Goal: Task Accomplishment & Management: Manage account settings

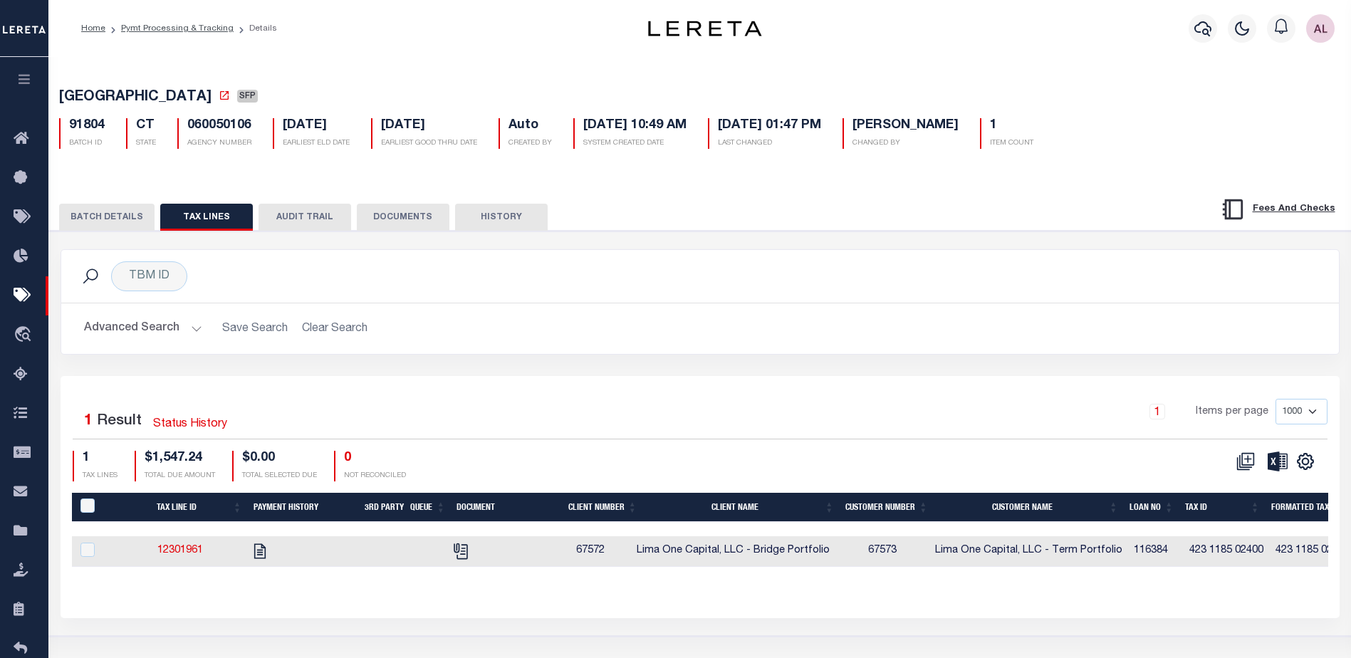
click at [108, 222] on button "BATCH DETAILS" at bounding box center [106, 217] width 95 height 27
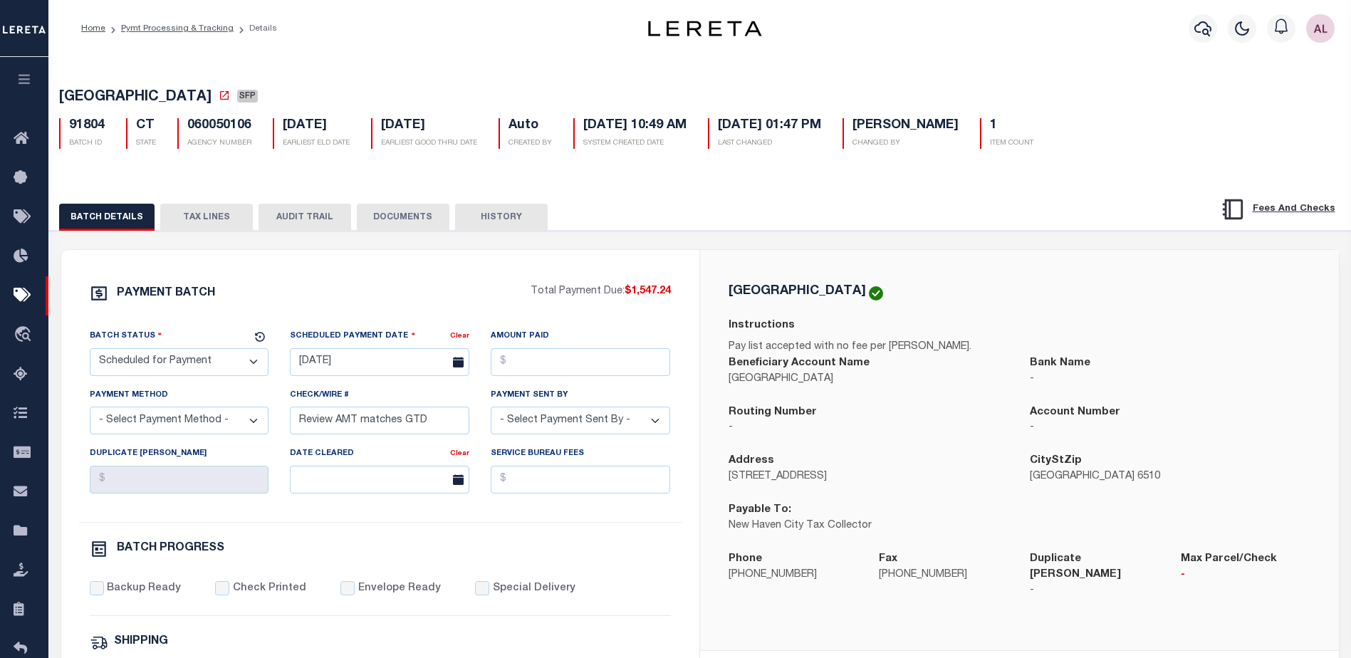
click at [196, 367] on select "- Select Status - Scheduled for Payment Ready For Payment Payment Sent Cleared …" at bounding box center [180, 362] width 180 height 28
click at [90, 351] on select "- Select Status - Scheduled for Payment Ready For Payment Payment Sent Cleared …" at bounding box center [180, 362] width 180 height 28
drag, startPoint x: 162, startPoint y: 370, endPoint x: 163, endPoint y: 352, distance: 18.6
click at [162, 370] on select "- Select Status - Scheduled for Payment Ready For Payment Payment Sent Cleared …" at bounding box center [180, 362] width 180 height 28
select select "RFP"
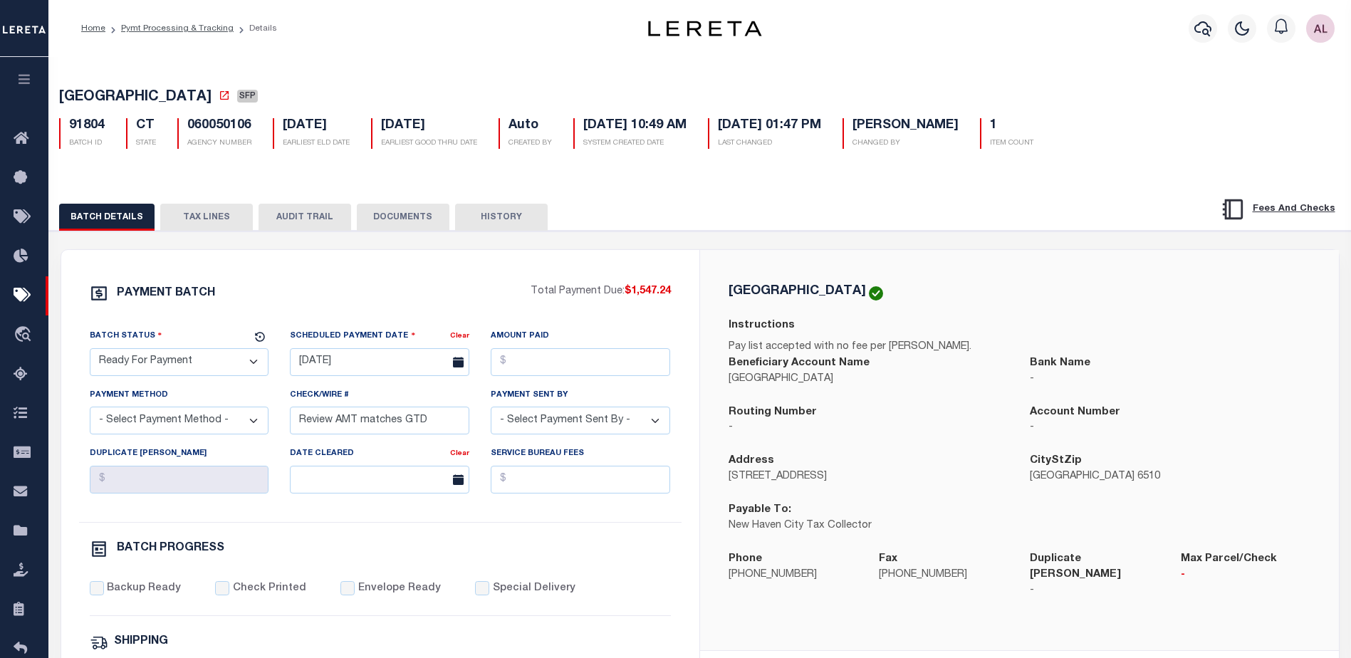
click at [90, 351] on select "- Select Status - Scheduled for Payment Ready For Payment Payment Sent Cleared …" at bounding box center [180, 362] width 180 height 28
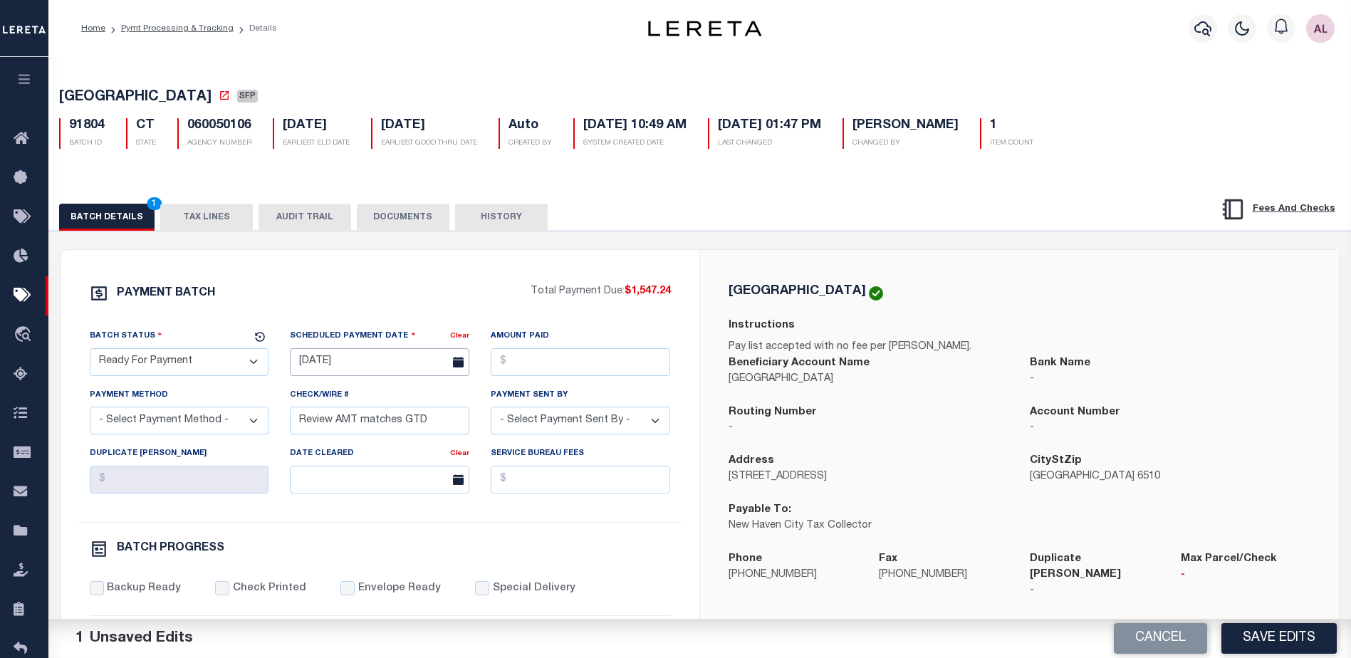
click at [375, 365] on input "07/23/2025" at bounding box center [380, 362] width 180 height 28
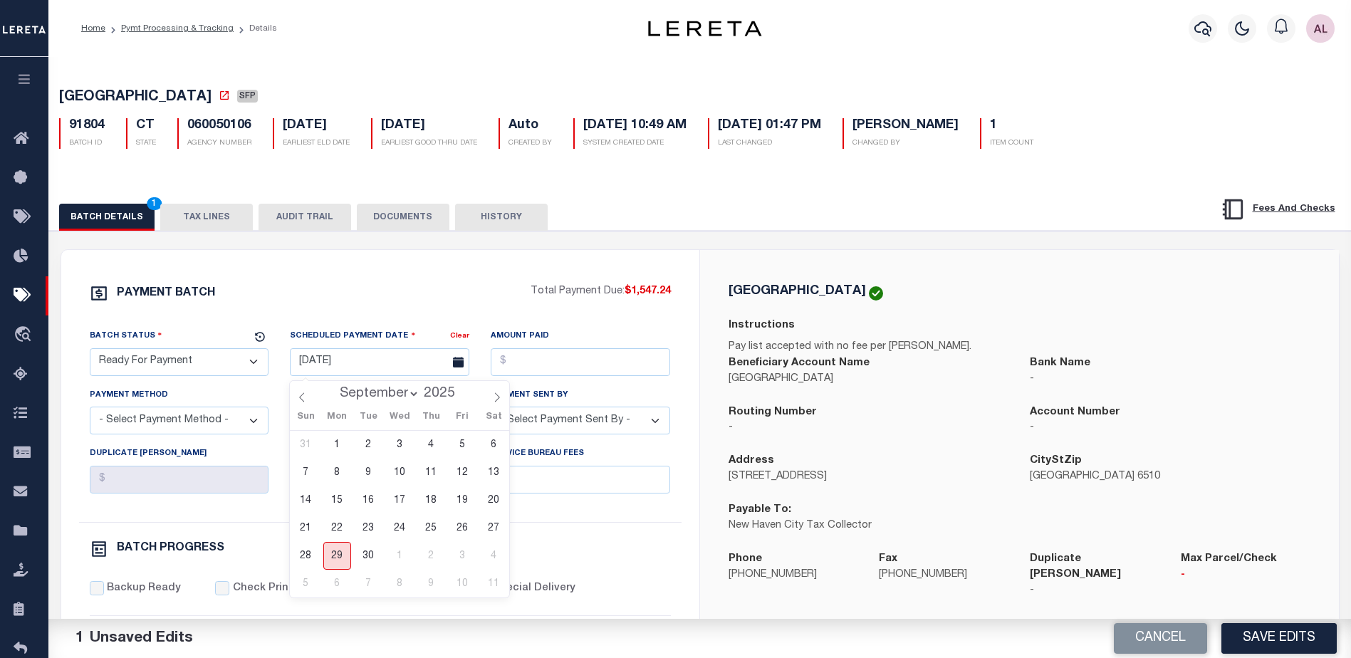
drag, startPoint x: 343, startPoint y: 563, endPoint x: 350, endPoint y: 541, distance: 22.5
click at [343, 557] on span "29" at bounding box center [337, 556] width 28 height 28
type input "[DATE]"
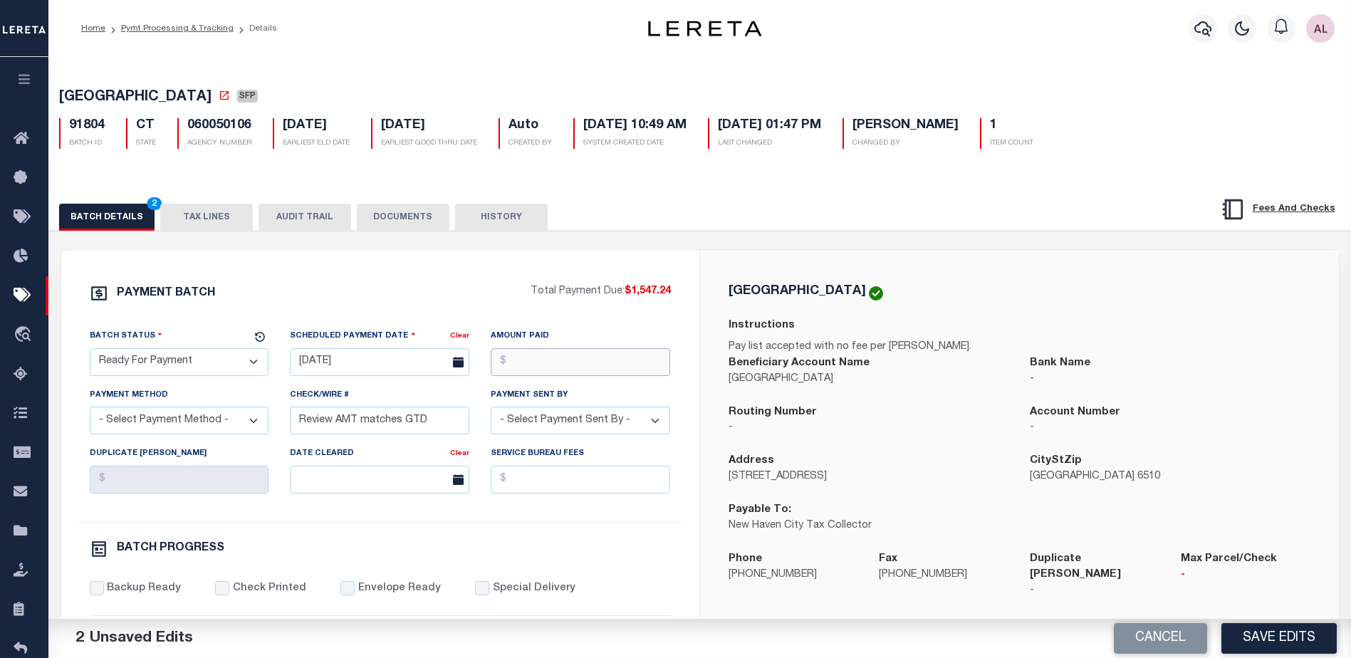
click at [553, 376] on input "Amount Paid" at bounding box center [581, 362] width 180 height 28
type input "$1,547.24"
click at [160, 418] on select "- Select Payment Method - ACH Certified Check Check Direct Deposit Wire Transfer" at bounding box center [180, 421] width 180 height 28
select select "CHK"
click at [90, 411] on select "- Select Payment Method - ACH Certified Check Check Direct Deposit Wire Transfer" at bounding box center [180, 421] width 180 height 28
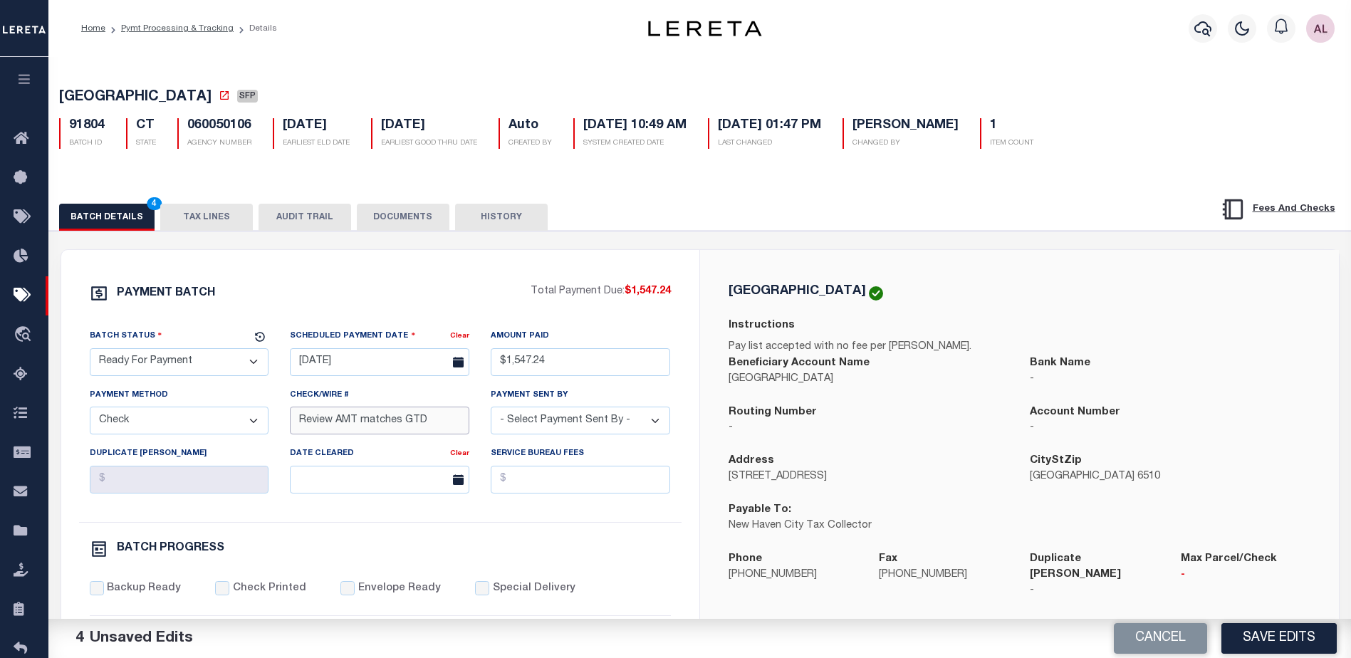
click at [375, 430] on input "Review AMT matches GTD" at bounding box center [380, 421] width 180 height 28
drag, startPoint x: 444, startPoint y: 430, endPoint x: 108, endPoint y: 420, distance: 336.3
click at [108, 420] on div "Batch Status - Select Status - Scheduled for Payment Ready For Payment Payment …" at bounding box center [380, 425] width 603 height 194
click at [559, 420] on select "- Select Payment Sent By - Aakash Patel Abdul Muzain Adams, Pamela S Adhikary R…" at bounding box center [581, 421] width 180 height 28
select select "Little, Audria"
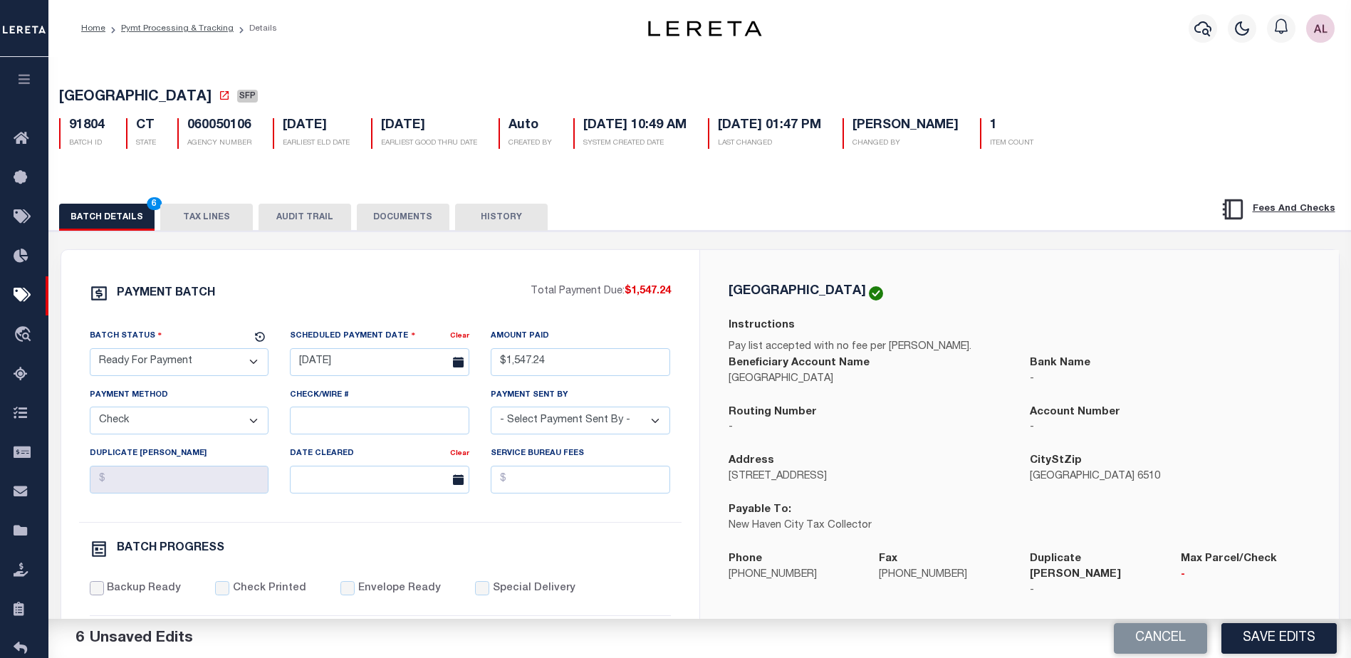
click at [94, 595] on input "Backup Ready" at bounding box center [97, 588] width 14 height 14
checkbox input "true"
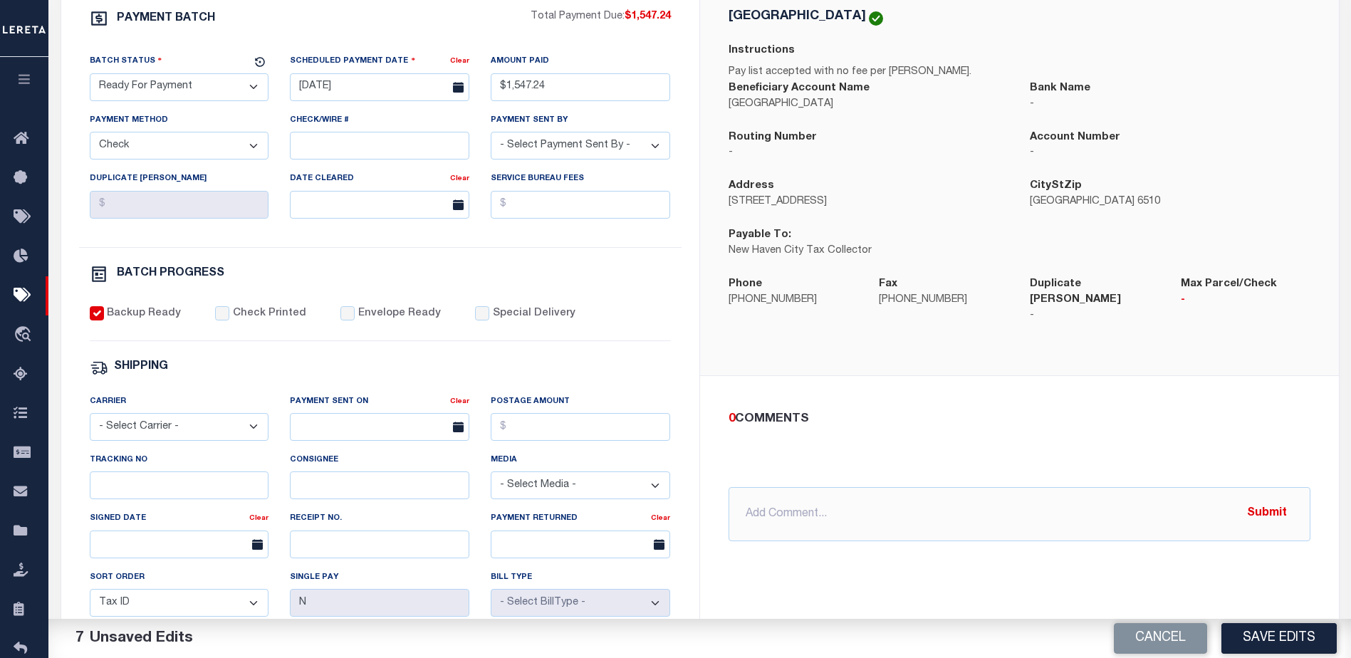
scroll to position [285, 0]
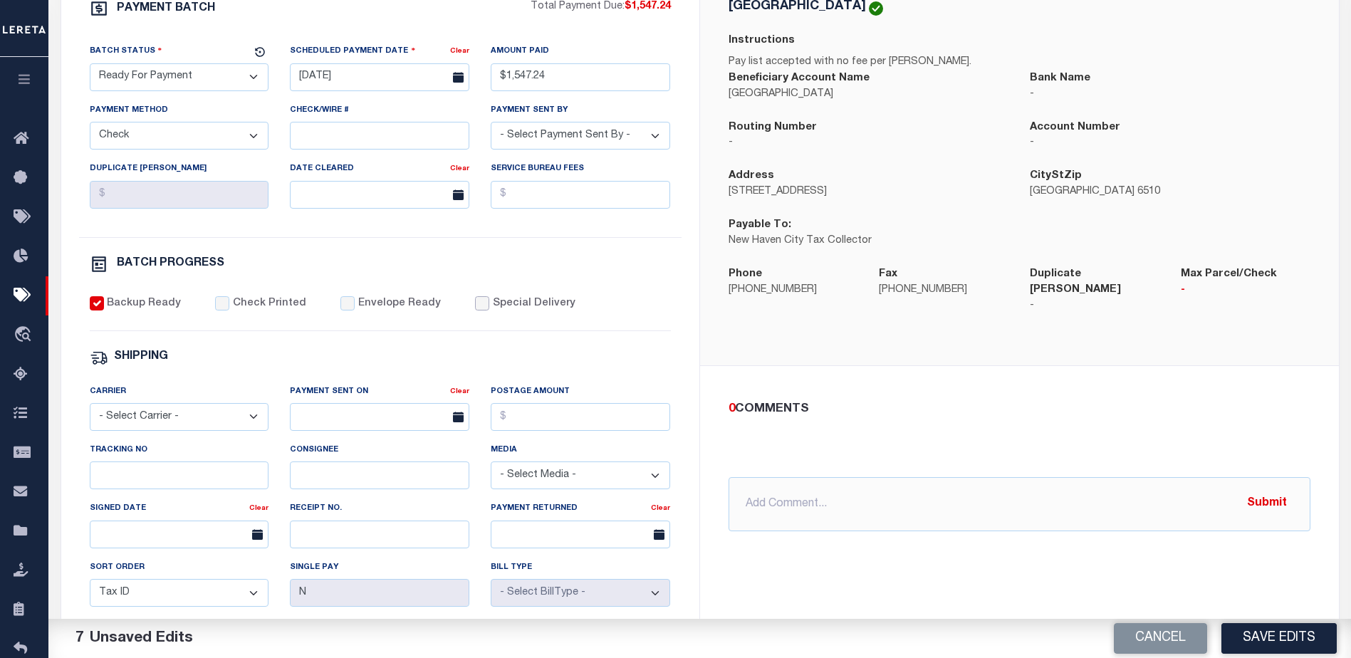
drag, startPoint x: 464, startPoint y: 308, endPoint x: 504, endPoint y: 328, distance: 44.6
click at [475, 308] on input "Special Delivery" at bounding box center [482, 303] width 14 height 14
checkbox input "true"
click at [766, 489] on input "text" at bounding box center [1020, 504] width 582 height 54
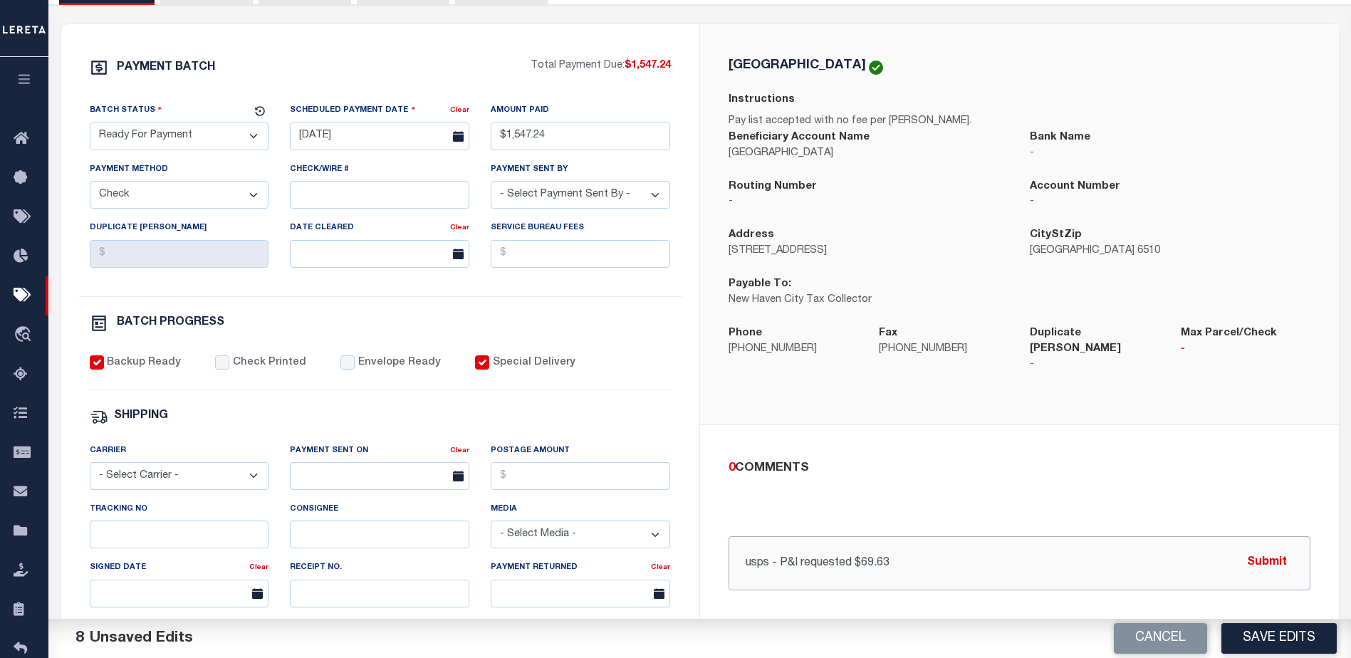
scroll to position [214, 0]
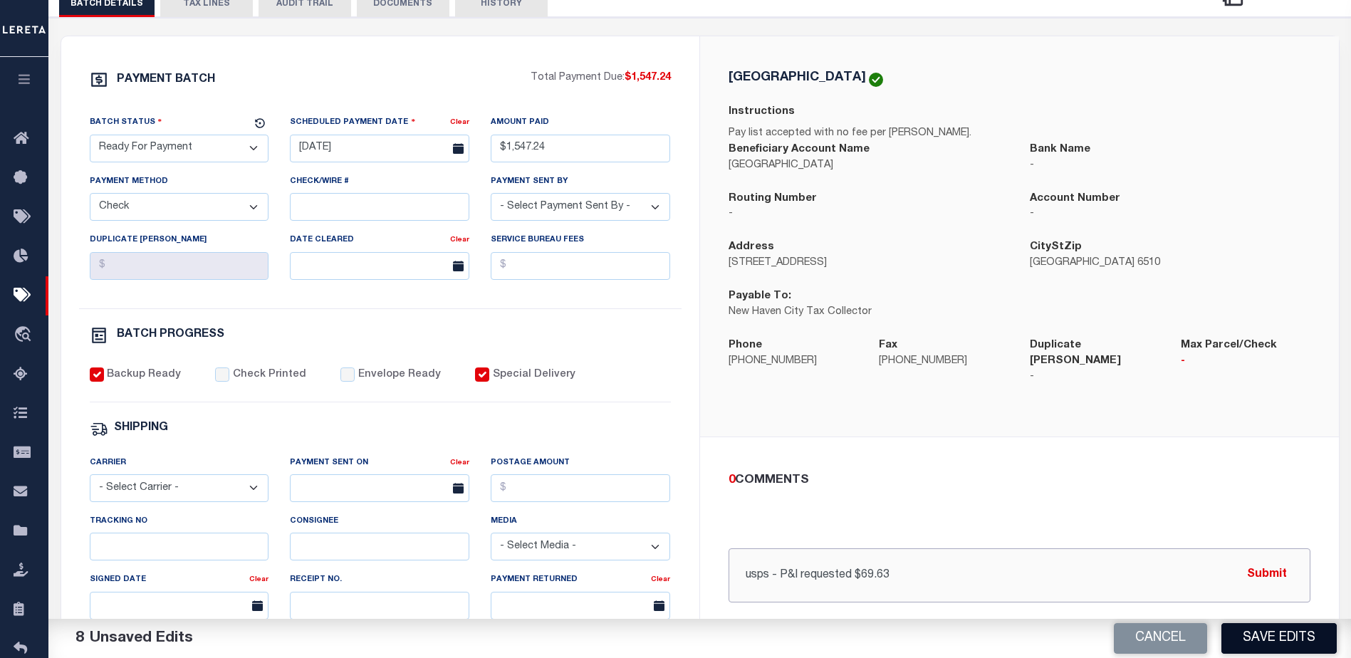
type input "usps - P&I requested $69.63"
click at [1281, 636] on button "Save Edits" at bounding box center [1279, 638] width 115 height 31
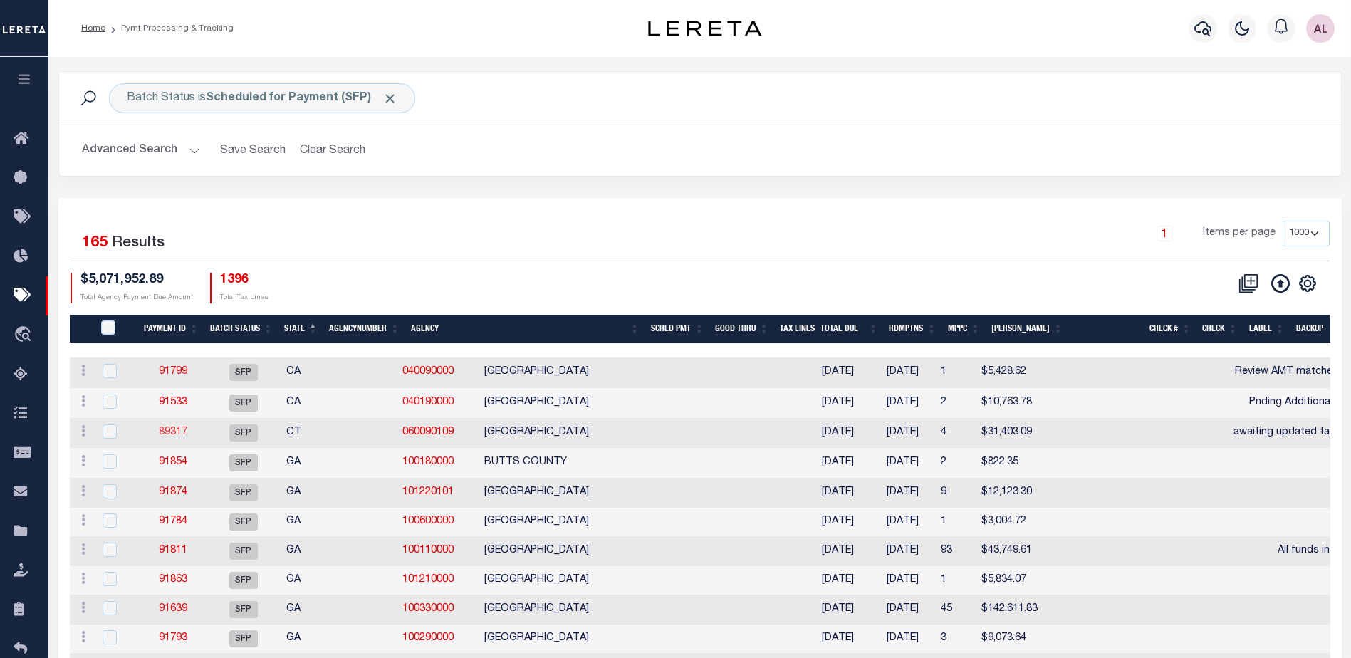
click at [169, 435] on link "89317" at bounding box center [173, 432] width 28 height 10
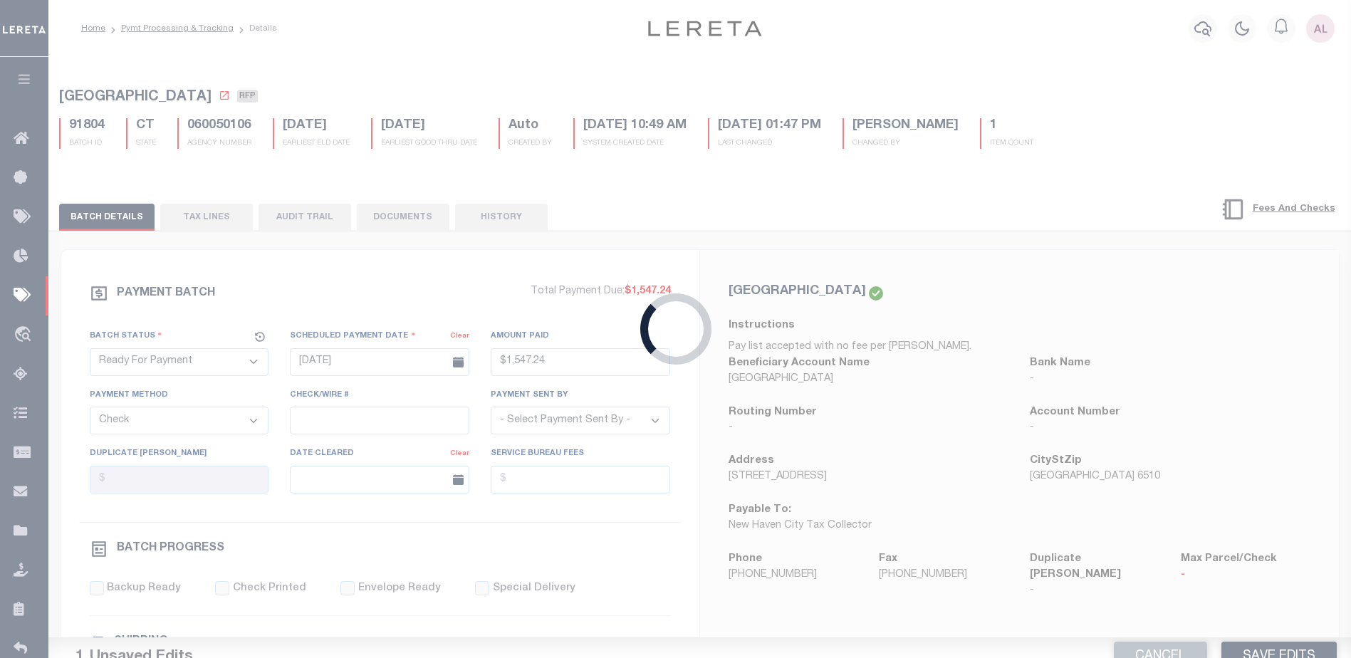
select select "SFP"
type input "07/23/2025"
select select
type input "awaiting updated tax amts"
select select
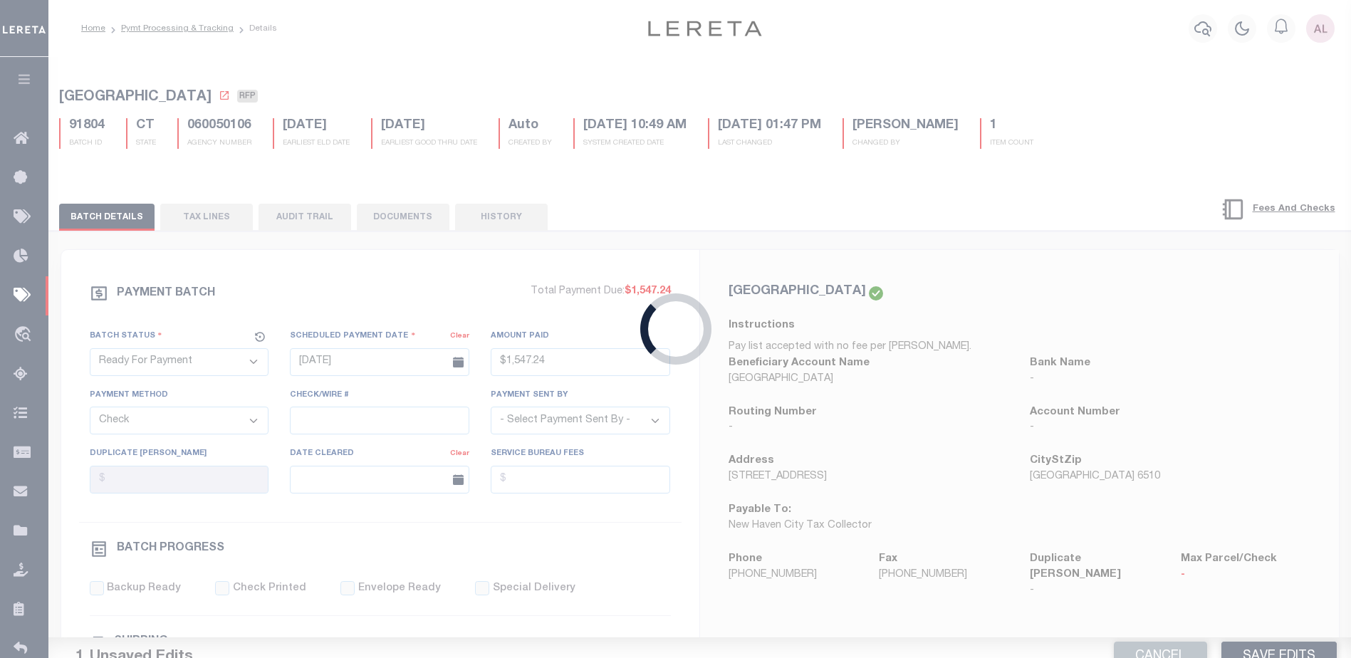
checkbox input "false"
type input "Audria"
select select
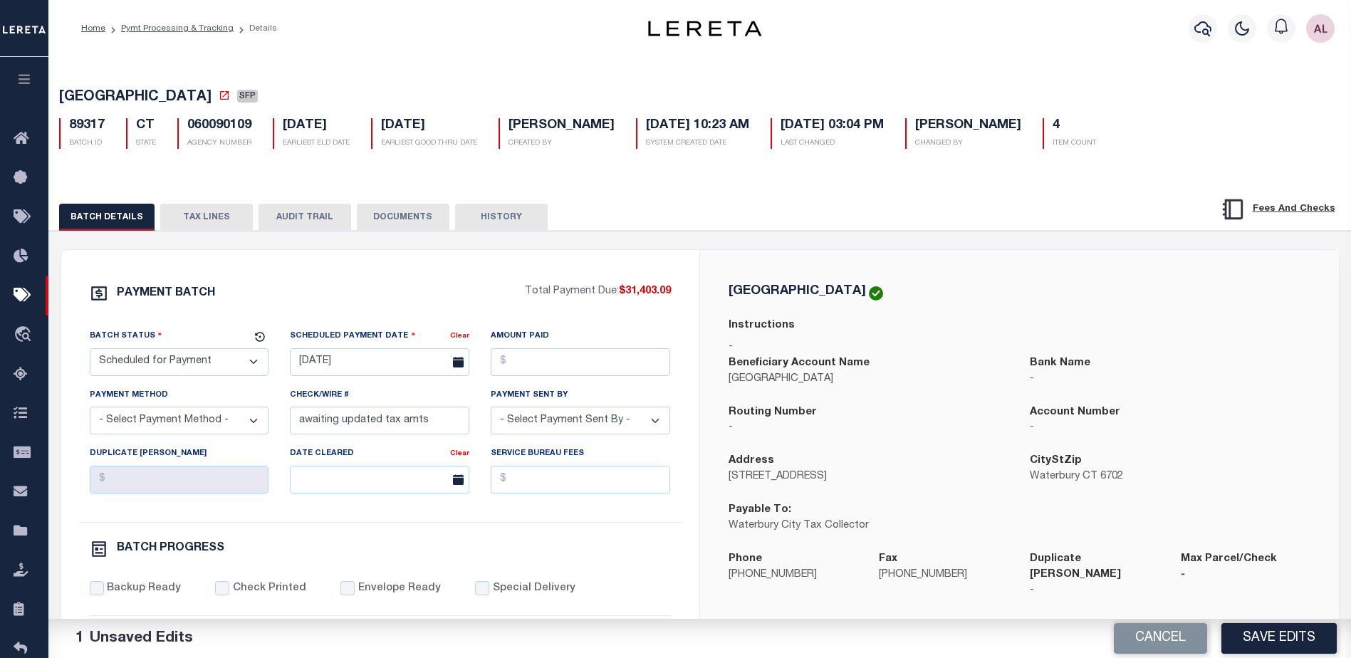
click at [221, 215] on button "TAX LINES" at bounding box center [206, 217] width 93 height 27
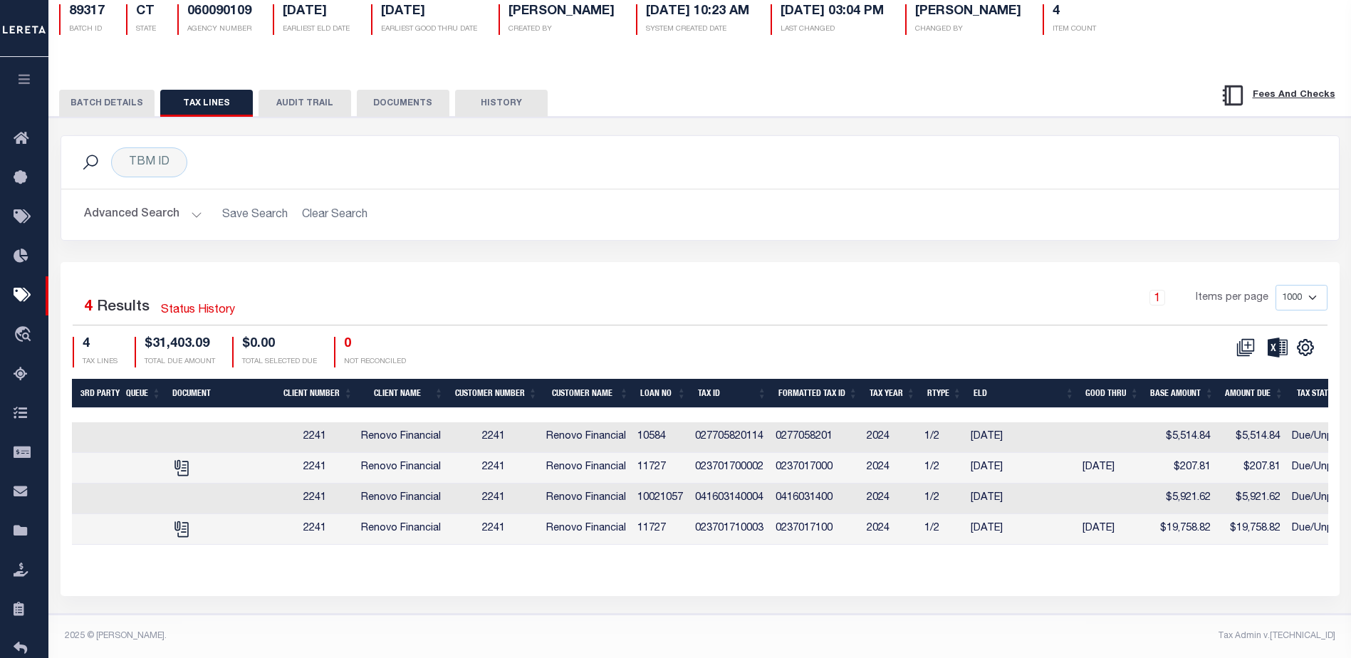
scroll to position [0, 308]
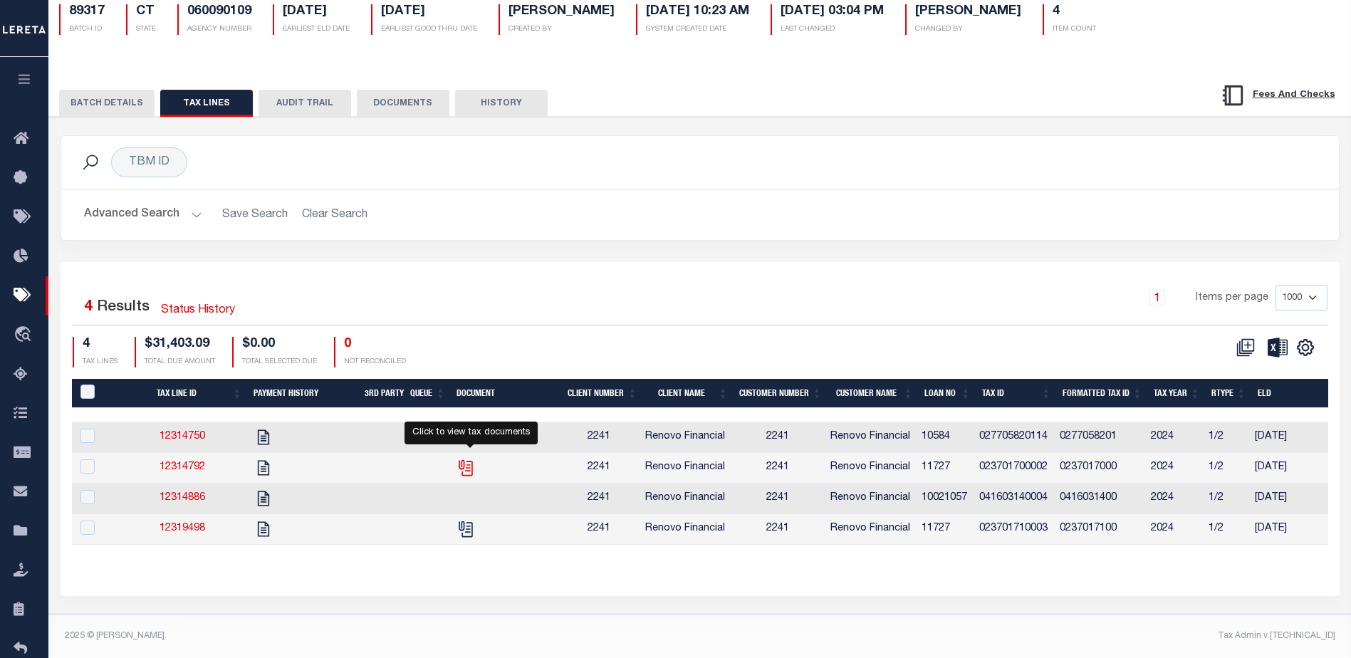
click at [469, 461] on icon "" at bounding box center [464, 464] width 11 height 11
checkbox input "true"
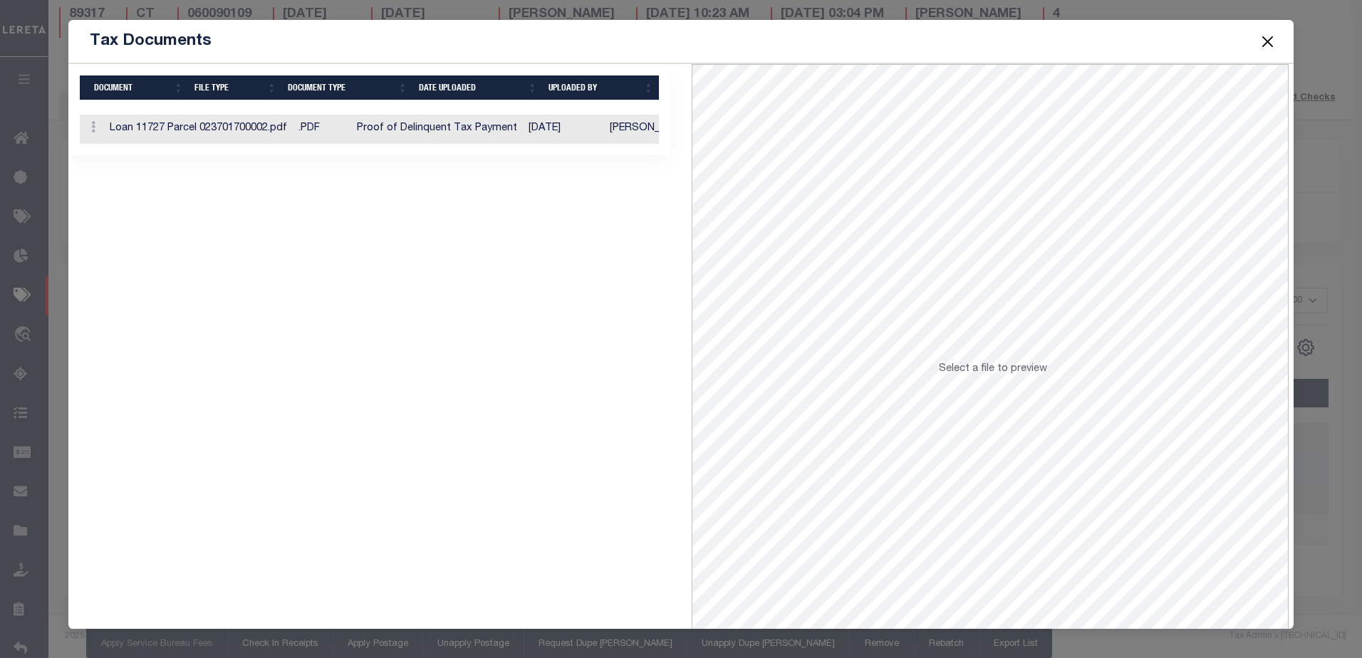
click at [170, 132] on td "Loan 11727 Parcel 023701700002.pdf" at bounding box center [198, 129] width 189 height 29
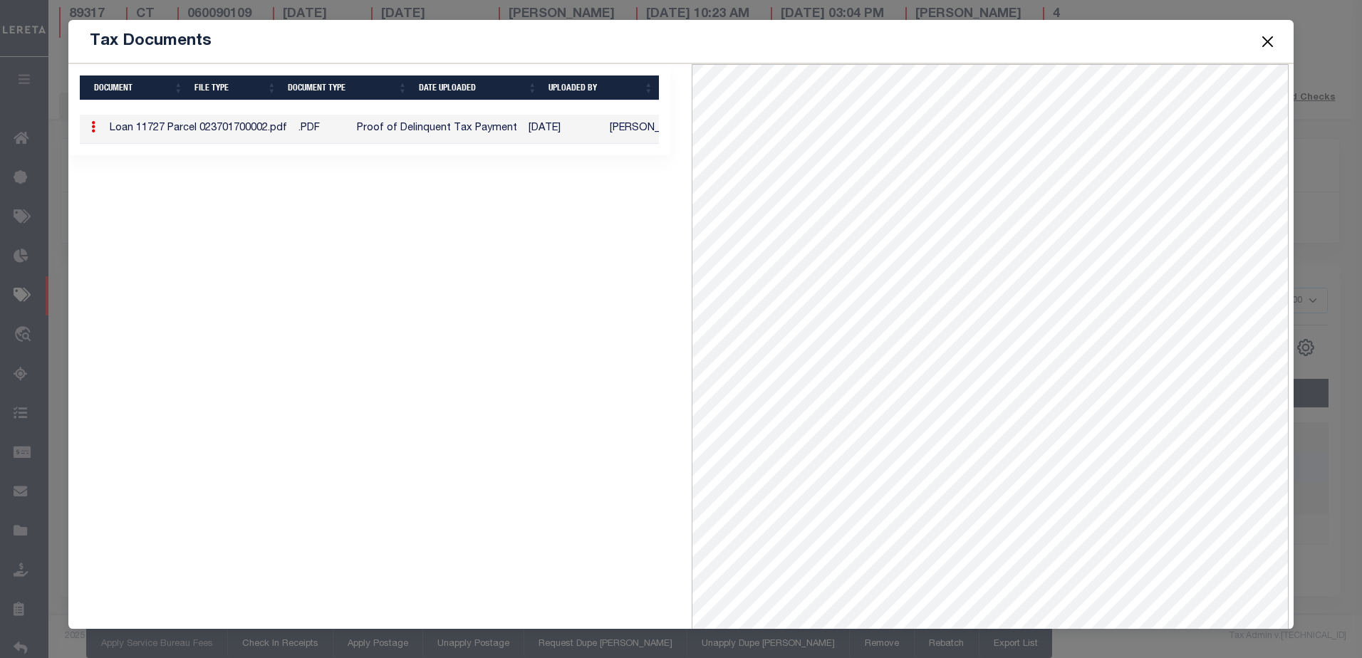
click at [1270, 43] on button "Close" at bounding box center [1267, 41] width 19 height 19
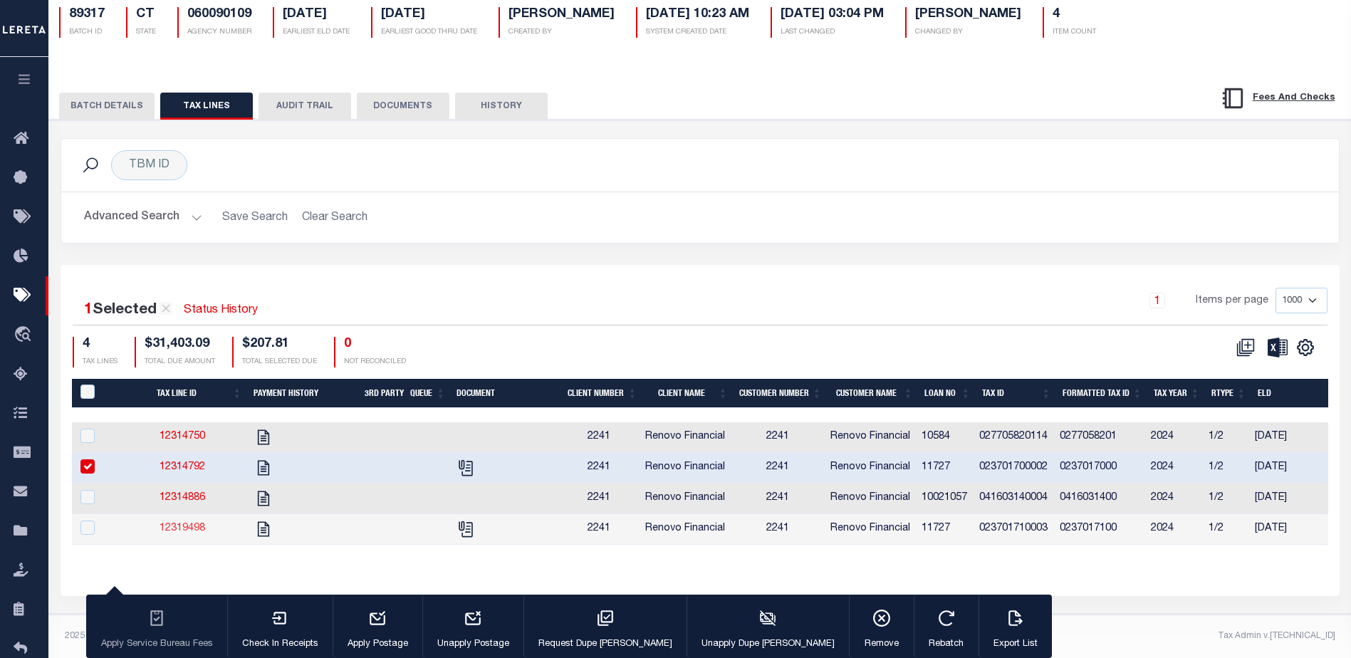
drag, startPoint x: 181, startPoint y: 517, endPoint x: 193, endPoint y: 516, distance: 12.1
click at [183, 524] on link "12319498" at bounding box center [183, 529] width 46 height 10
checkbox input "true"
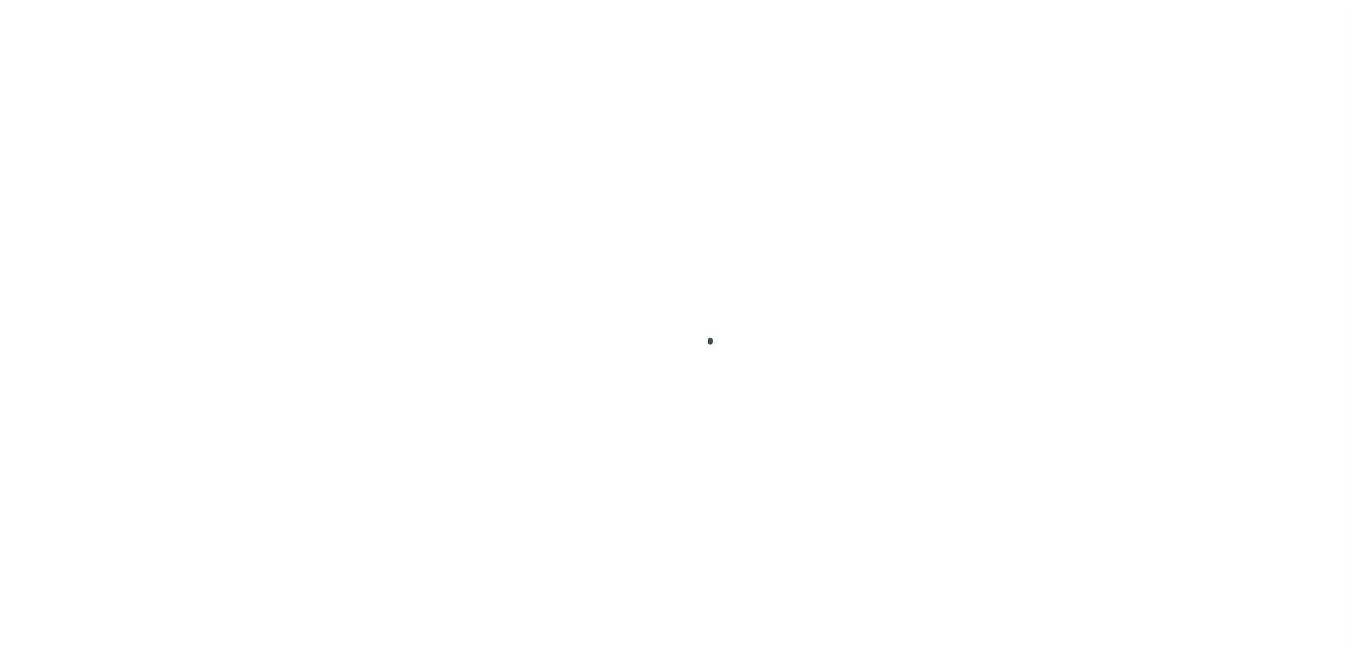
select select "DUE"
select select "20"
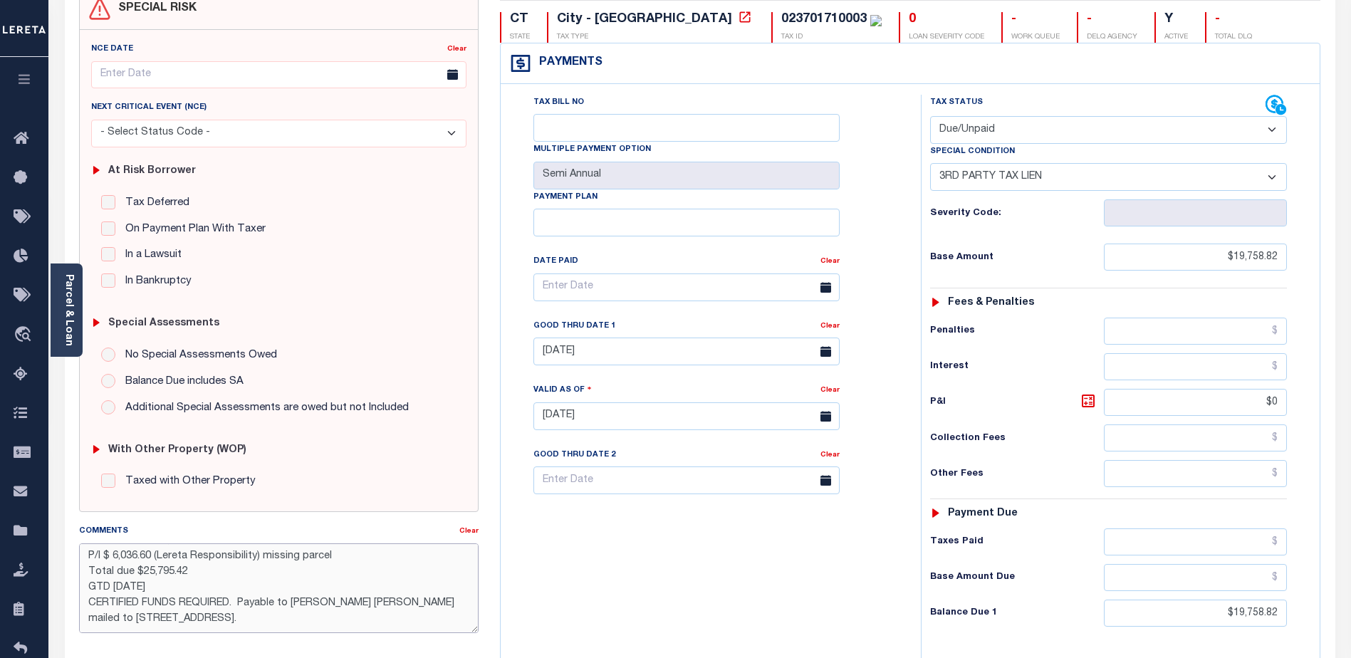
scroll to position [93, 0]
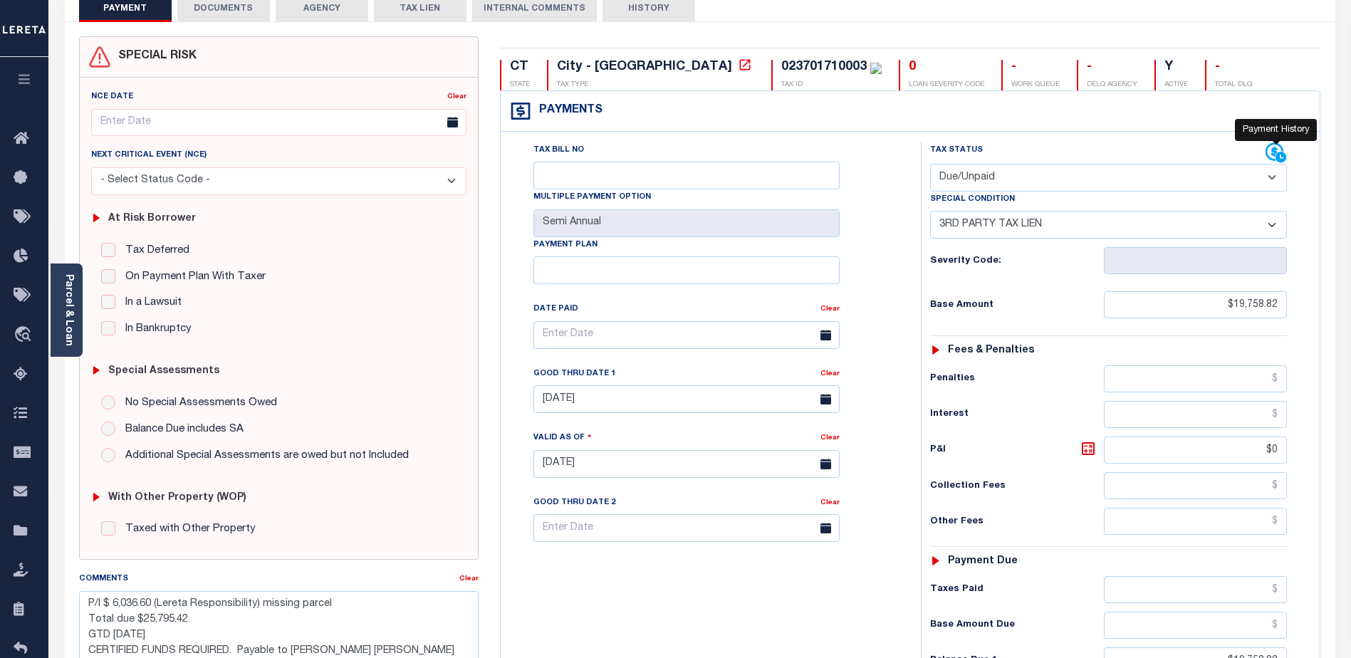
click at [1268, 150] on icon at bounding box center [1275, 152] width 18 height 18
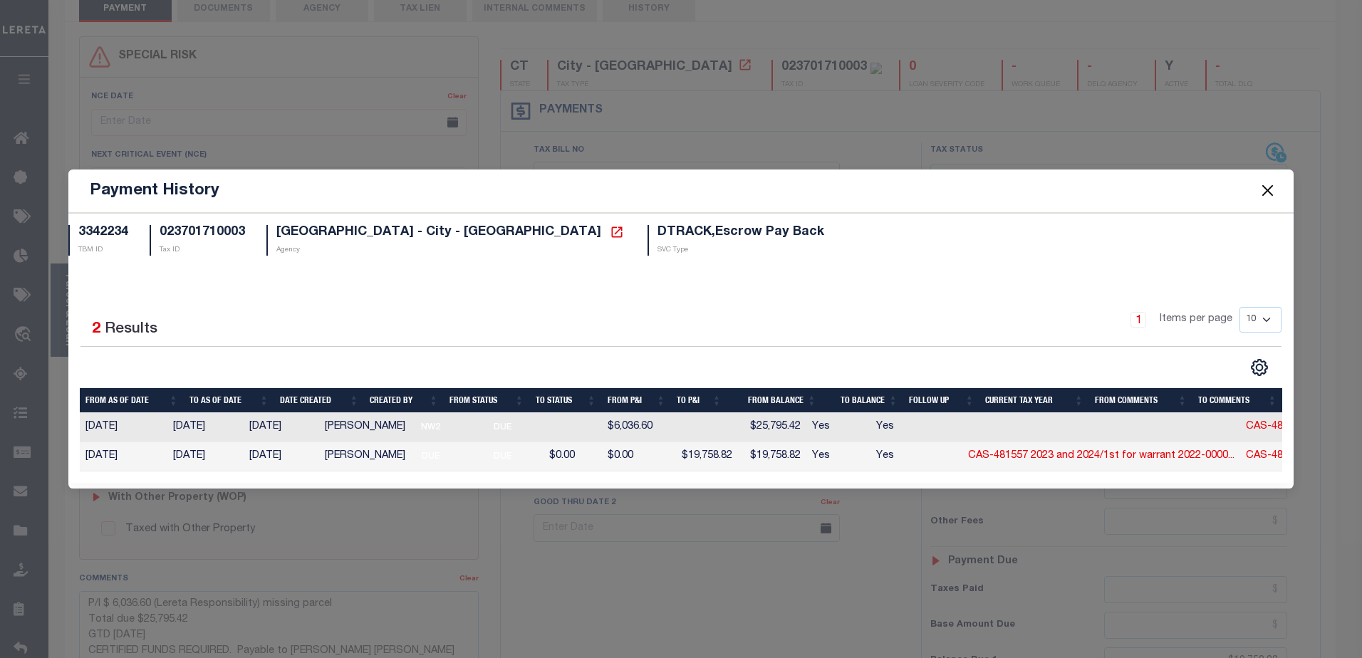
drag, startPoint x: 1269, startPoint y: 185, endPoint x: 1234, endPoint y: 170, distance: 38.6
click at [1269, 184] on button "Close" at bounding box center [1267, 191] width 19 height 19
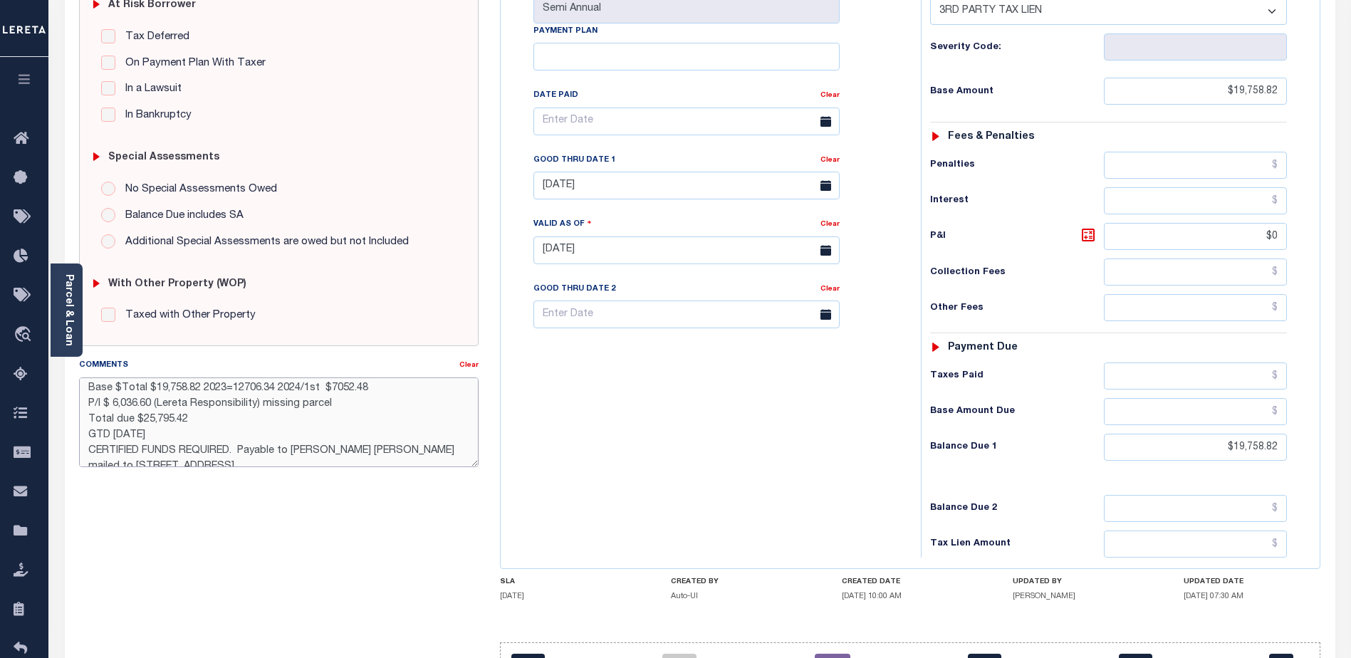
scroll to position [0, 0]
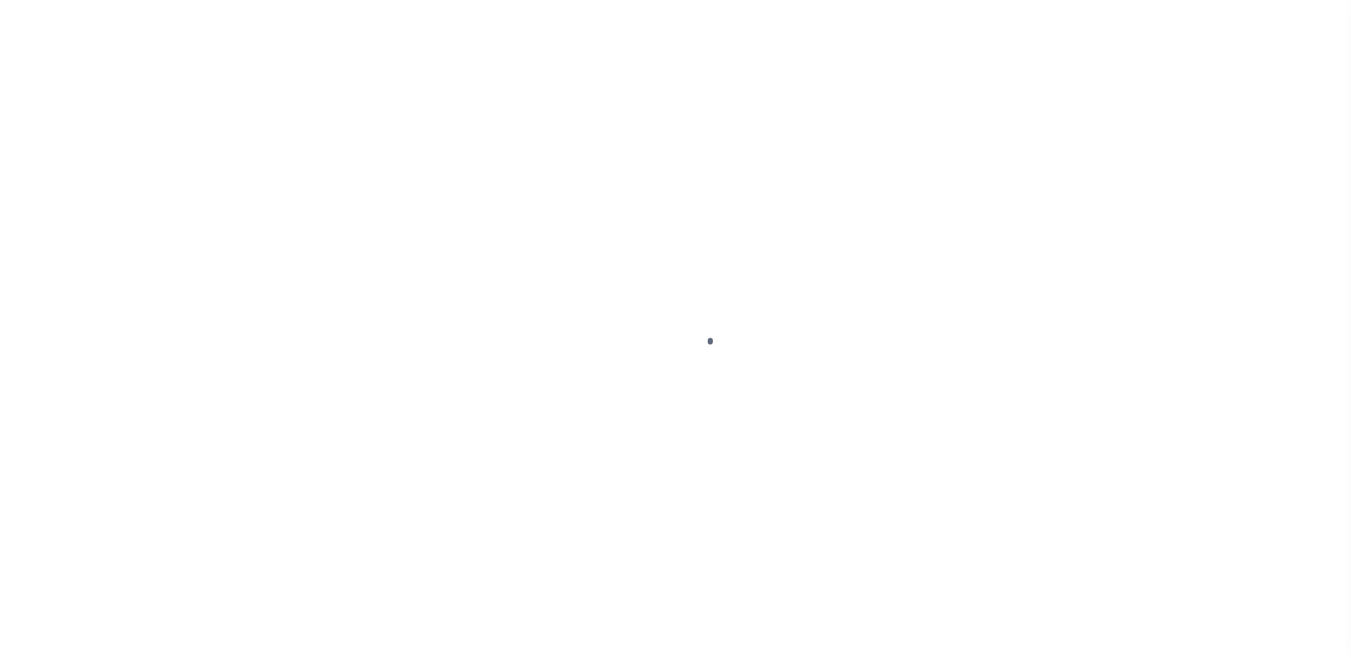
select select "SFP"
select select
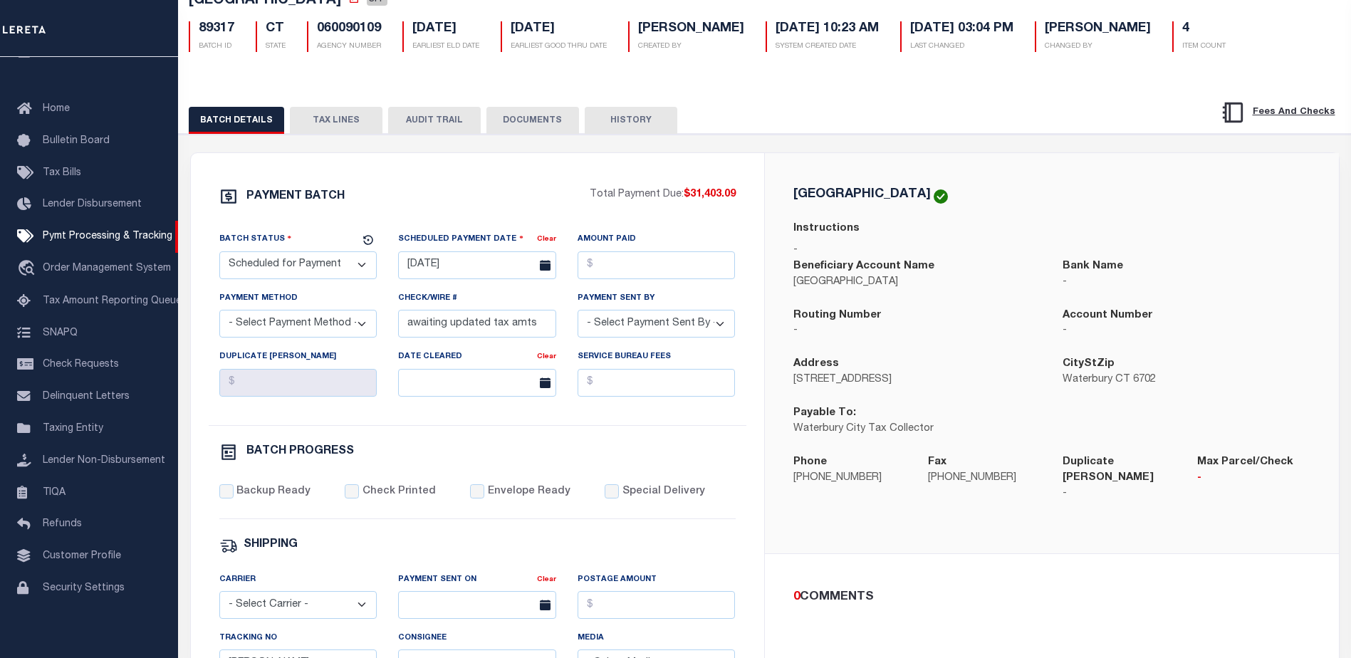
select select "1000"
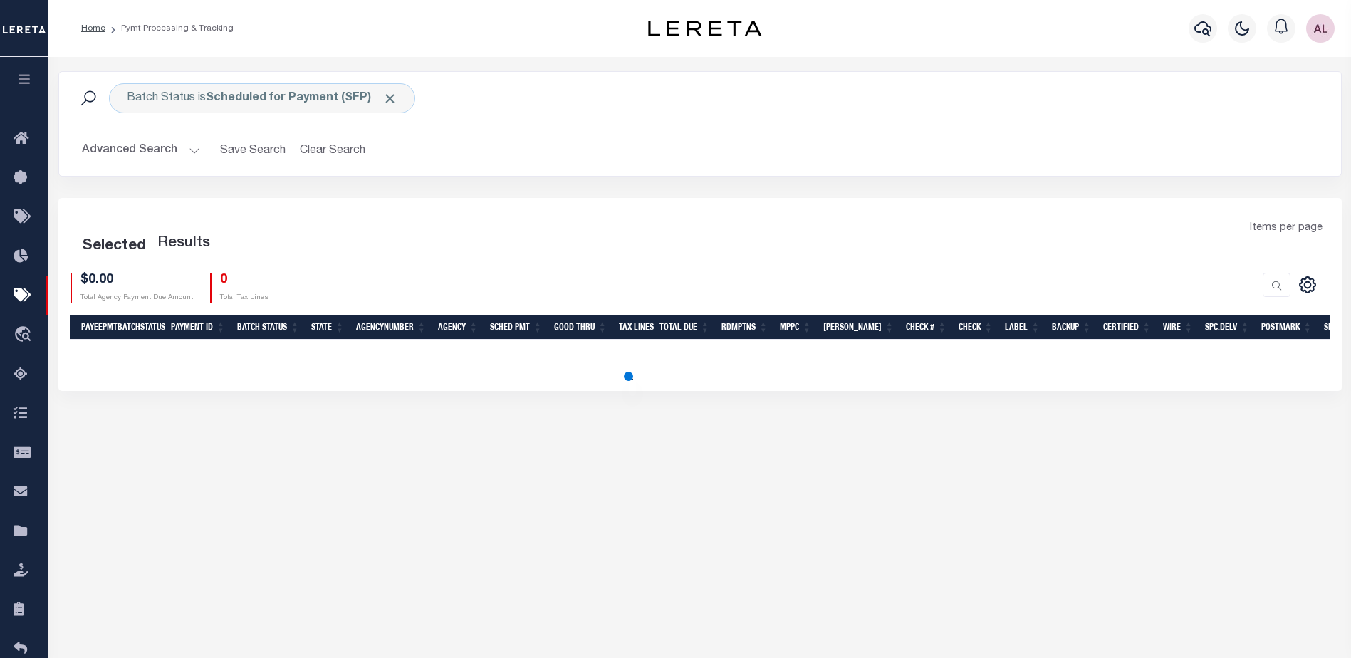
select select "1000"
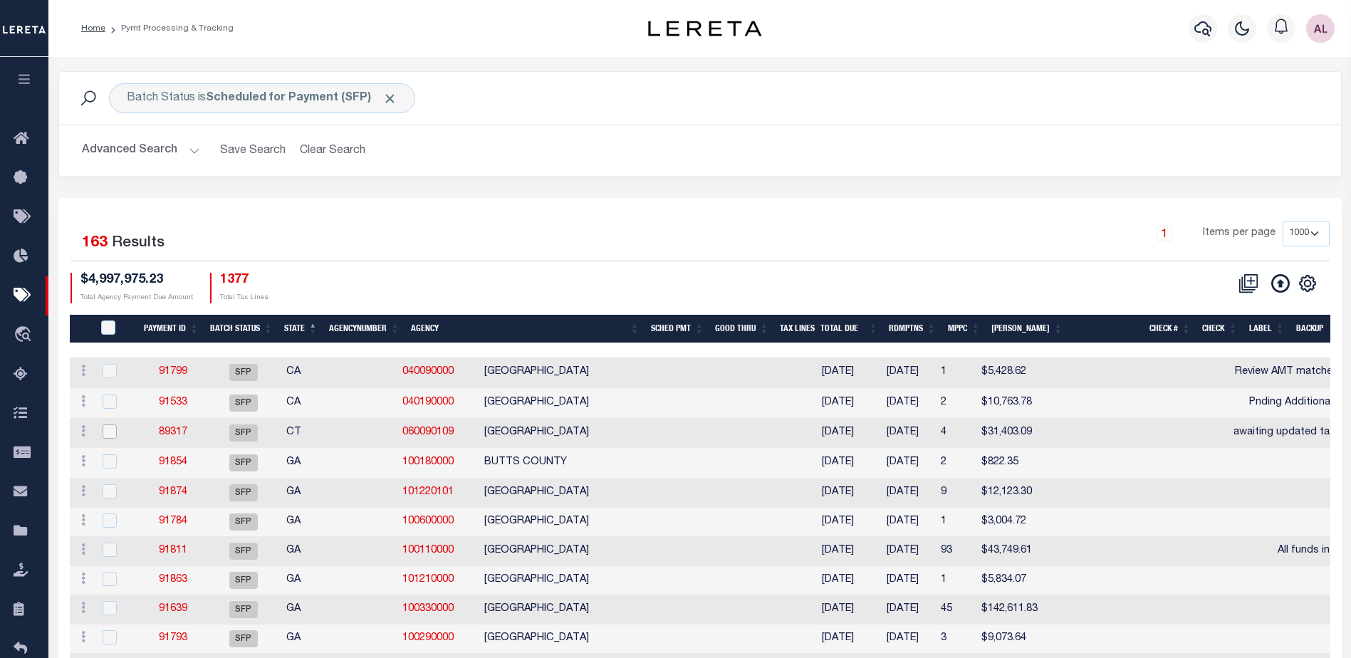
click at [110, 435] on input "checkbox" at bounding box center [110, 432] width 14 height 14
checkbox input "true"
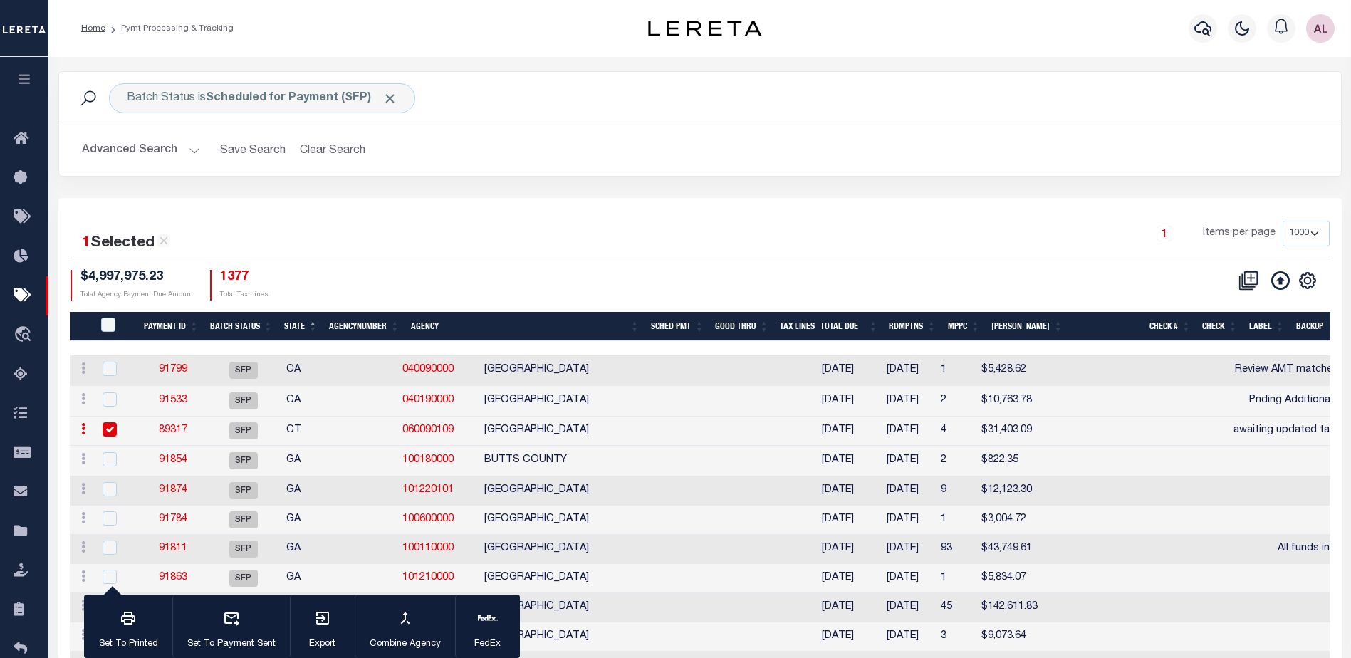
click at [171, 432] on link "89317" at bounding box center [173, 430] width 28 height 10
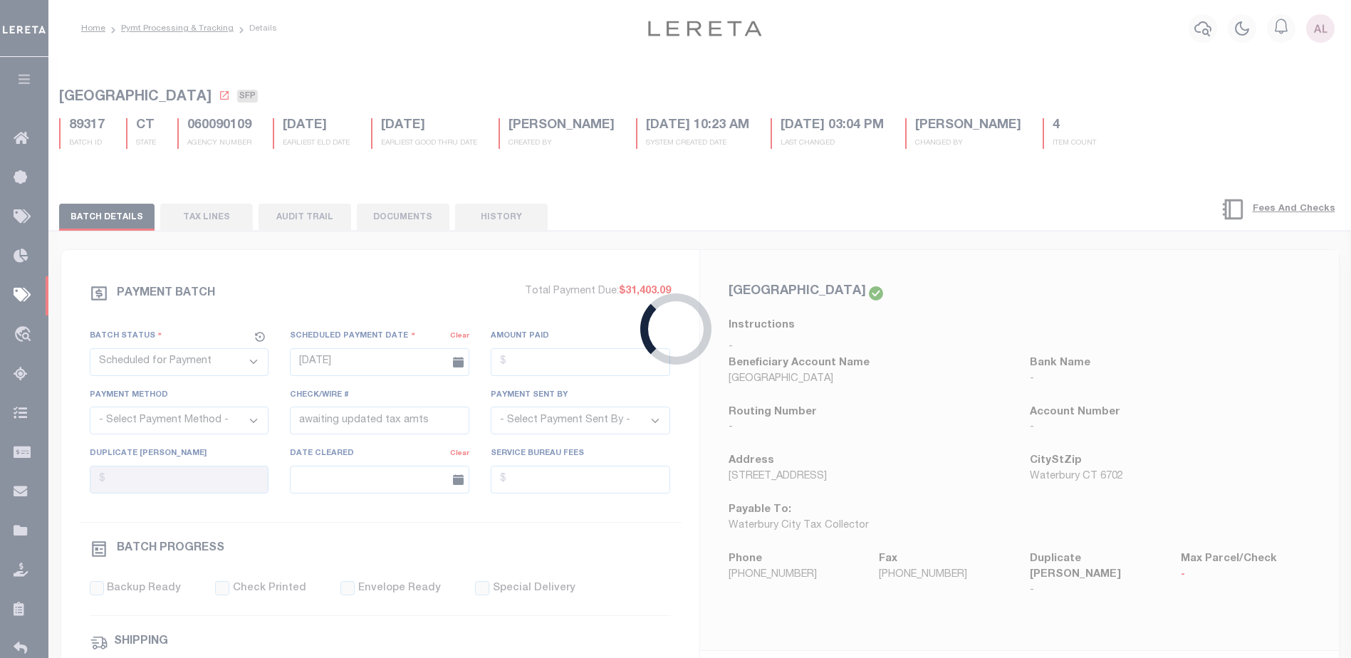
select select
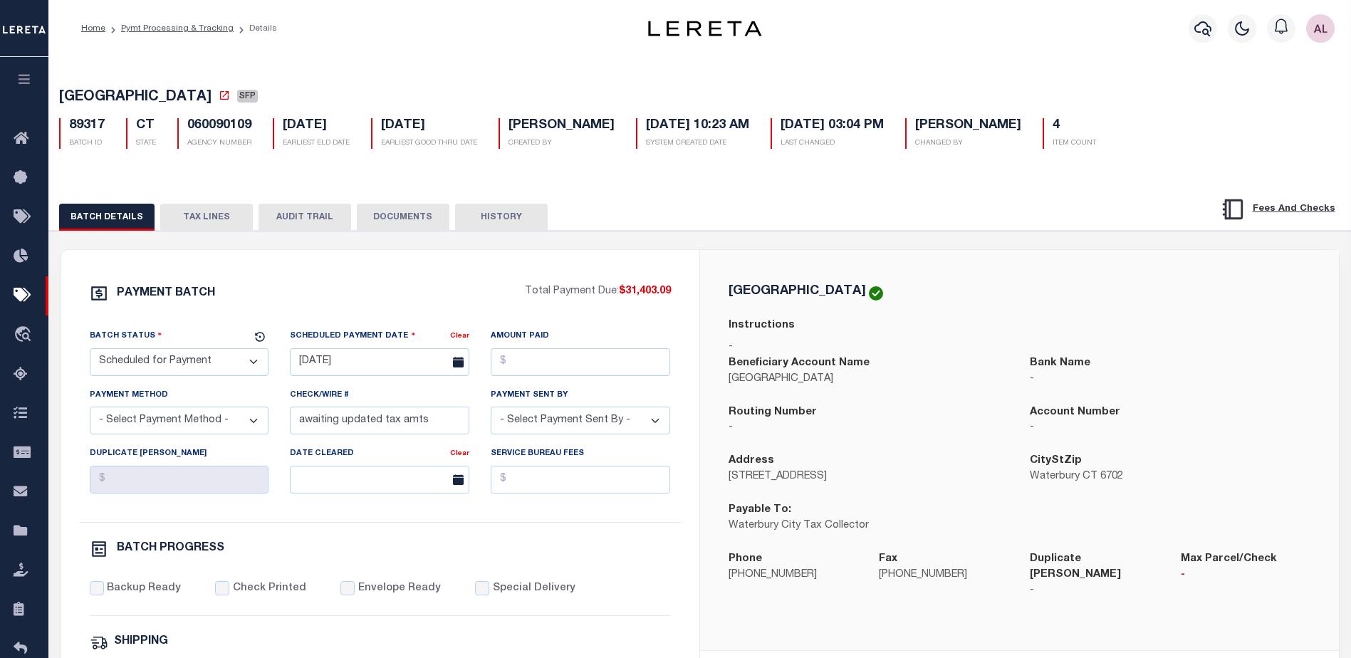
click at [207, 219] on button "TAX LINES" at bounding box center [206, 217] width 93 height 27
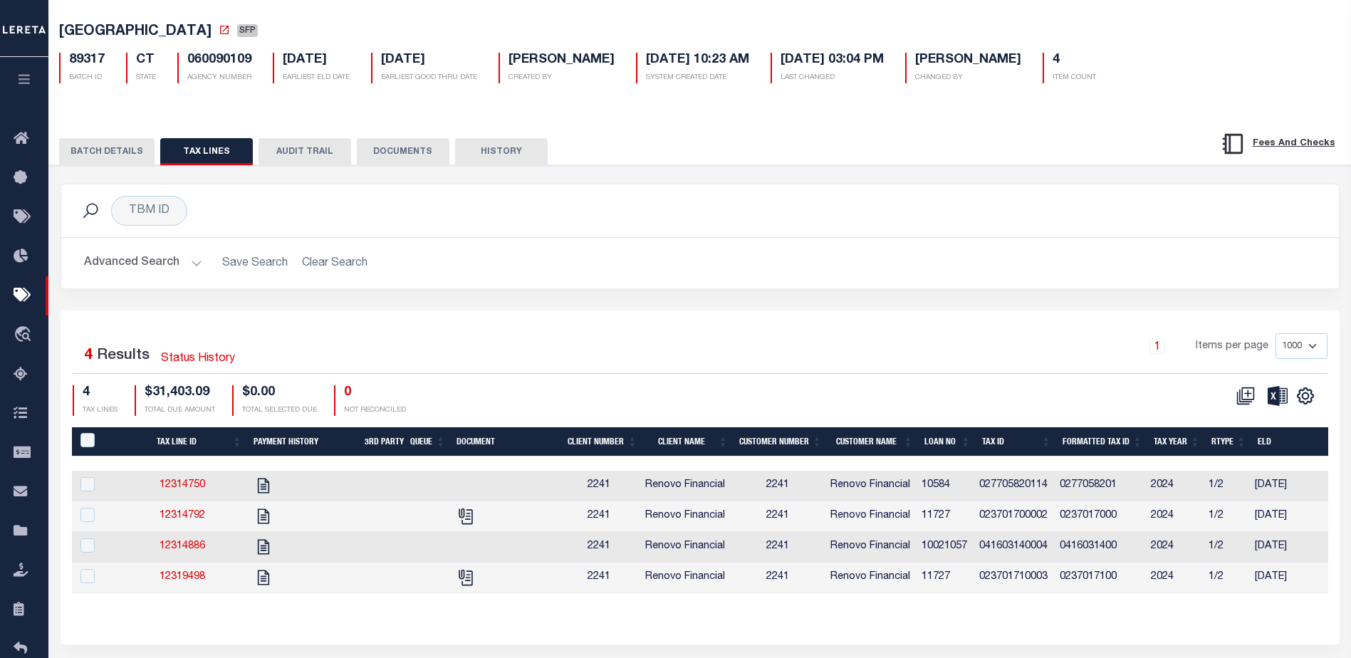
scroll to position [129, 0]
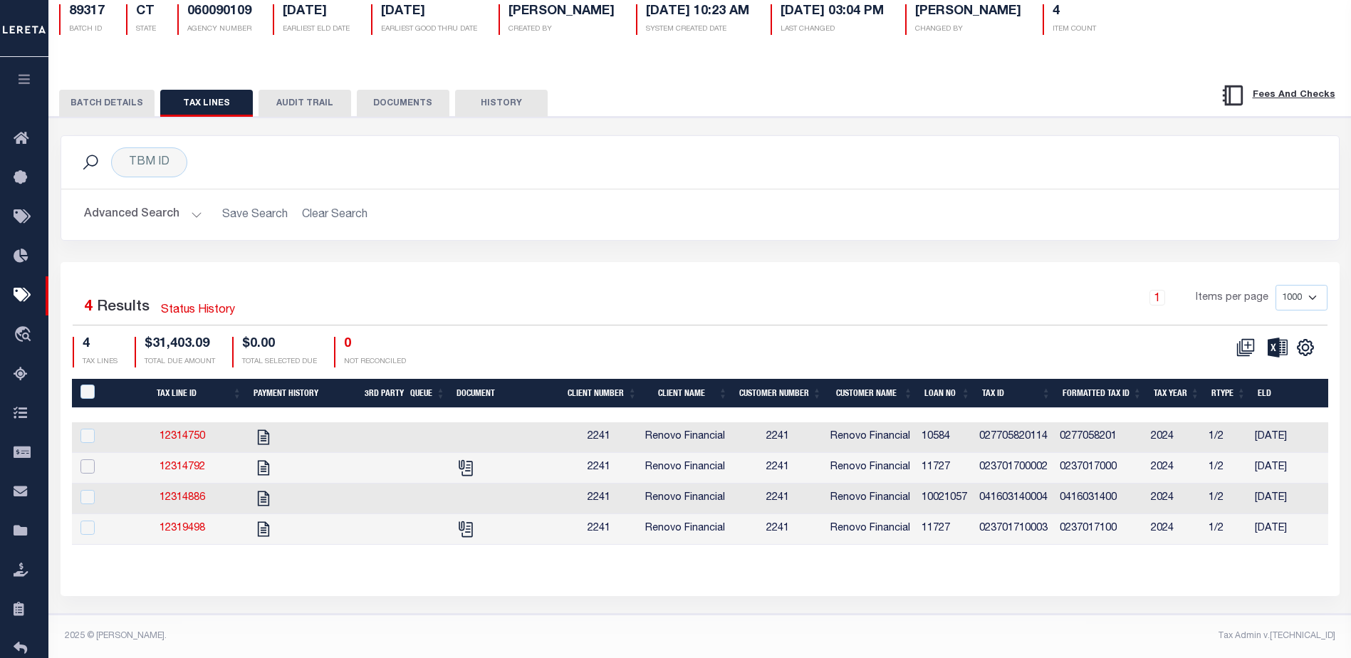
click at [90, 459] on input "checkbox" at bounding box center [87, 466] width 14 height 14
checkbox input "true"
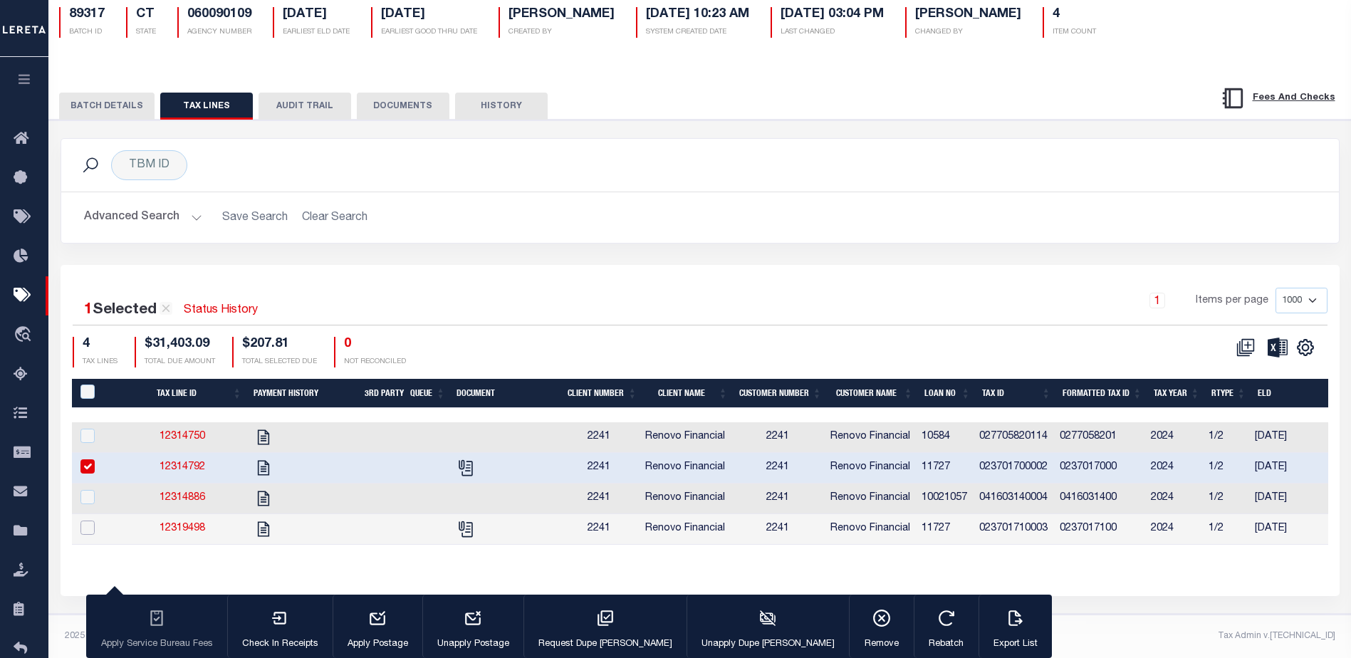
click at [84, 521] on input "checkbox" at bounding box center [87, 528] width 14 height 14
checkbox input "true"
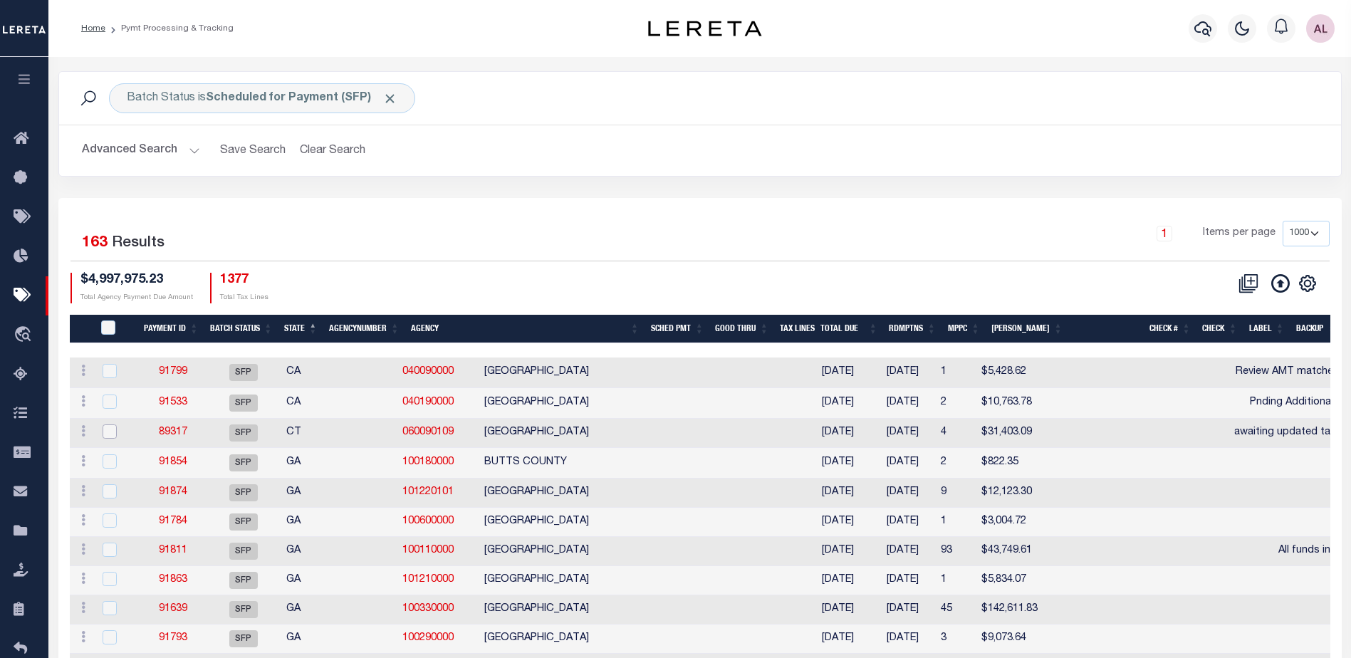
click at [112, 434] on input "checkbox" at bounding box center [110, 432] width 14 height 14
checkbox input "true"
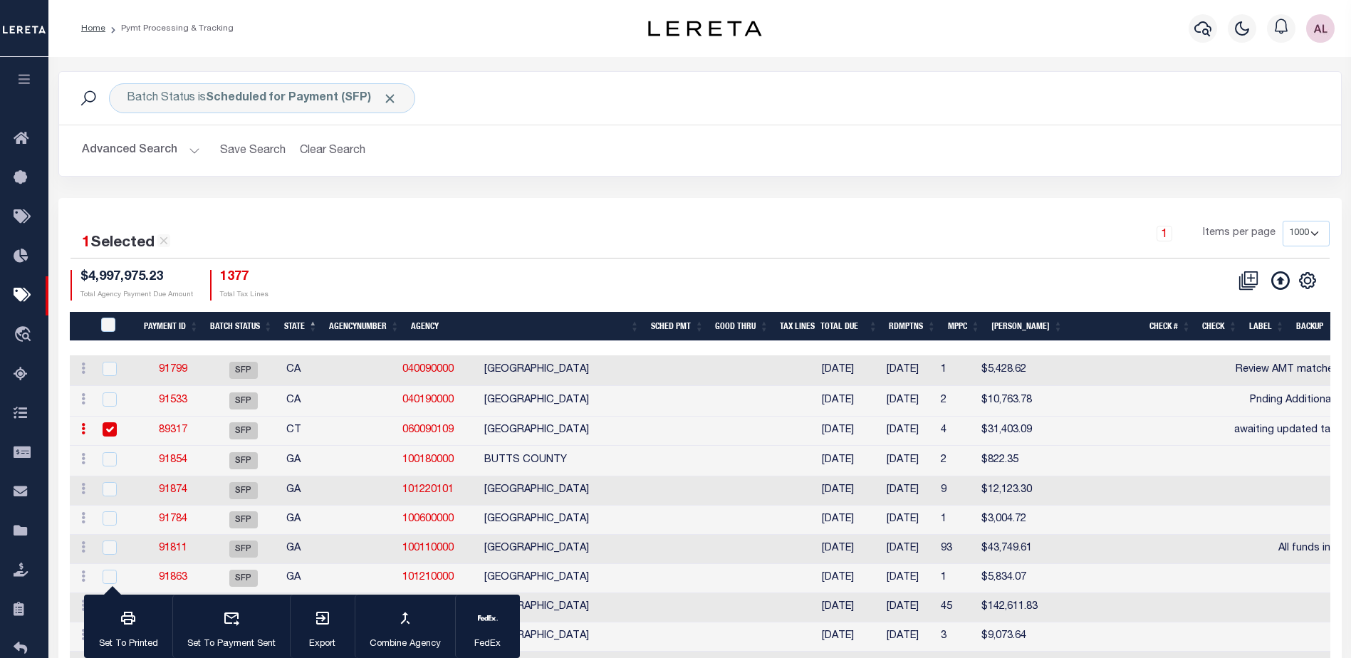
click at [182, 435] on link "89317" at bounding box center [173, 430] width 28 height 10
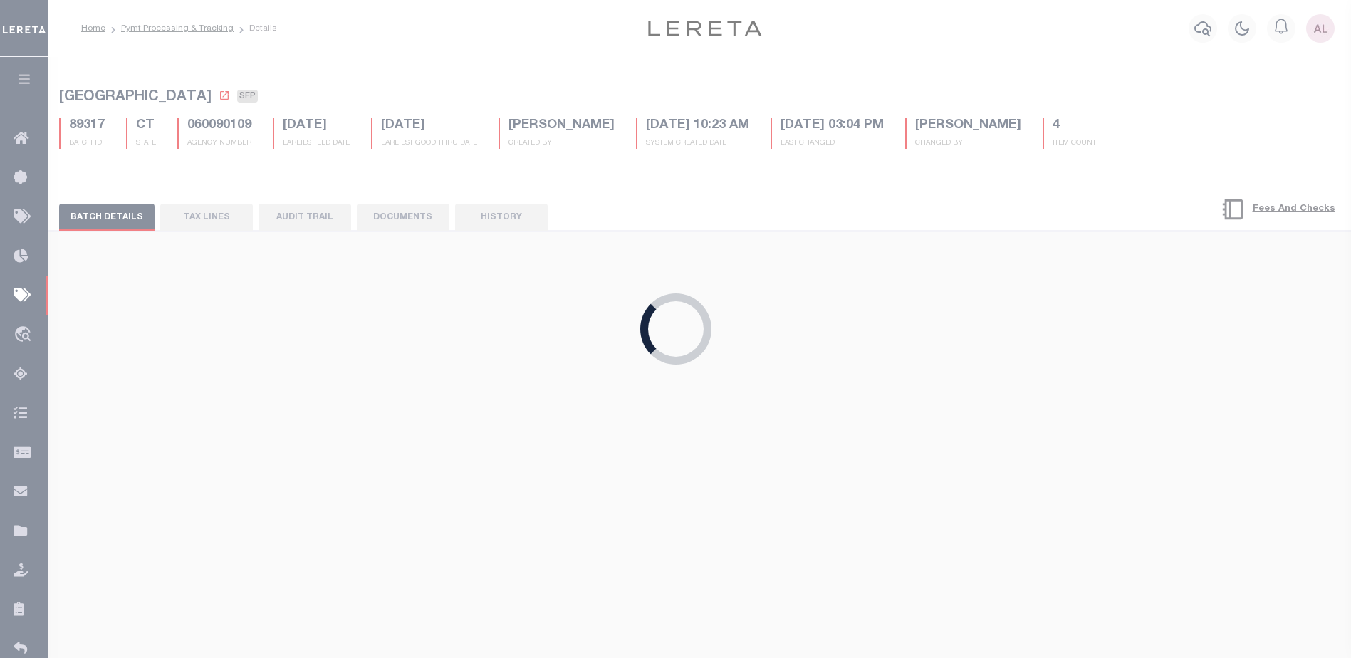
select select
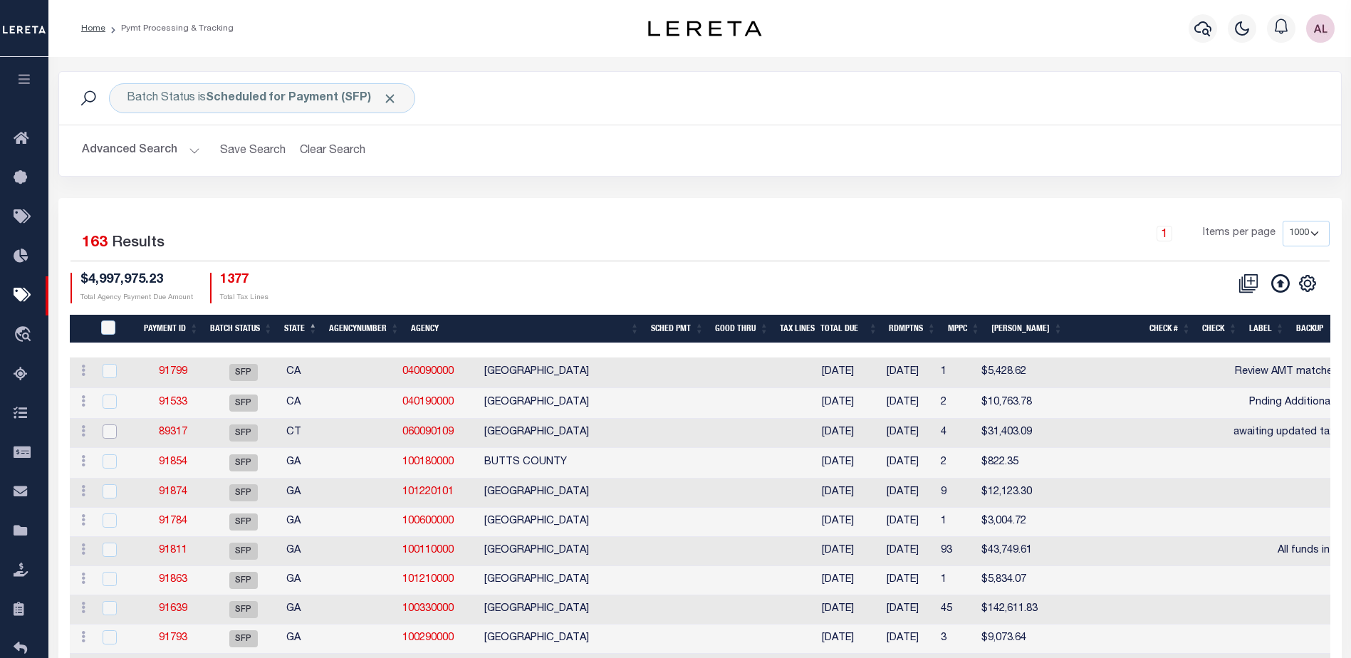
click at [105, 437] on input "checkbox" at bounding box center [110, 432] width 14 height 14
checkbox input "true"
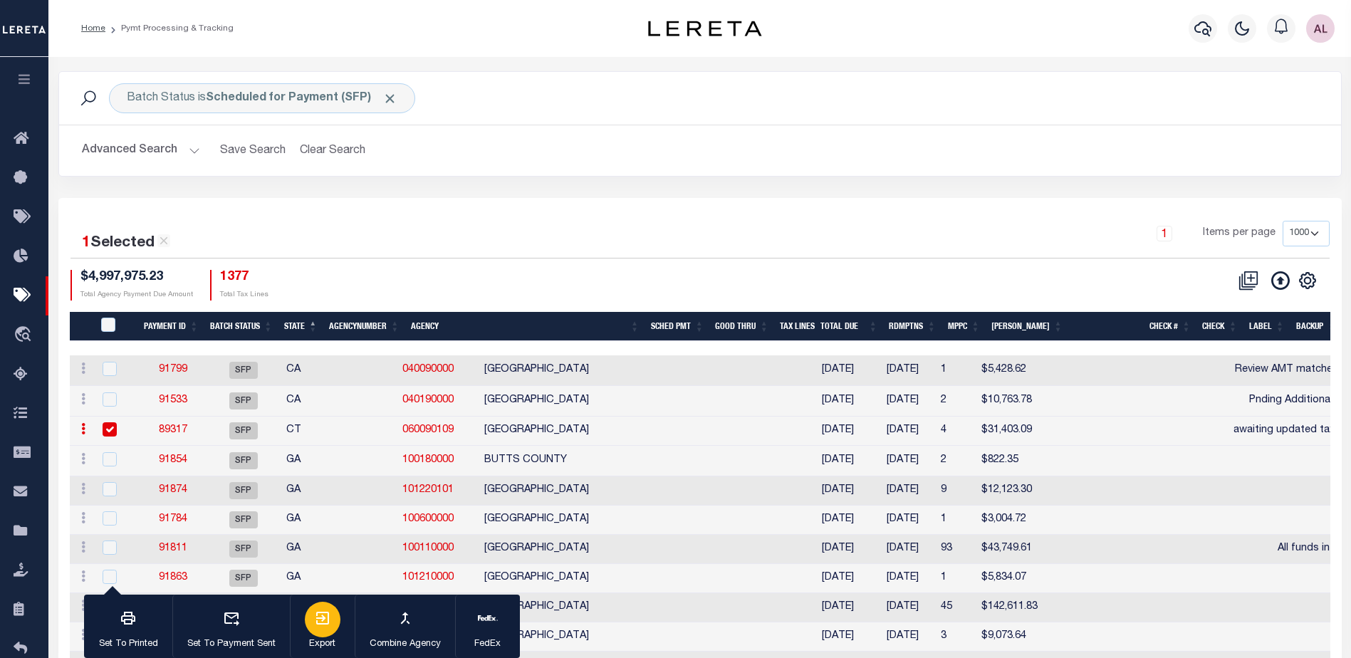
click at [323, 623] on icon "button" at bounding box center [322, 618] width 17 height 17
click at [771, 324] on th "Good Thru" at bounding box center [741, 326] width 65 height 29
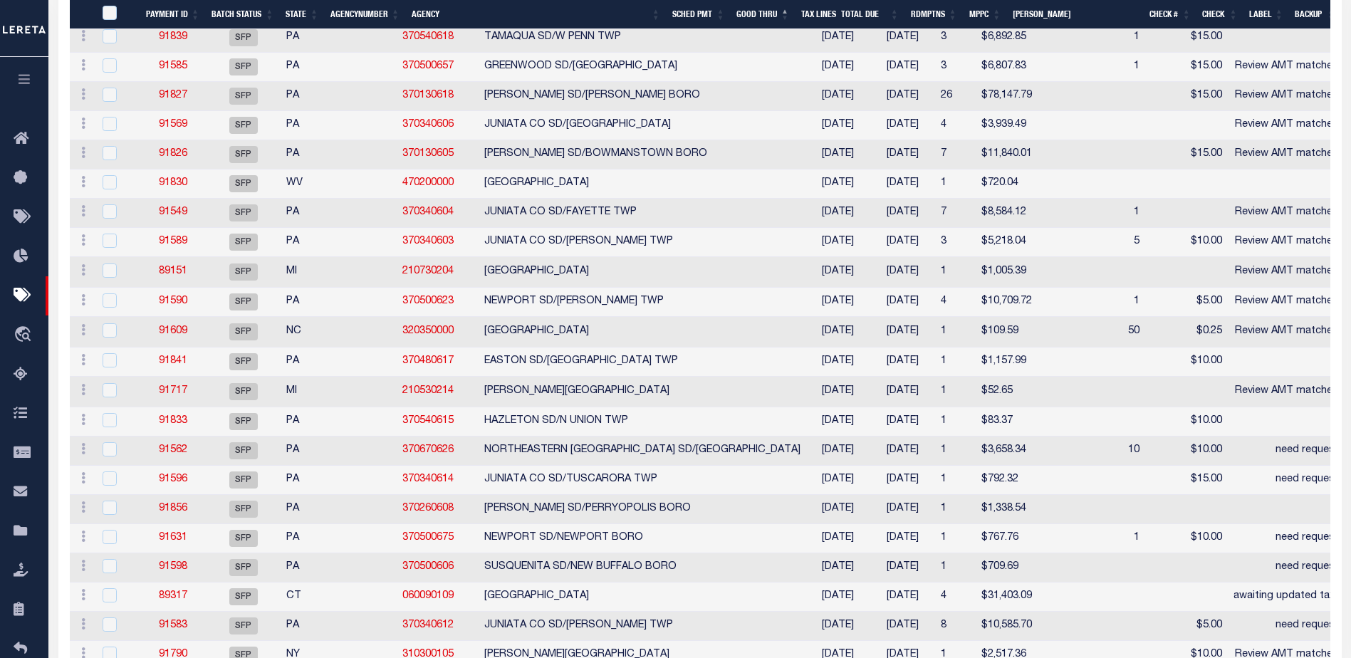
scroll to position [1068, 0]
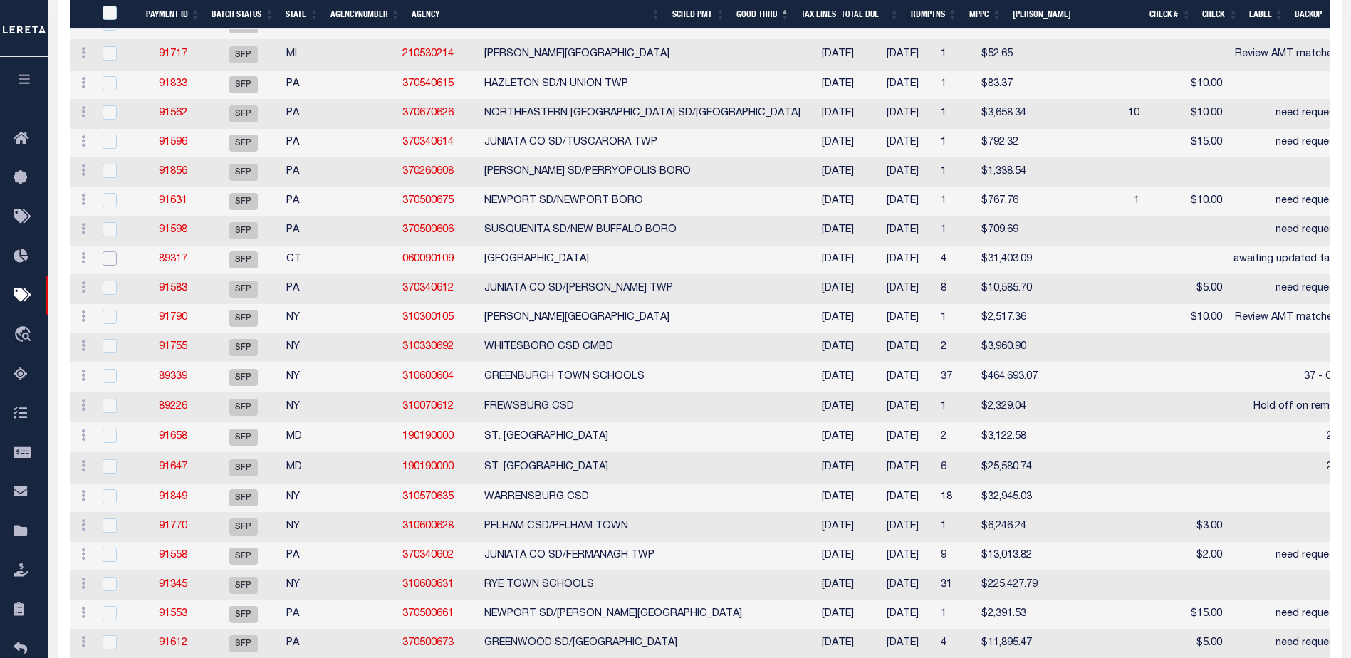
click at [113, 266] on input "checkbox" at bounding box center [110, 258] width 14 height 14
checkbox input "true"
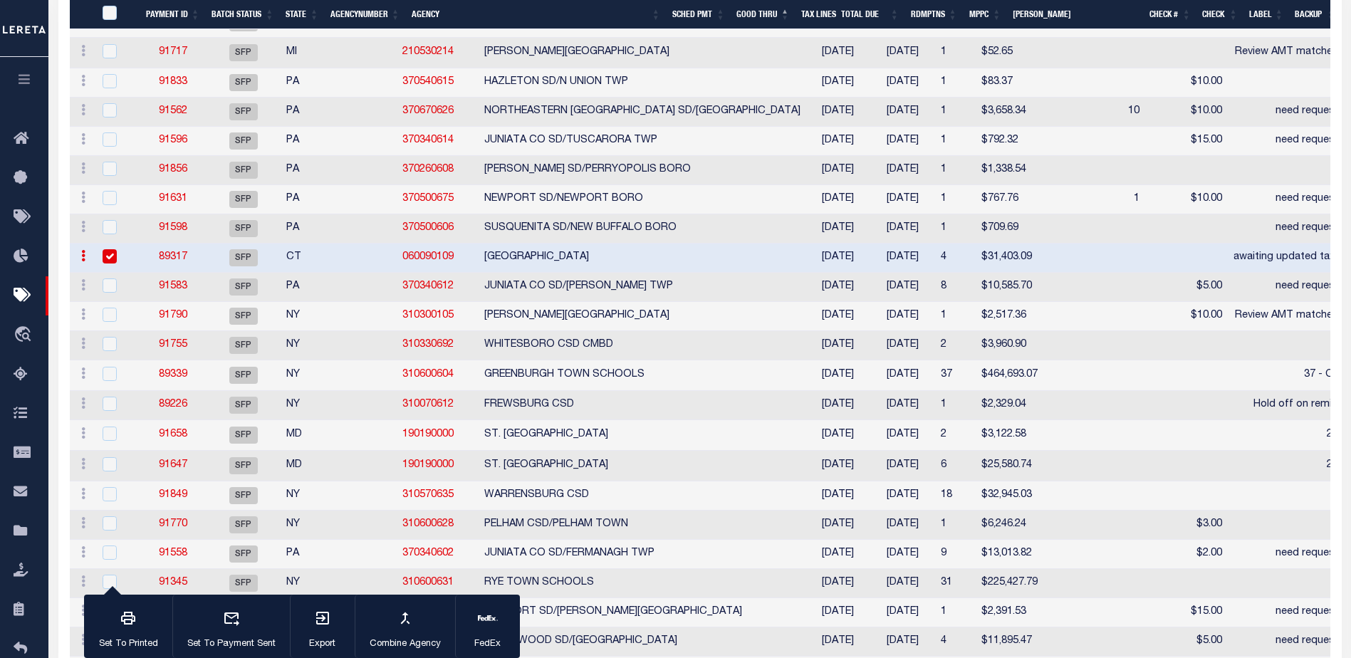
click at [176, 262] on link "89317" at bounding box center [173, 257] width 28 height 10
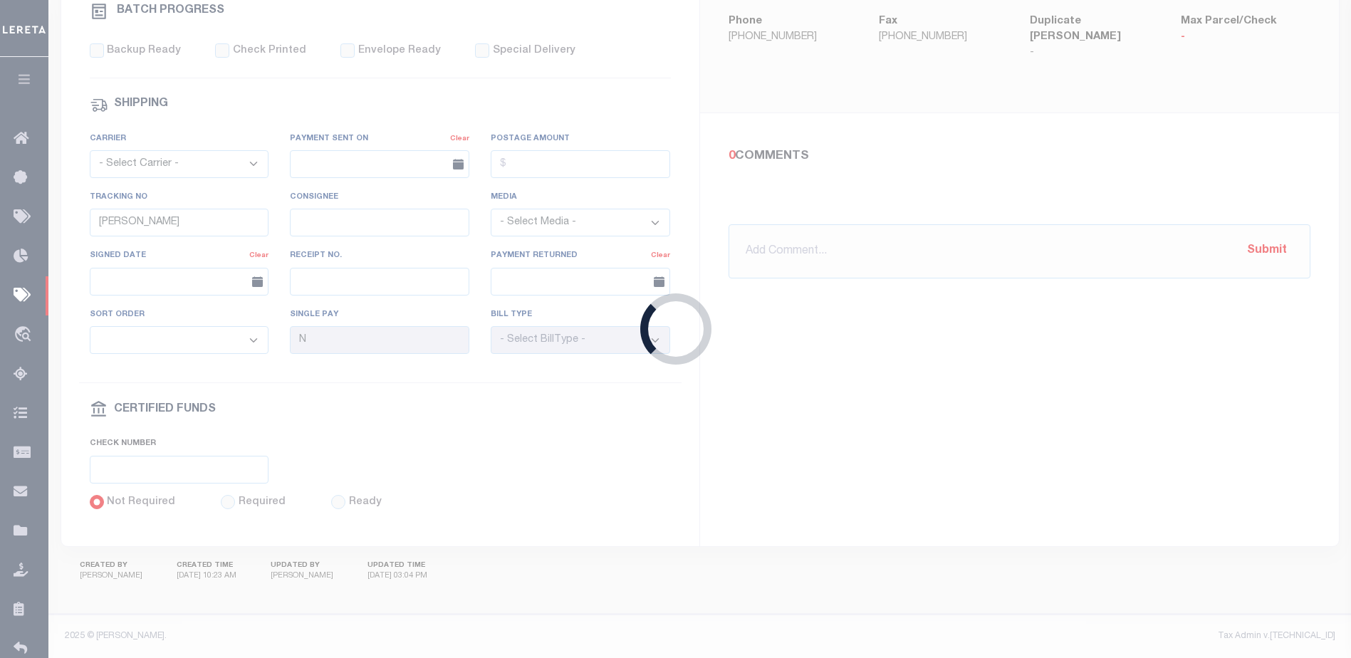
select select
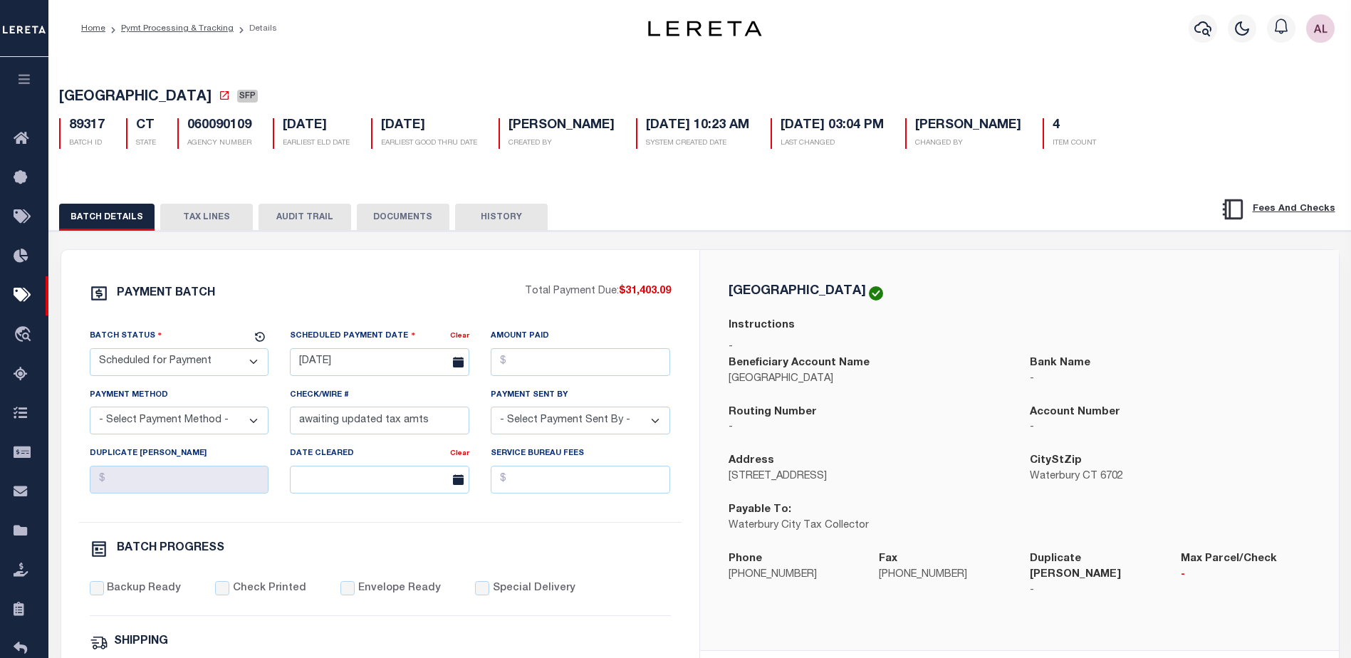
click at [212, 211] on button "TAX LINES" at bounding box center [206, 217] width 93 height 27
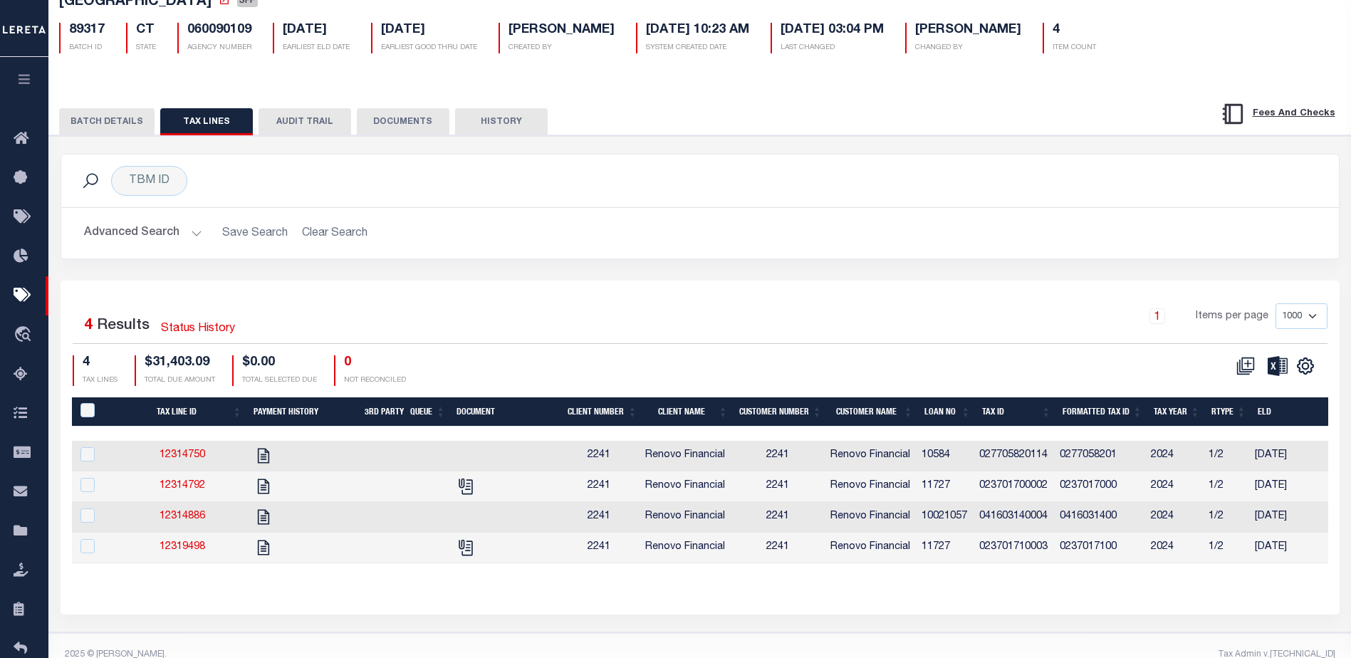
scroll to position [129, 0]
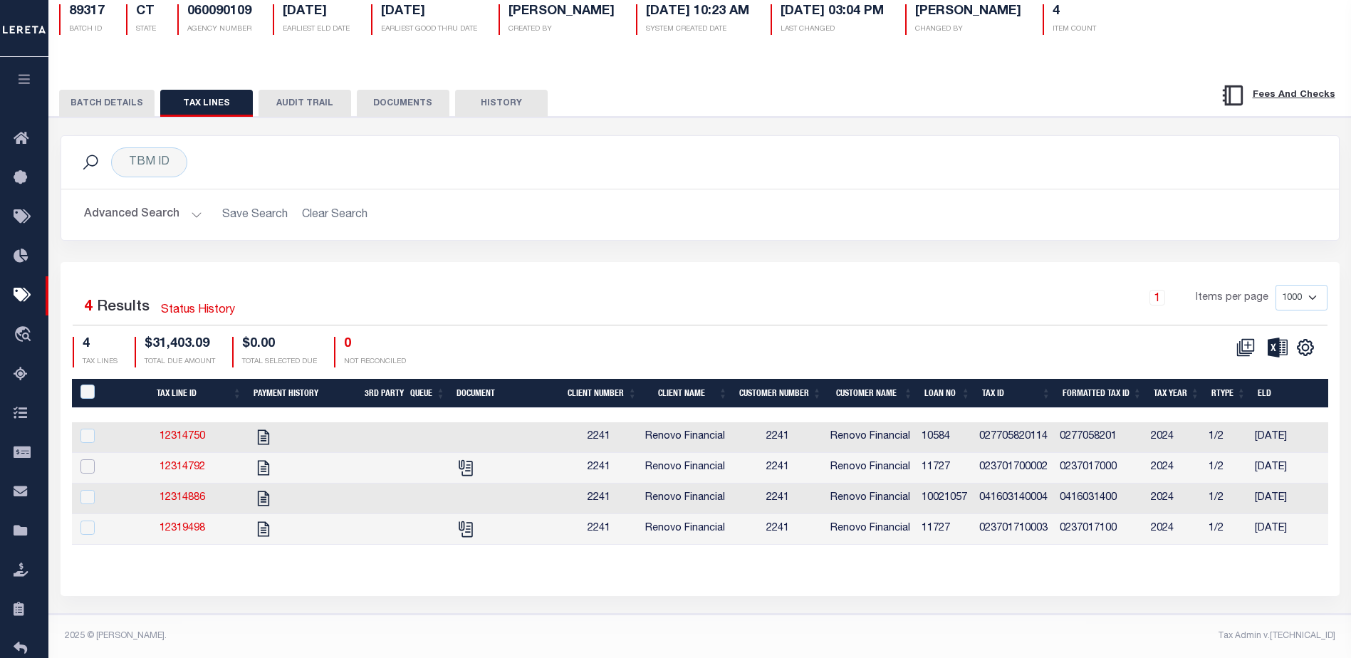
click at [93, 459] on input "checkbox" at bounding box center [87, 466] width 14 height 14
checkbox input "true"
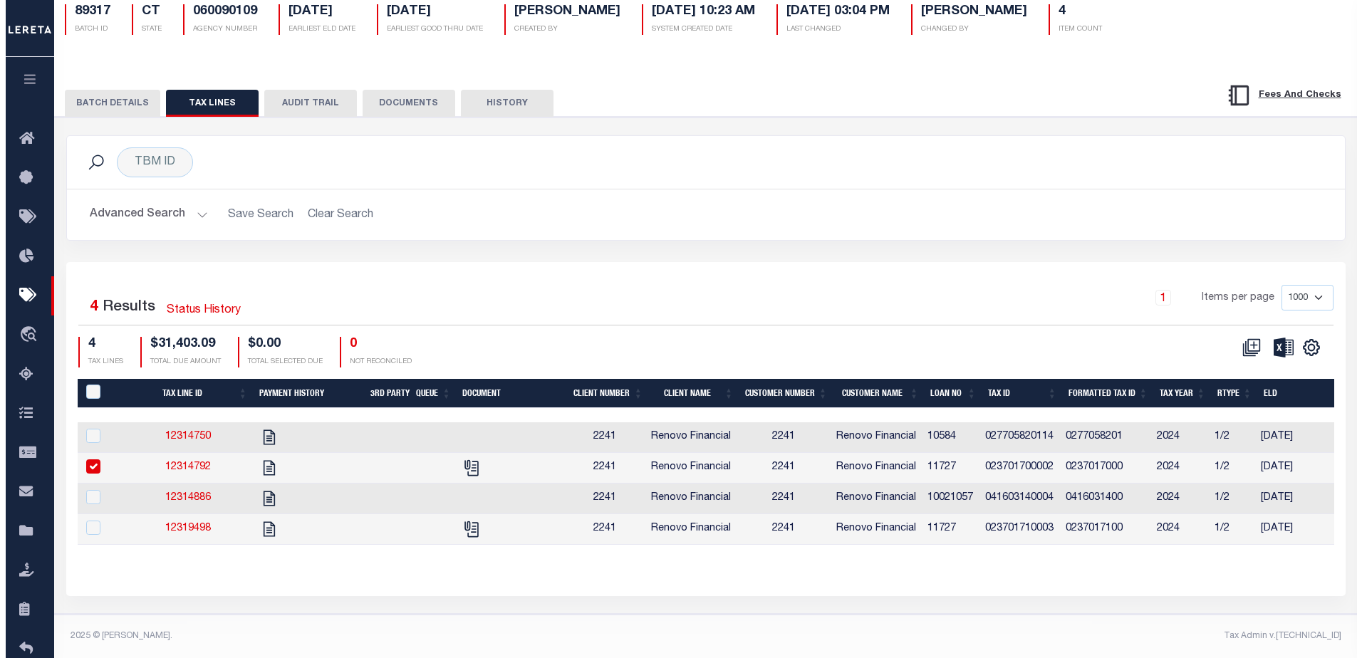
scroll to position [127, 0]
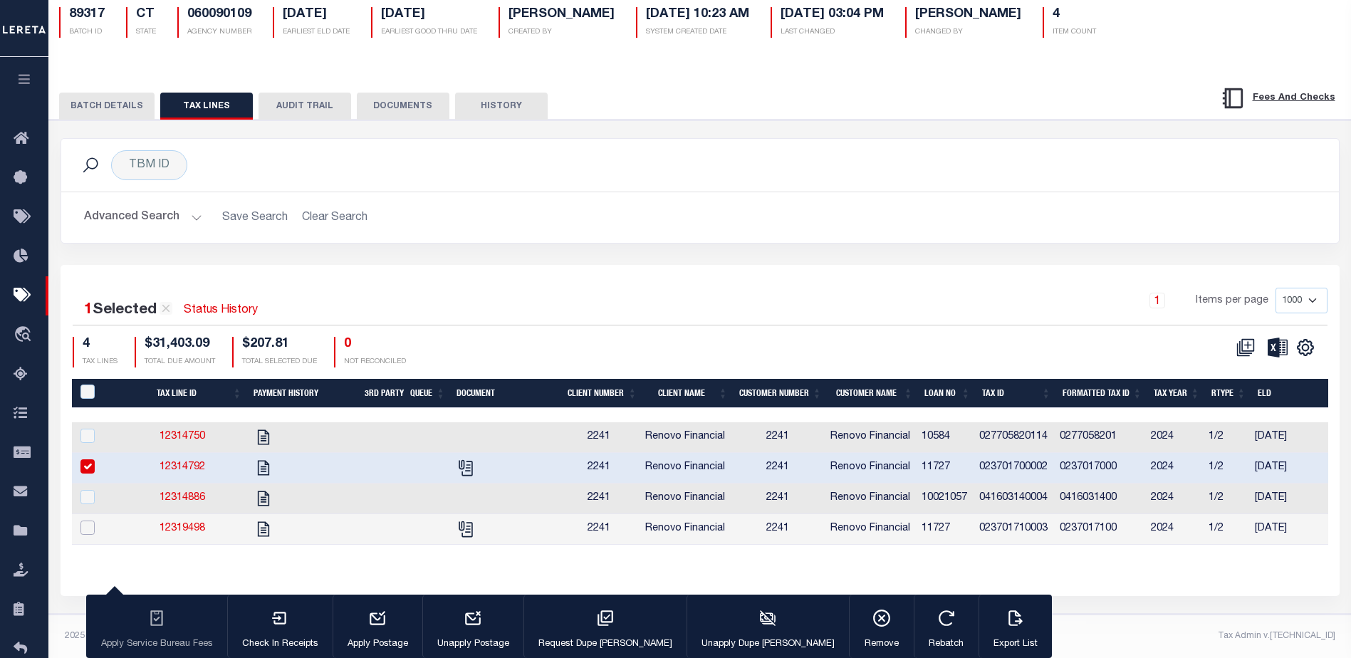
click at [89, 521] on input "checkbox" at bounding box center [87, 528] width 14 height 14
checkbox input "true"
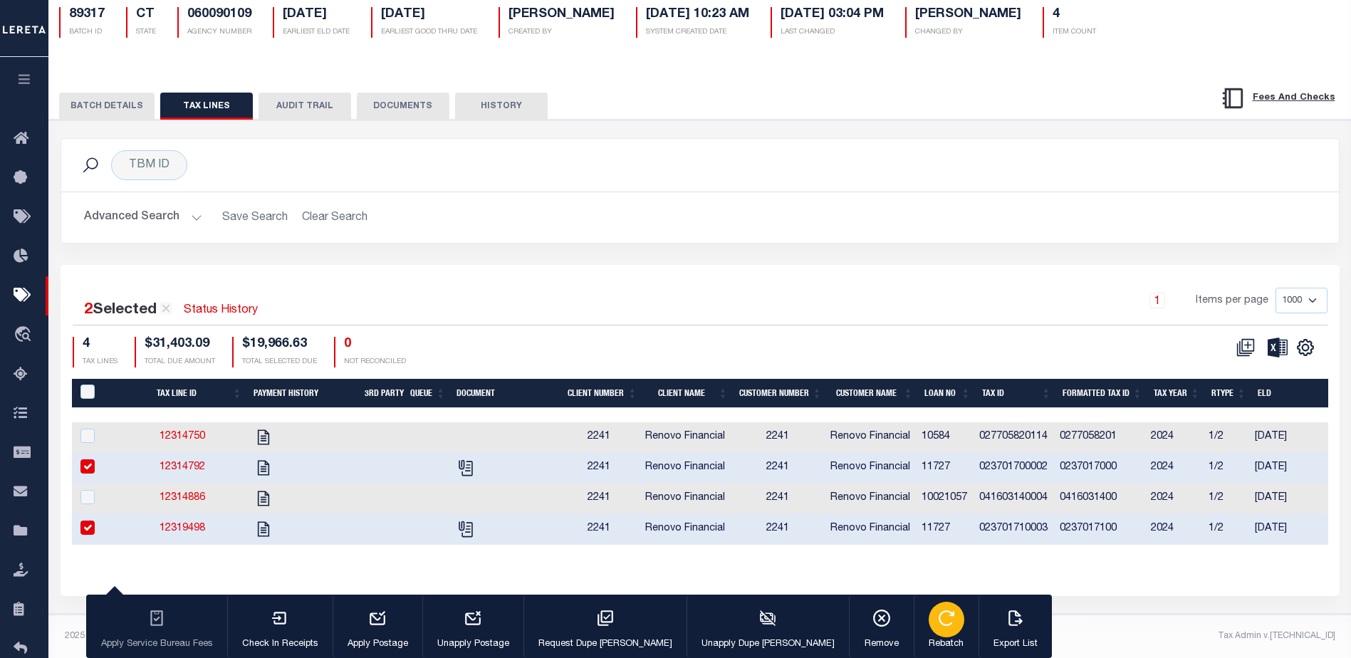
click at [937, 625] on icon "button" at bounding box center [946, 618] width 19 height 19
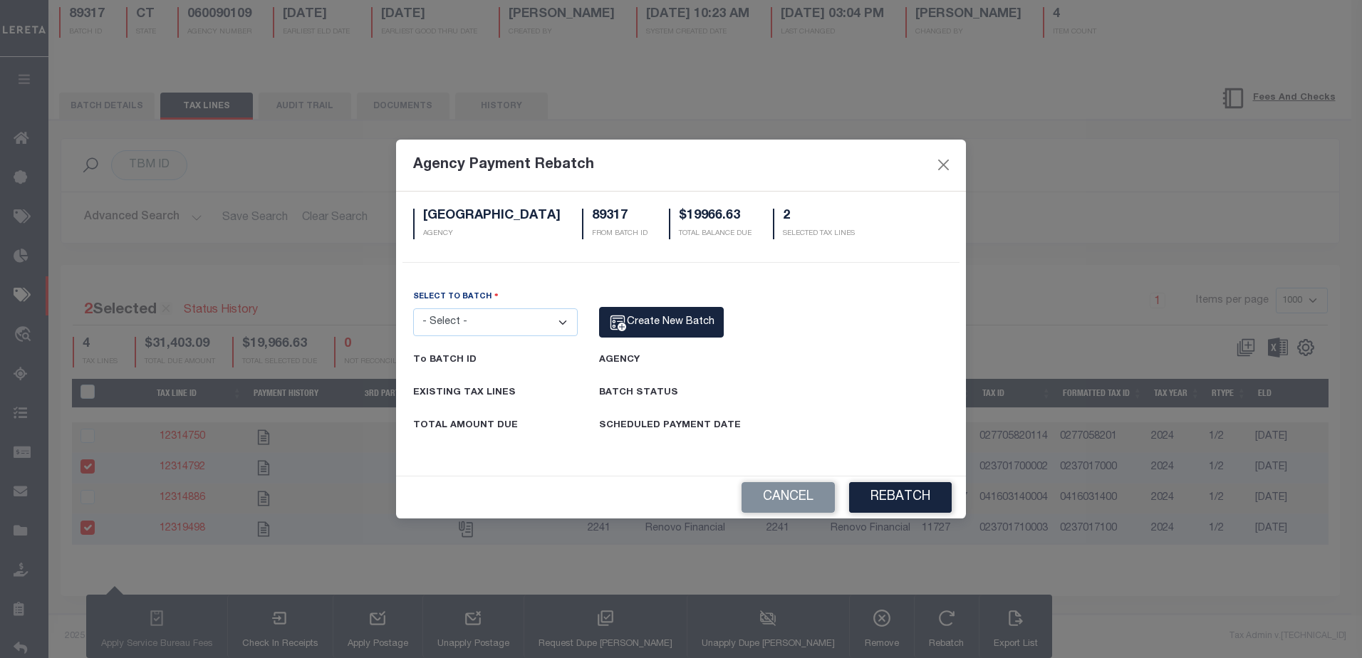
click at [563, 323] on select "- Select - 88265 89317 89351" at bounding box center [495, 322] width 165 height 28
click at [666, 326] on span "Create New Batch" at bounding box center [671, 322] width 88 height 10
select select "CT"
select select "60050112"
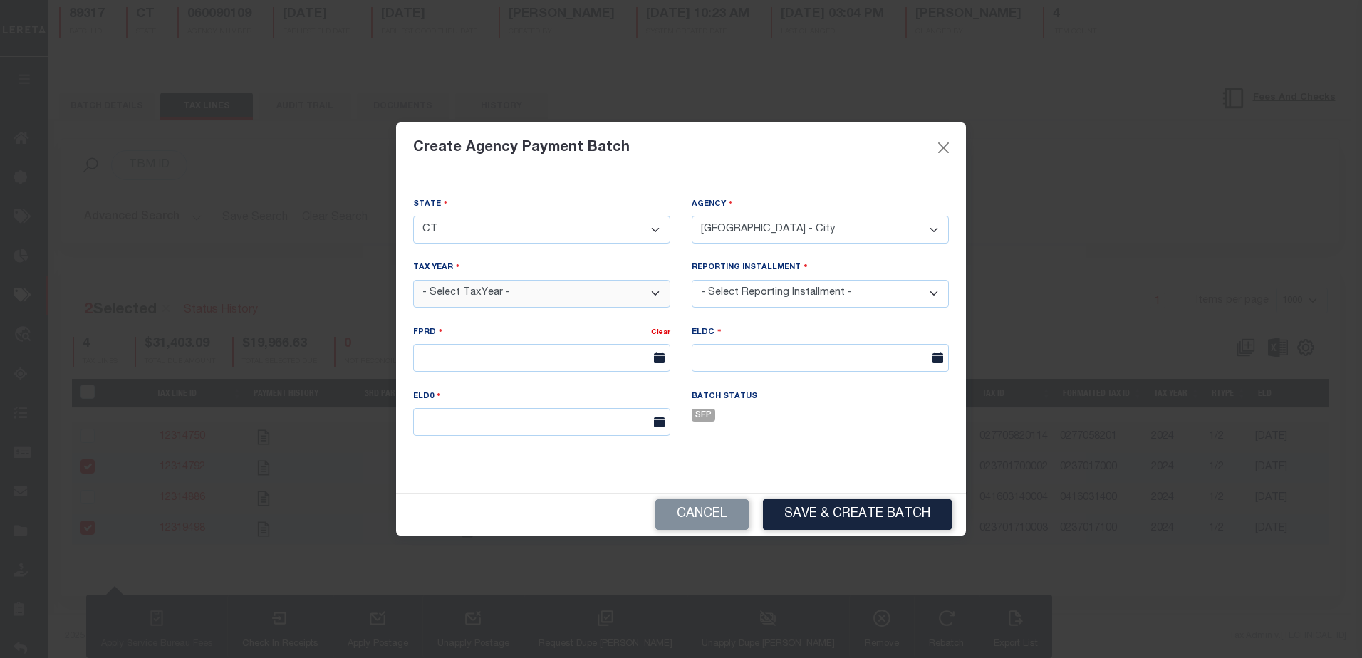
click at [488, 294] on select "- Select TaxYear - 2025 2024 2023 2022 2021" at bounding box center [541, 294] width 257 height 28
select select "2024"
click at [413, 280] on select "- Select TaxYear - 2025 2024 2023 2022 2021" at bounding box center [541, 294] width 257 height 28
click at [770, 290] on select "- Select Reporting Installment - 1/2 2/2 1/1" at bounding box center [820, 294] width 257 height 28
select select "1/2"
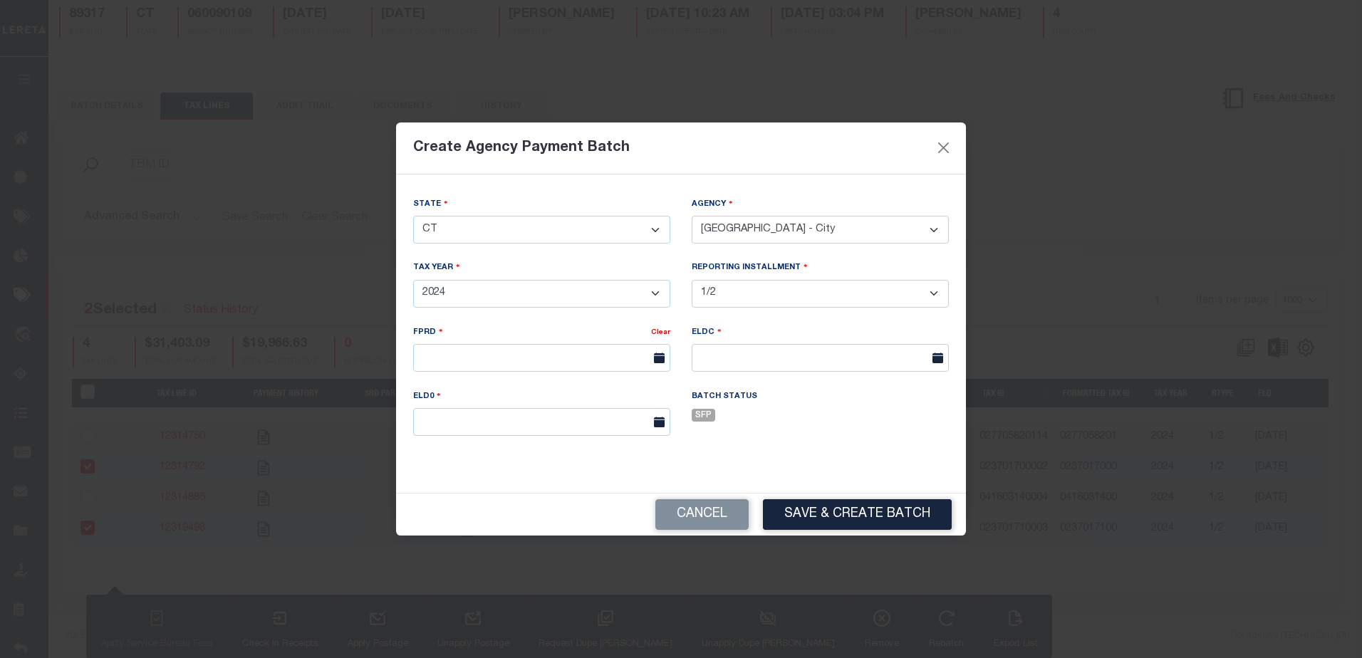
click at [692, 280] on select "- Select Reporting Installment - 1/2 2/2 1/1" at bounding box center [820, 294] width 257 height 28
type input "07/23/2025"
type input "08/01/2025"
click at [873, 515] on button "Save & Create Batch" at bounding box center [857, 514] width 189 height 31
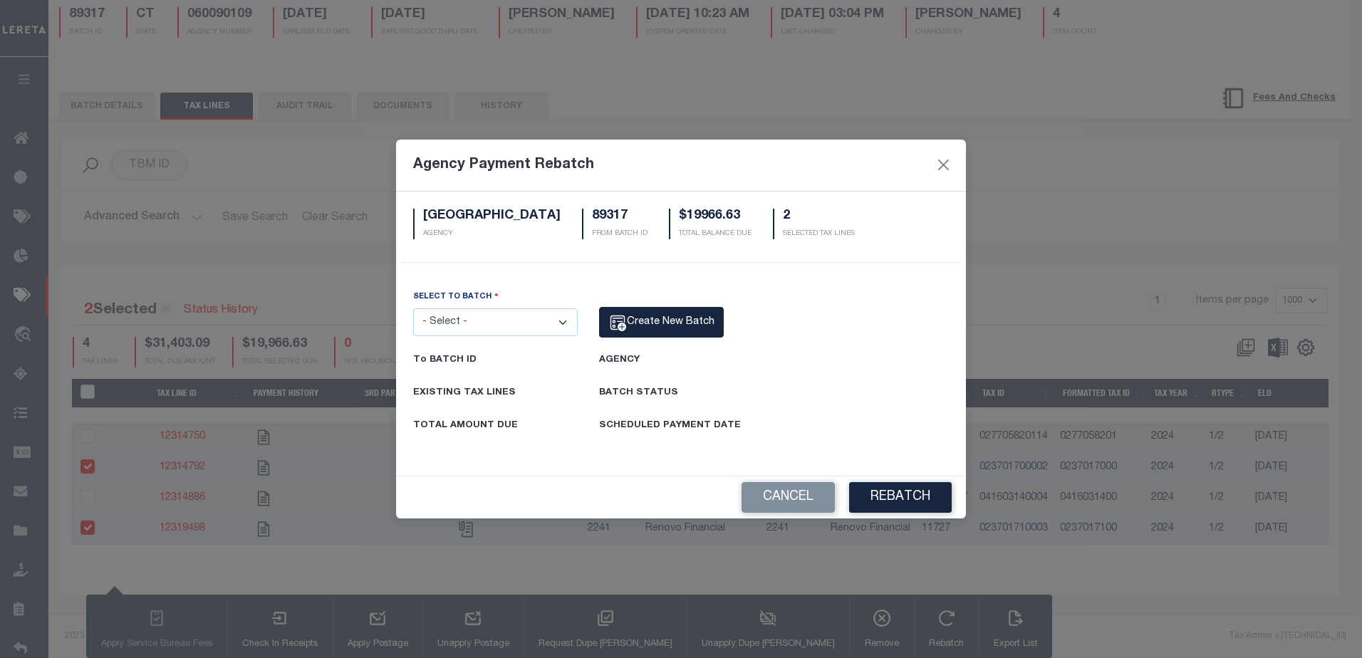
click at [561, 318] on select "- Select - 88265 89317 89351 91875" at bounding box center [495, 322] width 165 height 28
select select "91875"
click at [413, 308] on select "- Select - 88265 89317 89351 91875" at bounding box center [495, 322] width 165 height 28
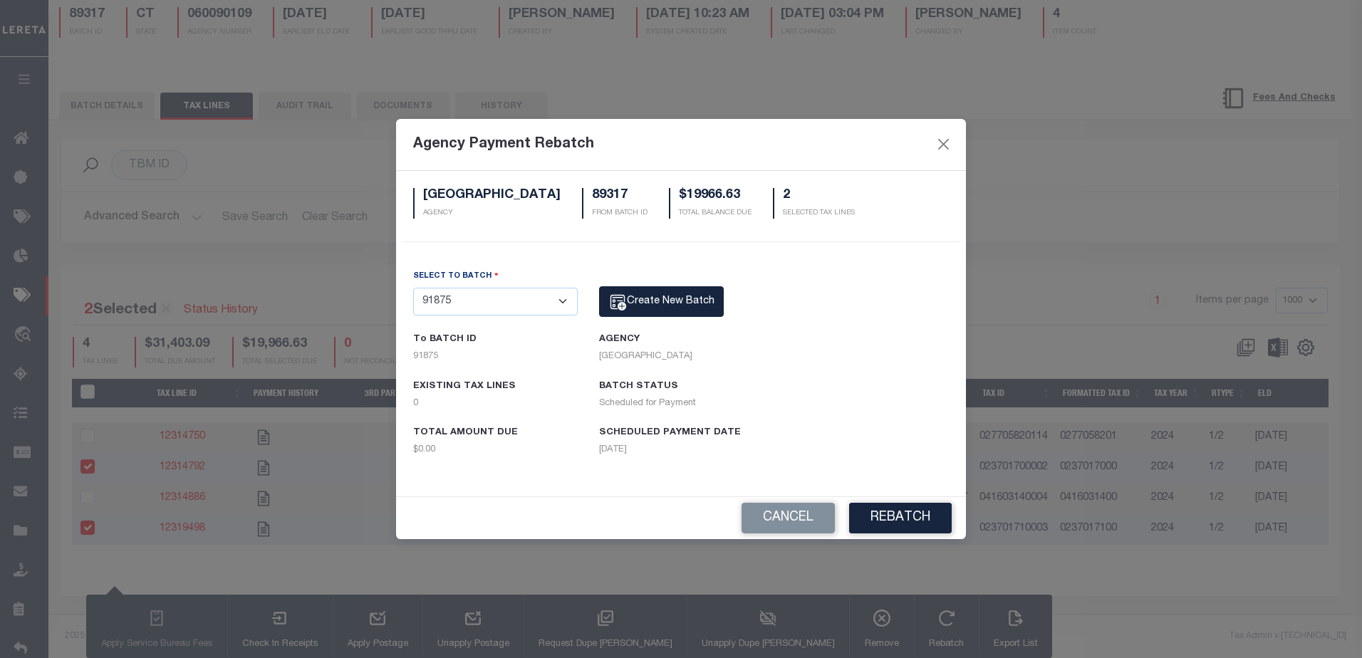
click at [557, 297] on select "- Select - 88265 89317 89351 91875" at bounding box center [495, 302] width 165 height 28
click at [413, 288] on select "- Select - 88265 89317 89351 91875" at bounding box center [495, 302] width 165 height 28
click at [892, 527] on button "Rebatch" at bounding box center [900, 518] width 103 height 31
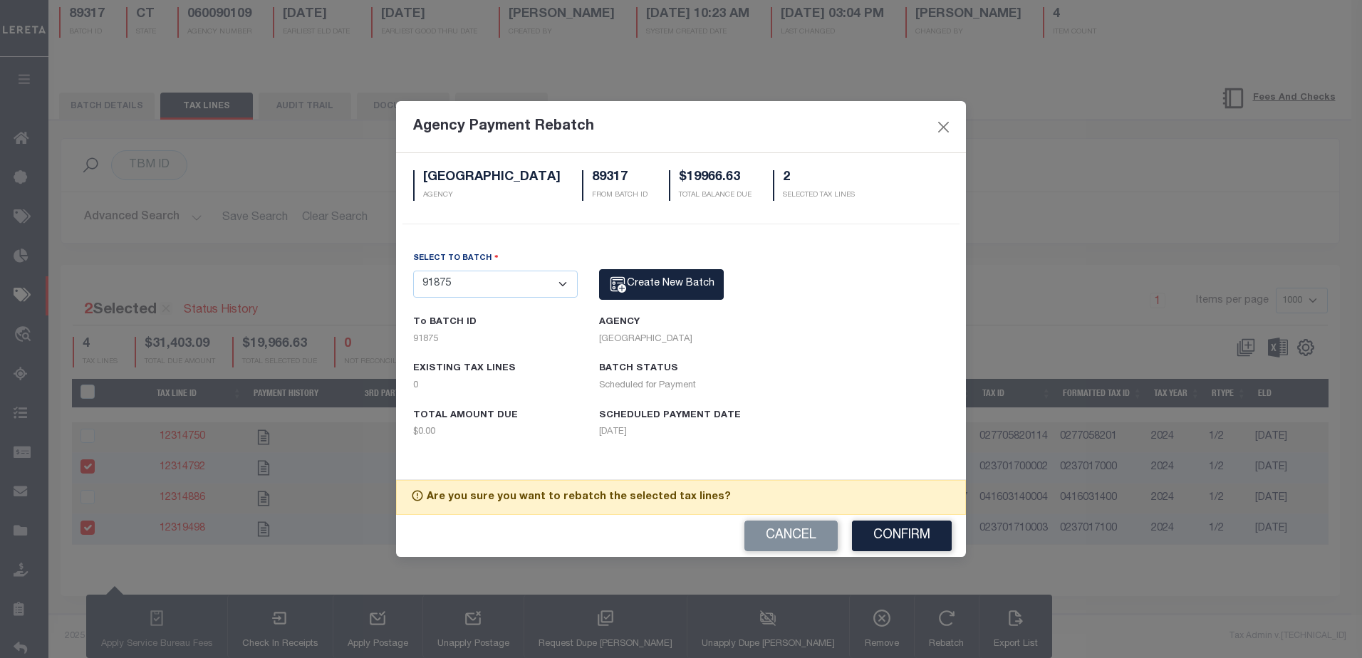
drag, startPoint x: 907, startPoint y: 534, endPoint x: 912, endPoint y: 512, distance: 22.1
click at [910, 518] on div "Cancel Confirm" at bounding box center [681, 536] width 570 height 42
click at [897, 533] on button "Confirm" at bounding box center [902, 536] width 100 height 31
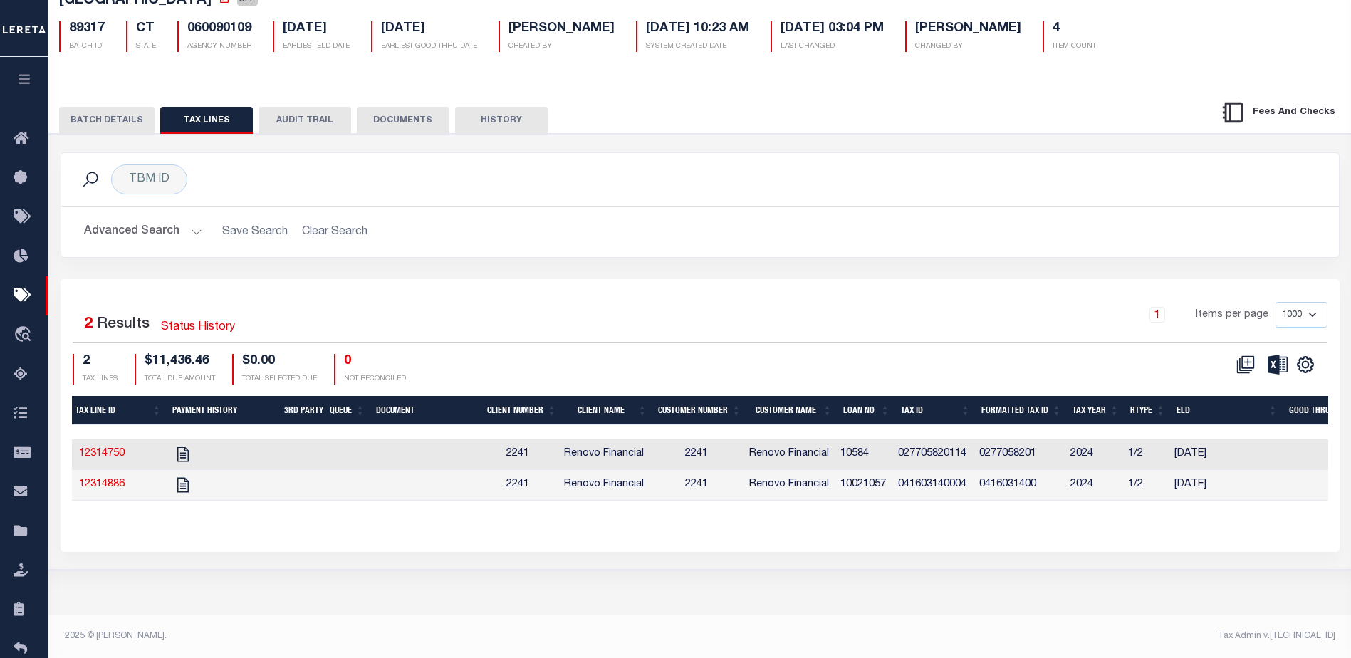
scroll to position [0, 0]
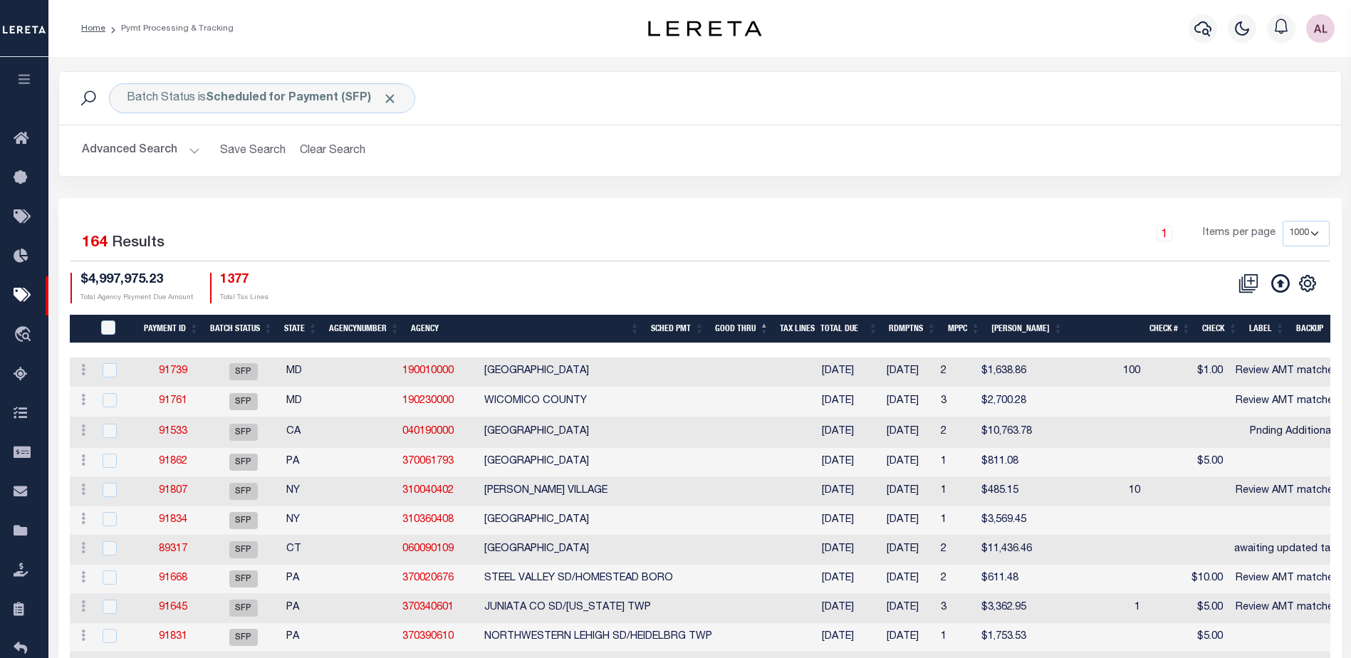
click at [304, 330] on th "State" at bounding box center [301, 329] width 45 height 29
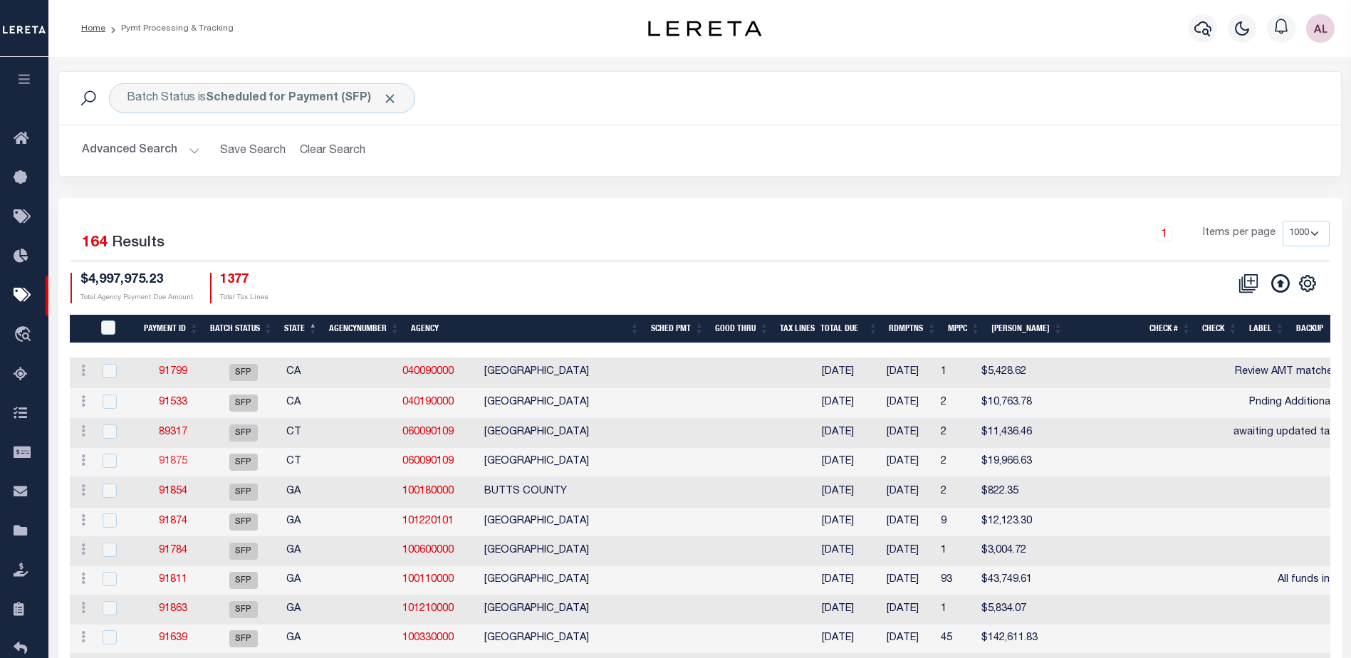
click at [169, 466] on link "91875" at bounding box center [173, 462] width 28 height 10
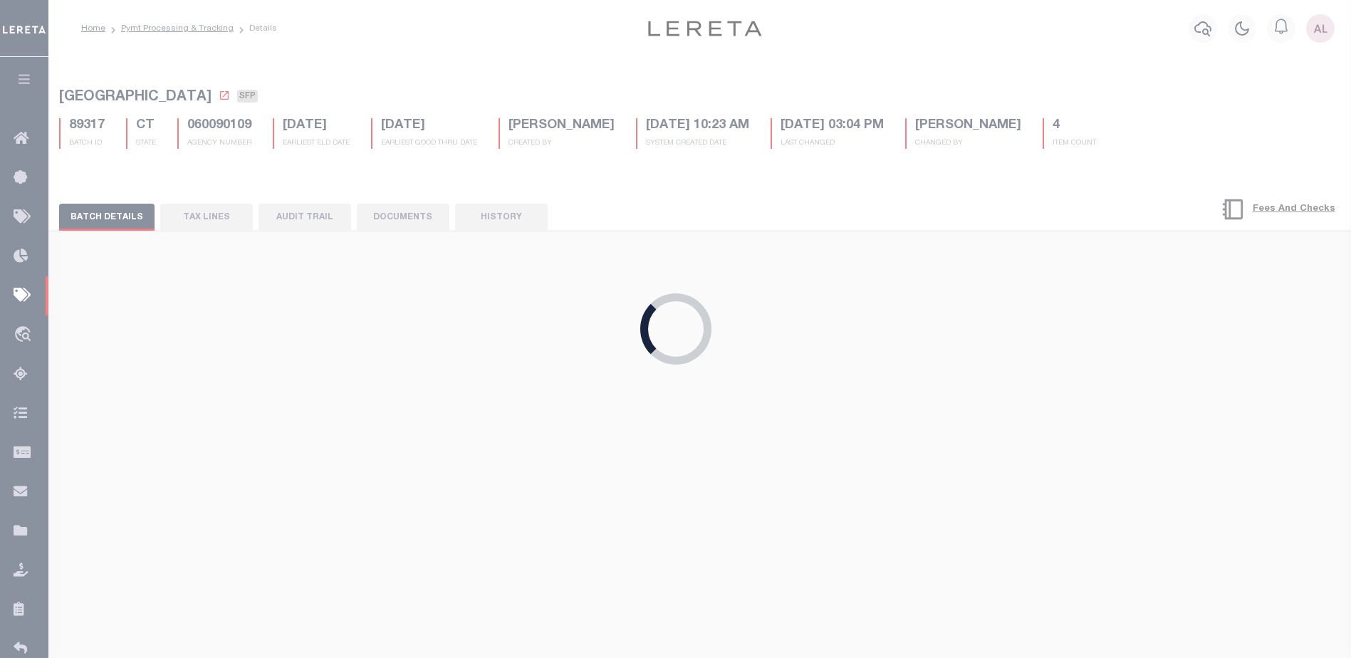
select select
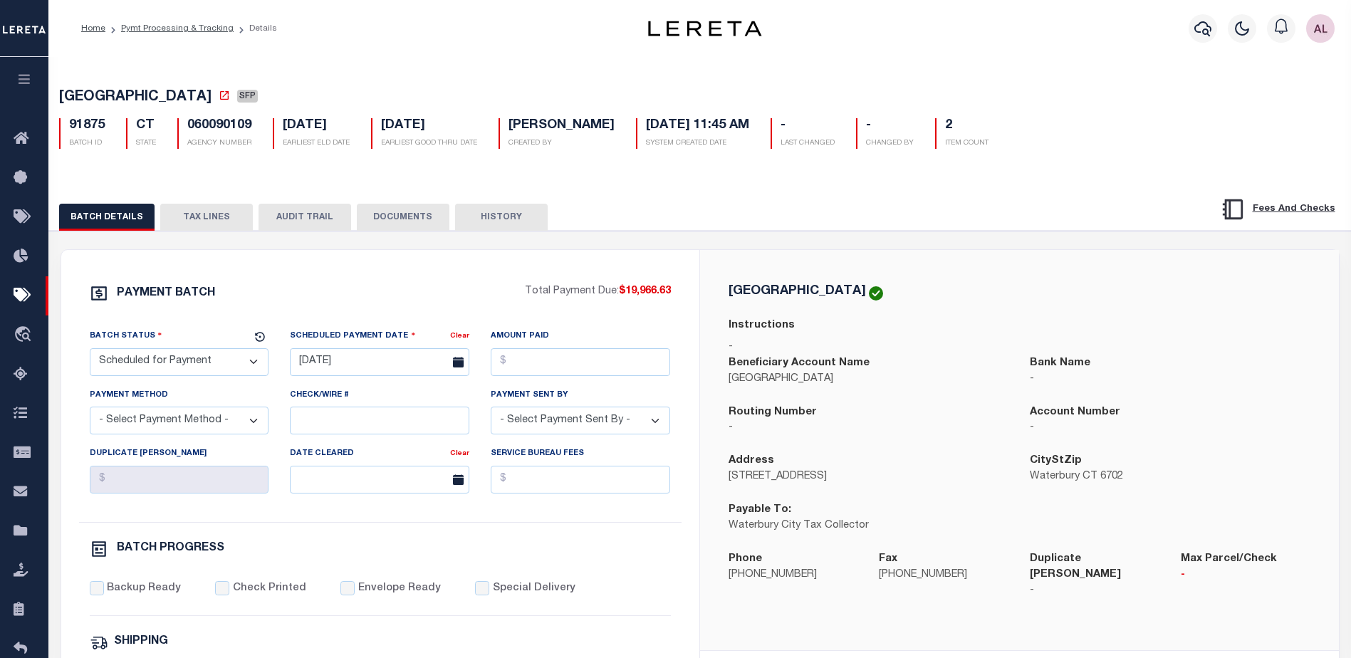
click at [216, 209] on button "TAX LINES" at bounding box center [206, 217] width 93 height 27
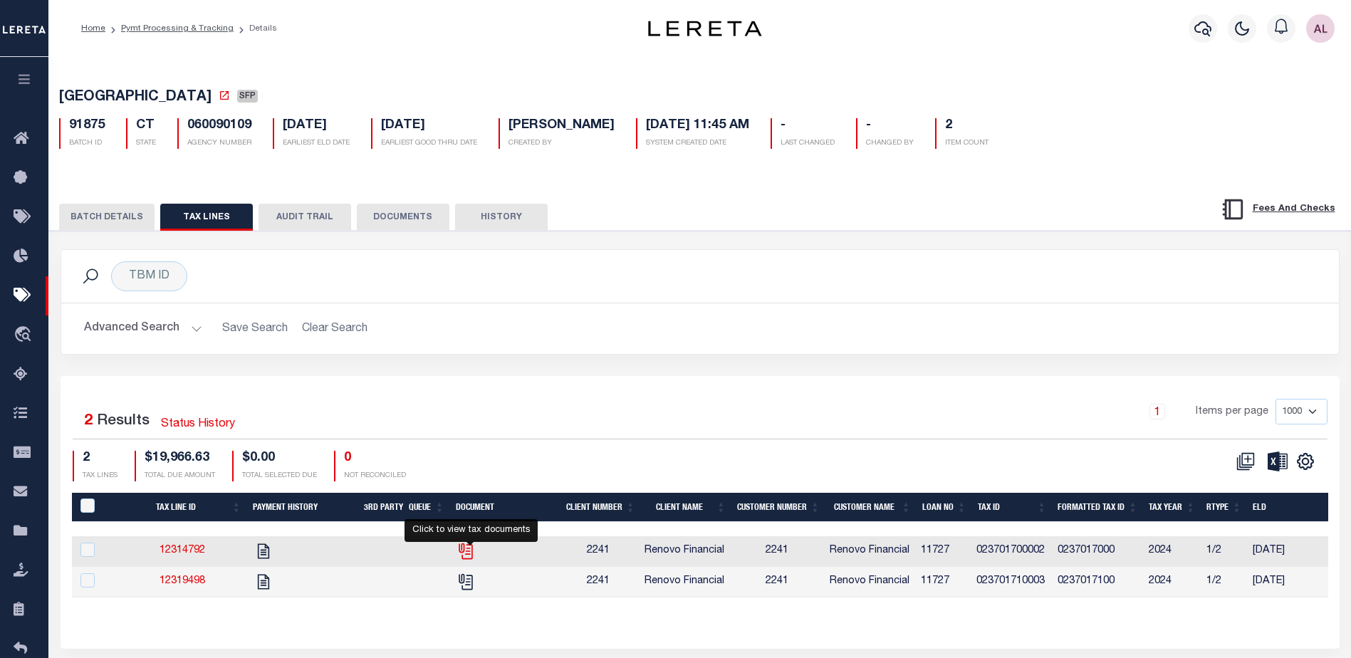
click at [470, 553] on icon "" at bounding box center [466, 551] width 19 height 19
checkbox input "true"
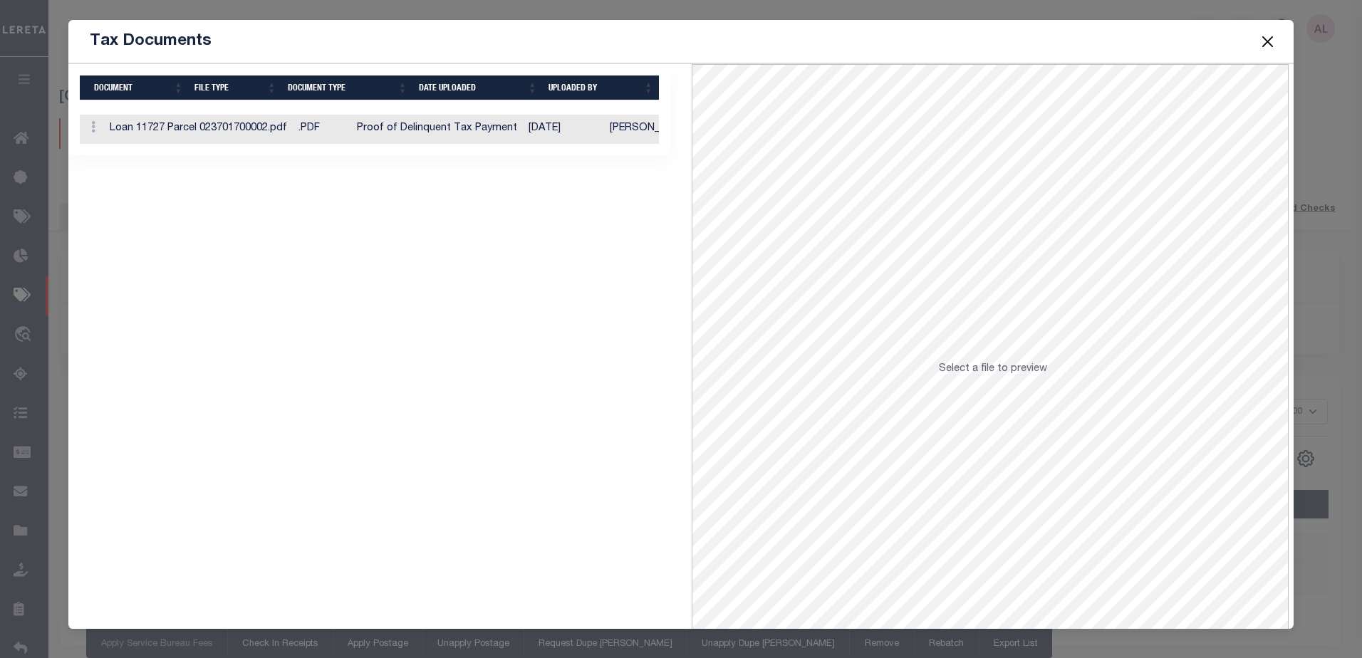
click at [185, 130] on td "Loan 11727 Parcel 023701700002.pdf" at bounding box center [198, 129] width 189 height 29
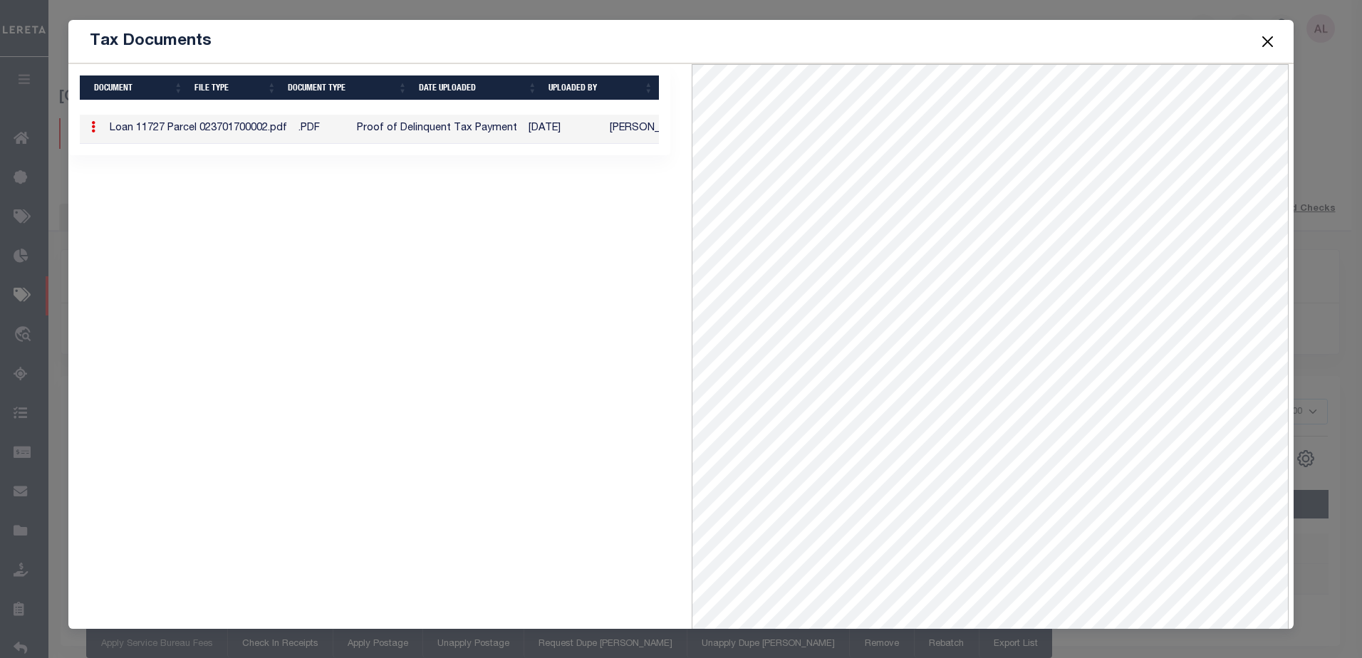
click at [1267, 41] on button "Close" at bounding box center [1267, 41] width 19 height 19
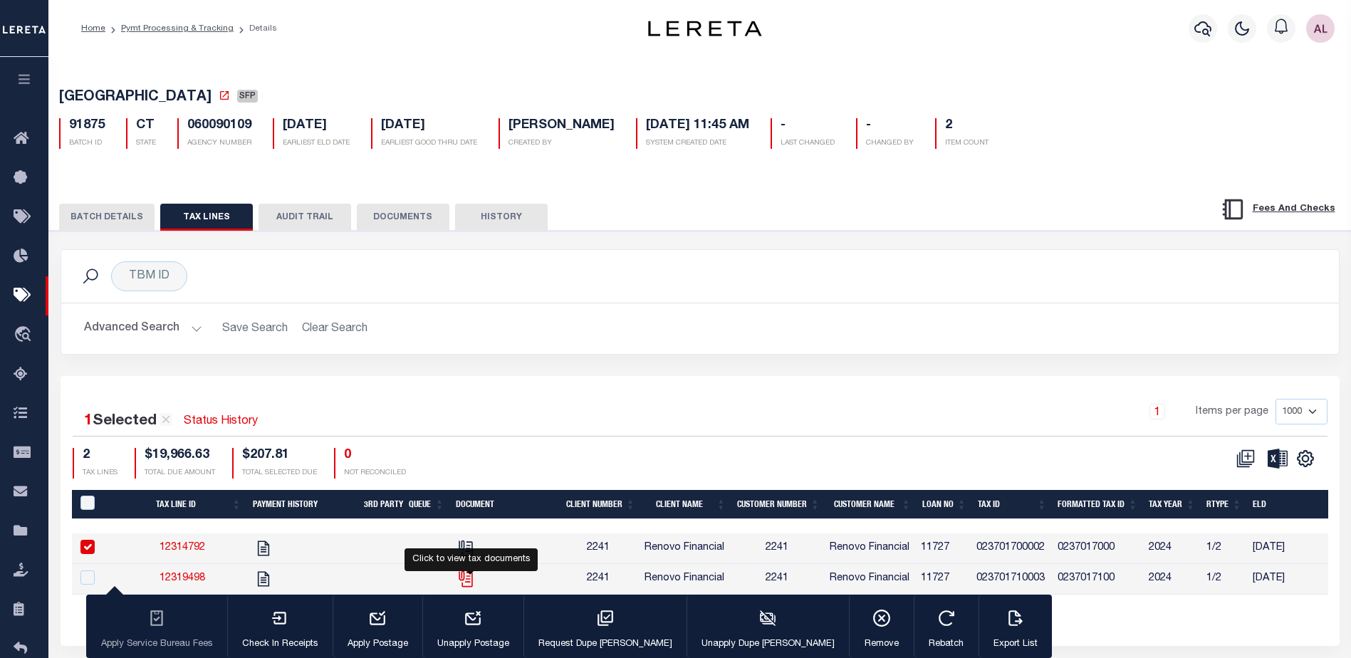
click at [472, 585] on icon "" at bounding box center [466, 579] width 19 height 19
checkbox input "true"
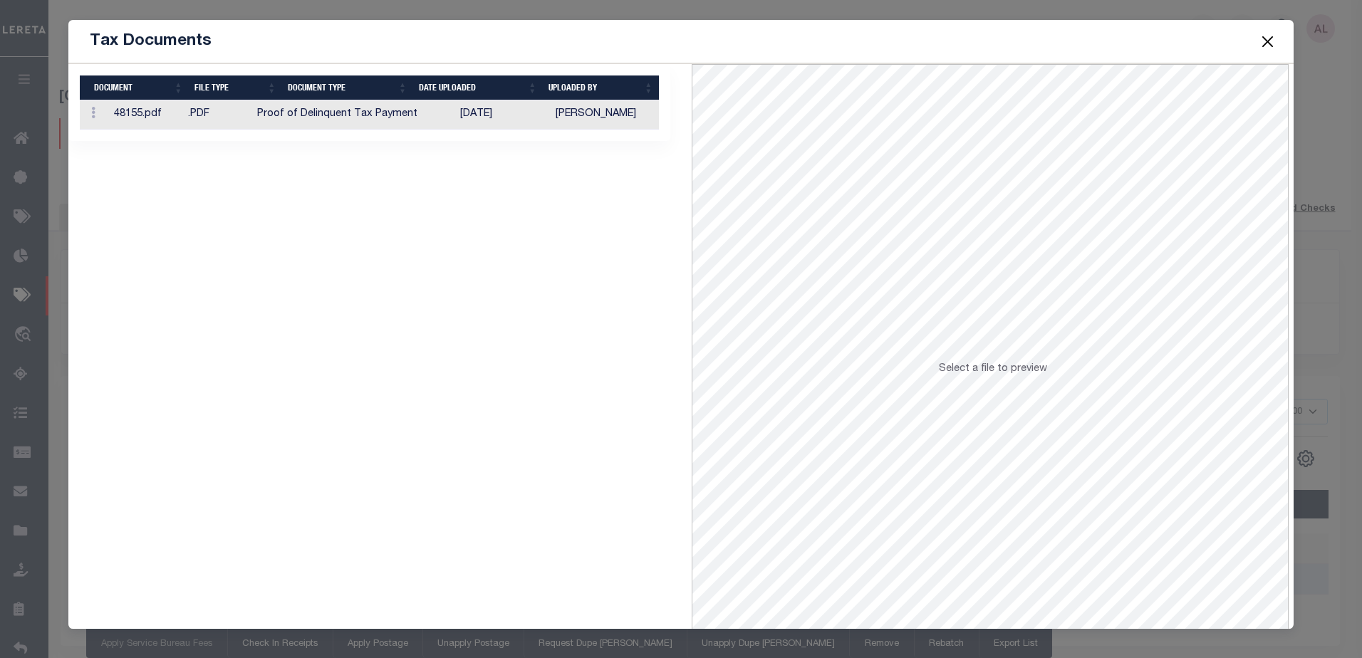
click at [153, 117] on td "48155.pdf" at bounding box center [145, 114] width 74 height 29
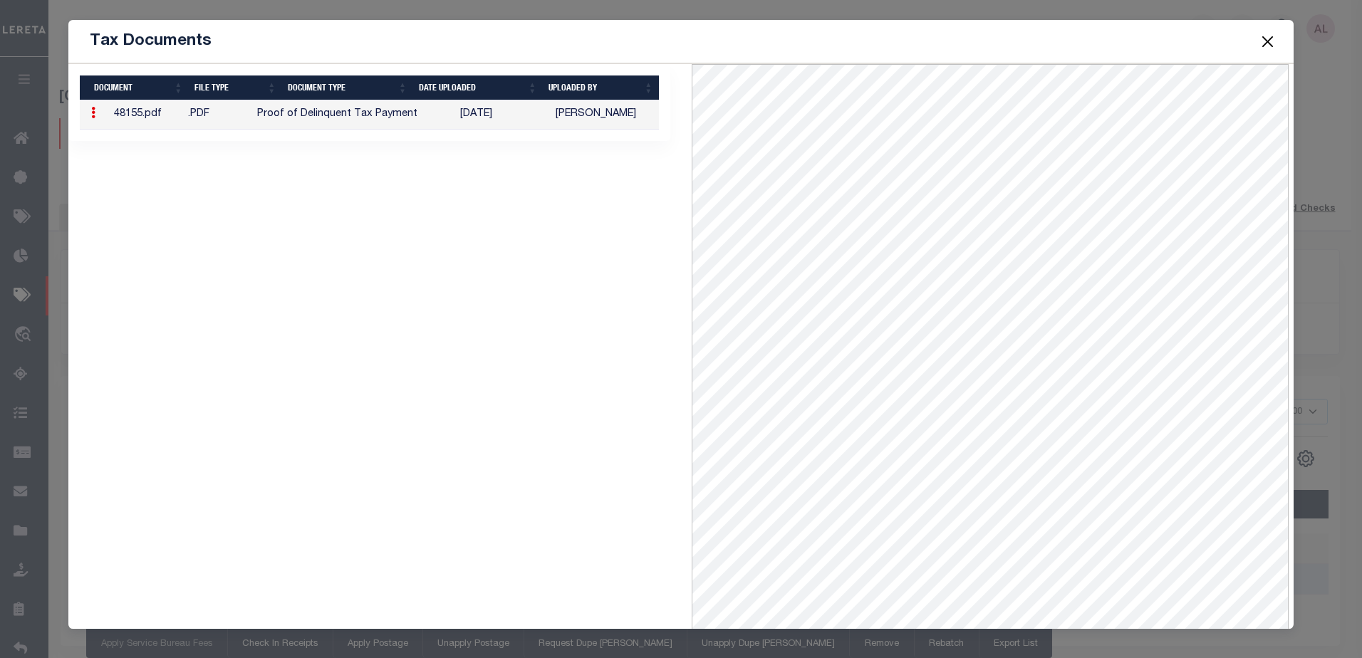
click at [1266, 40] on button "Close" at bounding box center [1267, 41] width 19 height 19
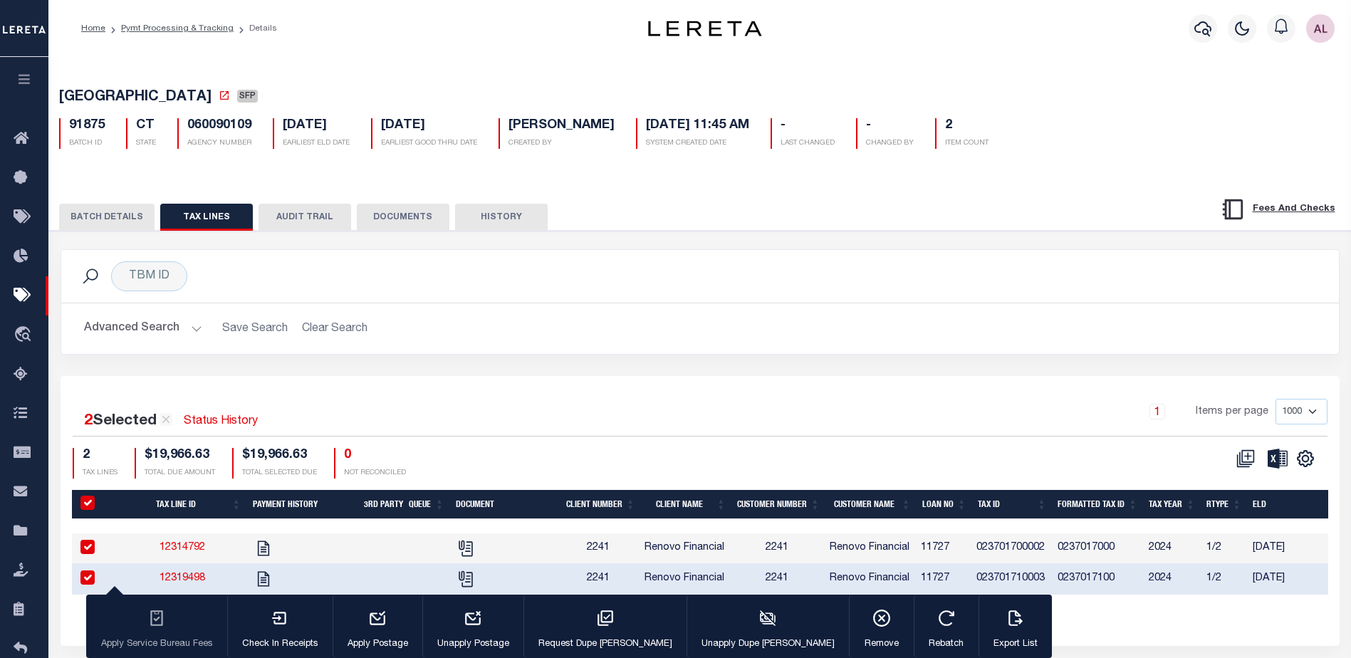
click at [84, 583] on input "checkbox" at bounding box center [87, 578] width 14 height 14
checkbox input "false"
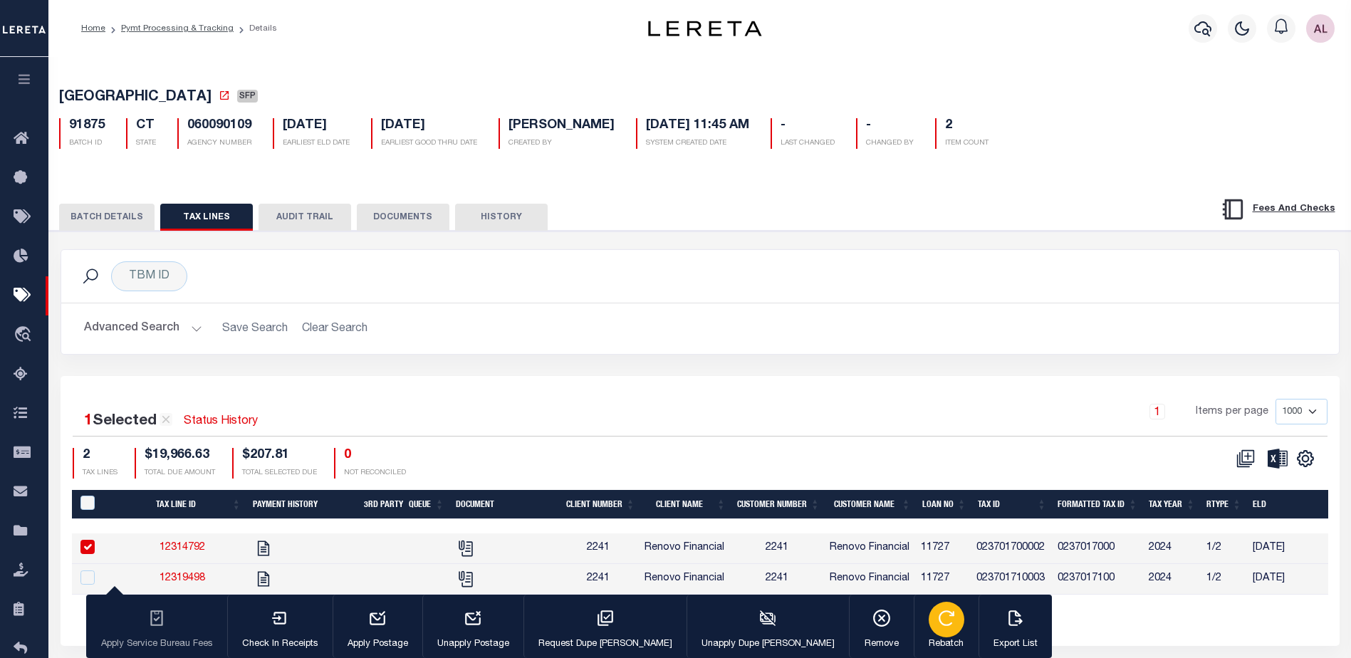
click at [937, 618] on icon "button" at bounding box center [946, 618] width 19 height 19
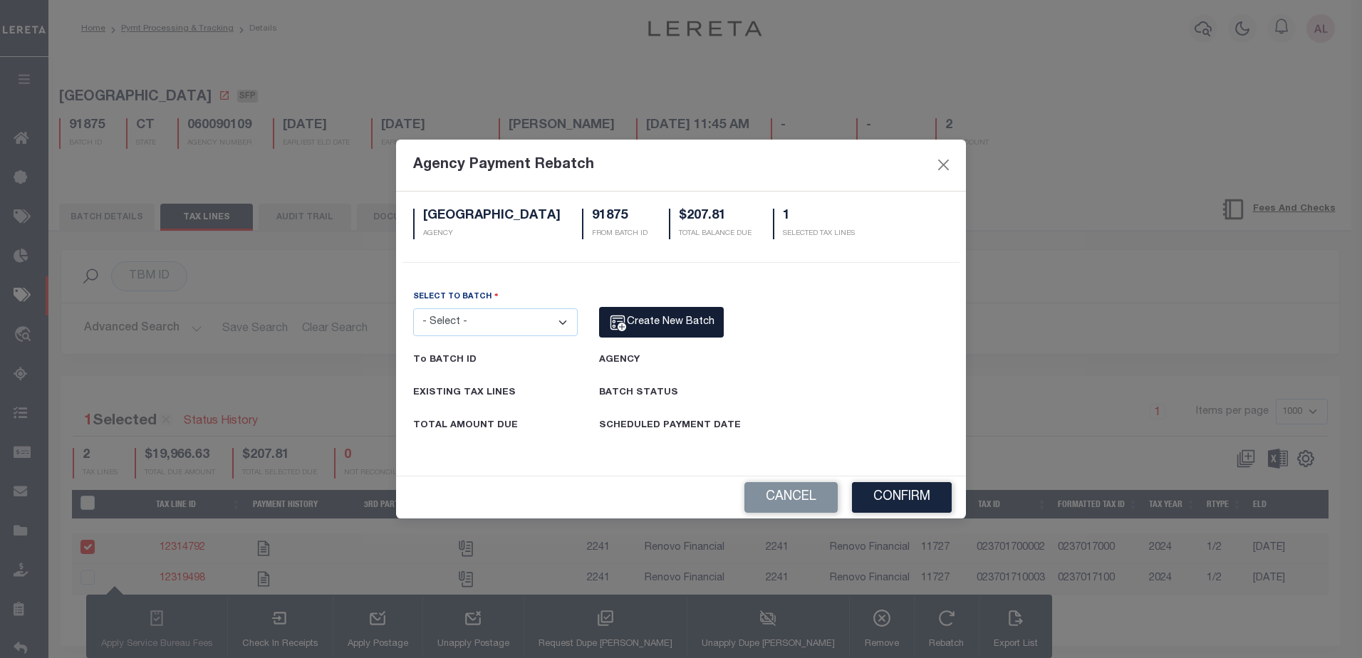
click at [665, 321] on span "Create New Batch" at bounding box center [671, 322] width 88 height 10
select select "CT"
select select "60050112"
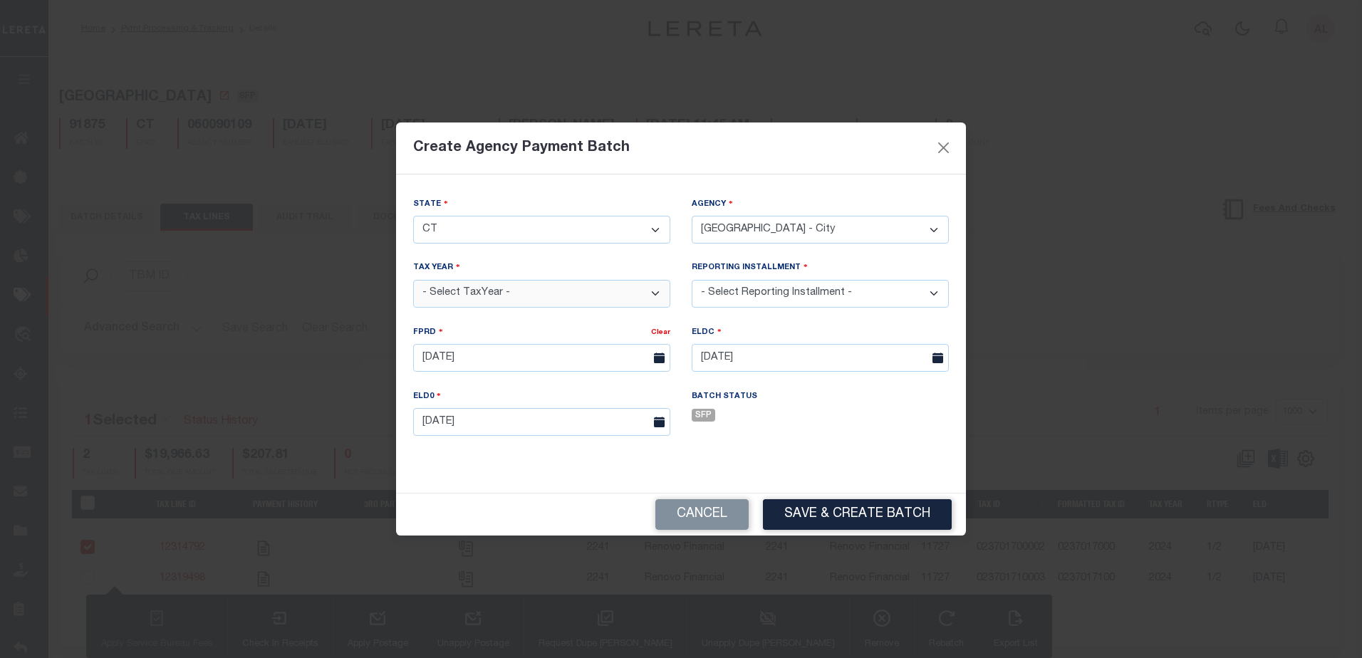
click at [472, 297] on select "- Select TaxYear - 2025 2024 2023 2022 2021" at bounding box center [541, 294] width 257 height 28
select select "2024"
click at [413, 280] on select "- Select TaxYear - 2025 2024 2023 2022 2021" at bounding box center [541, 294] width 257 height 28
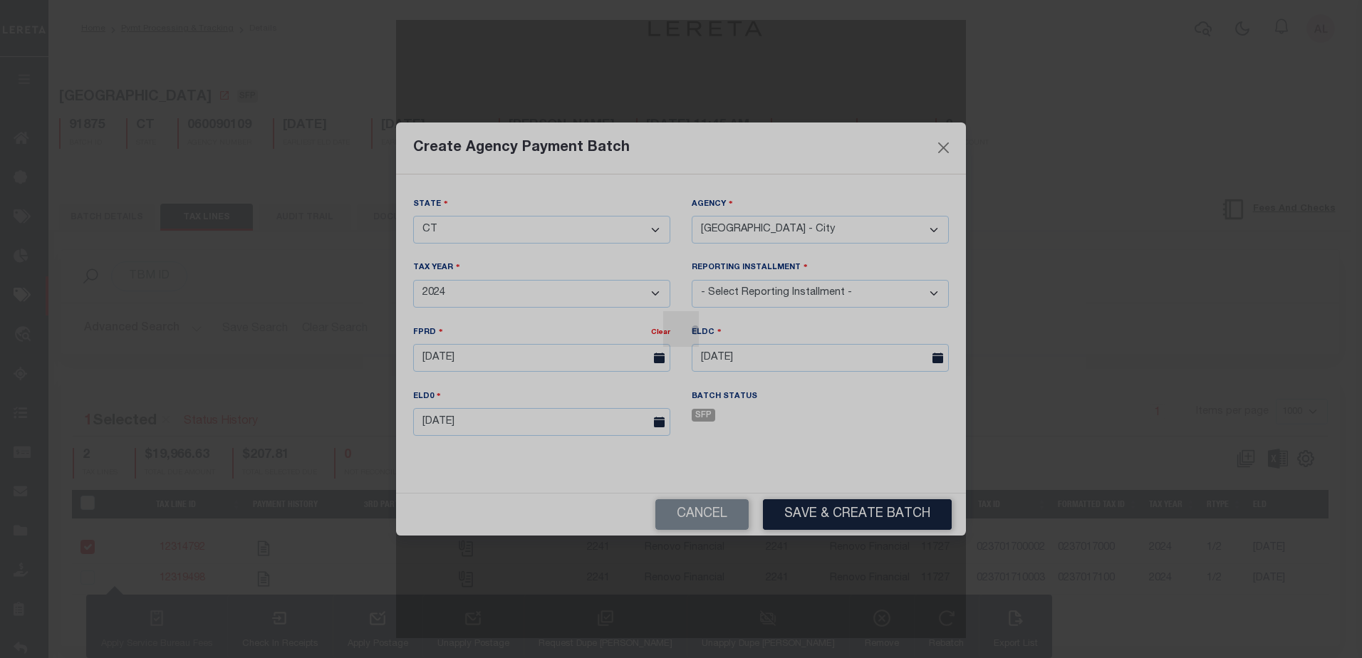
drag, startPoint x: 752, startPoint y: 292, endPoint x: 754, endPoint y: 305, distance: 12.9
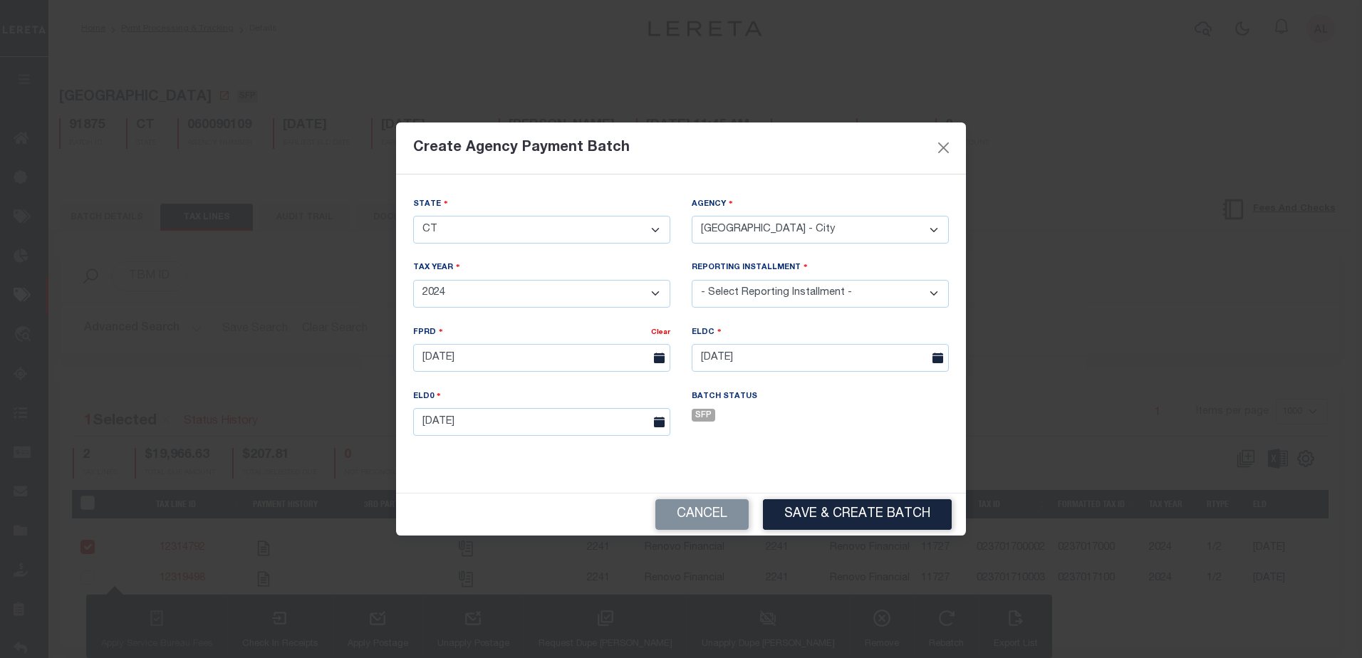
select select "1/2"
click at [692, 280] on select "- Select Reporting Installment - 1/2 2/2 1/1" at bounding box center [820, 294] width 257 height 28
click at [863, 514] on button "Save & Create Batch" at bounding box center [857, 514] width 189 height 31
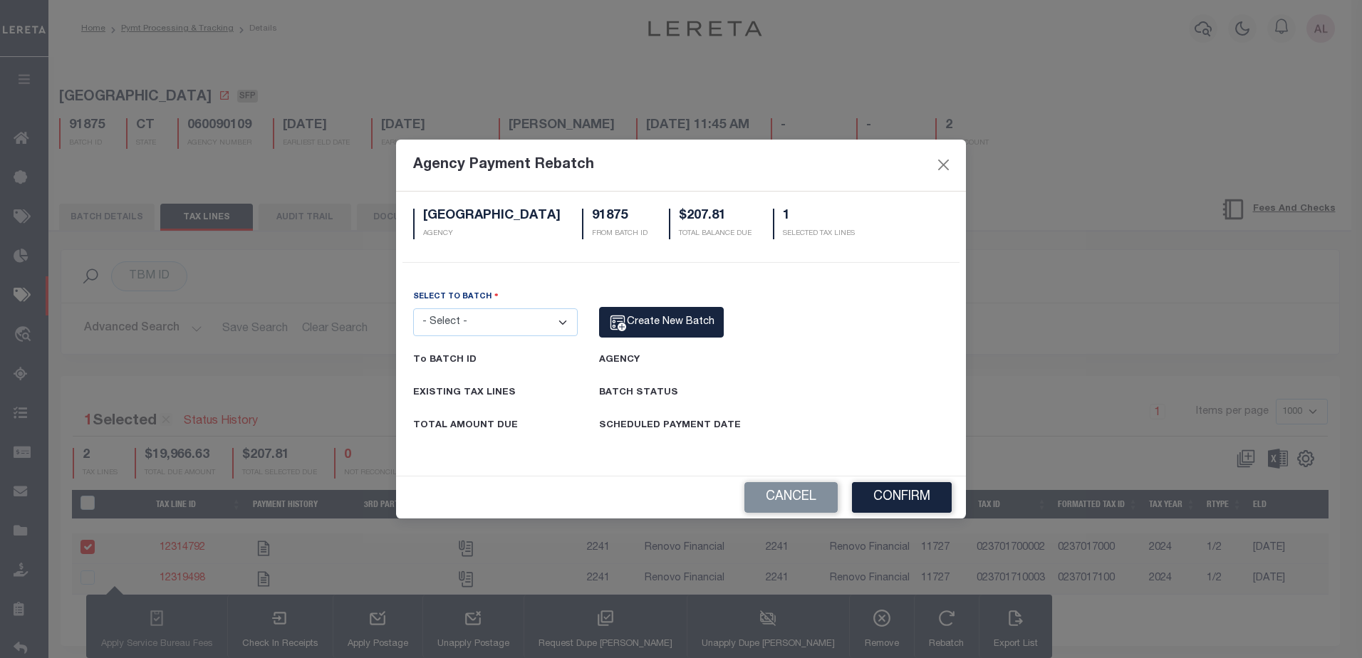
click at [520, 322] on select "- Select - 88265 89317 89351 91875 91876" at bounding box center [495, 322] width 165 height 28
select select "91876"
click at [413, 308] on select "- Select - 88265 89317 89351 91875 91876" at bounding box center [495, 322] width 165 height 28
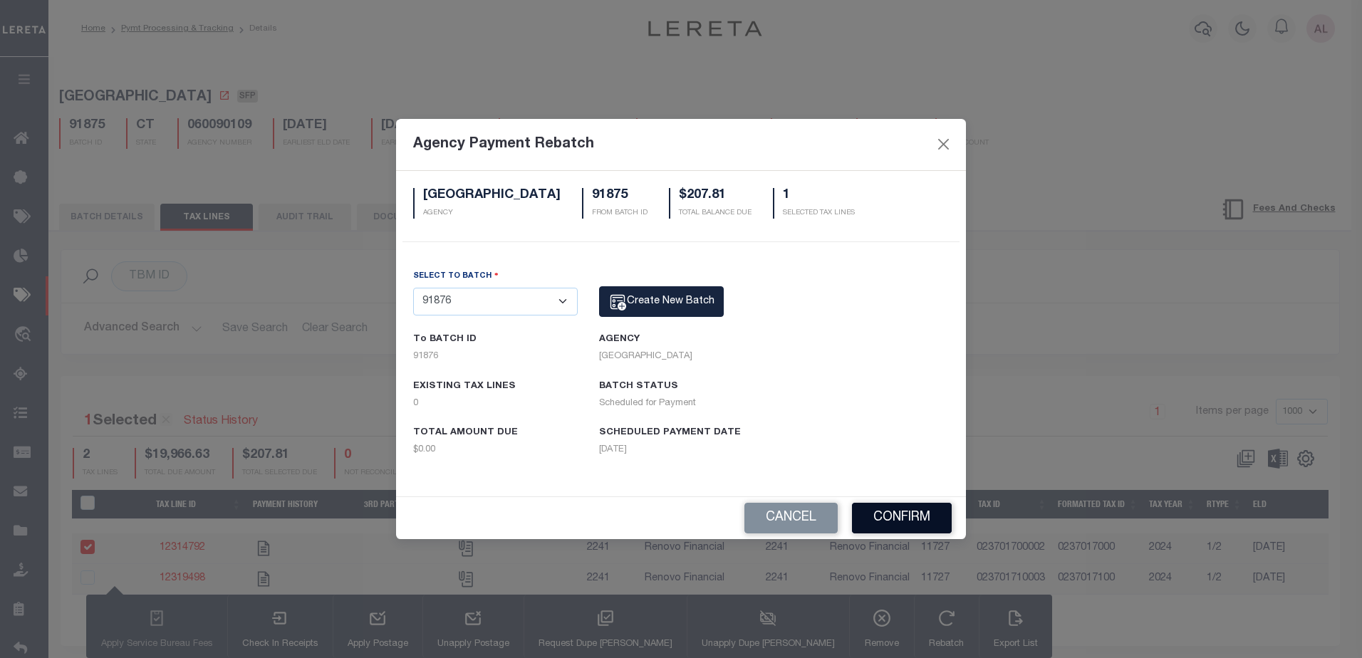
click at [903, 516] on button "Confirm" at bounding box center [902, 518] width 100 height 31
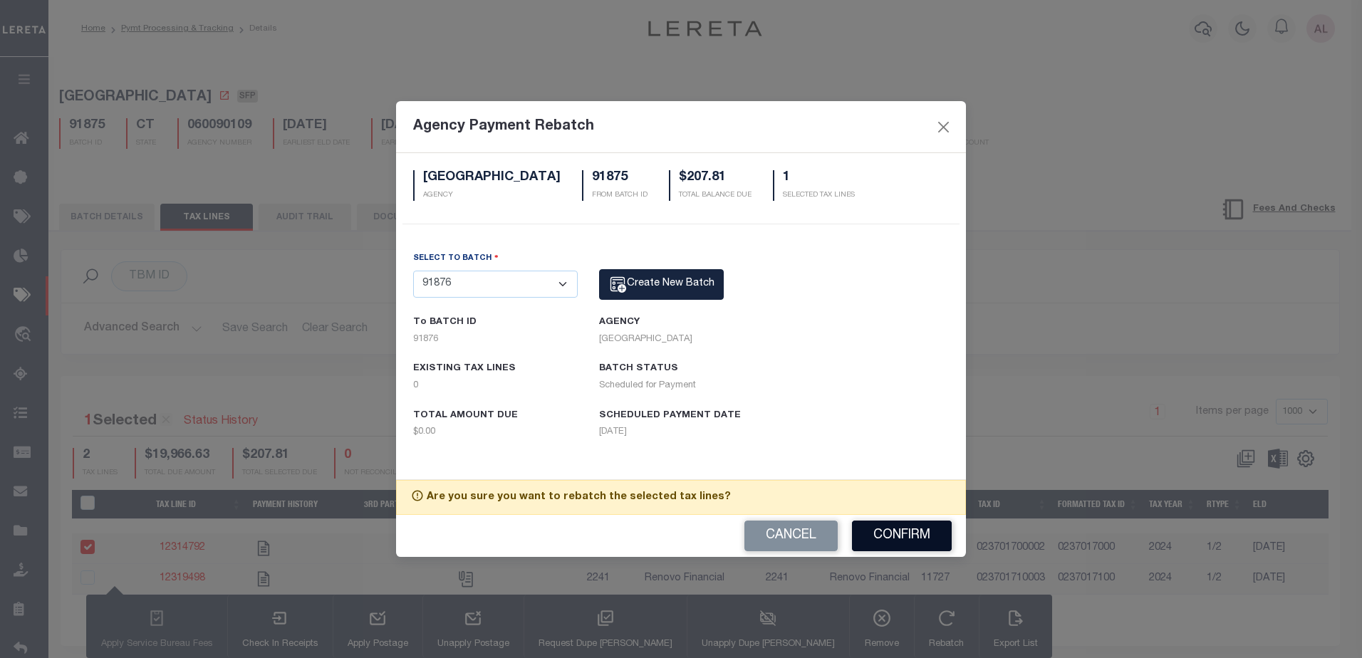
click at [900, 536] on button "Confirm" at bounding box center [902, 536] width 100 height 31
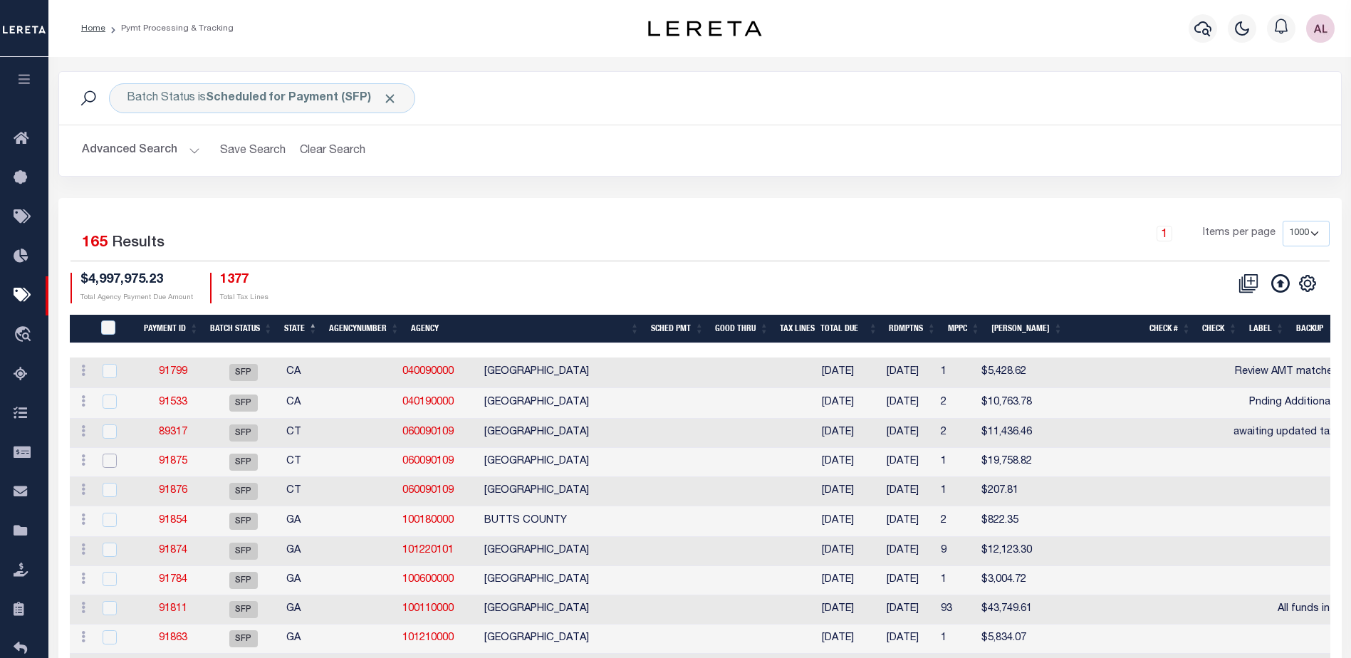
click at [105, 464] on input "checkbox" at bounding box center [110, 461] width 14 height 14
checkbox input "true"
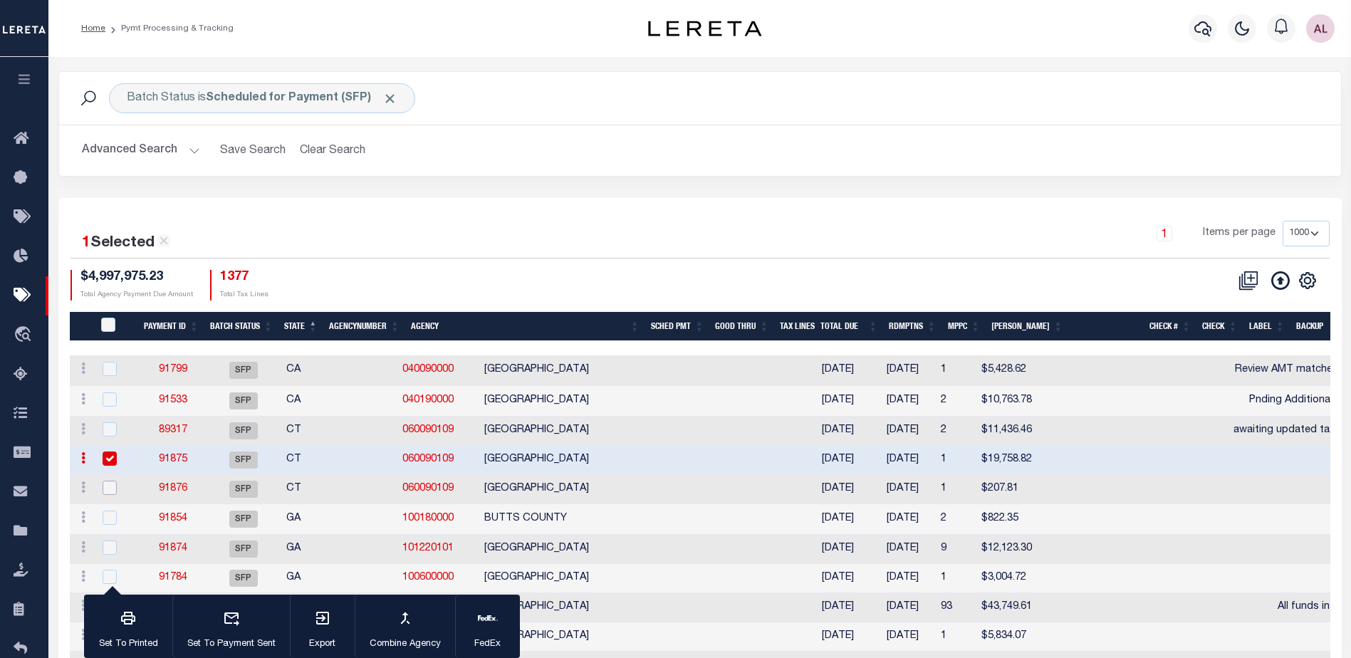
click at [106, 491] on input "checkbox" at bounding box center [110, 488] width 14 height 14
checkbox input "true"
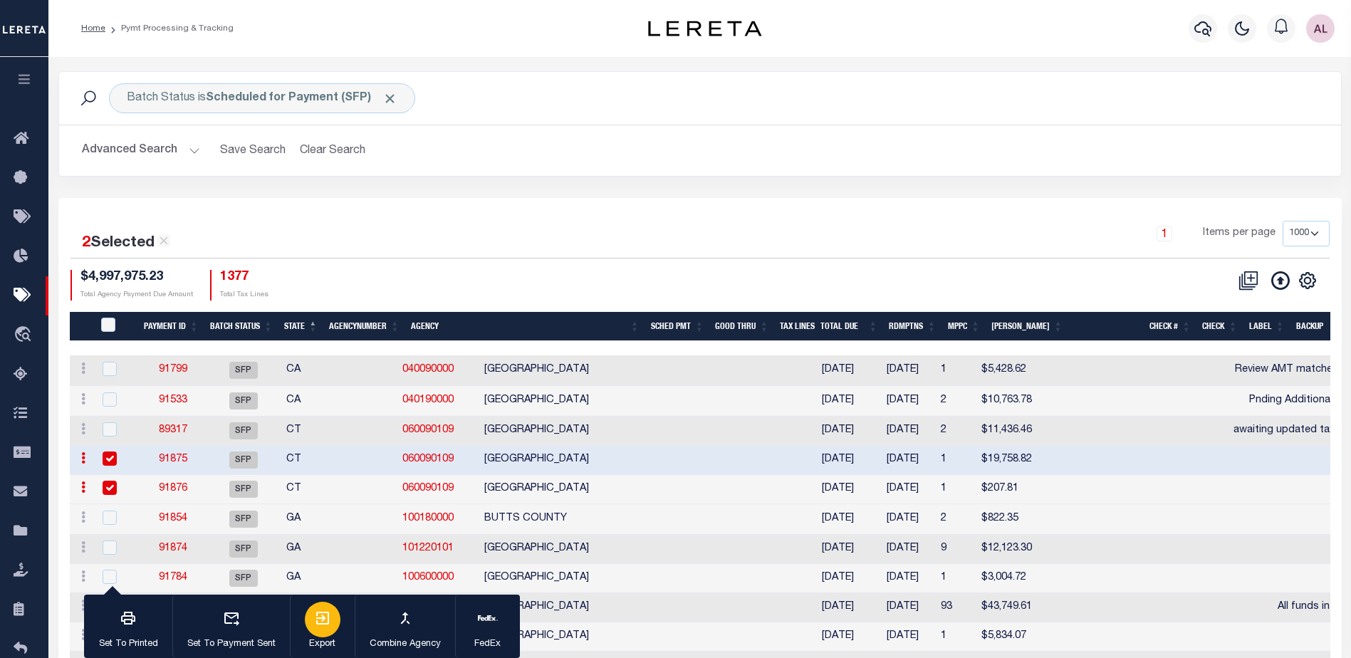
click at [321, 617] on icon "button" at bounding box center [322, 618] width 17 height 17
click at [322, 619] on icon "button" at bounding box center [322, 618] width 13 height 13
click at [171, 490] on link "91876" at bounding box center [173, 489] width 28 height 10
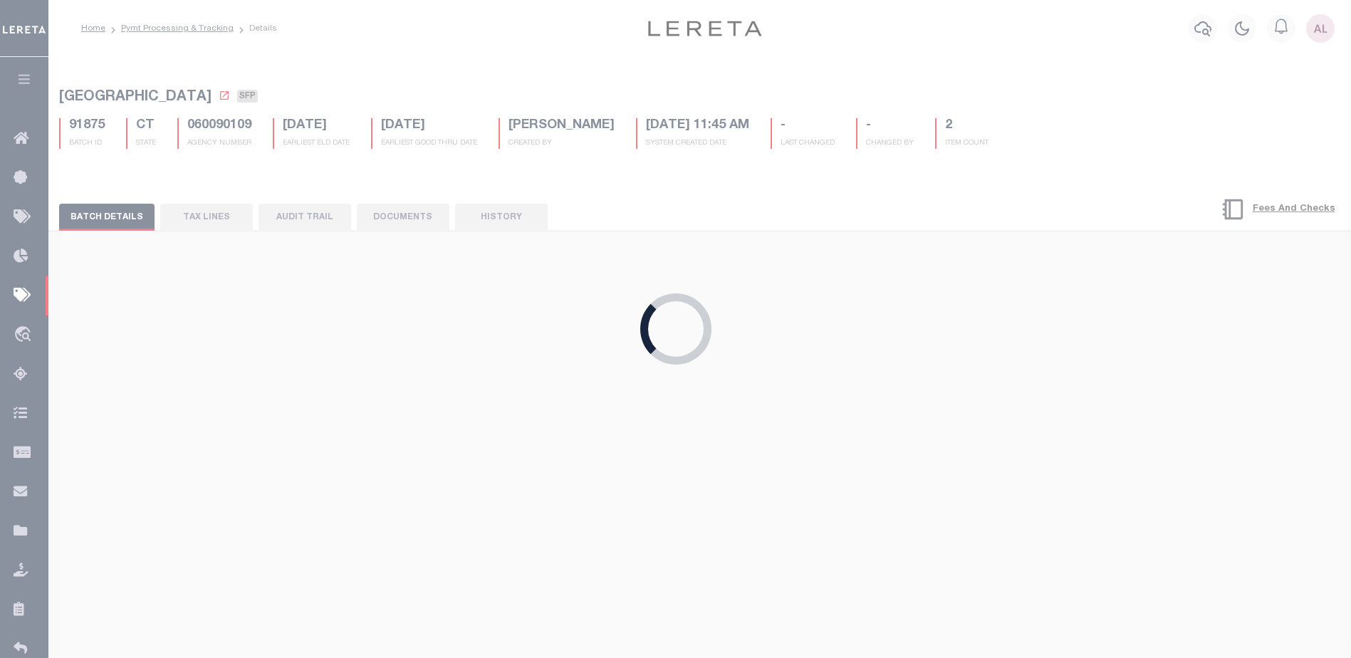
select select
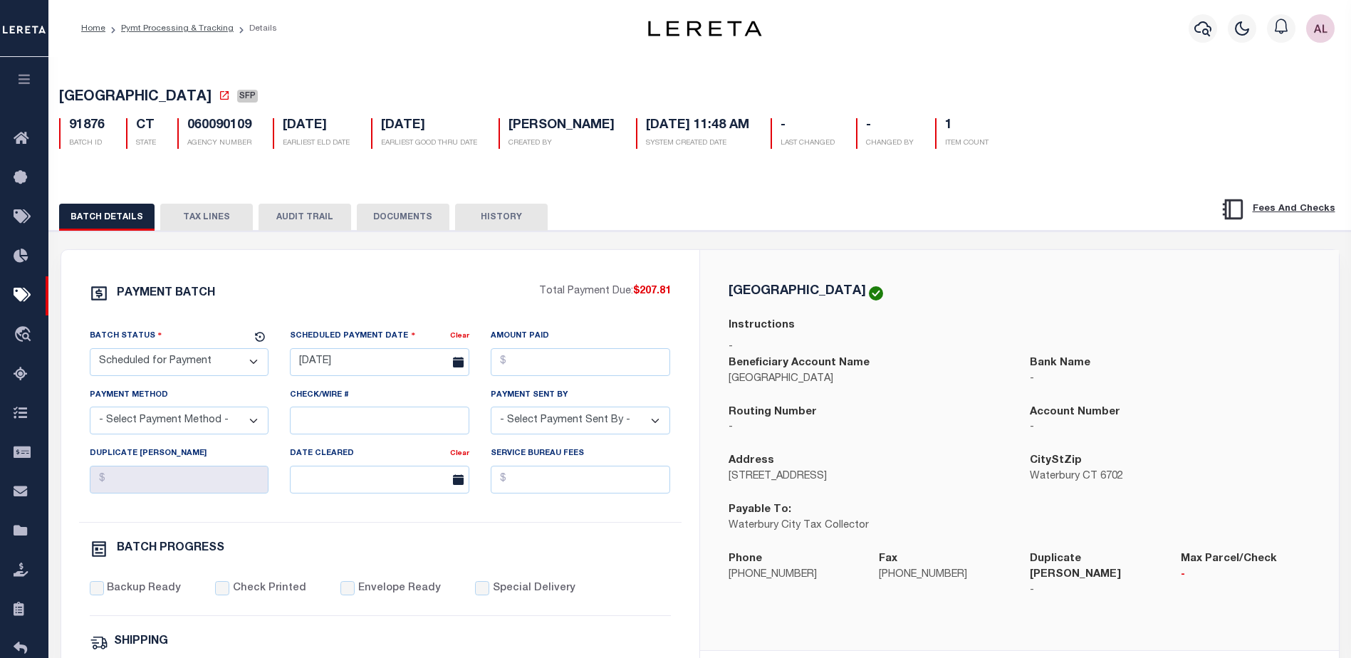
click at [216, 219] on button "TAX LINES" at bounding box center [206, 217] width 93 height 27
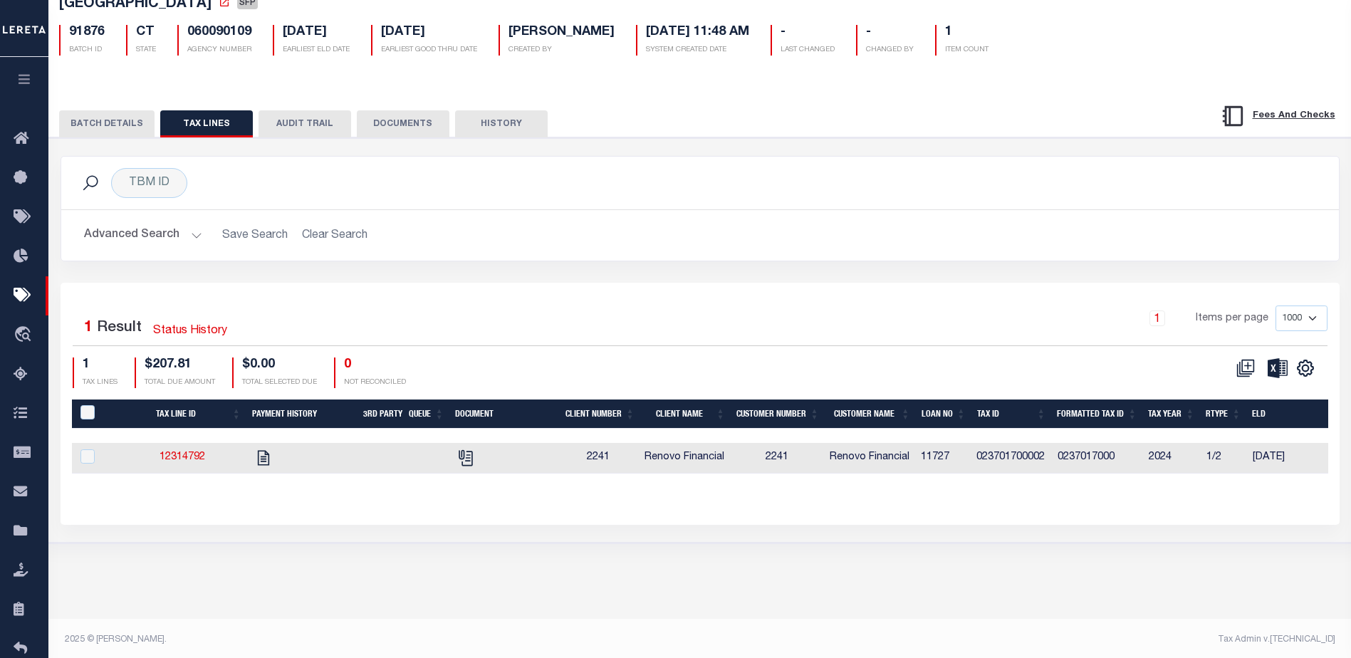
scroll to position [97, 0]
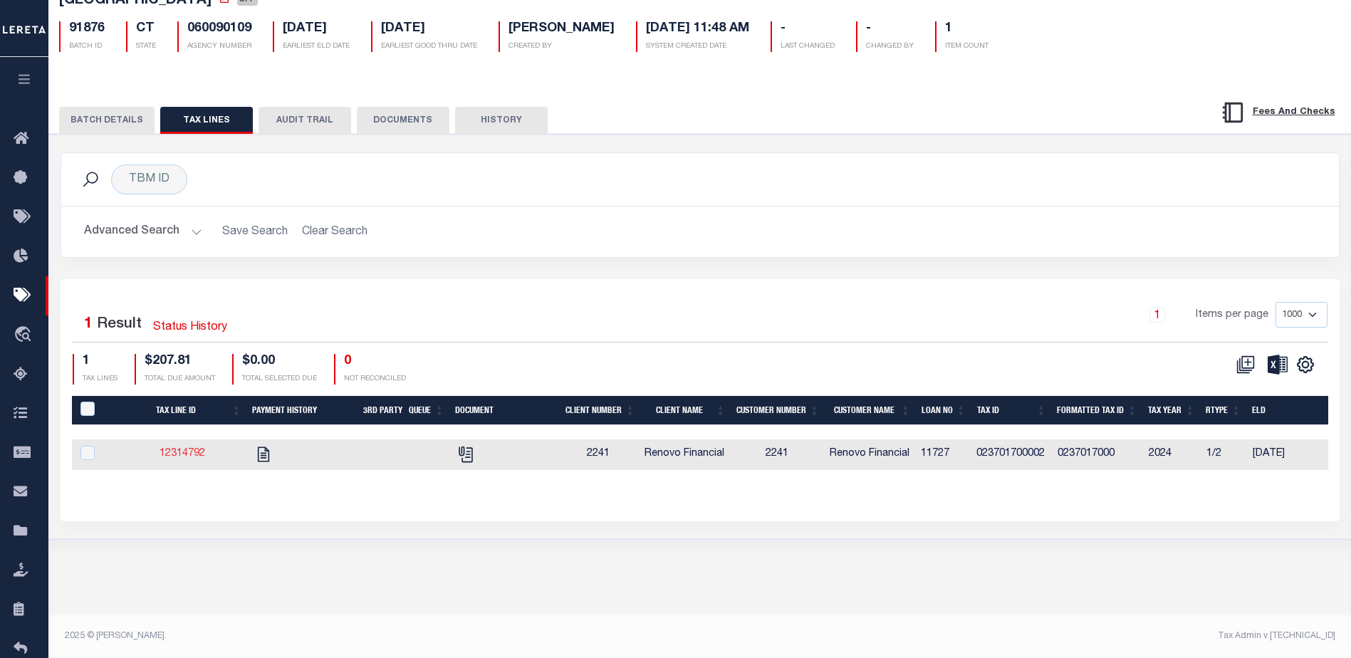
click at [175, 456] on link "12314792" at bounding box center [183, 454] width 46 height 10
checkbox input "true"
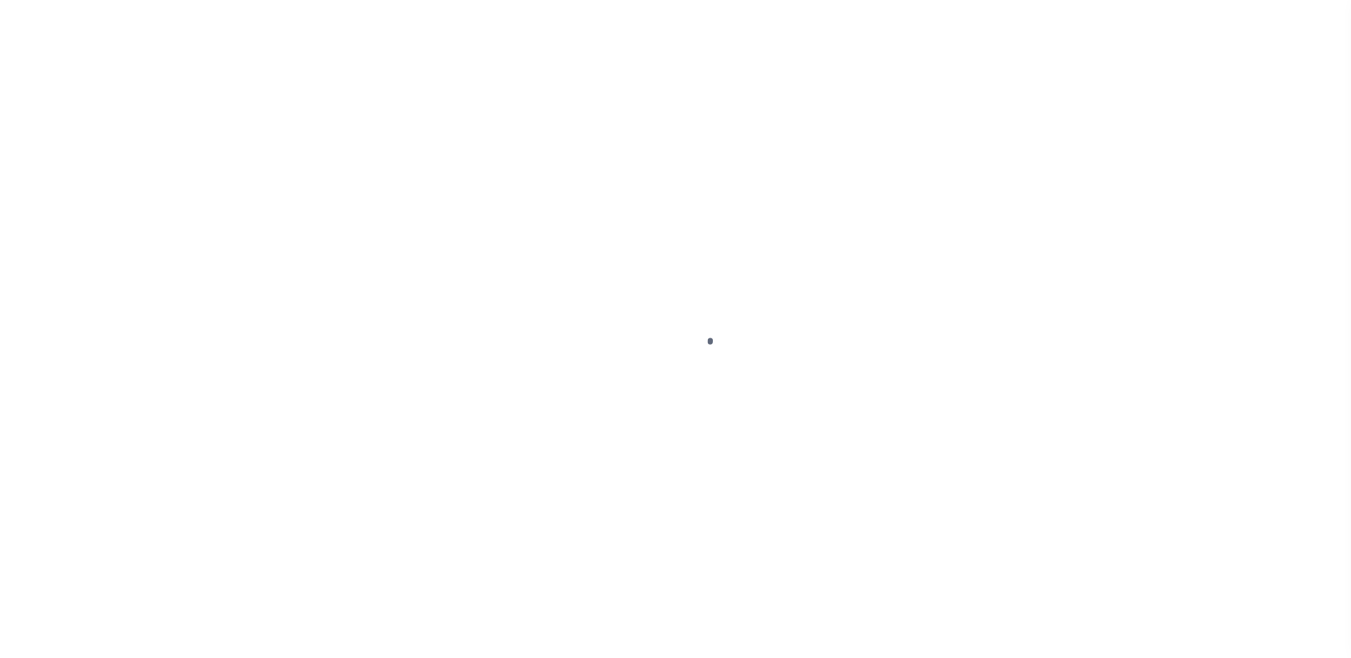
select select "DUE"
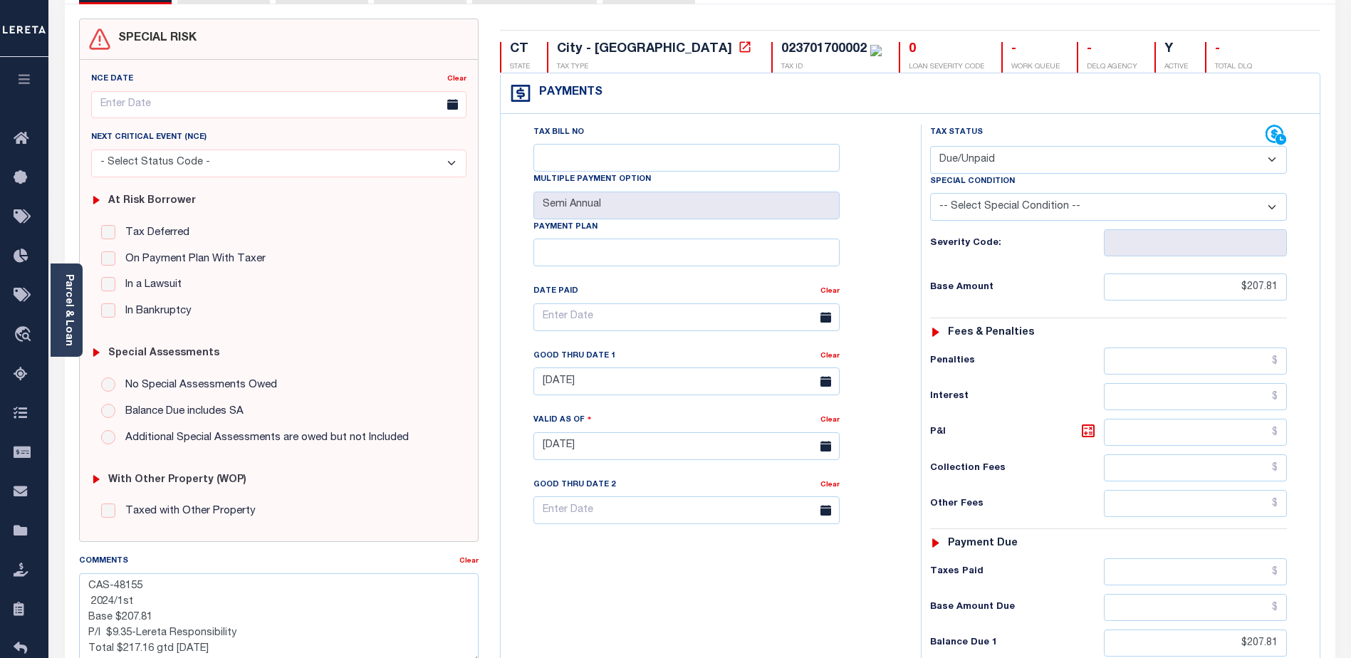
scroll to position [105, 0]
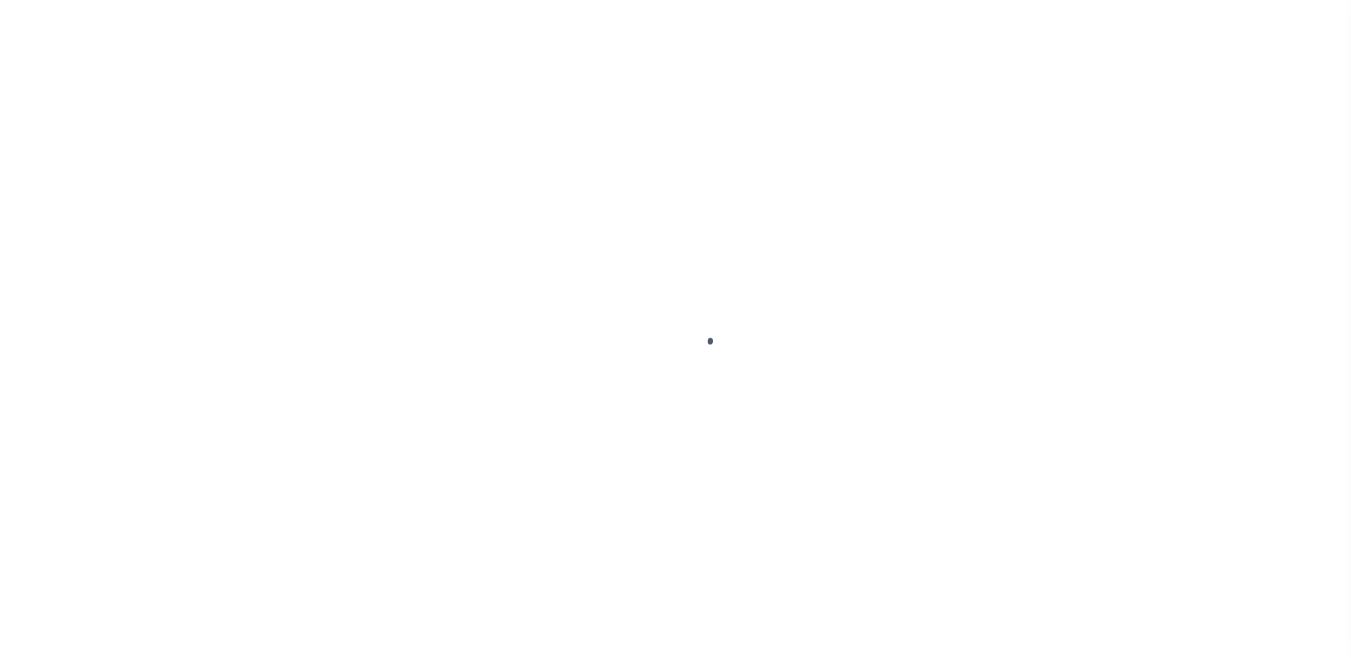
select select "SFP"
select select
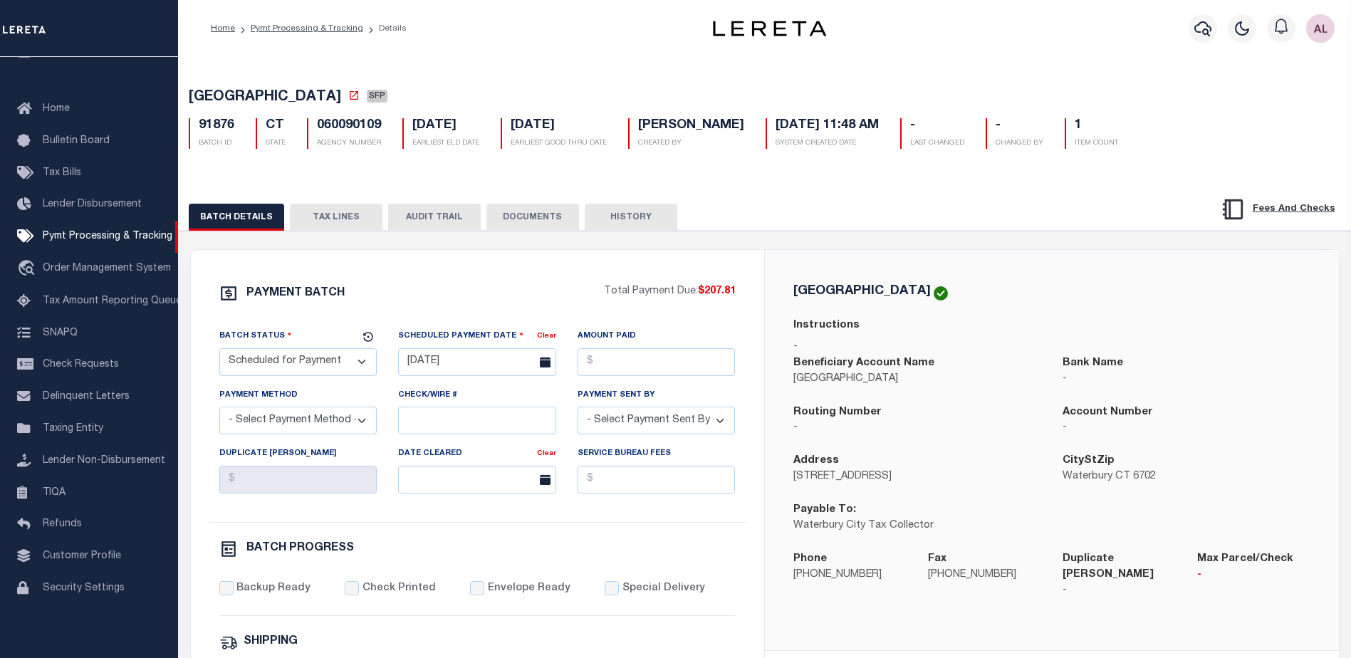
click at [328, 222] on button "TAX LINES" at bounding box center [336, 217] width 93 height 27
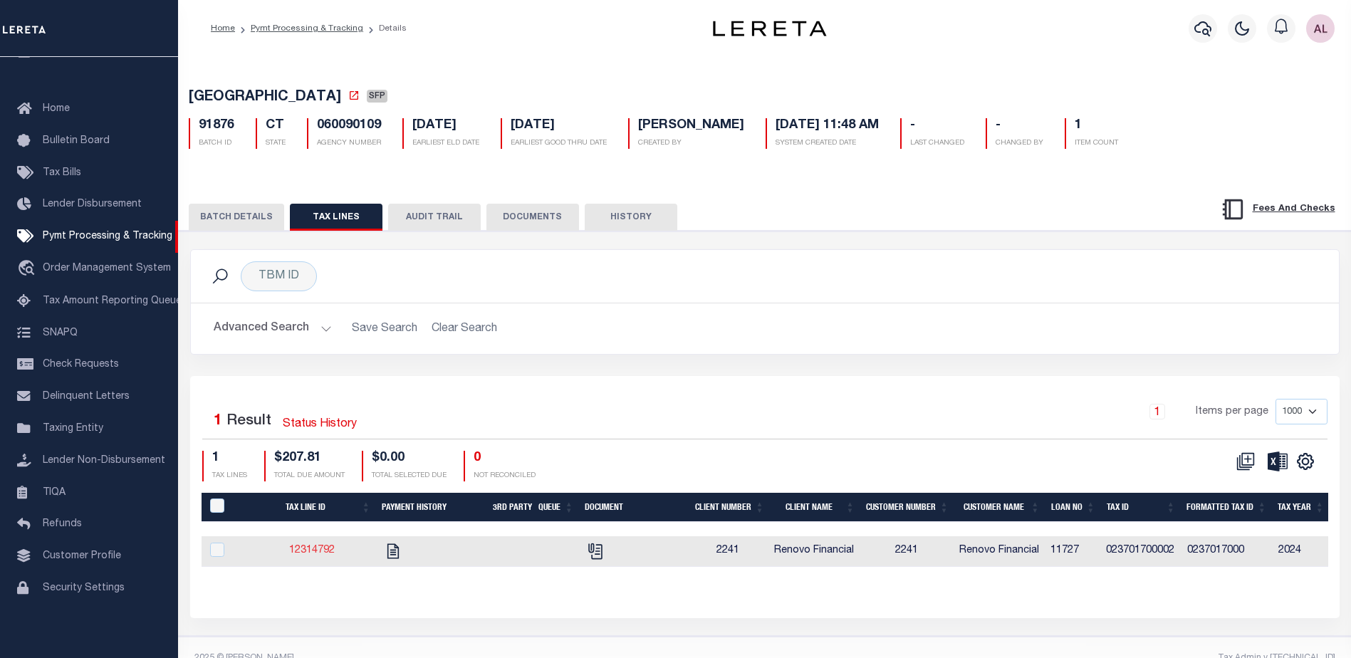
click at [316, 553] on link "12314792" at bounding box center [312, 551] width 46 height 10
checkbox input "true"
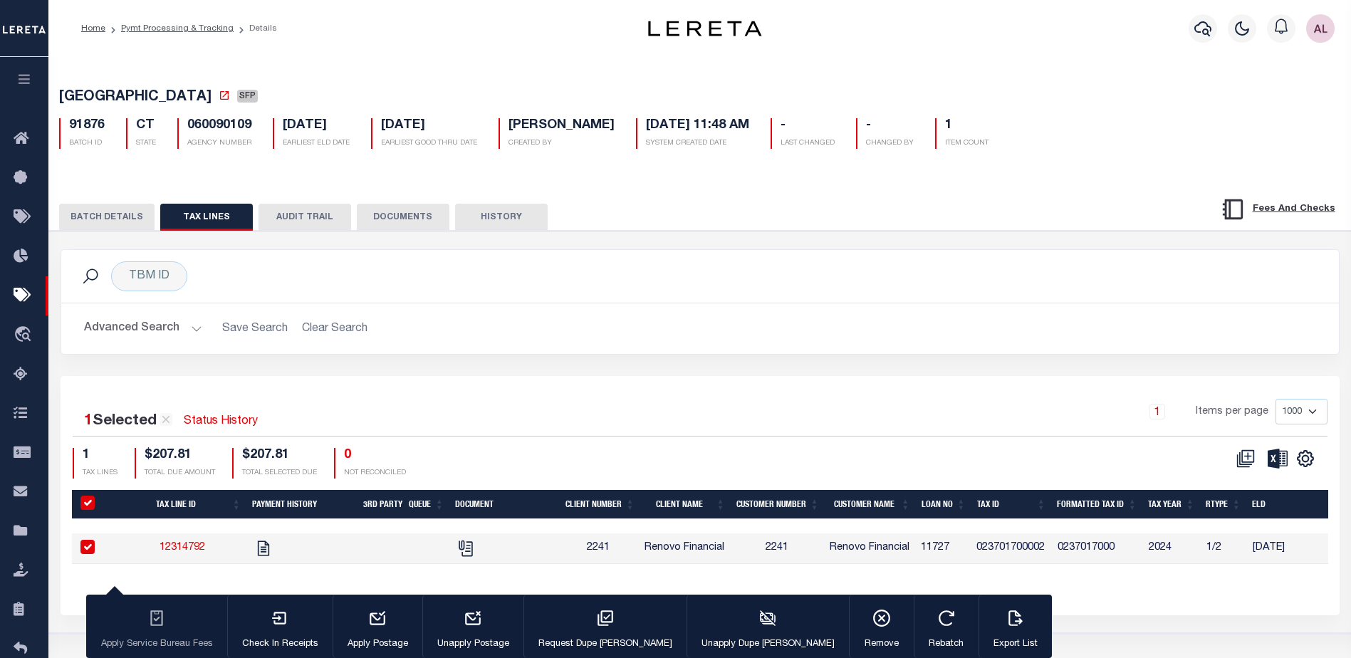
select select "1000"
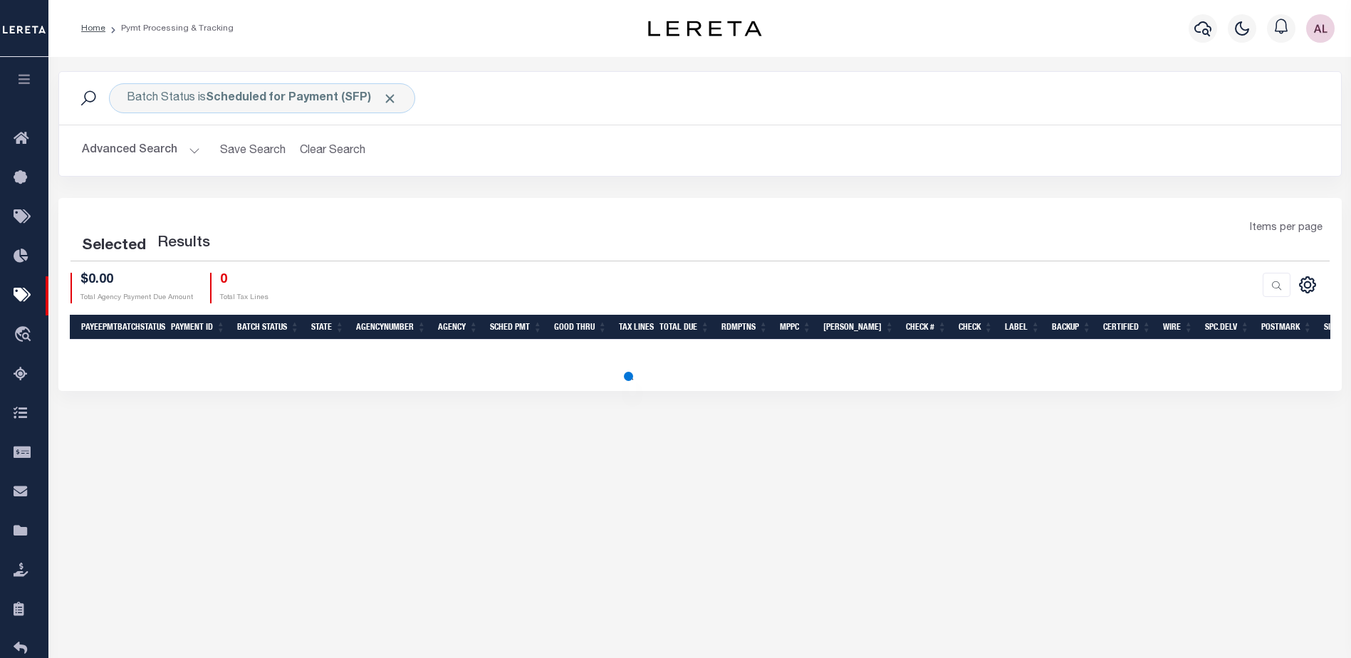
select select "1000"
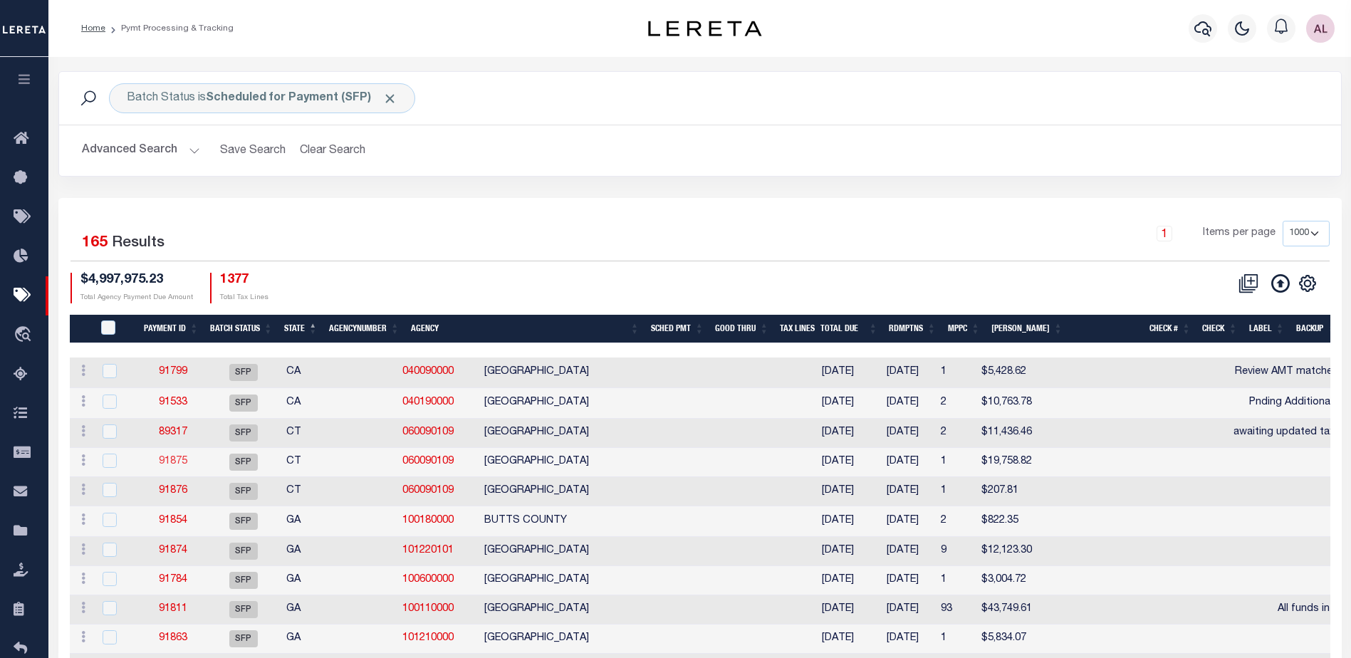
click at [170, 465] on link "91875" at bounding box center [173, 462] width 28 height 10
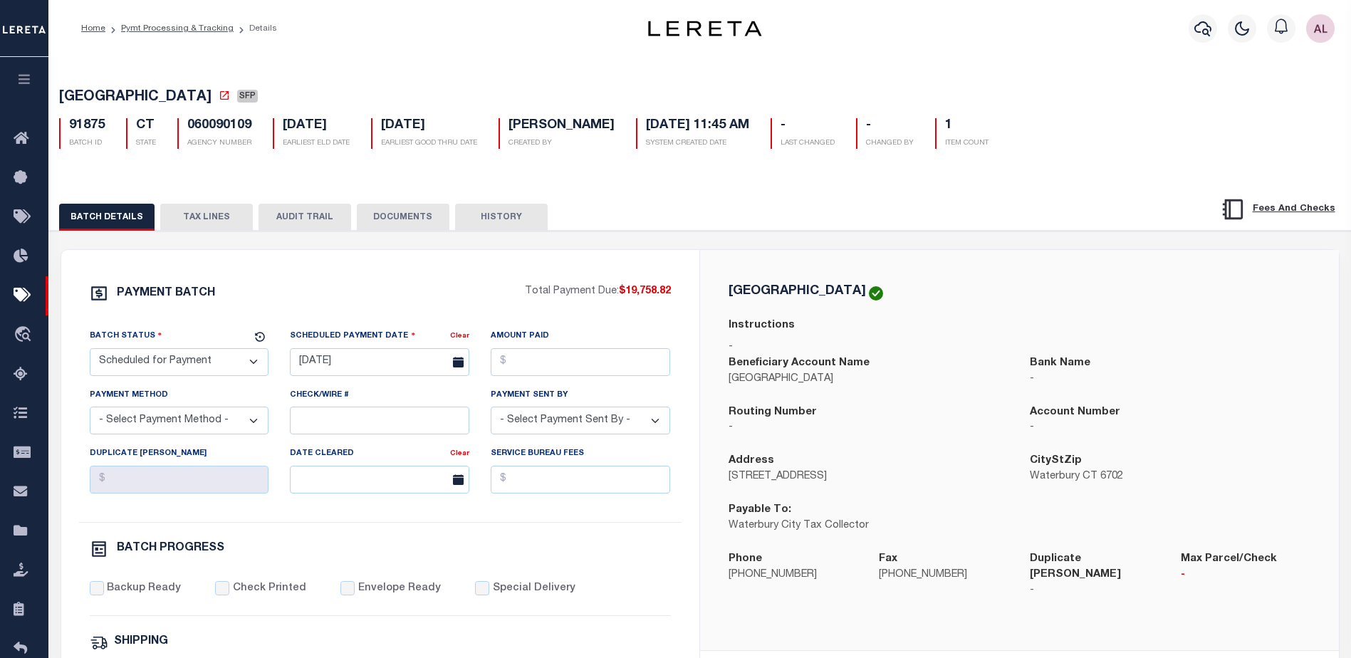
click at [206, 215] on button "TAX LINES" at bounding box center [206, 217] width 93 height 27
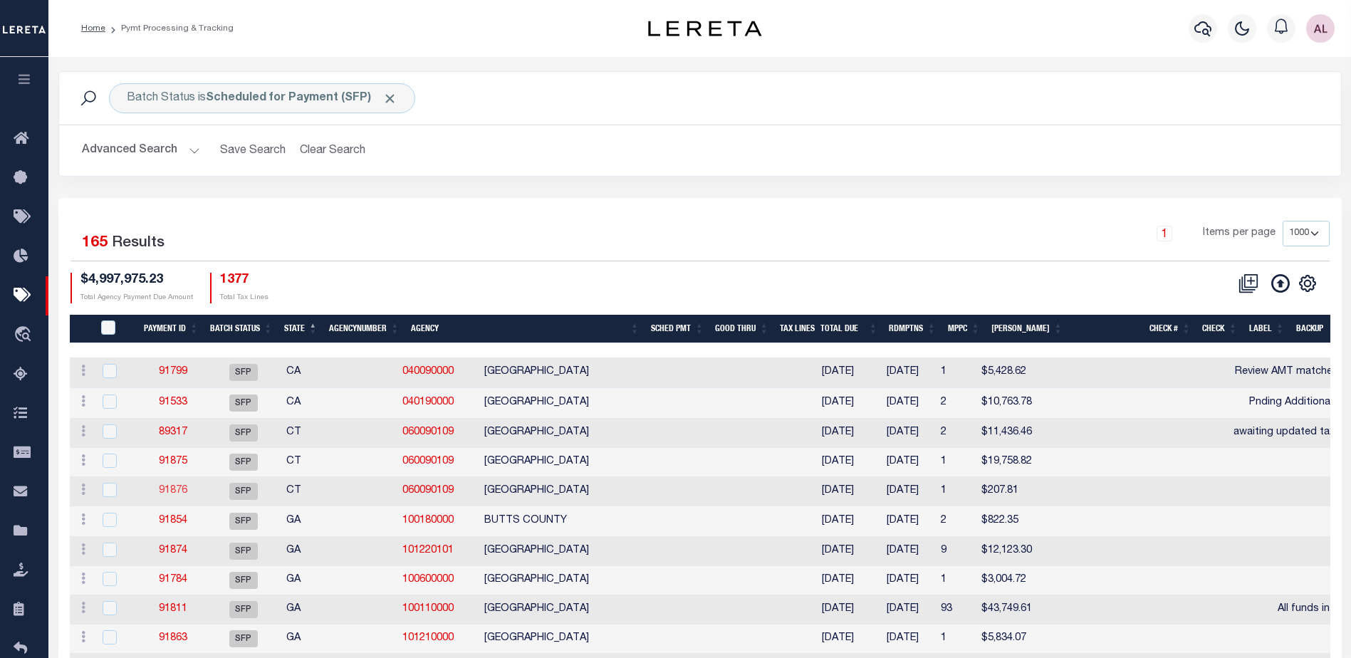
click at [166, 491] on link "91876" at bounding box center [173, 491] width 28 height 10
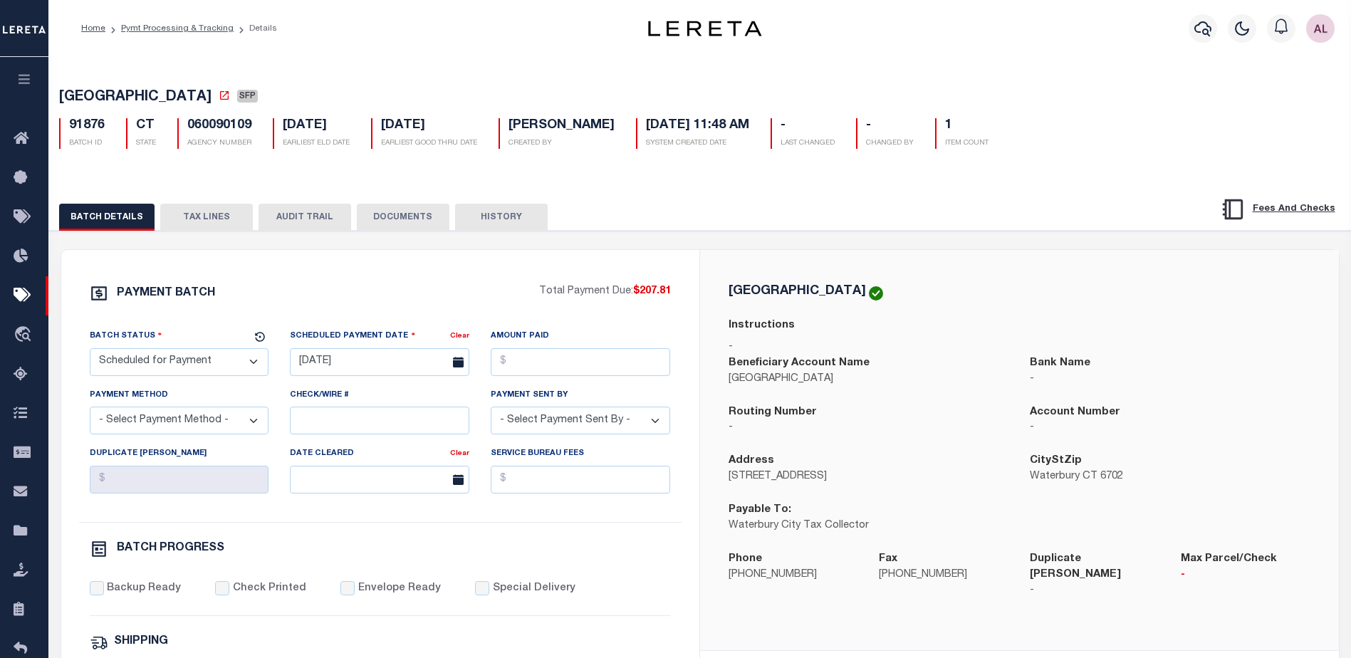
click at [219, 216] on button "TAX LINES" at bounding box center [206, 217] width 93 height 27
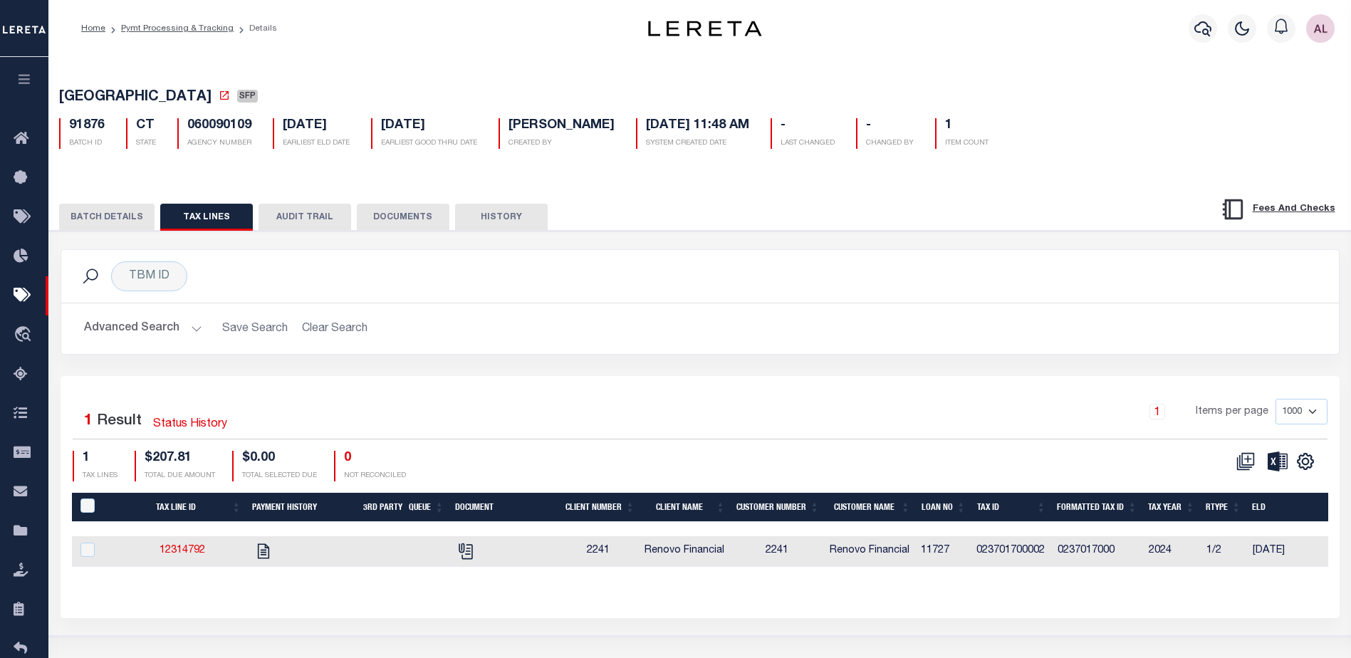
drag, startPoint x: 711, startPoint y: 581, endPoint x: 915, endPoint y: 585, distance: 204.5
click at [915, 585] on div "Tax Line ID Payment History 3rd Party Queue Document Client Number Client Name …" at bounding box center [700, 541] width 1257 height 97
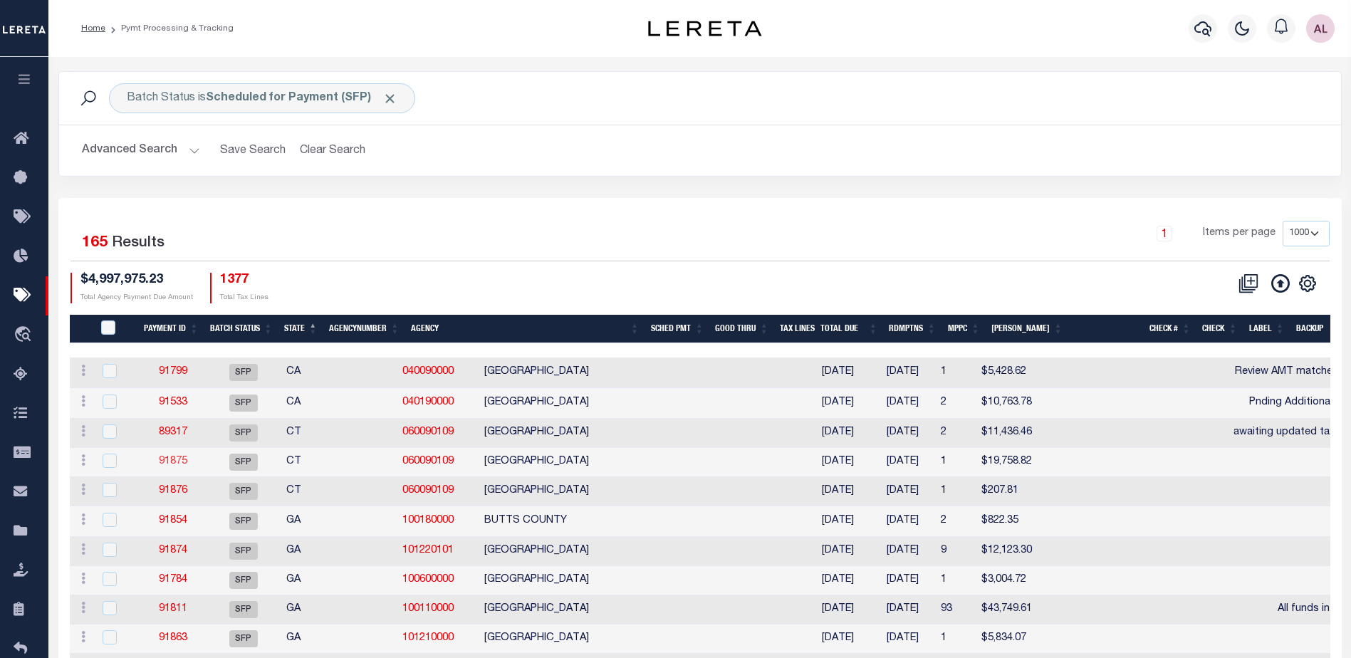
click at [174, 466] on link "91875" at bounding box center [173, 462] width 28 height 10
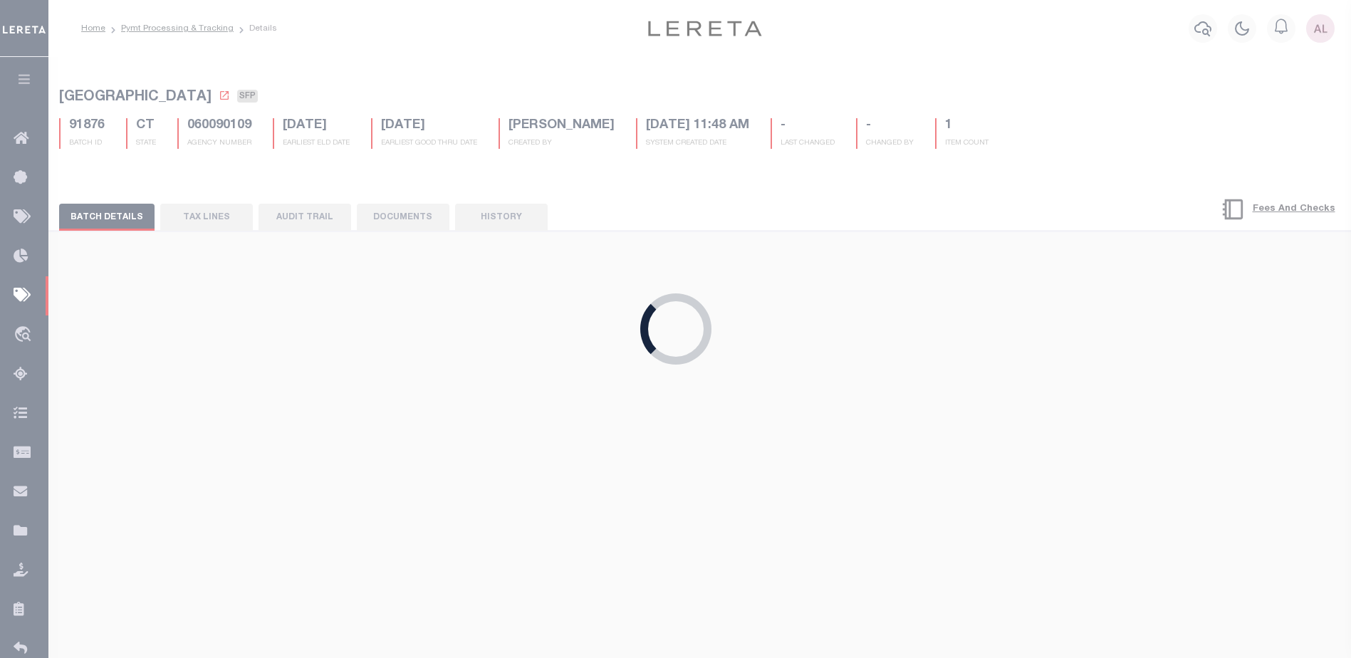
select select
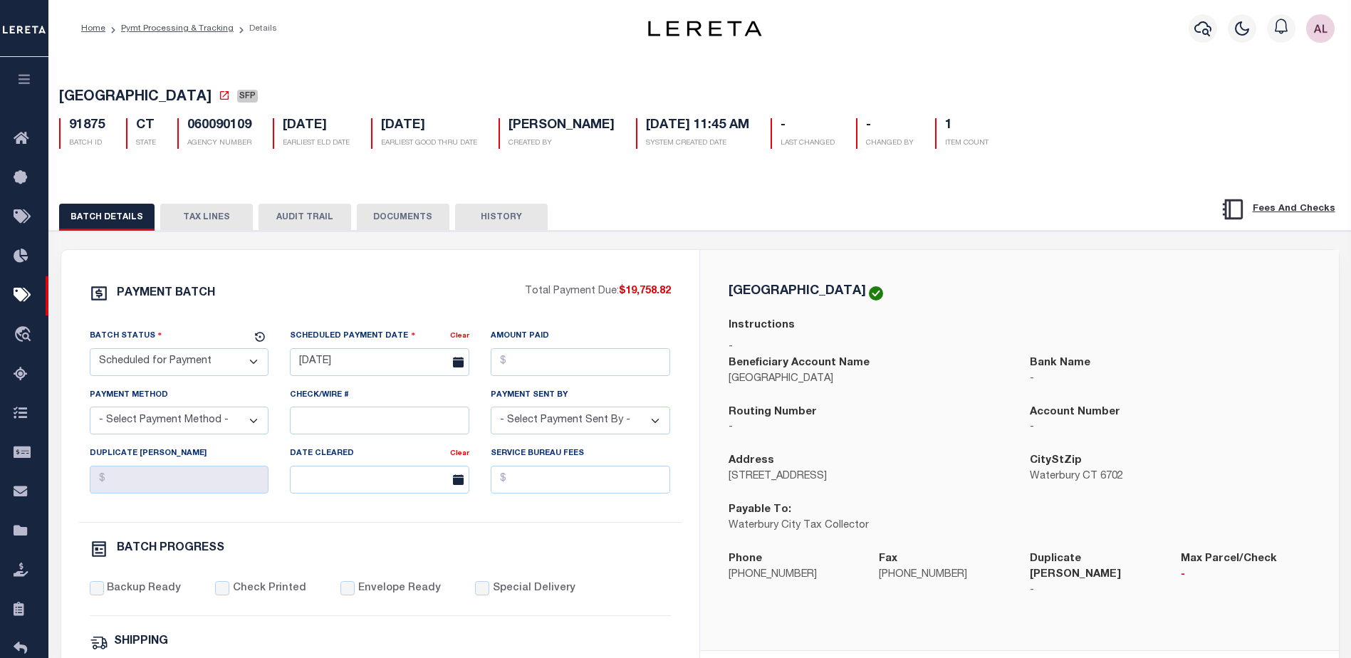
click at [214, 215] on button "TAX LINES" at bounding box center [206, 217] width 93 height 27
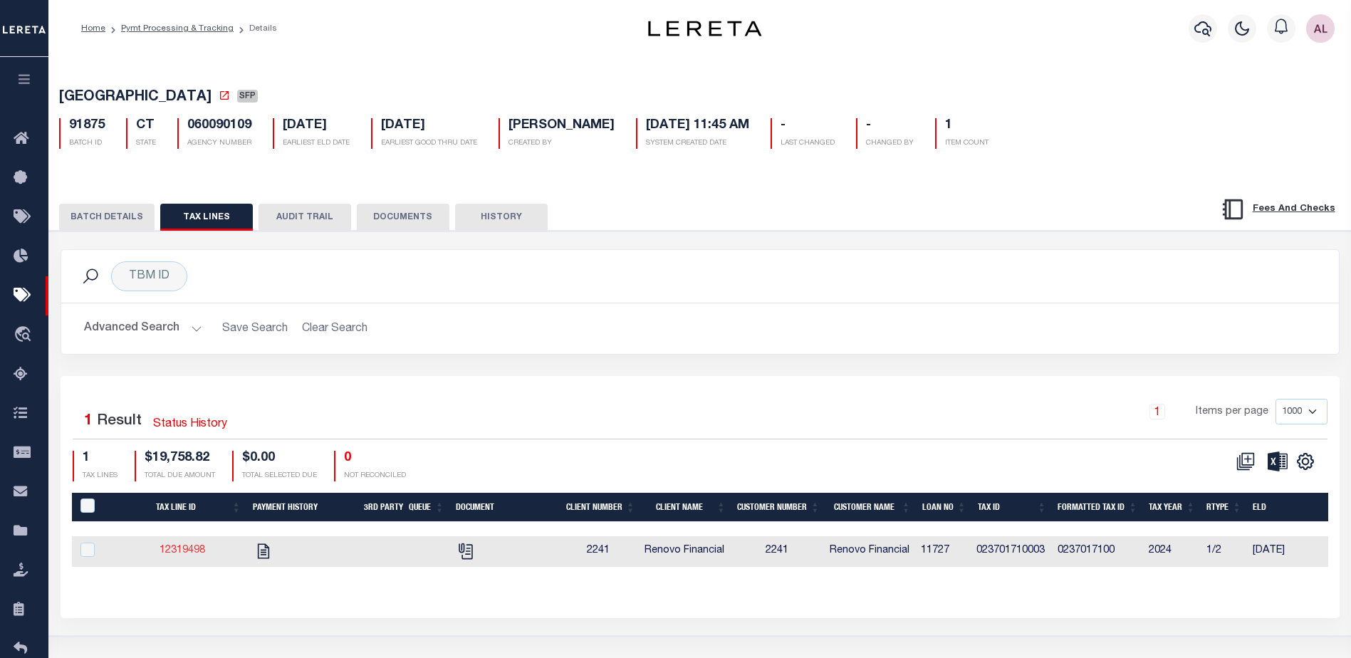
click at [192, 556] on link "12319498" at bounding box center [183, 551] width 46 height 10
checkbox input "true"
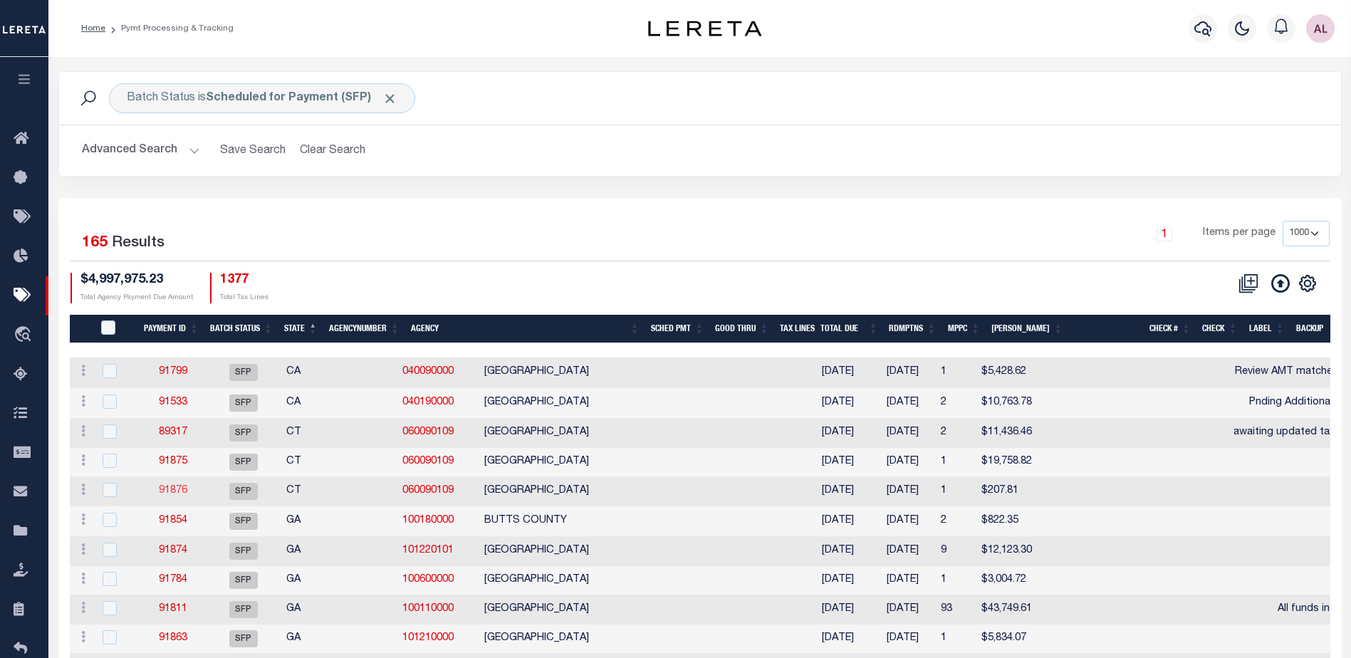
click at [182, 490] on link "91876" at bounding box center [173, 491] width 28 height 10
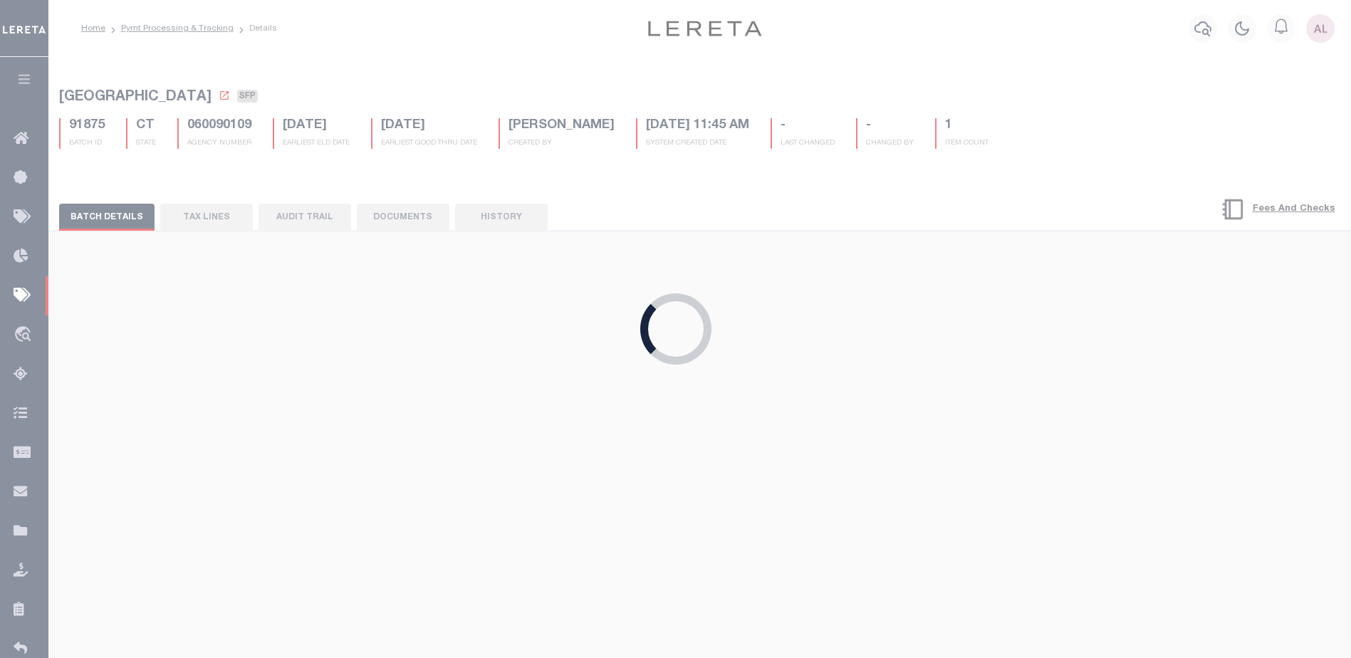
select select
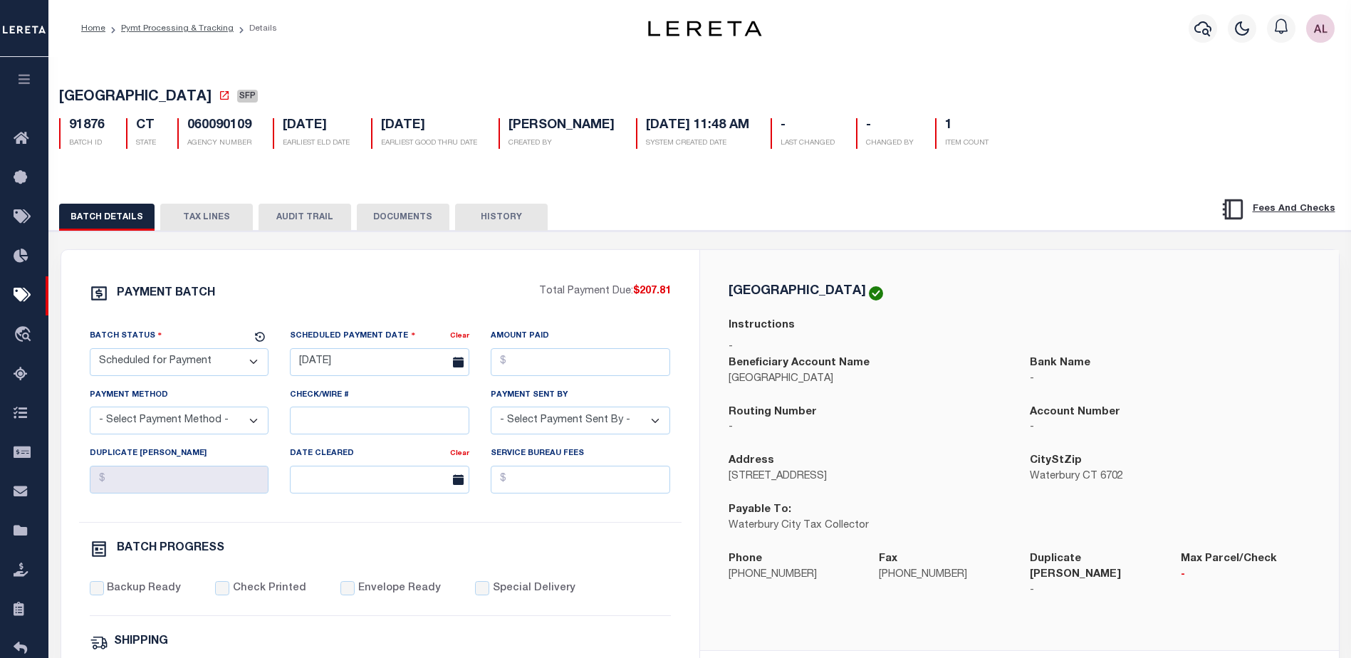
click at [180, 360] on select "- Select Status - Scheduled for Payment Ready For Payment Payment Sent Cleared …" at bounding box center [180, 362] width 180 height 28
select select "RFP"
click at [90, 351] on select "- Select Status - Scheduled for Payment Ready For Payment Payment Sent Cleared …" at bounding box center [180, 362] width 180 height 28
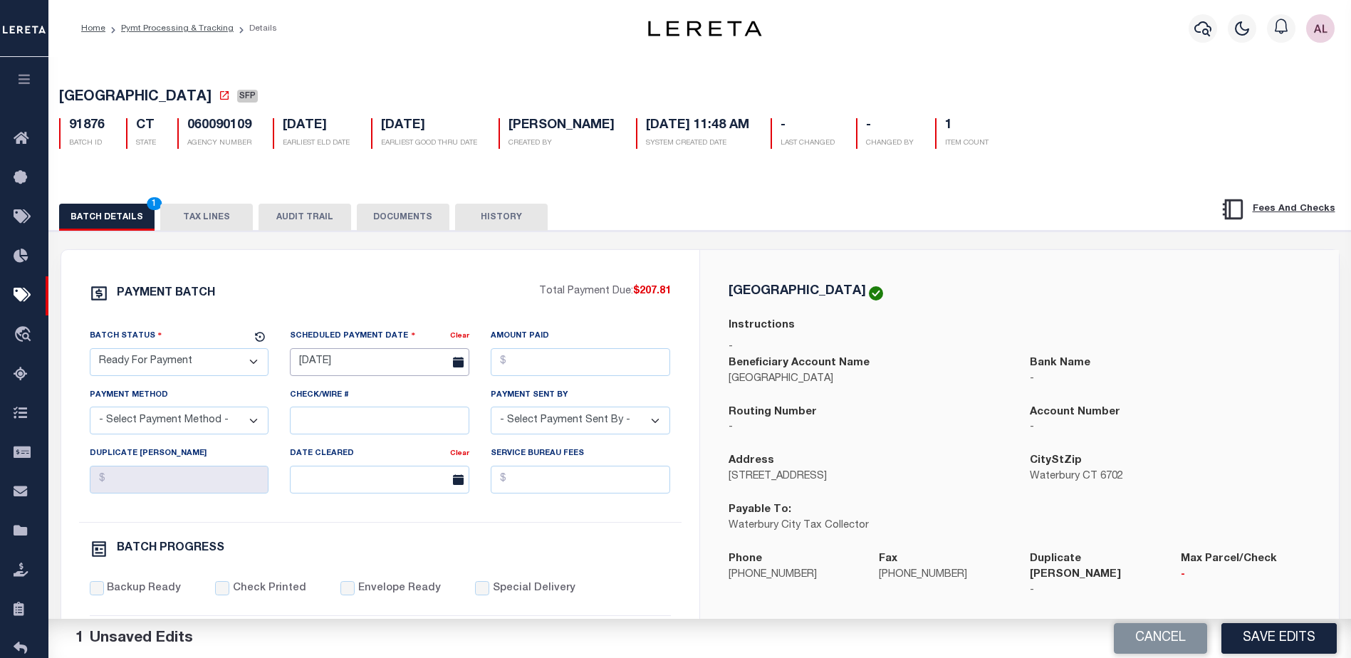
click at [345, 369] on input "07/23/2025" at bounding box center [380, 362] width 180 height 28
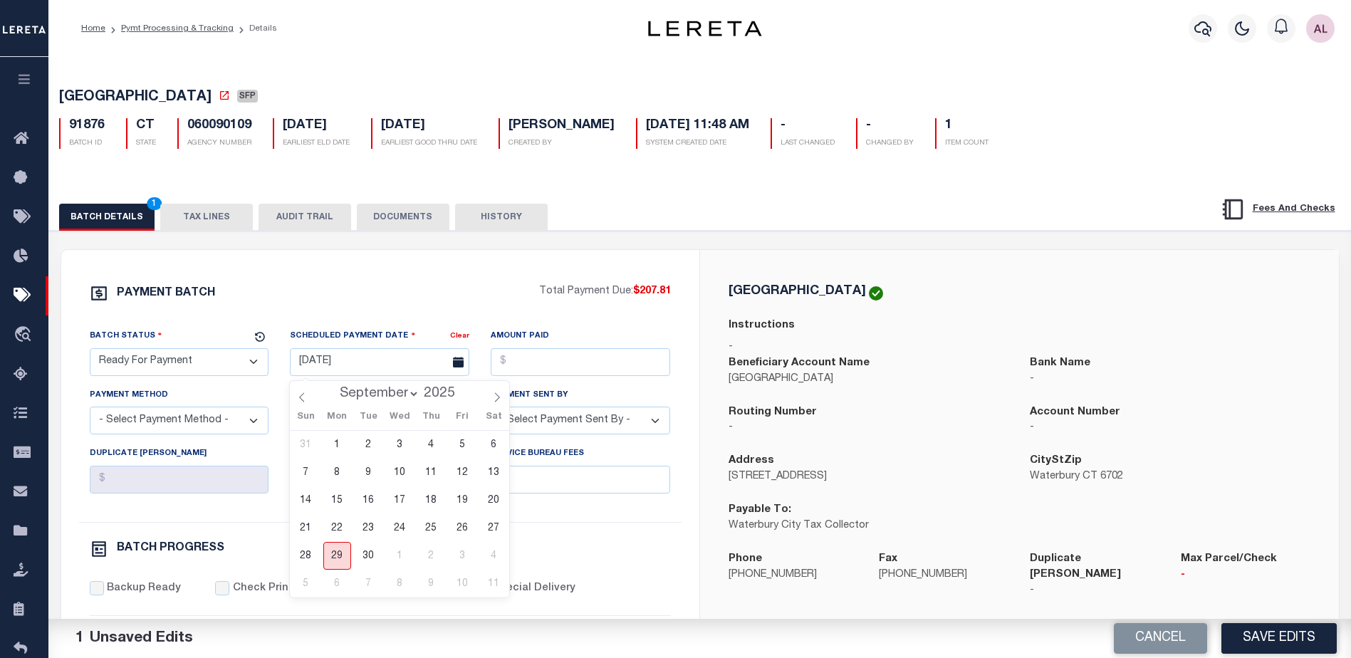
drag, startPoint x: 337, startPoint y: 551, endPoint x: 360, endPoint y: 512, distance: 44.7
click at [338, 548] on span "29" at bounding box center [337, 556] width 28 height 28
type input "09/29/2025"
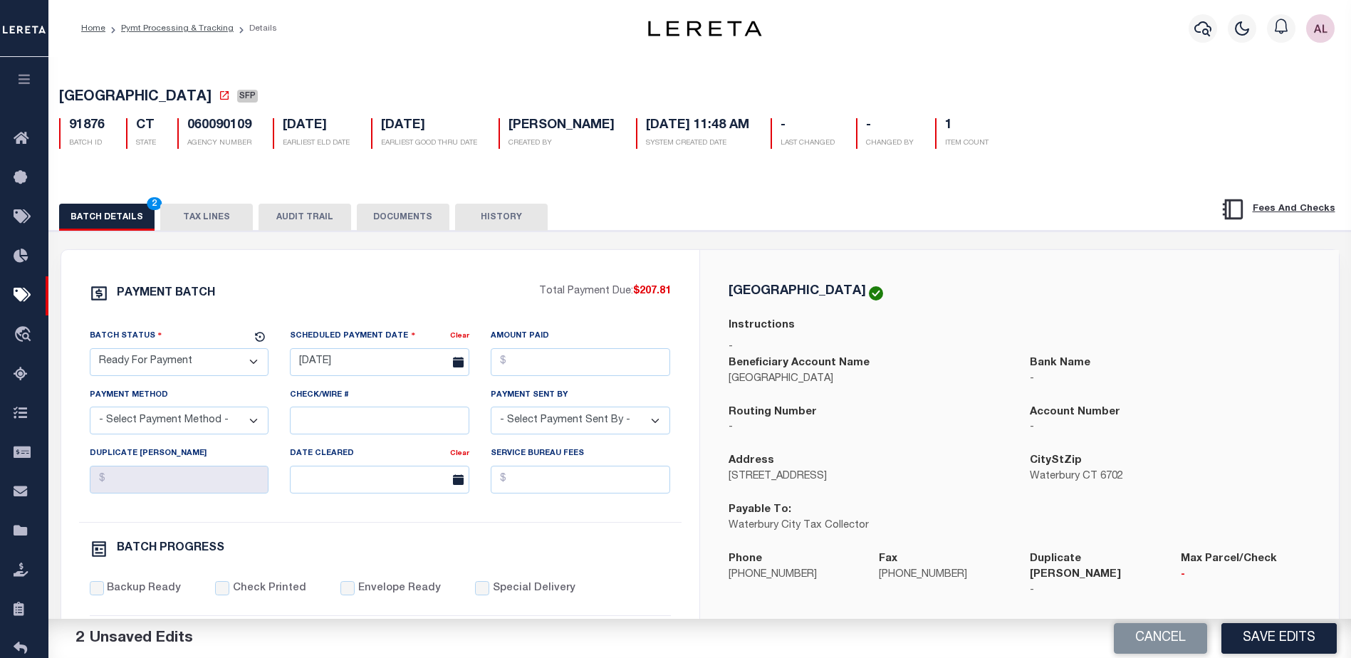
click at [527, 387] on div "Amount Paid" at bounding box center [580, 357] width 201 height 58
click at [599, 361] on input "Amount Paid" at bounding box center [581, 362] width 180 height 28
type input "$207.81"
click at [164, 433] on select "- Select Payment Method - ACH Certified Check Check Direct Deposit Wire Transfer" at bounding box center [180, 421] width 180 height 28
select select "CHK"
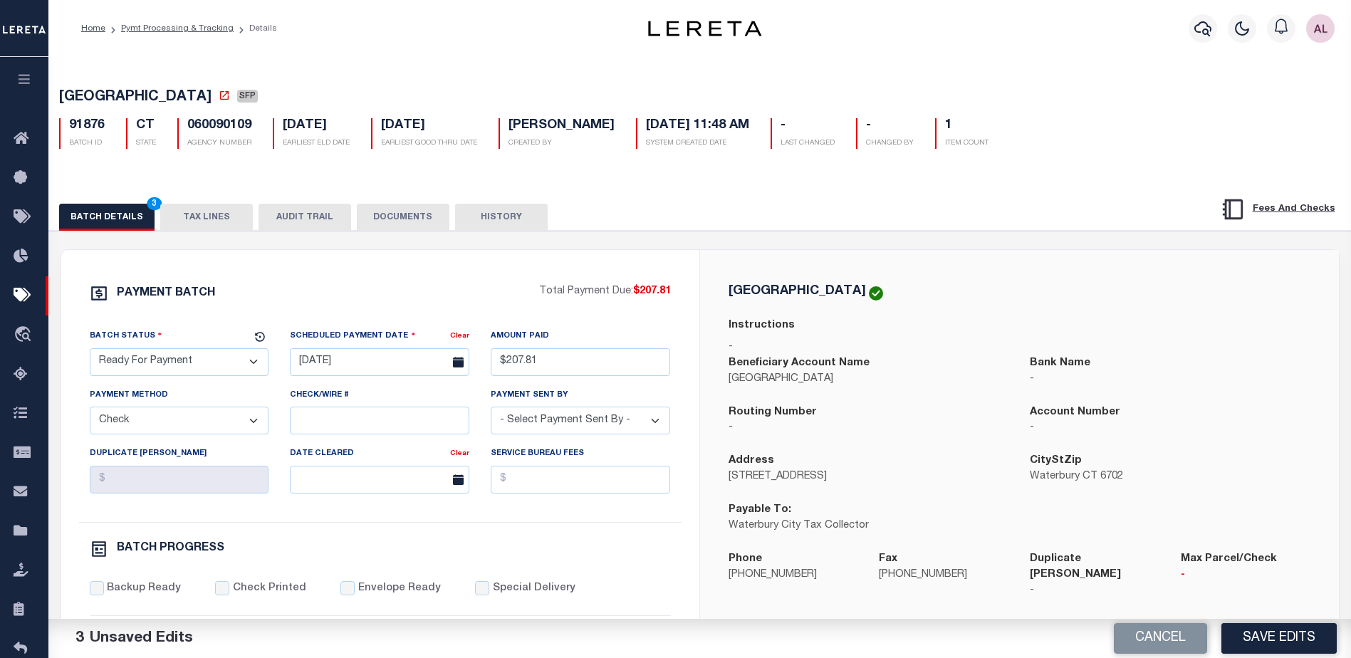
click at [90, 411] on select "- Select Payment Method - ACH Certified Check Check Direct Deposit Wire Transfer" at bounding box center [180, 421] width 180 height 28
click at [586, 429] on select "- Select Payment Sent By - Aakash Patel Abdul Muzain Adams, Pamela S Adhikary R…" at bounding box center [581, 421] width 180 height 28
select select "[PERSON_NAME]"
click at [90, 588] on input "Backup Ready" at bounding box center [97, 588] width 14 height 14
checkbox input "true"
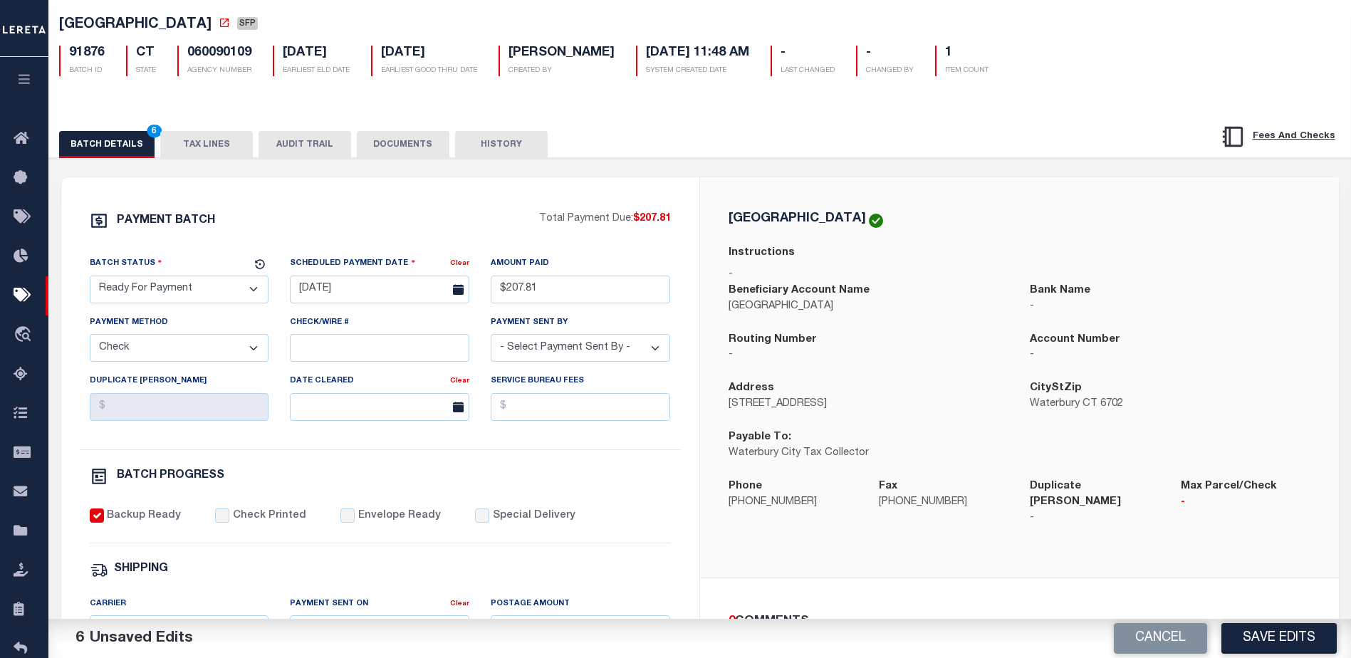
scroll to position [142, 0]
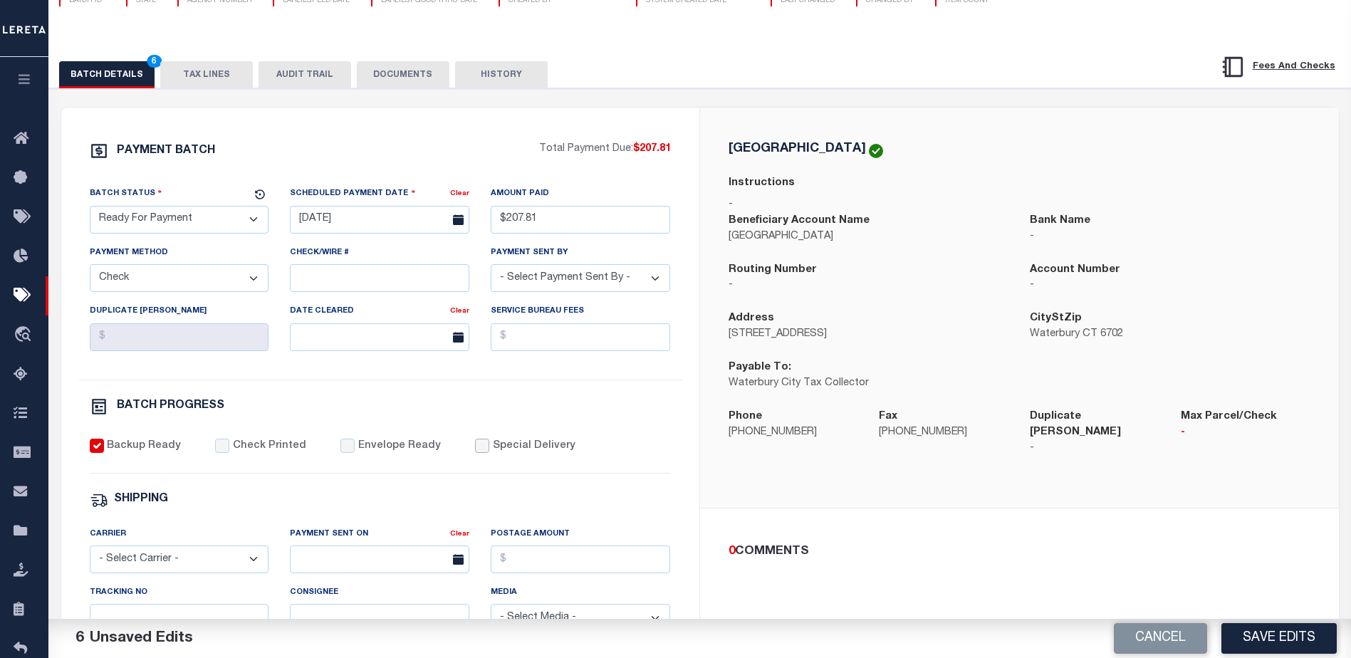
click at [475, 453] on input "Special Delivery" at bounding box center [482, 446] width 14 height 14
checkbox input "true"
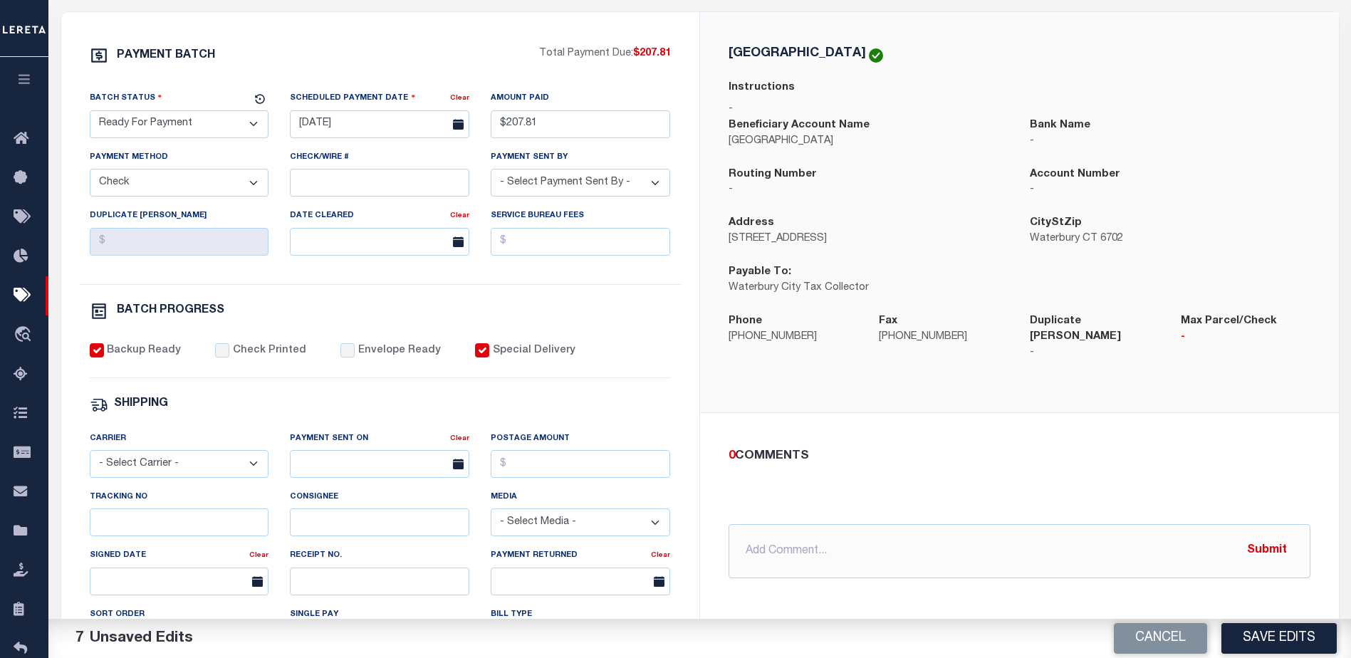
scroll to position [427, 0]
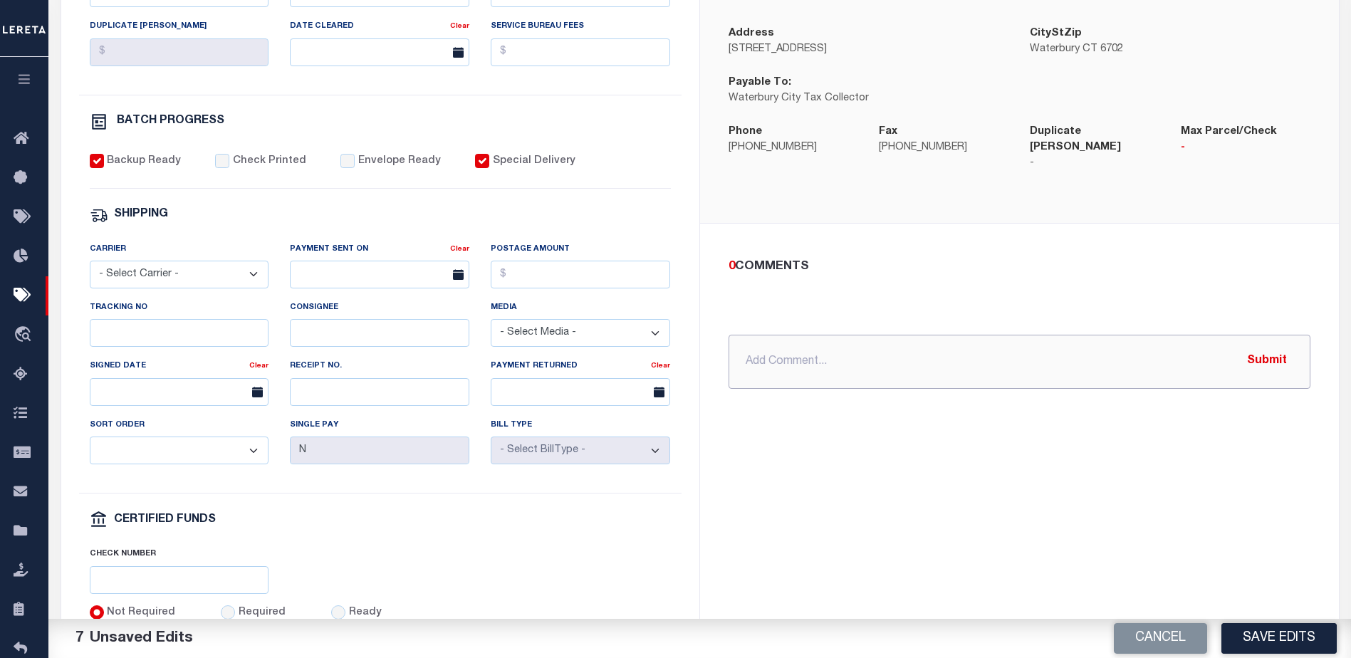
click at [754, 355] on input "text" at bounding box center [1020, 362] width 582 height 54
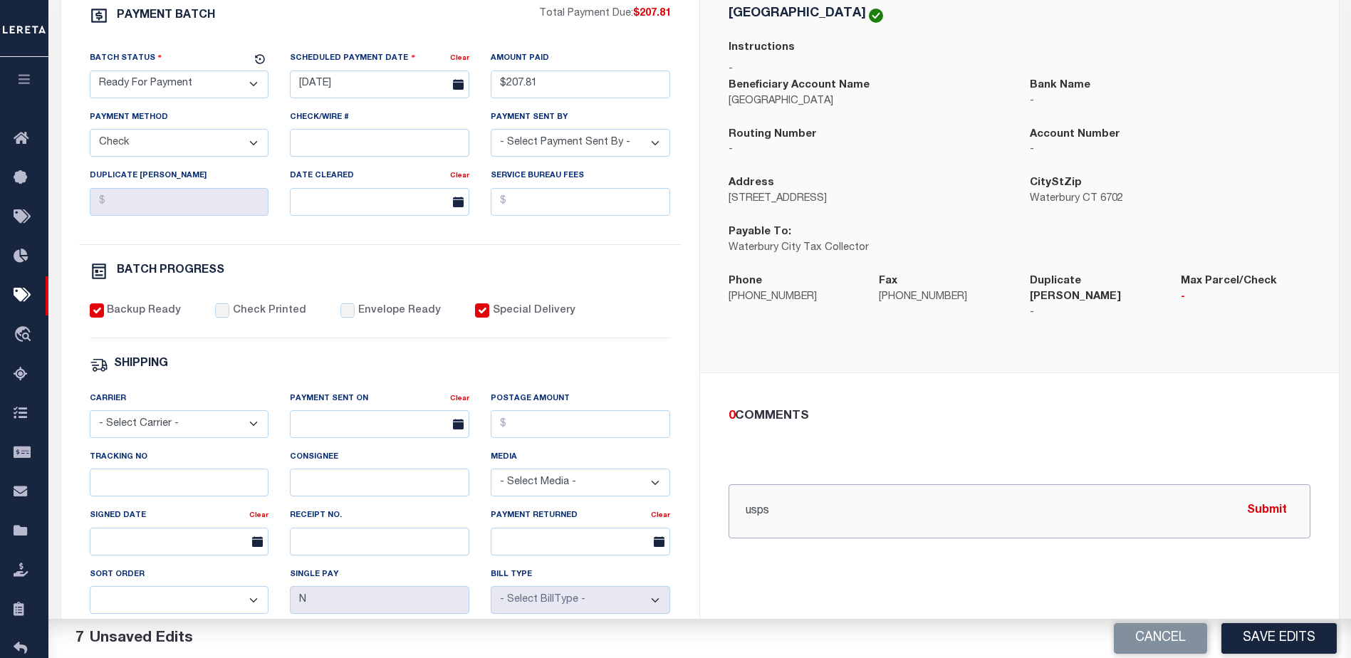
scroll to position [214, 0]
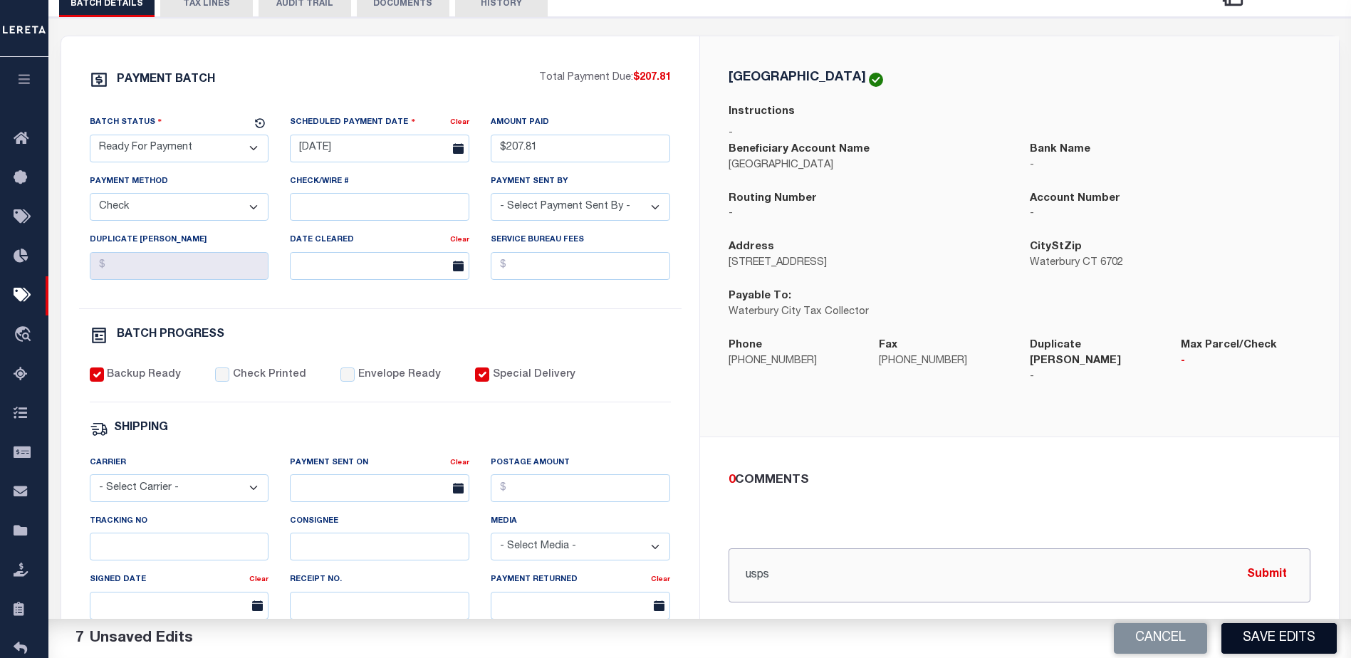
type input "usps"
drag, startPoint x: 1284, startPoint y: 644, endPoint x: 986, endPoint y: 422, distance: 371.7
click at [1282, 638] on button "Save Edits" at bounding box center [1279, 638] width 115 height 31
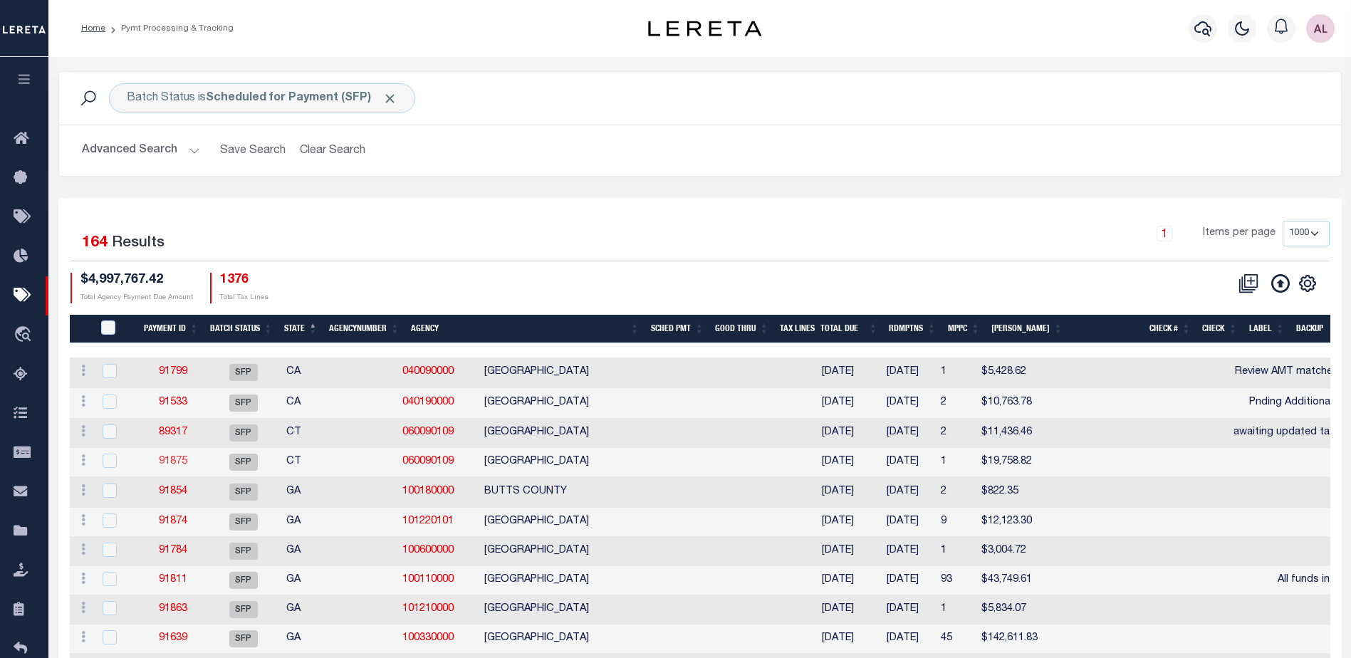
click at [170, 467] on link "91875" at bounding box center [173, 462] width 28 height 10
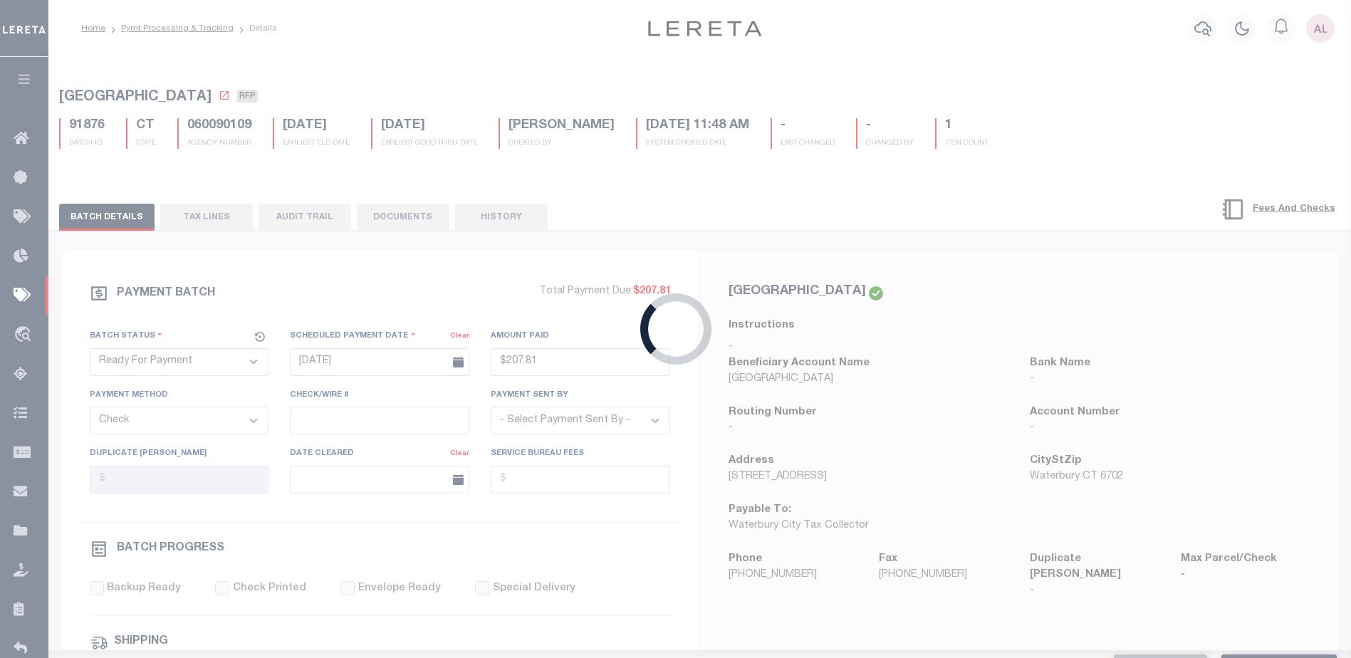
select select "SFP"
type input "07/23/2025"
select select
checkbox input "false"
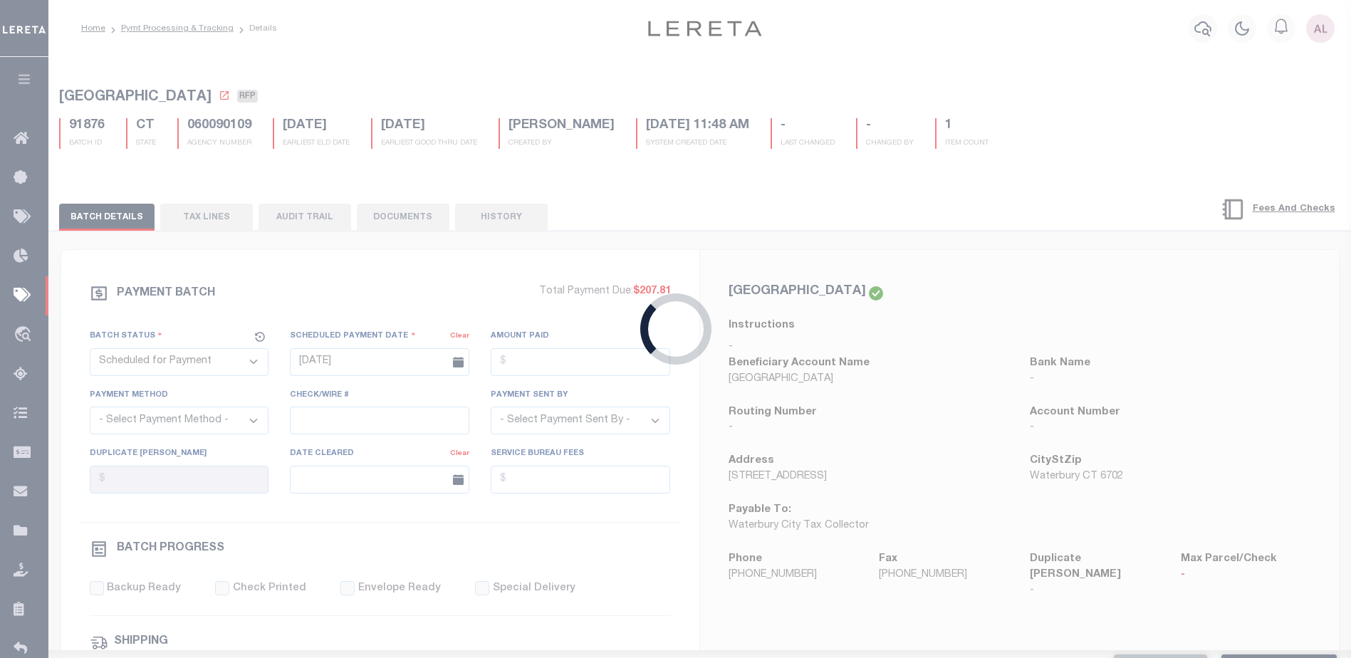
checkbox input "false"
select select
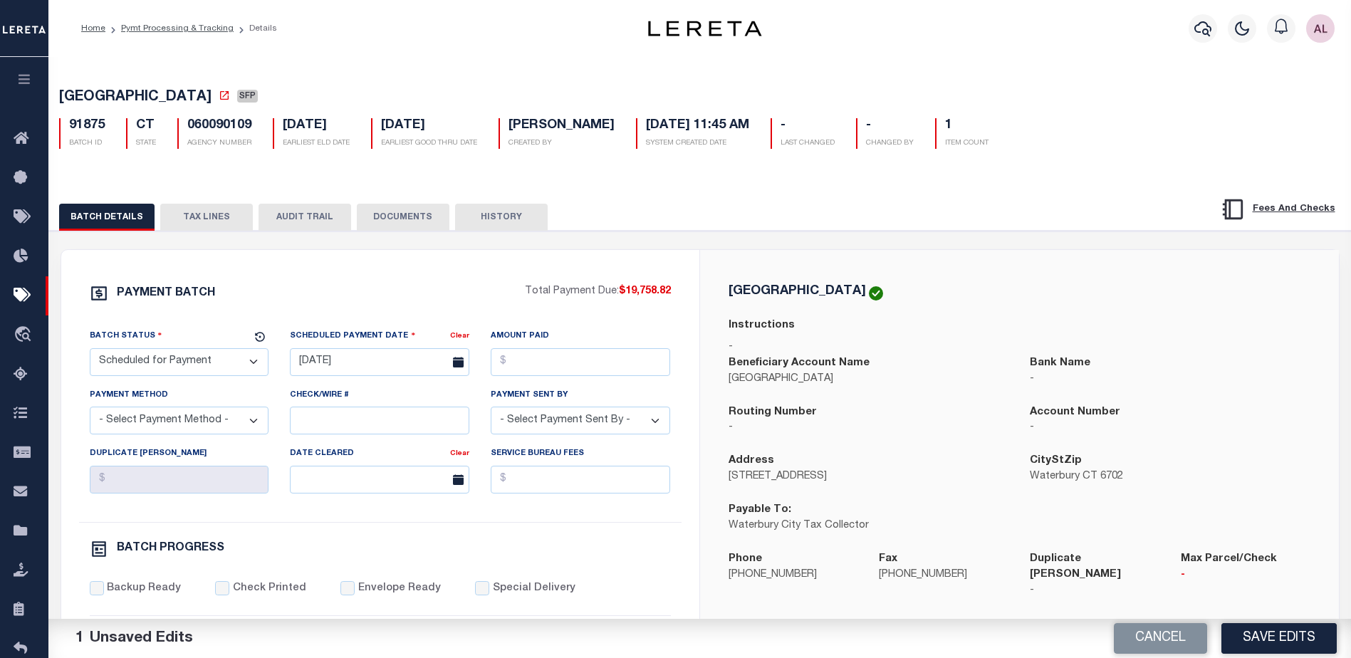
click at [205, 219] on button "TAX LINES" at bounding box center [206, 217] width 93 height 27
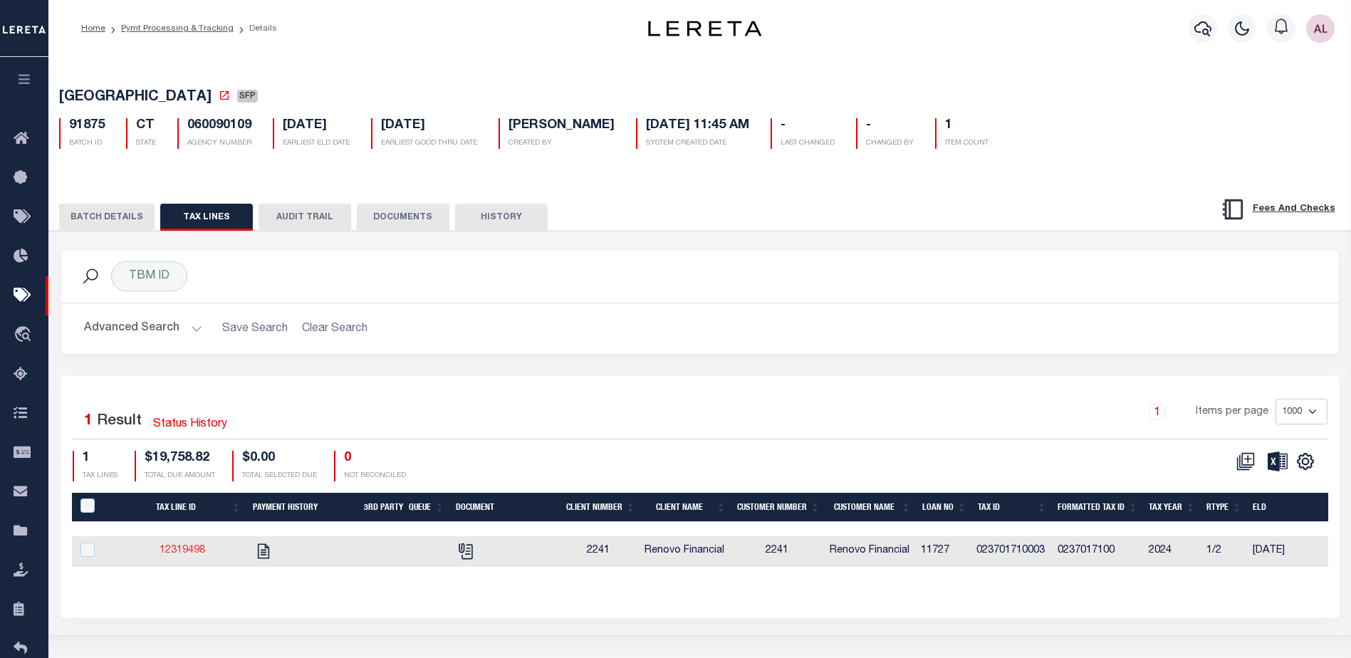
click at [177, 551] on link "12319498" at bounding box center [183, 551] width 46 height 10
checkbox input "true"
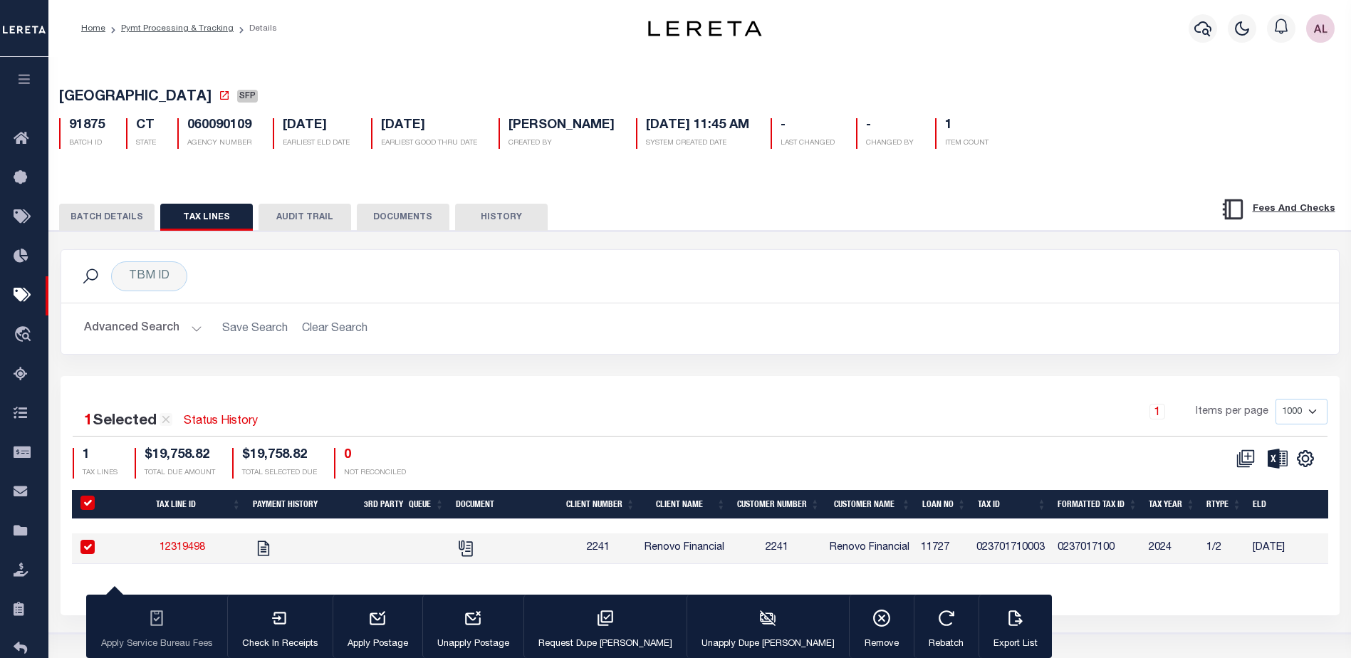
click at [108, 214] on button "BATCH DETAILS" at bounding box center [106, 217] width 95 height 27
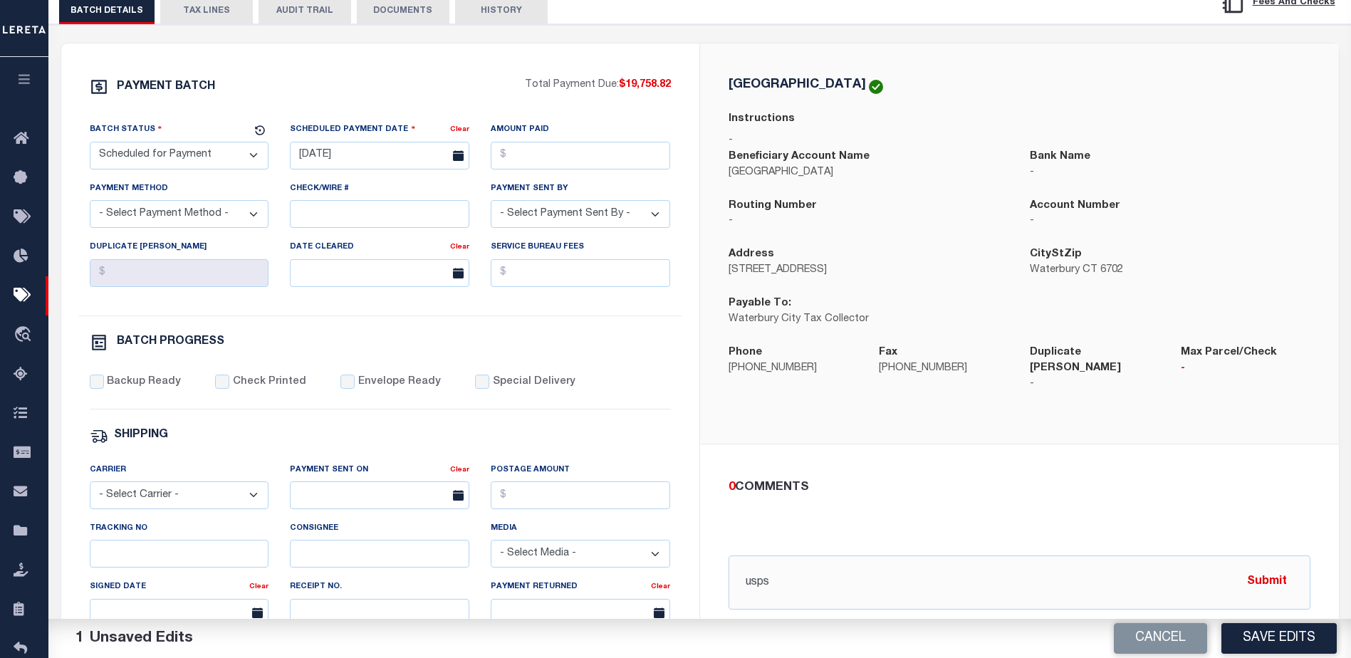
scroll to position [285, 0]
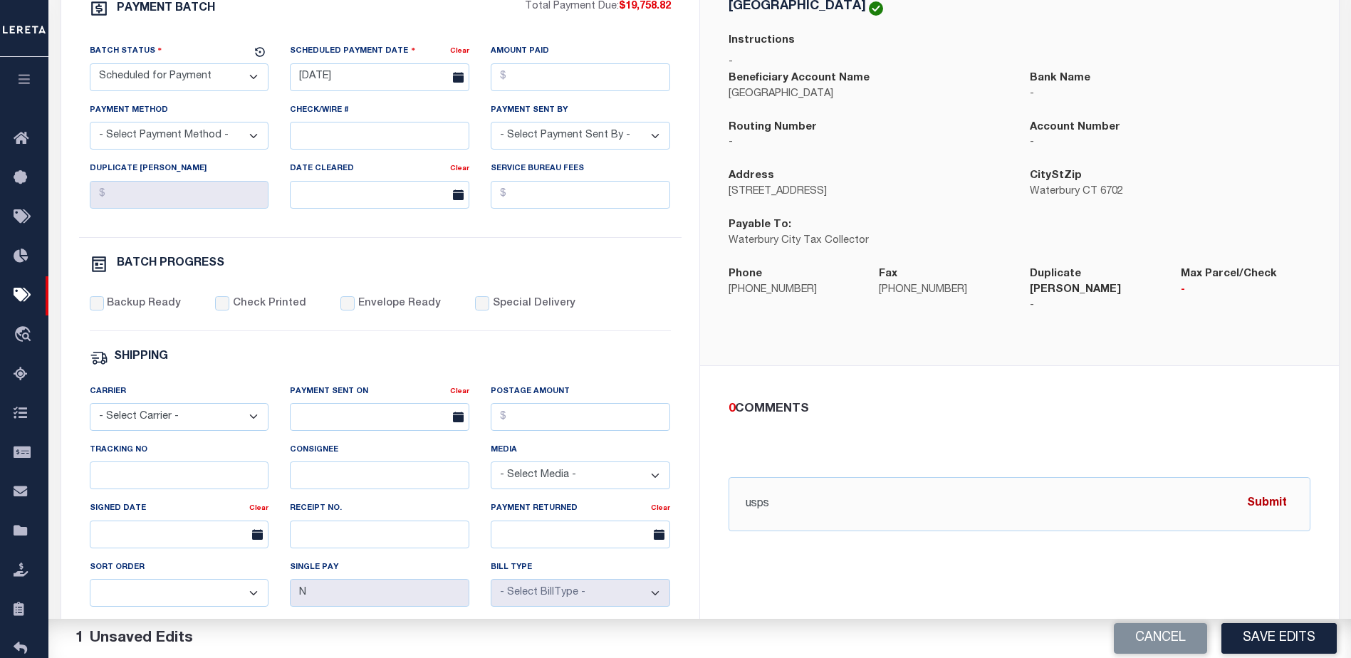
click at [1269, 492] on button "Submit" at bounding box center [1267, 503] width 58 height 29
click at [752, 573] on input "text" at bounding box center [1020, 583] width 582 height 54
paste input "Payable to Constable Joseph J. Santopietro mailed to 25 State St. Waterbury CT …"
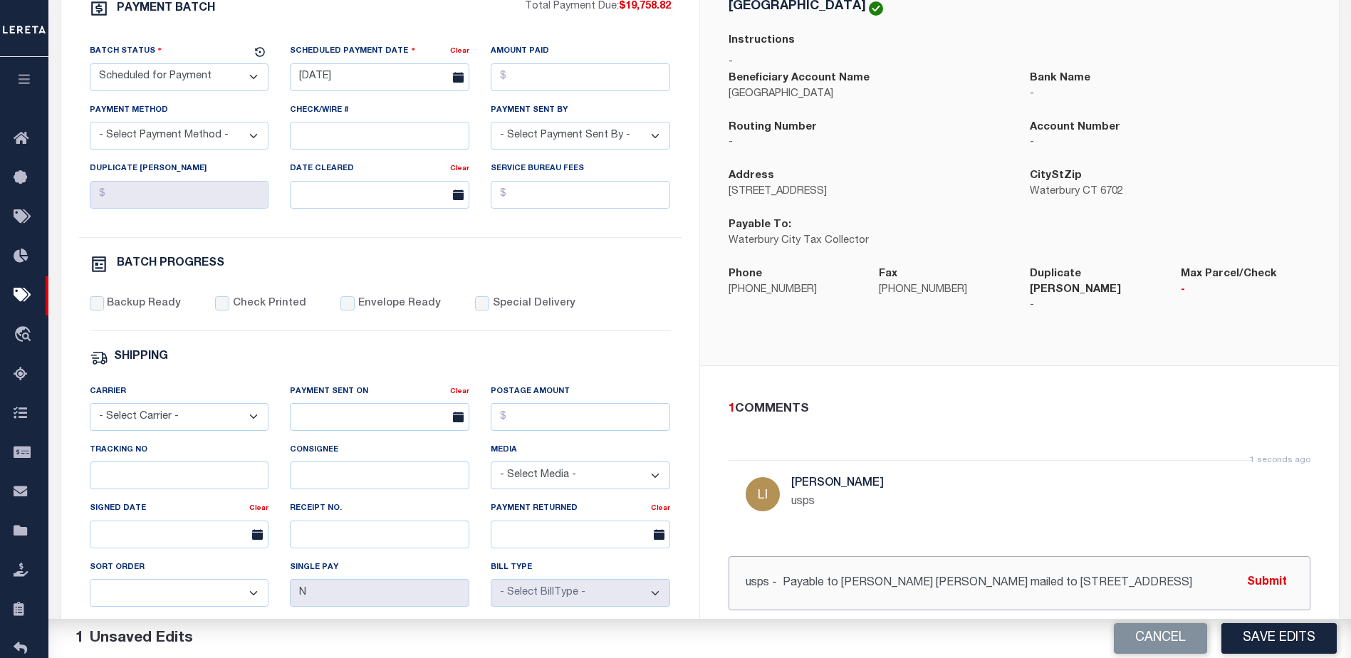
click at [836, 570] on input "usps - Payable to Constable Joseph J. Santopietro mailed to 25 State St. Waterb…" at bounding box center [1020, 583] width 582 height 54
click at [1011, 573] on input "usps - Payable to: Constable Joseph J. Santopietro mailed to 25 State St. Water…" at bounding box center [1020, 583] width 582 height 54
click at [828, 571] on input "usps - Payable to: Constable Joseph J. Santopietro mailed to 25 State St. Water…" at bounding box center [1020, 583] width 582 height 54
drag, startPoint x: 1103, startPoint y: 569, endPoint x: 1059, endPoint y: 569, distance: 44.2
click at [1059, 569] on input "usps - Payable and mail to: Constable Joseph J. Santopietro mailed to 25 State …" at bounding box center [1020, 583] width 582 height 54
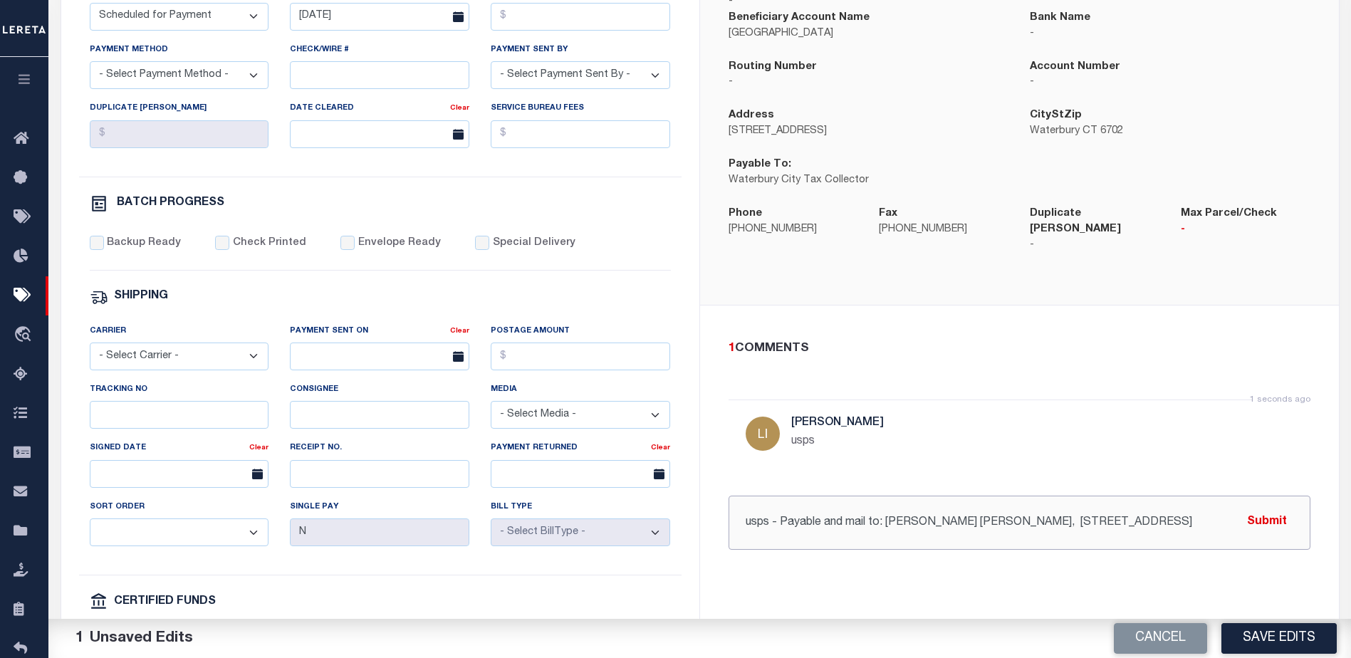
scroll to position [356, 0]
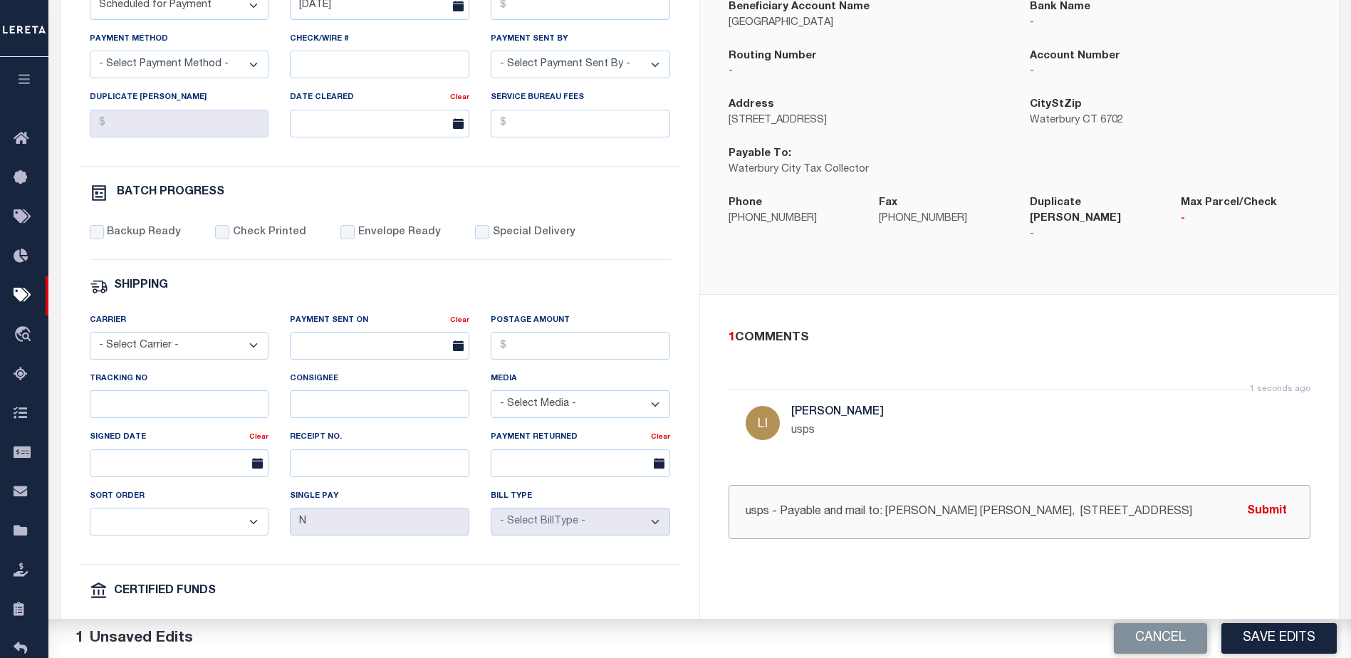
click at [1103, 524] on input "usps - Payable and mail to: Constable Joseph J. Santopietro, 25 State St. Water…" at bounding box center [1020, 512] width 582 height 54
type input "usps - Payable and mail to: Constable Joseph J. Santopietro, 25 State St. Water…"
click at [475, 234] on input "Special Delivery" at bounding box center [482, 232] width 14 height 14
checkbox input "true"
click at [98, 236] on input "Backup Ready" at bounding box center [97, 232] width 14 height 14
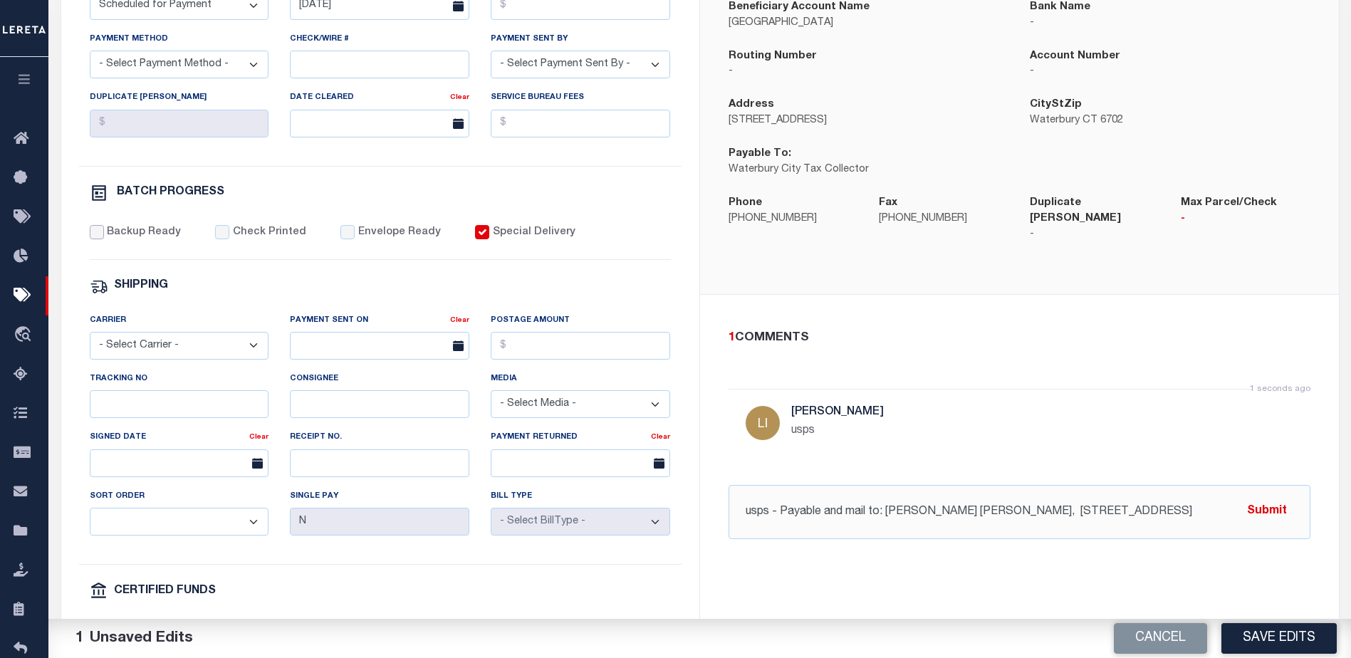
checkbox input "true"
click at [1265, 499] on button "Submit" at bounding box center [1267, 511] width 58 height 29
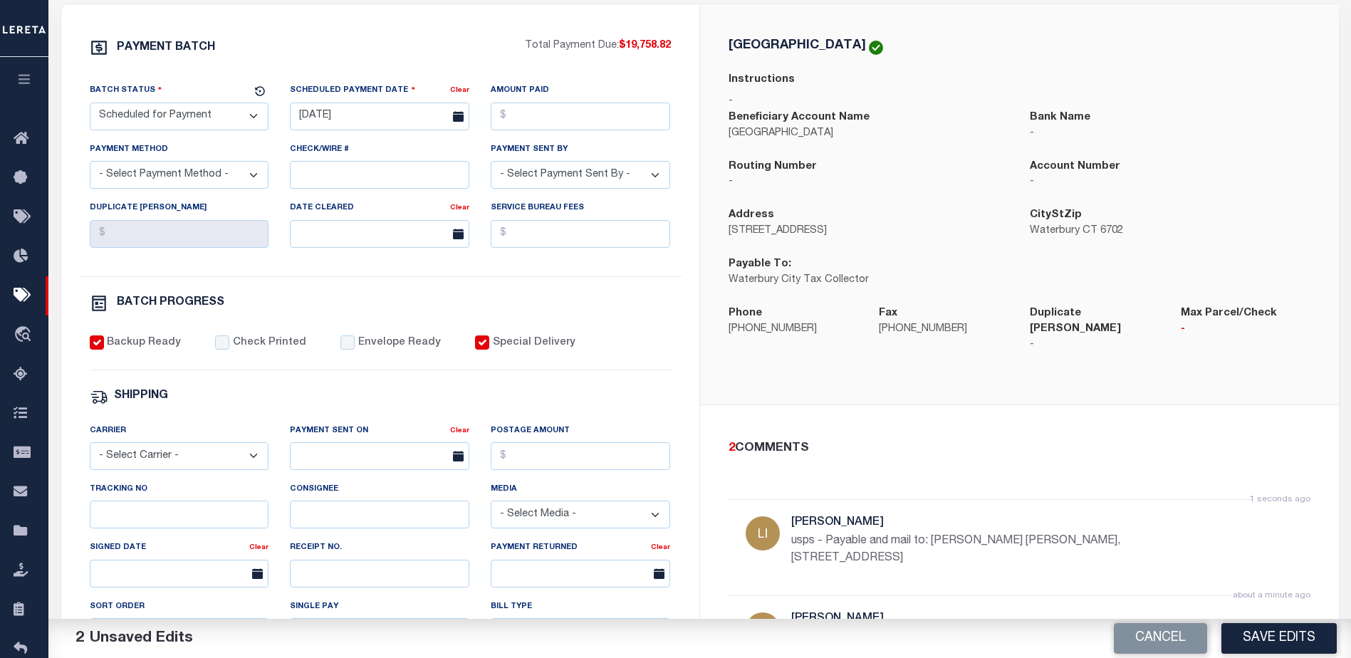
scroll to position [142, 0]
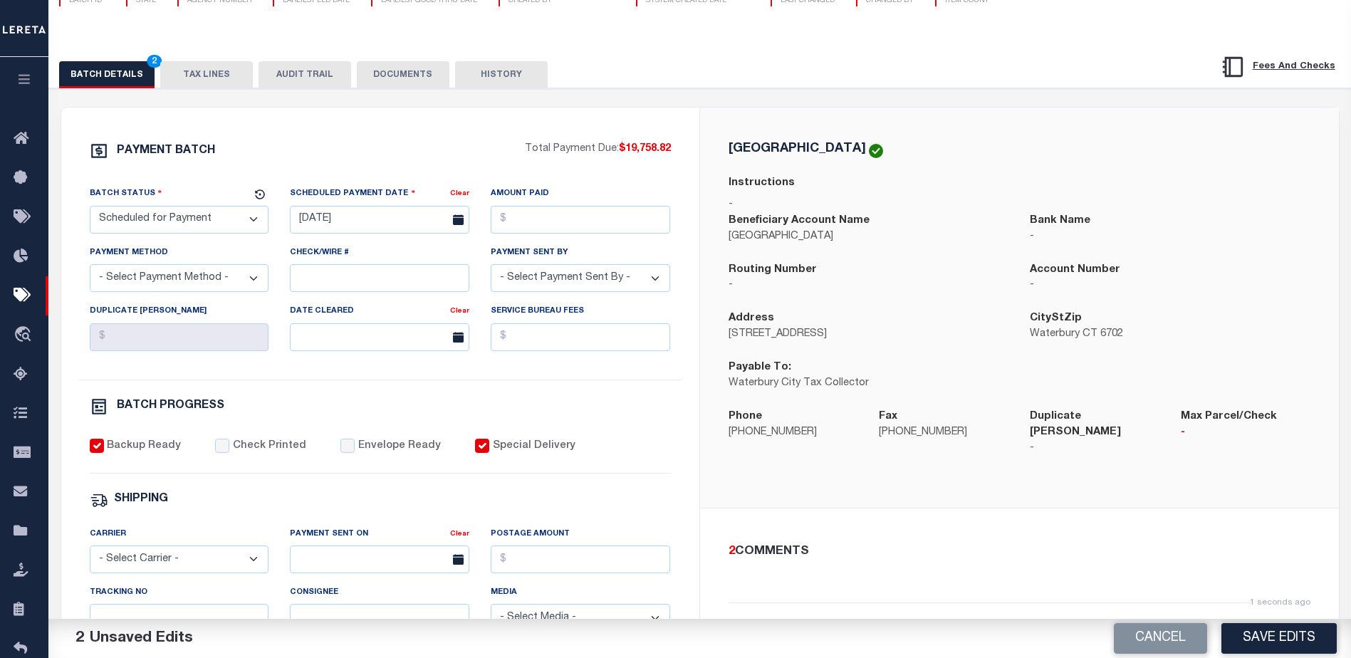
click at [230, 223] on select "- Select Status - Scheduled for Payment Ready For Payment Payment Sent Cleared …" at bounding box center [180, 220] width 180 height 28
select select "RFP"
click at [90, 209] on select "- Select Status - Scheduled for Payment Ready For Payment Payment Sent Cleared …" at bounding box center [180, 220] width 180 height 28
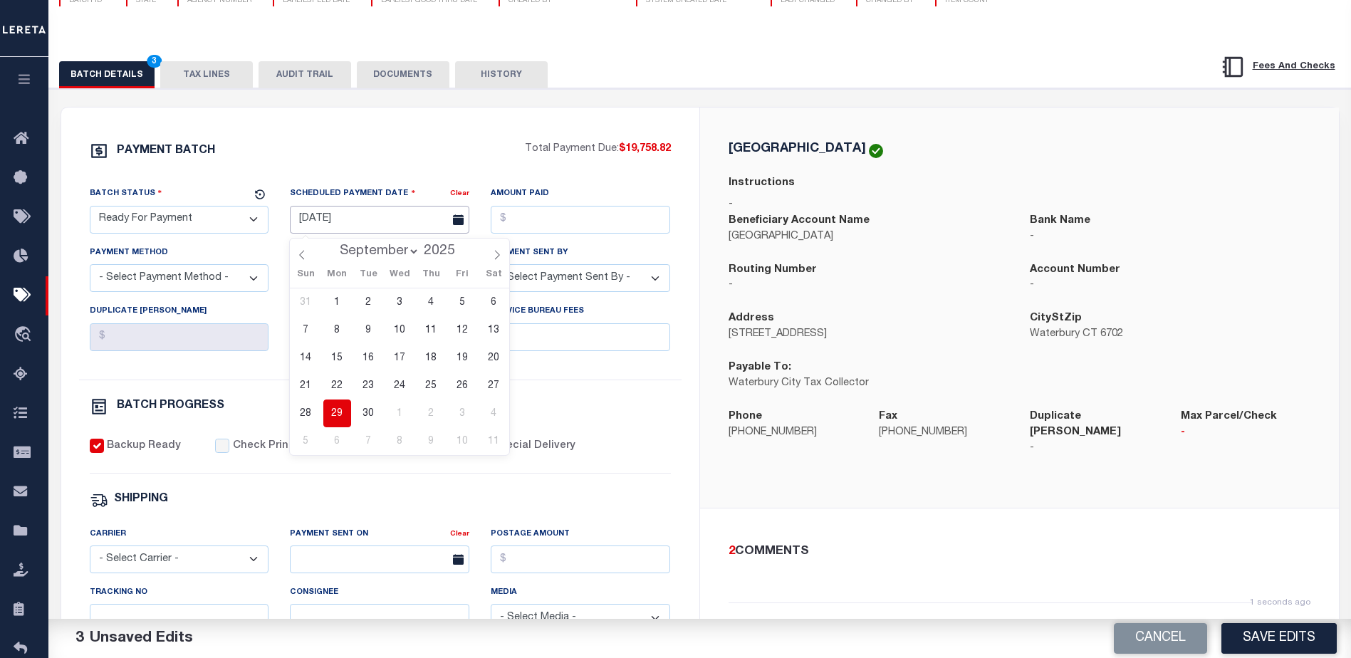
click at [335, 219] on input "07/23/2025" at bounding box center [380, 220] width 180 height 28
drag, startPoint x: 341, startPoint y: 409, endPoint x: 383, endPoint y: 344, distance: 77.3
click at [340, 407] on span "29" at bounding box center [337, 414] width 28 height 28
type input "09/29/2025"
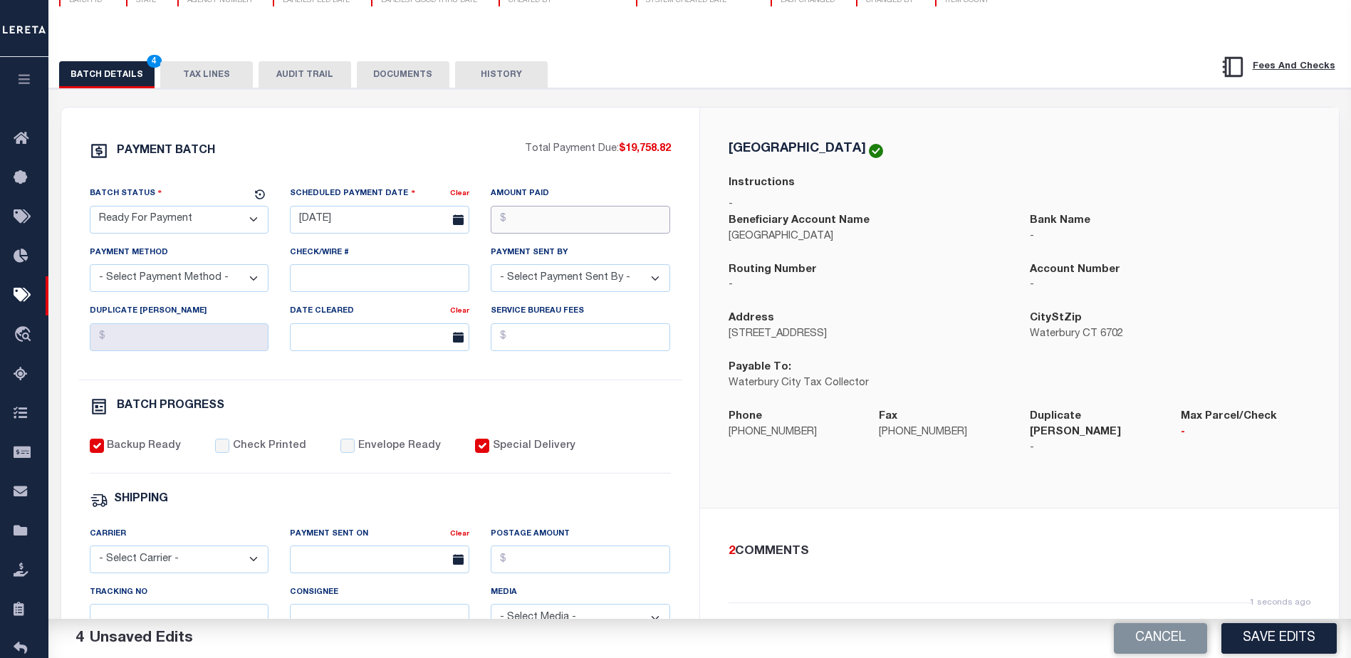
click at [566, 225] on input "Amount Paid" at bounding box center [581, 220] width 180 height 28
type input "$19,758.82"
click at [140, 286] on select "- Select Payment Method - ACH Certified Check Check Direct Deposit Wire Transfer" at bounding box center [180, 278] width 180 height 28
select select "CHK"
click at [90, 269] on select "- Select Payment Method - ACH Certified Check Check Direct Deposit Wire Transfer" at bounding box center [180, 278] width 180 height 28
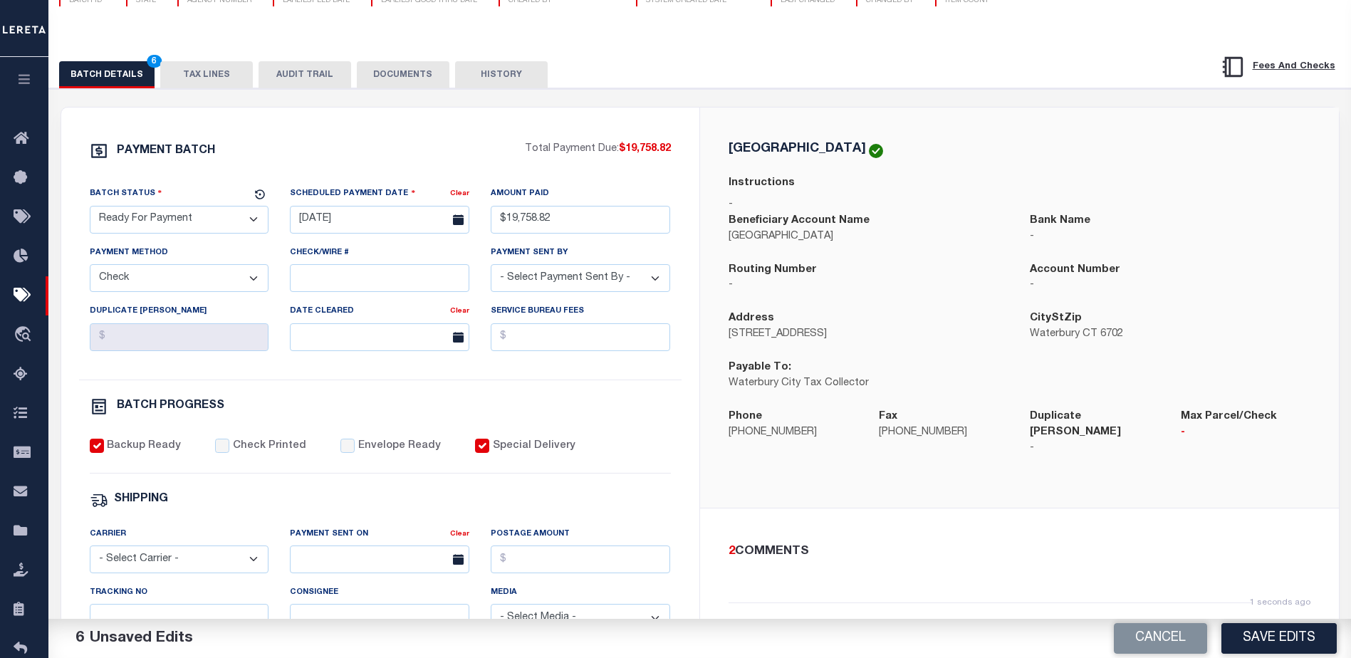
click at [543, 286] on select "- Select Payment Sent By - Aakash Patel Abdul Muzain Adams, Pamela S Adhikary R…" at bounding box center [581, 278] width 180 height 28
select select "Little, Audria"
click at [271, 399] on div "PAYMENT BATCH Total Payment Due: $19,758.82 Batch Status - Select Status -" at bounding box center [380, 524] width 604 height 765
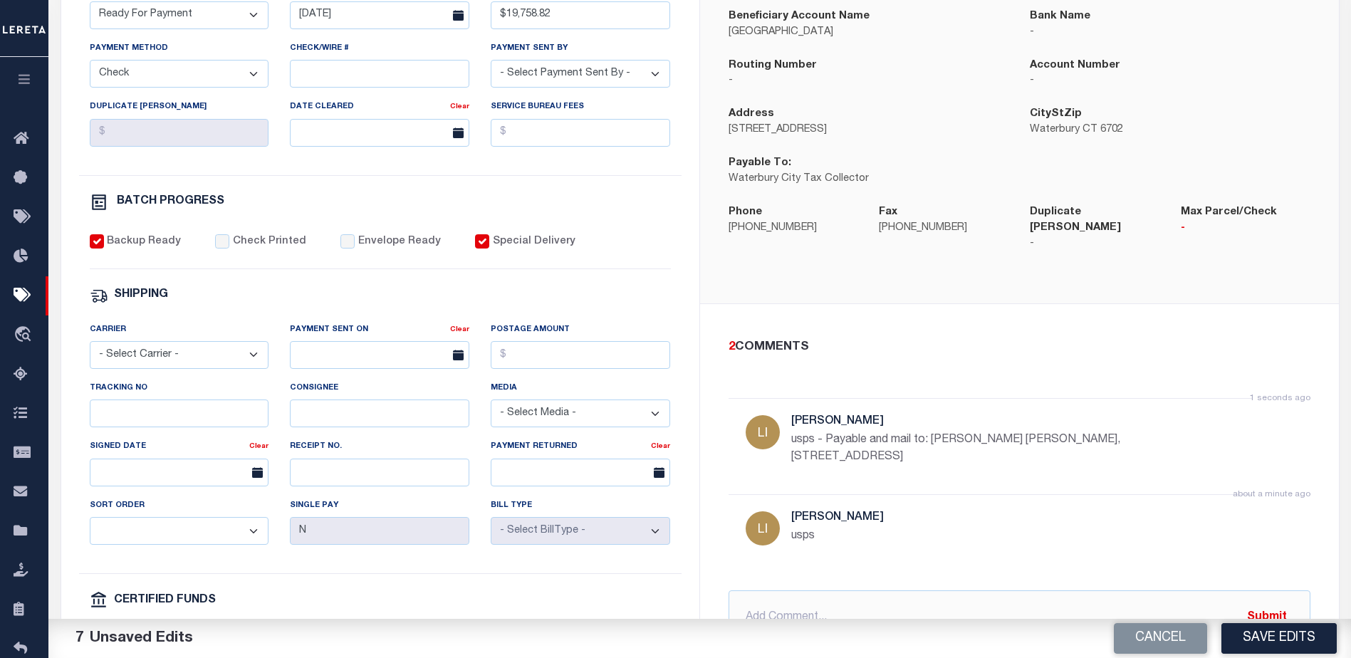
scroll to position [356, 0]
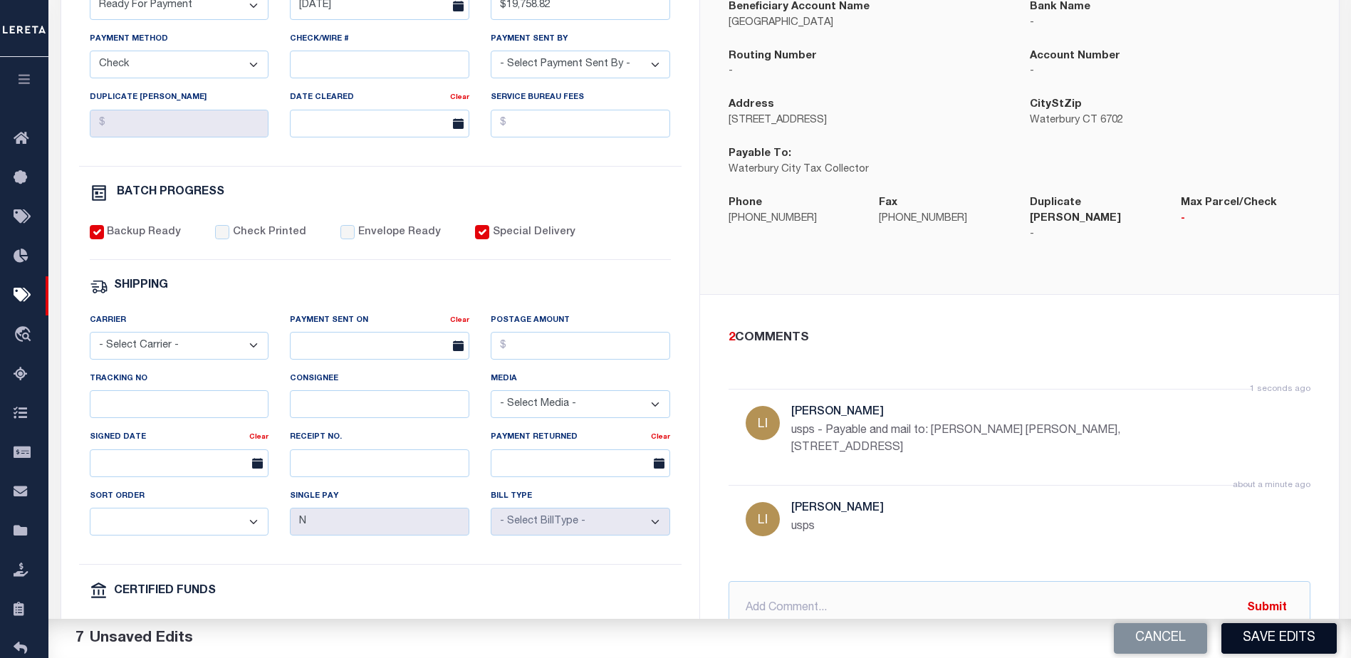
click at [1281, 640] on button "Save Edits" at bounding box center [1279, 638] width 115 height 31
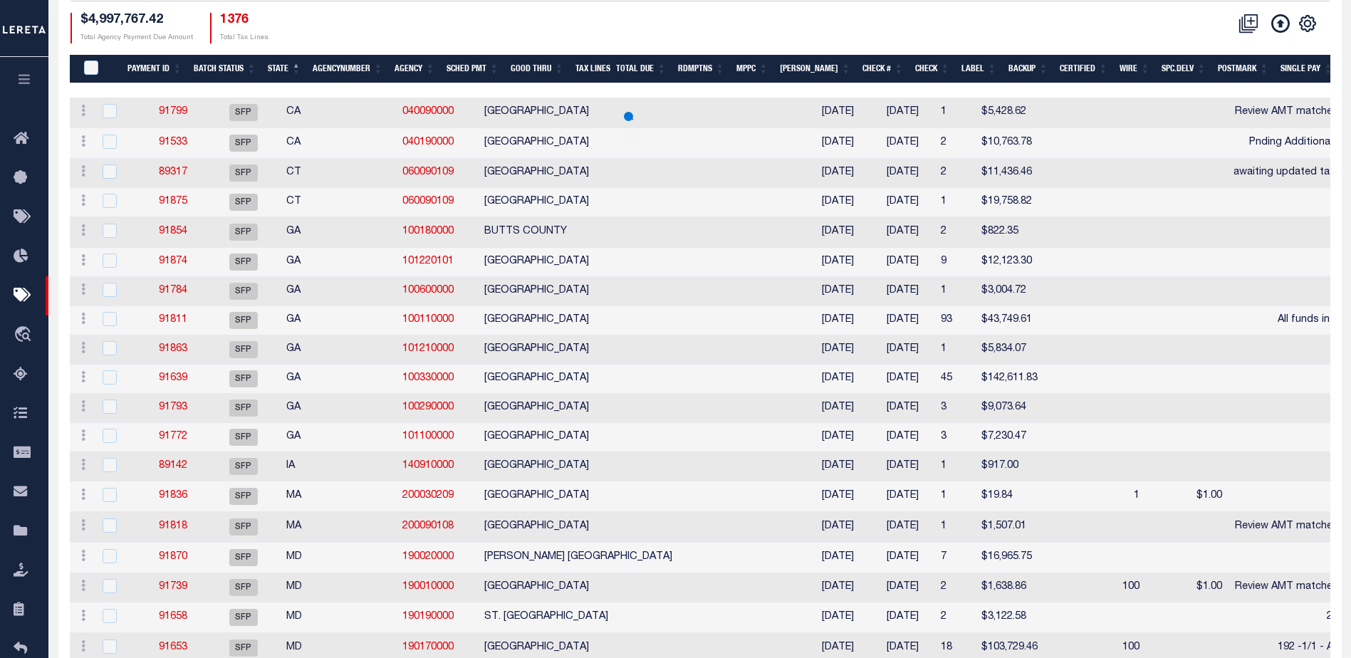
scroll to position [71, 0]
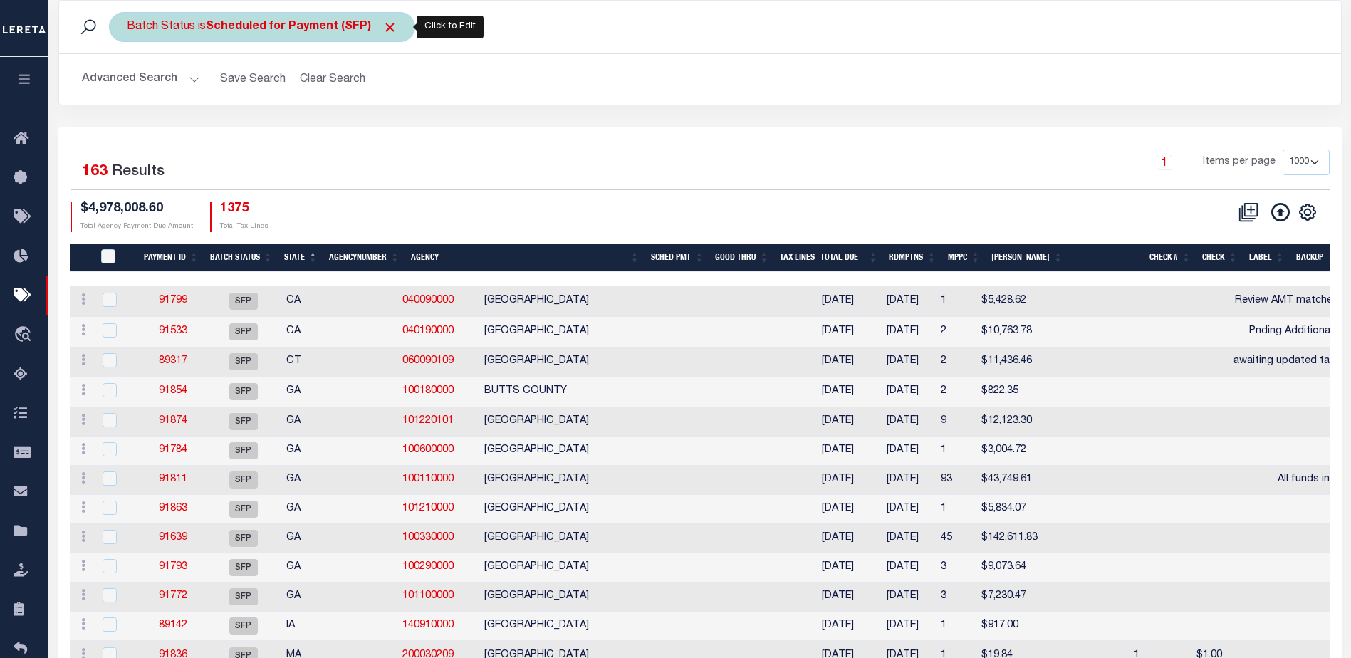
click at [269, 21] on b "Scheduled for Payment (SFP)" at bounding box center [302, 26] width 192 height 11
select select "SFP"
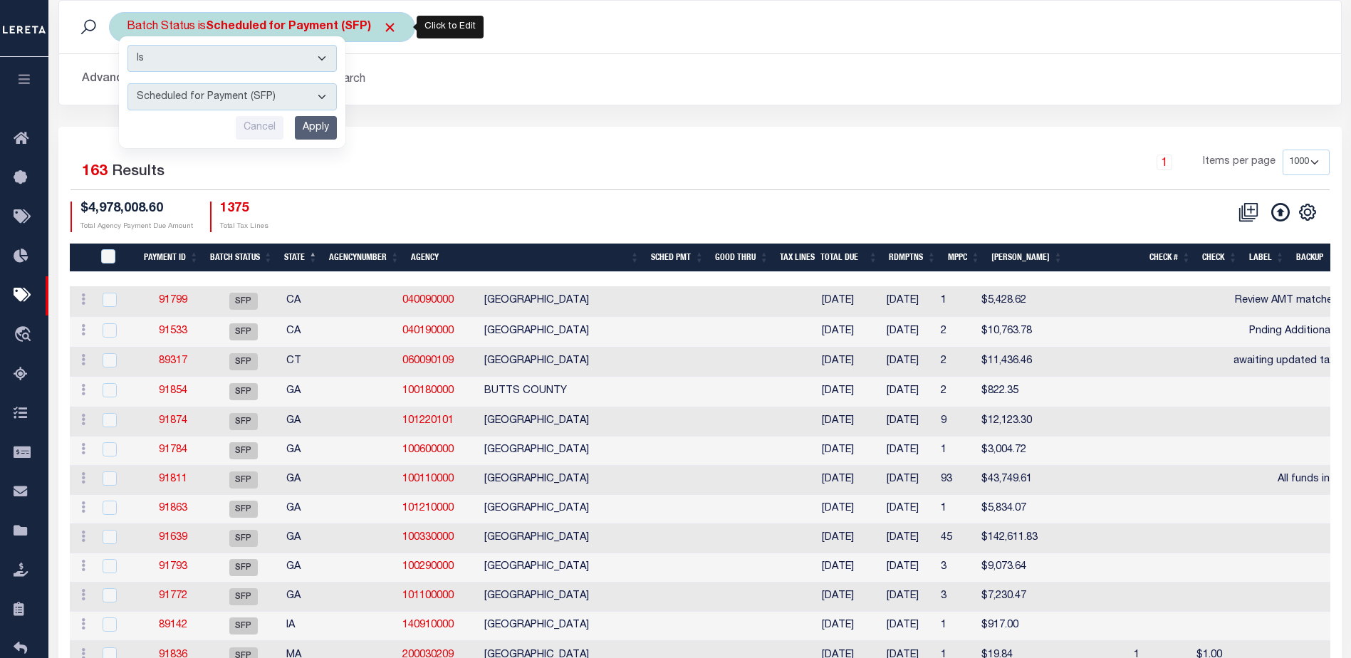
click at [313, 19] on div "Batch Status is Scheduled for Payment (SFP) Is Contains Awaiting Funds (AWF) Cl…" at bounding box center [262, 27] width 306 height 30
drag, startPoint x: 326, startPoint y: 93, endPoint x: 316, endPoint y: 92, distance: 9.3
click at [320, 93] on select "Awaiting Funds (AWF) Cleared and Complete (CAC) New Check Needed (NCN) Payment …" at bounding box center [232, 96] width 209 height 27
select select "SNT"
click at [128, 83] on select "Awaiting Funds (AWF) Cleared and Complete (CAC) New Check Needed (NCN) Payment …" at bounding box center [232, 96] width 209 height 27
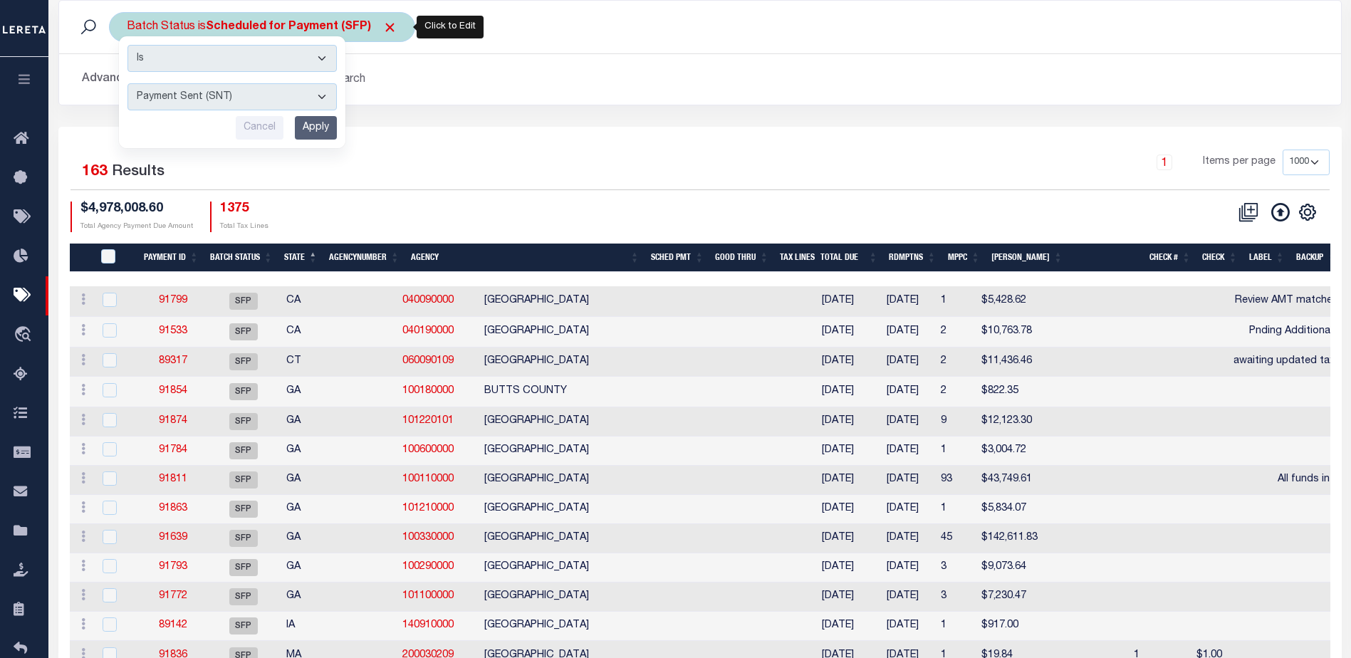
click at [323, 133] on input "Apply" at bounding box center [316, 128] width 42 height 24
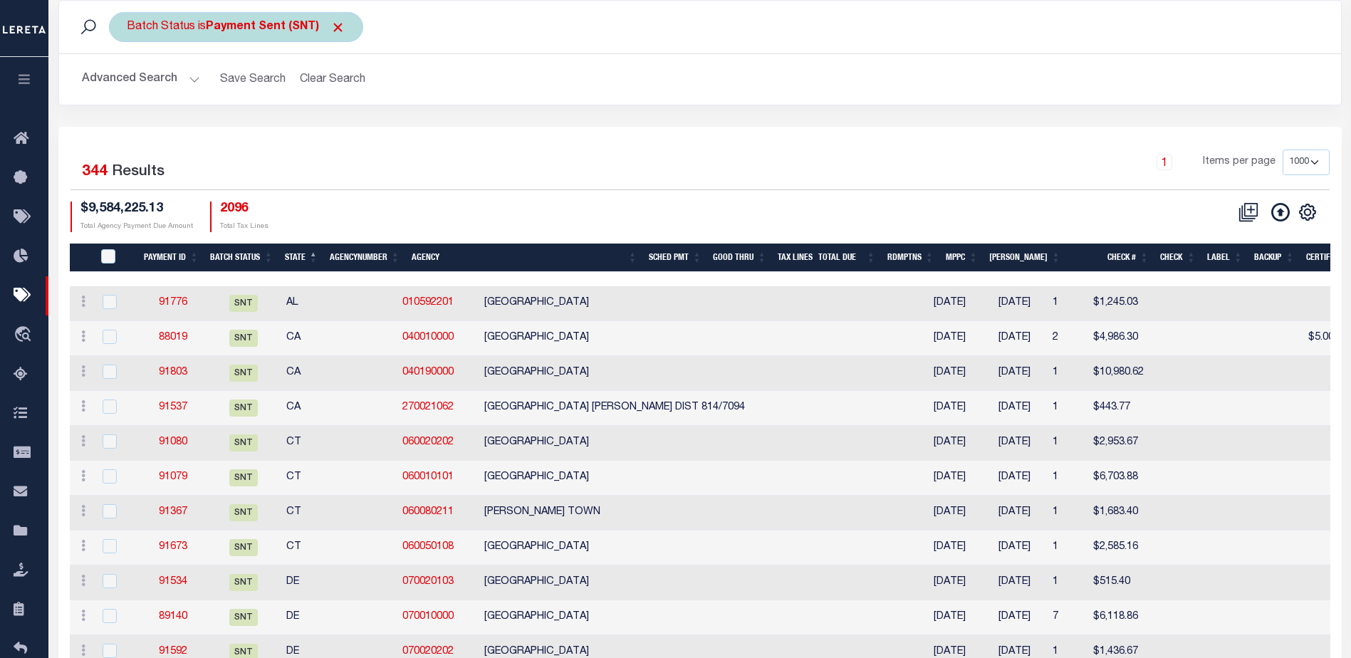
click at [261, 16] on div "Batch Status is Payment Sent (SNT)" at bounding box center [236, 27] width 254 height 30
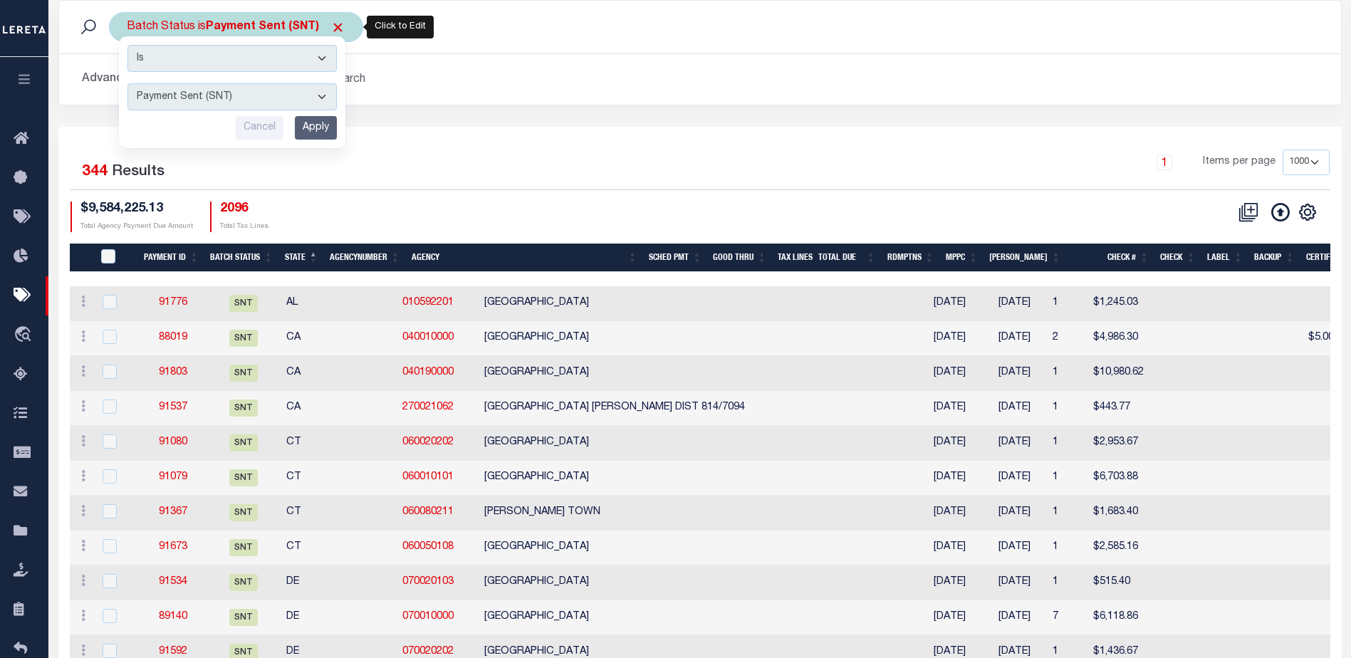
click at [213, 98] on select "Awaiting Funds (AWF) Cleared and Complete (CAC) New Check Needed (NCN) Payment …" at bounding box center [232, 96] width 209 height 27
select select "RFP"
click at [128, 83] on select "Awaiting Funds (AWF) Cleared and Complete (CAC) New Check Needed (NCN) Payment …" at bounding box center [232, 96] width 209 height 27
click at [320, 121] on input "Apply" at bounding box center [316, 128] width 42 height 24
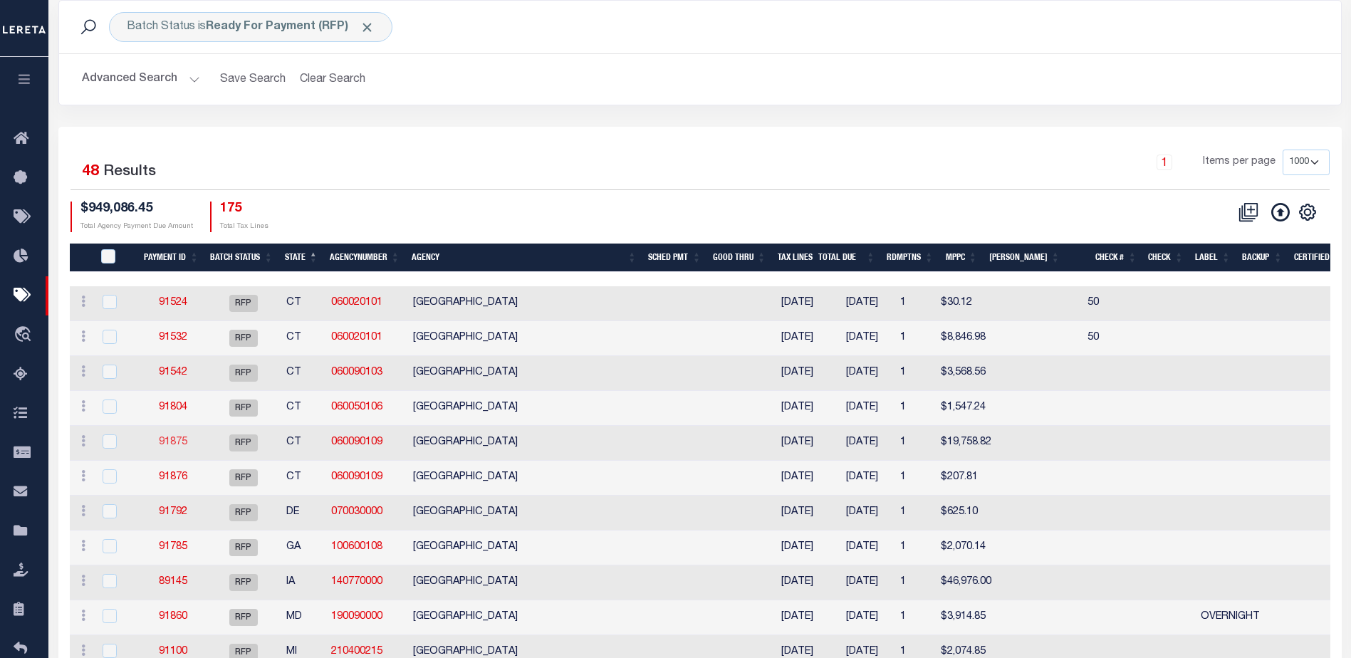
click at [165, 441] on link "91875" at bounding box center [173, 442] width 28 height 10
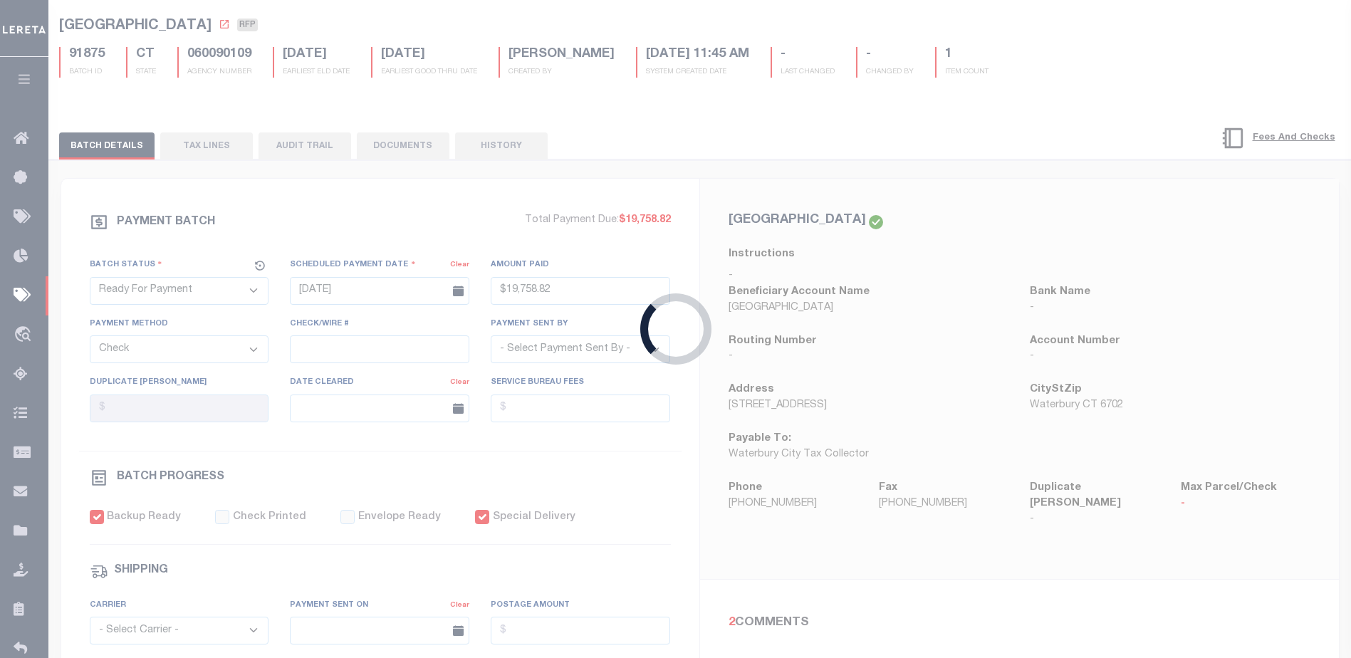
type input "$19,758.82"
select select
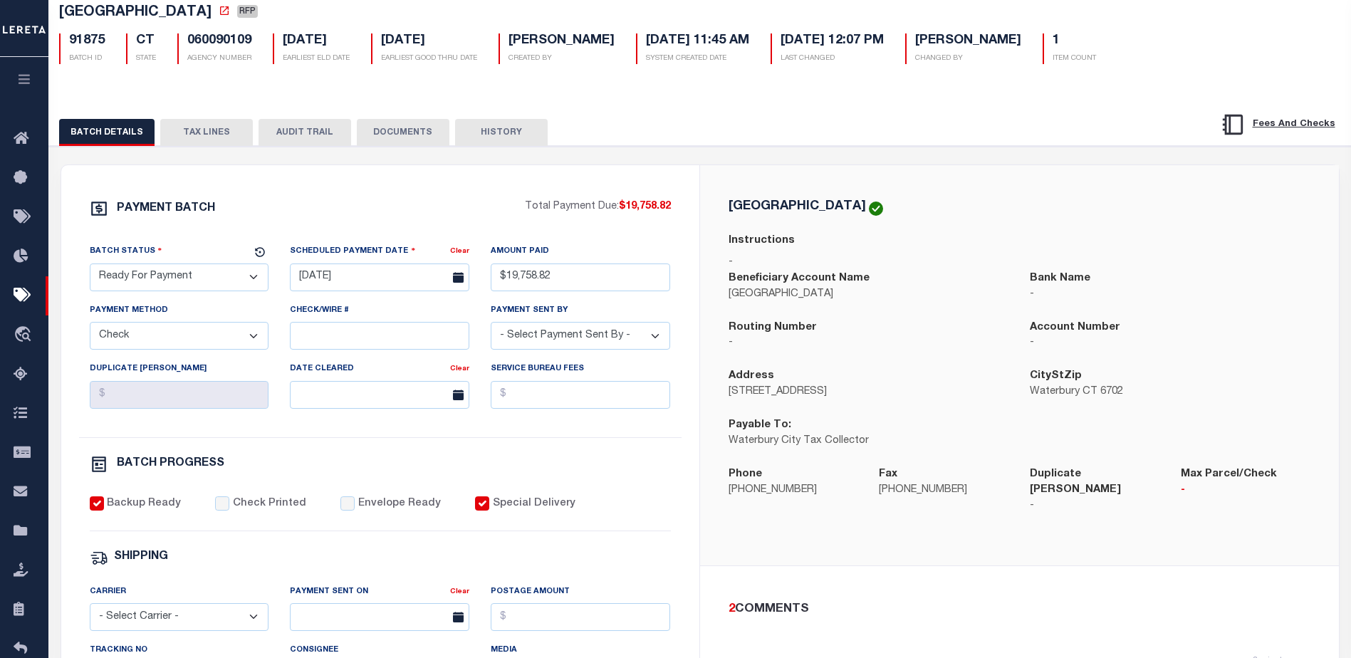
scroll to position [142, 0]
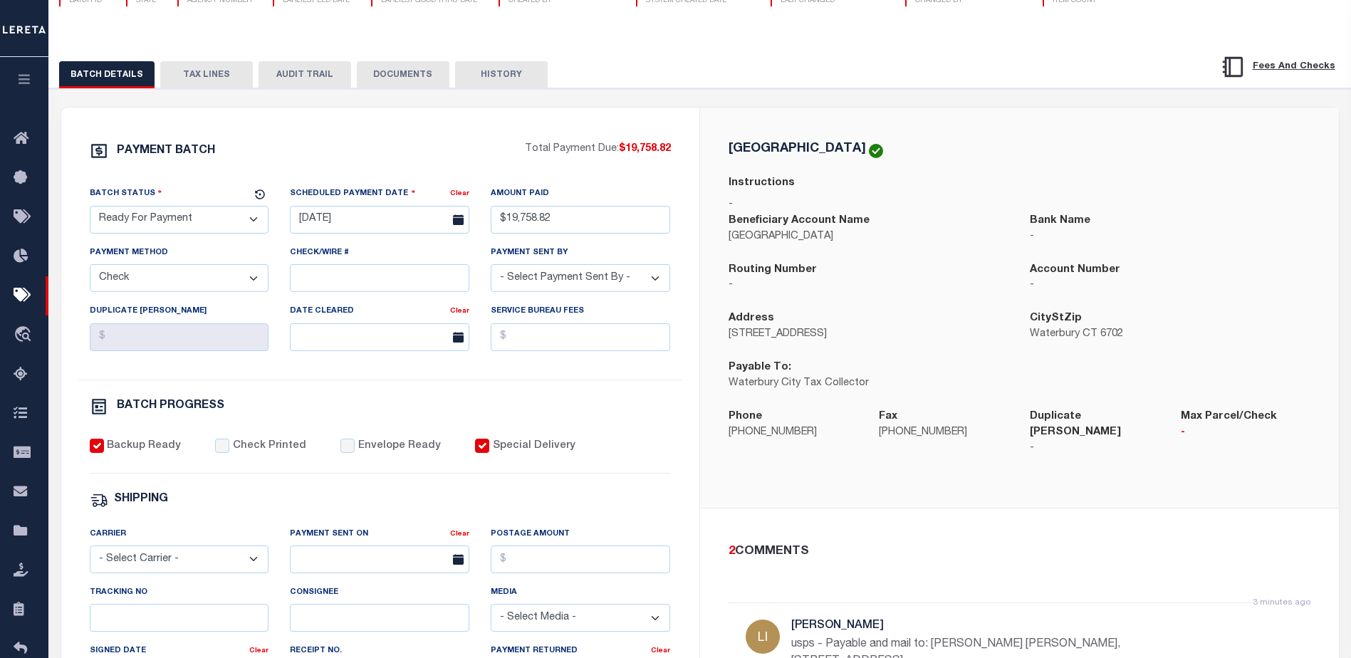
click at [475, 453] on input "Special Delivery" at bounding box center [482, 446] width 14 height 14
checkbox input "false"
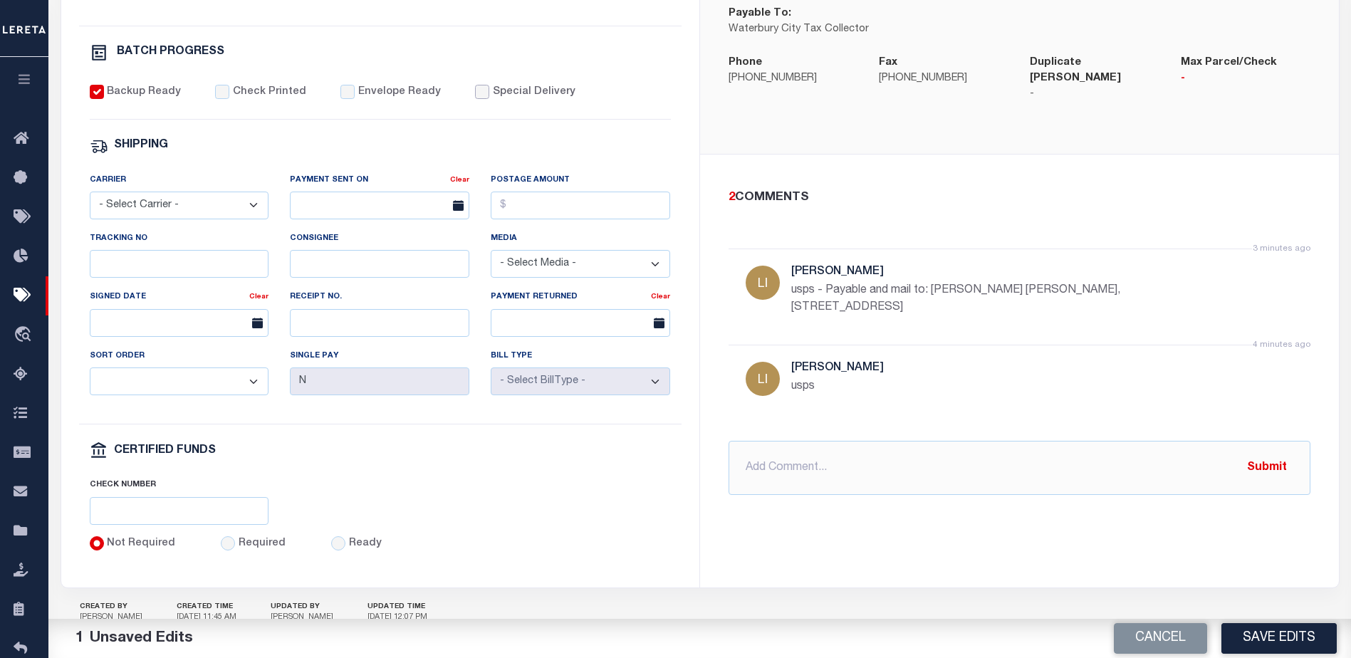
scroll to position [499, 0]
click at [788, 446] on input "text" at bounding box center [1020, 466] width 582 height 54
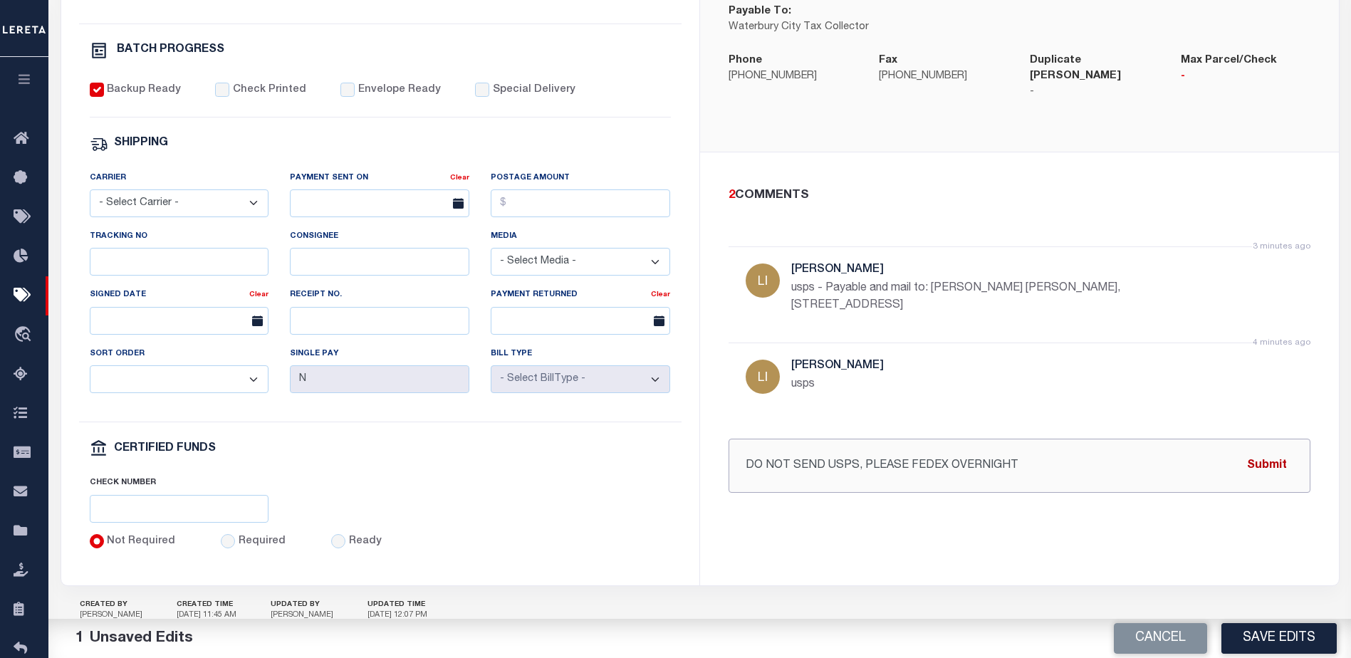
type input "DO NOT SEND USPS, PLEASE FEDEX OVERNIGHT"
click at [1267, 456] on button "Submit" at bounding box center [1267, 465] width 58 height 29
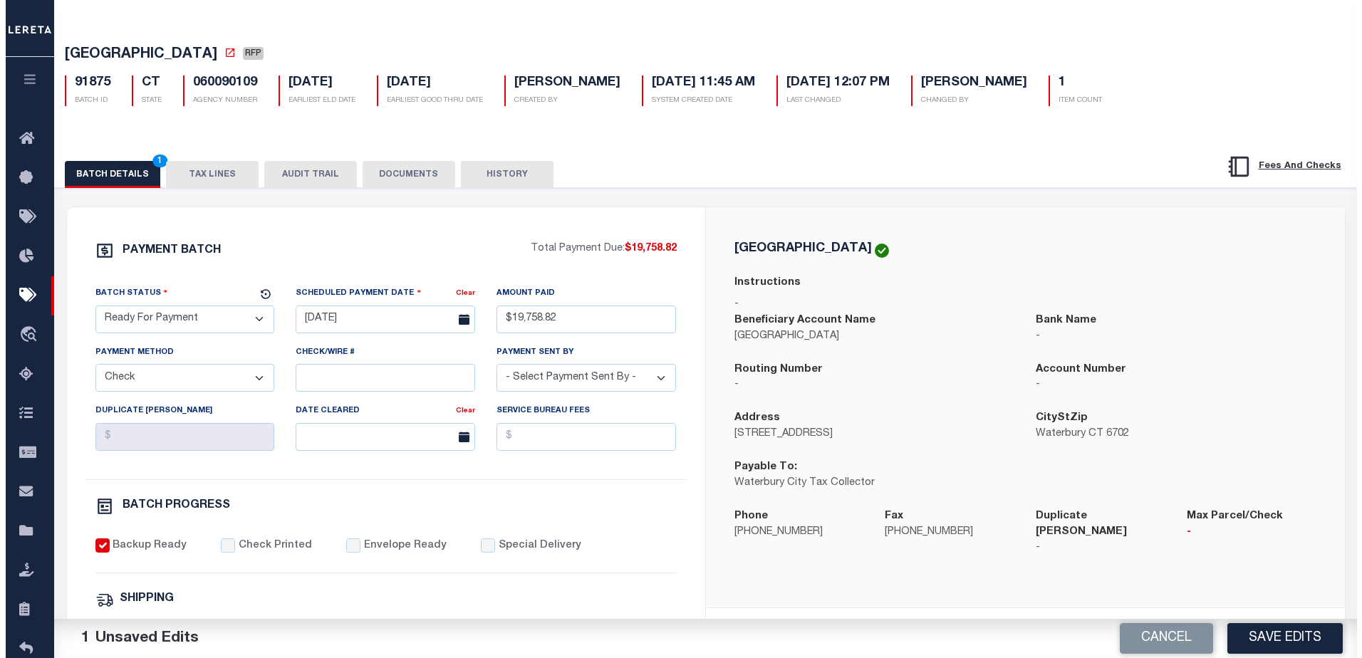
scroll to position [0, 0]
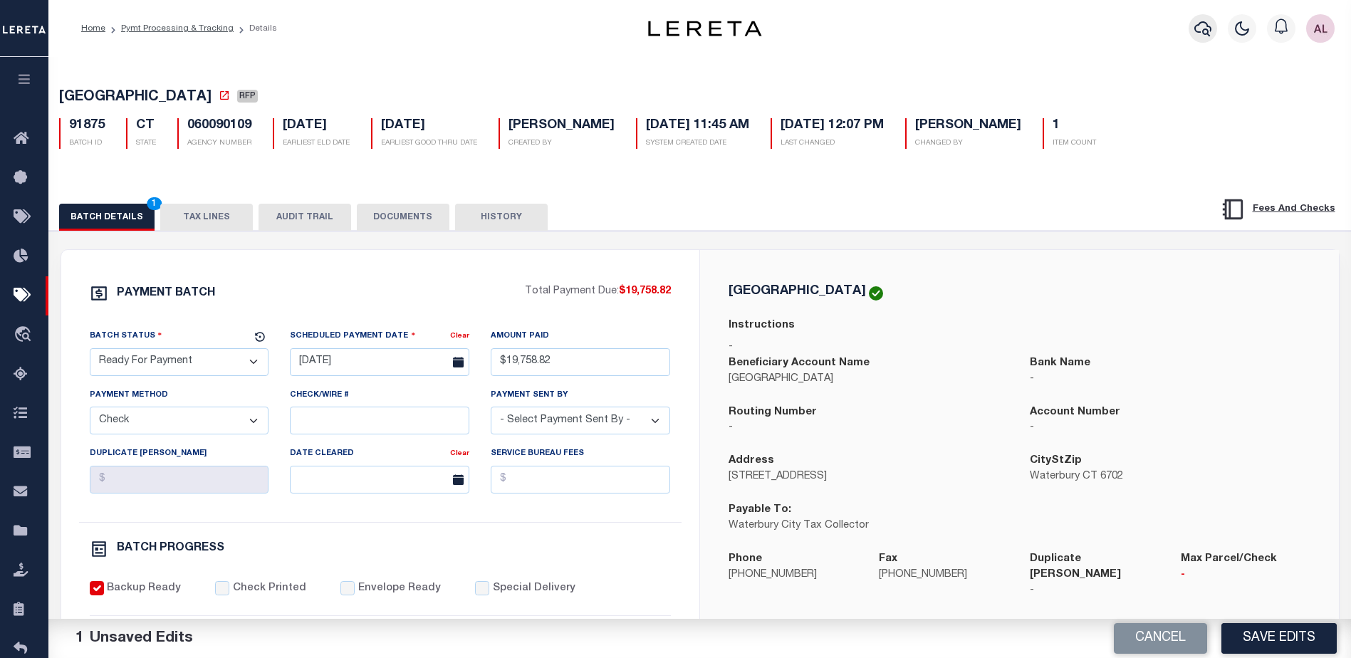
click at [1202, 28] on icon "button" at bounding box center [1203, 28] width 17 height 17
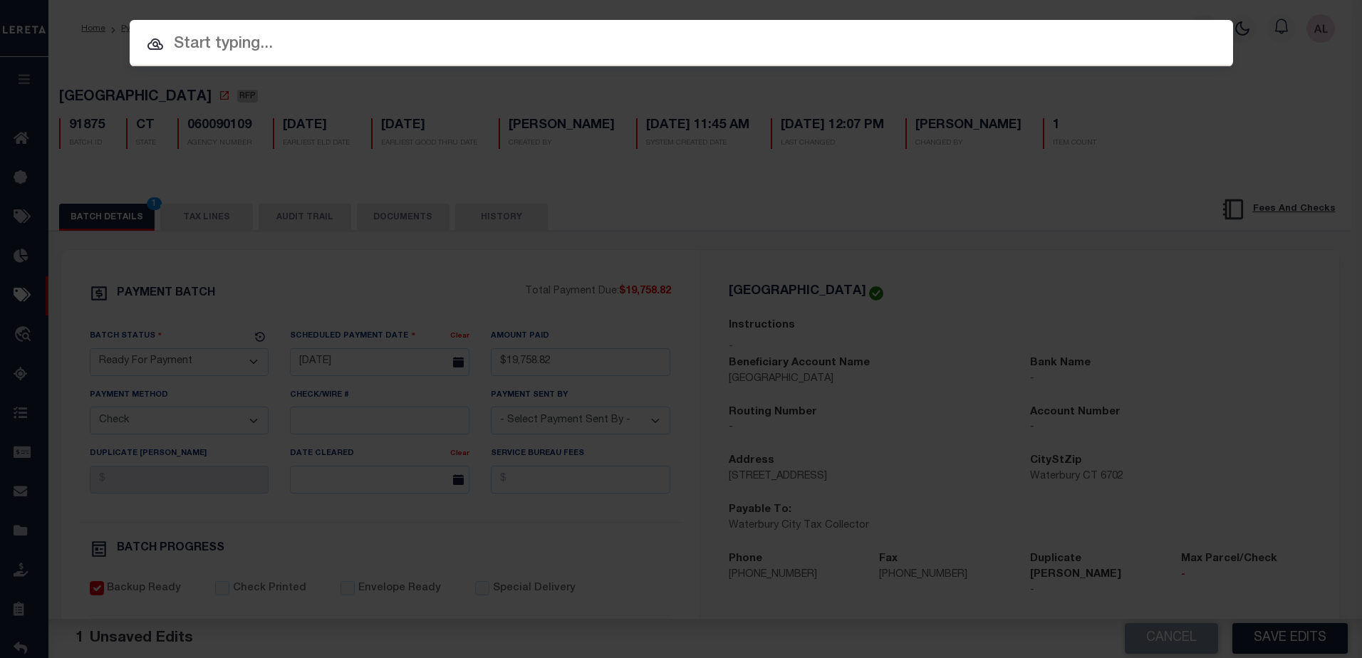
click at [220, 38] on input "text" at bounding box center [681, 44] width 1103 height 25
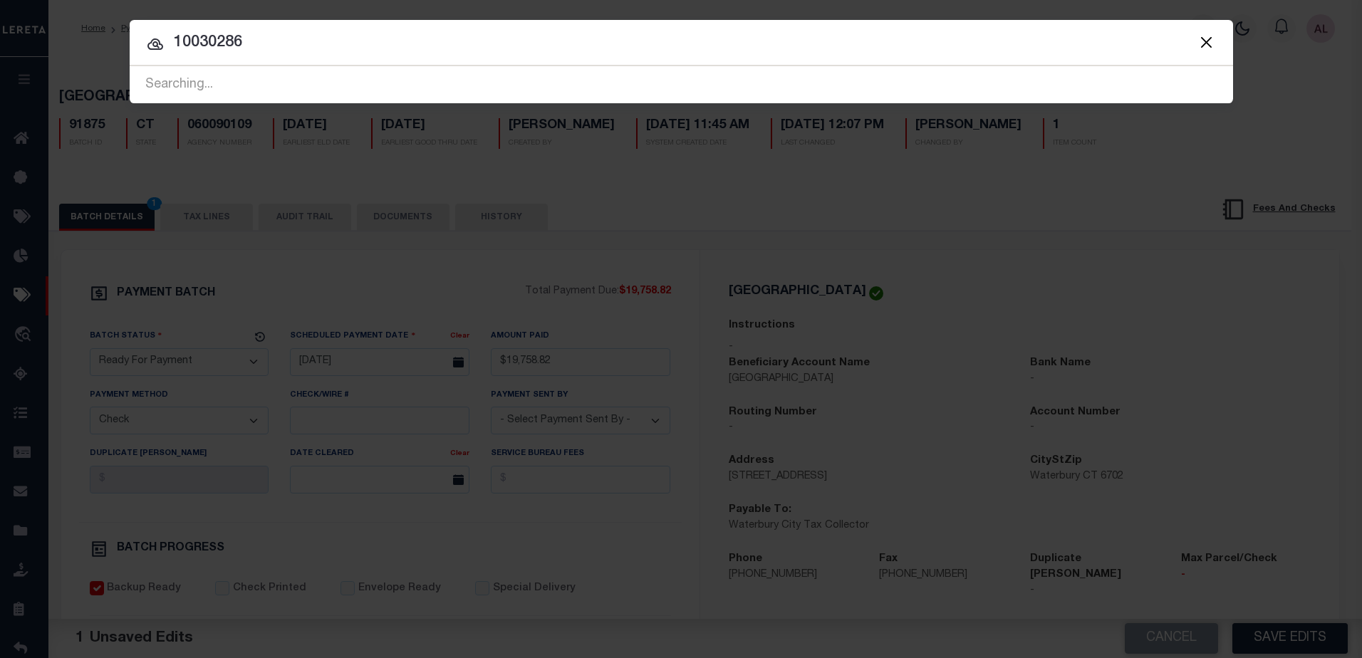
type input "10030286"
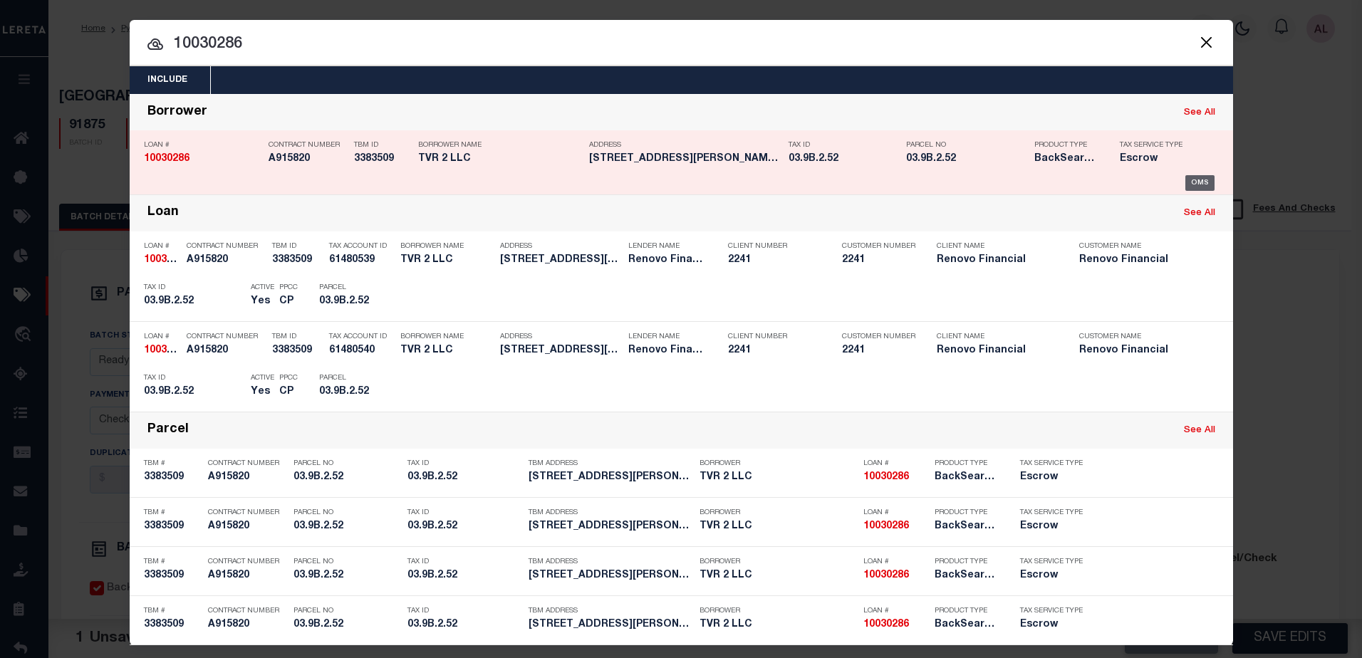
drag, startPoint x: 1196, startPoint y: 182, endPoint x: 1186, endPoint y: 177, distance: 10.8
click at [1195, 182] on div "OMS" at bounding box center [1199, 183] width 29 height 16
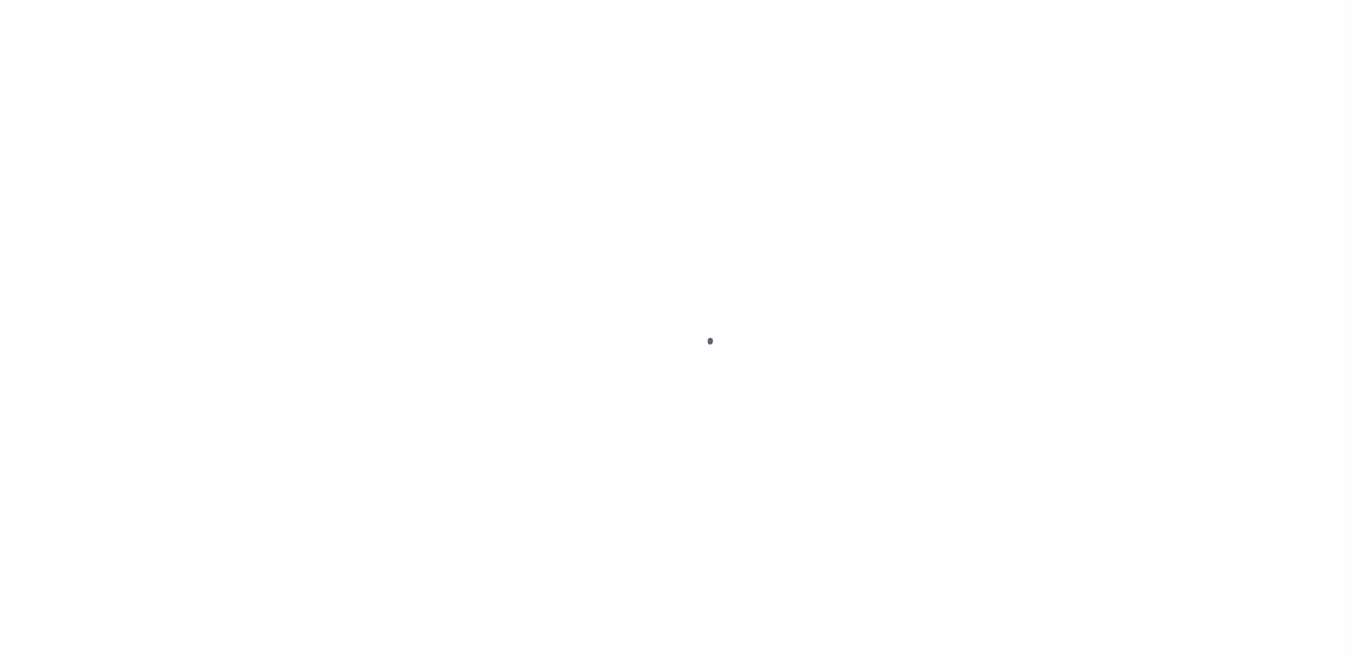
select select "DUE"
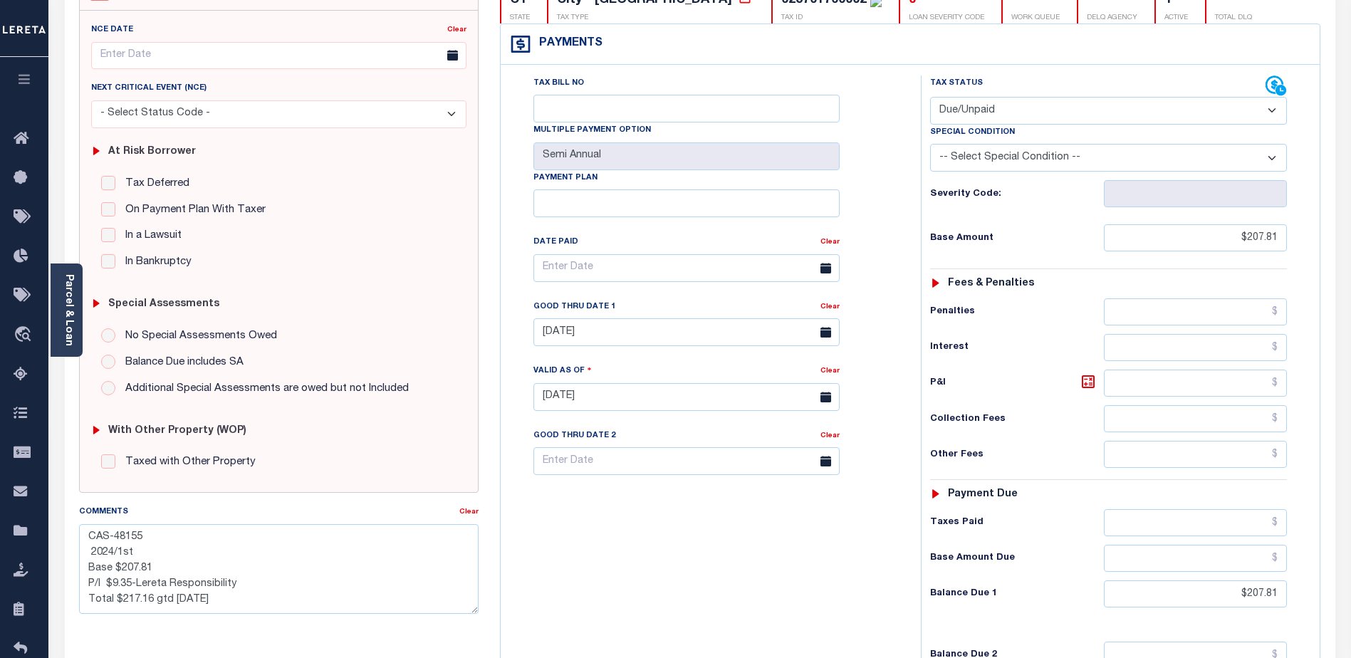
scroll to position [71, 0]
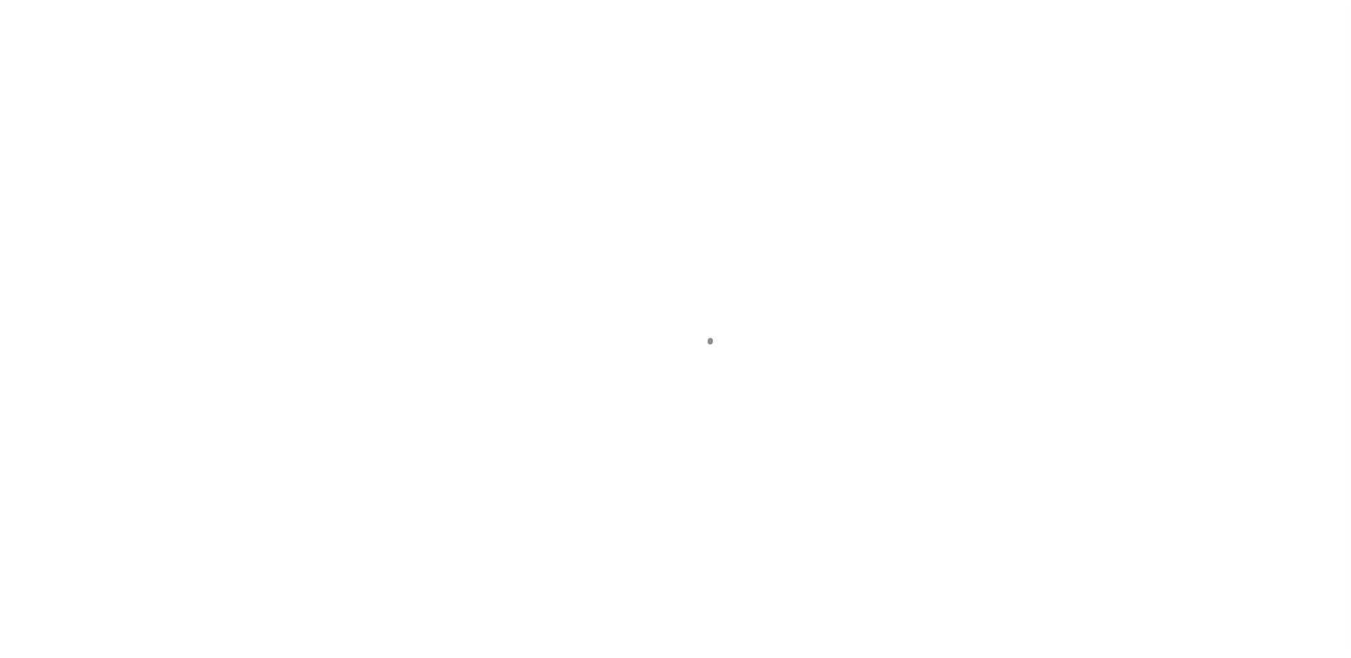
select select "DUE"
select select "20"
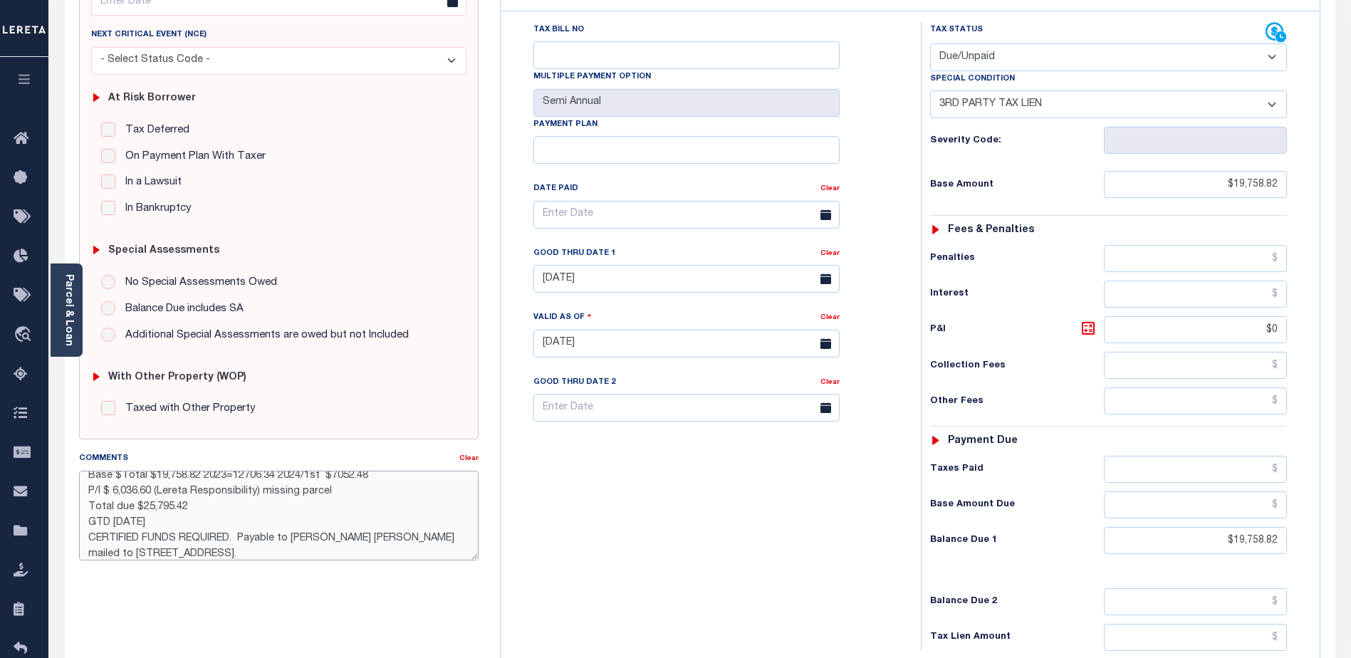
scroll to position [24, 0]
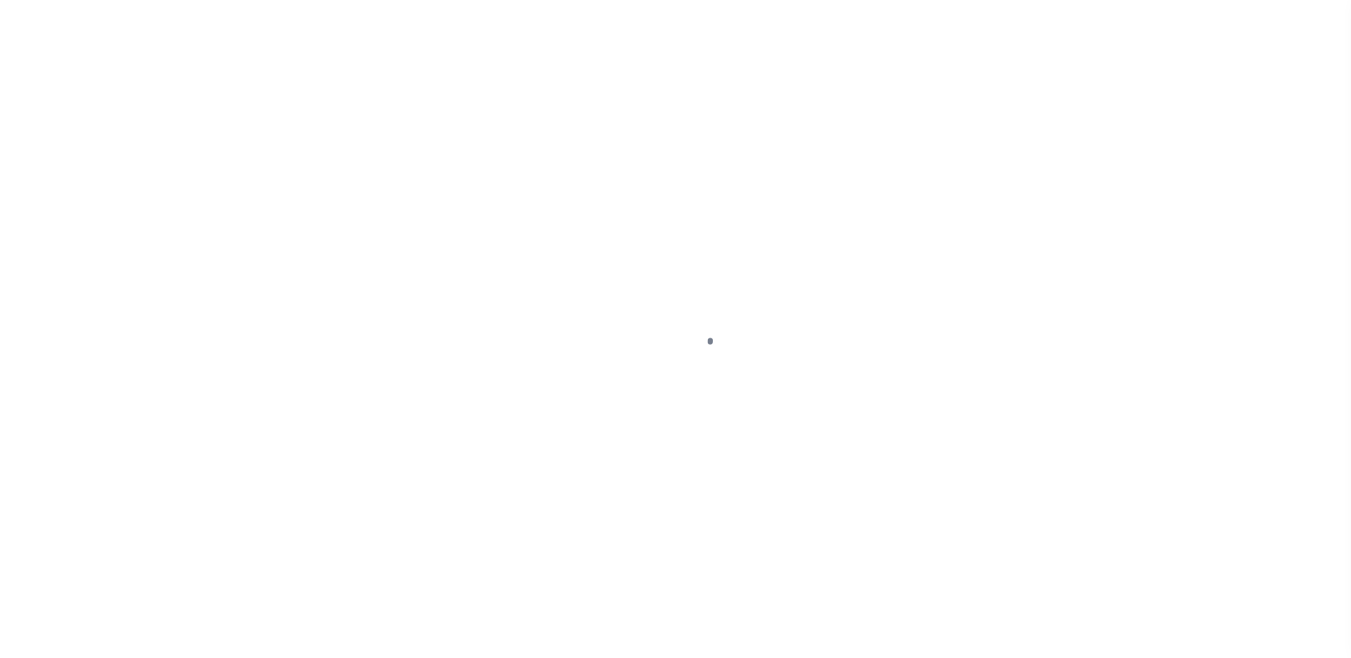
select select "DUE"
select select "20"
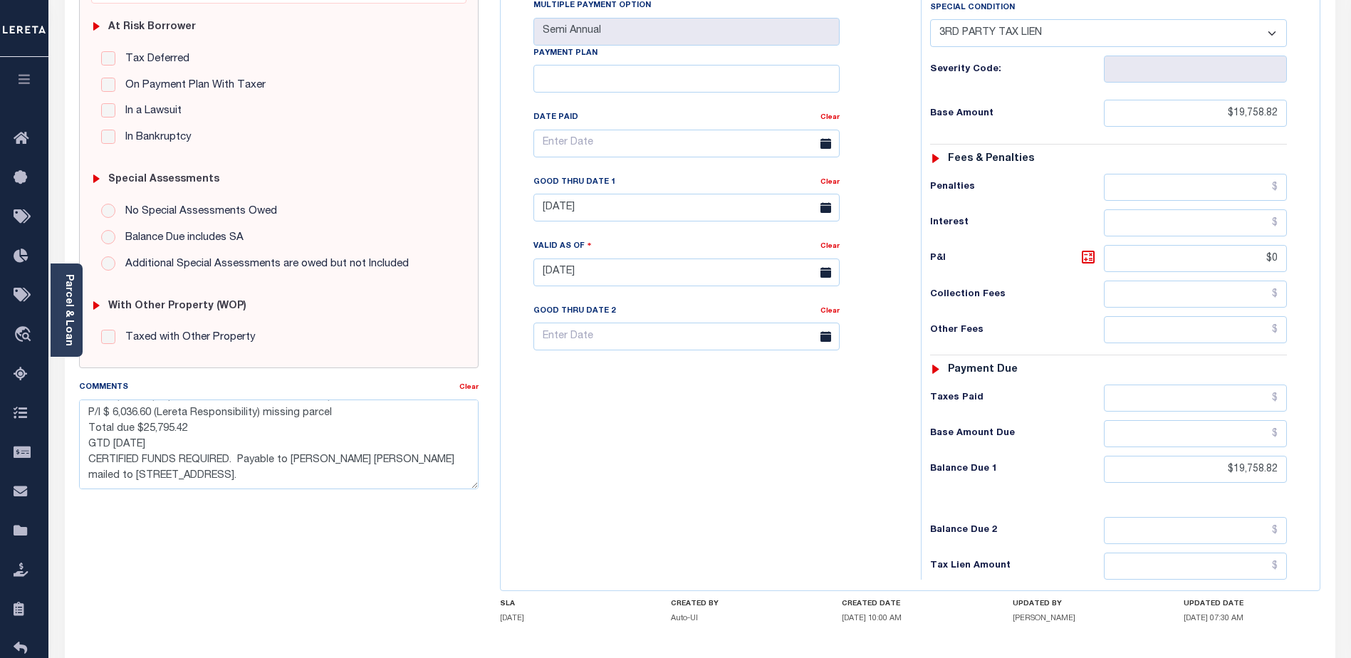
scroll to position [31, 0]
drag, startPoint x: 248, startPoint y: 456, endPoint x: 292, endPoint y: 474, distance: 47.6
click at [292, 474] on textarea "CAS-481557 2023 and 2024/1st for warrant 2022-0000902 (JS) Base $Total $19,758.…" at bounding box center [279, 445] width 400 height 90
click at [239, 460] on textarea "CAS-481557 2023 and 2024/1st for warrant 2022-0000902 (JS) Base $Total $19,758.…" at bounding box center [279, 445] width 400 height 90
drag, startPoint x: 239, startPoint y: 460, endPoint x: 281, endPoint y: 469, distance: 42.2
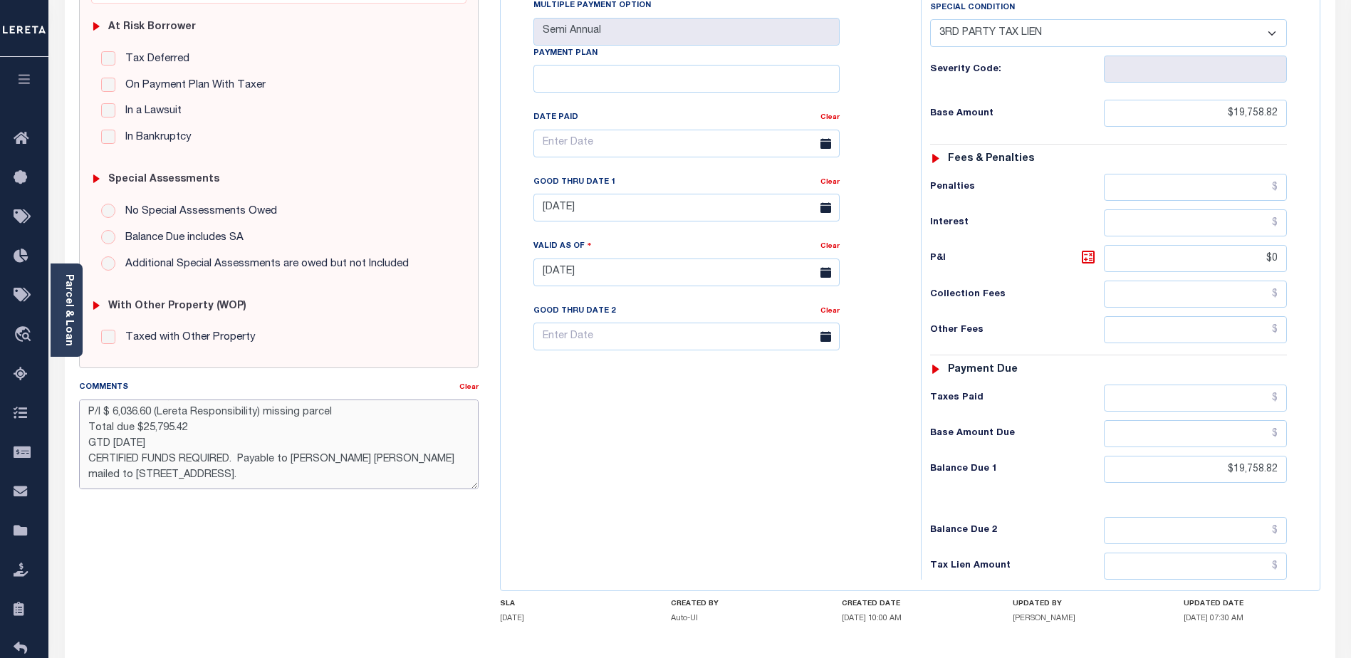
click at [288, 474] on textarea "CAS-481557 2023 and 2024/1st for warrant 2022-0000902 (JS) Base $Total $19,758.…" at bounding box center [279, 445] width 400 height 90
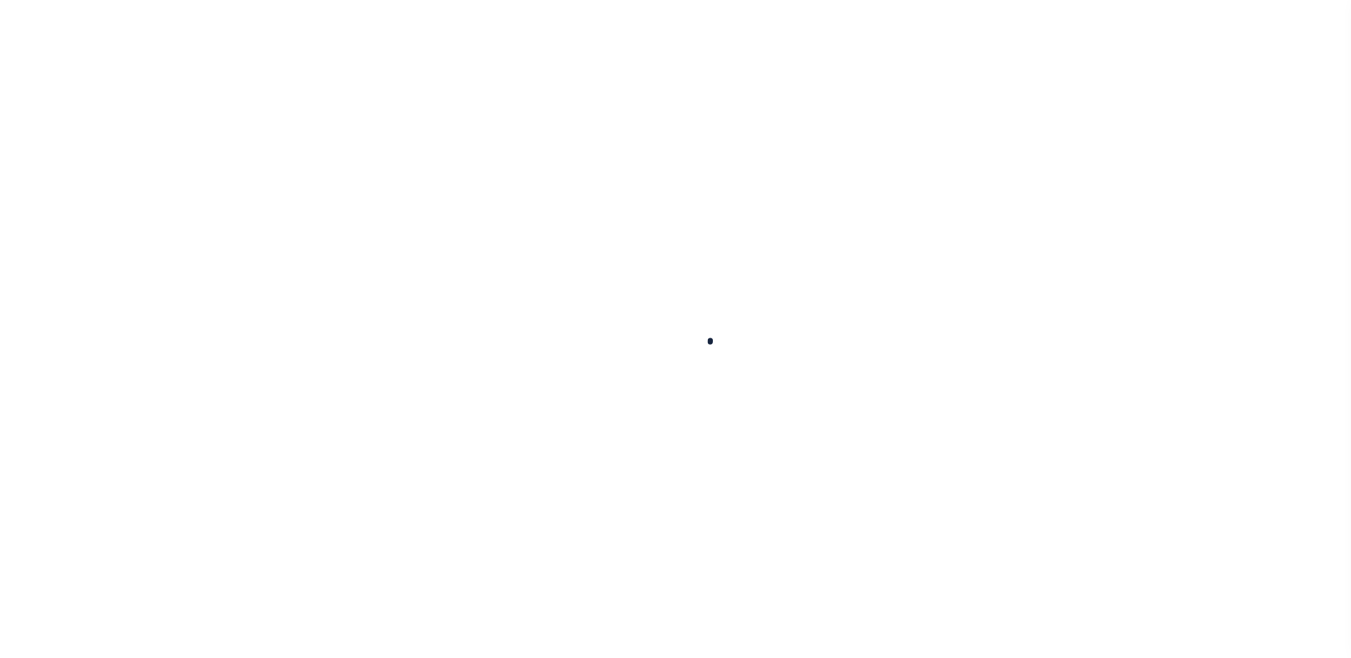
type input "10030286"
type input "TVR 2 LLC"
select select
select select "10"
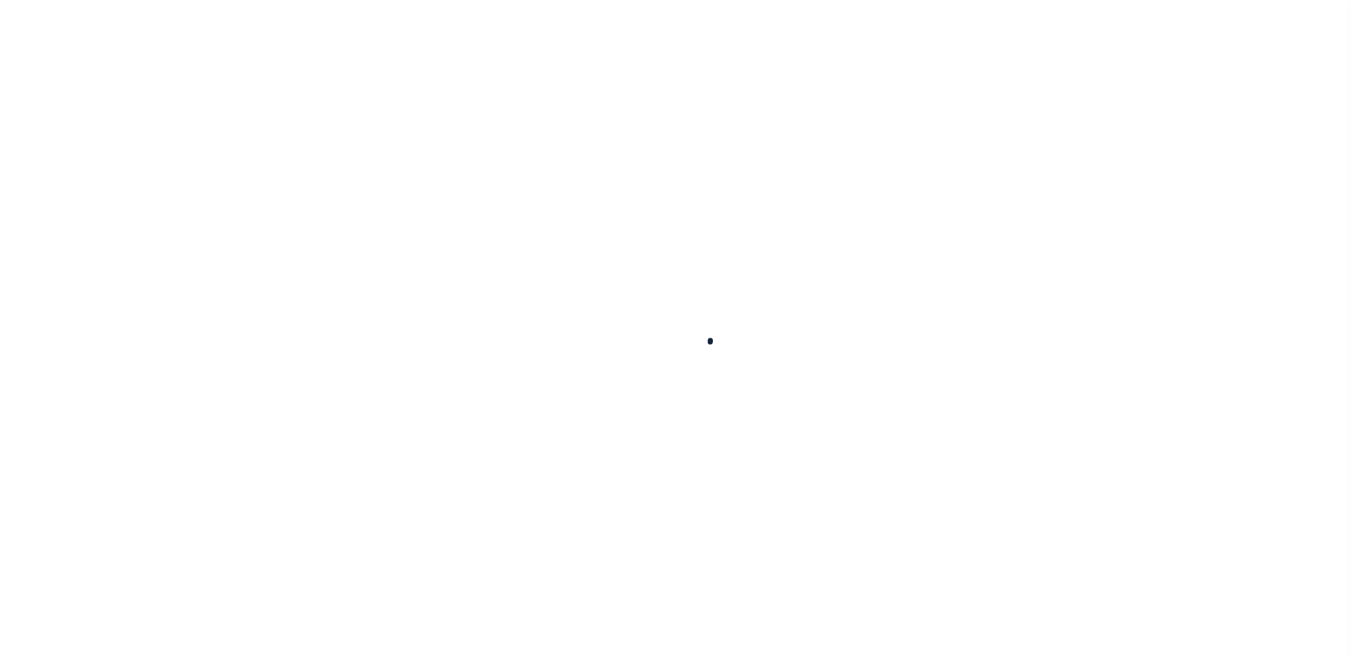
select select "Escrow"
type input "[STREET_ADDRESS]"
type input "03.9B.2.52"
select select
type input "TOBYHANNA PA 18466"
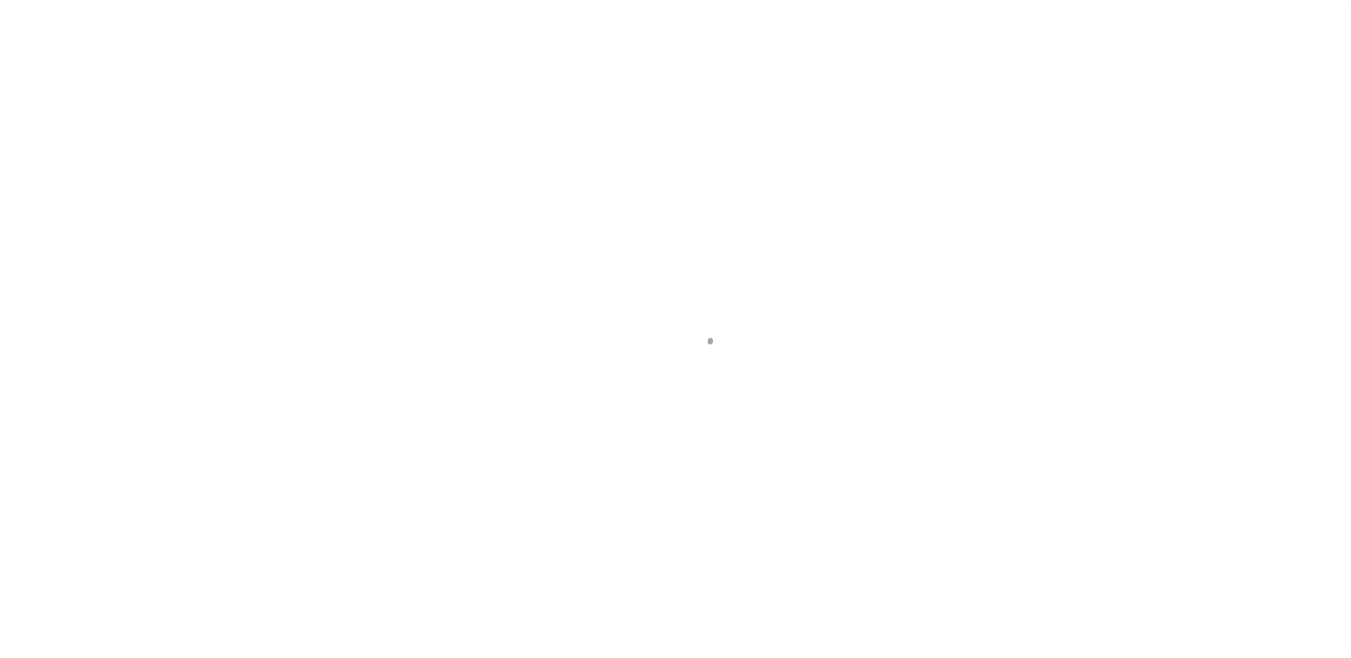
type input "a0kUS000005UZVj"
type input "PA"
select select
select select "25067"
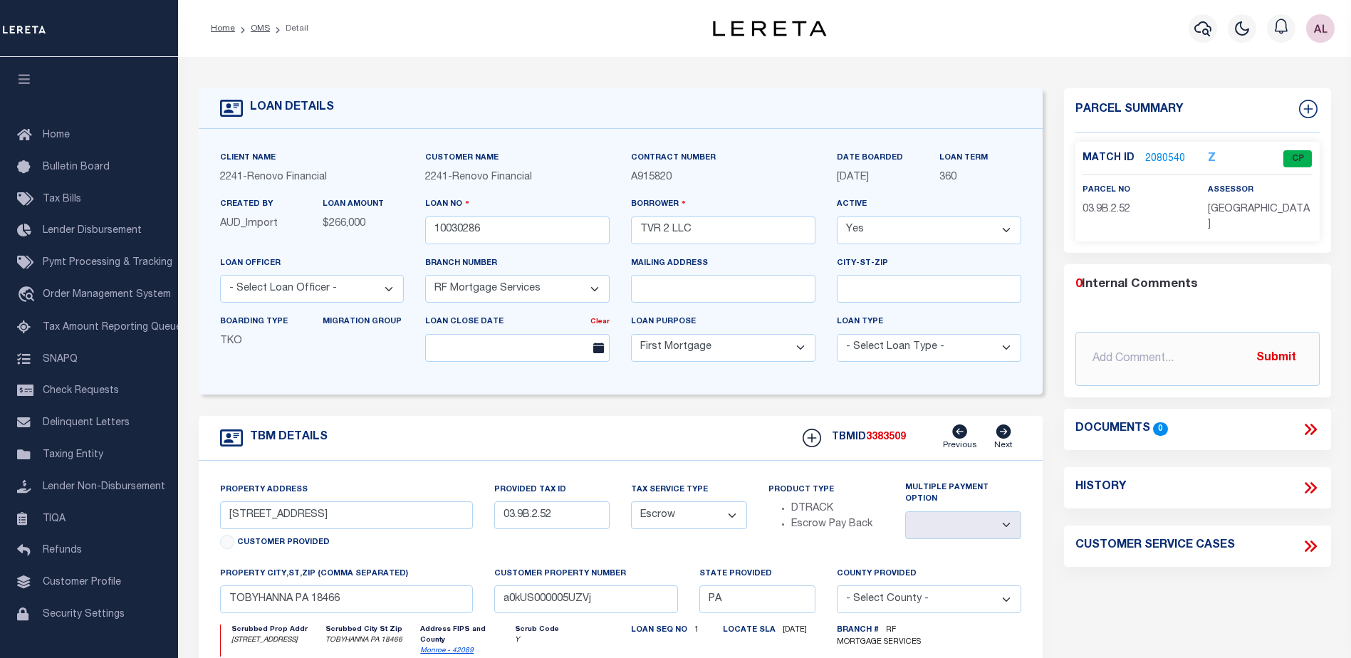
click at [1156, 155] on link "2080540" at bounding box center [1165, 159] width 40 height 15
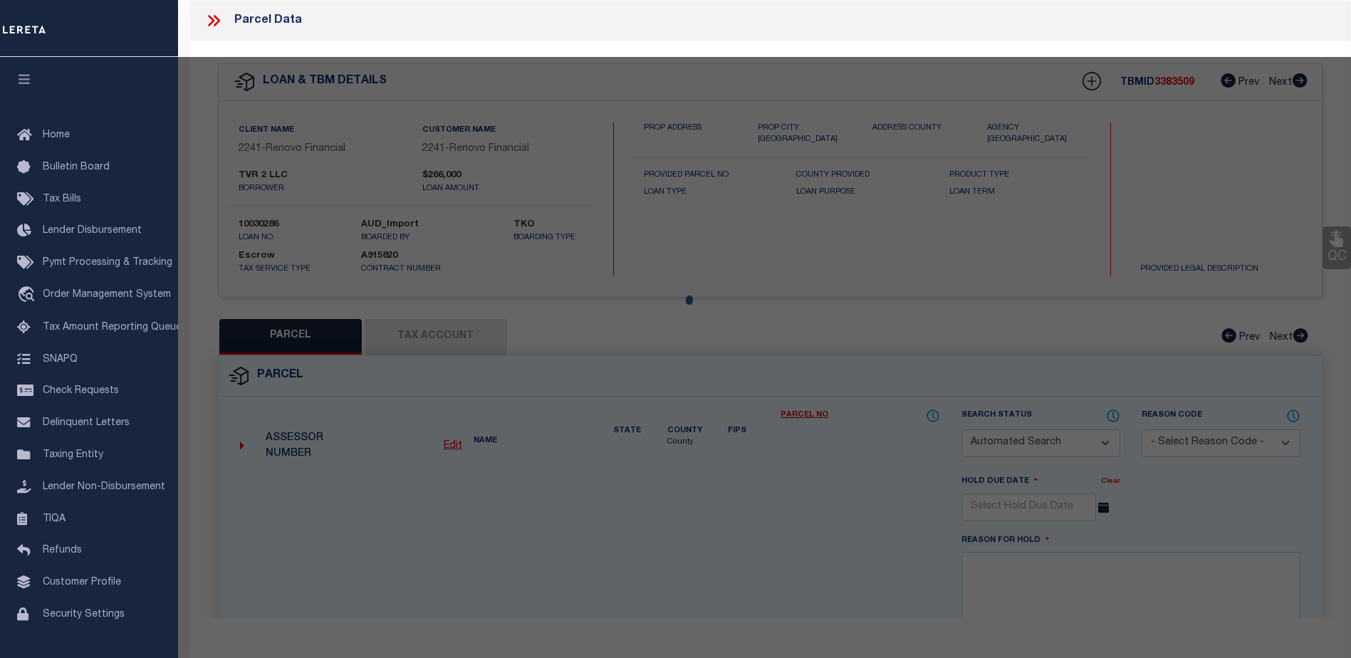
checkbox input "false"
select select "CP"
type input "TVR 2 LLC"
select select
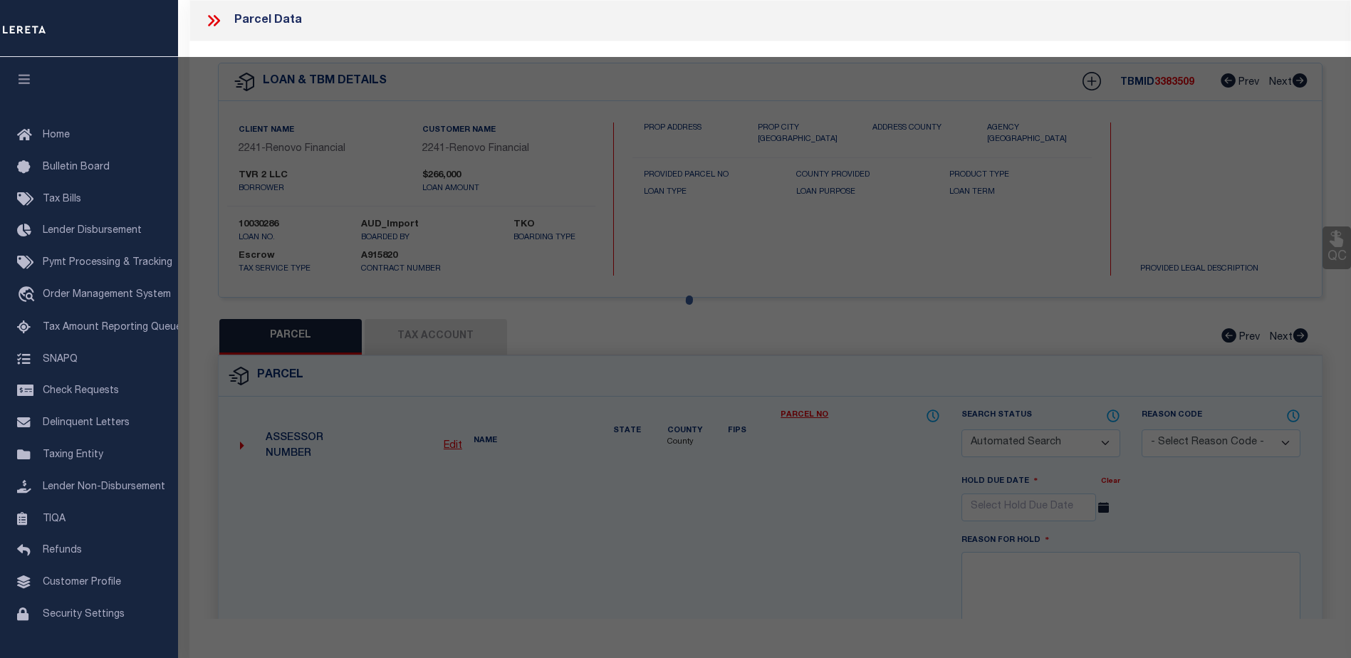
type input "[STREET_ADDRESS]"
checkbox input "false"
type input "TOBYHANNA PA 18466"
type textarea "LOT 81 SEC L"
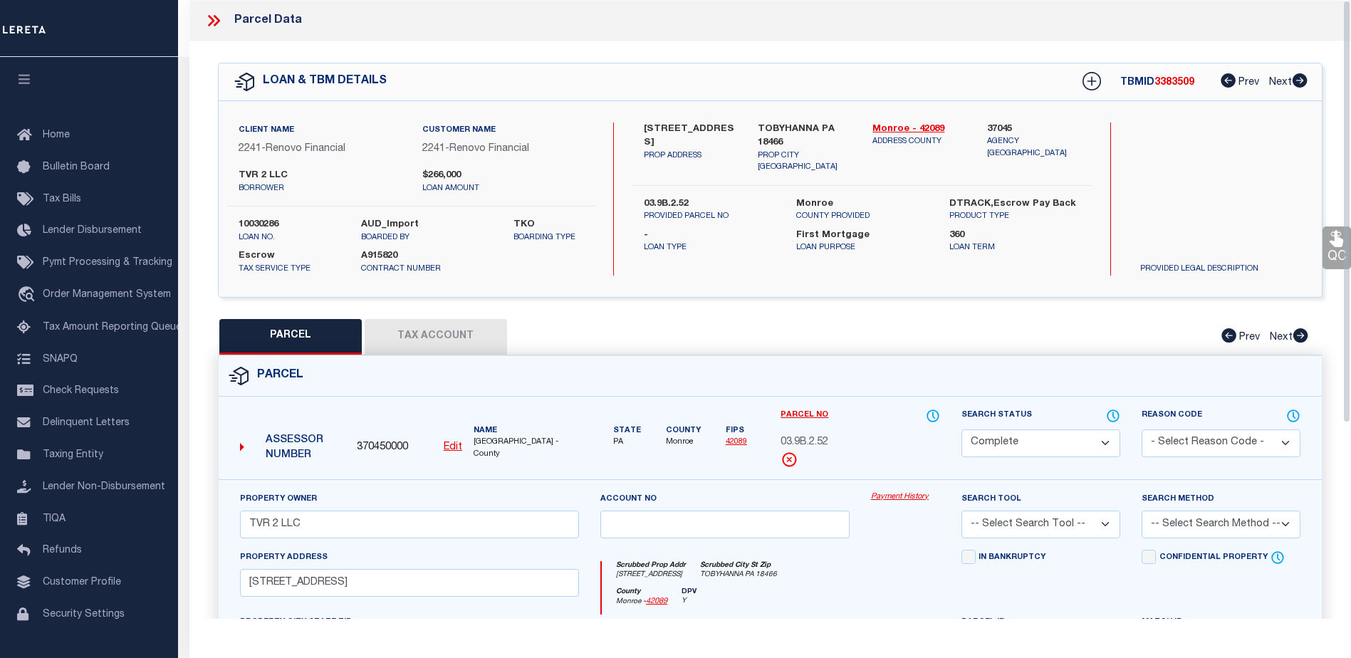
click at [888, 499] on link "Payment History" at bounding box center [905, 497] width 69 height 12
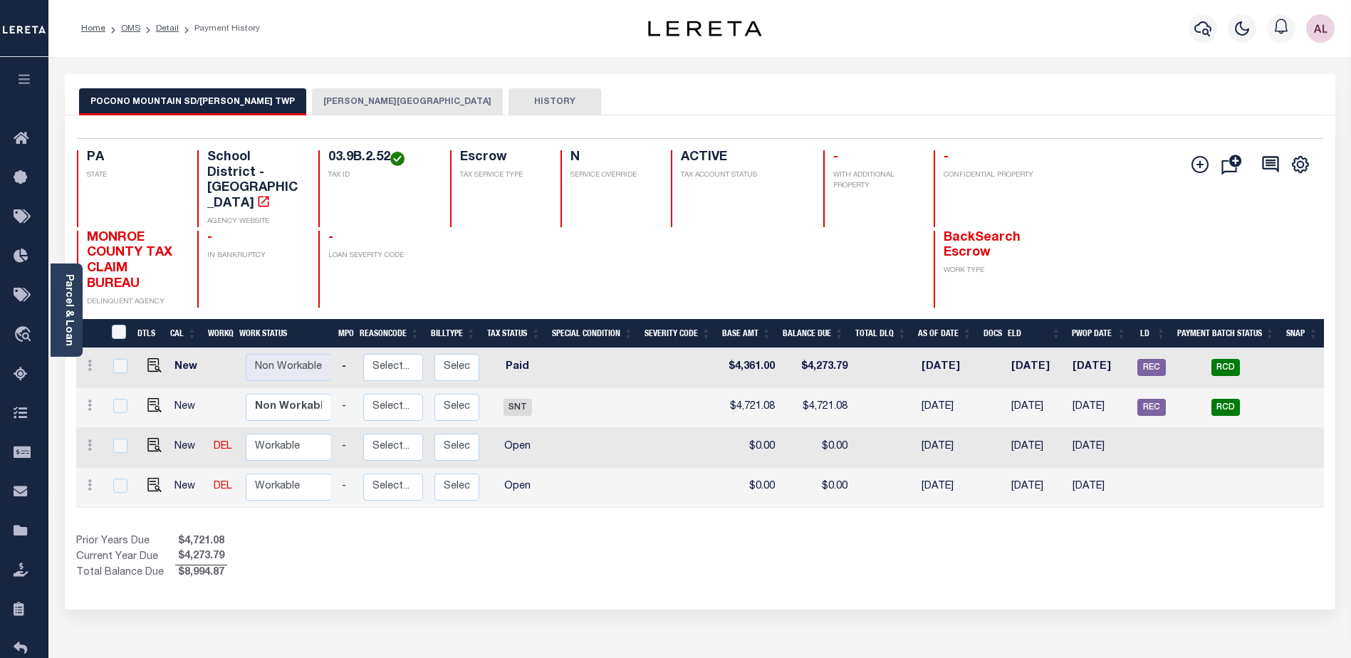
scroll to position [0, 117]
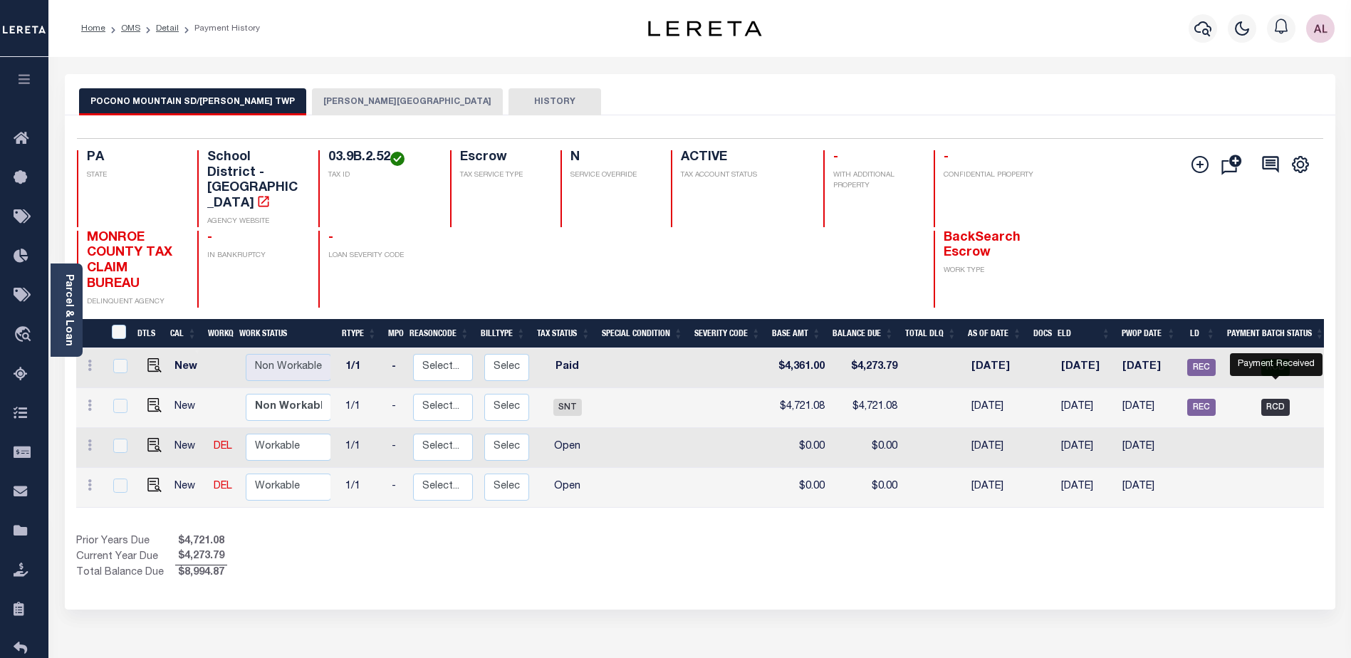
click at [1279, 399] on span "RCD" at bounding box center [1276, 407] width 28 height 17
checkbox input "true"
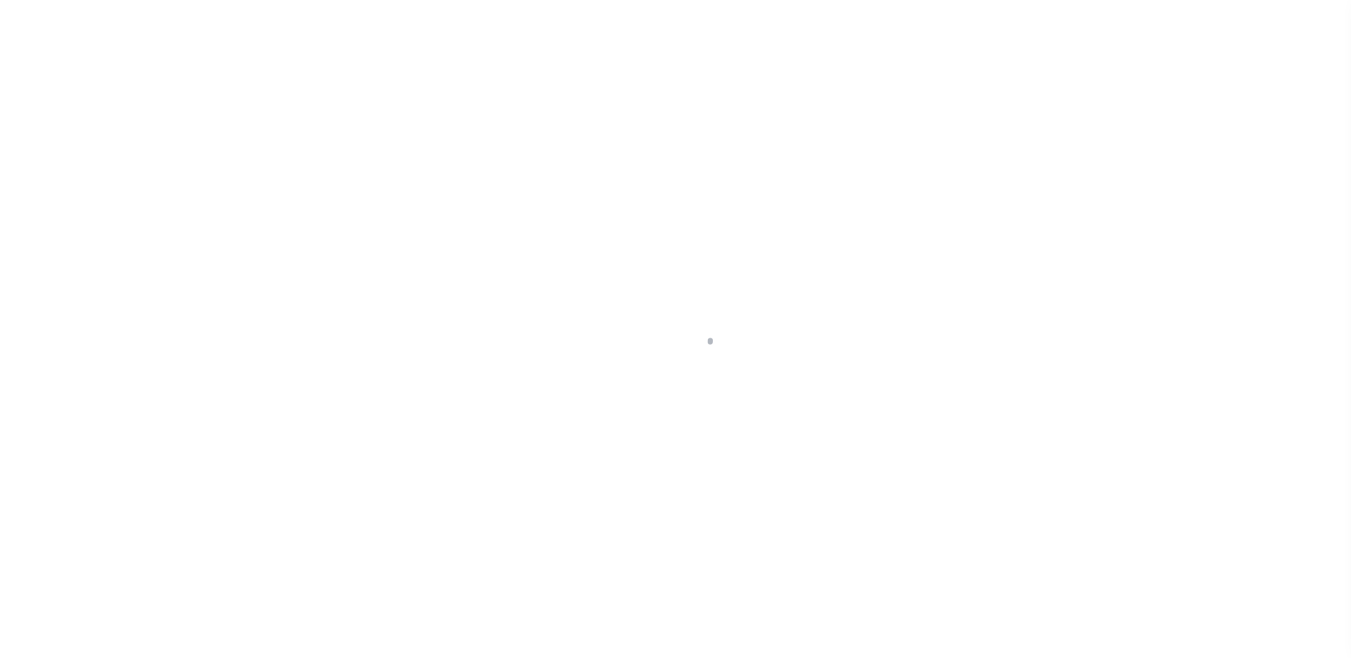
select select "RCD"
select select "CCK"
select select "[PERSON_NAME]"
select select "USS"
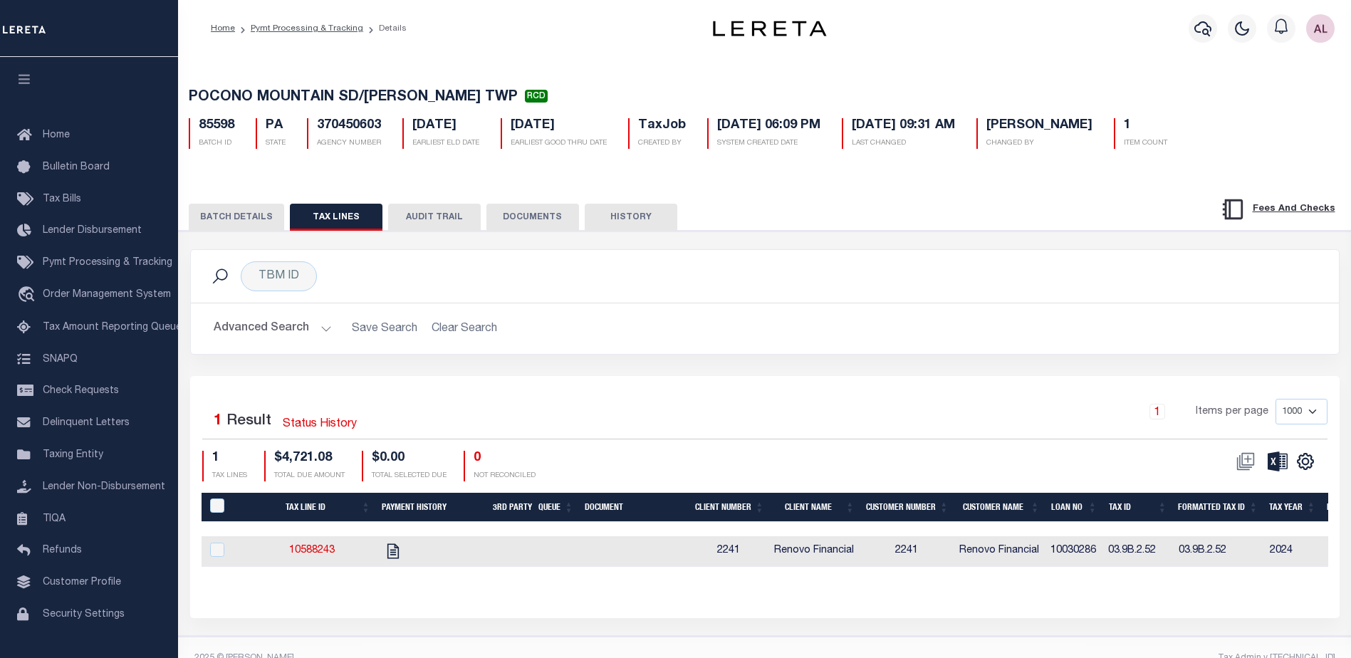
click at [234, 222] on button "BATCH DETAILS" at bounding box center [236, 217] width 95 height 27
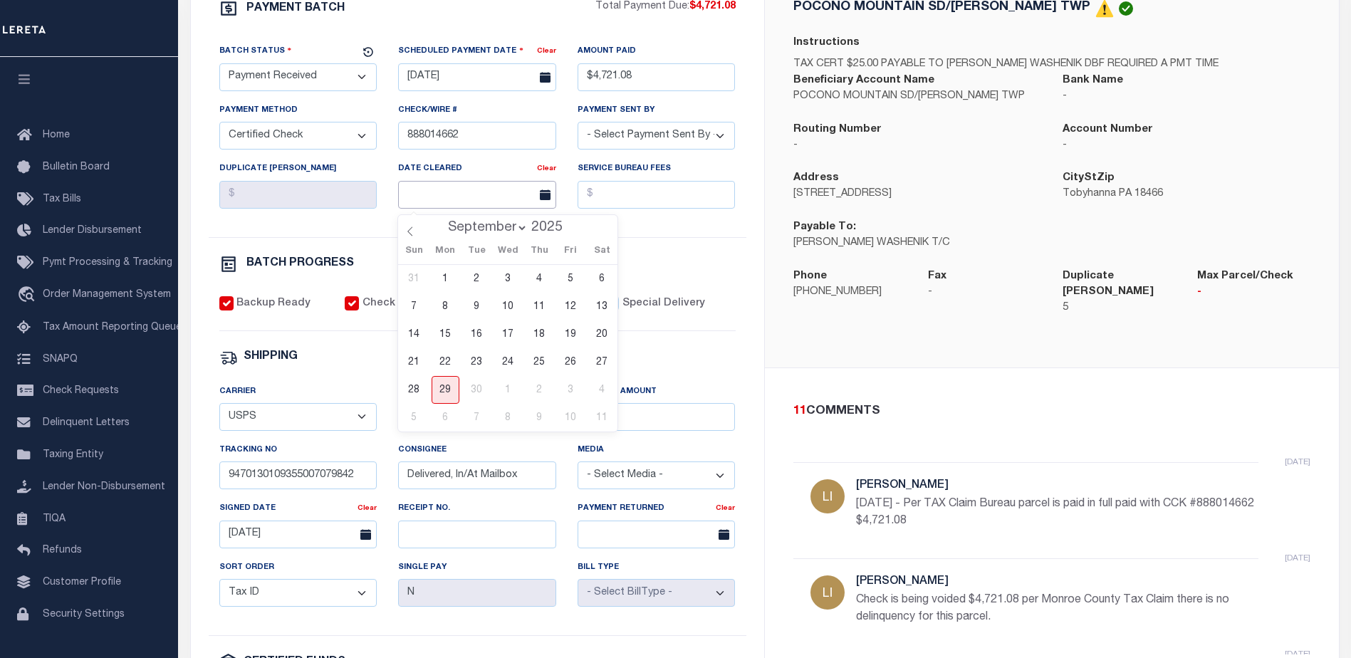
click at [449, 206] on input "text" at bounding box center [477, 195] width 158 height 28
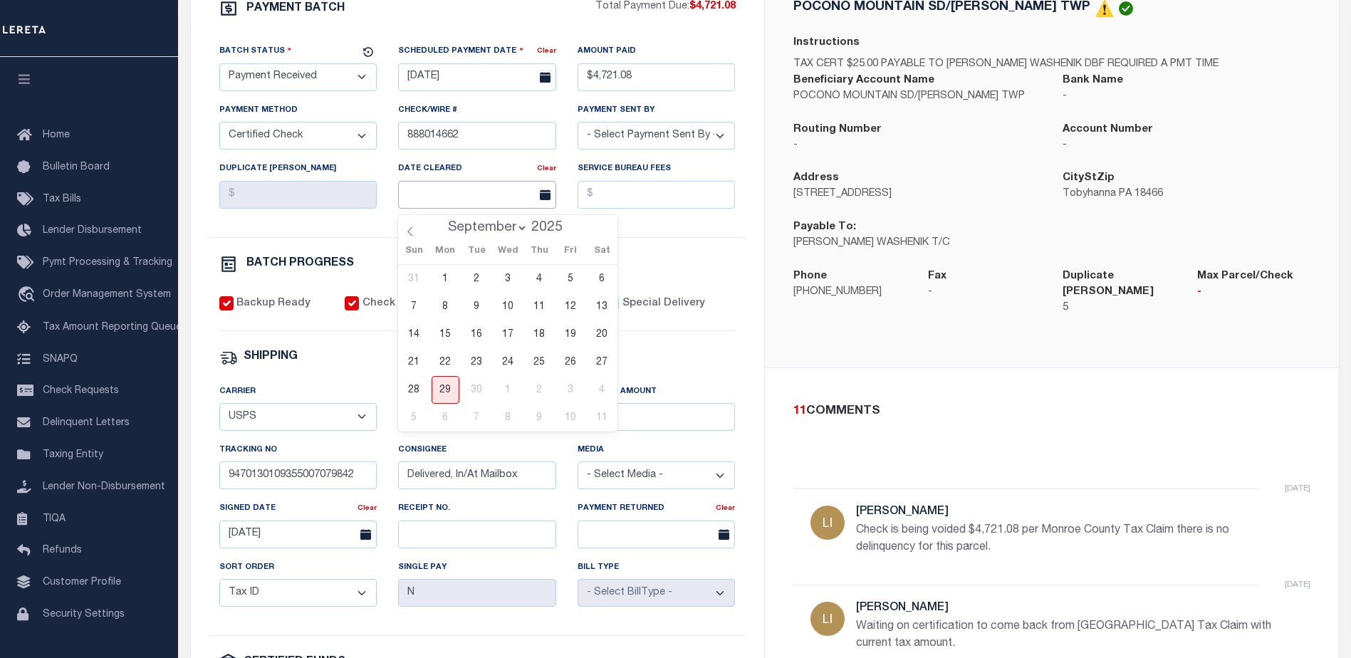
scroll to position [71, 0]
click at [410, 232] on icon at bounding box center [409, 231] width 5 height 9
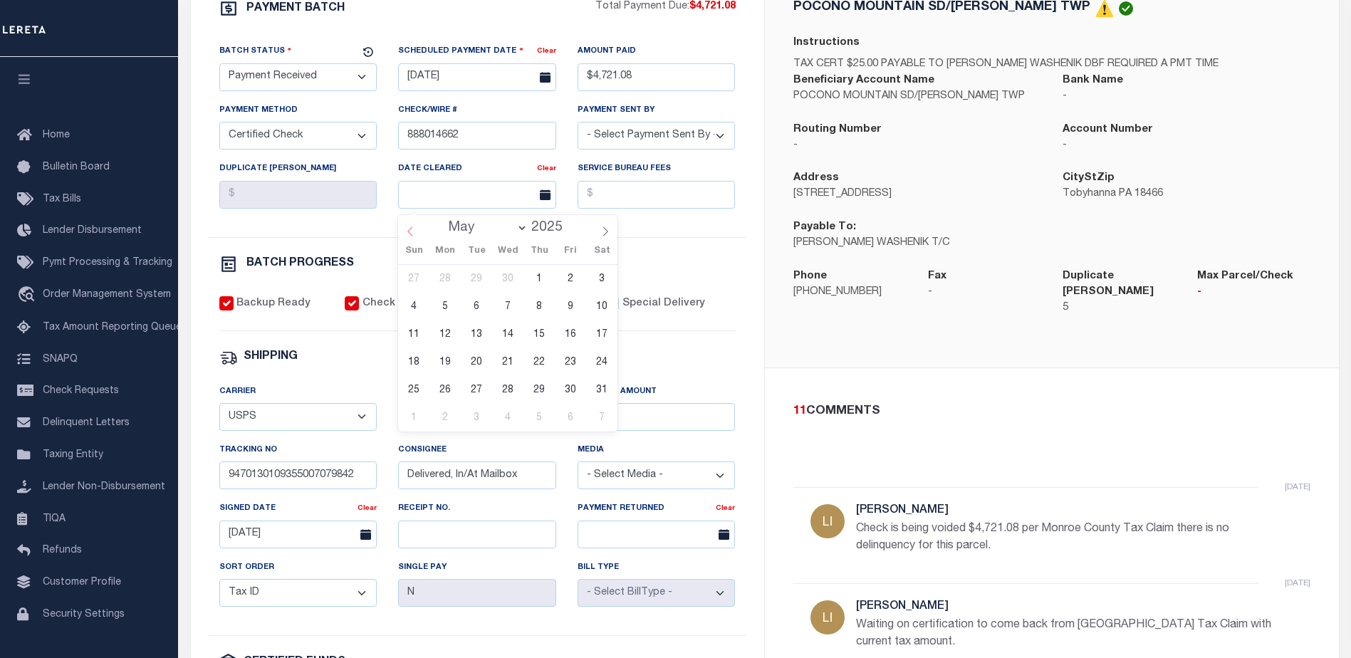
click at [410, 232] on icon at bounding box center [409, 231] width 5 height 9
click at [606, 236] on icon at bounding box center [605, 232] width 10 height 10
select select "4"
click at [575, 284] on span "2" at bounding box center [570, 279] width 28 height 28
type input "[DATE]"
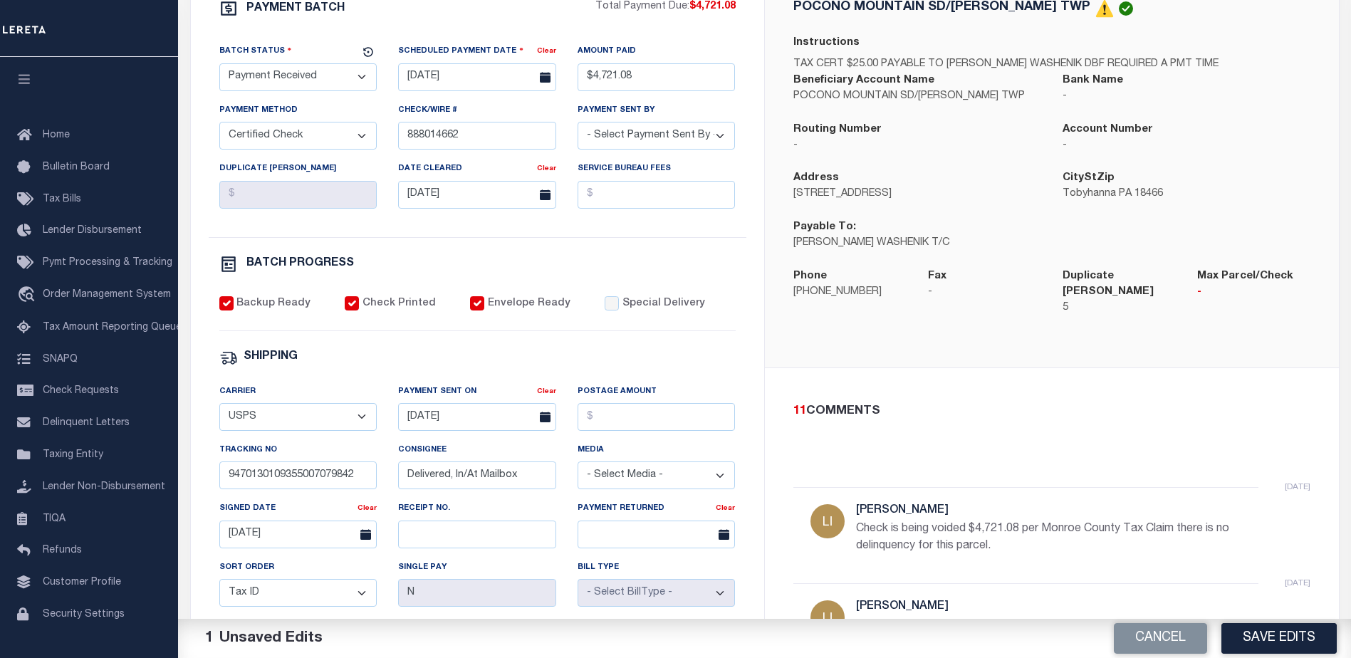
click at [336, 80] on select "- Select Status - Scheduled for Payment Ready For Payment Payment Sent Cleared …" at bounding box center [298, 77] width 158 height 28
select select "CAC"
click at [219, 66] on select "- Select Status - Scheduled for Payment Ready For Payment Payment Sent Cleared …" at bounding box center [298, 77] width 158 height 28
drag, startPoint x: 1285, startPoint y: 638, endPoint x: 1257, endPoint y: 605, distance: 44.0
click at [1284, 638] on button "Save Edits" at bounding box center [1279, 638] width 115 height 31
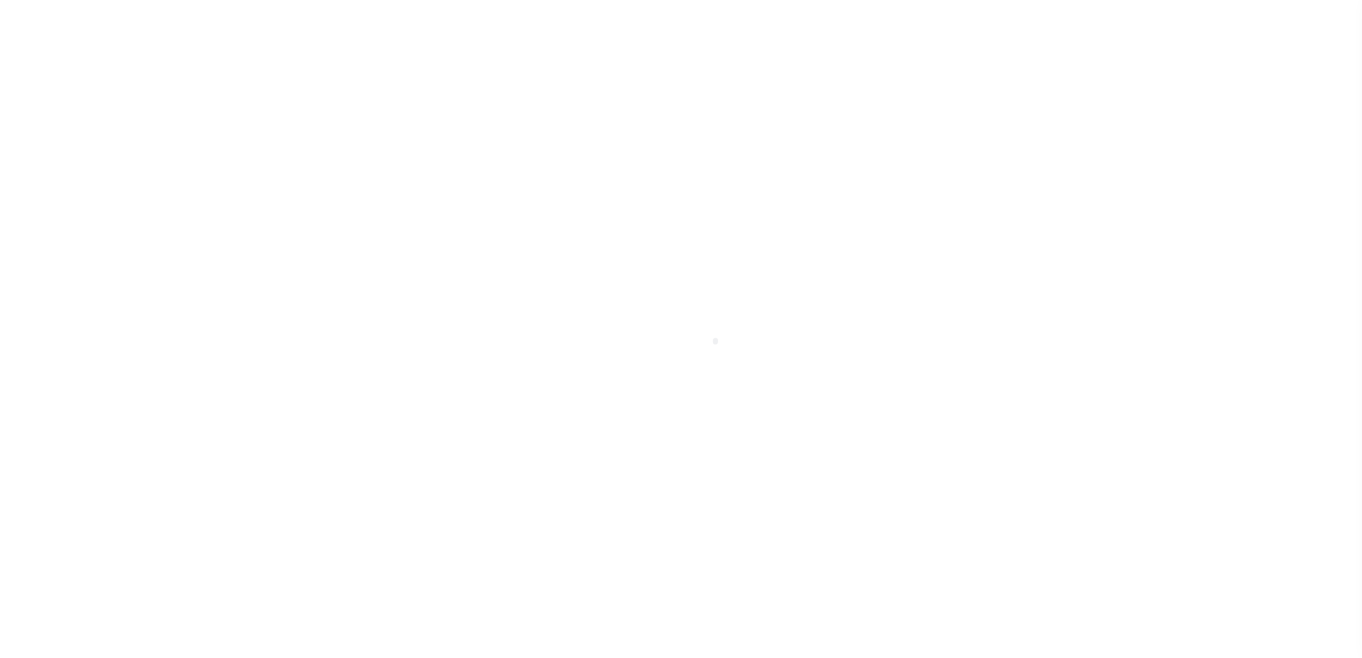
select select "1000"
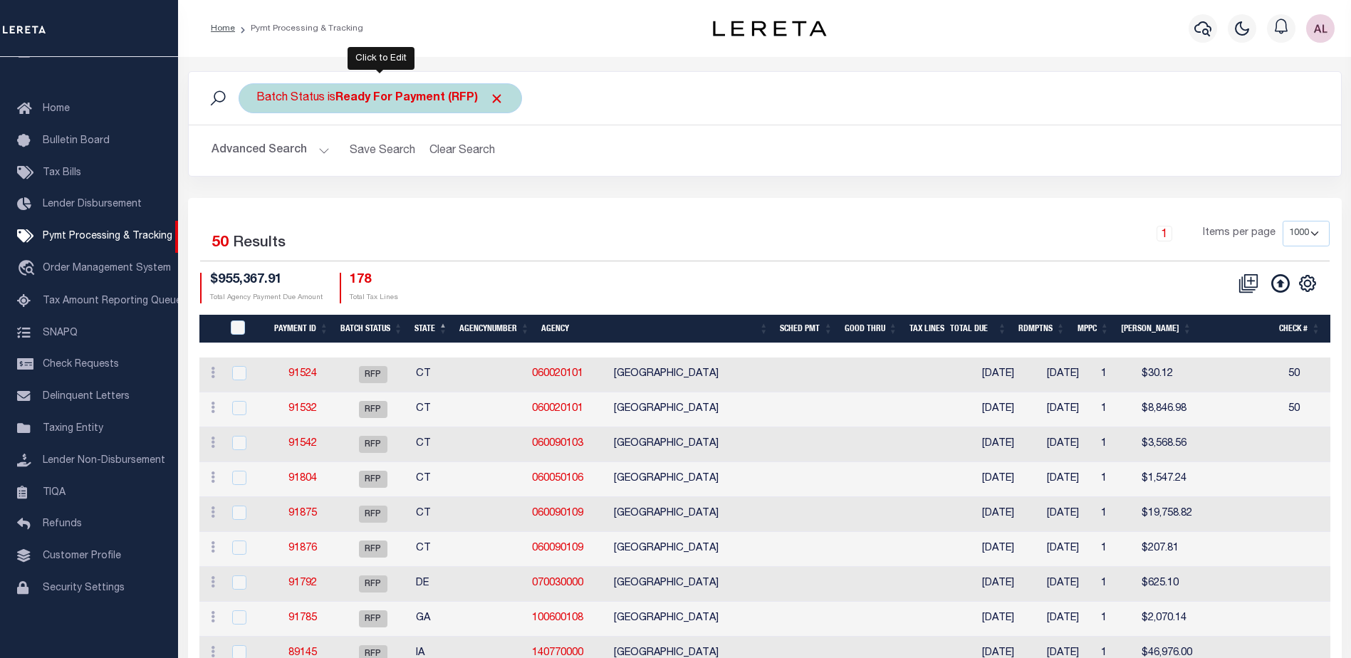
click at [372, 98] on b "Ready For Payment (RFP)" at bounding box center [420, 98] width 169 height 11
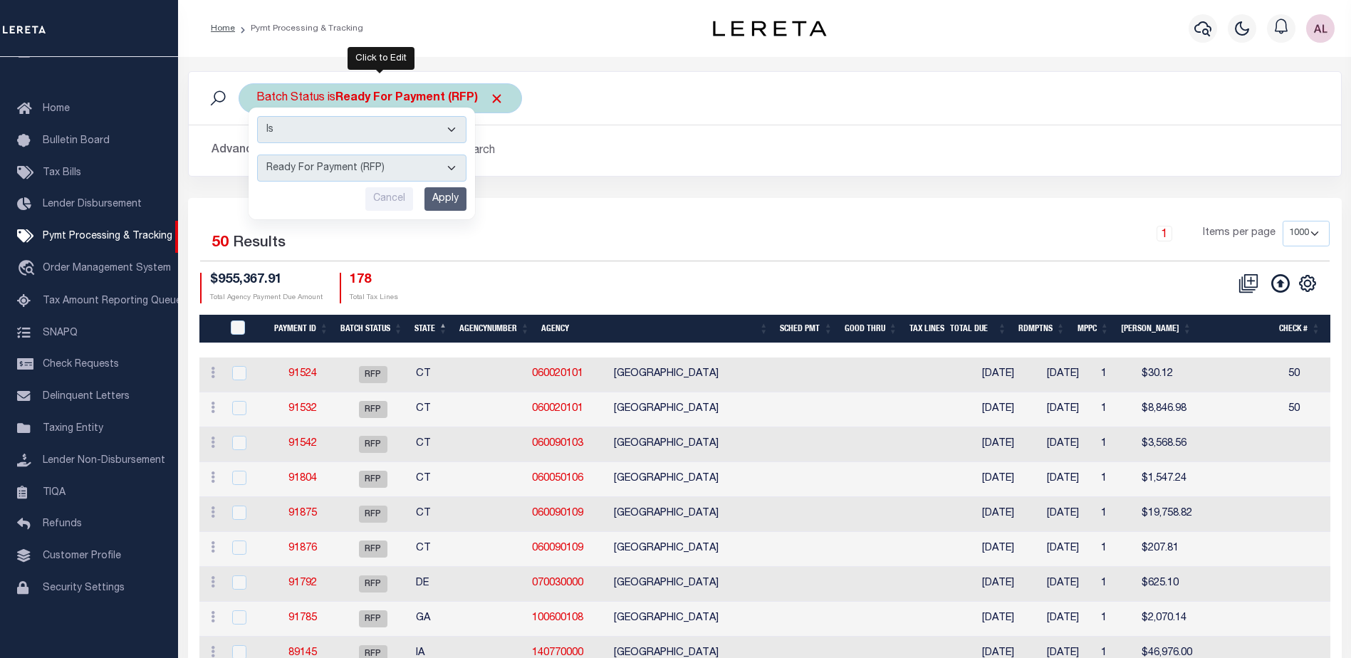
click at [332, 168] on select "Awaiting Funds (AWF) Cleared and Complete (CAC) New Check Needed (NCN) Payment …" at bounding box center [361, 168] width 209 height 27
select select "SFP"
click at [257, 155] on select "Awaiting Funds (AWF) Cleared and Complete (CAC) New Check Needed (NCN) Payment …" at bounding box center [361, 168] width 209 height 27
click at [437, 189] on input "Apply" at bounding box center [446, 199] width 42 height 24
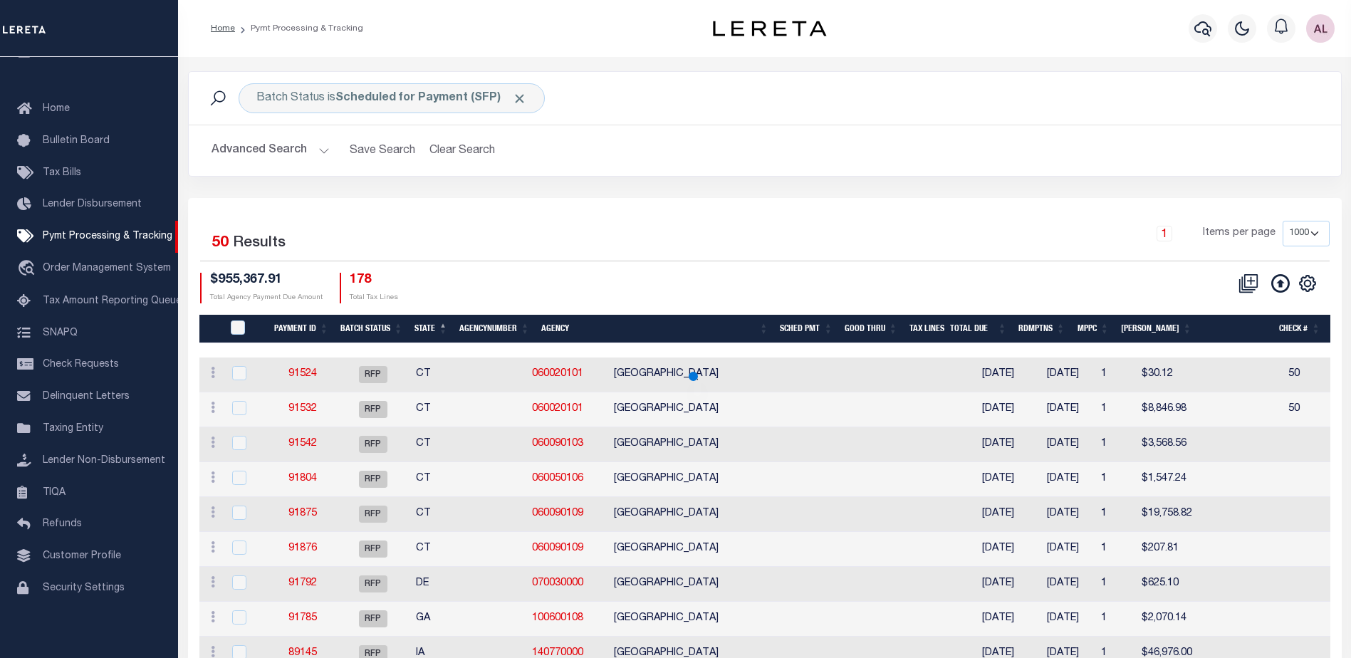
select select
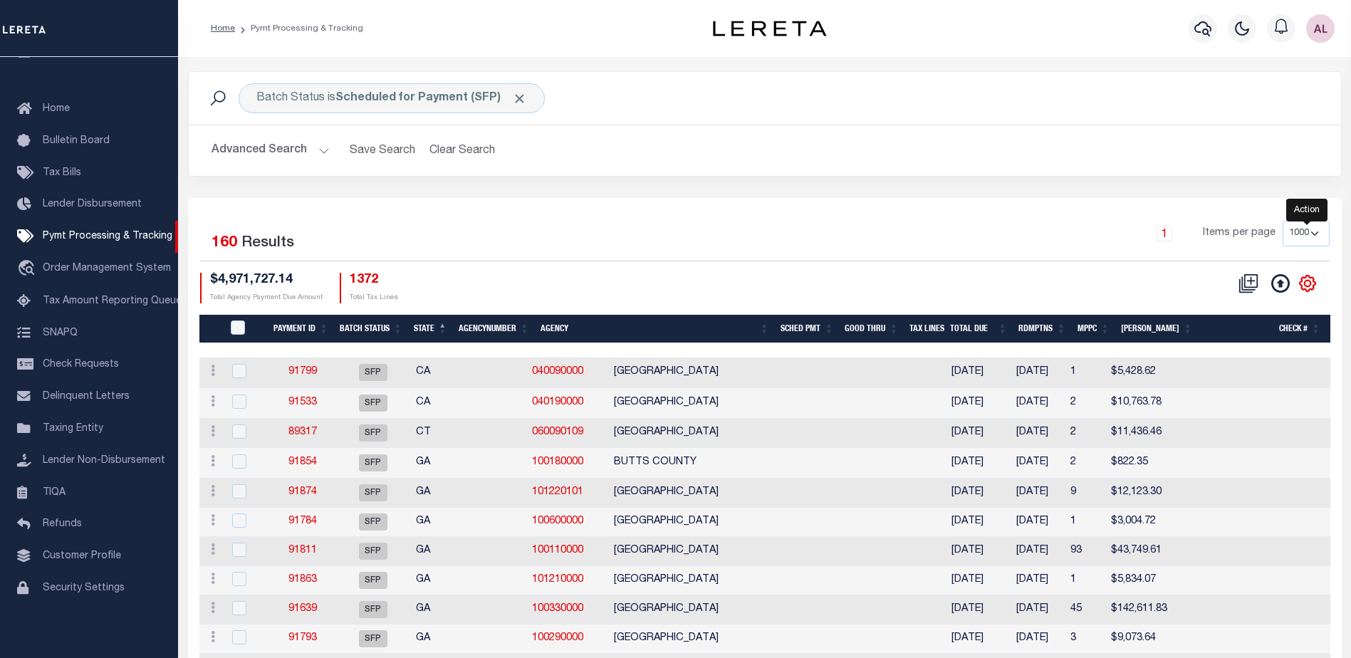
click at [1313, 280] on icon "" at bounding box center [1308, 283] width 19 height 19
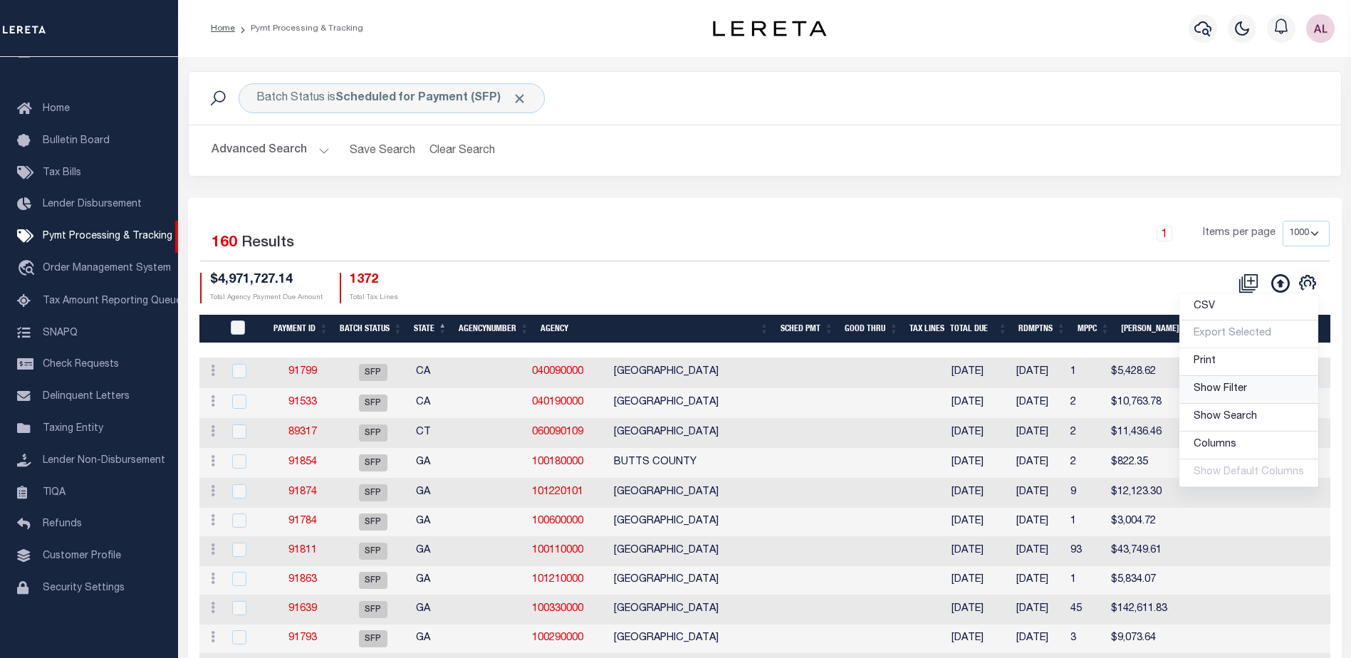
click at [1211, 392] on span "Show Filter" at bounding box center [1220, 389] width 53 height 10
select select
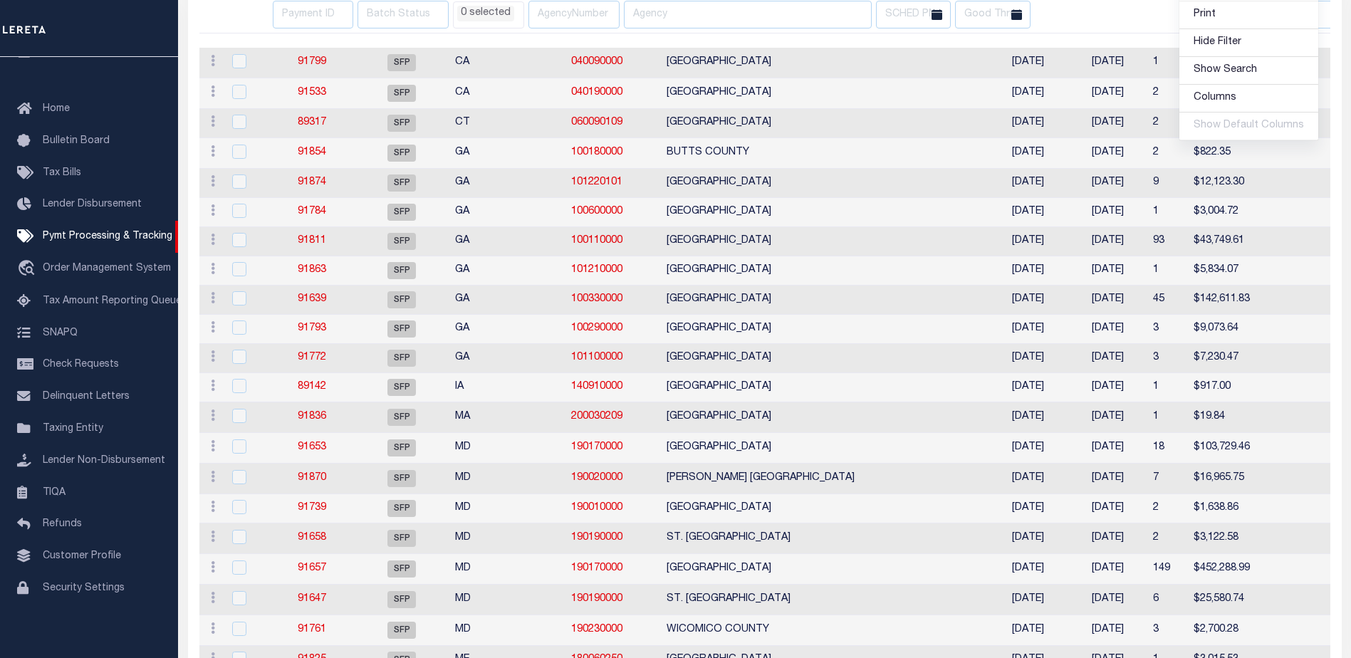
select select
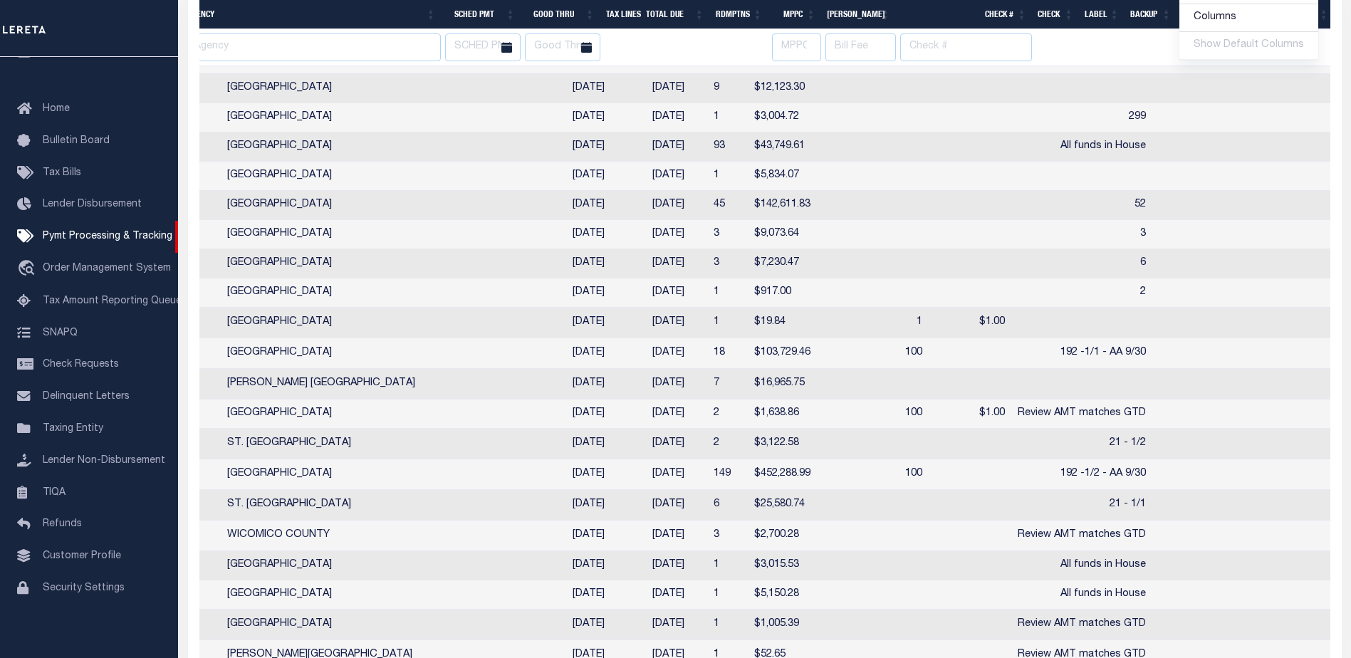
scroll to position [0, 438]
select select
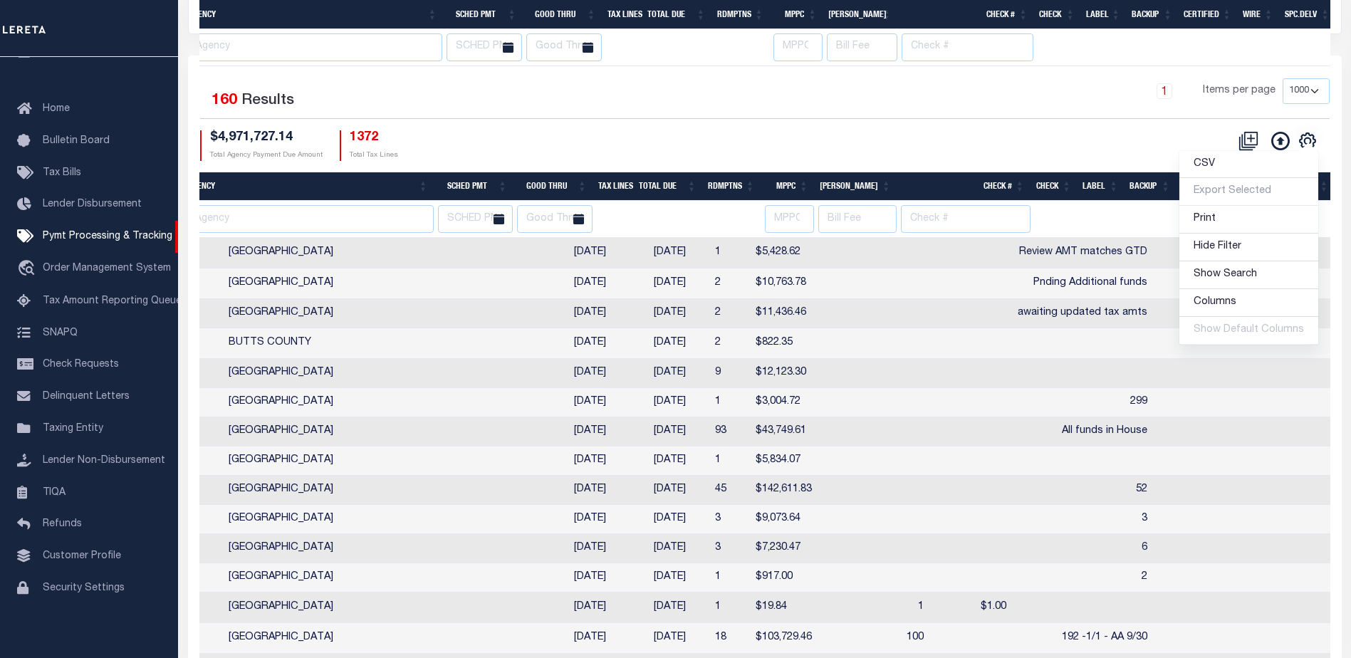
select select
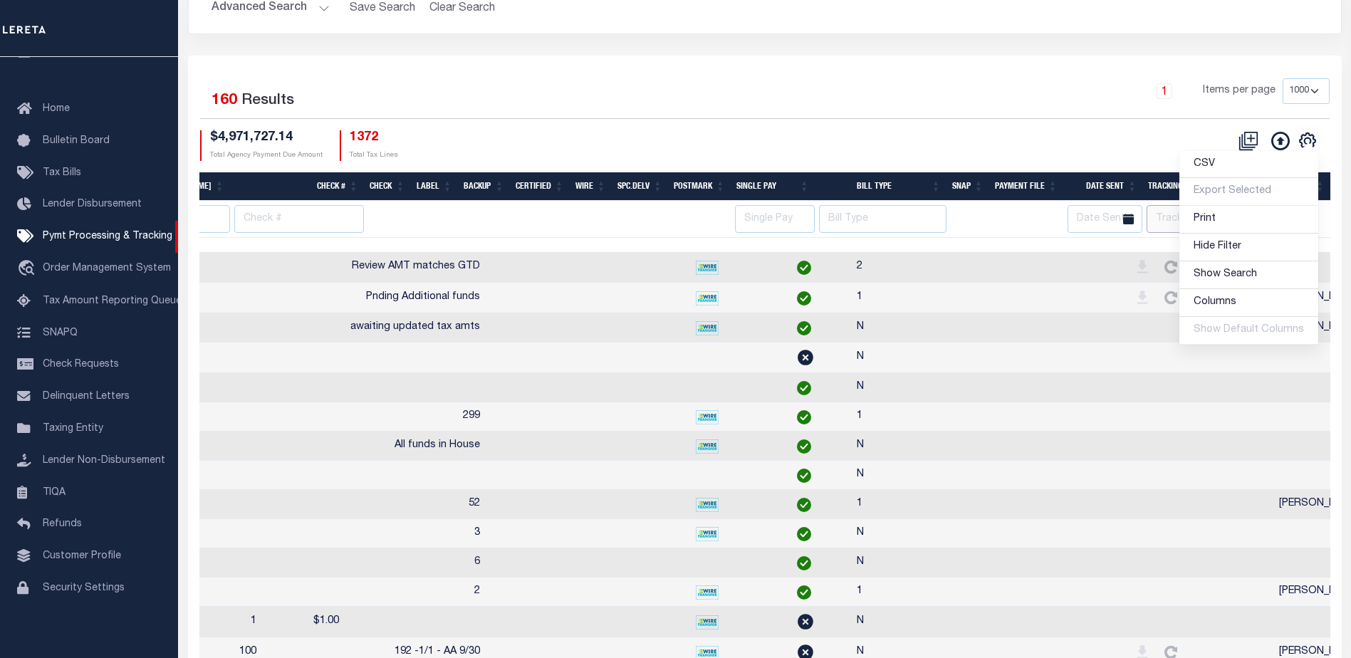
click at [1162, 216] on input "text" at bounding box center [1189, 219] width 85 height 28
type input "audria"
select select
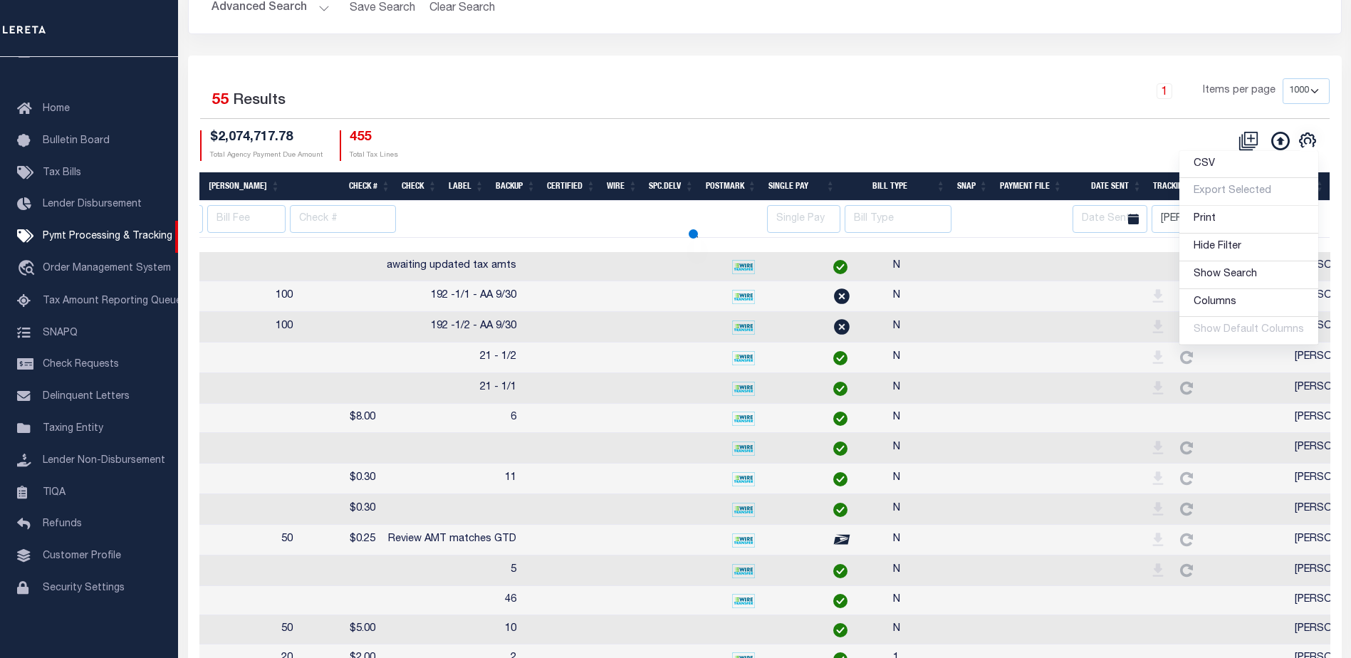
select select
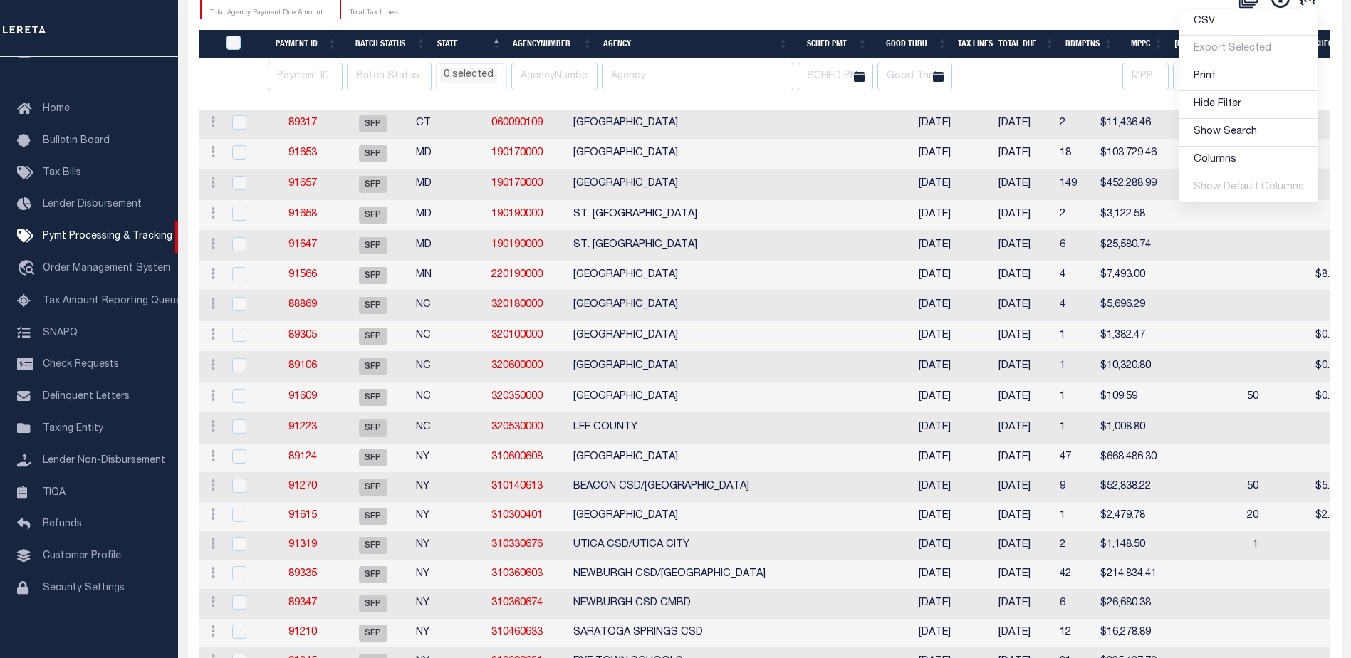
select select
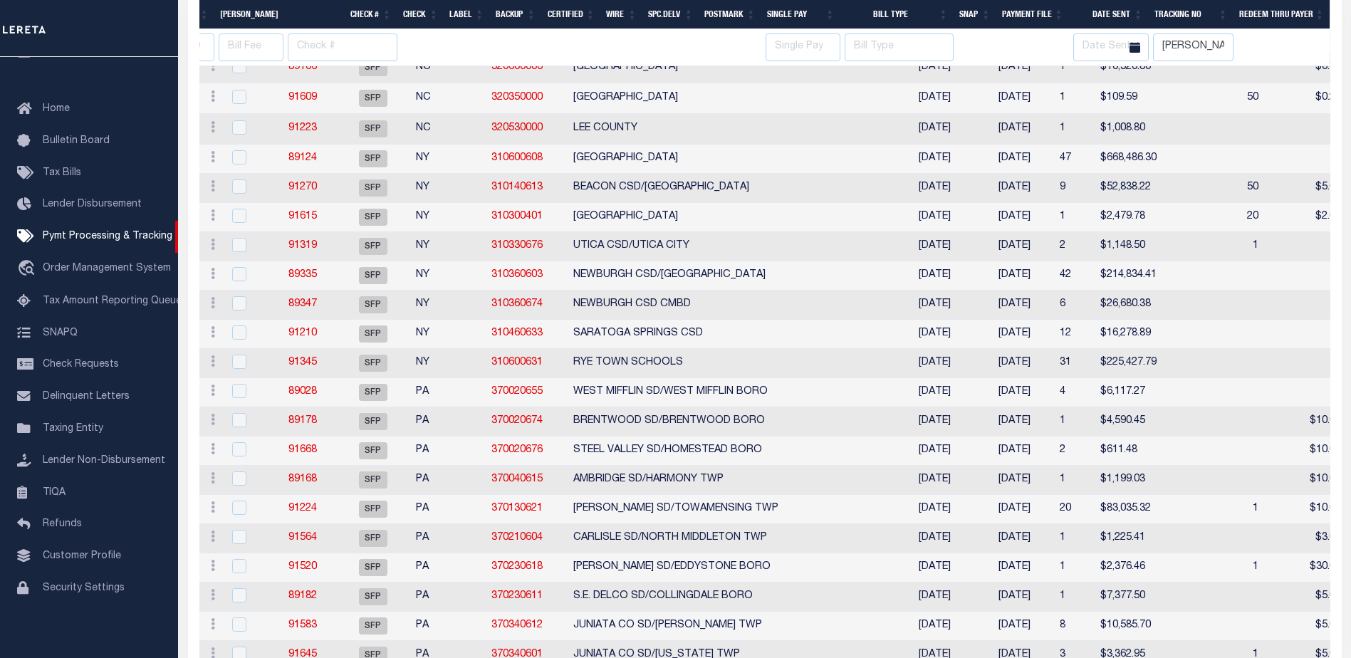
select select
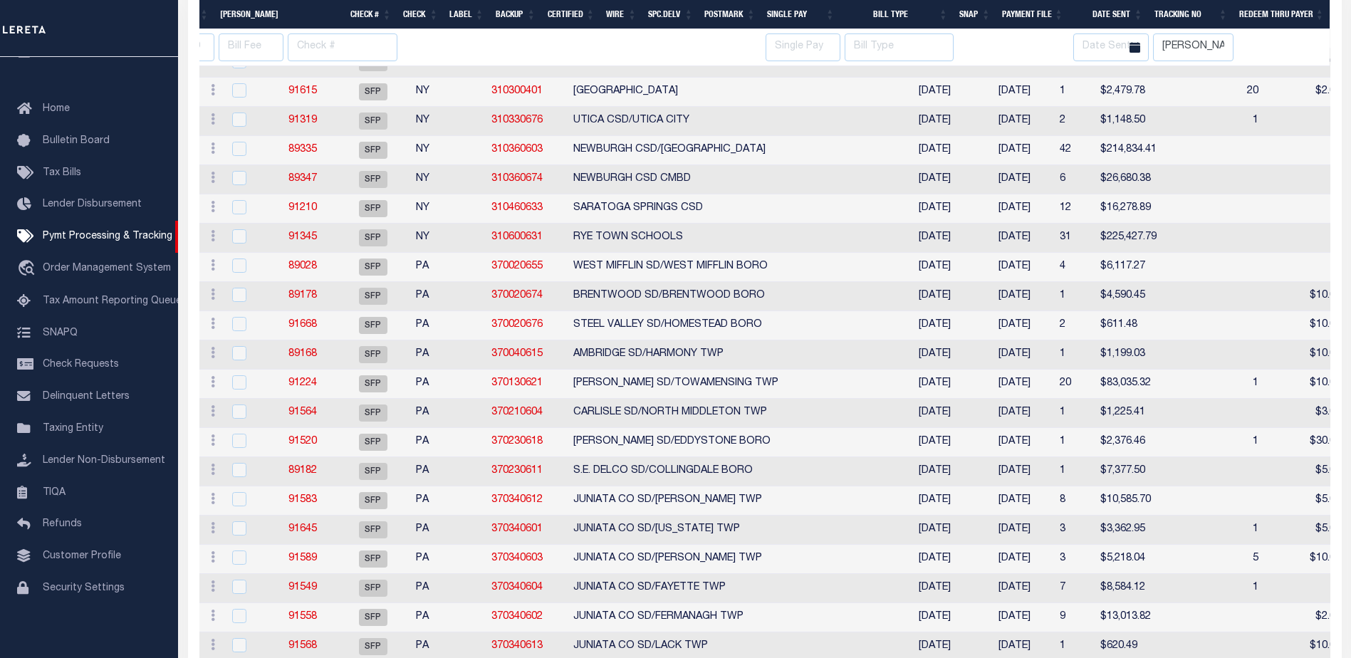
select select
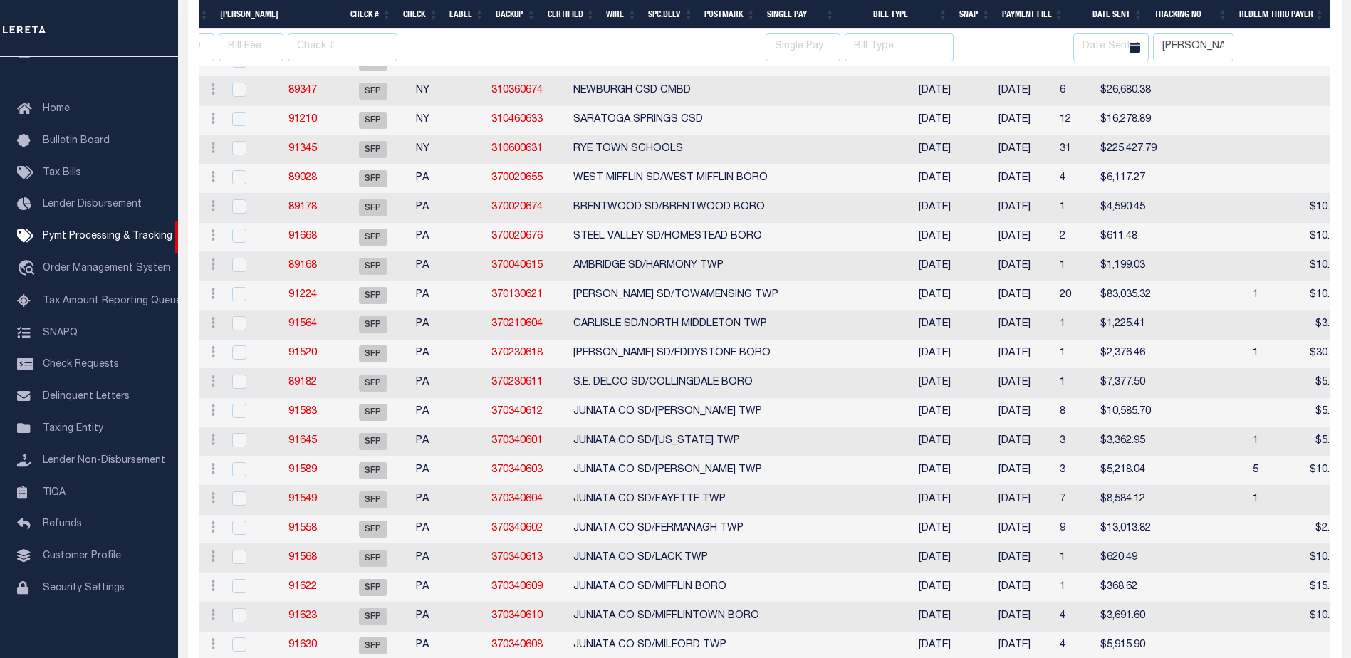
select select
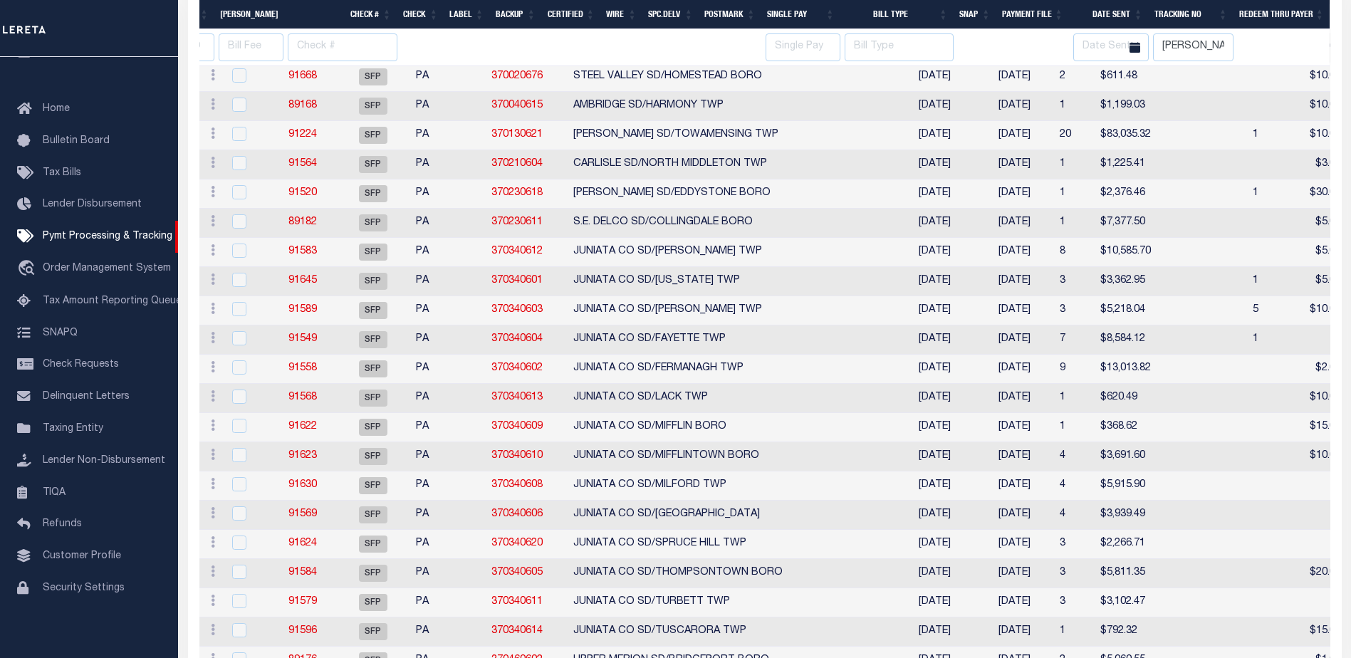
select select
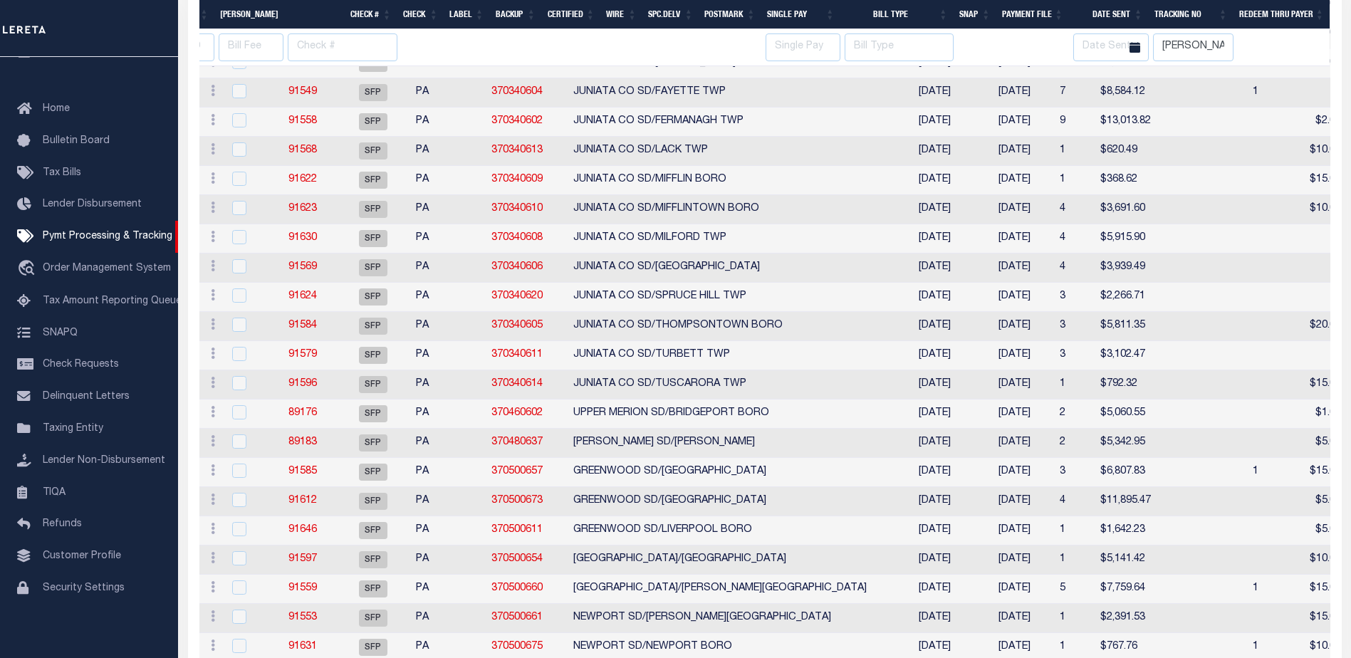
select select
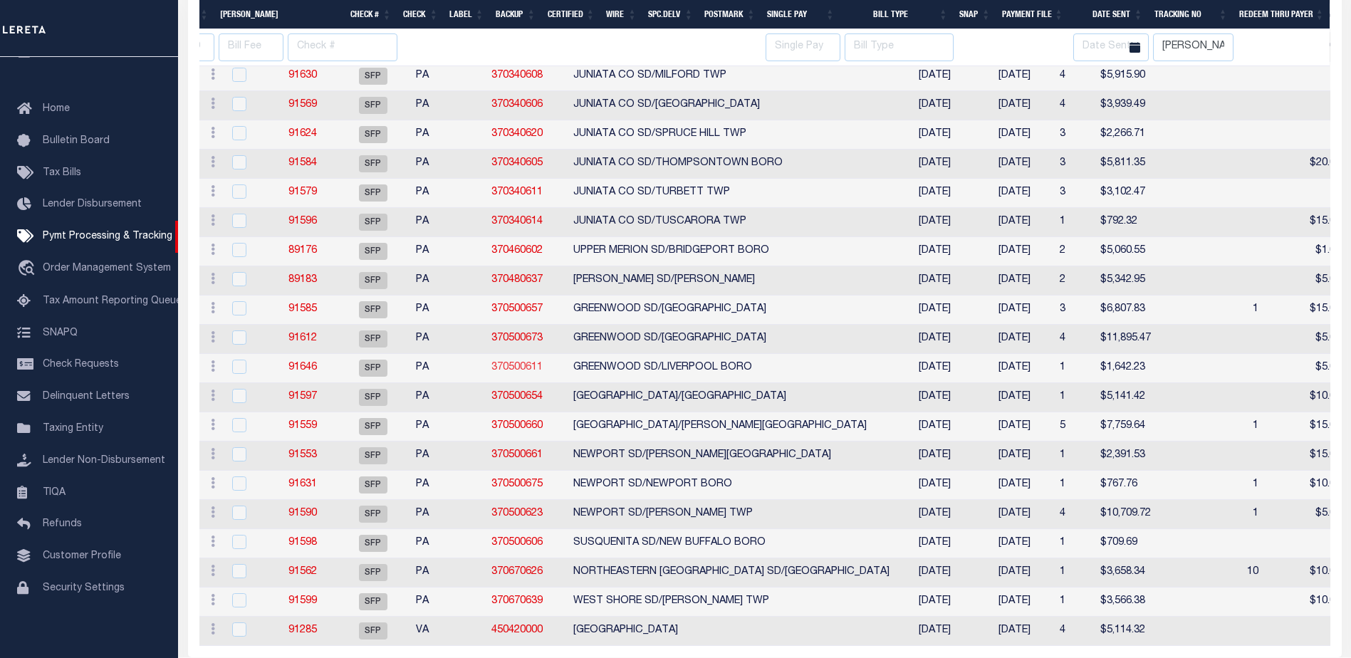
select select
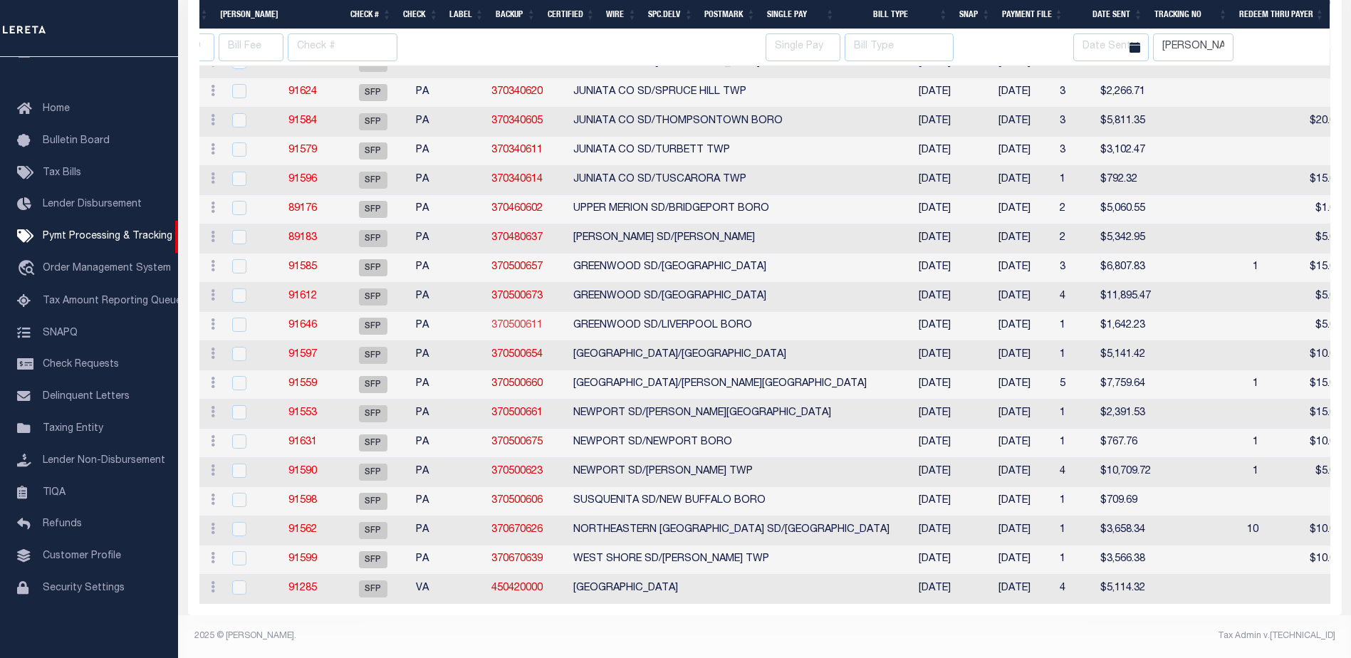
select select
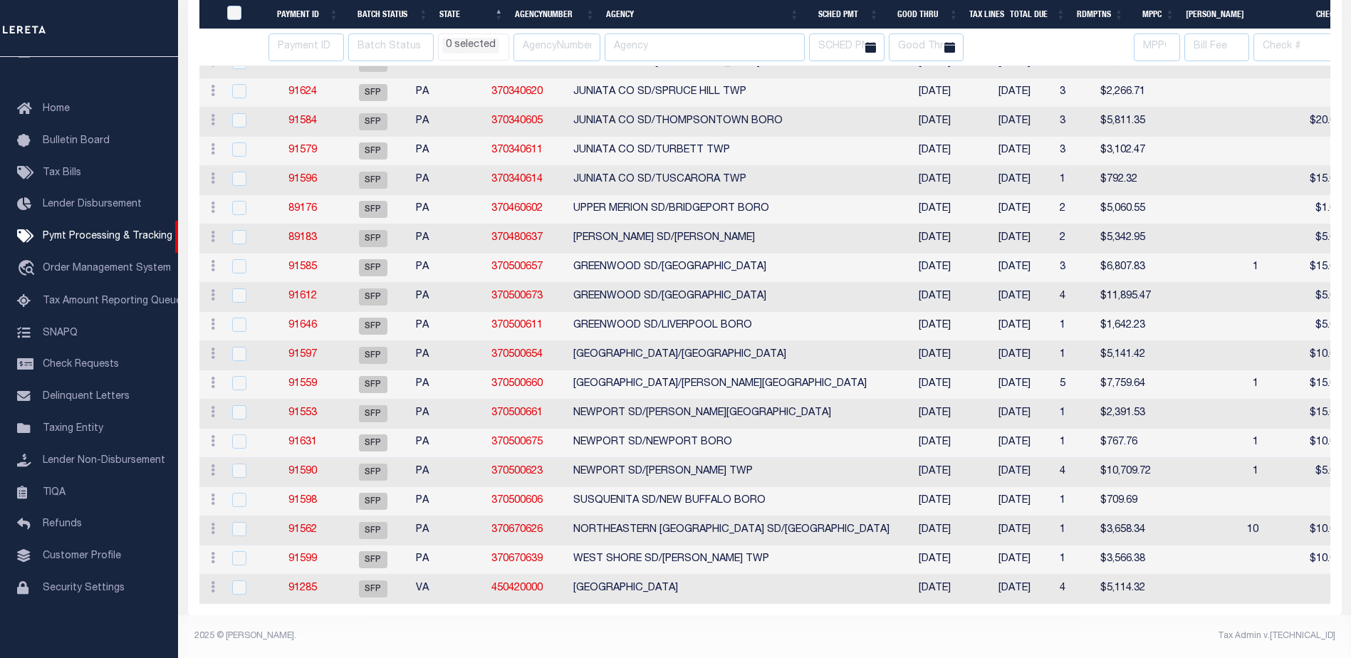
click at [931, 11] on th "Good Thru" at bounding box center [925, 14] width 80 height 29
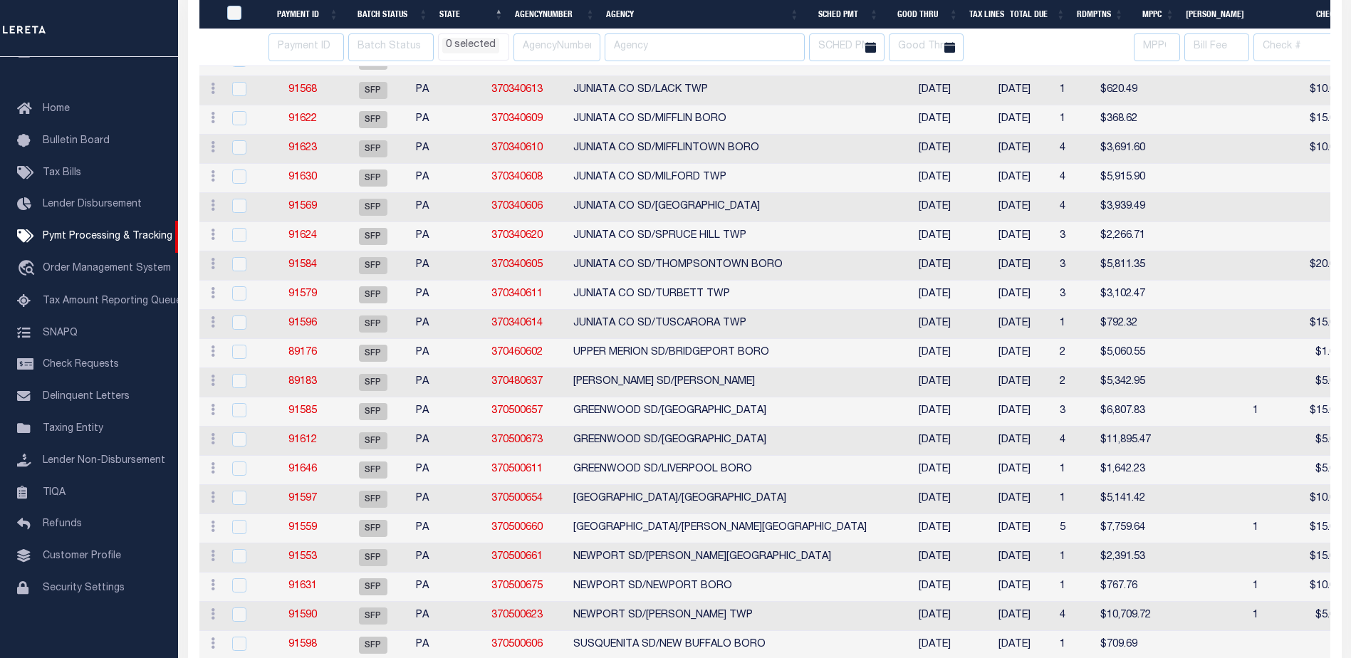
select select
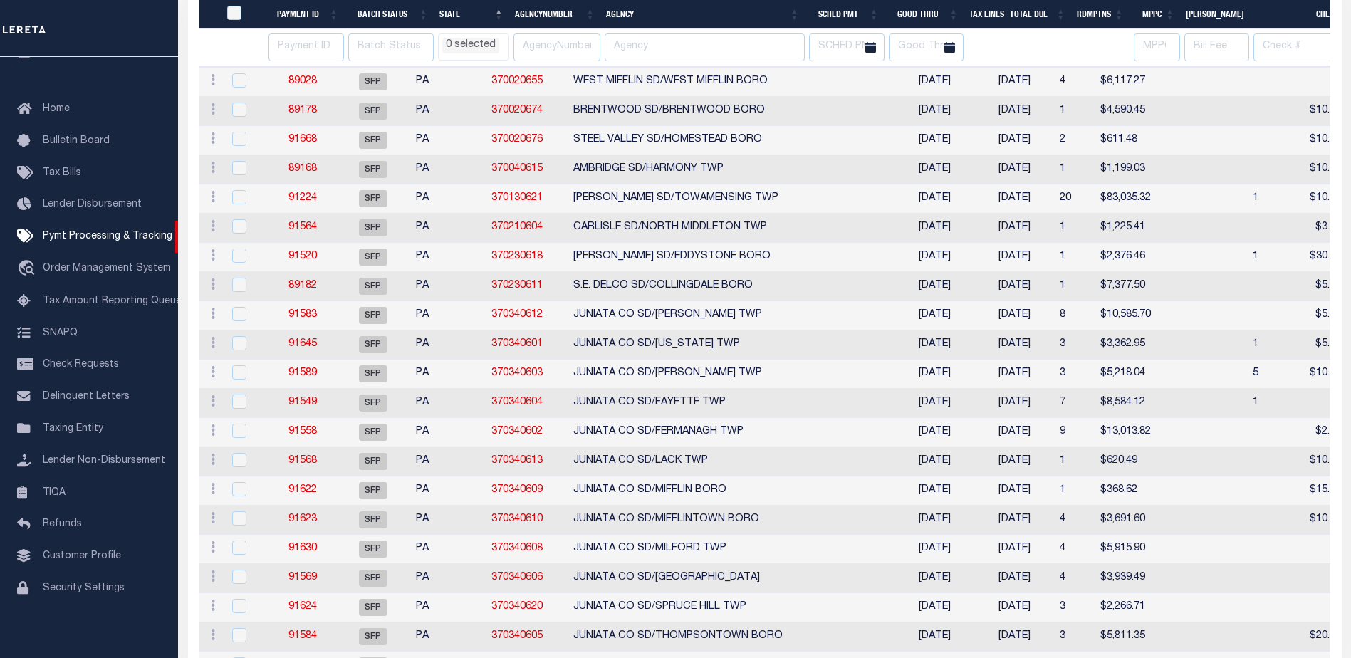
select select
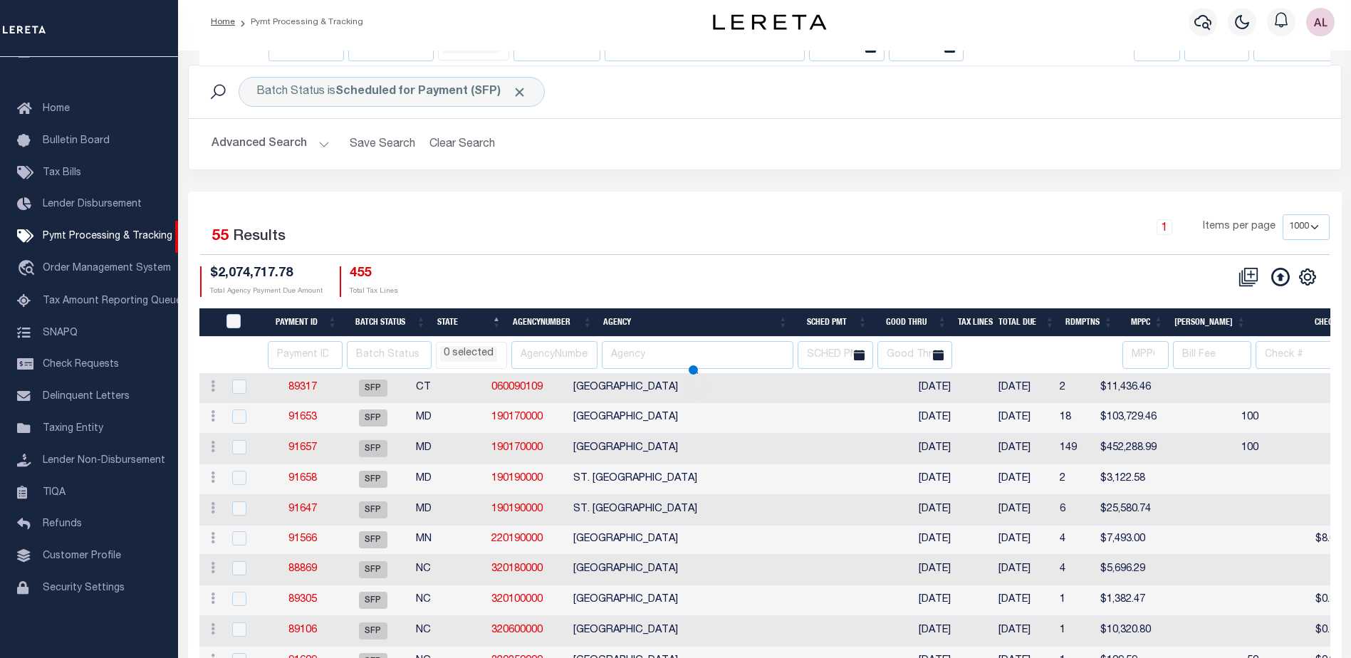
select select
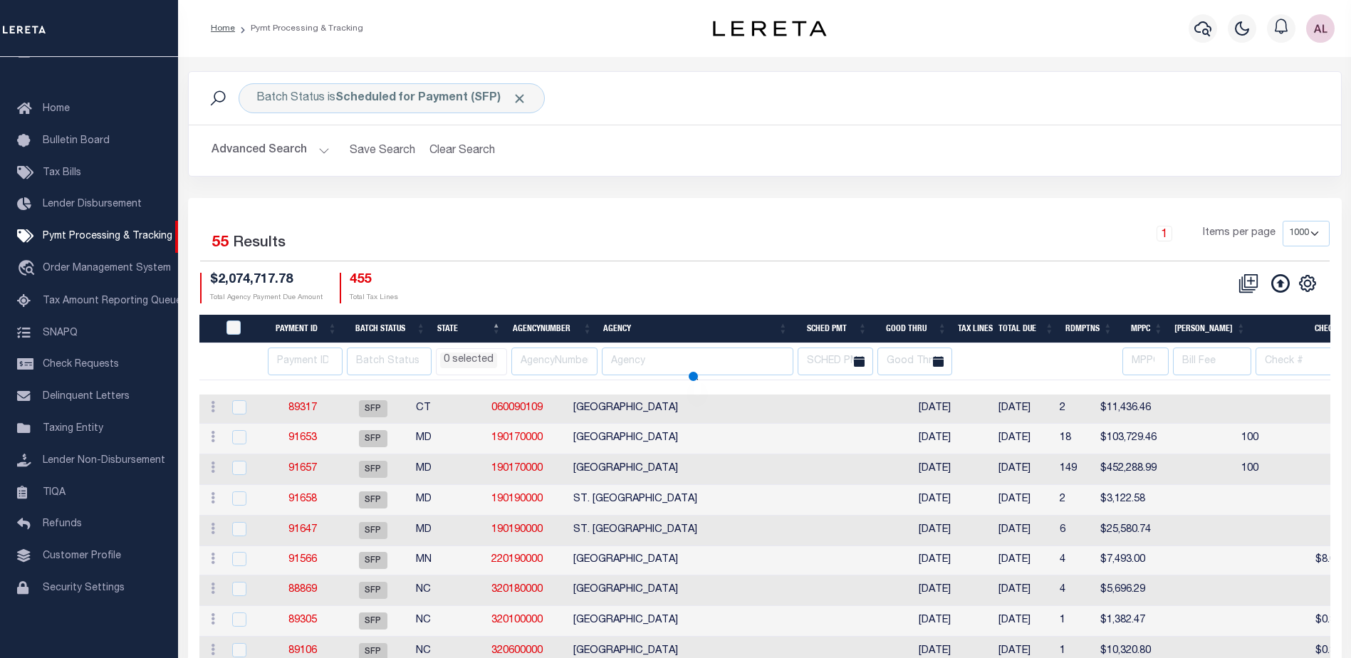
select select
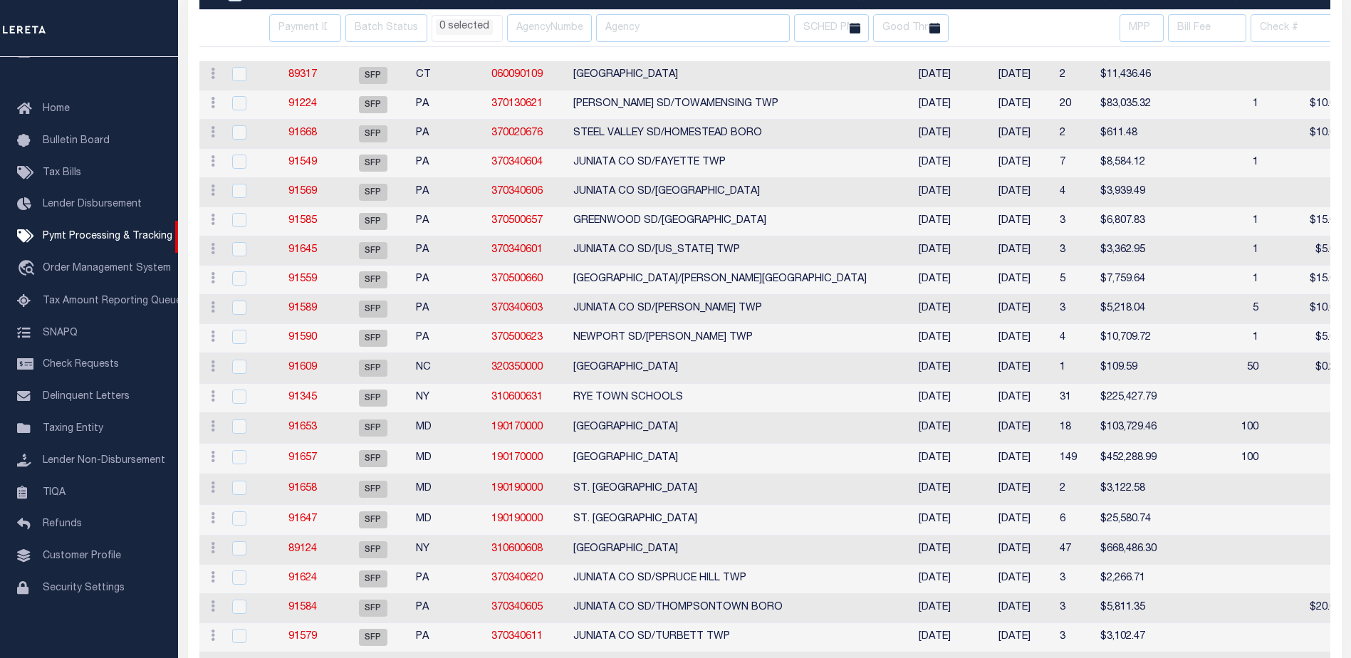
select select
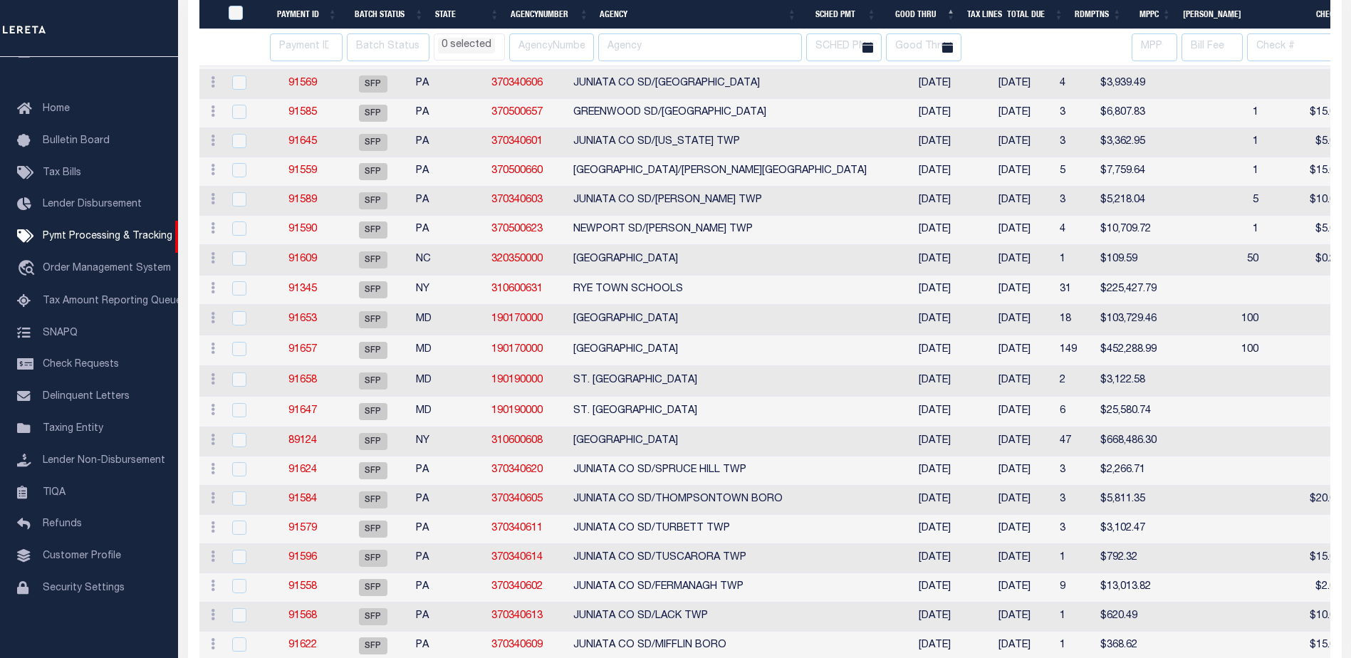
select select
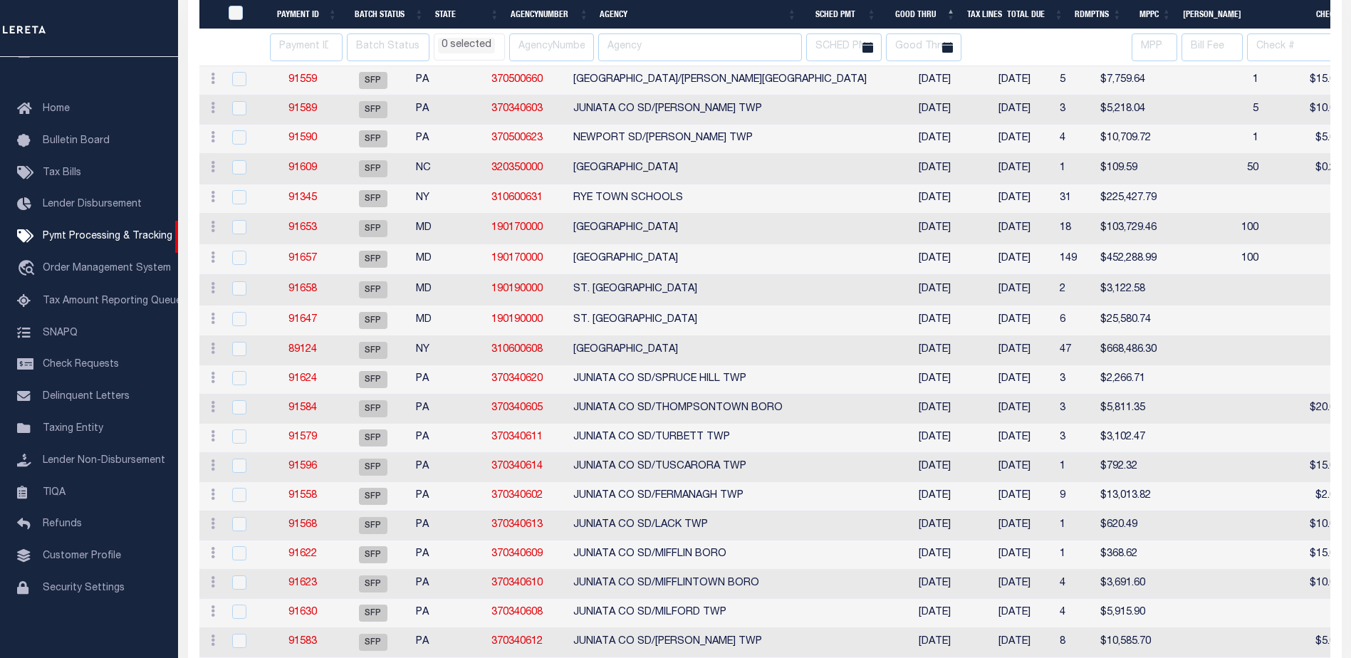
select select
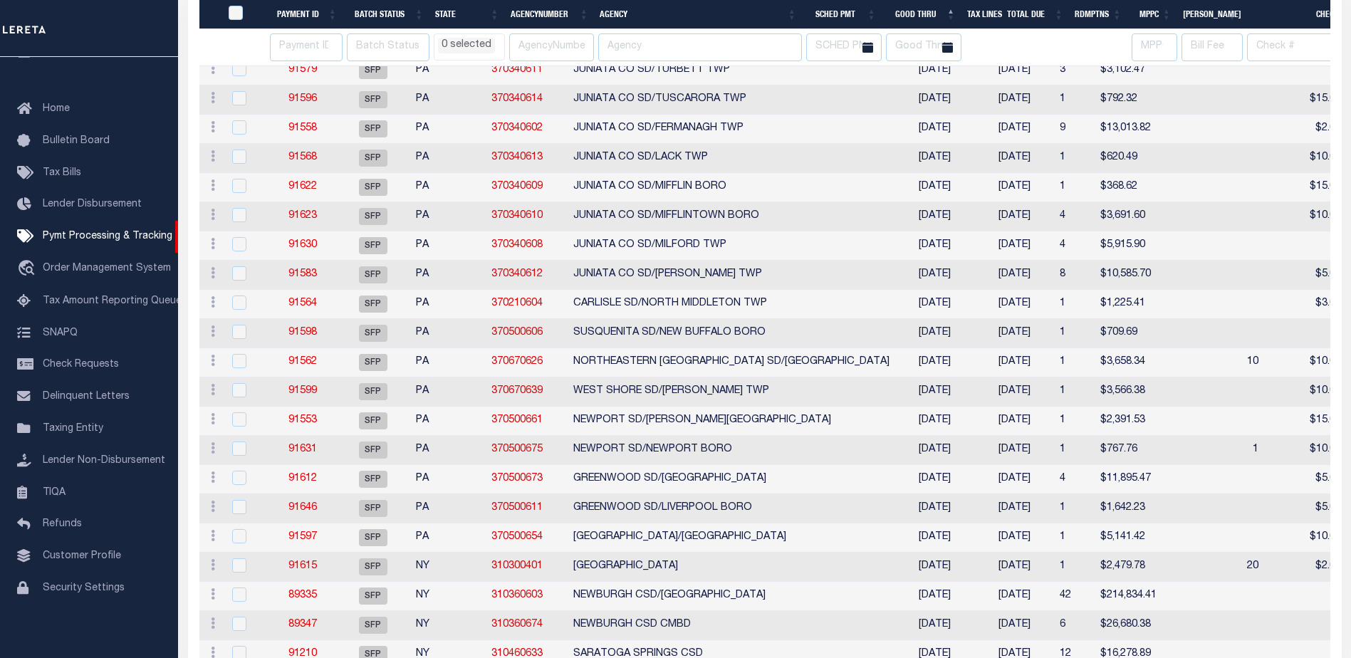
select select
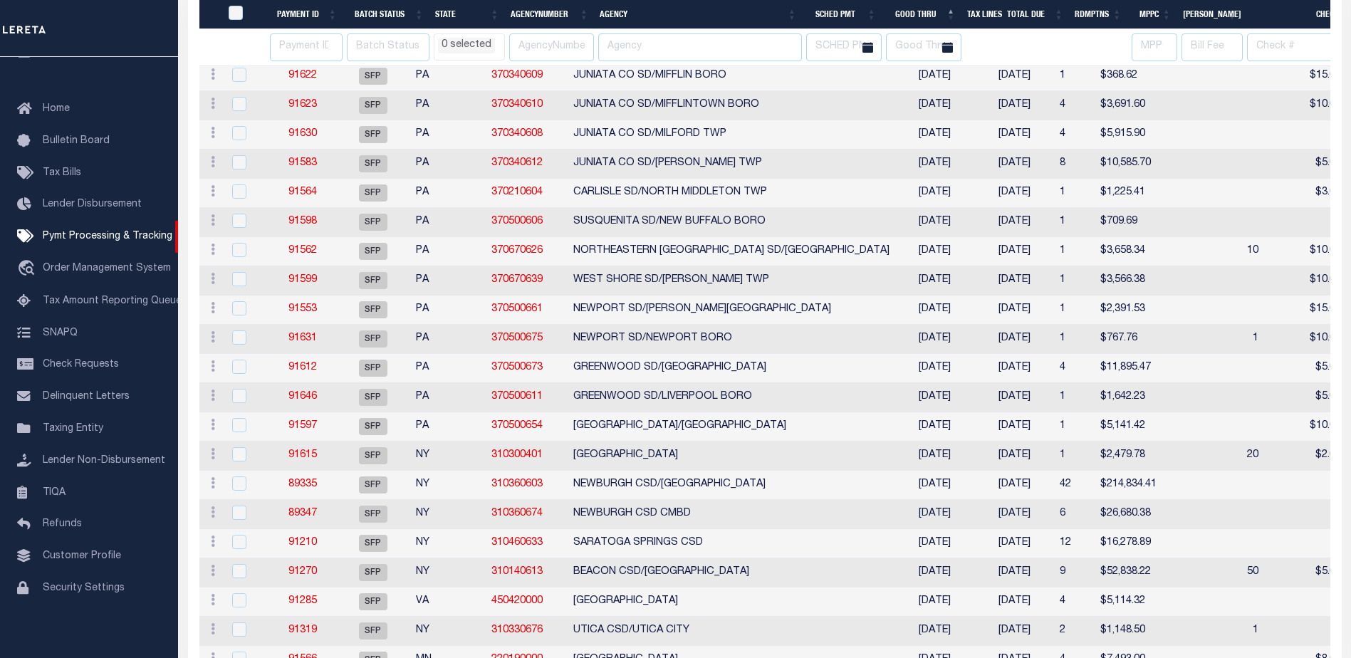
select select
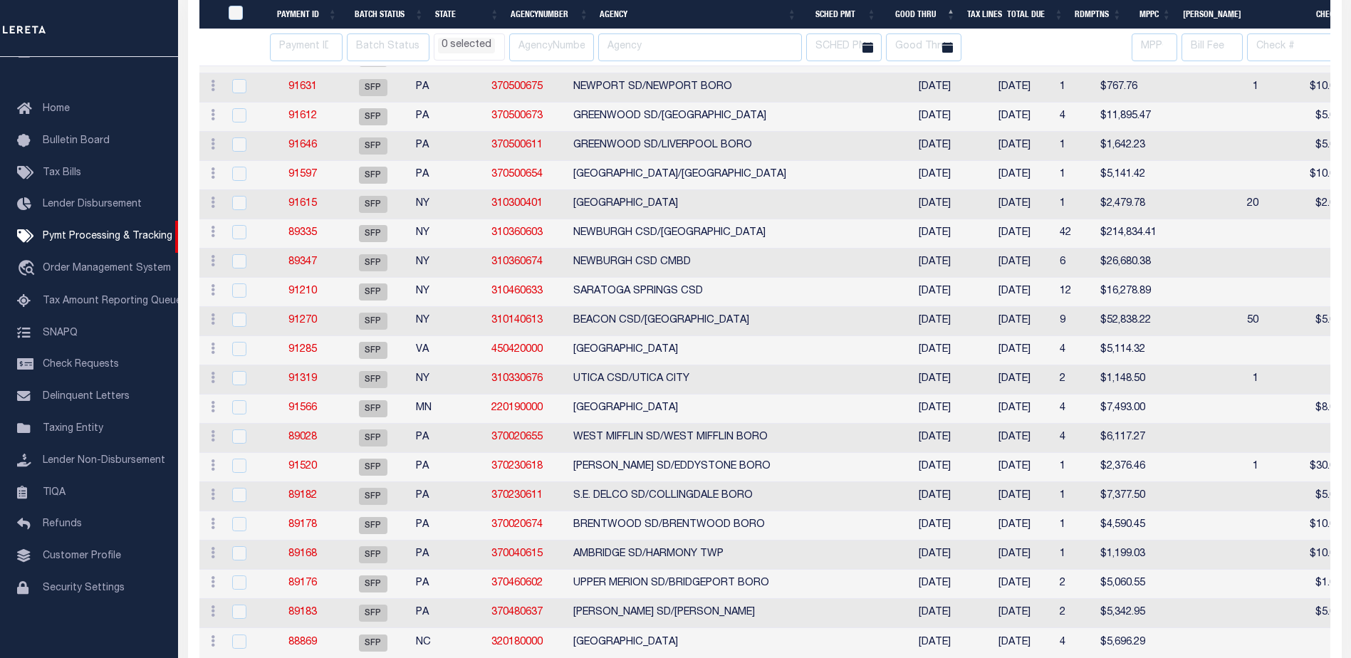
select select
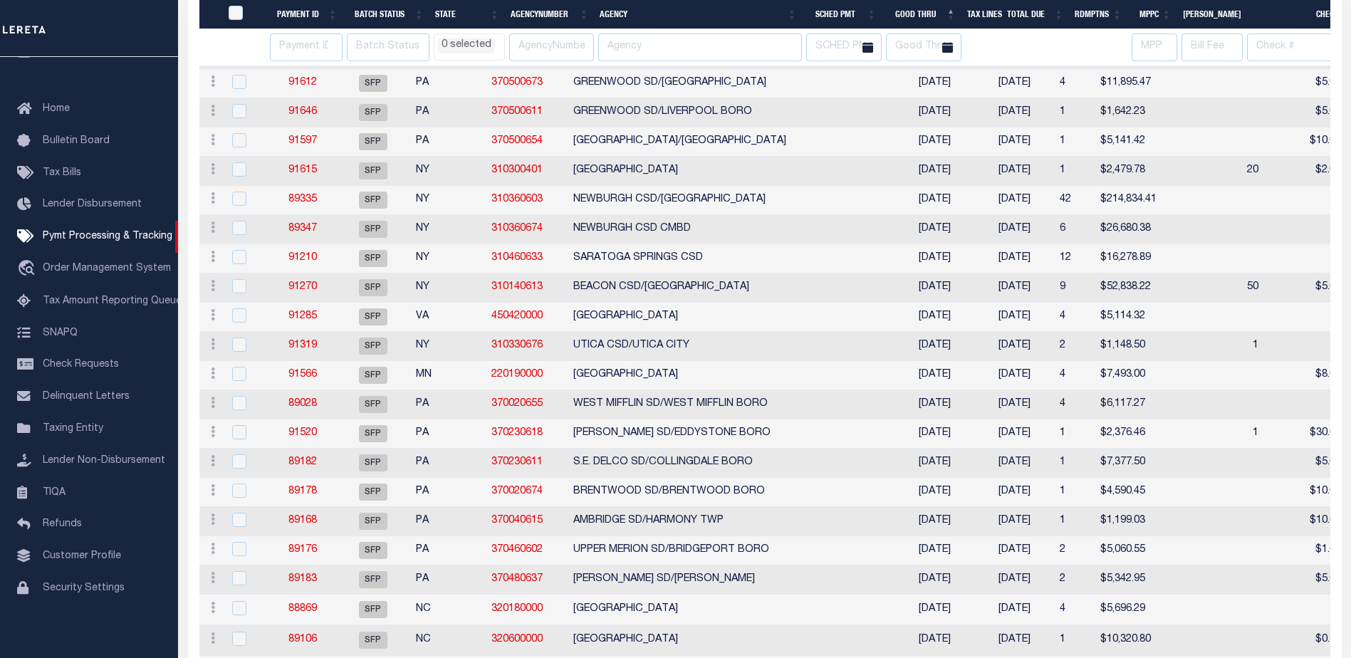
select select
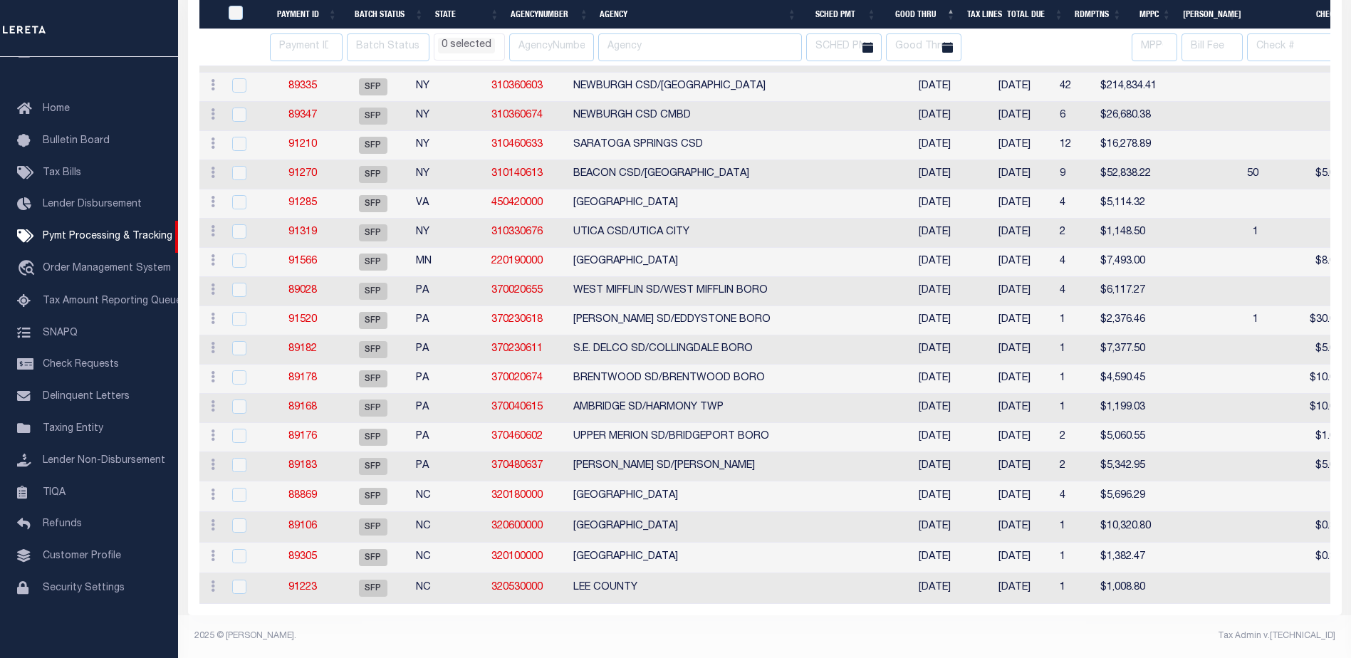
select select
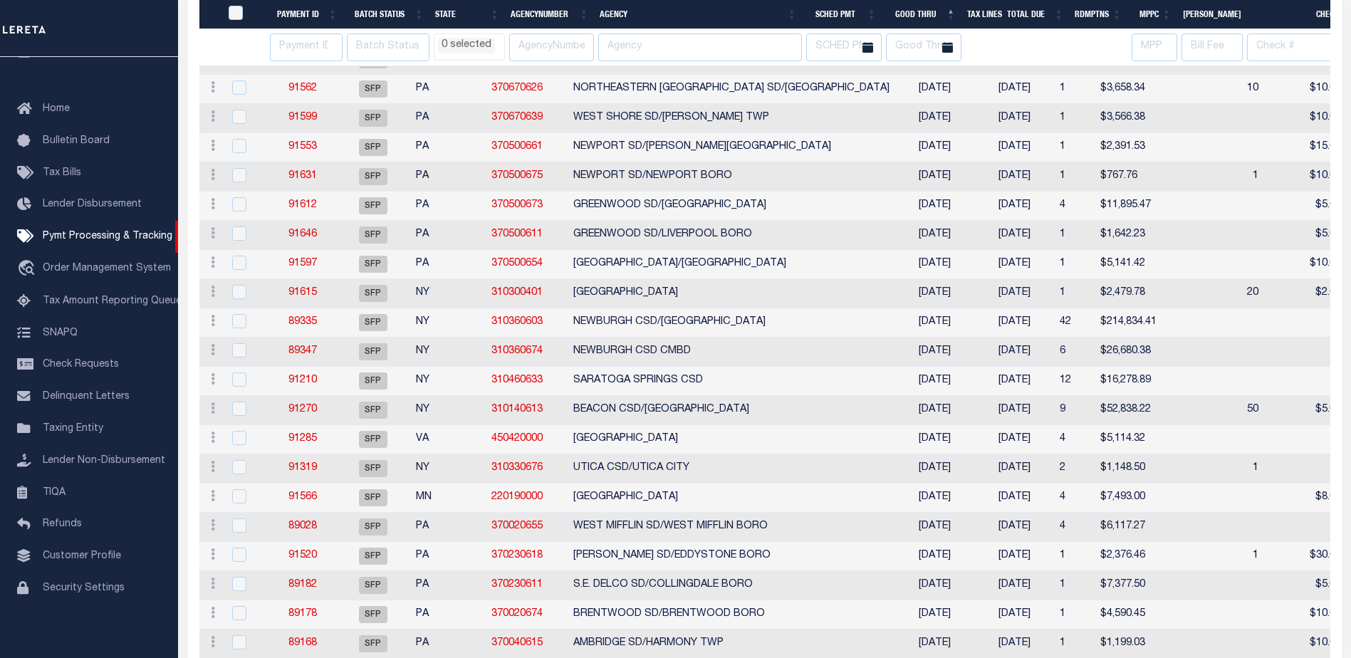
select select
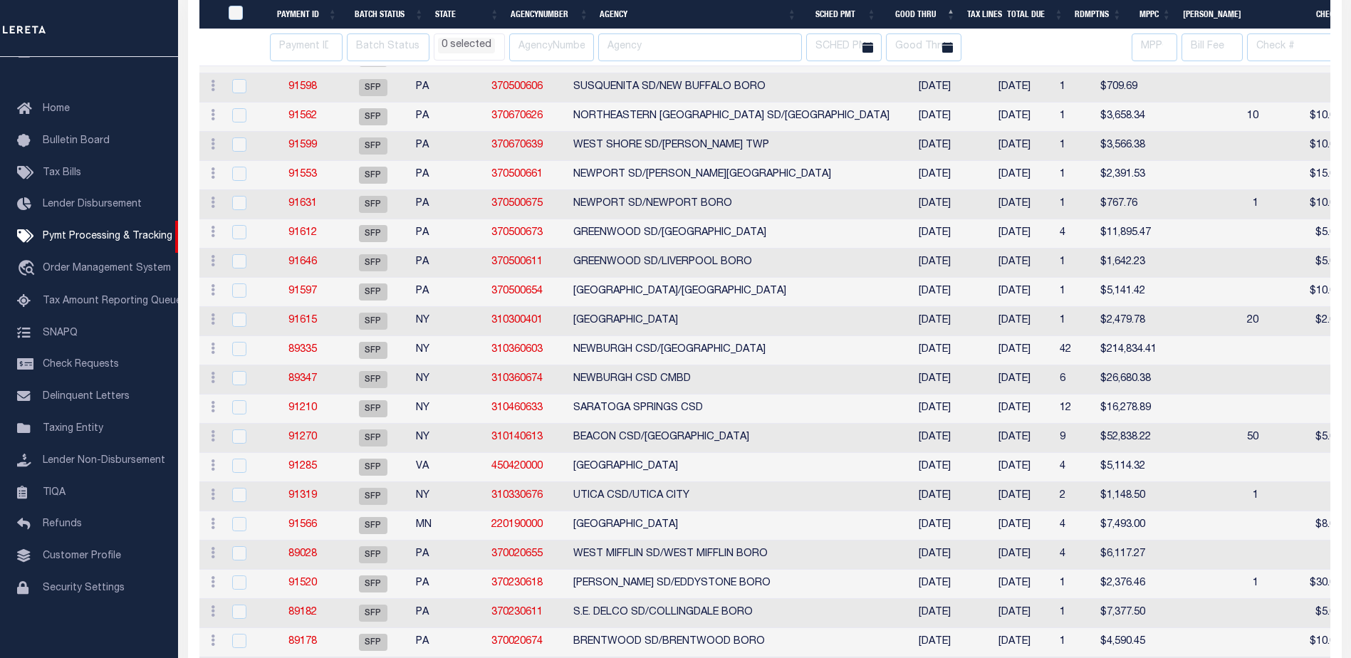
select select
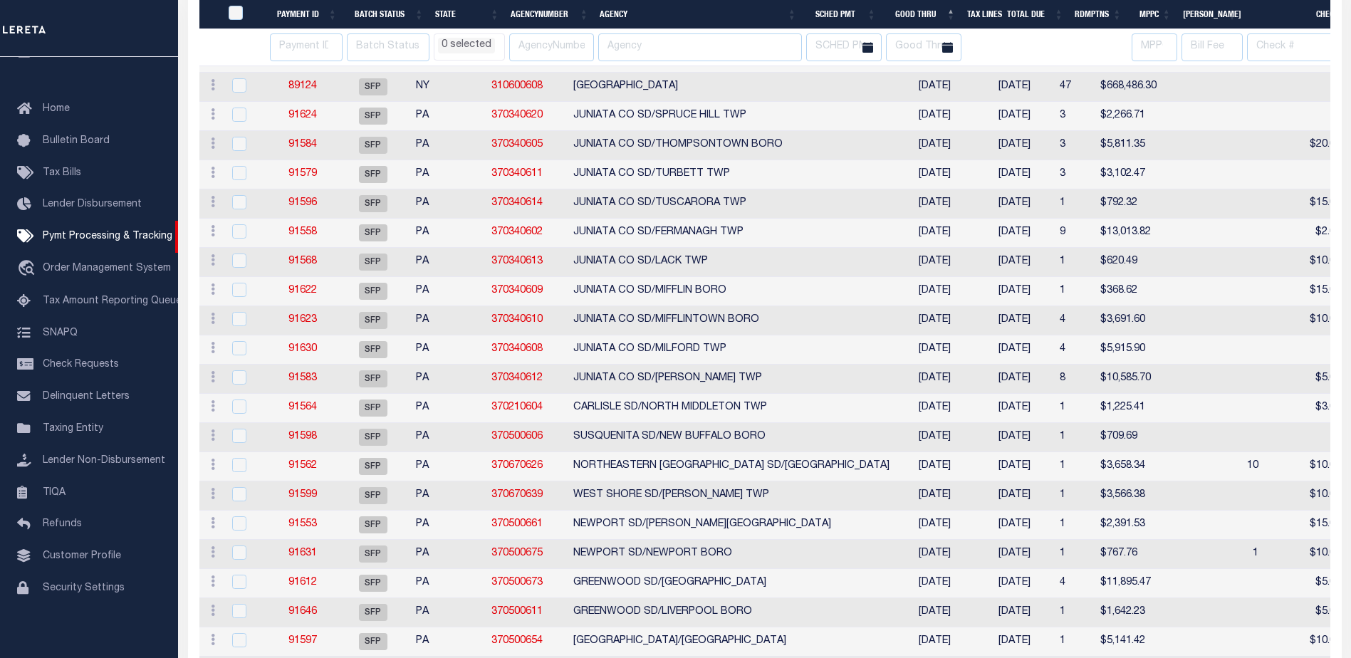
select select
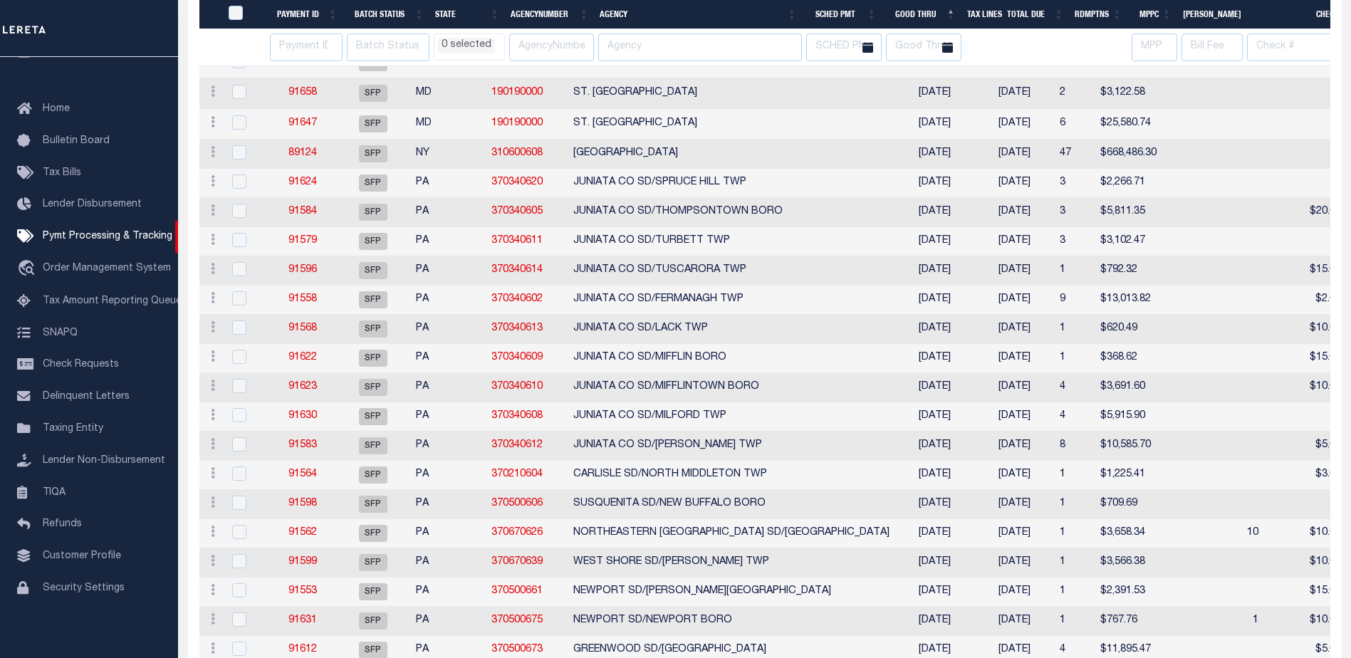
select select
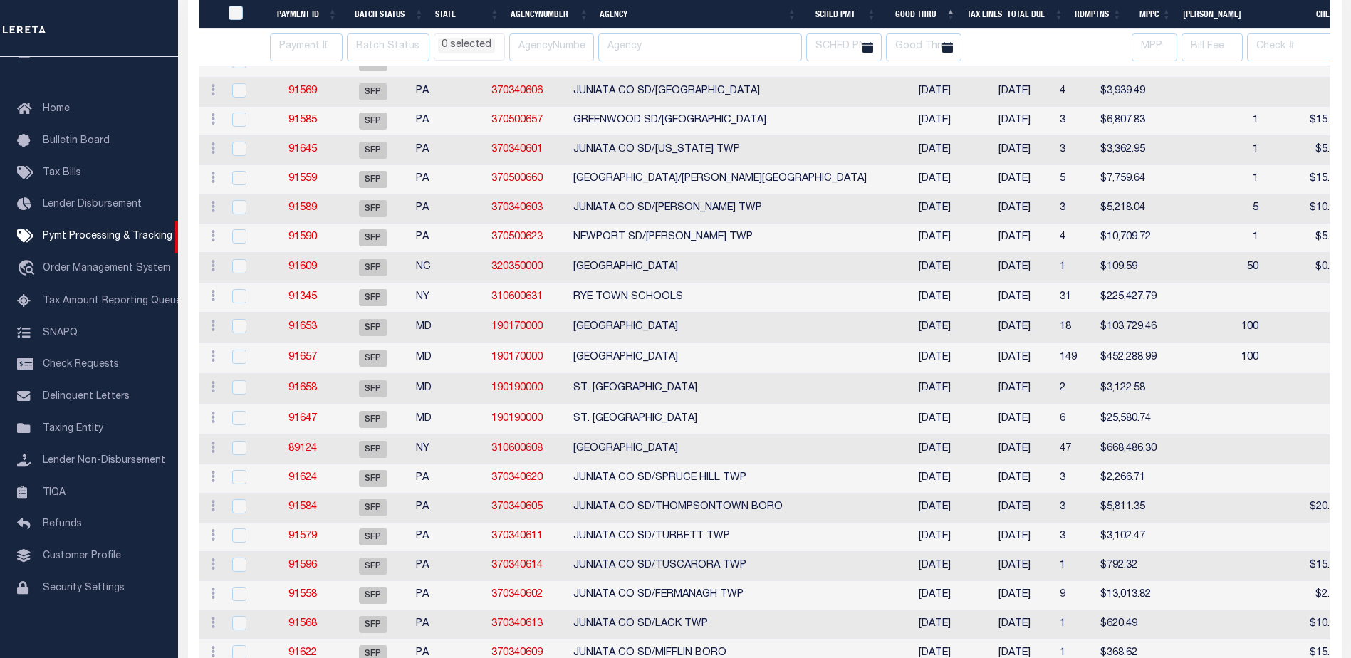
select select
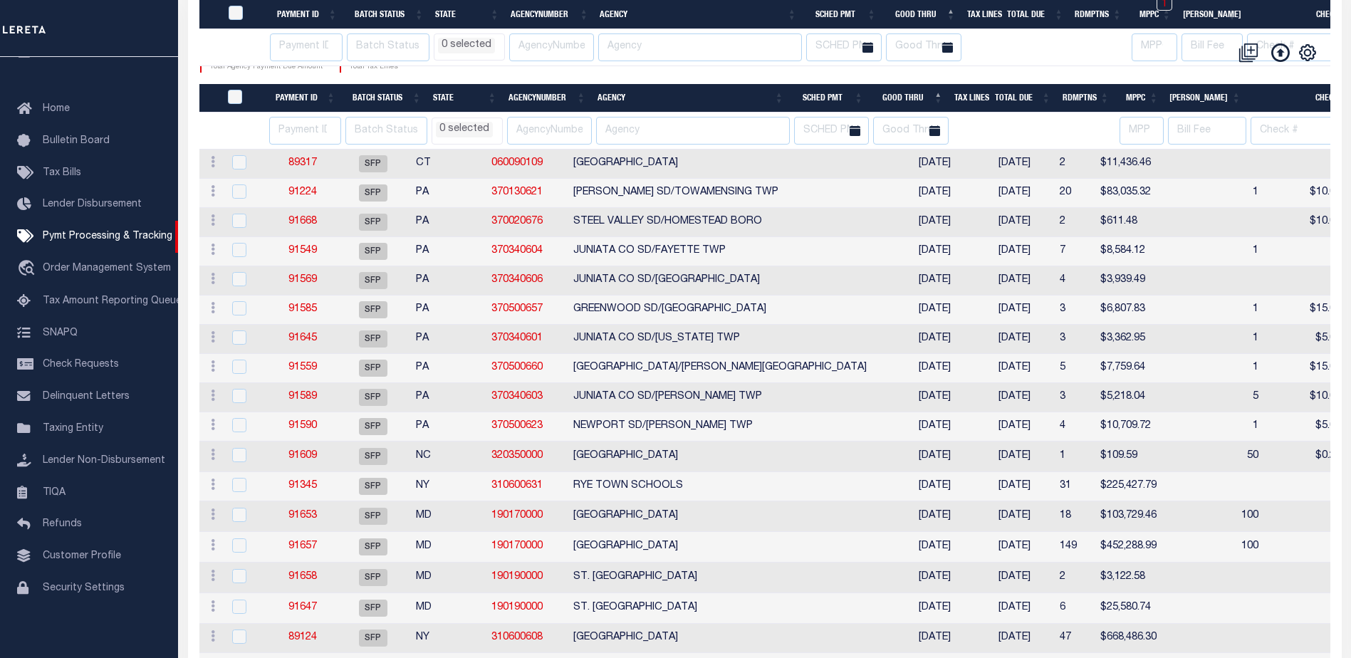
select select
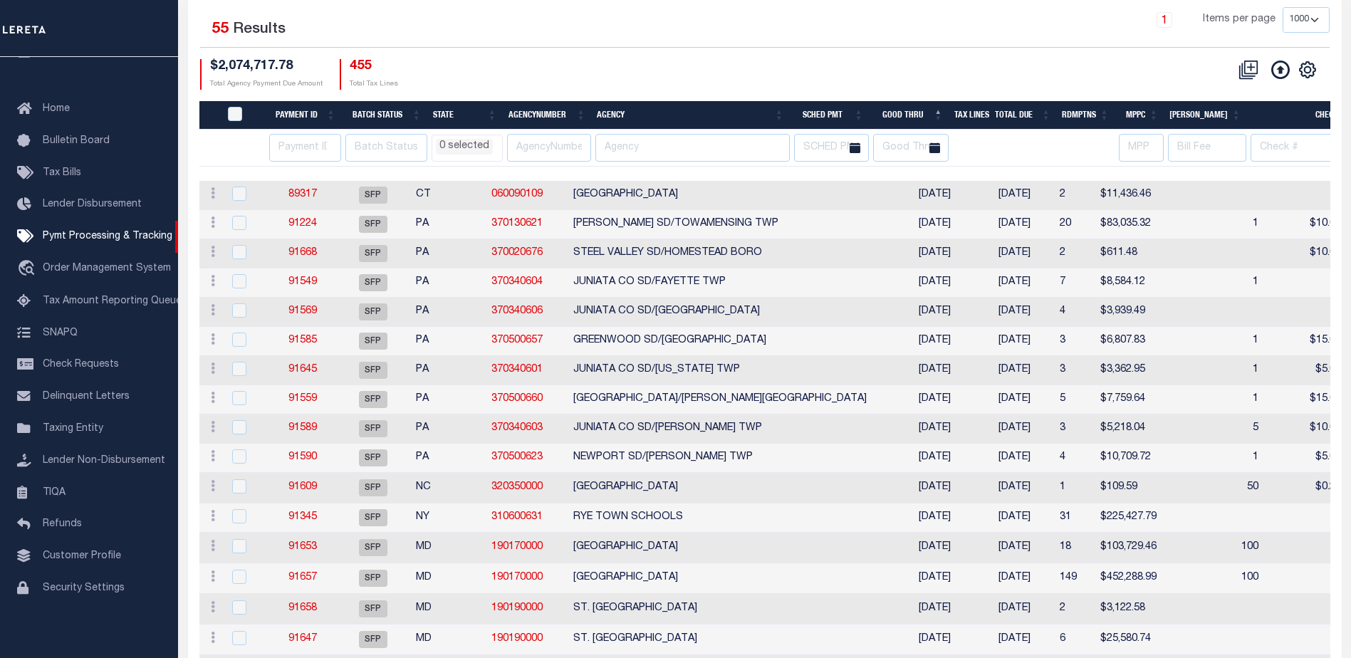
select select
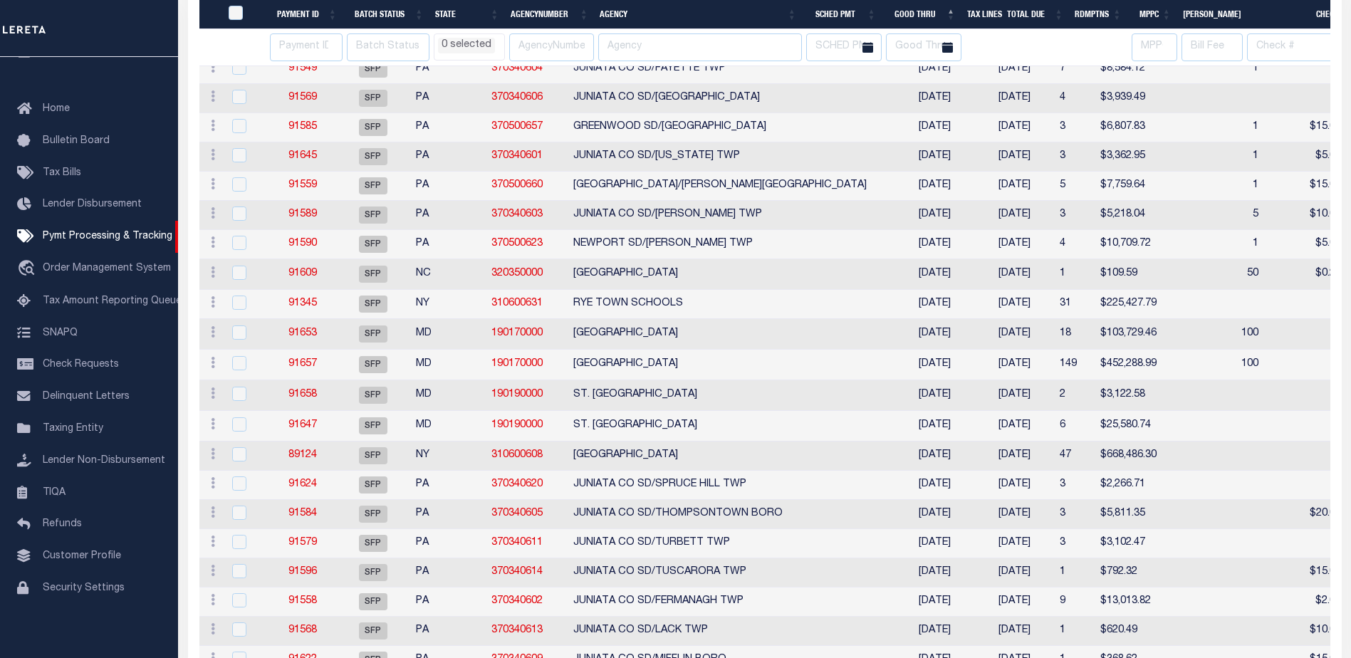
select select
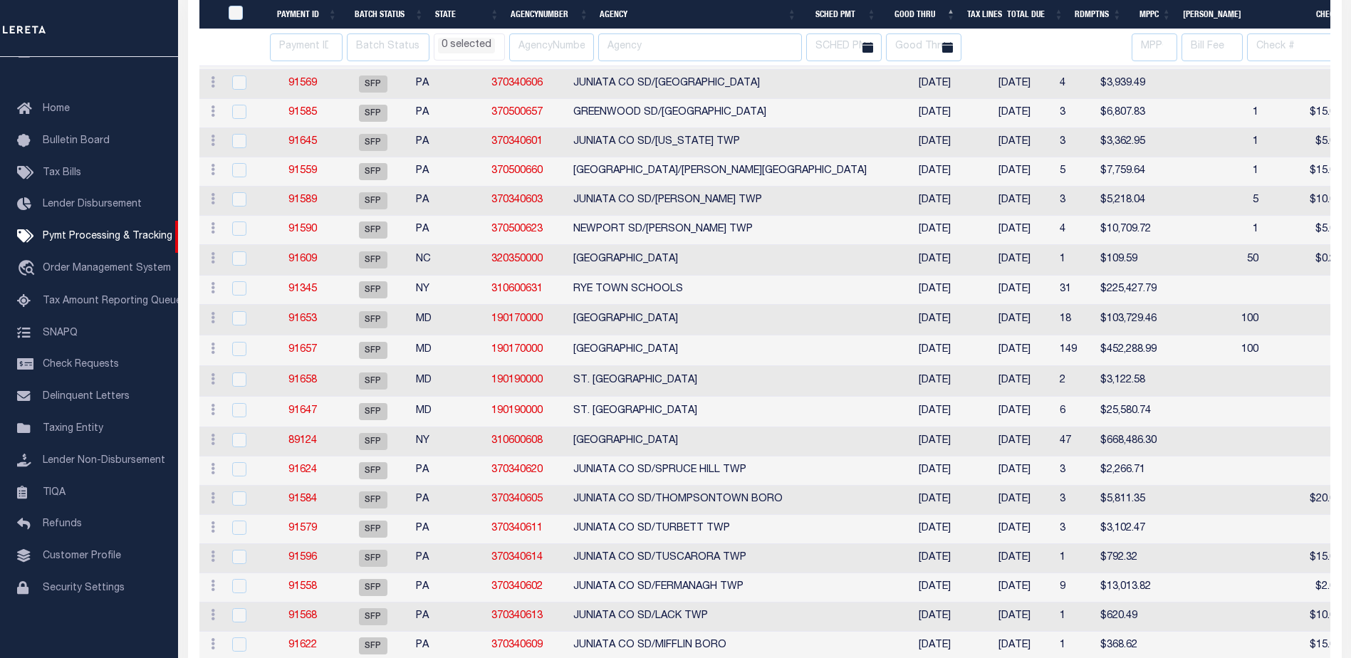
click at [974, 284] on td "09/30/2025" at bounding box center [1014, 290] width 80 height 29
checkbox input "true"
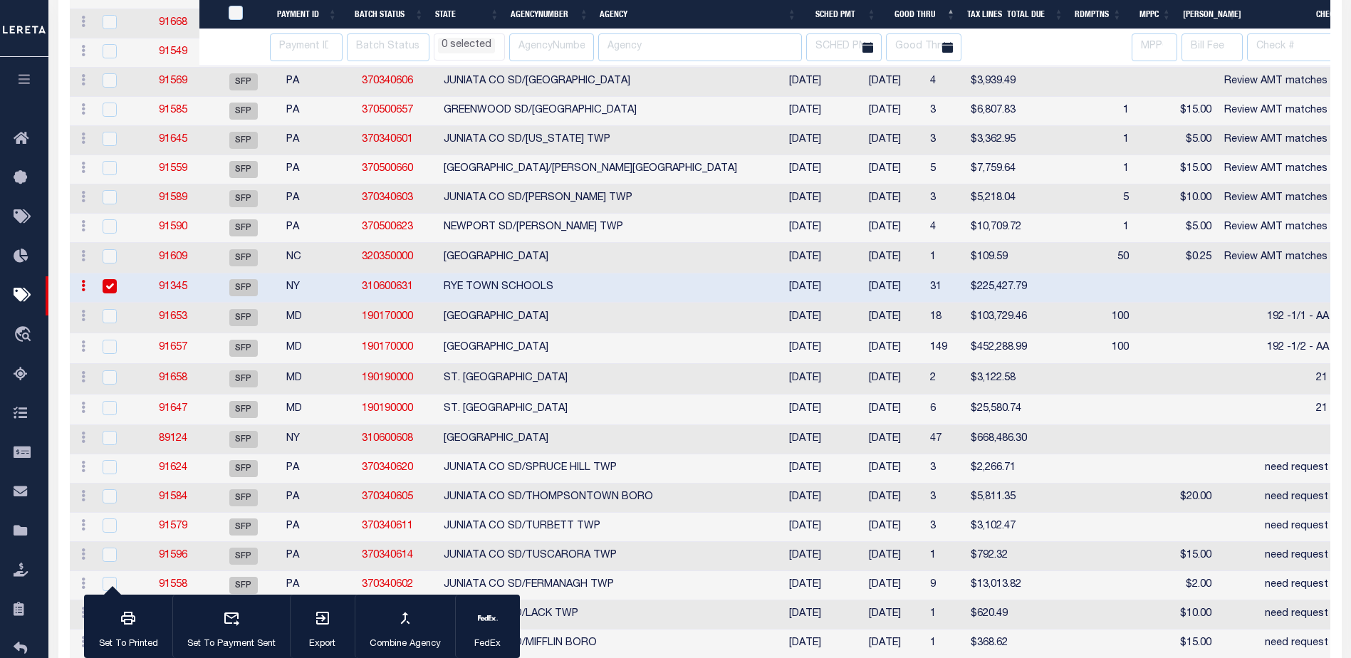
select select
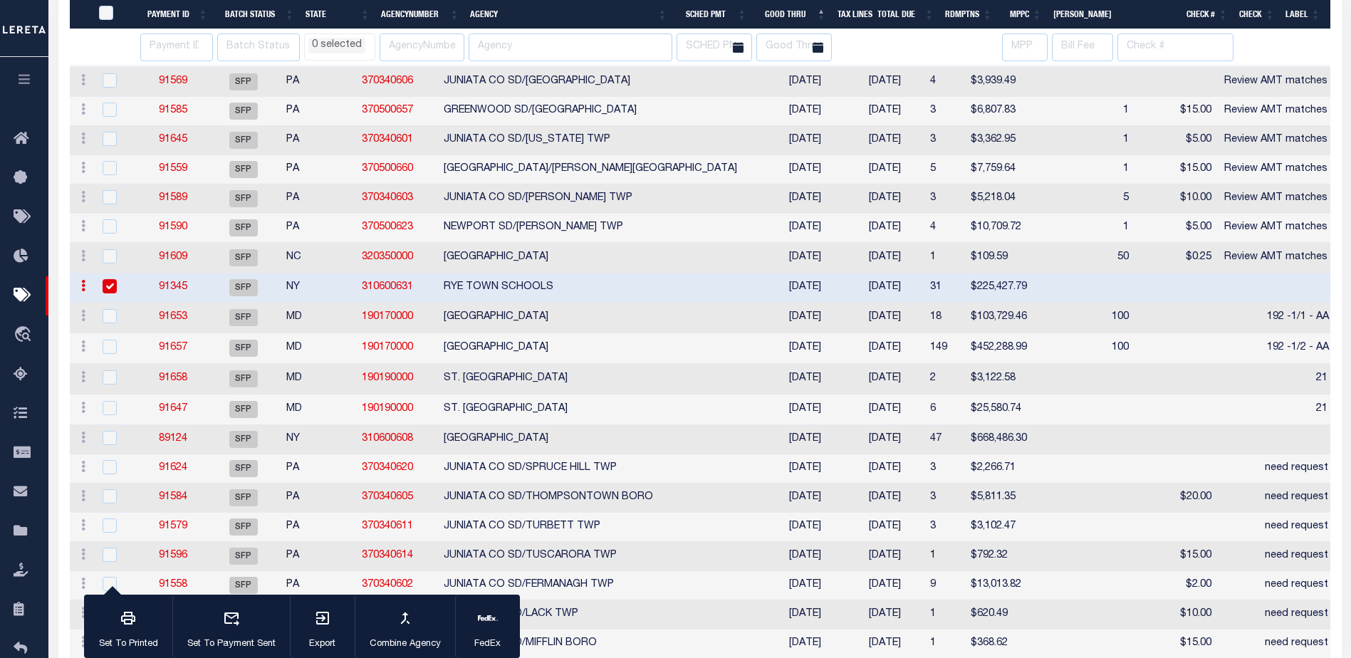
click at [845, 319] on td "09/30/2025" at bounding box center [885, 318] width 80 height 31
checkbox input "true"
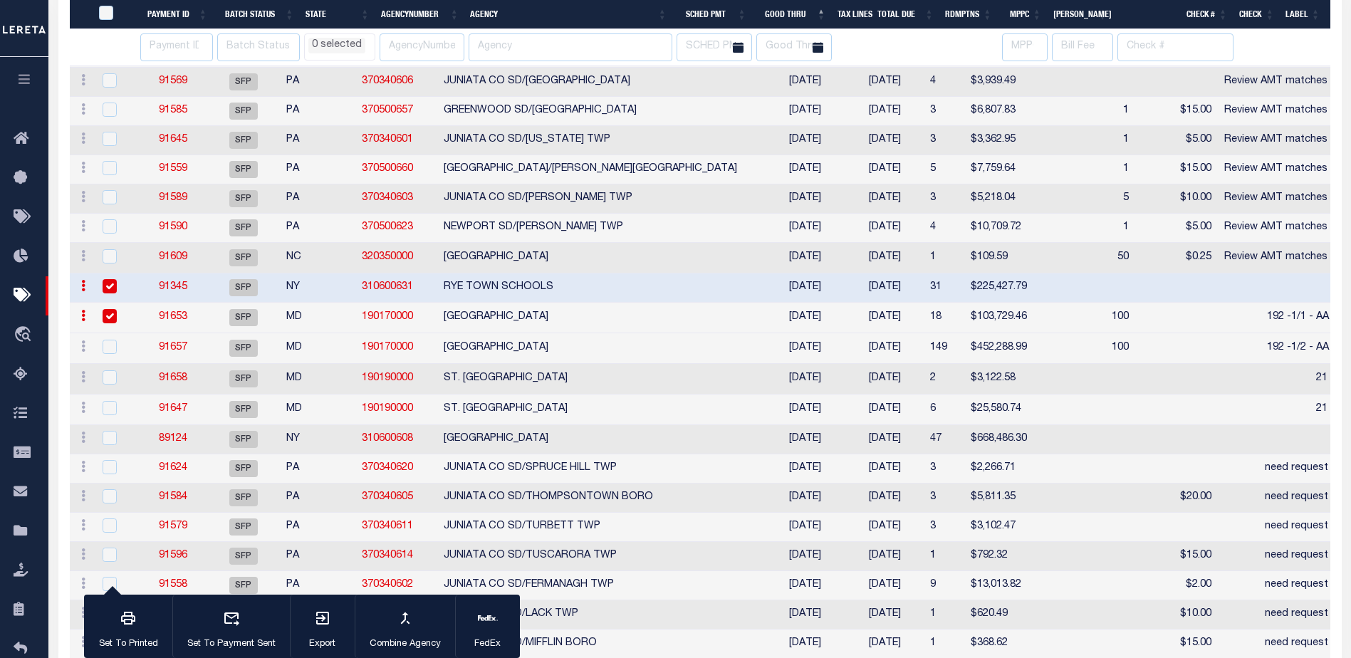
select select
click at [845, 284] on td "09/30/2025" at bounding box center [885, 288] width 80 height 29
checkbox input "false"
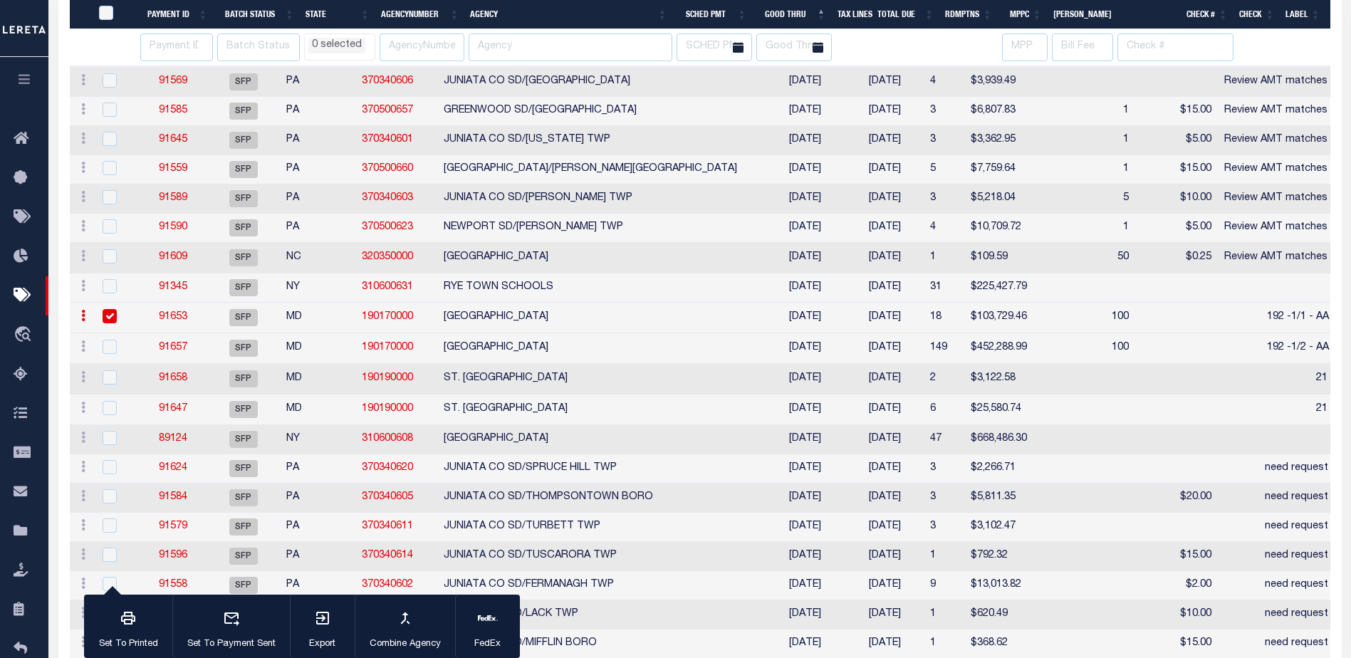
click at [110, 318] on input "checkbox" at bounding box center [110, 316] width 14 height 14
checkbox input "false"
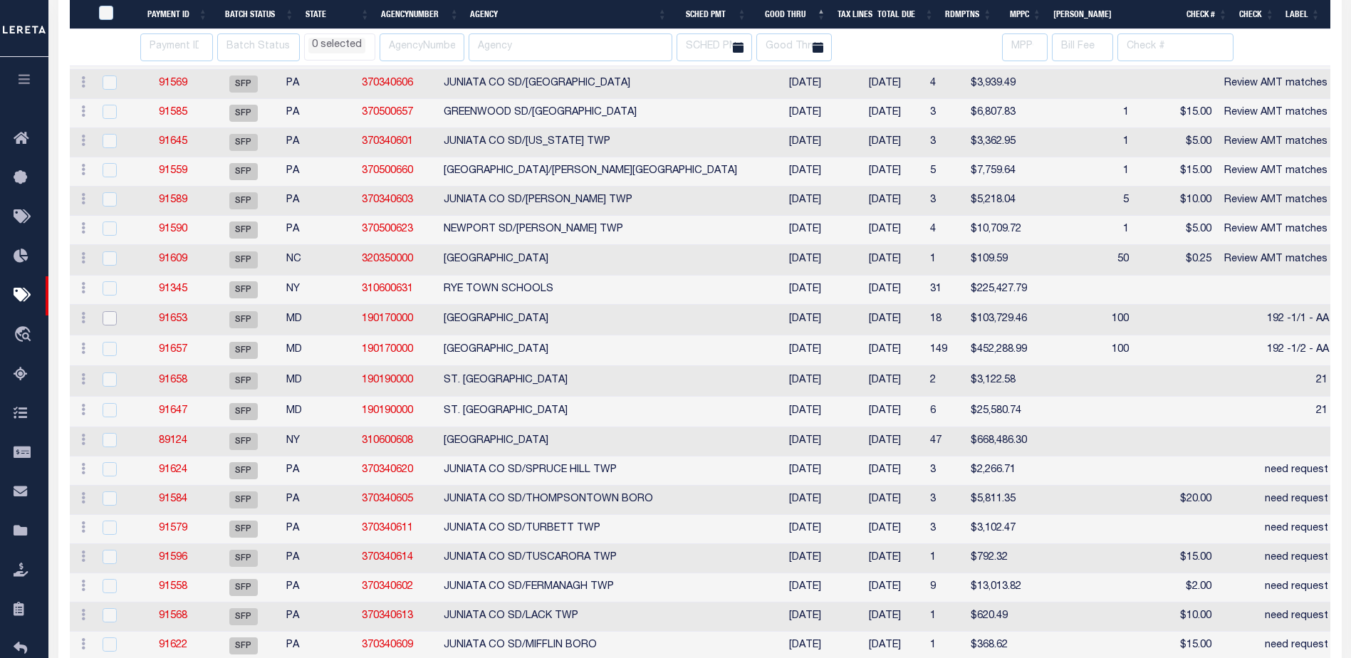
scroll to position [430, 0]
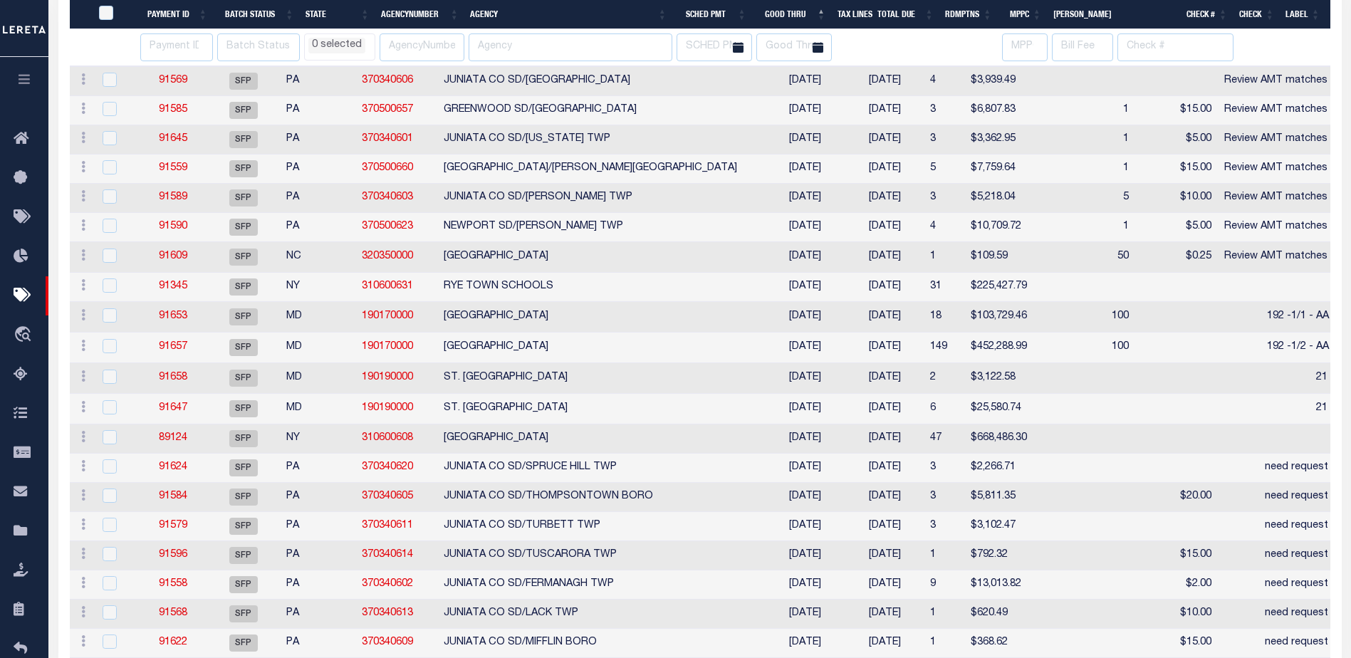
click at [331, 41] on li "0 selected" at bounding box center [336, 46] width 57 height 16
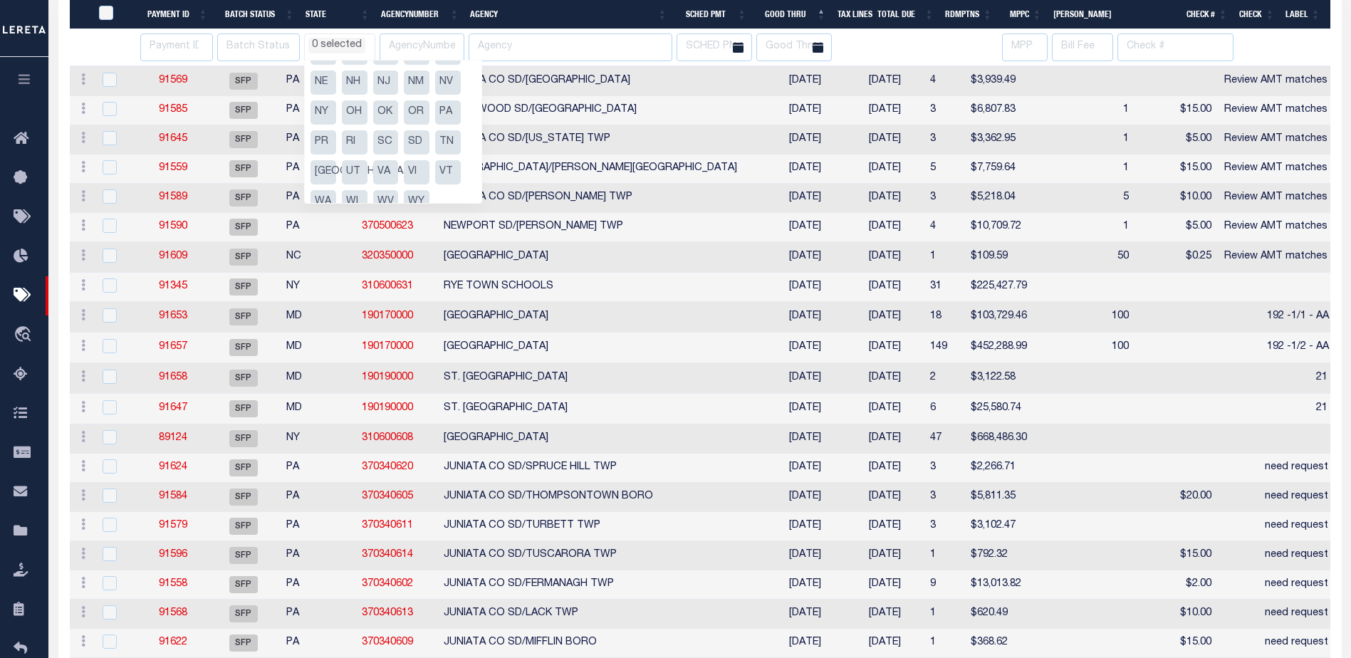
scroll to position [192, 0]
click at [323, 95] on li "NY" at bounding box center [324, 95] width 26 height 24
select select "NY"
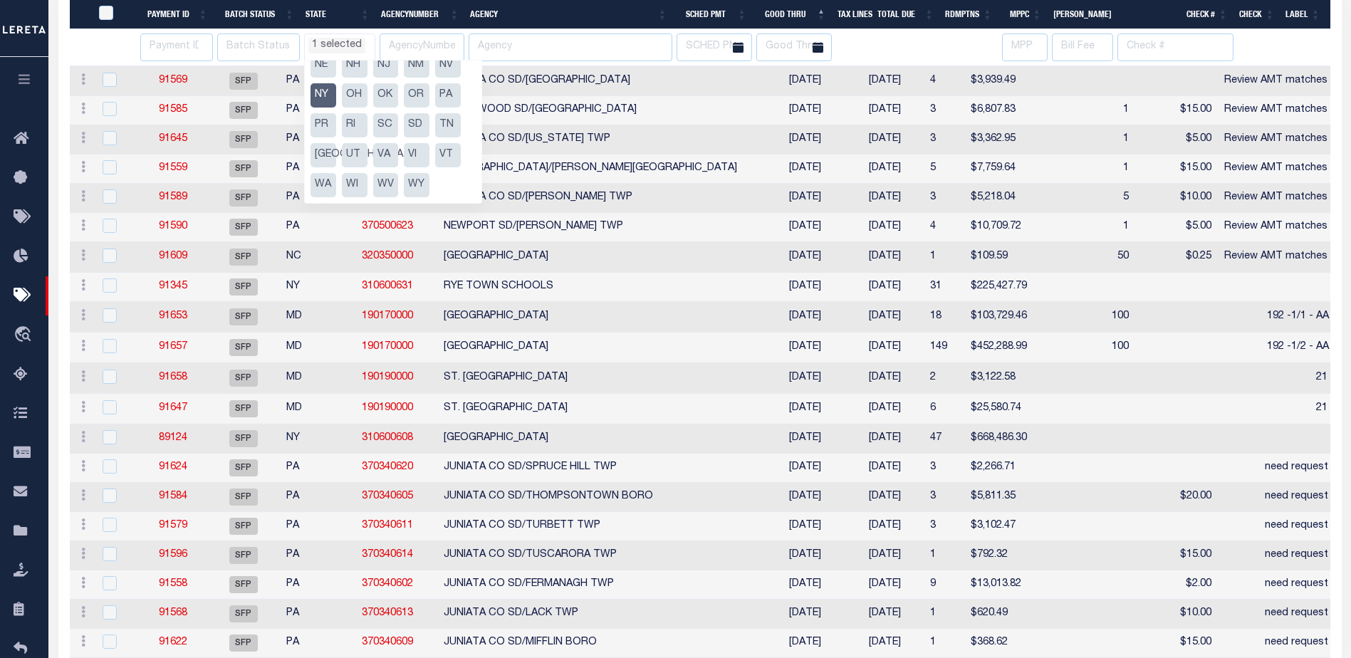
select select
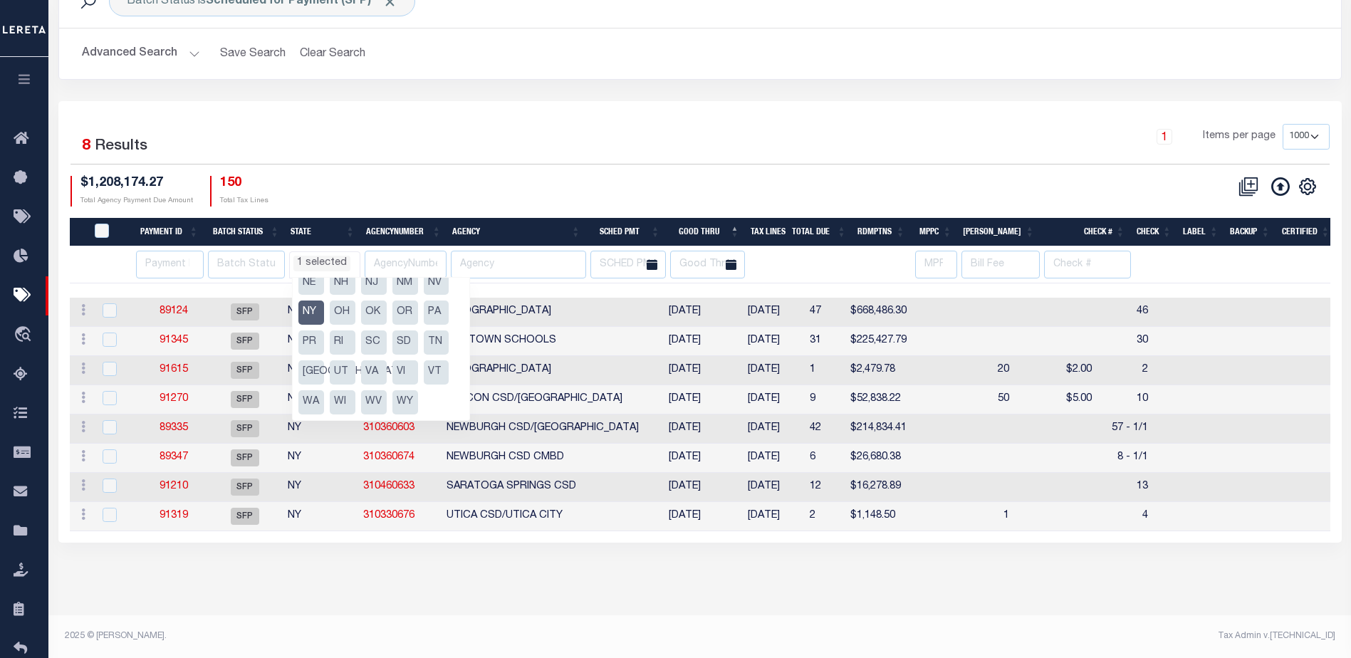
scroll to position [97, 0]
click at [605, 109] on div "1 Selected 8 Results 1 Items per page 100 200 500 1000 $1,208,174.27" at bounding box center [700, 322] width 1284 height 442
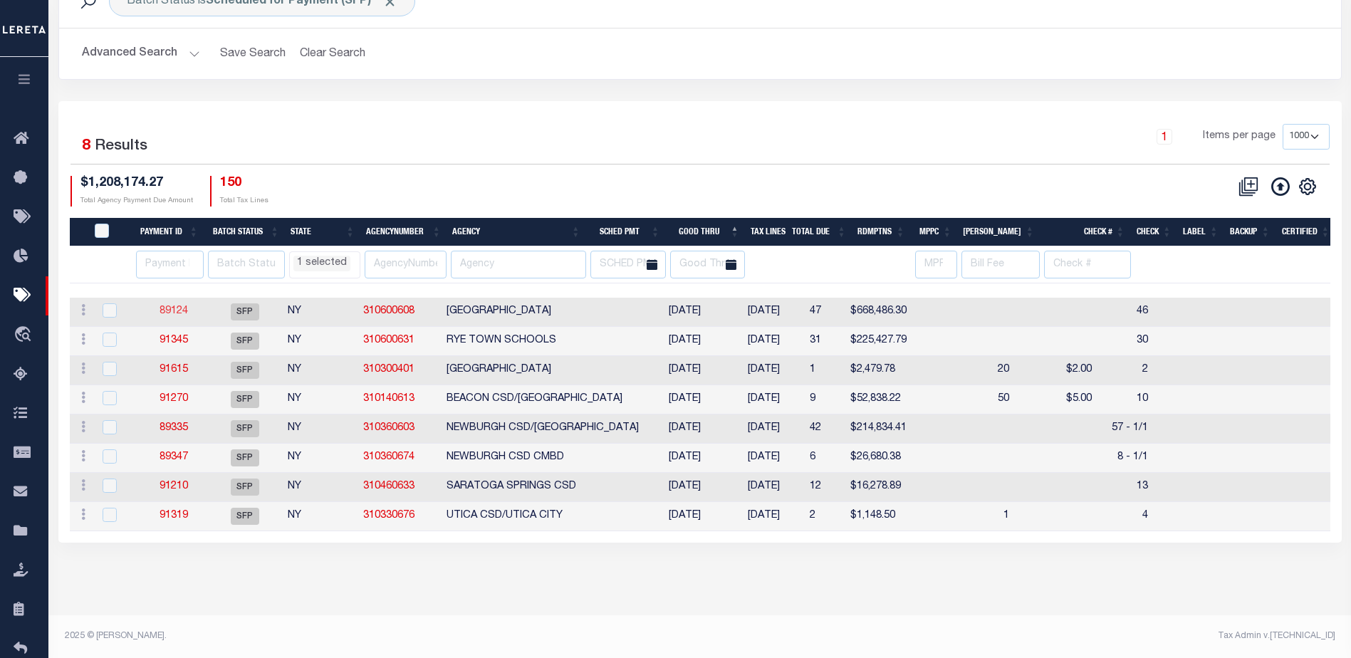
click at [170, 311] on link "89124" at bounding box center [174, 311] width 28 height 10
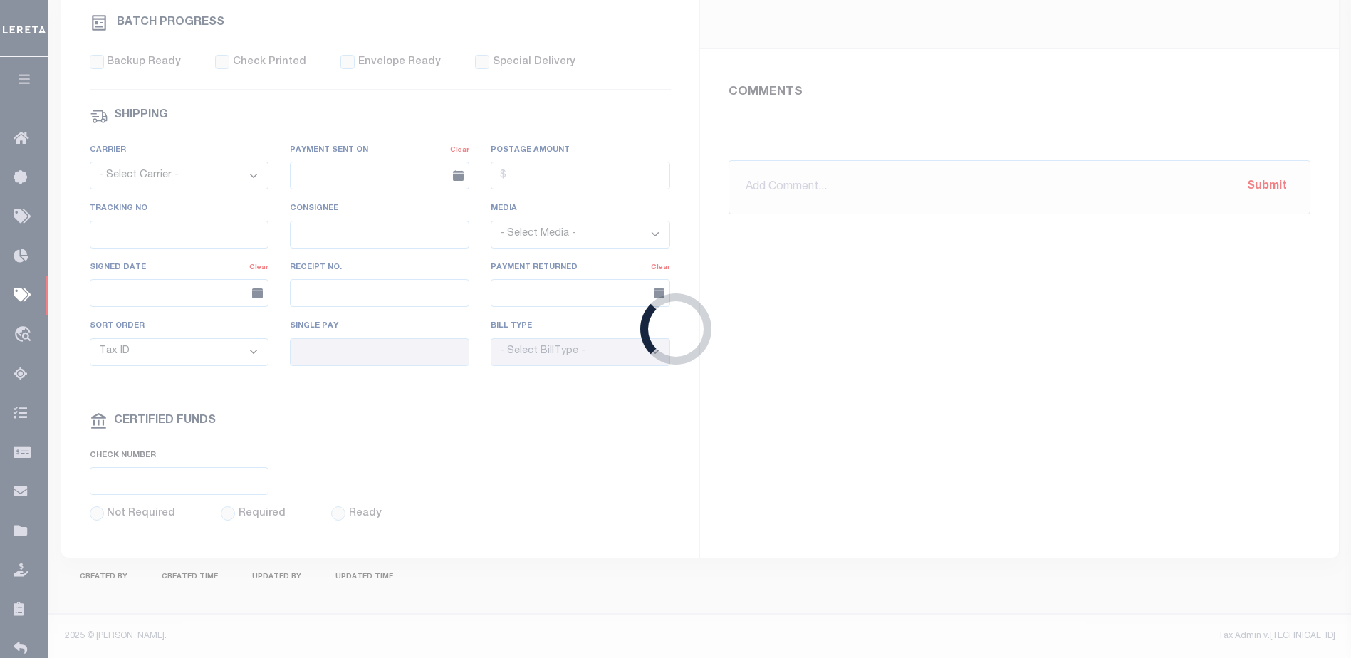
select select "SFP"
type input "09/19/2025"
type input "46"
type input "Audria"
type input "N"
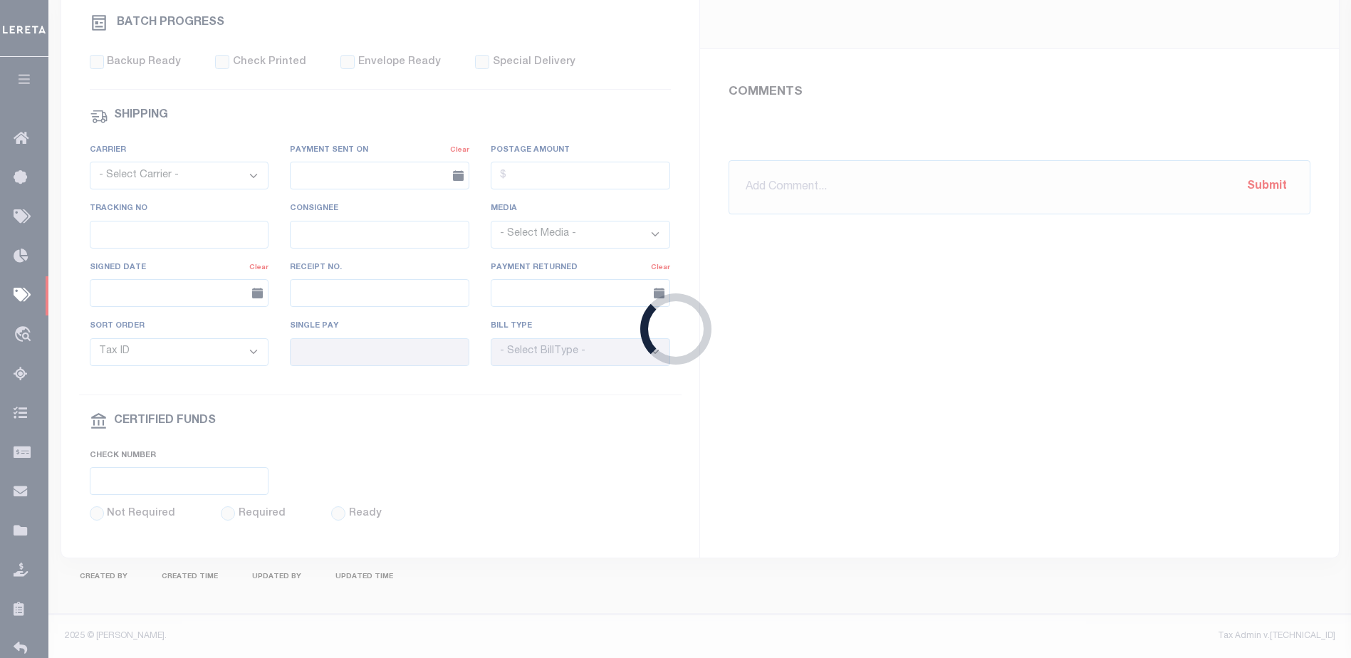
radio input "true"
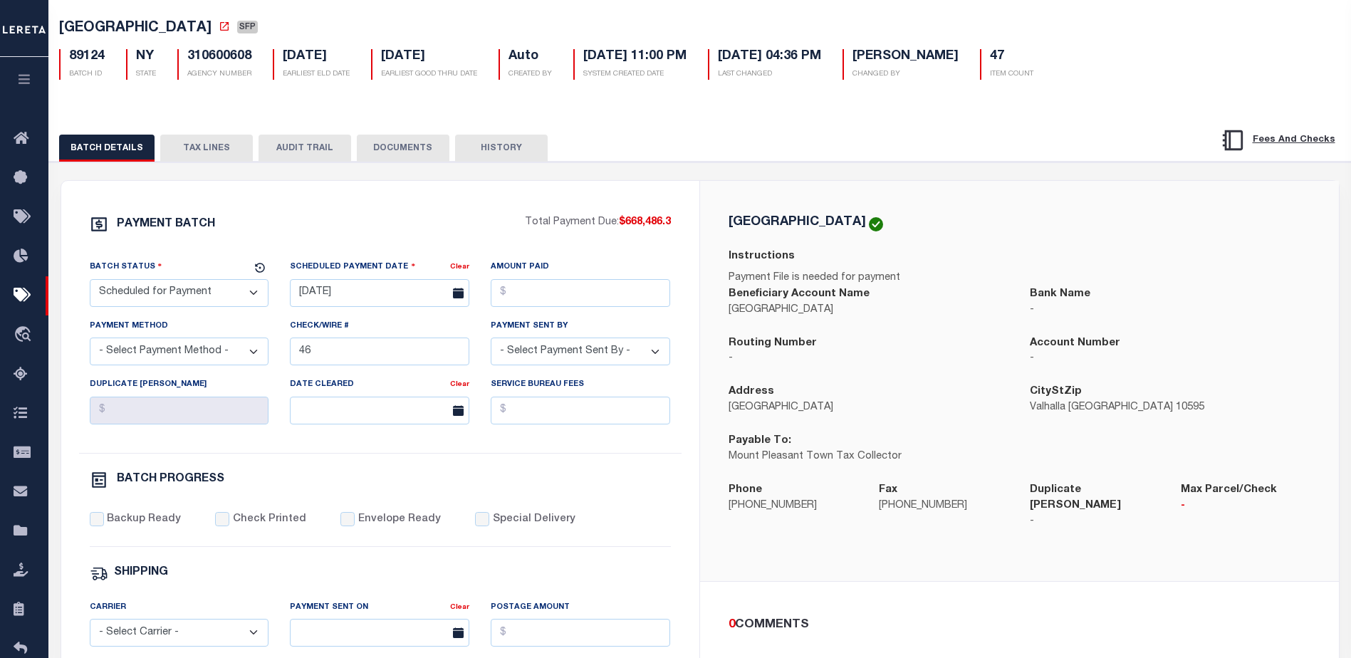
scroll to position [71, 0]
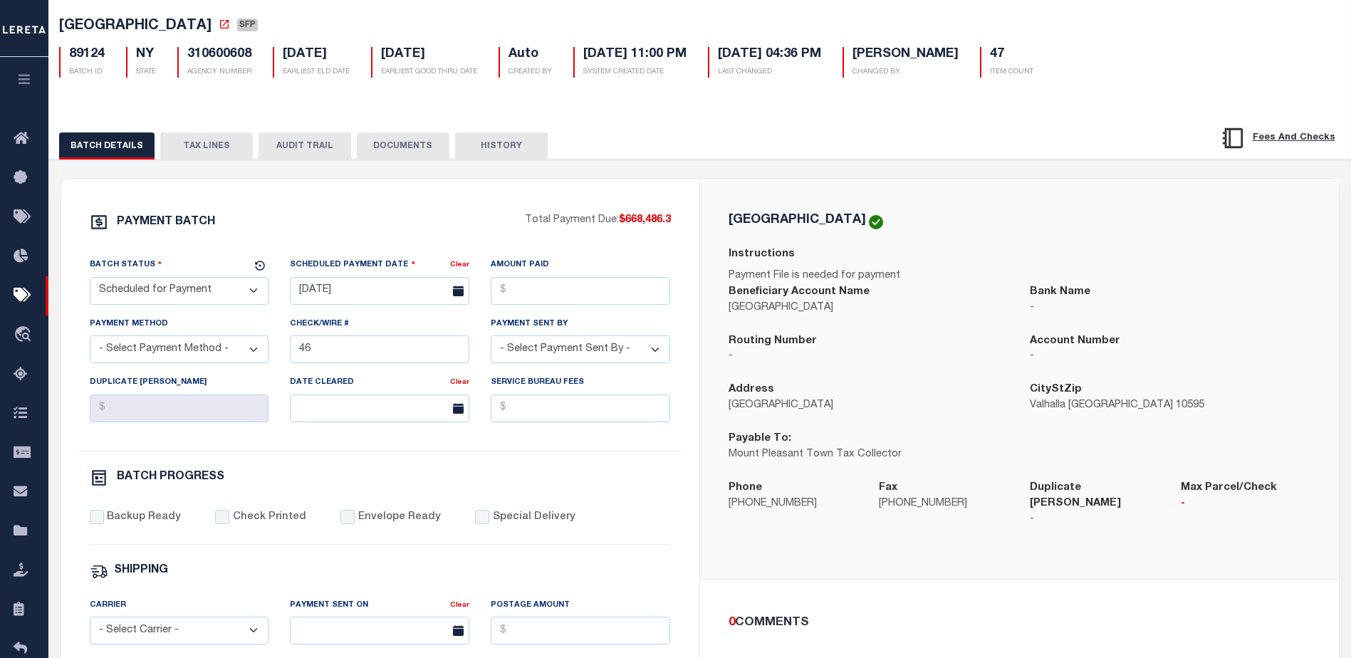
select select "NY"
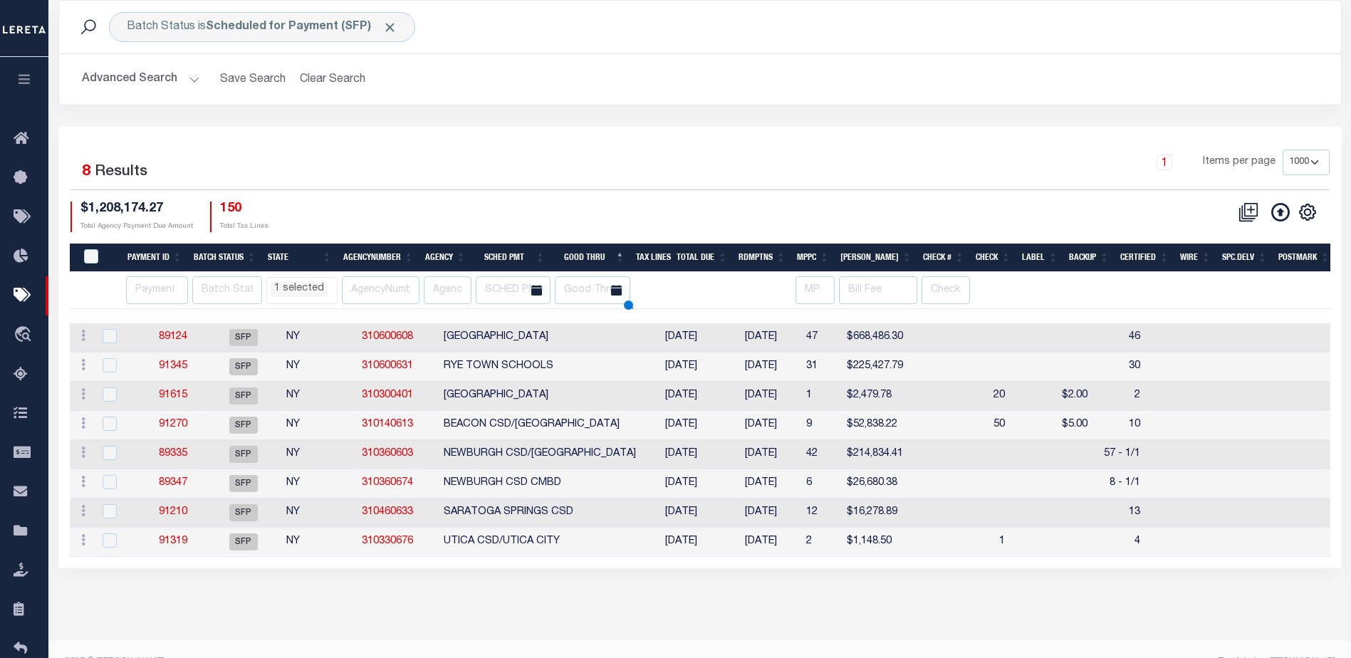
scroll to position [97, 0]
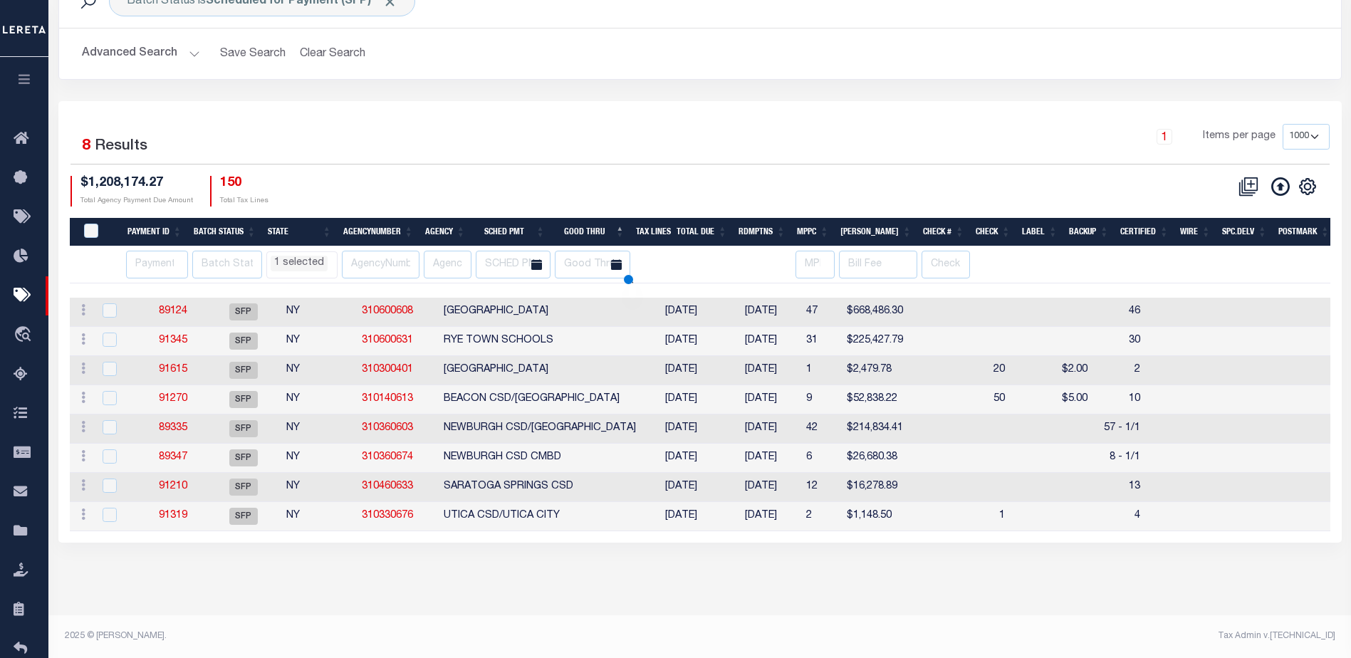
select select "NY"
select select
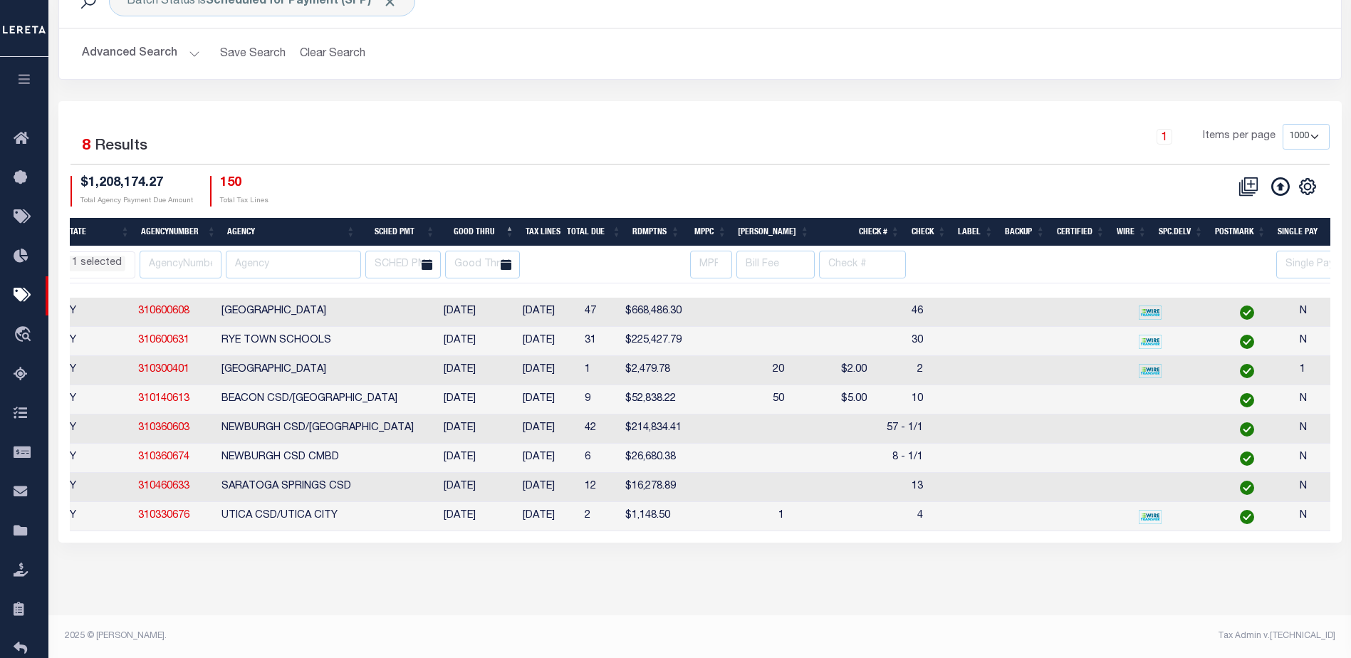
scroll to position [0, 207]
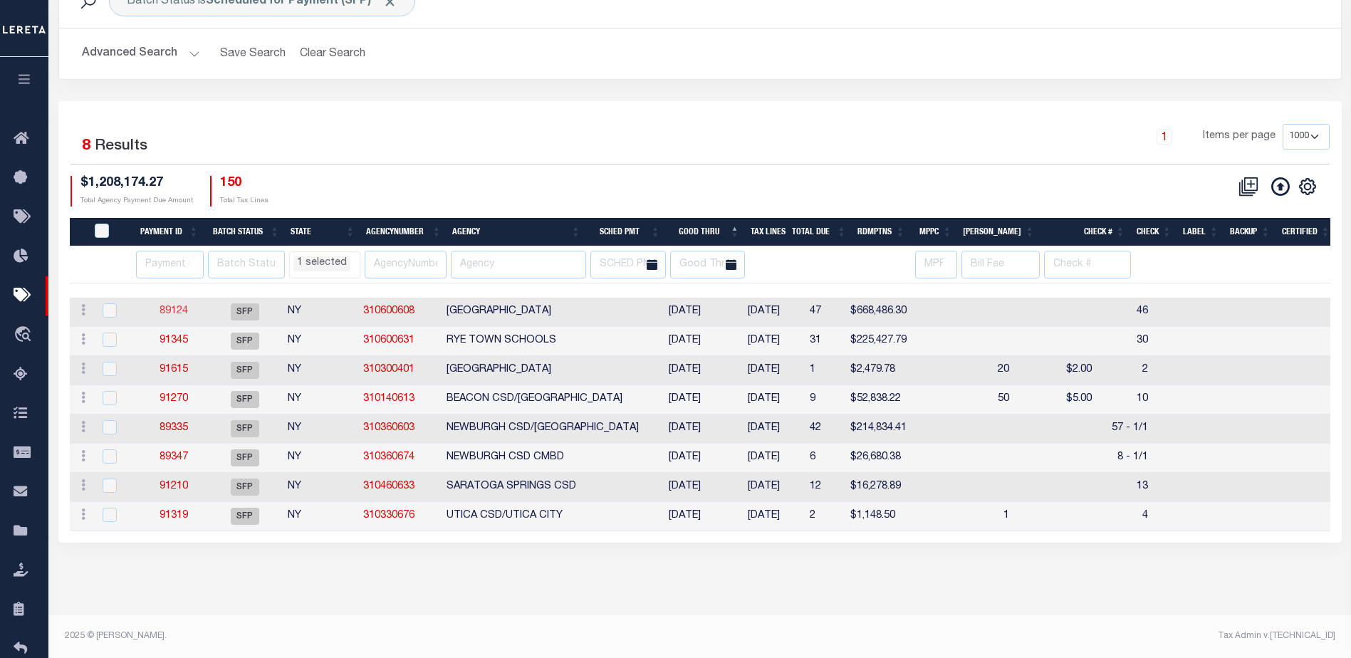
click at [177, 309] on link "89124" at bounding box center [174, 311] width 28 height 10
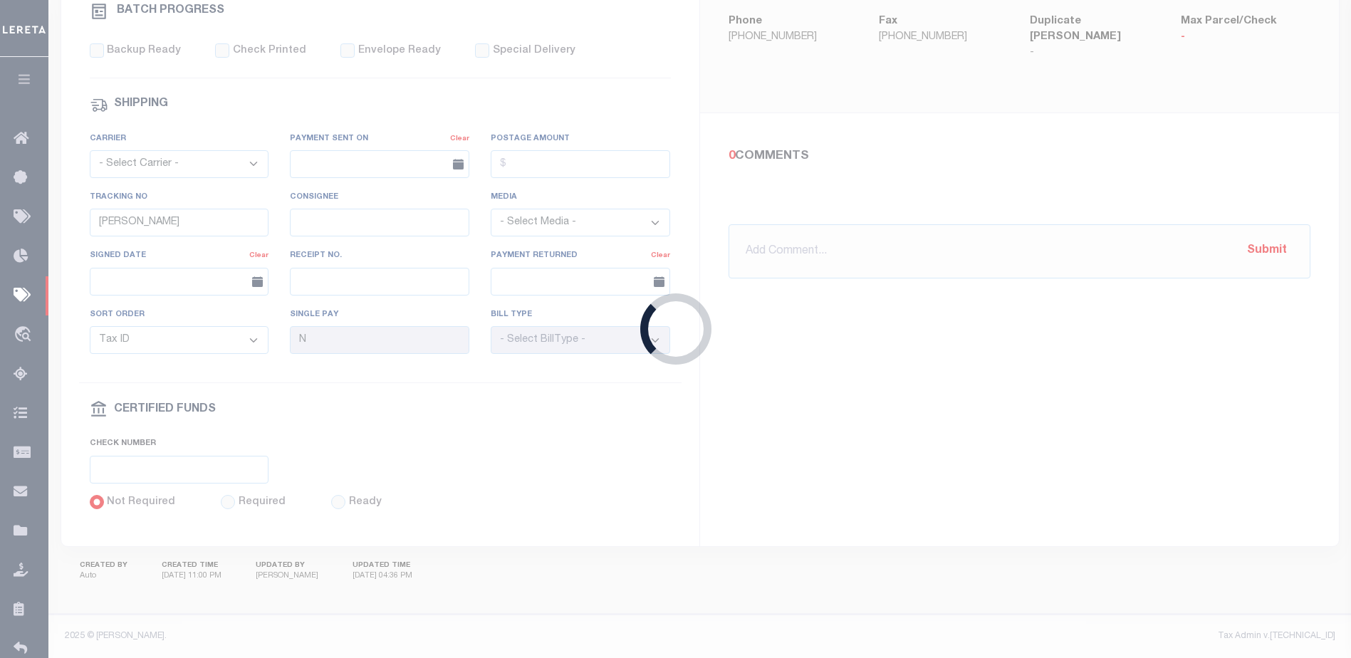
click at [175, 309] on div "Loading..." at bounding box center [675, 329] width 1351 height 658
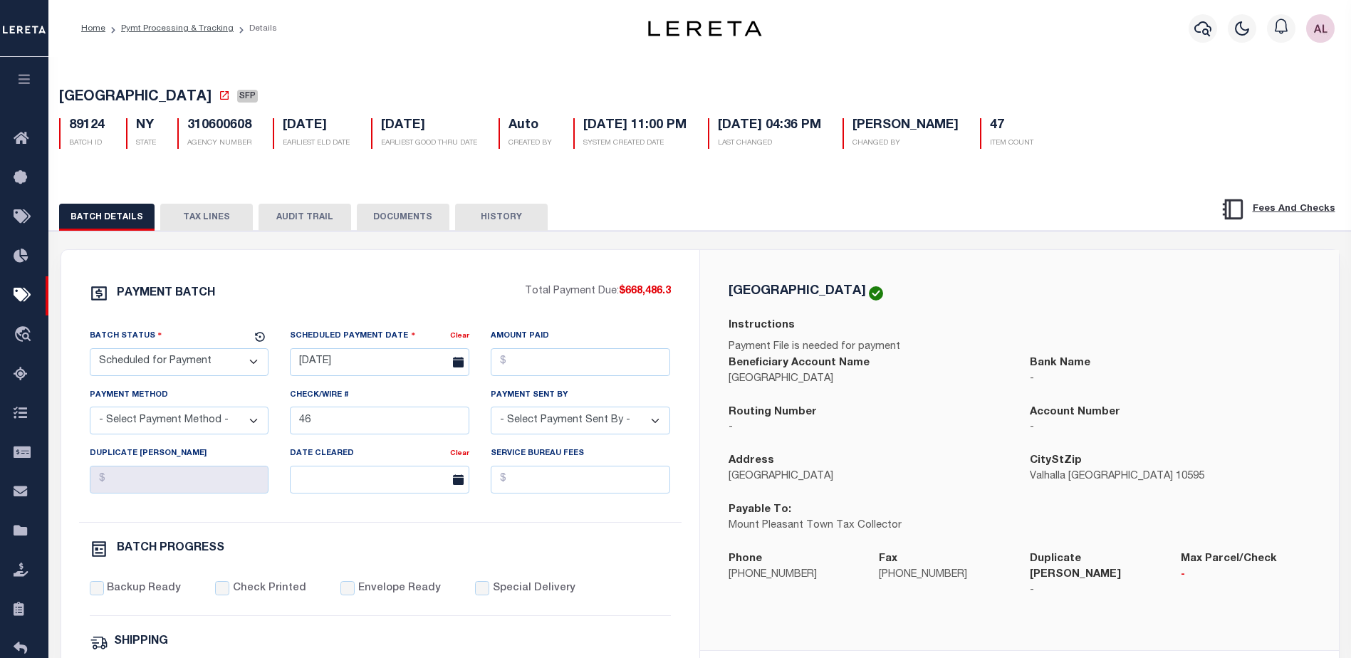
drag, startPoint x: 212, startPoint y: 211, endPoint x: 236, endPoint y: 219, distance: 25.5
click at [212, 211] on button "TAX LINES" at bounding box center [206, 217] width 93 height 27
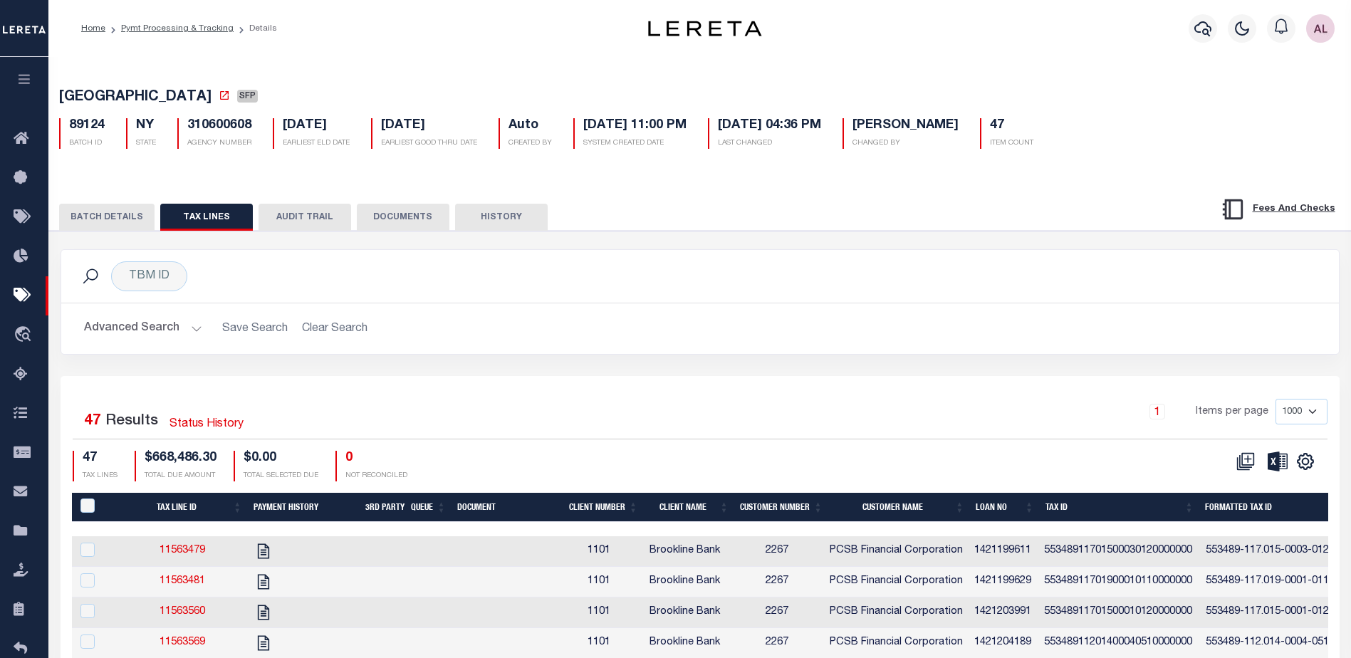
select select "NY"
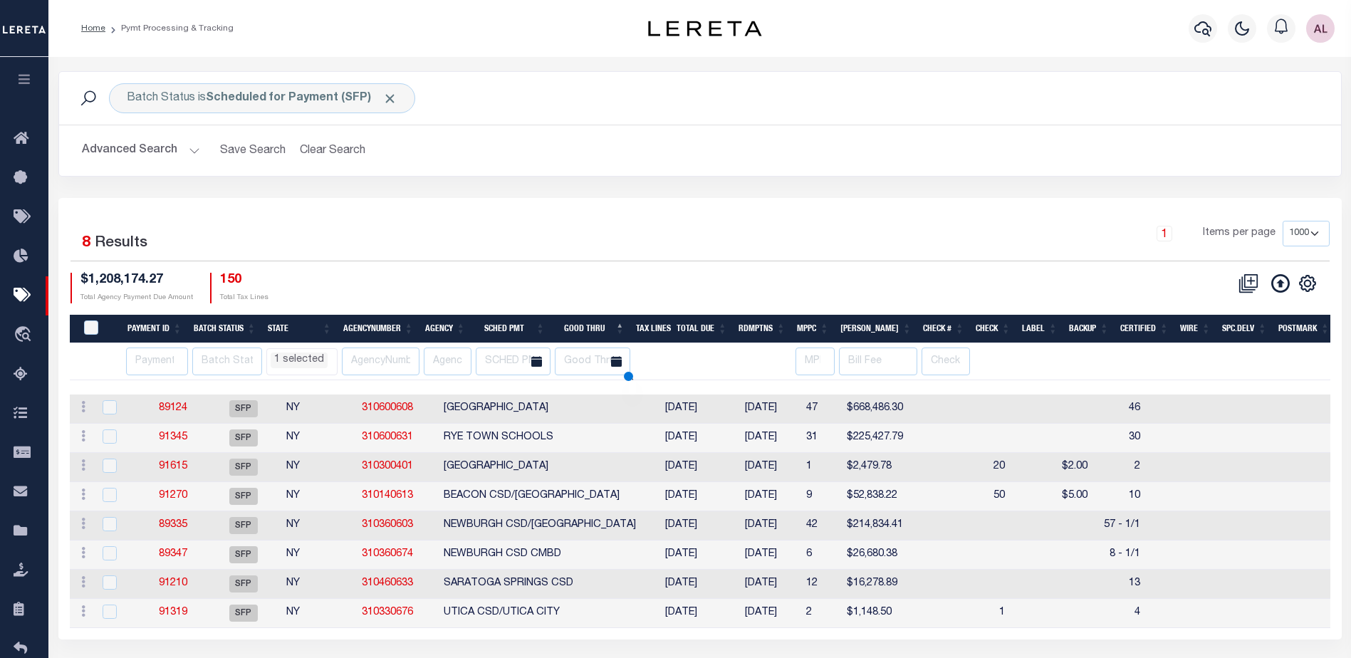
scroll to position [97, 0]
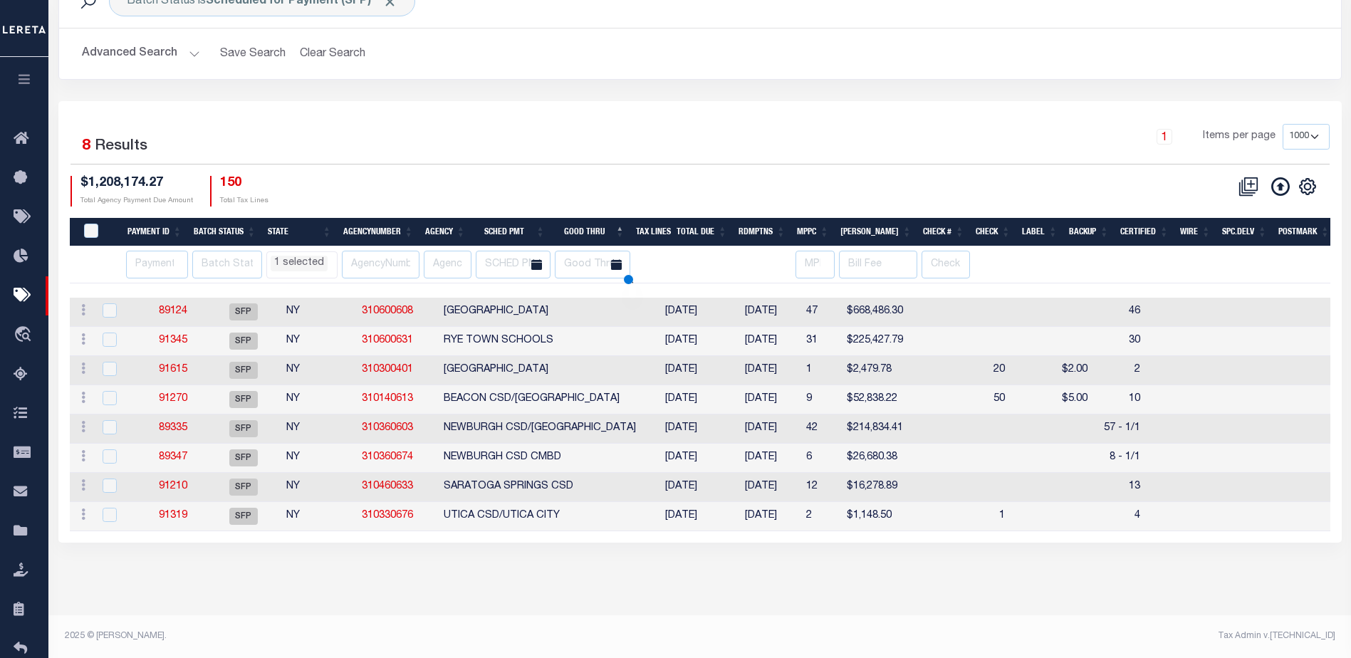
select select "NY"
select select
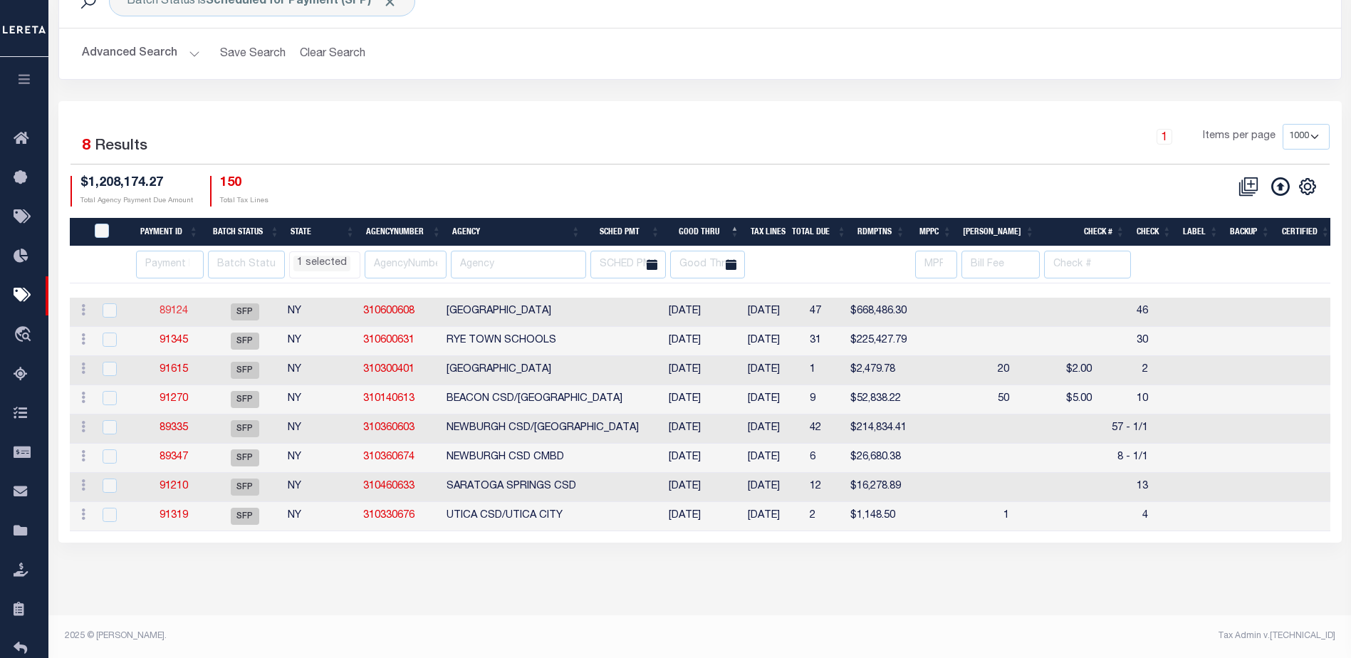
click at [172, 310] on link "89124" at bounding box center [174, 311] width 28 height 10
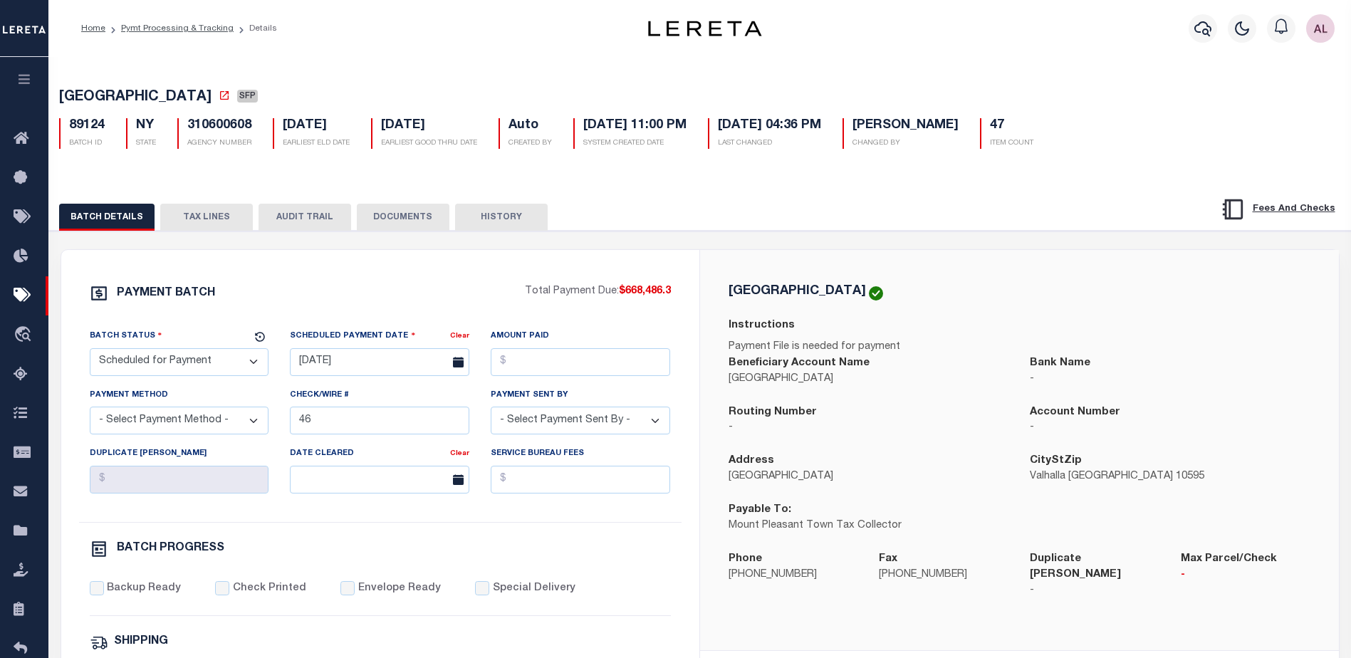
select select "NY"
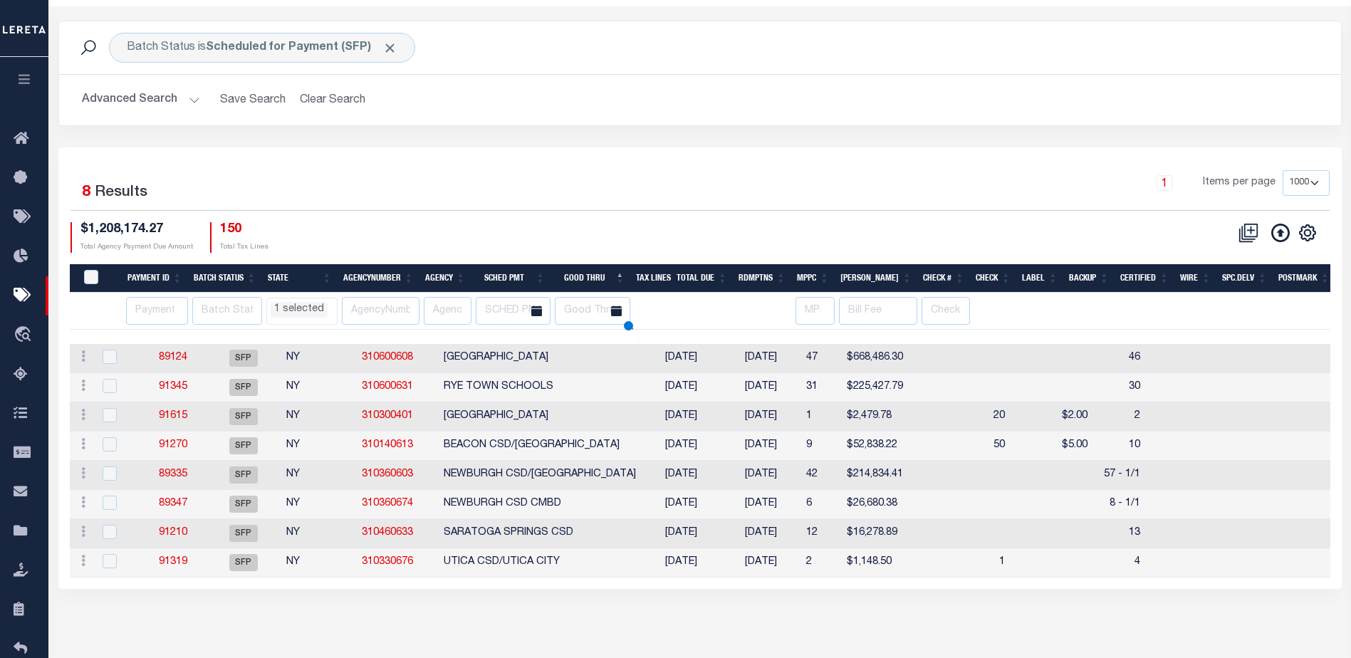
select select "NY"
select select
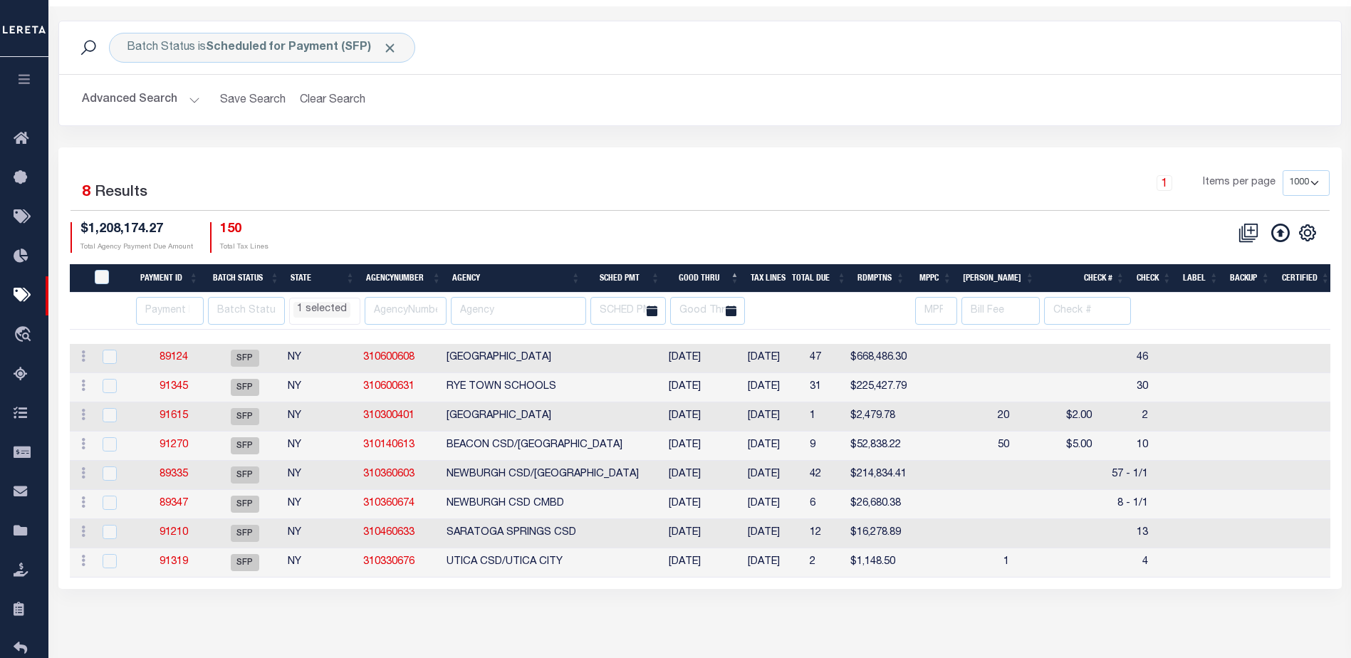
scroll to position [97, 0]
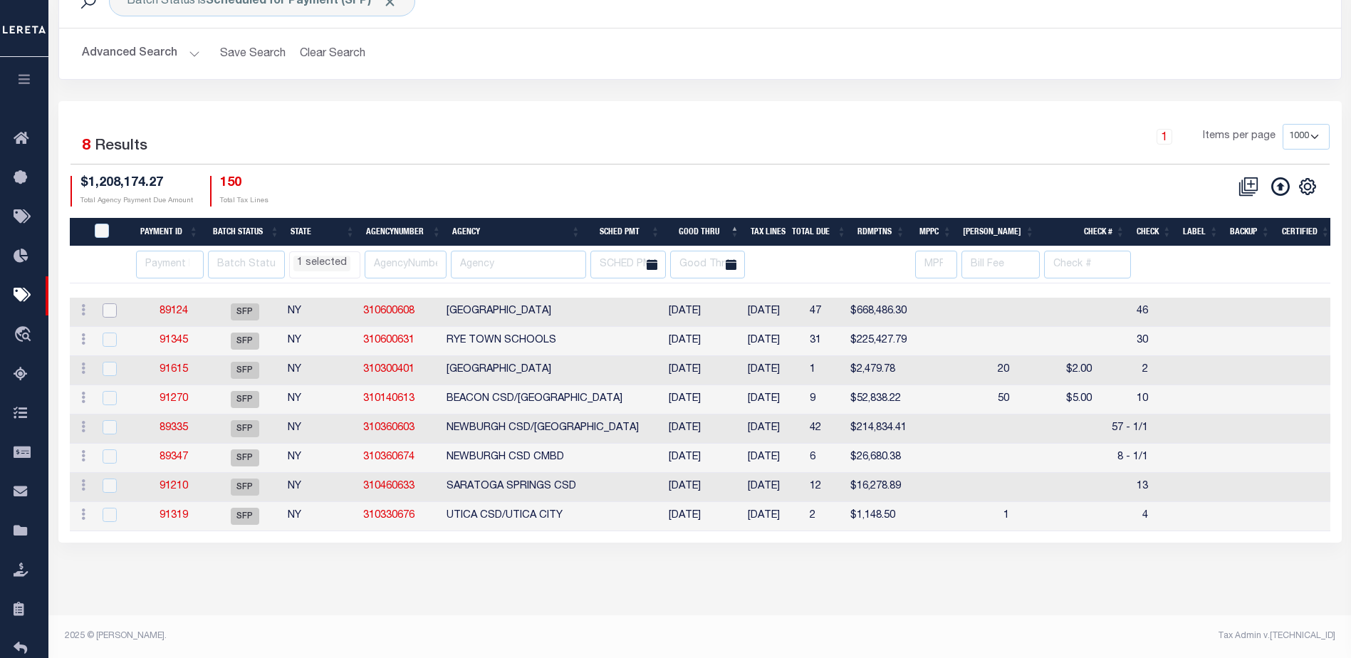
click at [109, 311] on input "checkbox" at bounding box center [110, 310] width 14 height 14
checkbox input "true"
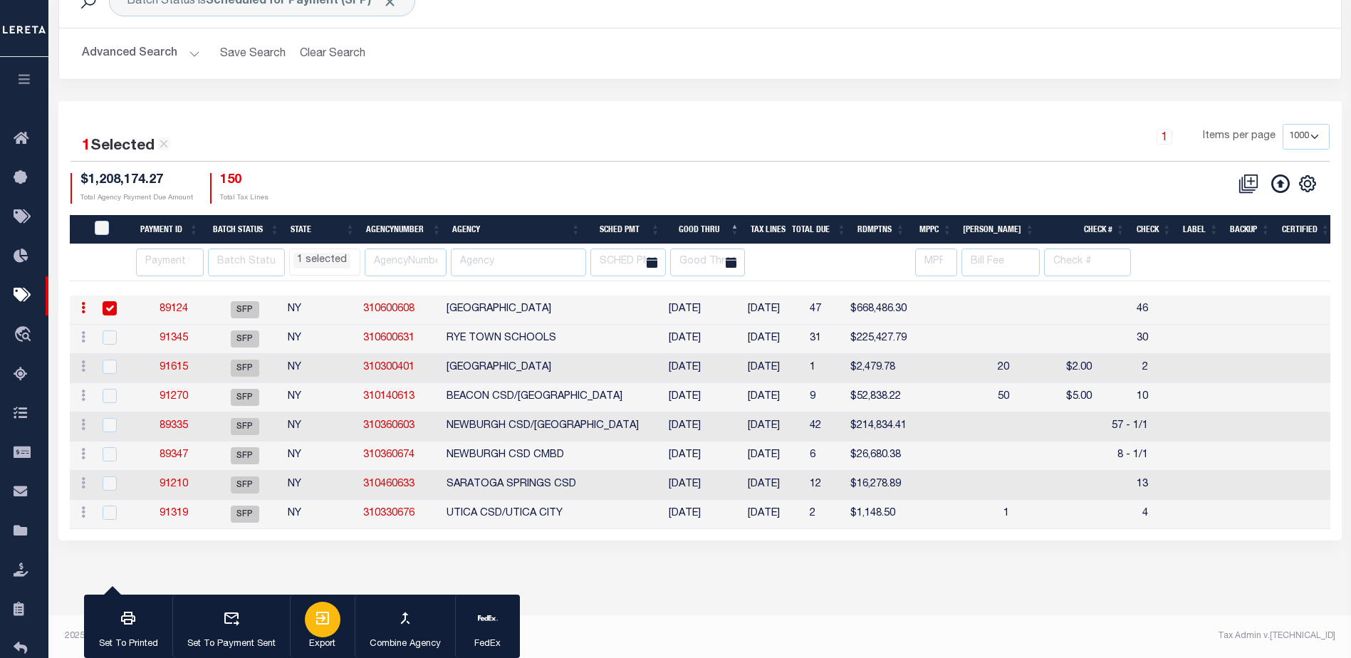
click at [322, 614] on icon "button" at bounding box center [322, 618] width 13 height 13
click at [175, 308] on link "89124" at bounding box center [174, 309] width 28 height 10
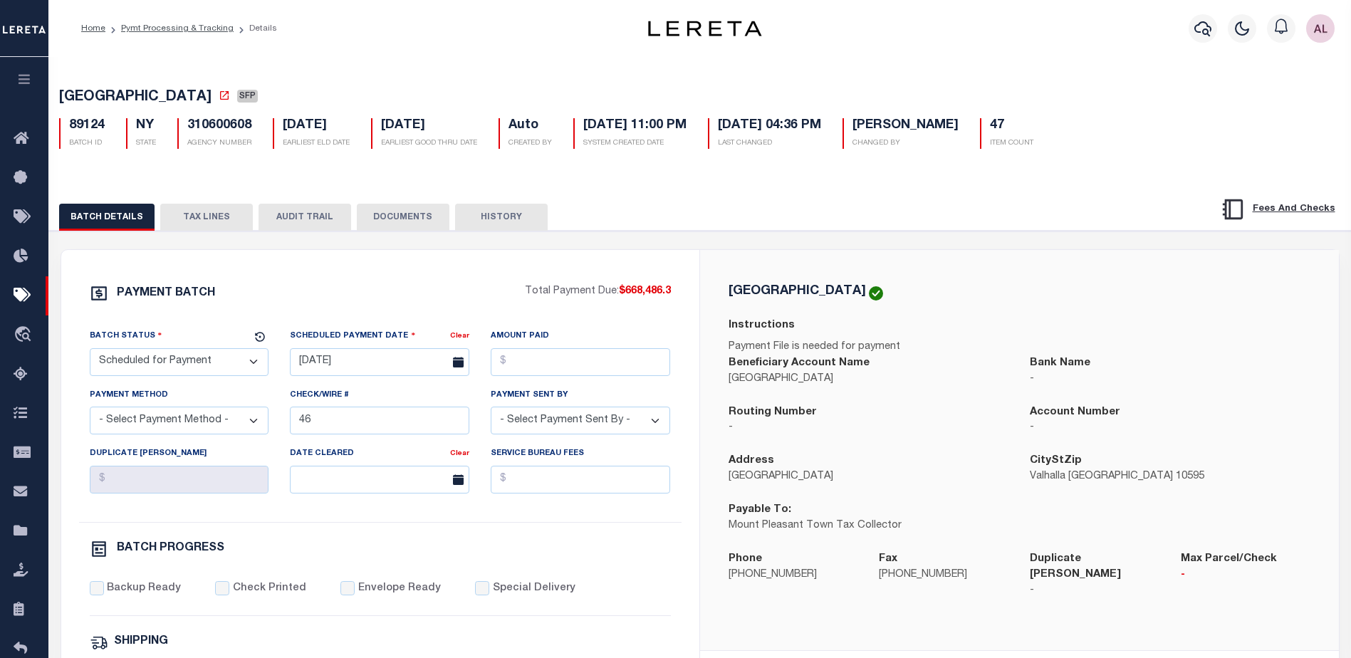
click at [199, 226] on button "TAX LINES" at bounding box center [206, 217] width 93 height 27
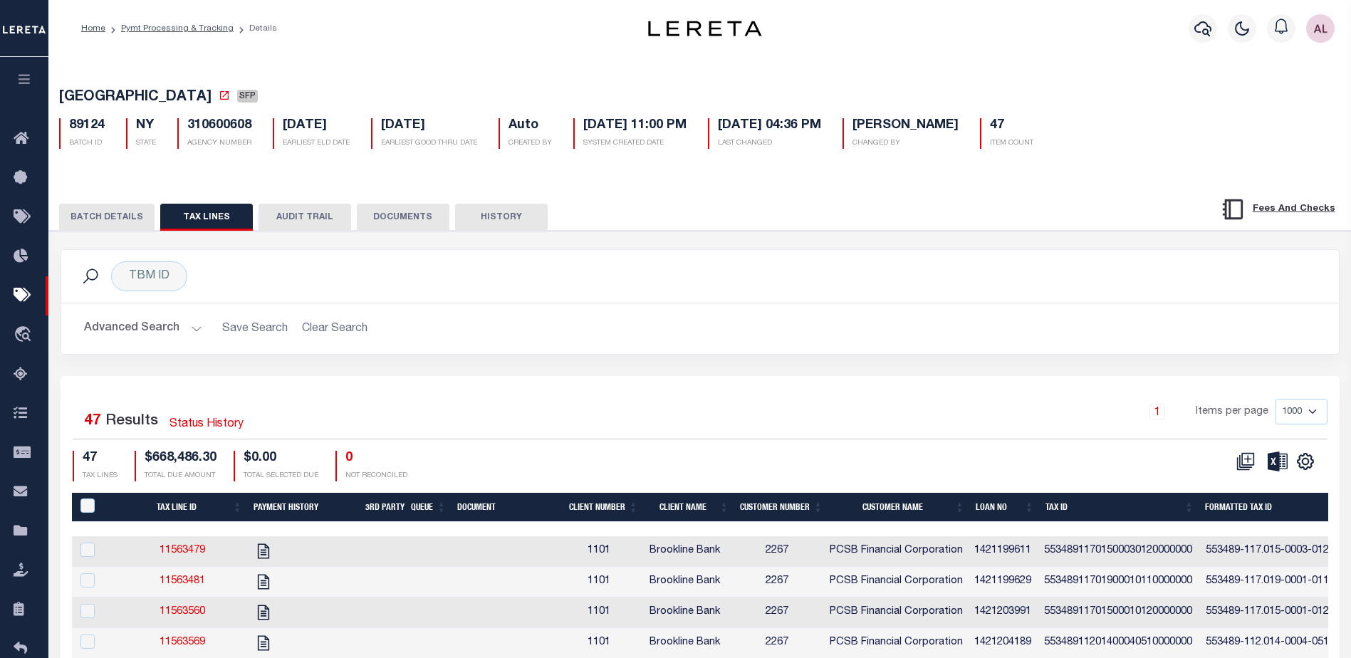
click at [700, 506] on th "Client Name" at bounding box center [689, 507] width 91 height 29
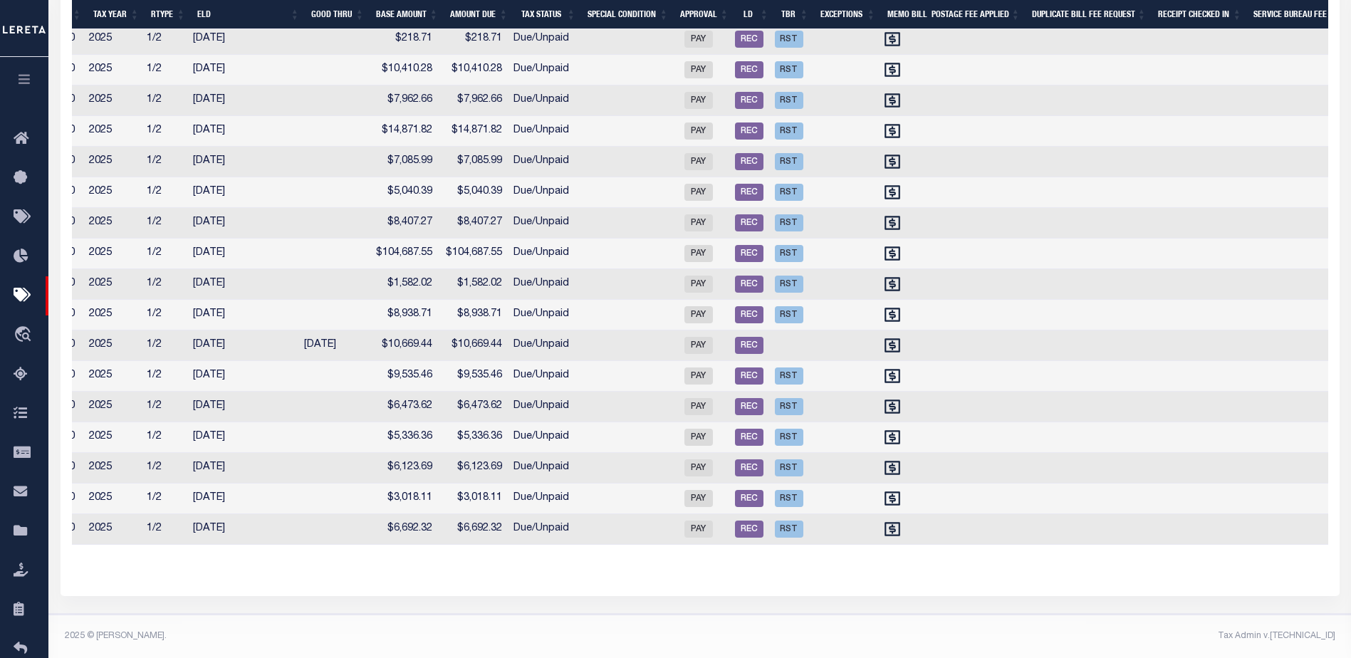
scroll to position [0, 1283]
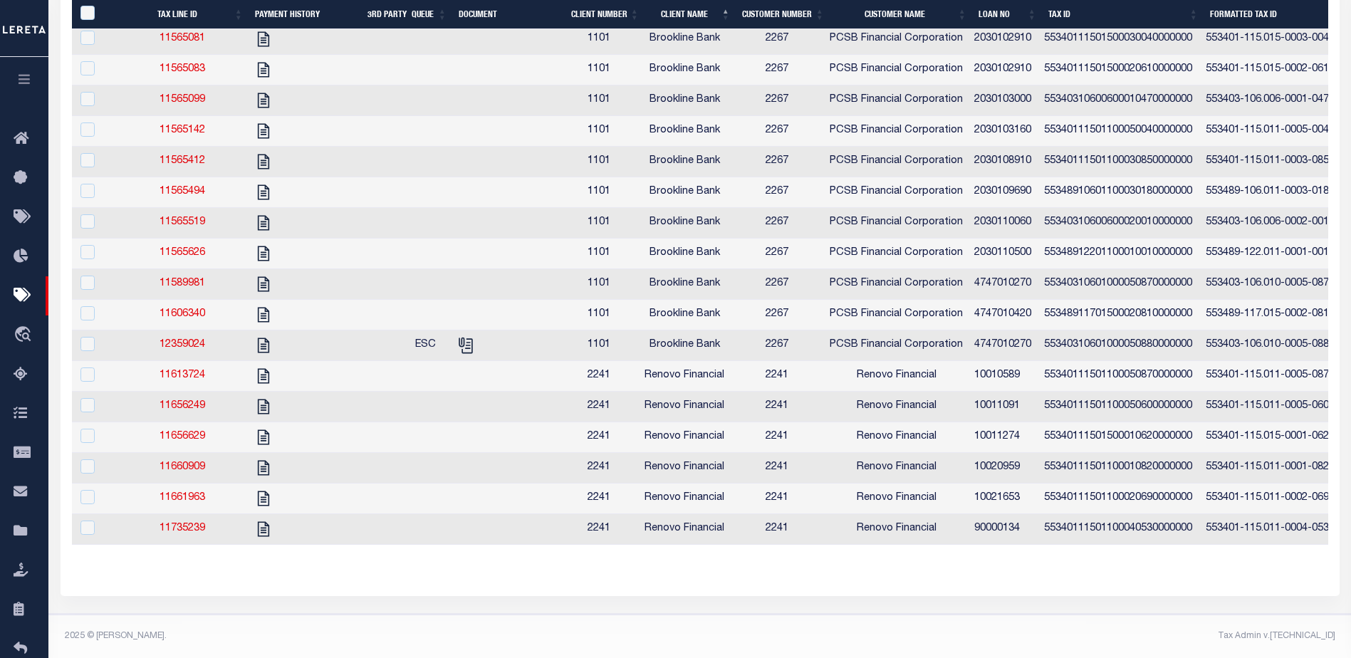
select select "NY"
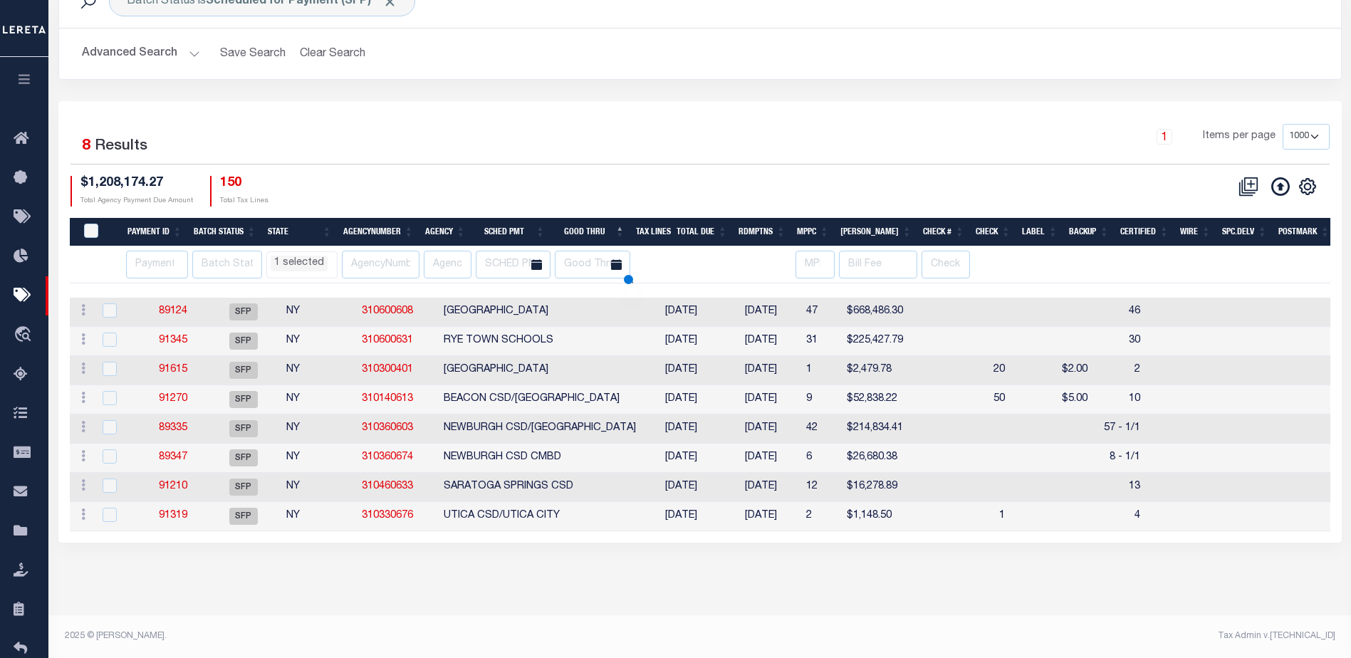
select select "NY"
select select
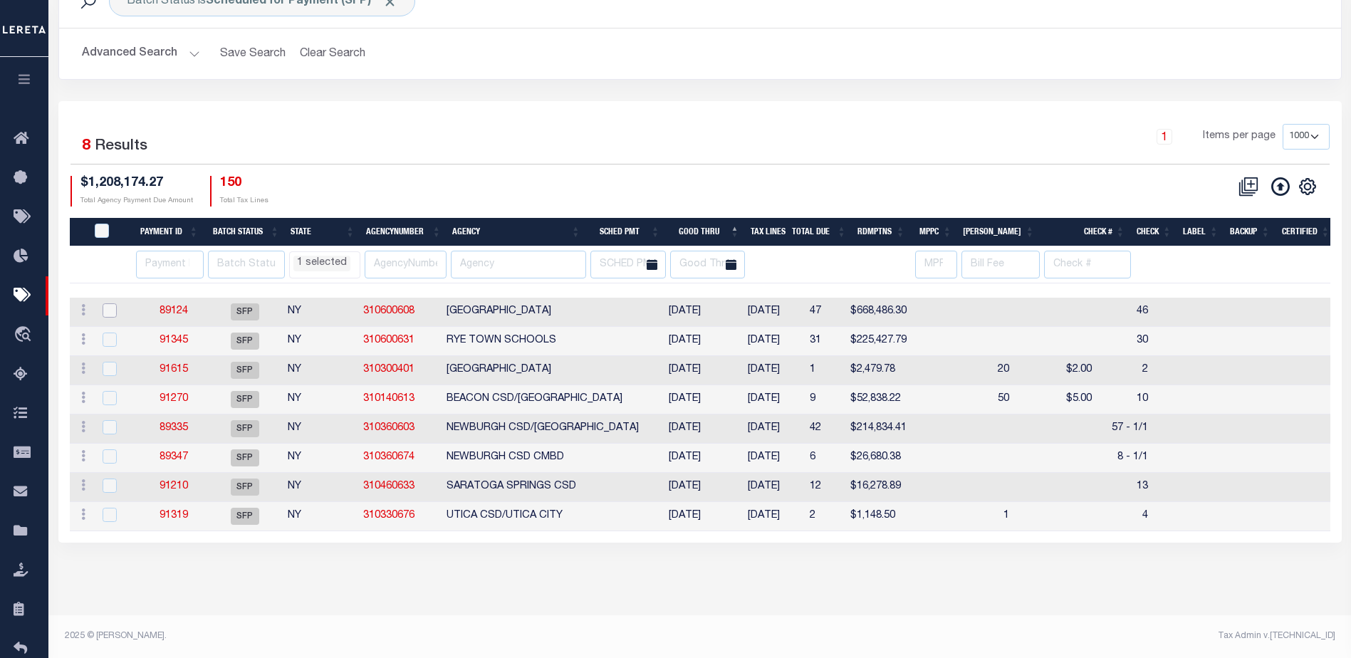
click at [112, 308] on input "checkbox" at bounding box center [110, 310] width 14 height 14
checkbox input "true"
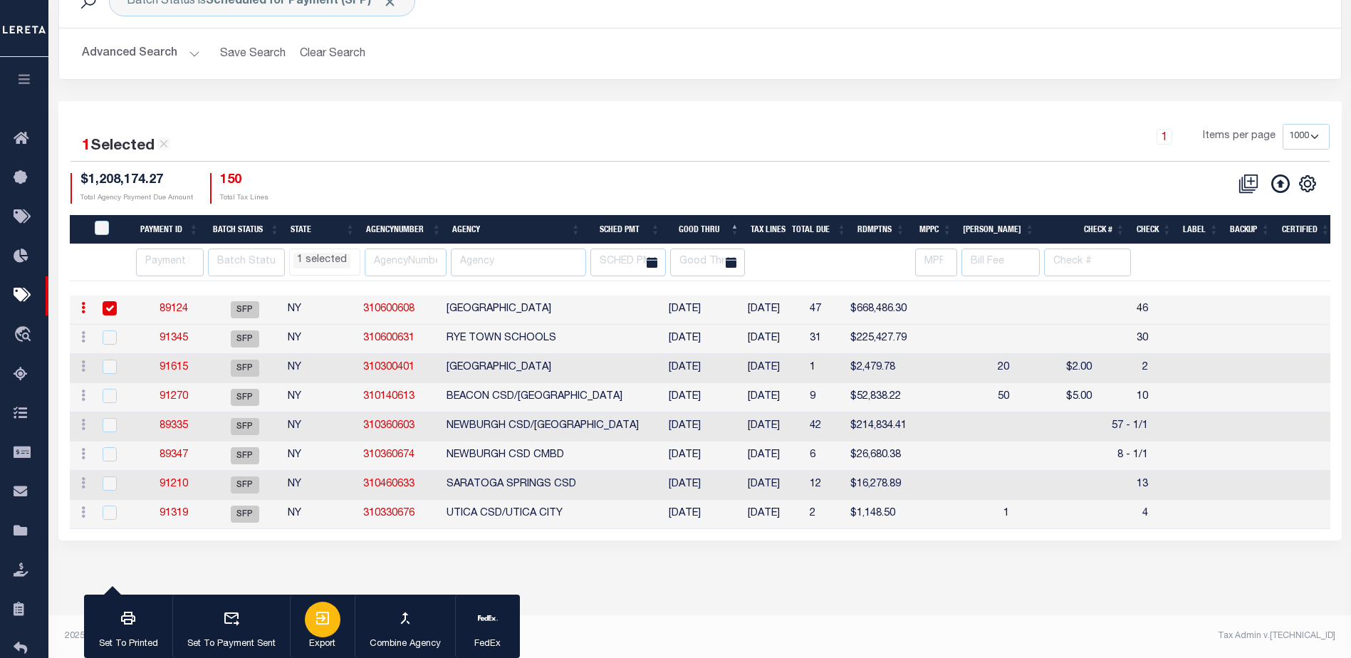
click at [318, 615] on icon "button" at bounding box center [322, 618] width 17 height 17
click at [172, 309] on link "89124" at bounding box center [174, 309] width 28 height 10
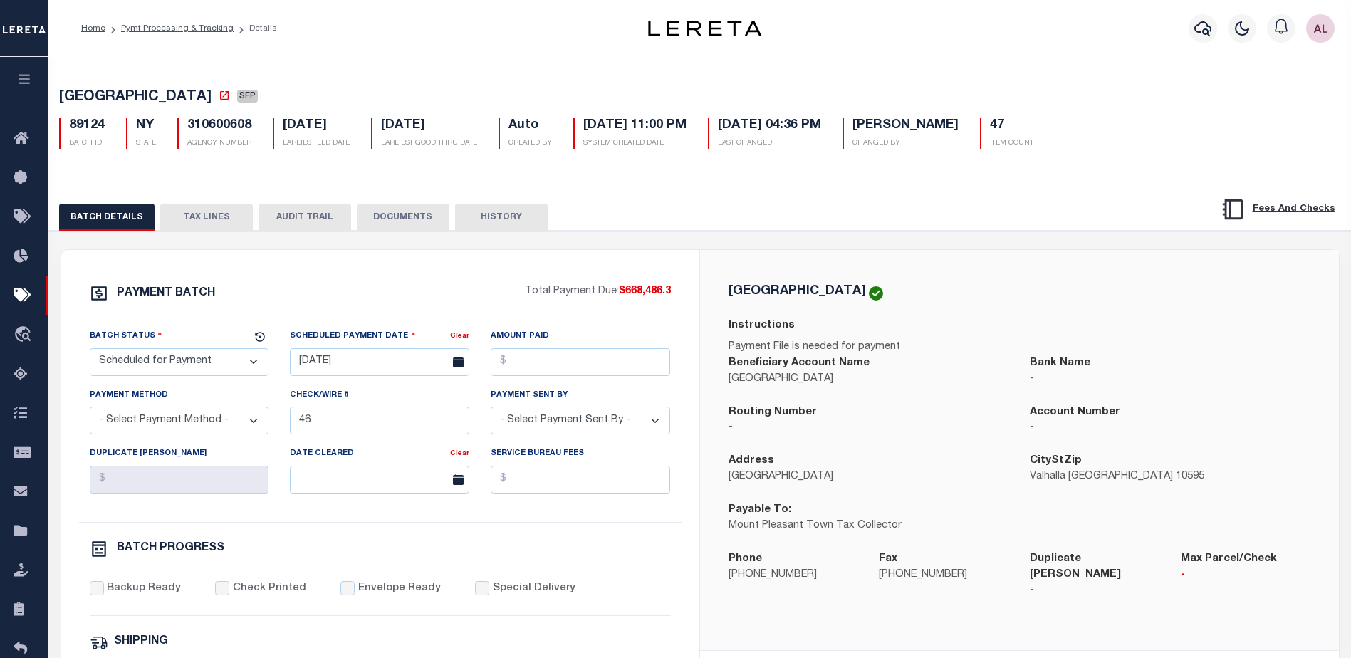
click at [254, 195] on div "BATCH DETAILS TAX LINES AUDIT TRAIL DOCUMENTS HISTORY" at bounding box center [700, 664] width 1316 height 975
click at [207, 221] on button "TAX LINES" at bounding box center [206, 217] width 93 height 27
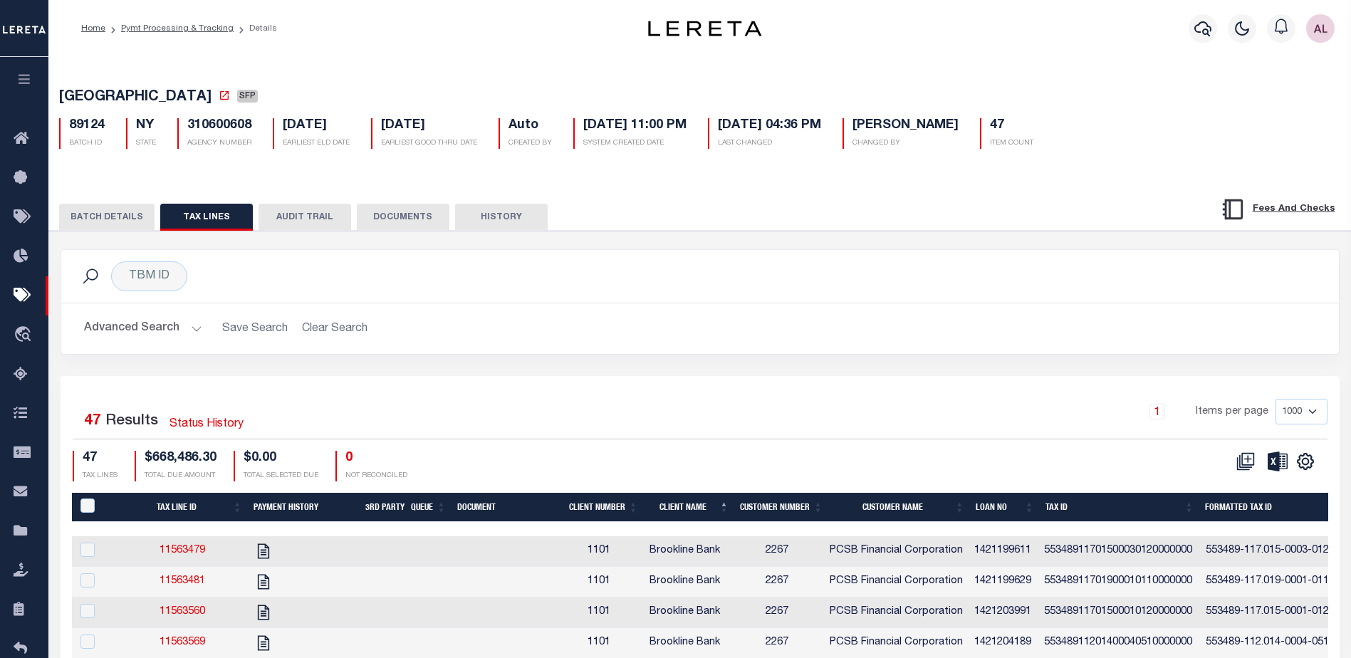
drag, startPoint x: 1283, startPoint y: 2, endPoint x: 571, endPoint y: 263, distance: 758.5
click at [794, 326] on h2 "Advanced Search Save Search Clear Search" at bounding box center [700, 329] width 1255 height 28
select select "NY"
select select
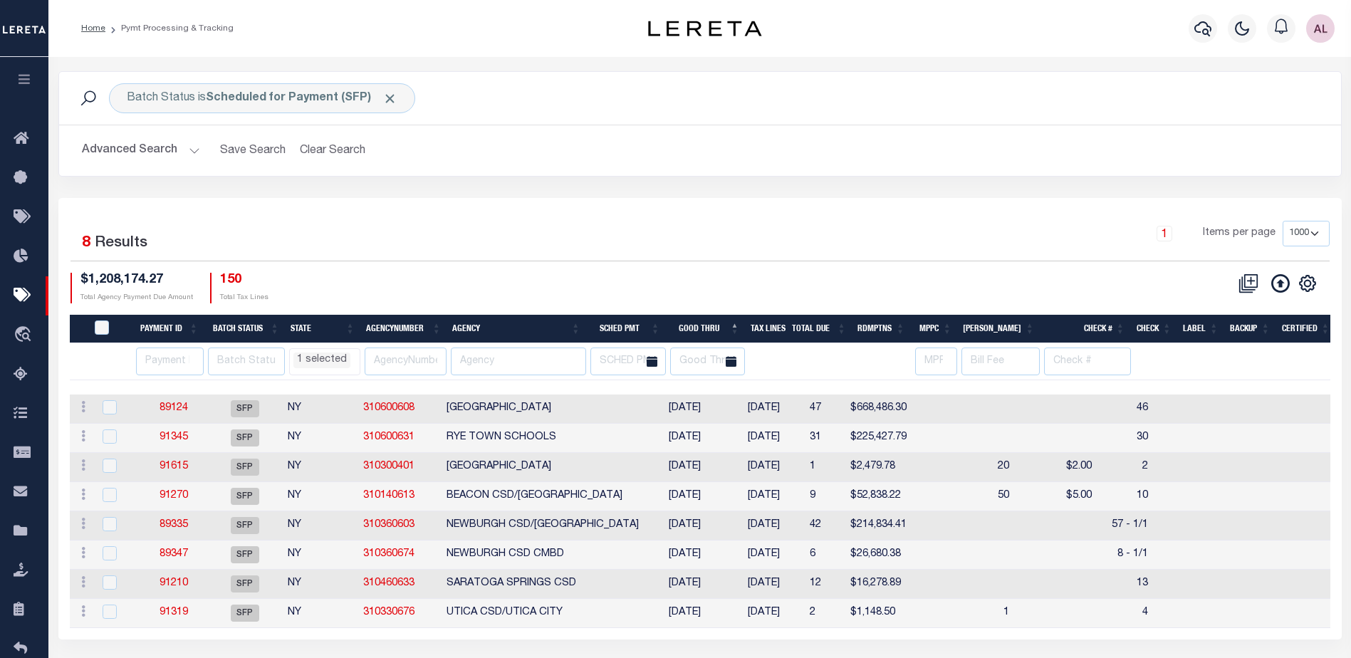
scroll to position [97, 0]
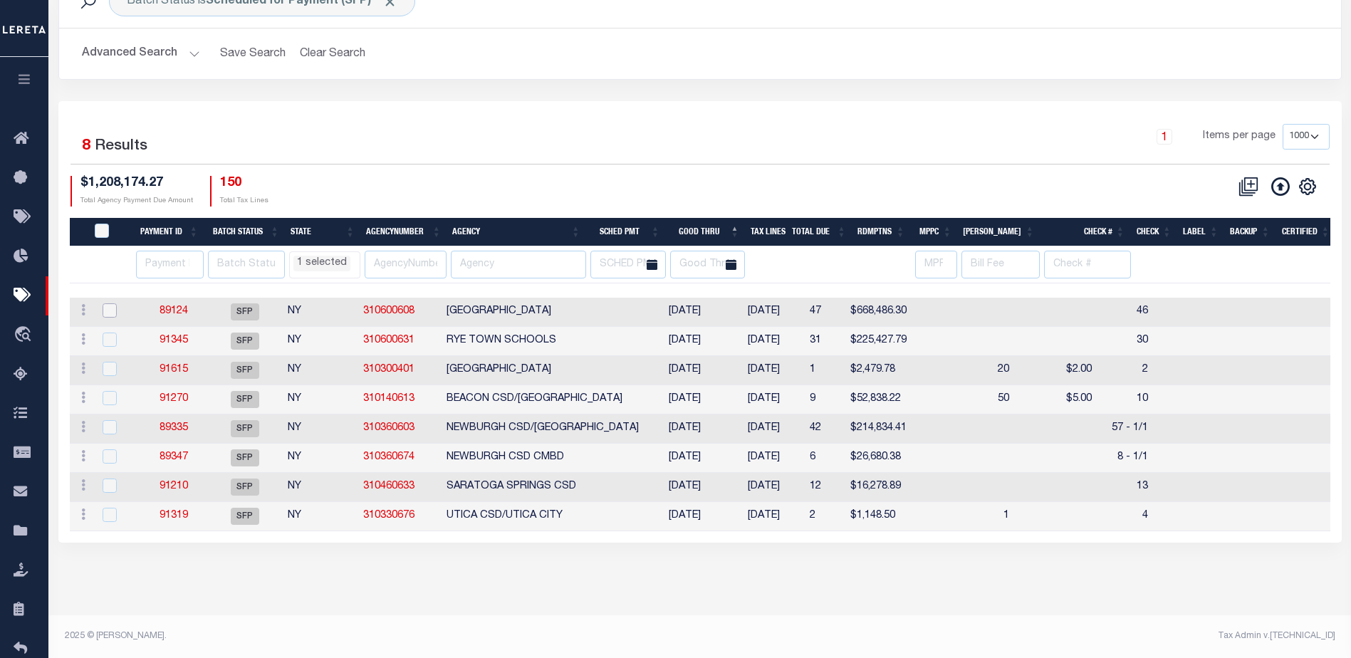
click at [108, 309] on input "checkbox" at bounding box center [110, 310] width 14 height 14
checkbox input "true"
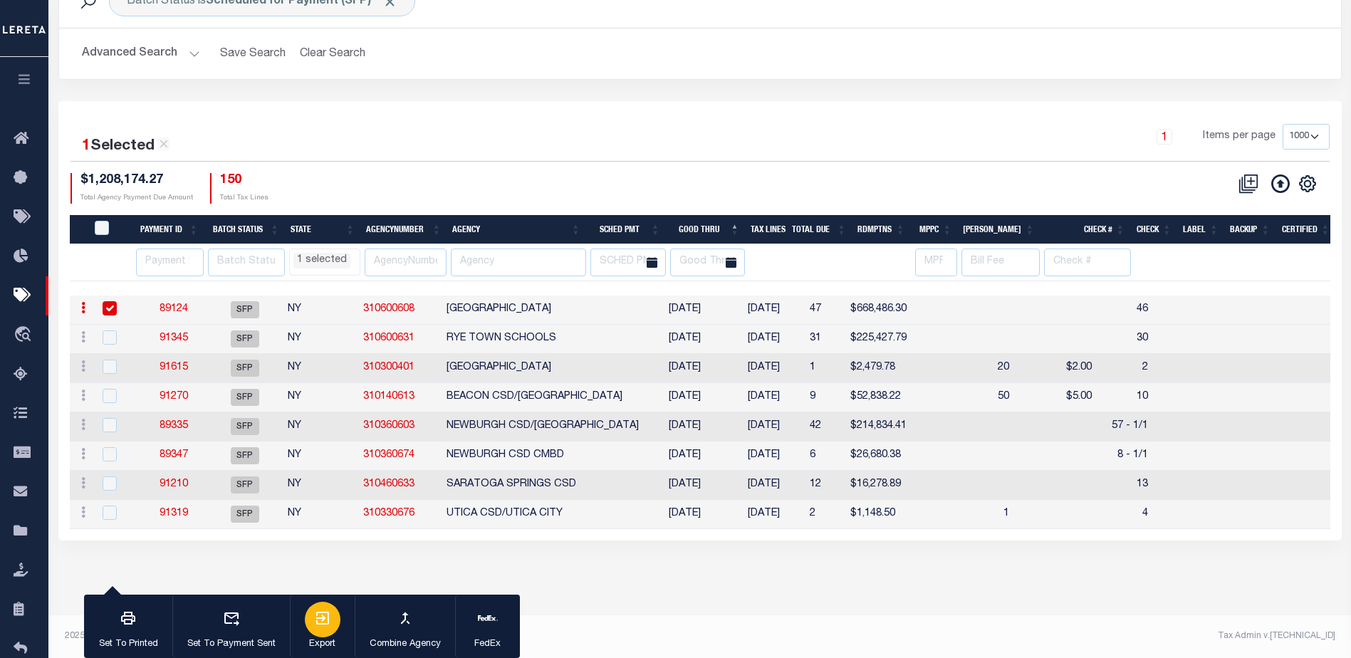
click at [323, 615] on icon "button" at bounding box center [322, 618] width 17 height 17
click at [175, 307] on link "89124" at bounding box center [174, 309] width 28 height 10
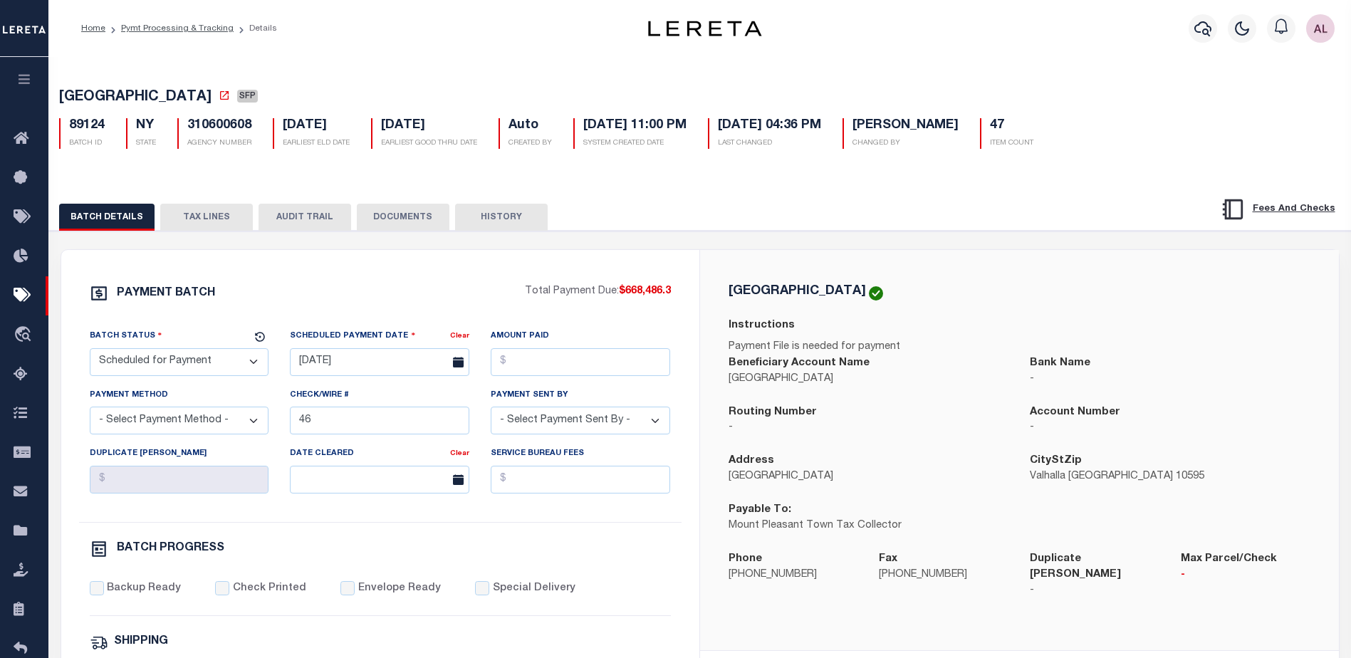
click at [209, 216] on button "TAX LINES" at bounding box center [206, 217] width 93 height 27
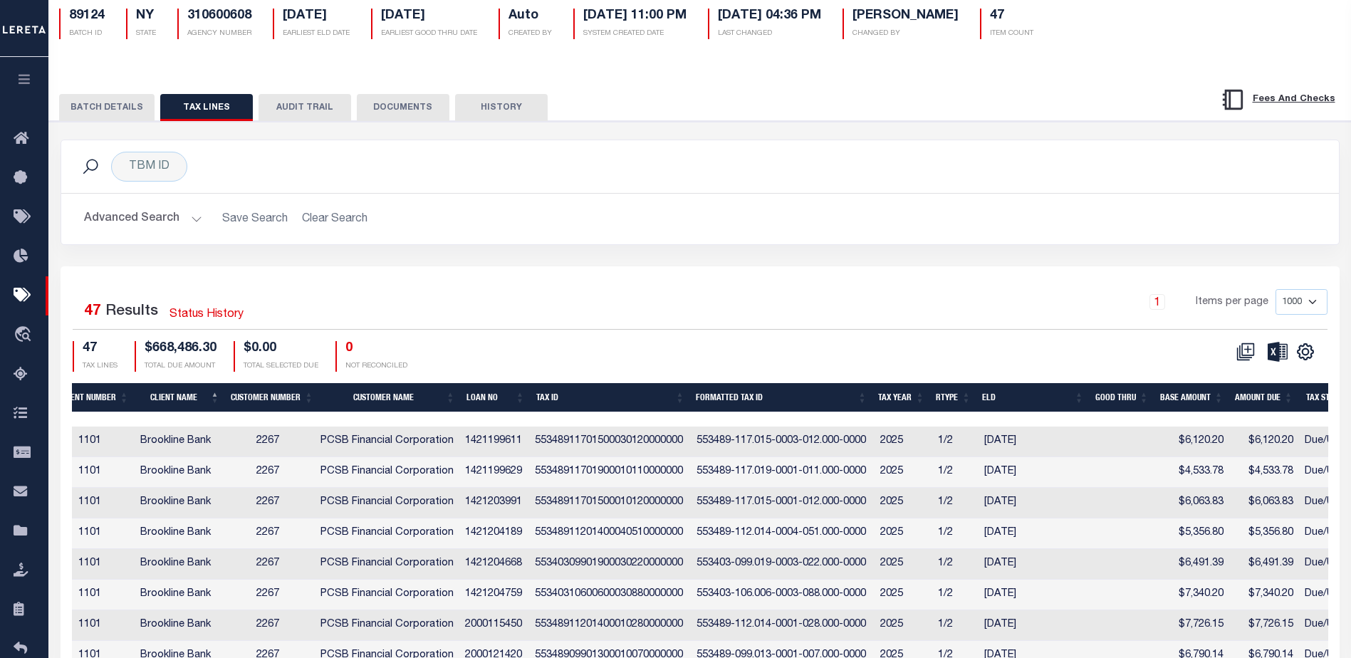
scroll to position [214, 0]
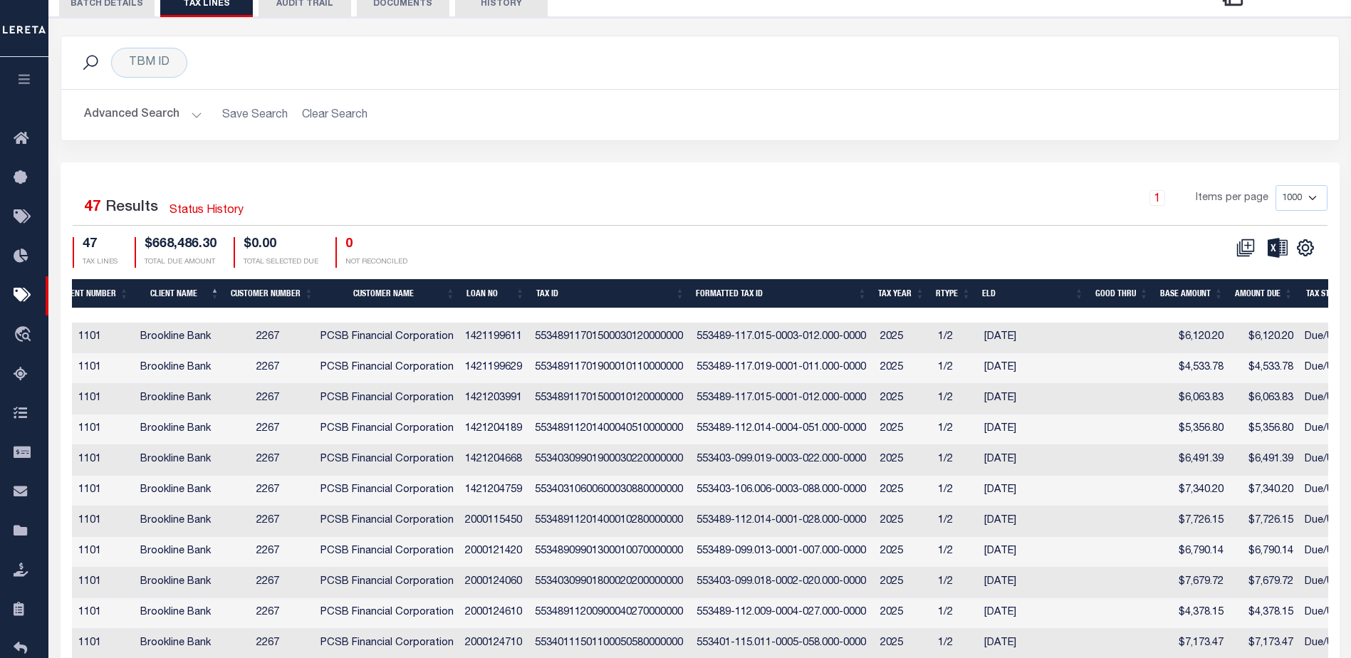
click at [450, 295] on th "Customer Name" at bounding box center [390, 293] width 142 height 29
click at [1311, 254] on icon "" at bounding box center [1306, 248] width 16 height 16
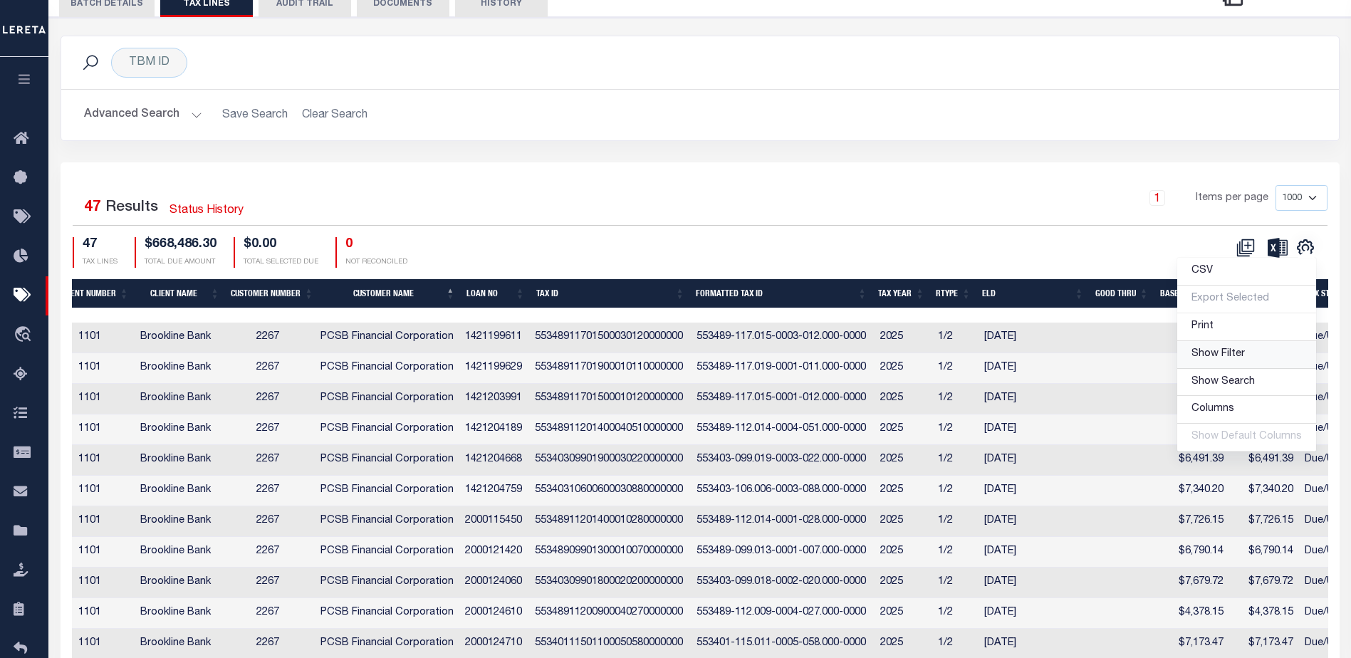
click at [1224, 358] on span "Show Filter" at bounding box center [1218, 354] width 53 height 10
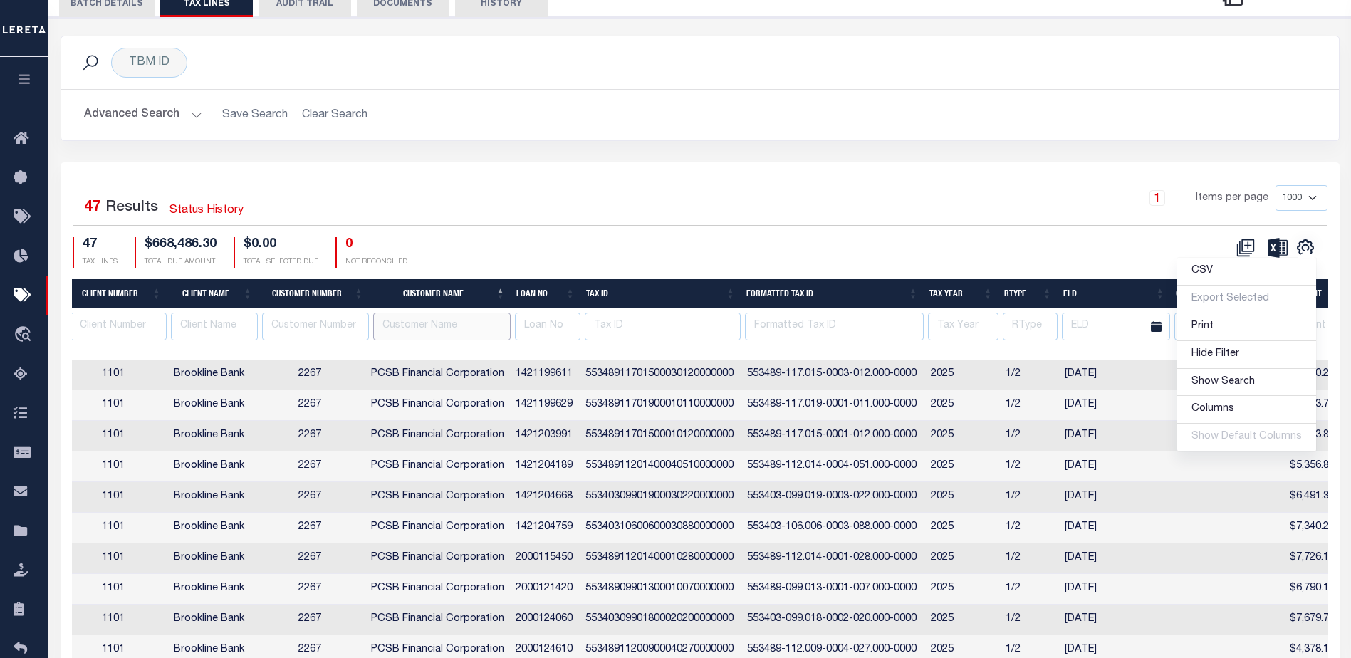
click at [435, 326] on input "text" at bounding box center [441, 327] width 137 height 28
type input "renovo"
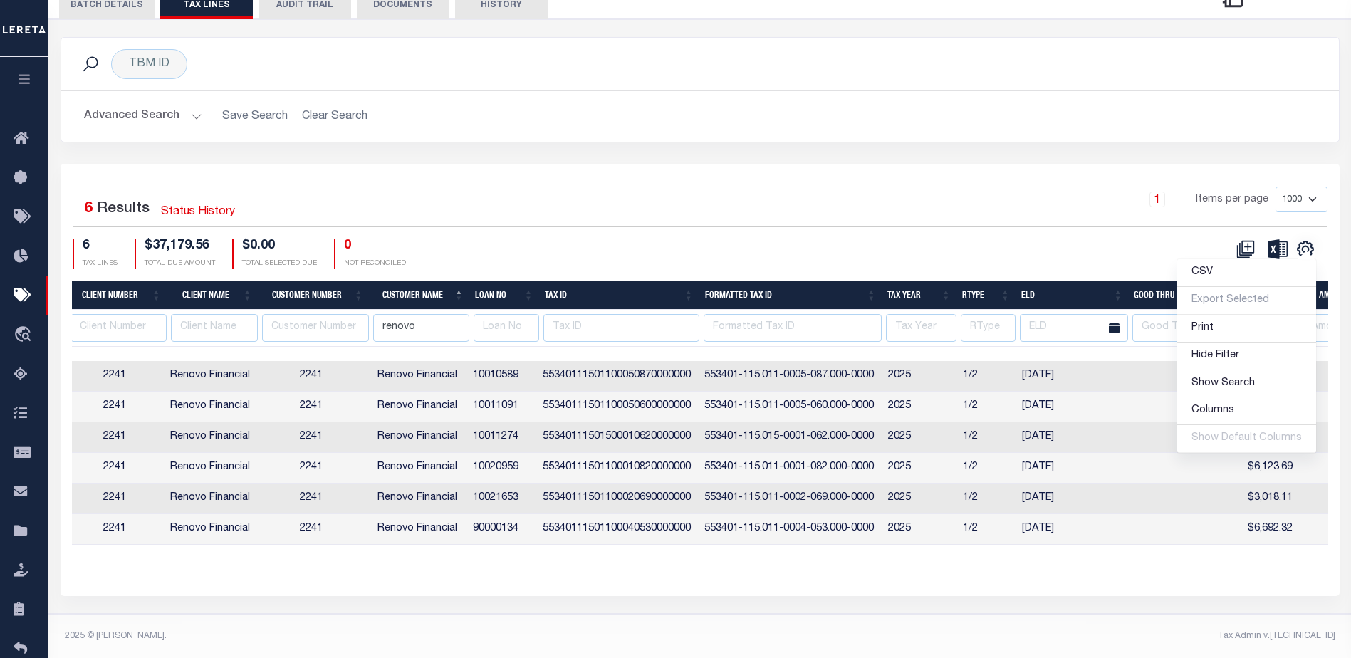
click at [648, 242] on div "6 TAX LINES $37,179.56 TOTAL DUE AMOUNT $0.00 TOTAL SELECTED DUE 0 NOT RECONCIL…" at bounding box center [387, 254] width 628 height 31
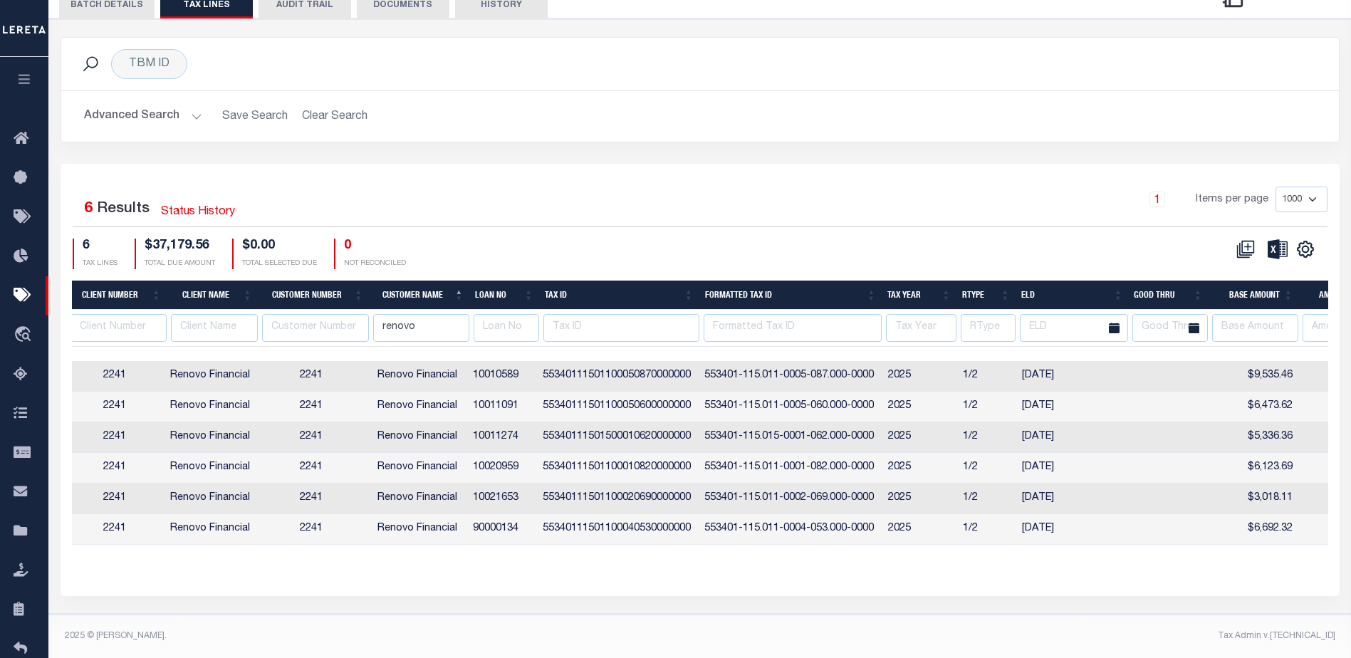
scroll to position [0, 554]
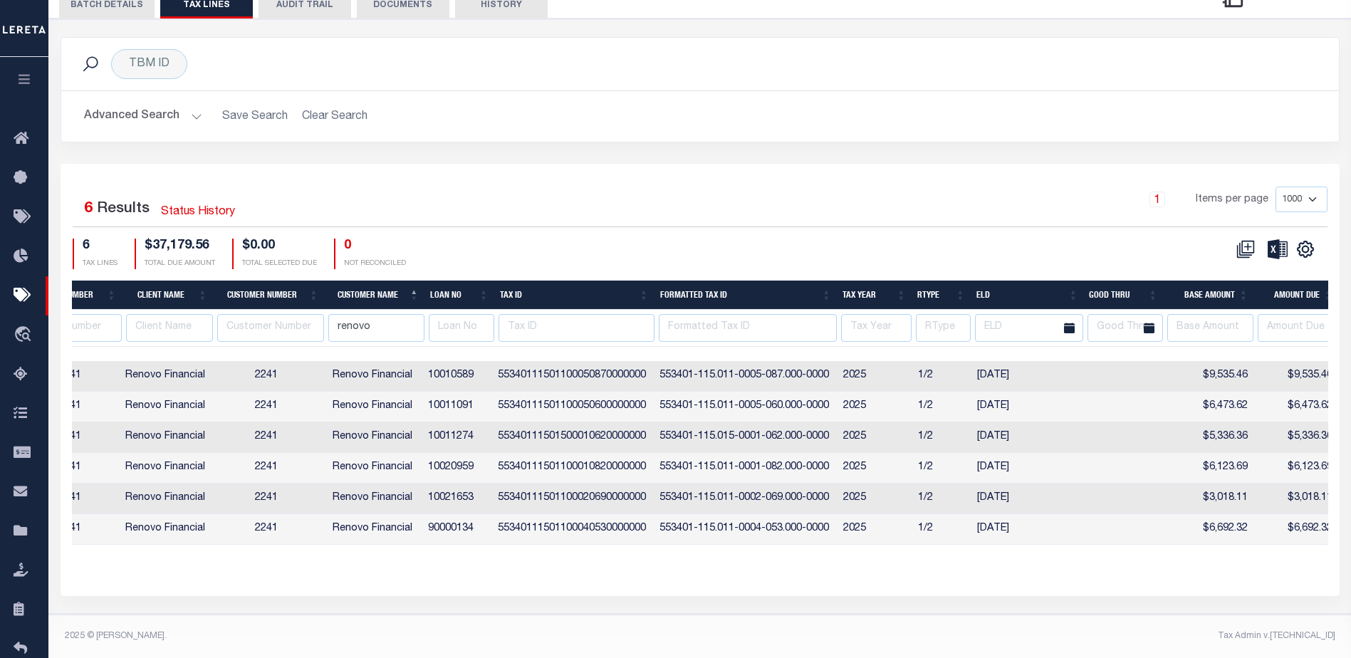
click at [1219, 292] on th "Base Amount" at bounding box center [1208, 295] width 90 height 29
click at [1304, 301] on th "Amount Due" at bounding box center [1296, 295] width 85 height 29
click at [459, 293] on th "Loan No" at bounding box center [460, 295] width 70 height 29
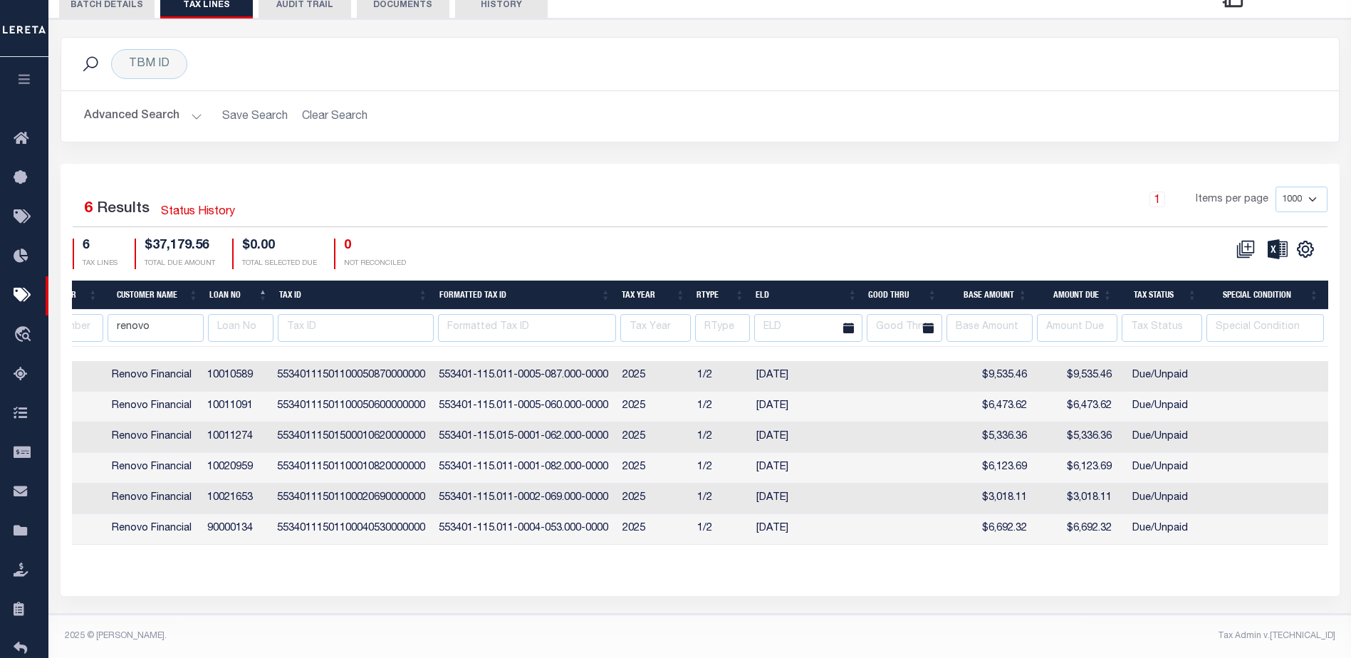
scroll to position [0, 776]
drag, startPoint x: 259, startPoint y: 376, endPoint x: 209, endPoint y: 382, distance: 50.2
click at [209, 382] on td "10010589" at bounding box center [235, 376] width 70 height 31
checkbox input "true"
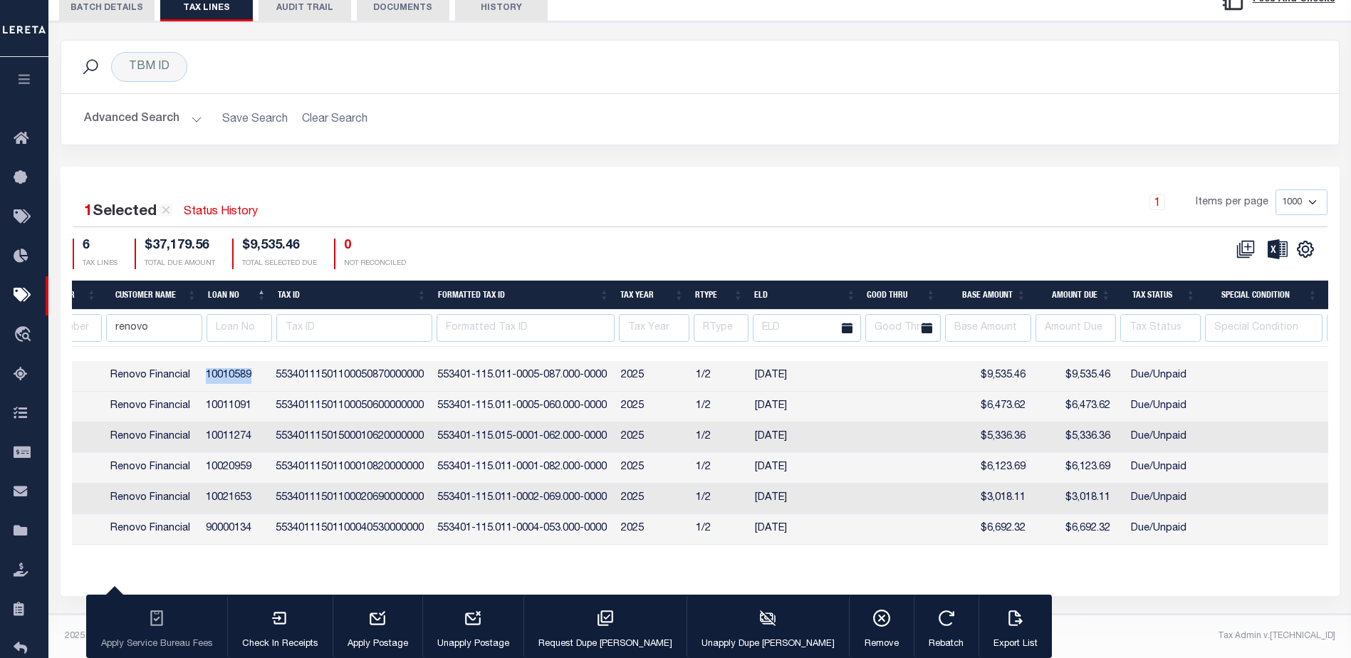
copy td "10010589"
click at [234, 411] on td "10011091" at bounding box center [235, 407] width 70 height 31
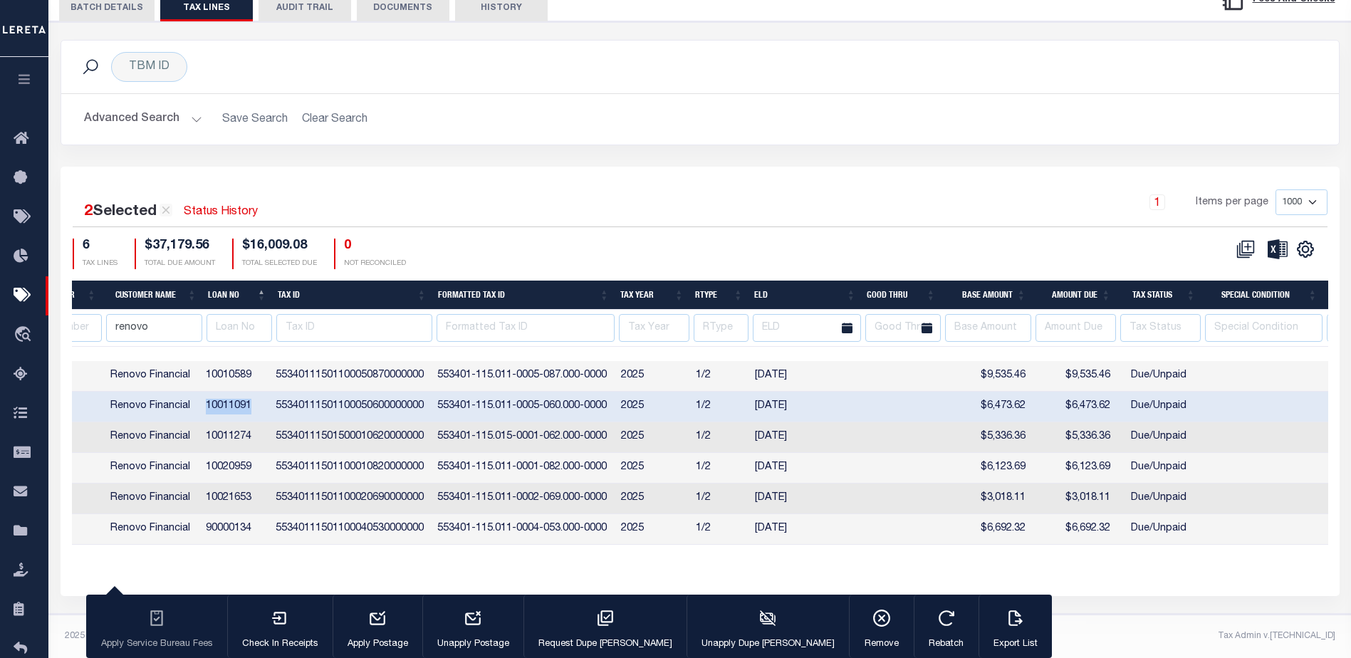
drag, startPoint x: 263, startPoint y: 402, endPoint x: 206, endPoint y: 407, distance: 57.3
click at [206, 407] on td "10011091" at bounding box center [235, 407] width 70 height 31
checkbox input "false"
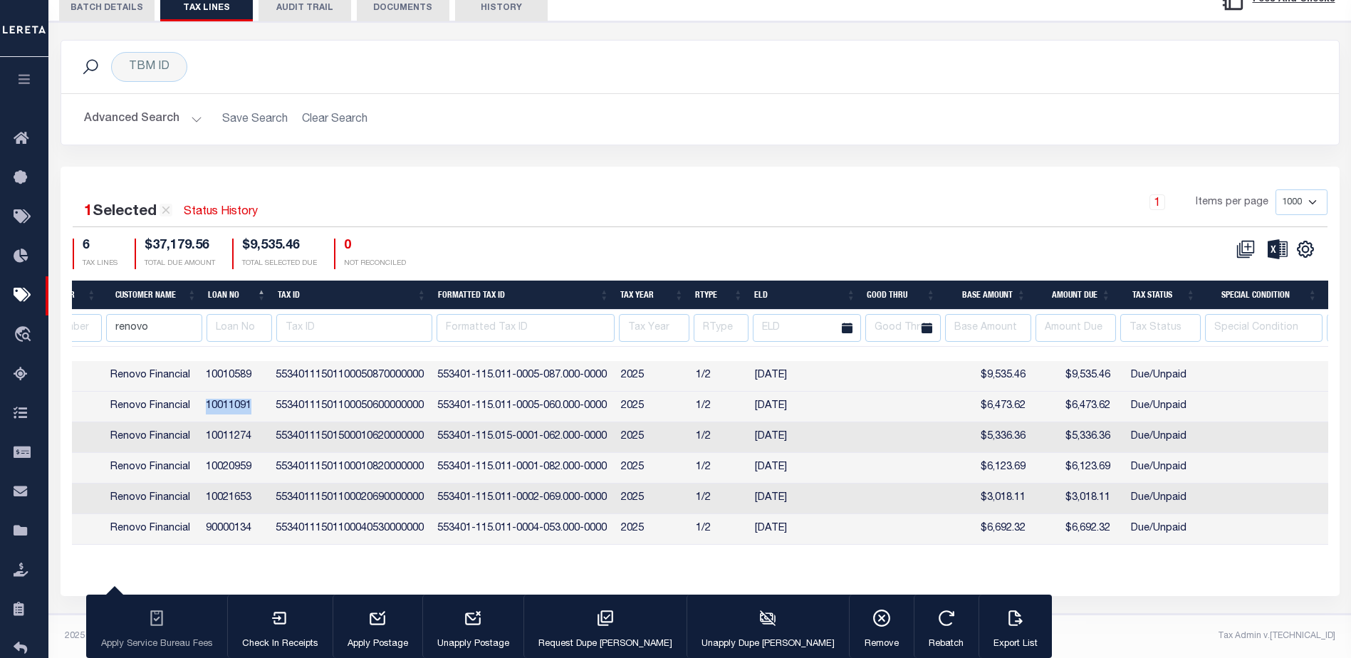
copy td "10011091"
drag, startPoint x: 261, startPoint y: 435, endPoint x: 205, endPoint y: 441, distance: 56.6
click at [205, 441] on td "10011274" at bounding box center [235, 437] width 70 height 31
checkbox input "true"
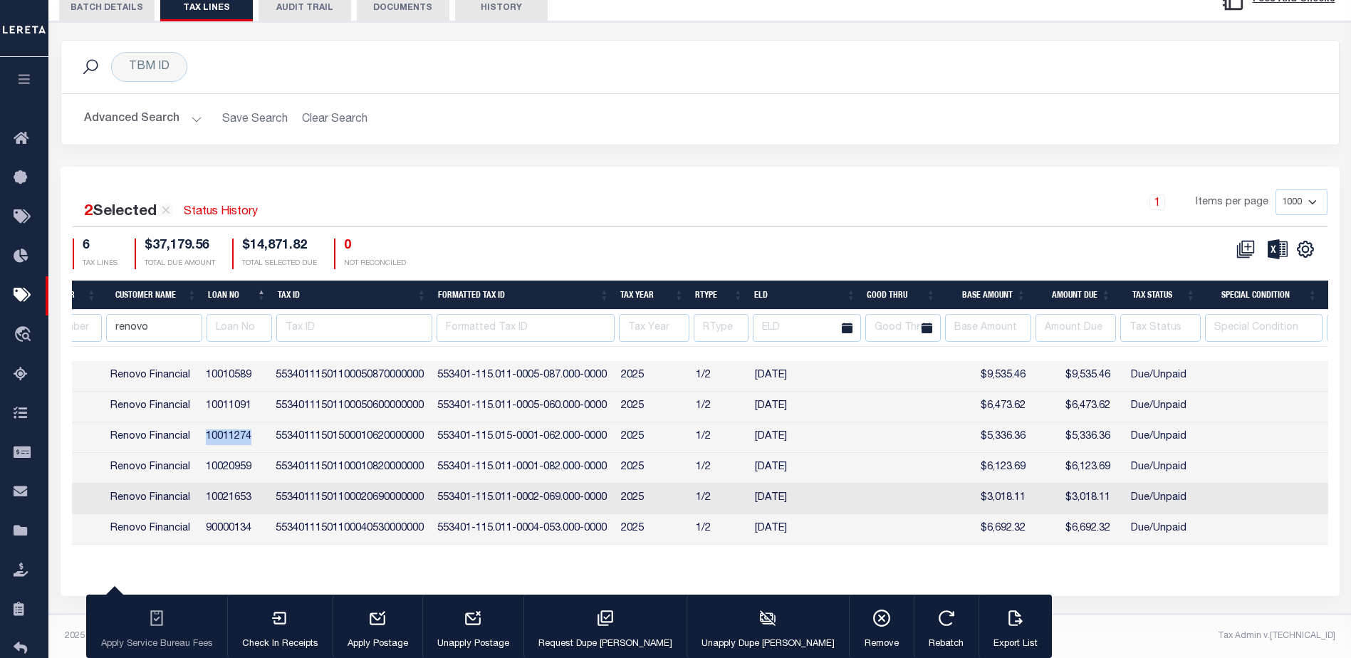
copy td "10011274"
drag, startPoint x: 254, startPoint y: 472, endPoint x: 207, endPoint y: 471, distance: 47.7
click at [207, 471] on td "10020959" at bounding box center [235, 468] width 70 height 31
checkbox input "true"
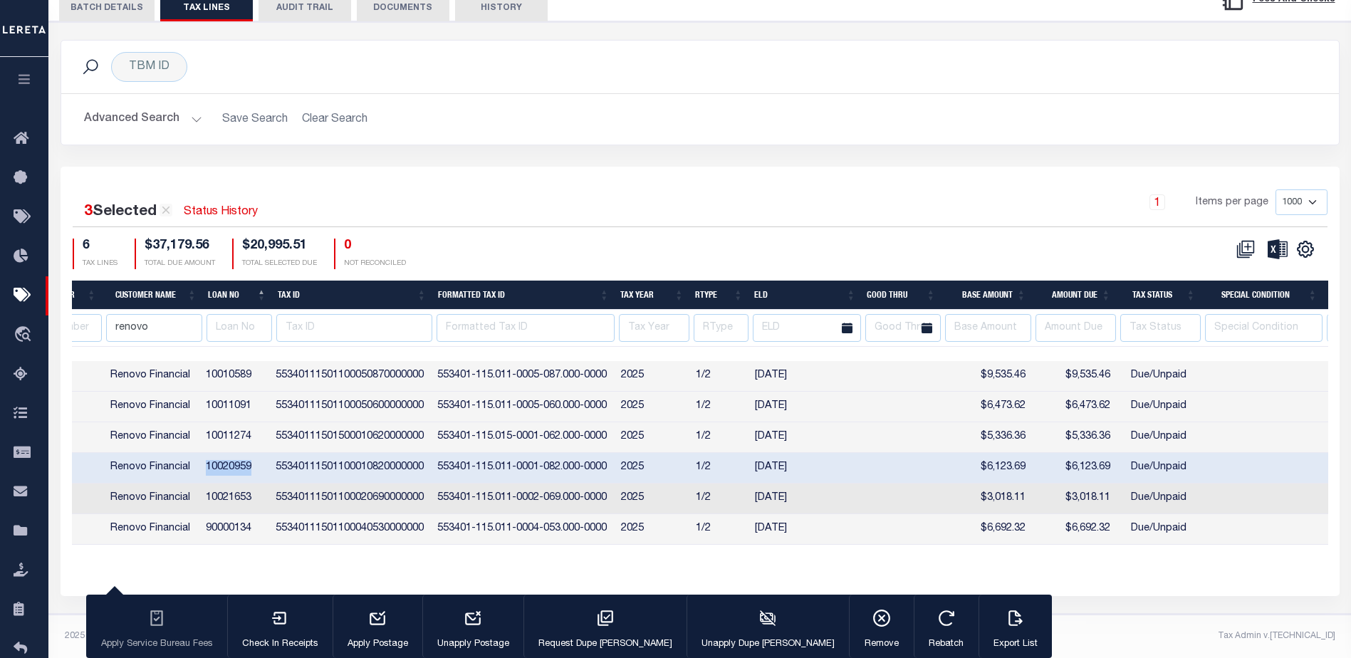
copy td "10020959"
drag, startPoint x: 260, startPoint y: 497, endPoint x: 232, endPoint y: 496, distance: 27.8
click at [211, 499] on td "10021653" at bounding box center [235, 499] width 70 height 31
checkbox input "true"
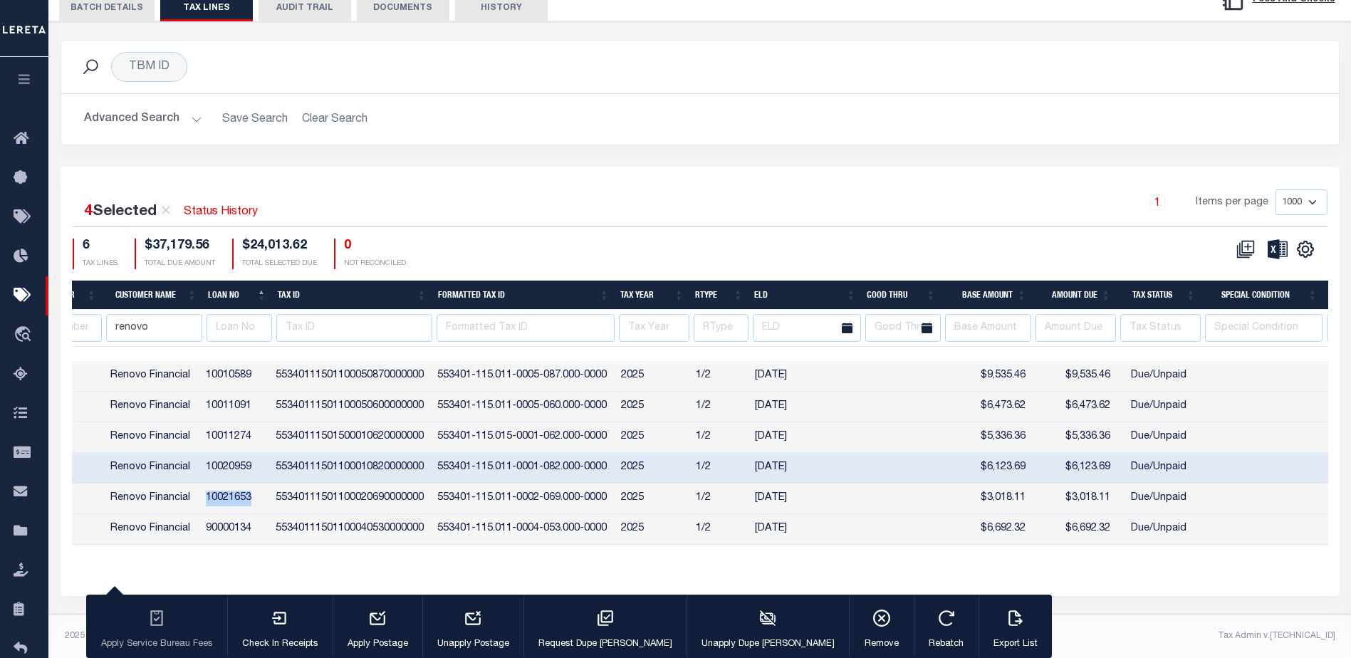
copy td "10021653"
click at [255, 529] on td "90000134" at bounding box center [235, 529] width 70 height 31
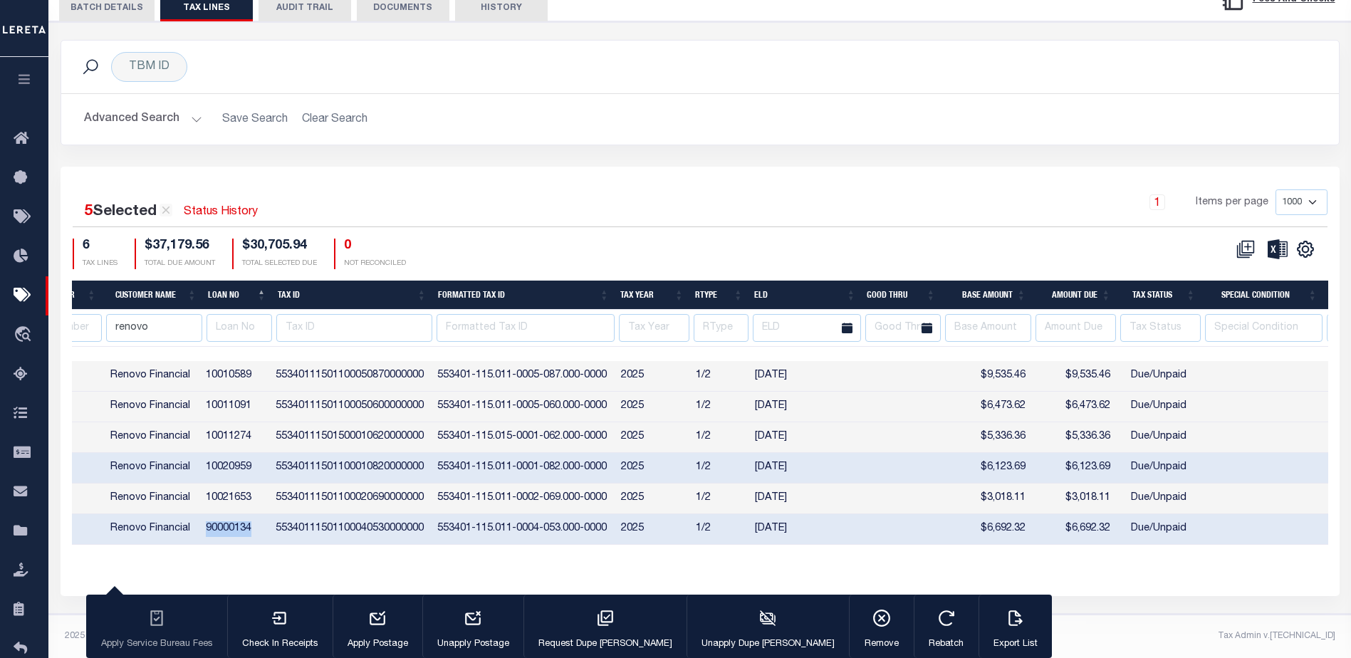
drag, startPoint x: 259, startPoint y: 534, endPoint x: 205, endPoint y: 532, distance: 54.2
click at [205, 532] on td "90000134" at bounding box center [235, 529] width 70 height 31
checkbox input "false"
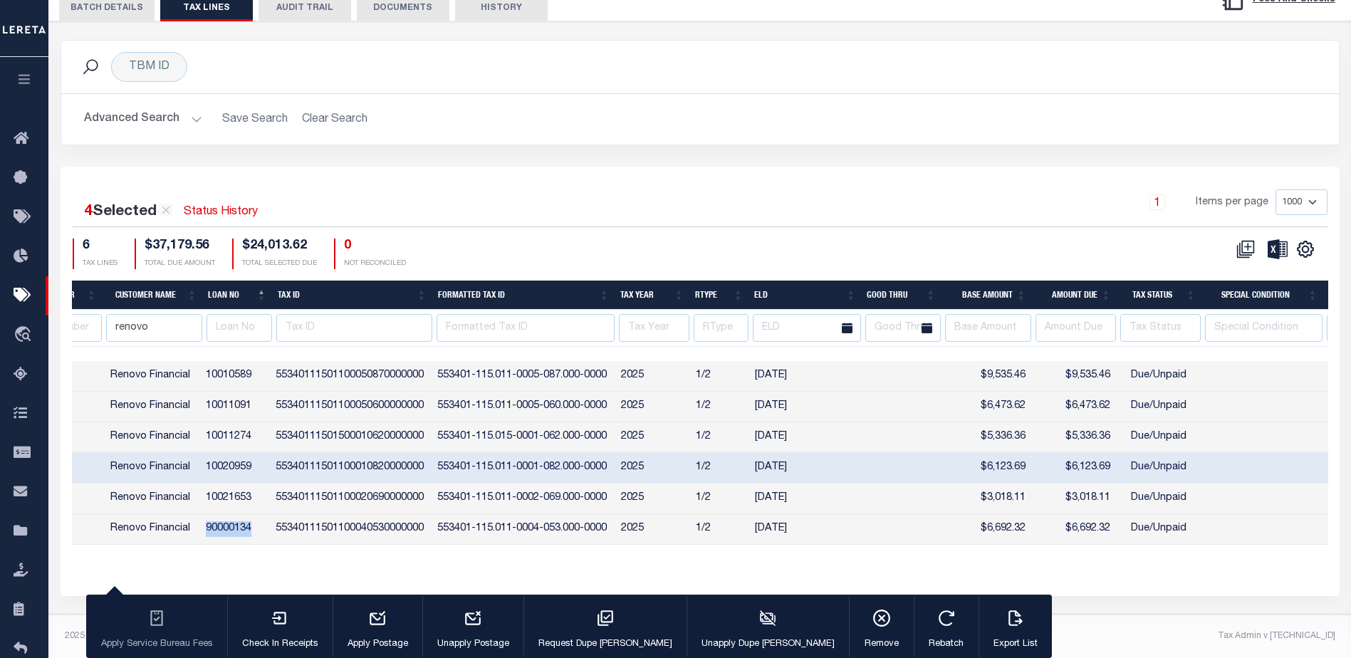
copy td "90000134"
drag, startPoint x: 160, startPoint y: 328, endPoint x: 113, endPoint y: 321, distance: 46.8
click at [113, 321] on input "renovo" at bounding box center [154, 328] width 96 height 28
drag, startPoint x: 326, startPoint y: 115, endPoint x: 355, endPoint y: 125, distance: 30.2
click at [330, 117] on h2 "Advanced Search Save Search Clear Search" at bounding box center [700, 119] width 1255 height 28
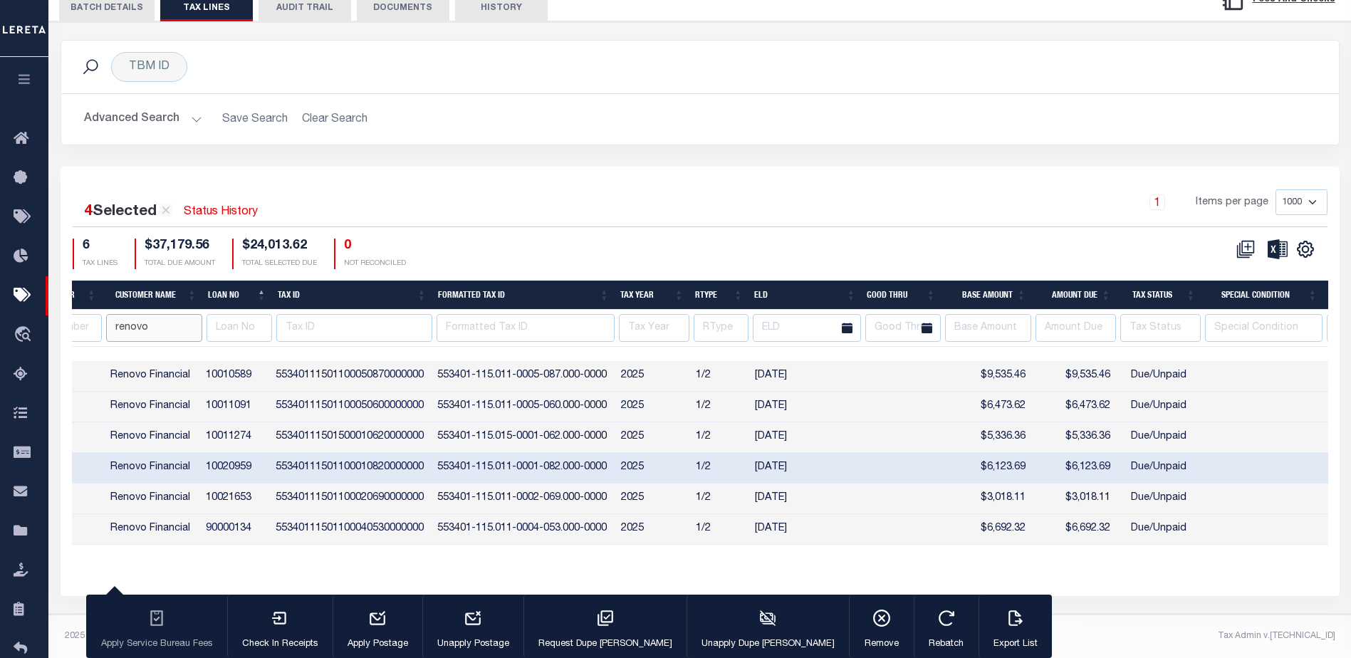
click at [181, 322] on input "renovo" at bounding box center [154, 328] width 96 height 28
drag, startPoint x: 160, startPoint y: 329, endPoint x: 88, endPoint y: 323, distance: 72.2
click at [88, 323] on tr "renovo" at bounding box center [676, 328] width 2761 height 37
click at [624, 184] on div "4 Selected 6 Results Status History 1 Items per page 1000 2500 5000 10000 6 TAX…" at bounding box center [700, 382] width 1279 height 430
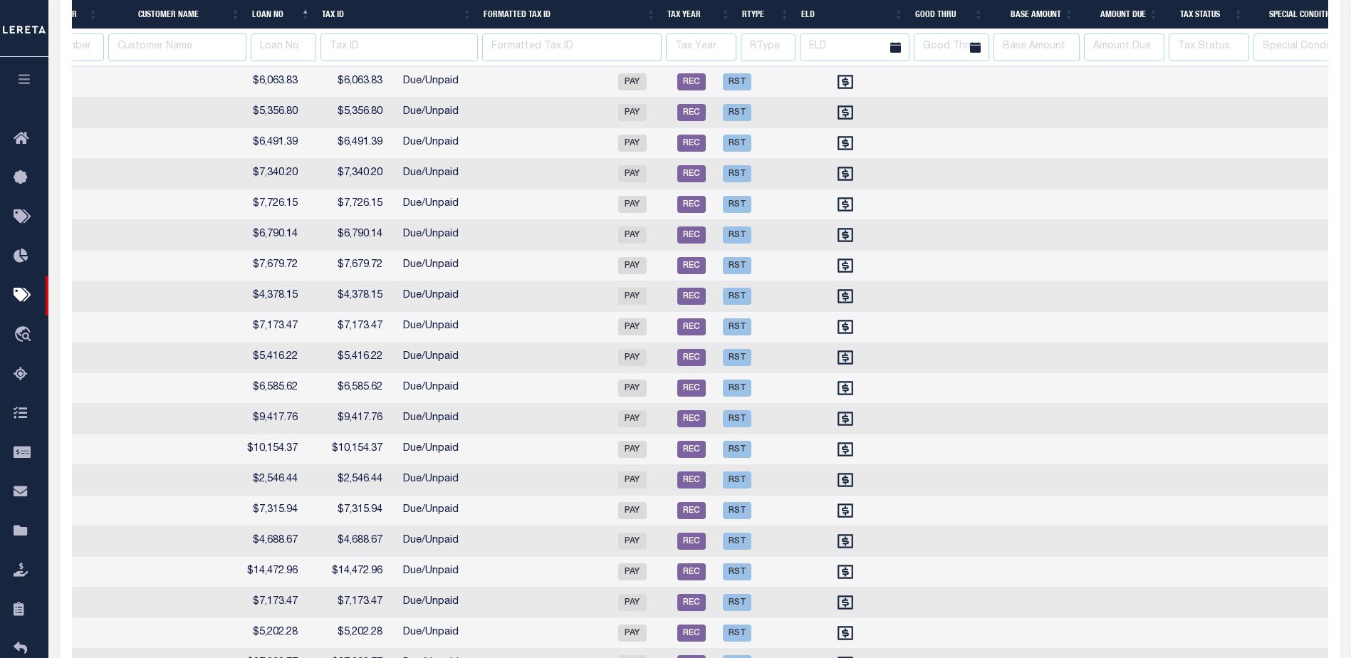
scroll to position [0, 1546]
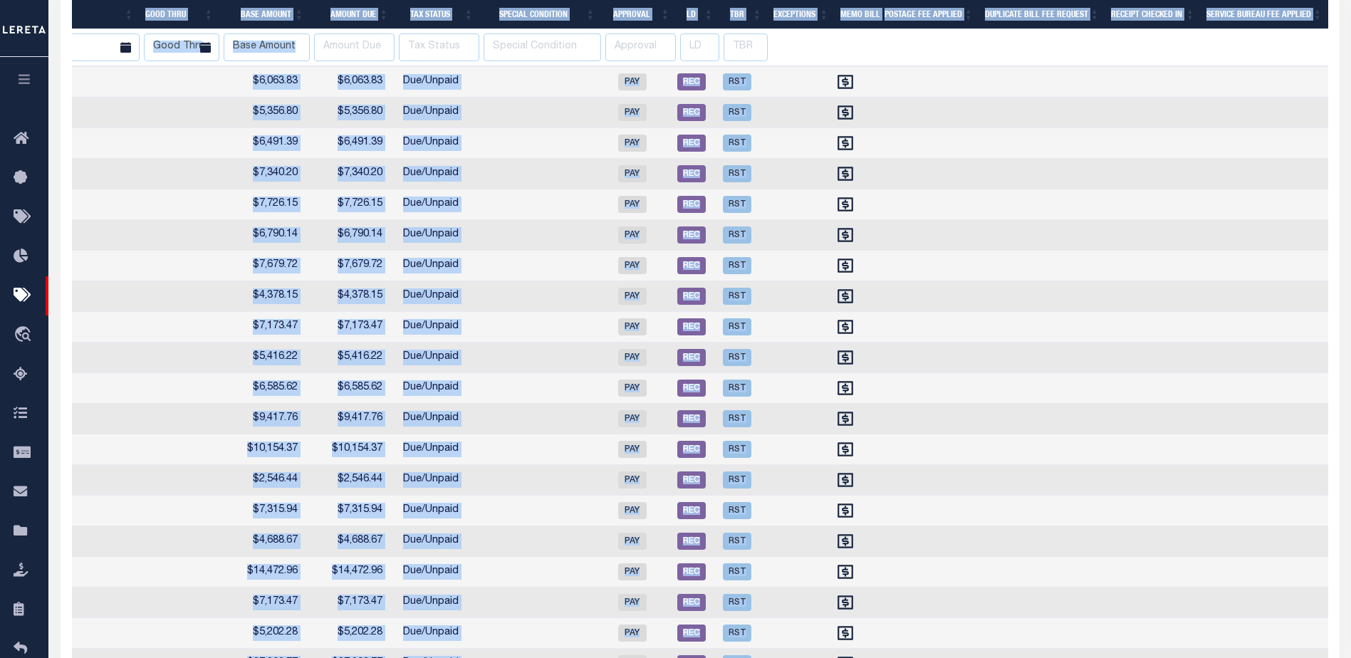
drag, startPoint x: 479, startPoint y: 68, endPoint x: 309, endPoint y: 53, distance: 170.3
click at [315, 55] on body "Home Pymt Processing & Tracking Details" at bounding box center [675, 349] width 1351 height 2112
click at [1125, 217] on td at bounding box center [1150, 204] width 95 height 31
checkbox input "true"
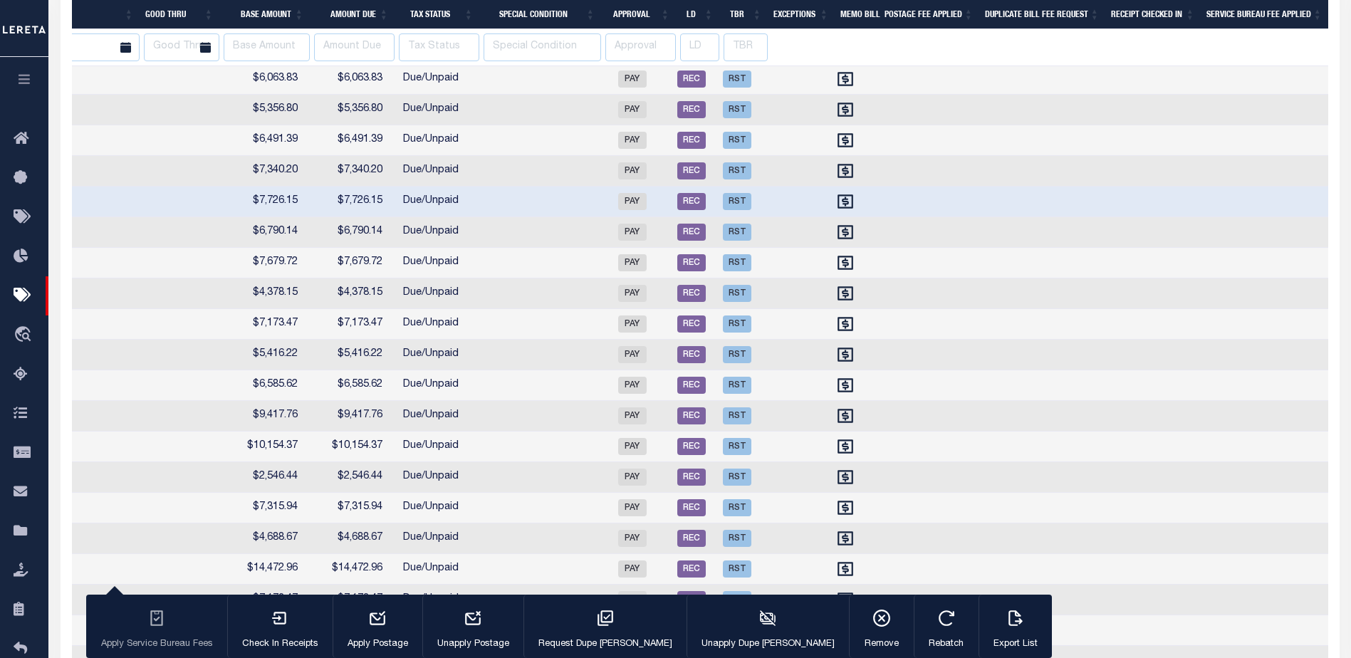
select select "NY"
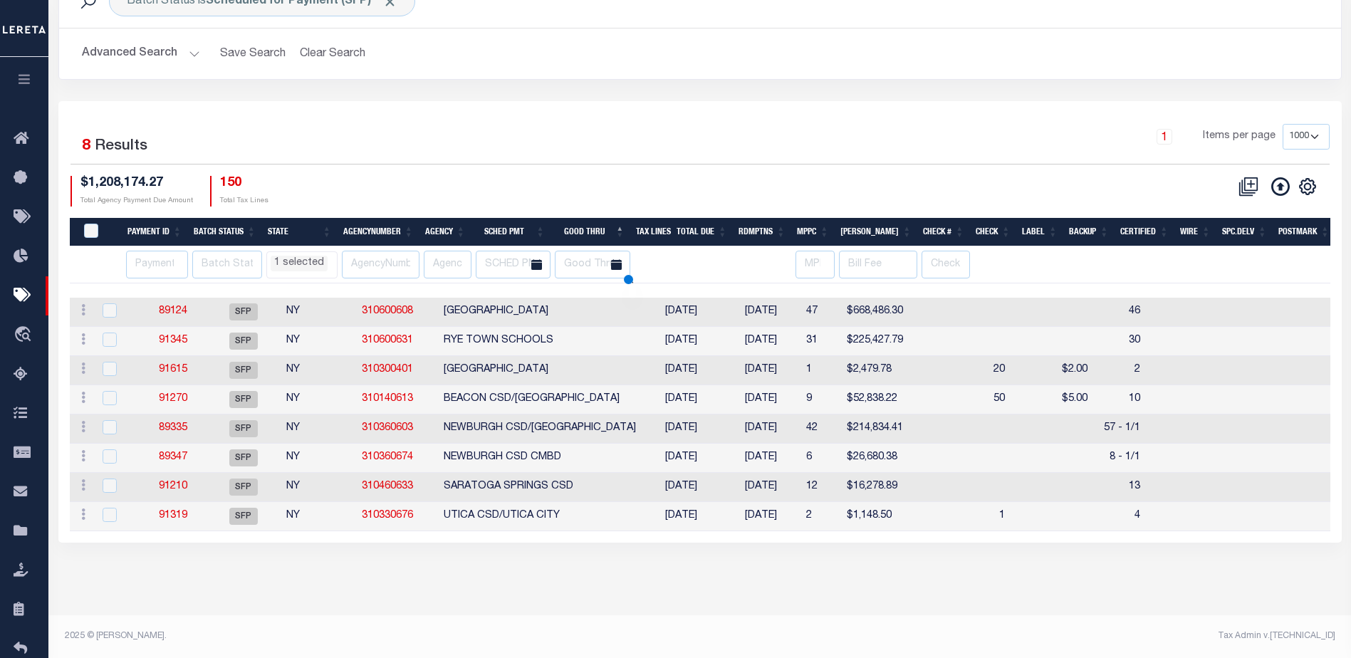
scroll to position [97, 0]
select select "NY"
select select
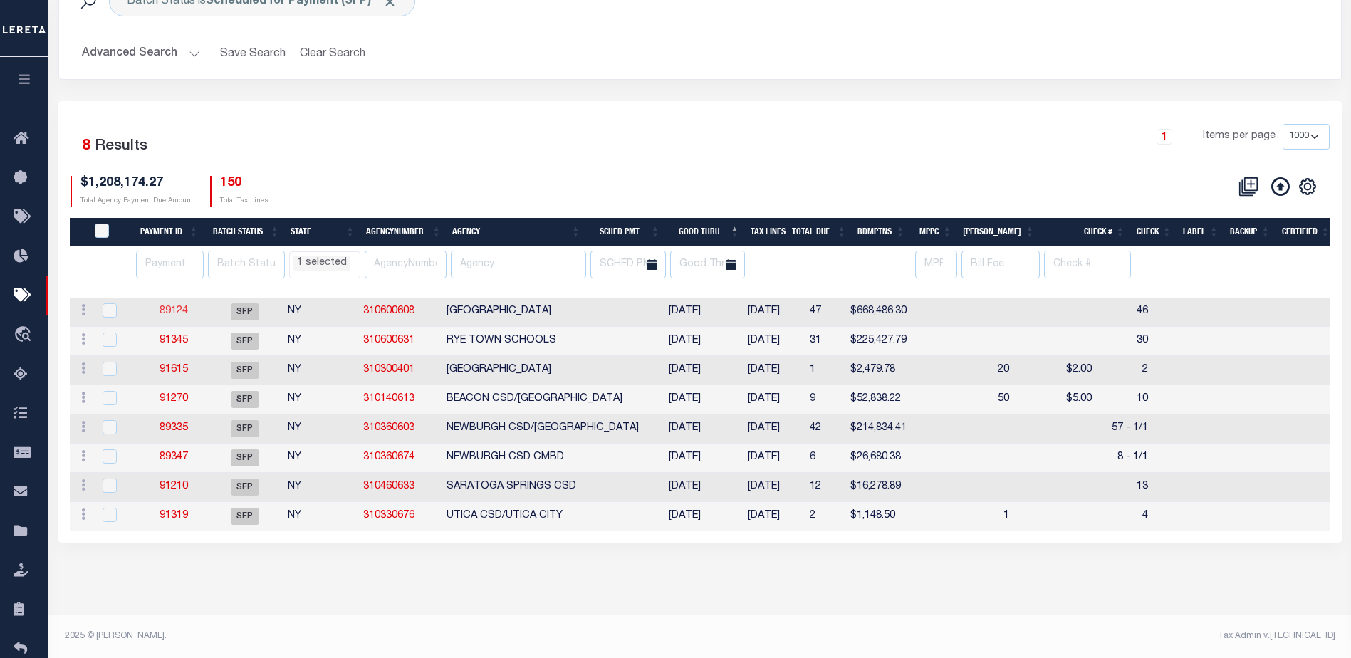
click at [177, 310] on link "89124" at bounding box center [174, 311] width 28 height 10
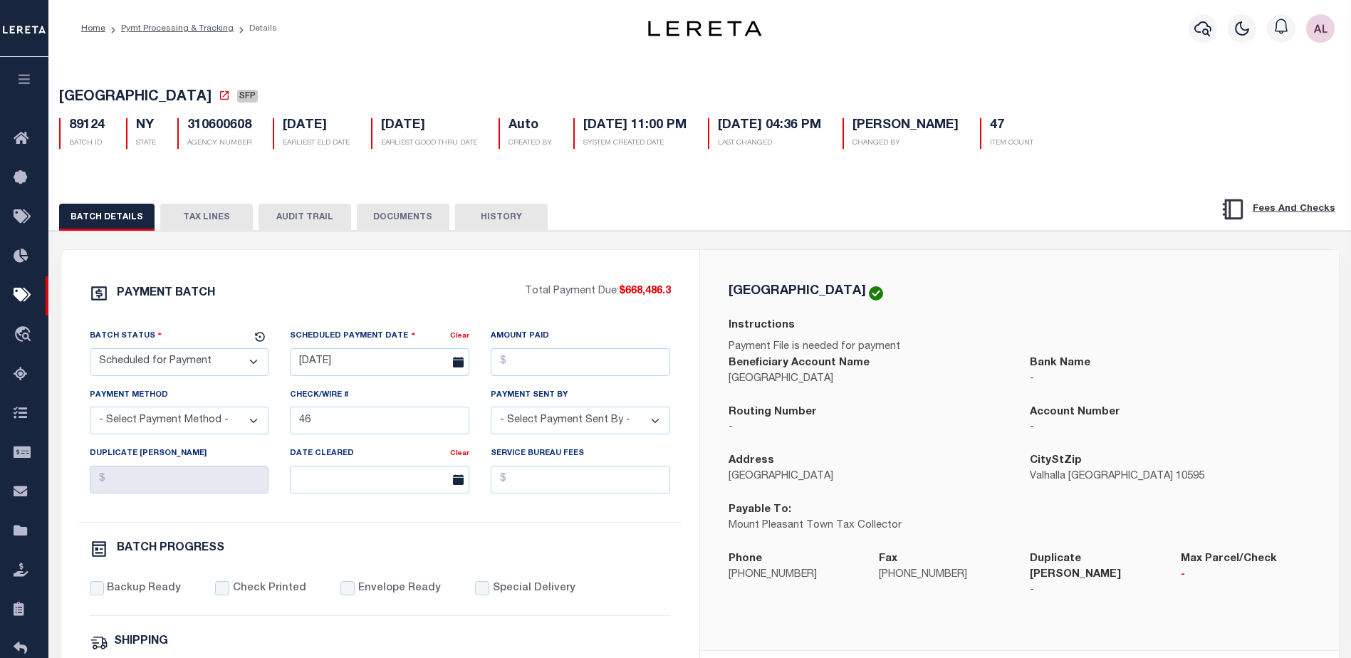
select select "NY"
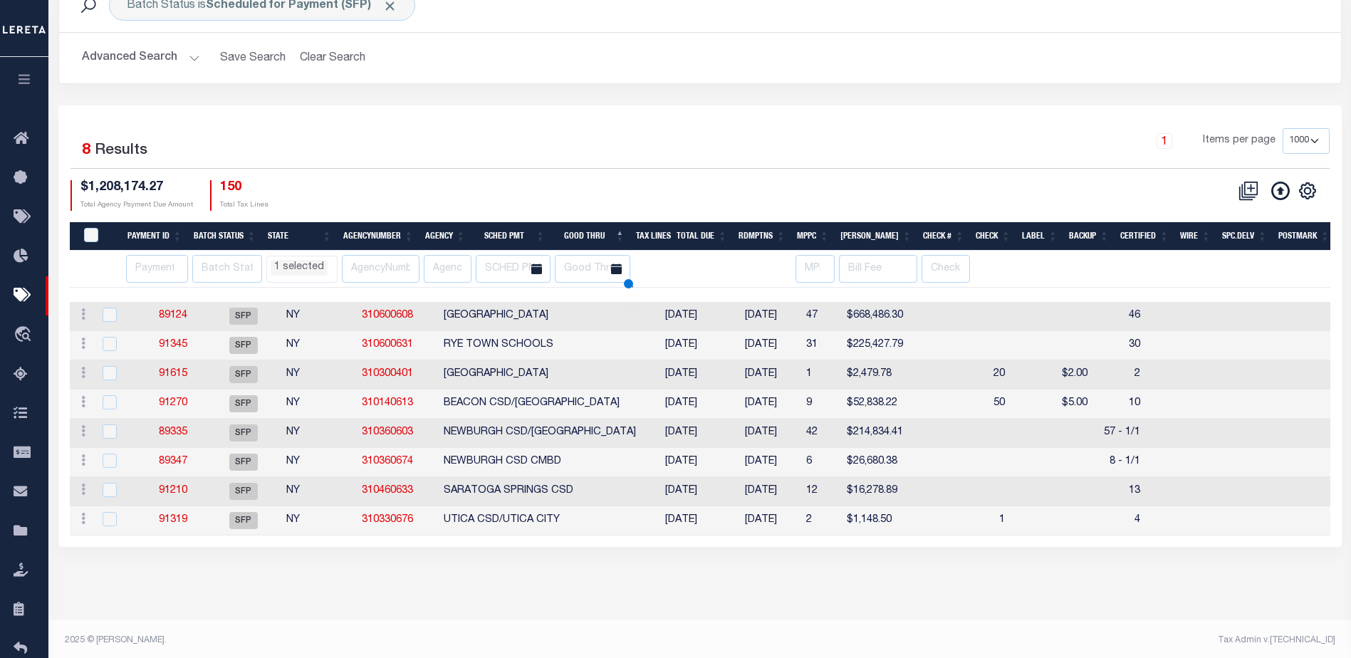
select select "NY"
select select
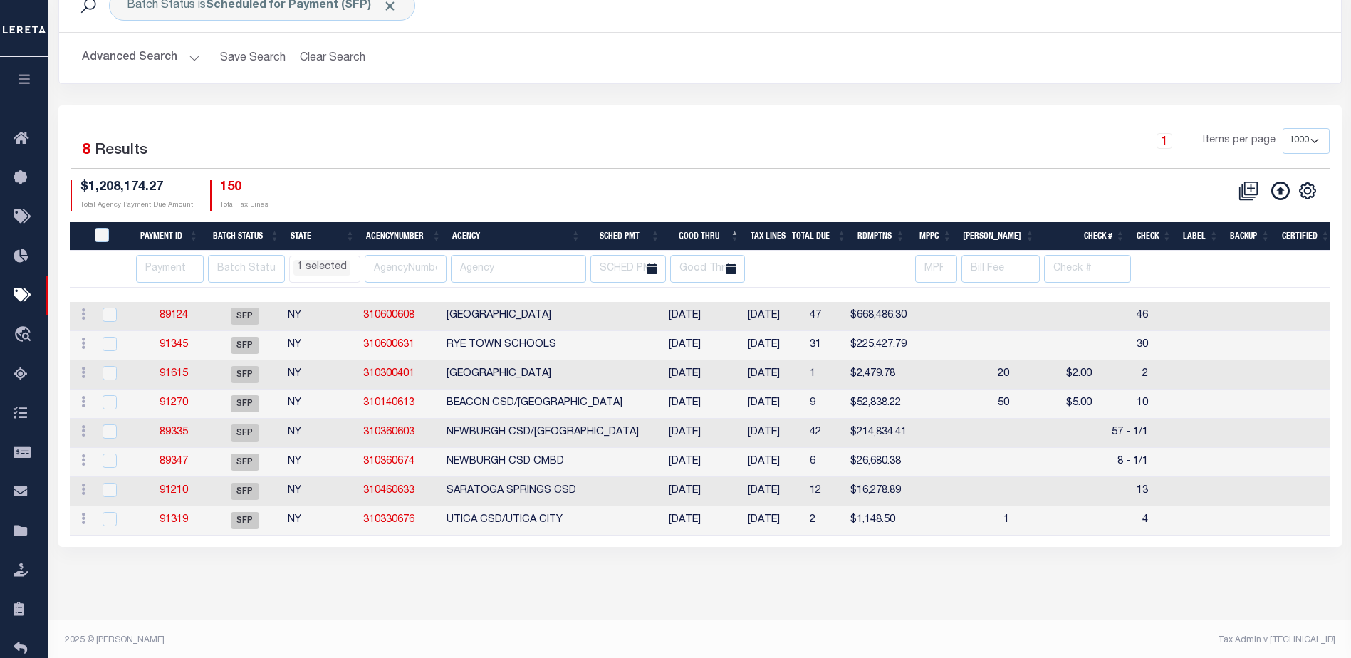
scroll to position [97, 0]
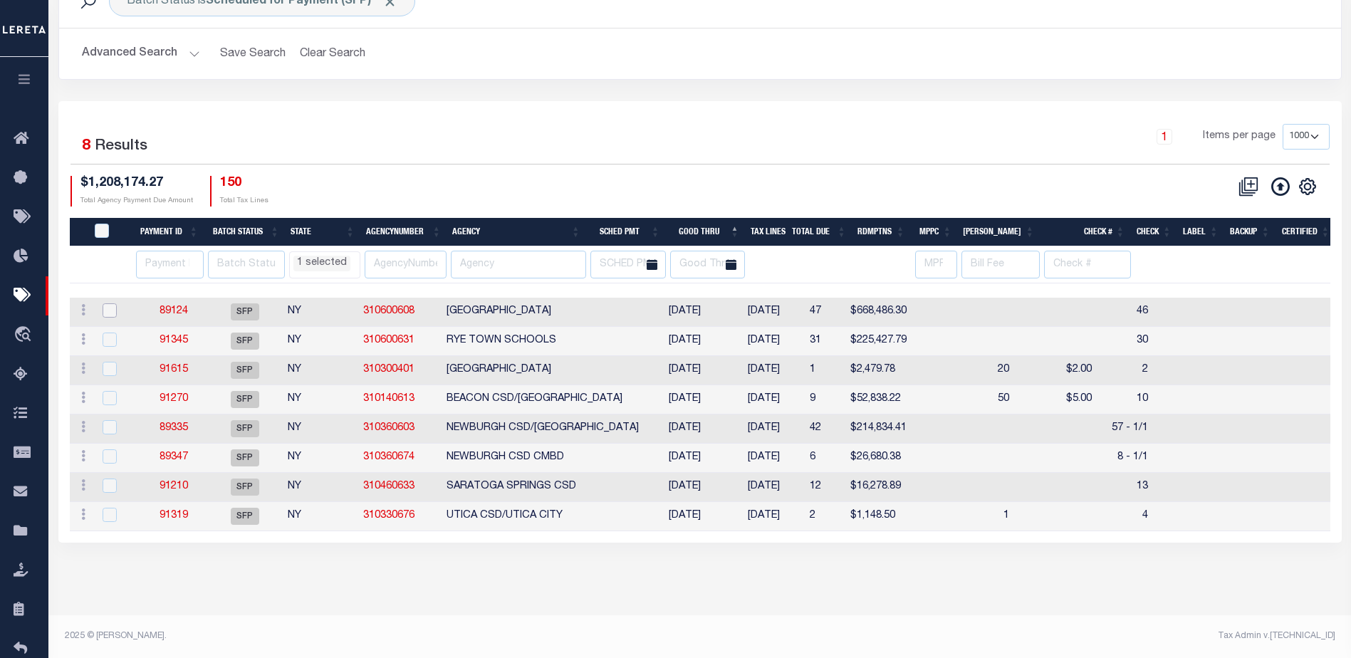
click at [112, 311] on input "checkbox" at bounding box center [110, 310] width 14 height 14
checkbox input "true"
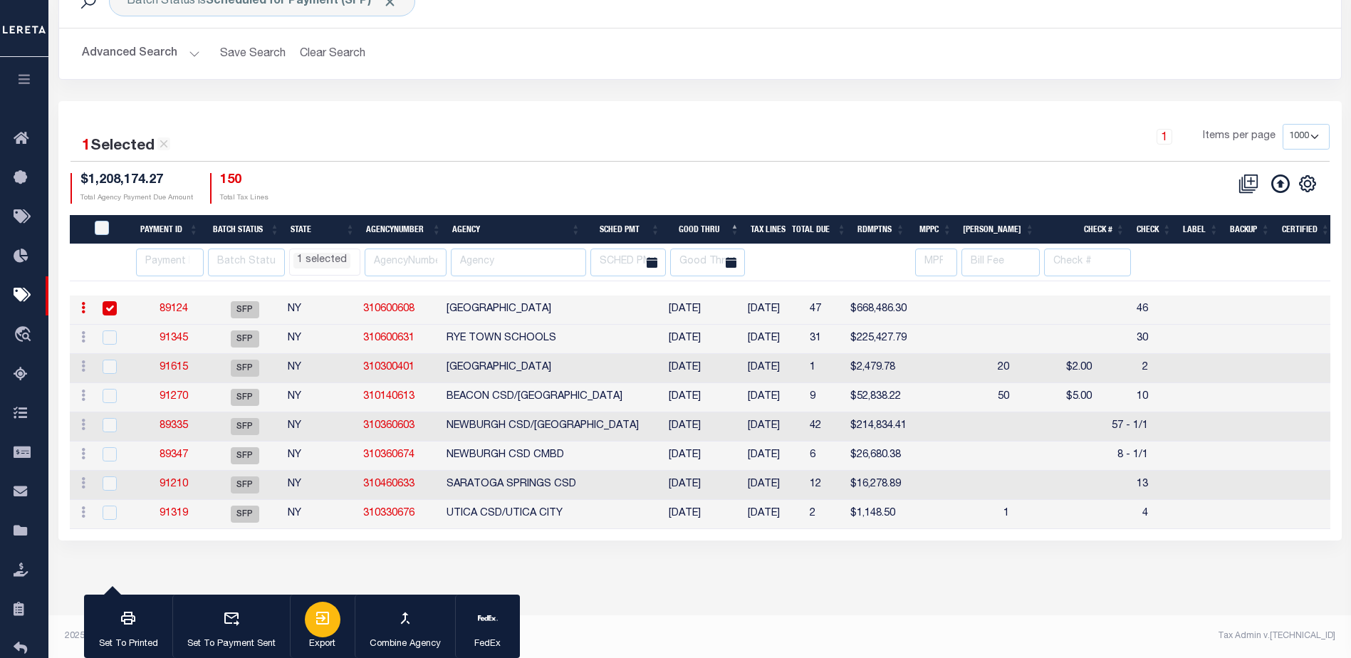
click at [328, 614] on icon "button" at bounding box center [322, 618] width 13 height 13
drag, startPoint x: 613, startPoint y: 108, endPoint x: 307, endPoint y: 145, distance: 307.7
click at [613, 108] on div "1 Selected 8 Results 1 Items per page 100 200 500 1000 $1,208,174.27" at bounding box center [700, 320] width 1284 height 439
click at [401, 98] on div "Batch Status is Scheduled for Payment (SFP) Search Advanced Search Save Search …" at bounding box center [700, 37] width 1305 height 127
click at [175, 306] on link "89124" at bounding box center [174, 309] width 28 height 10
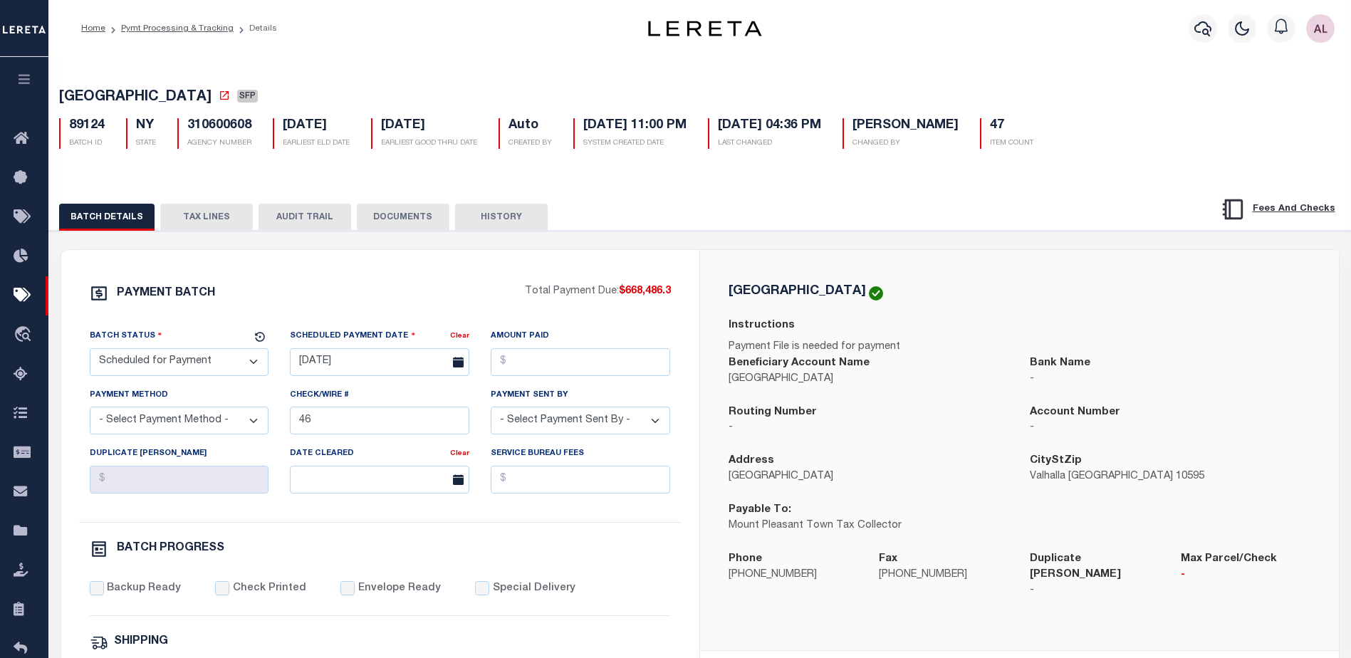
click at [215, 218] on button "TAX LINES" at bounding box center [206, 217] width 93 height 27
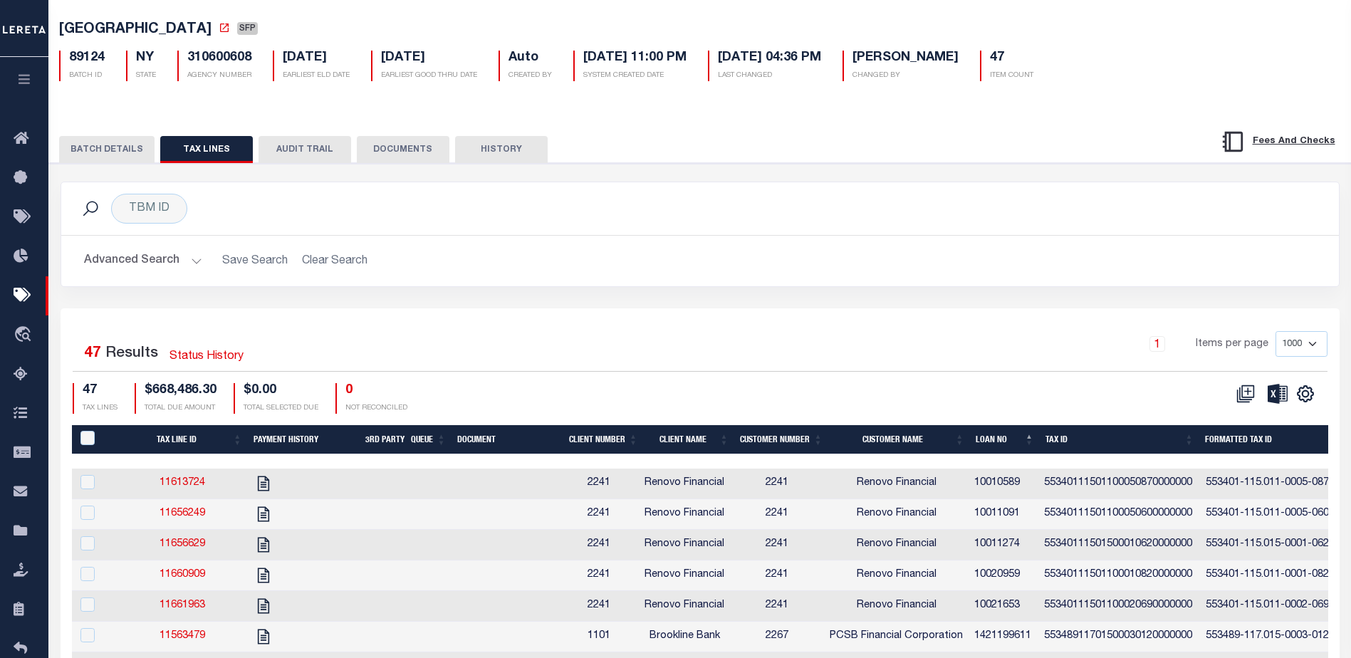
scroll to position [71, 0]
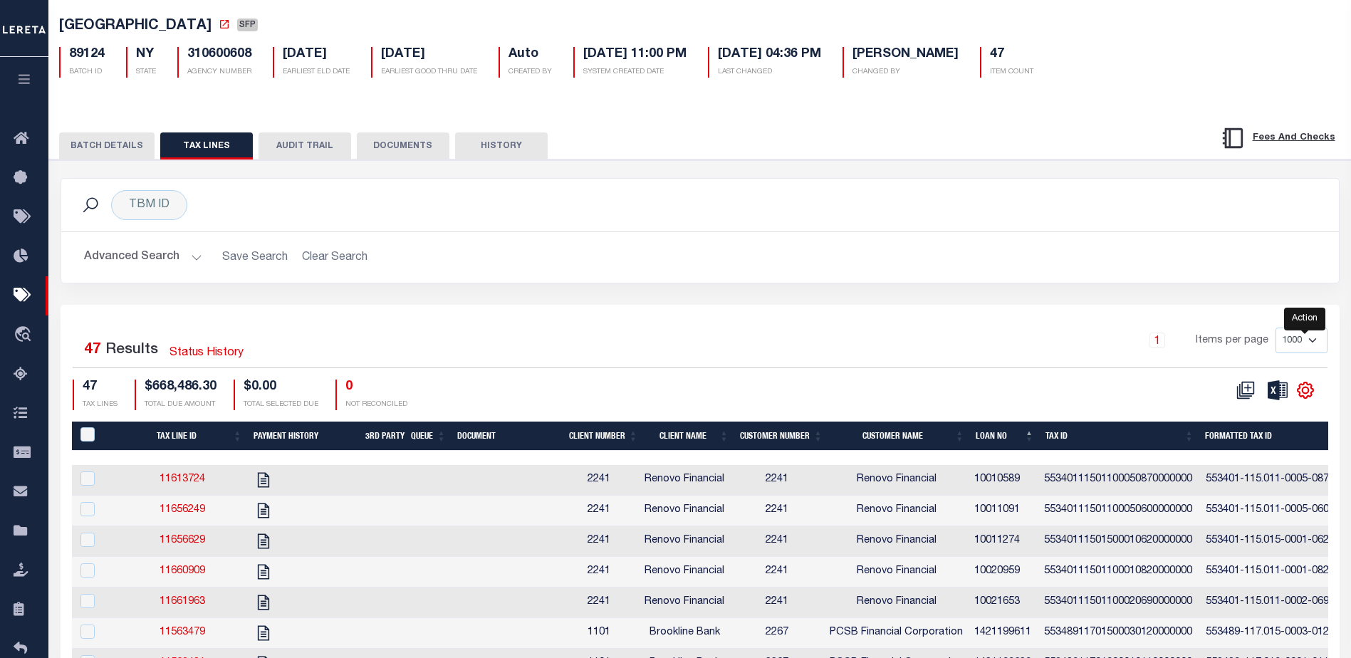
click at [1306, 392] on icon "" at bounding box center [1305, 390] width 19 height 19
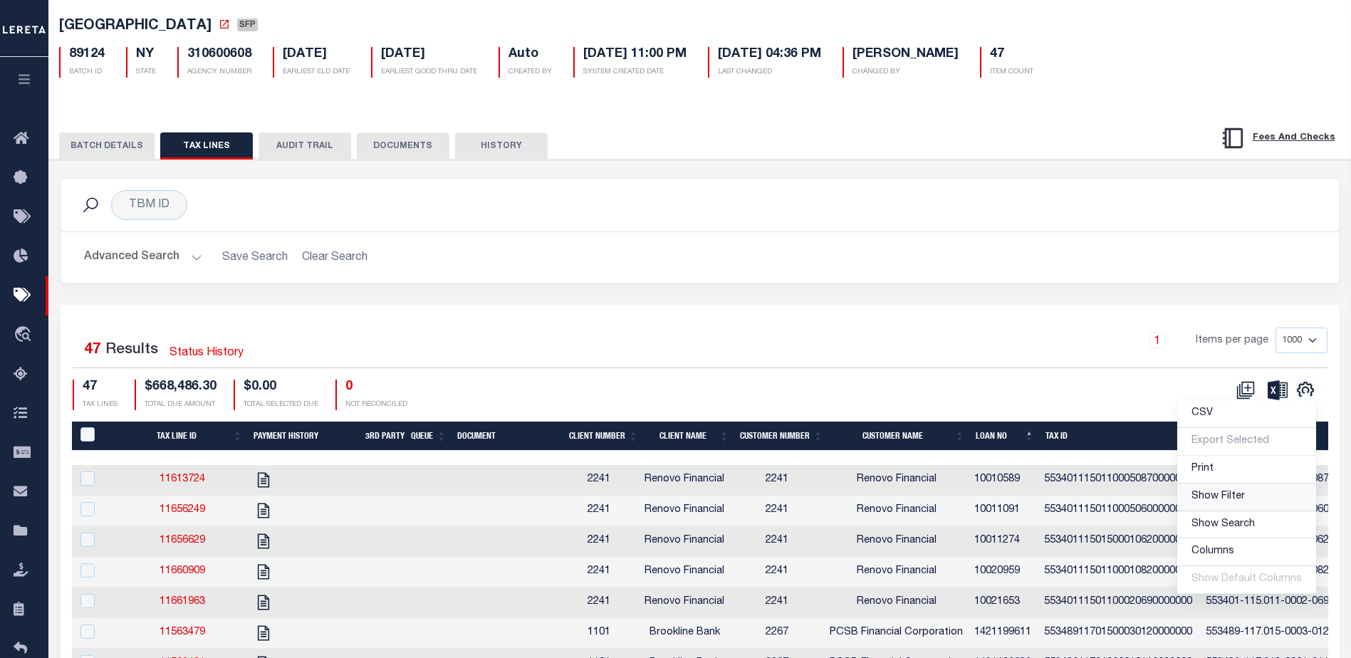
click at [1222, 501] on span "Show Filter" at bounding box center [1218, 496] width 53 height 10
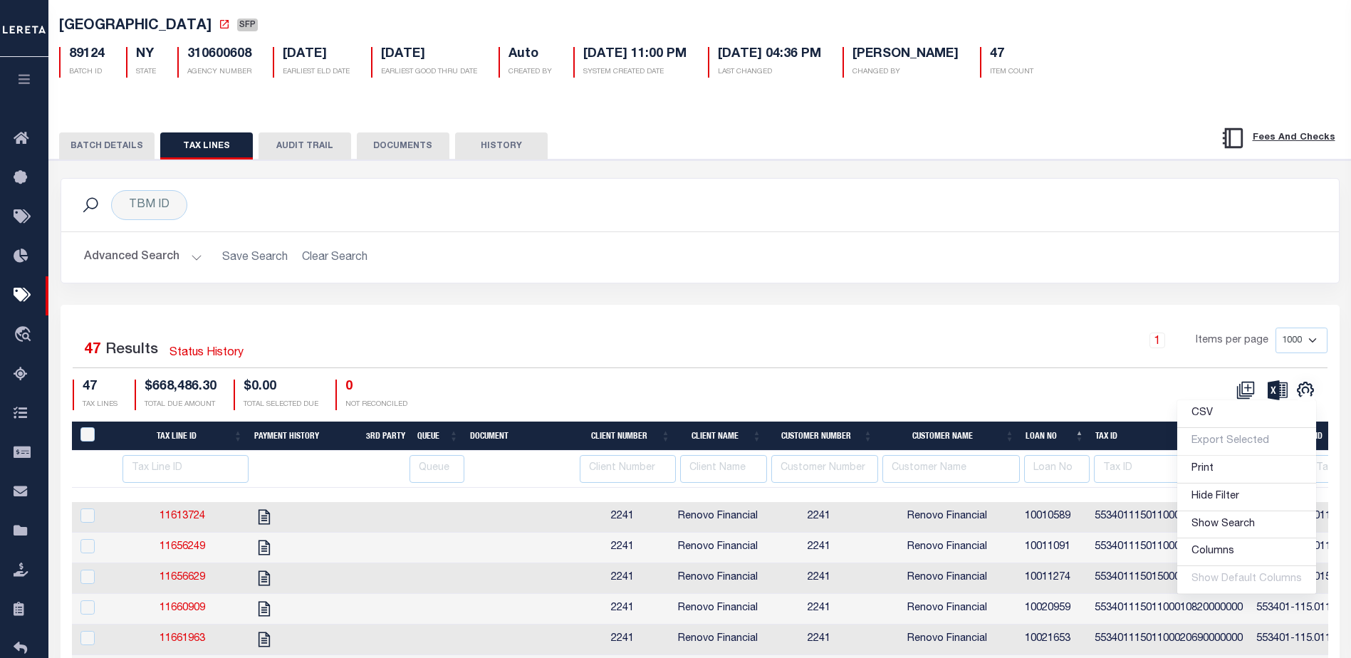
click at [758, 440] on th "Client Name" at bounding box center [721, 436] width 91 height 29
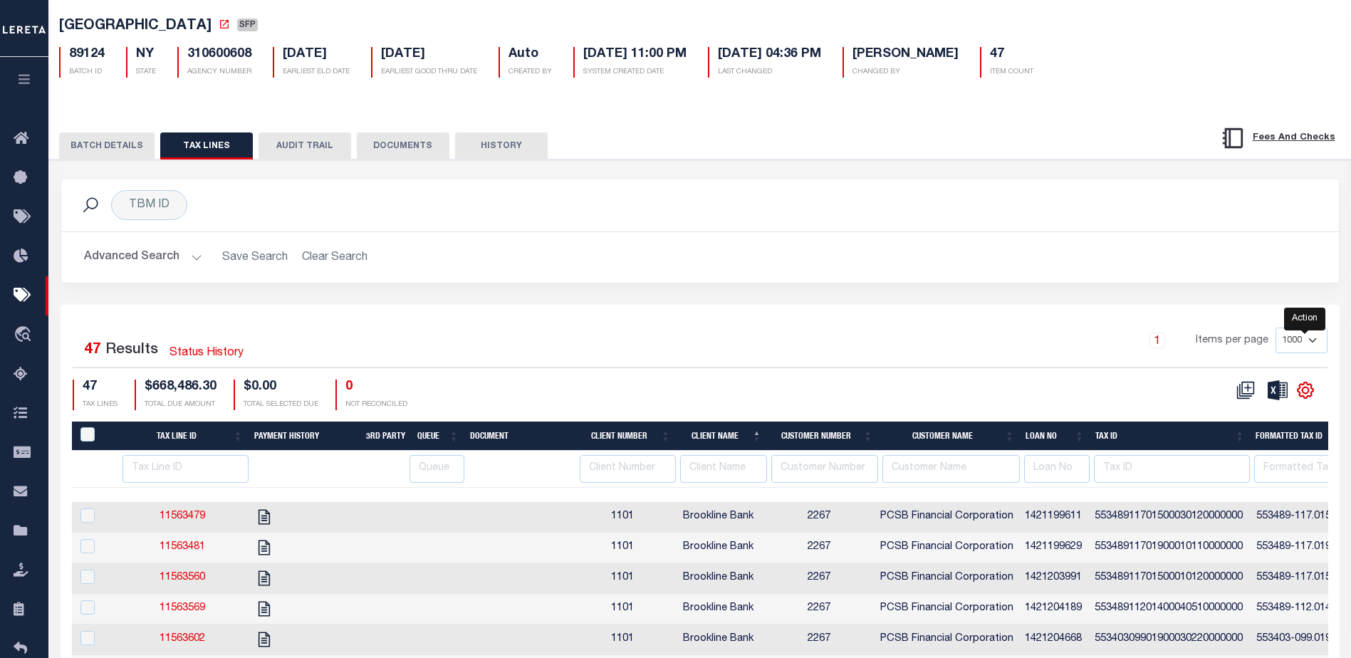
click at [1308, 393] on icon "" at bounding box center [1305, 390] width 6 height 6
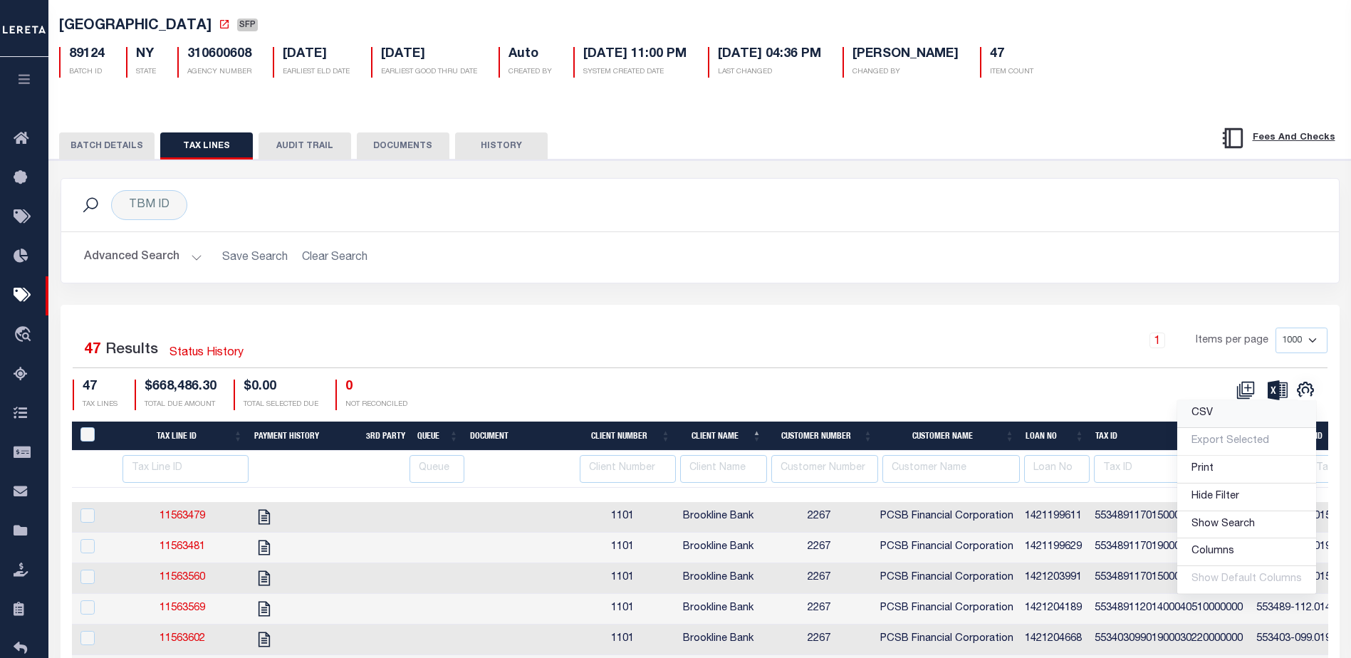
click at [1213, 418] on span "CSV" at bounding box center [1202, 413] width 21 height 10
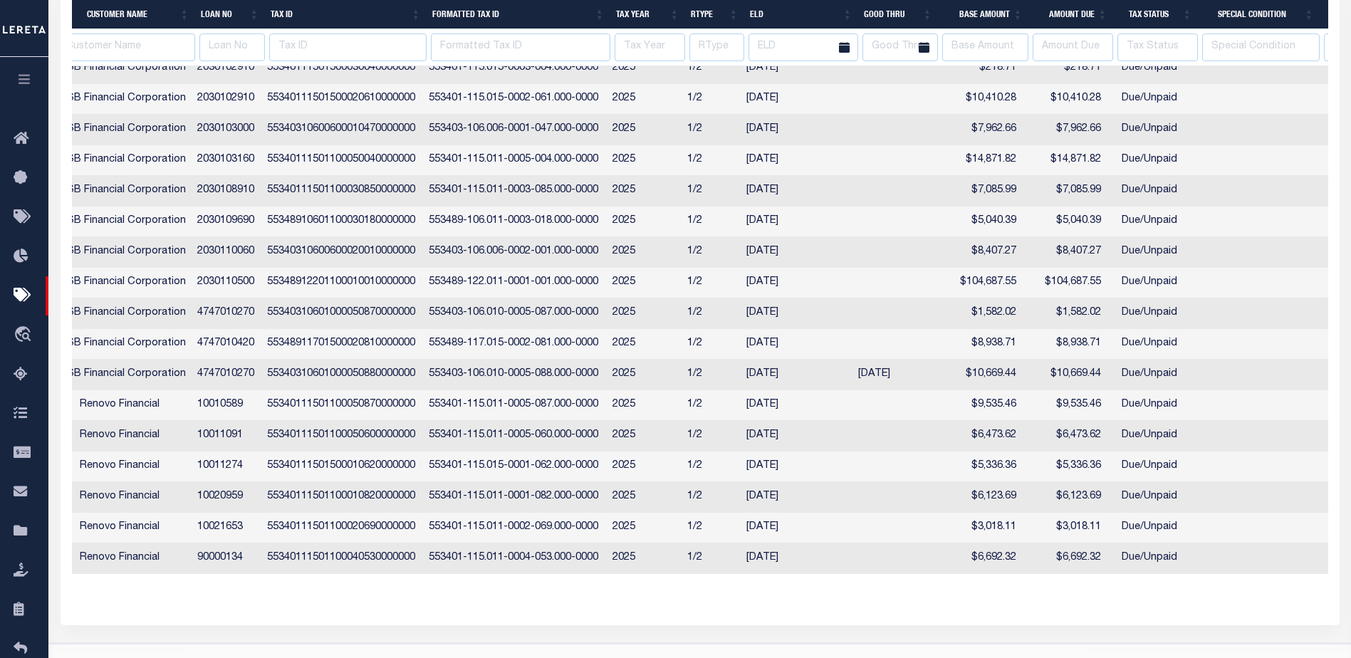
scroll to position [0, 553]
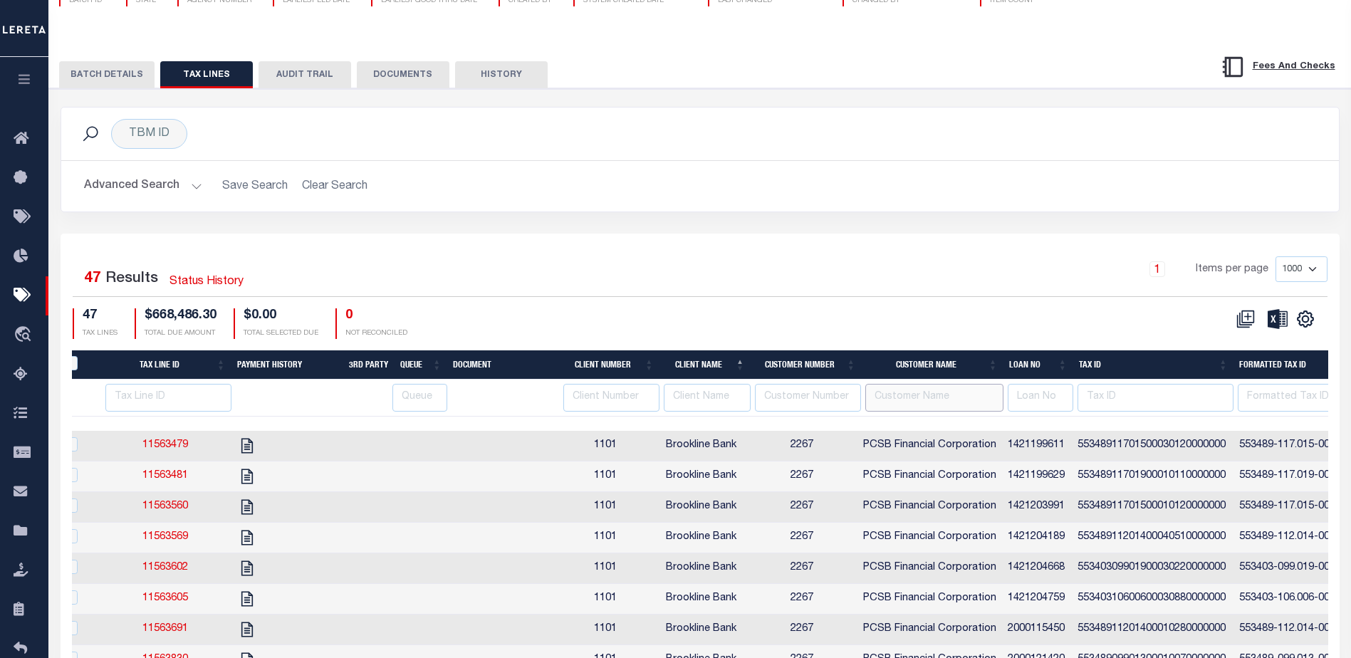
click at [920, 402] on input "text" at bounding box center [933, 398] width 137 height 28
type input "renovo"
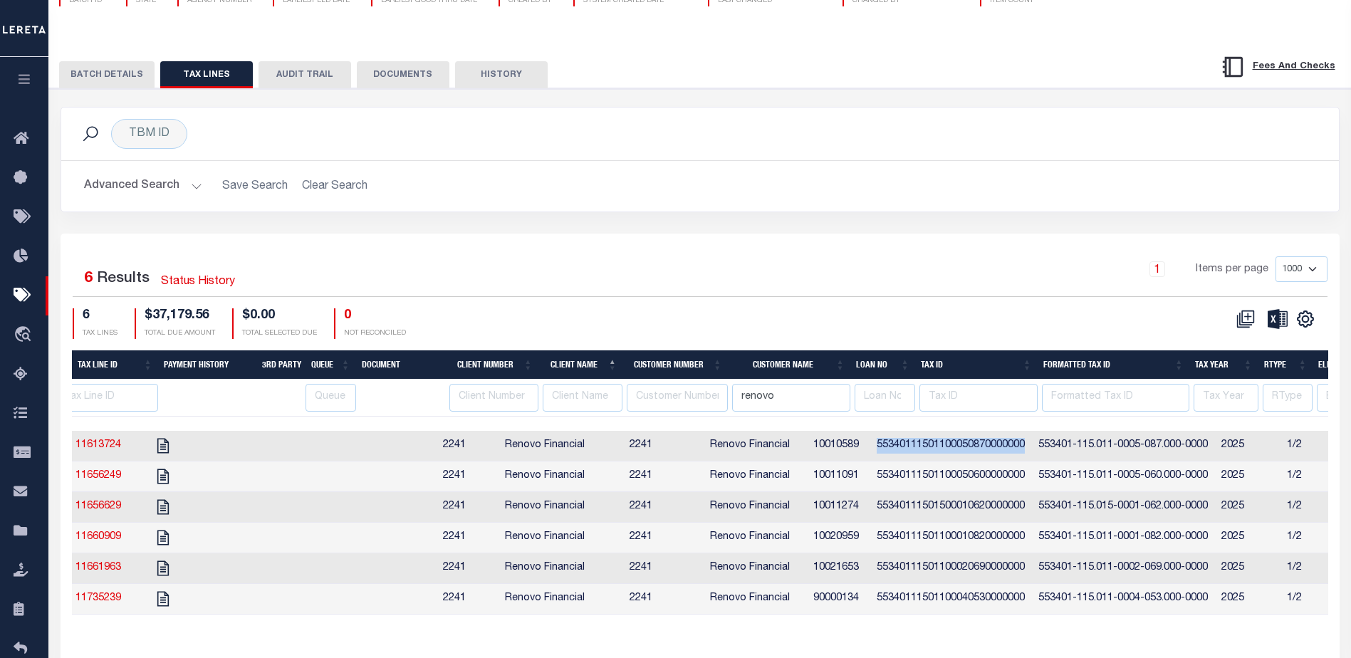
drag, startPoint x: 1030, startPoint y: 445, endPoint x: 875, endPoint y: 447, distance: 154.6
click at [875, 447] on td "55340111501100050870000000" at bounding box center [952, 446] width 162 height 31
checkbox input "true"
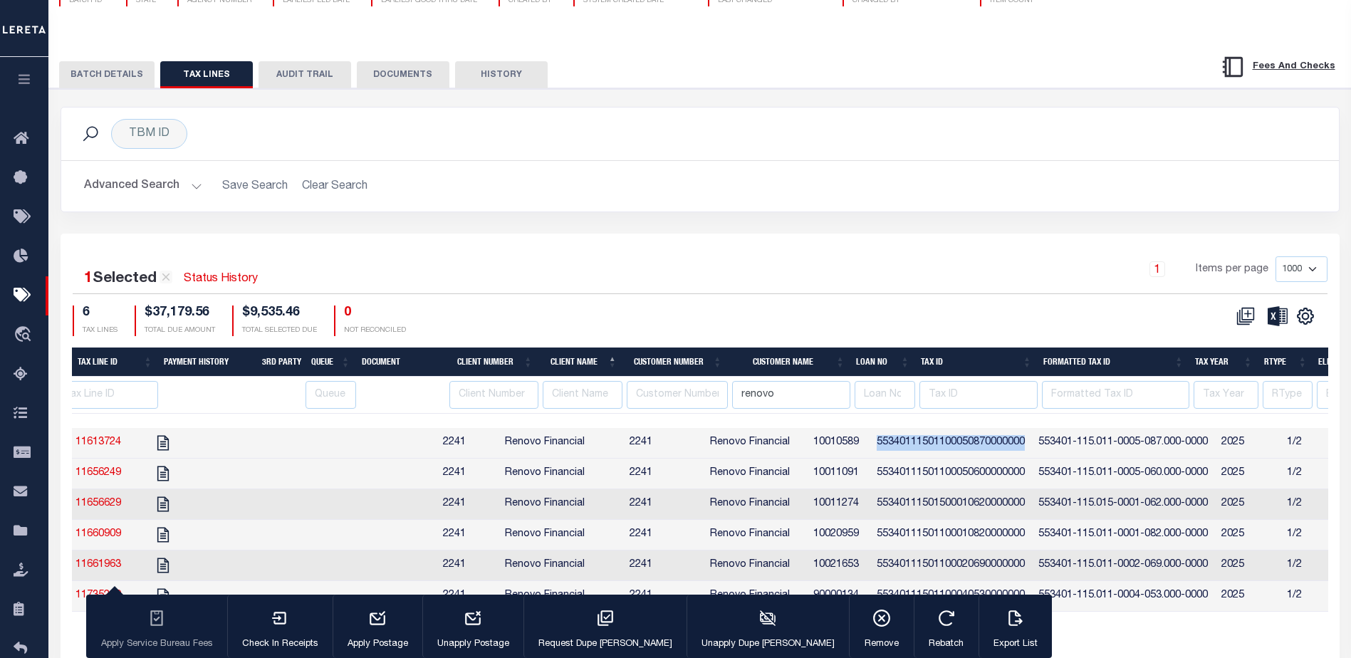
copy td "55340111501100050870000000"
select select "NY"
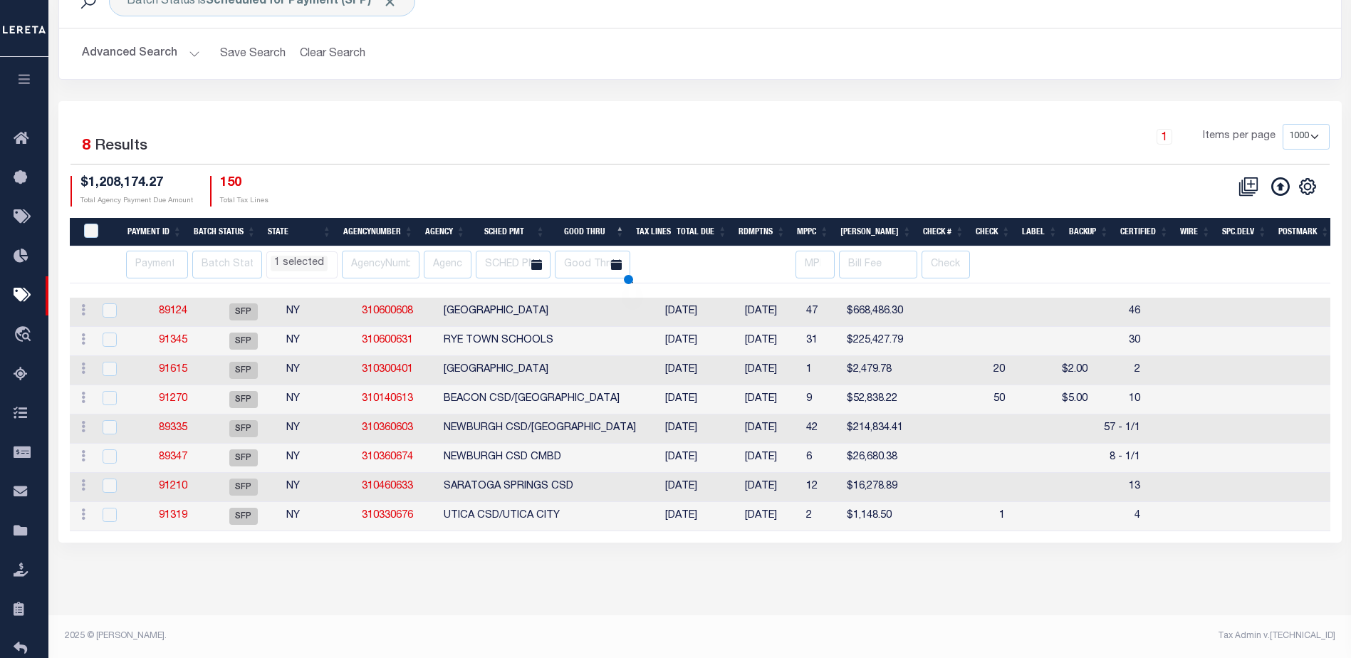
scroll to position [97, 0]
select select "NY"
select select
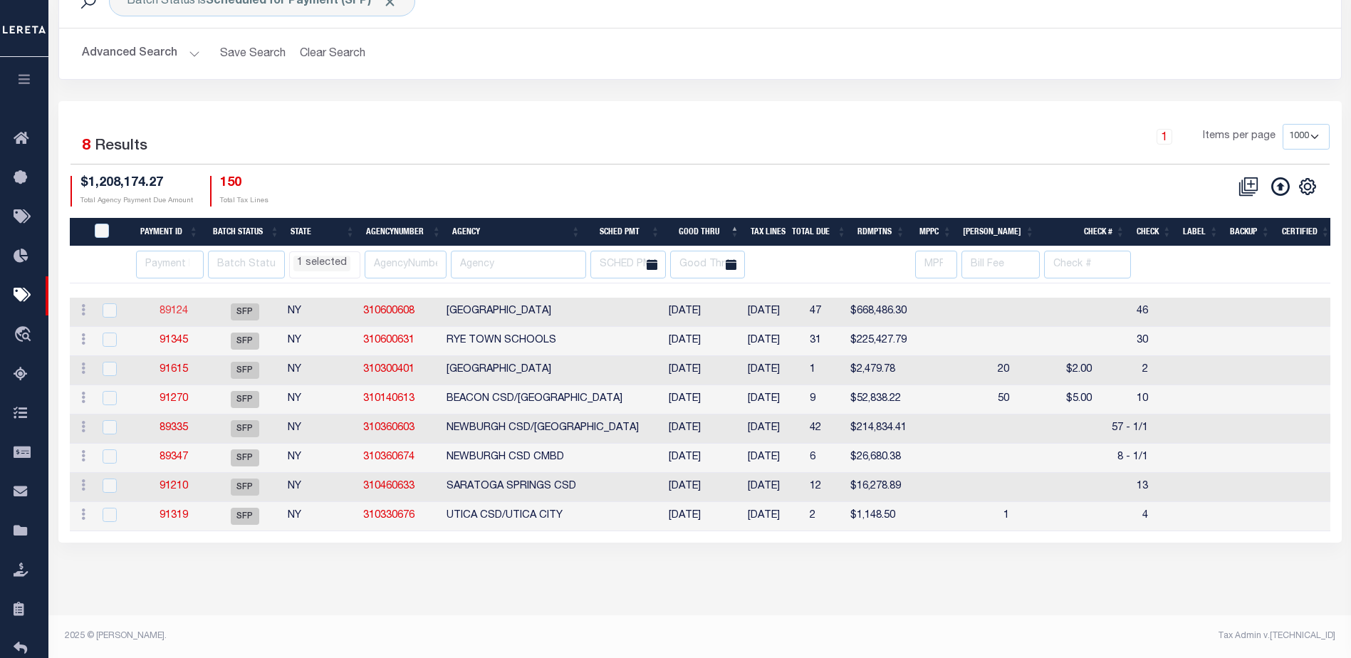
click at [165, 314] on link "89124" at bounding box center [174, 311] width 28 height 10
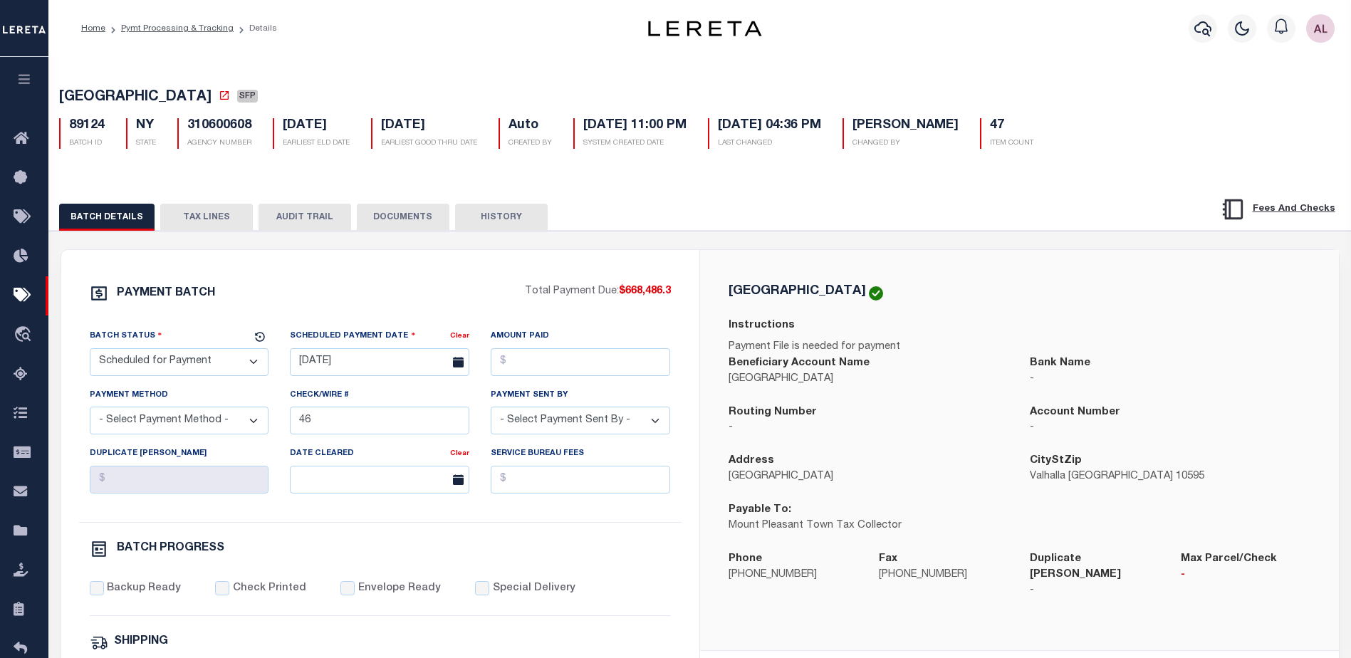
click at [210, 218] on button "TAX LINES" at bounding box center [206, 217] width 93 height 27
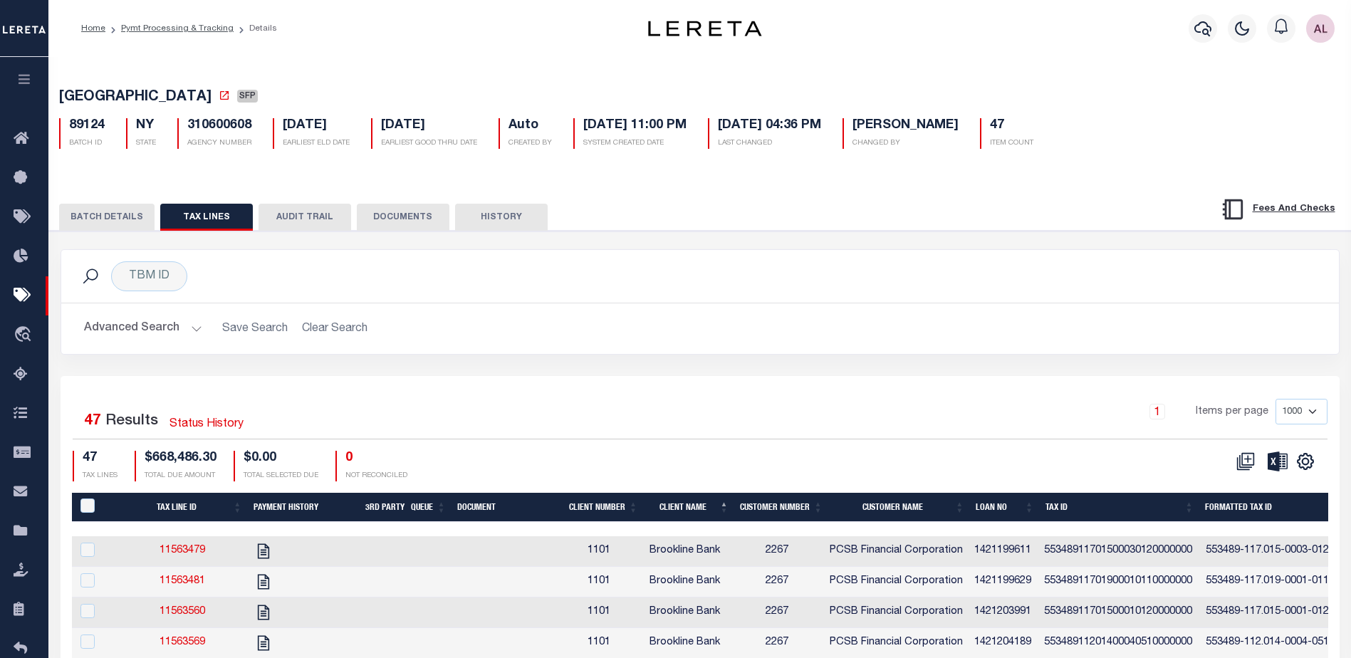
select select "NY"
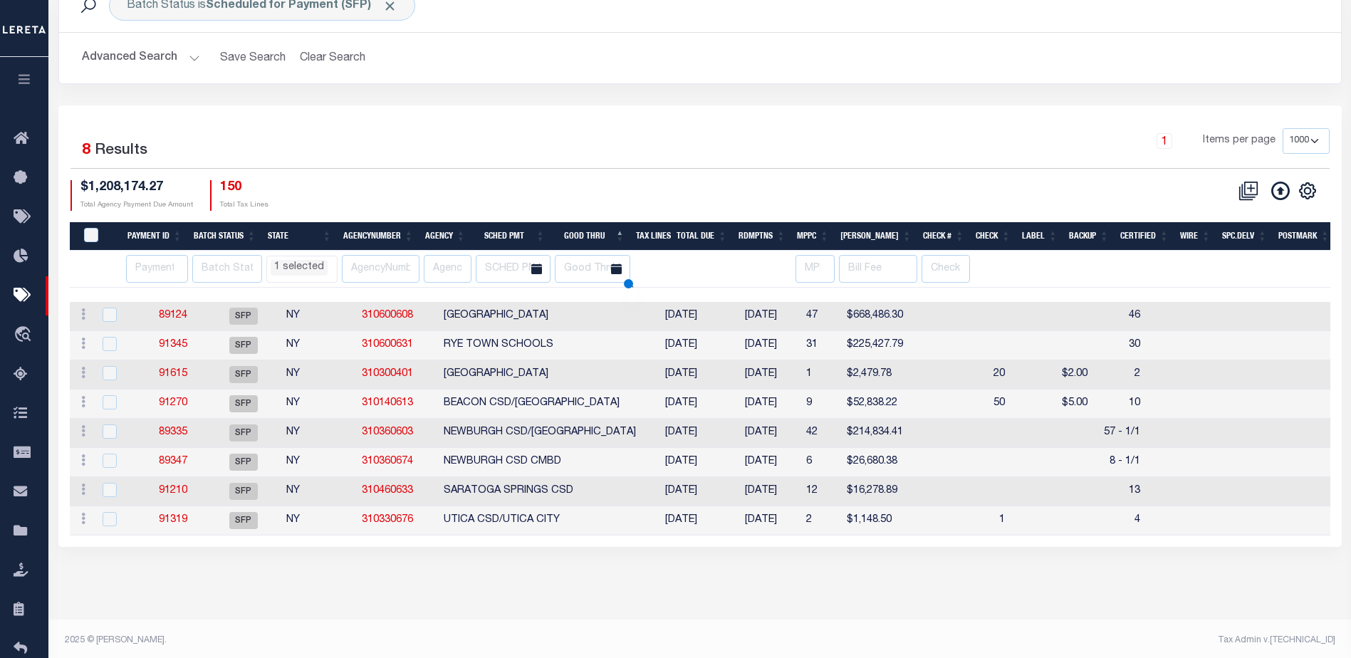
select select "NY"
select select
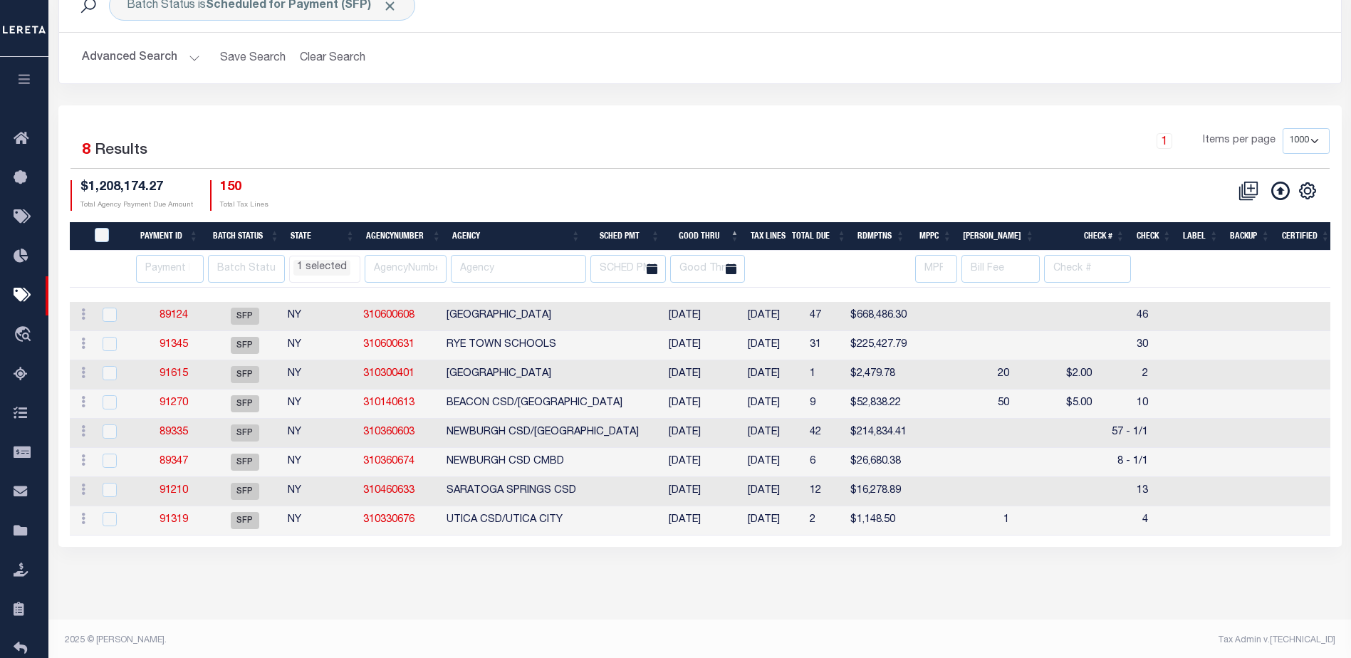
scroll to position [97, 0]
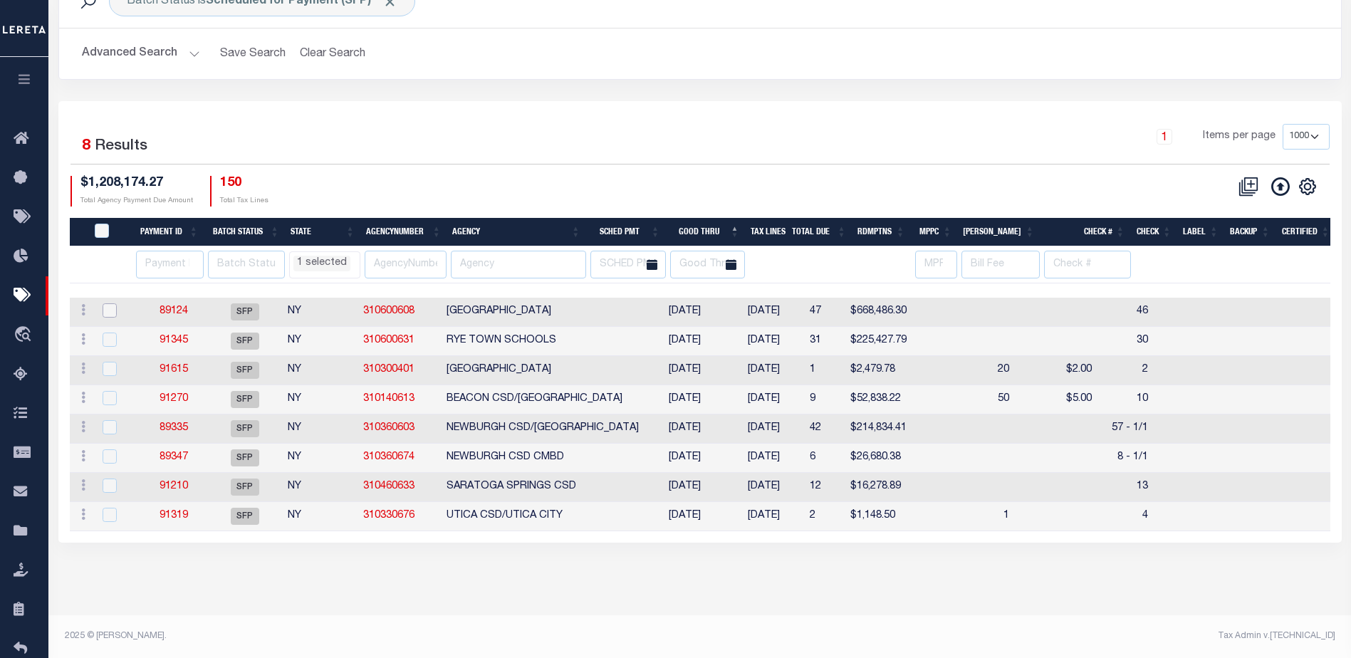
click at [108, 310] on input "checkbox" at bounding box center [110, 310] width 14 height 14
checkbox input "true"
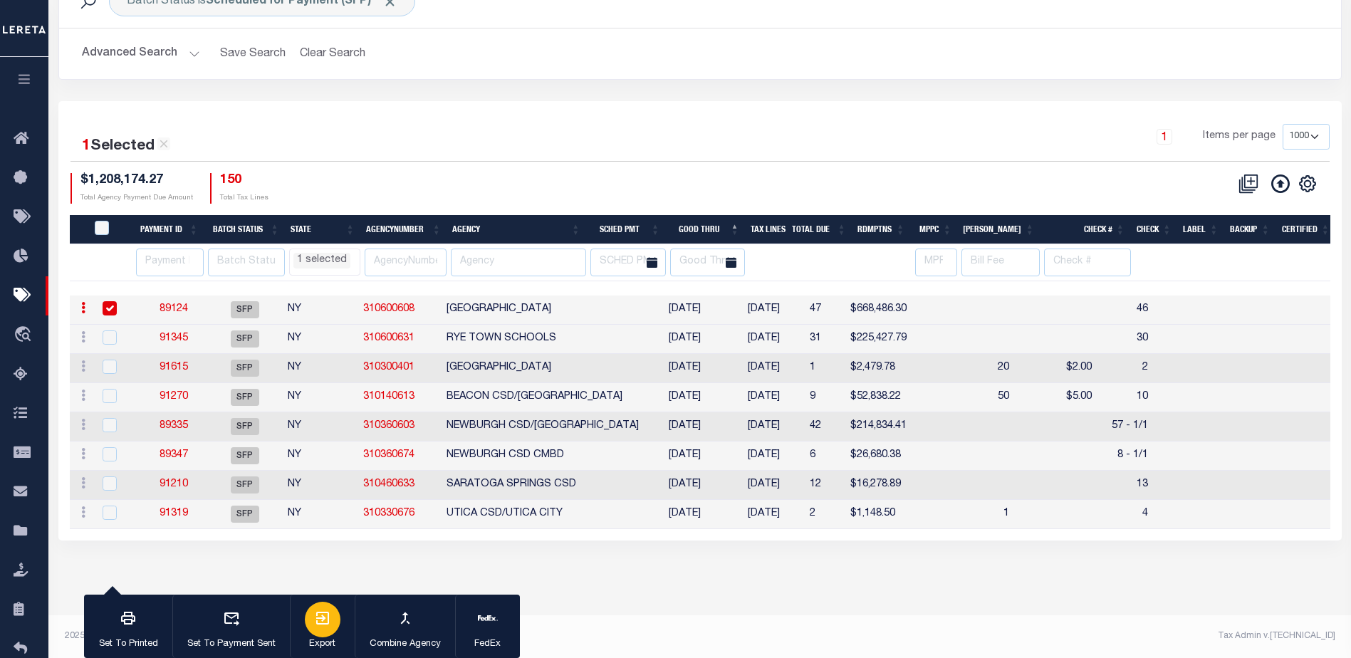
click at [320, 623] on icon "button" at bounding box center [322, 618] width 17 height 17
click at [176, 311] on link "89124" at bounding box center [174, 309] width 28 height 10
select select "NY"
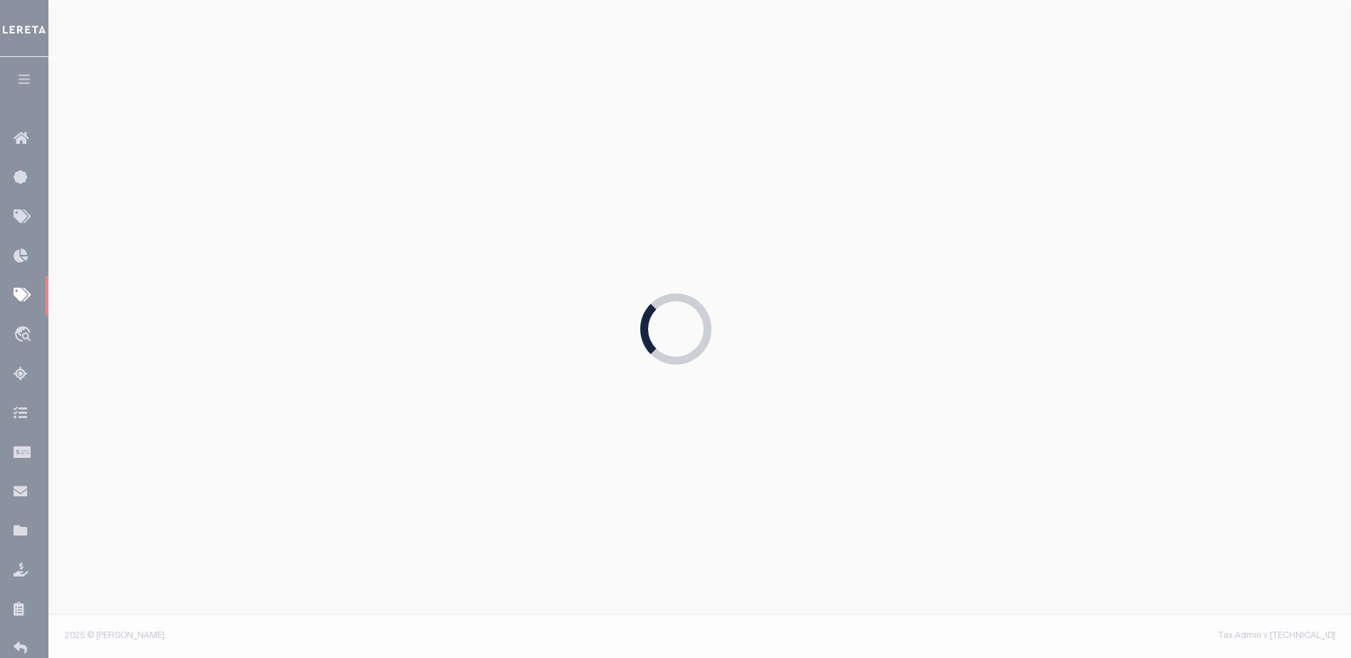
select select "NY"
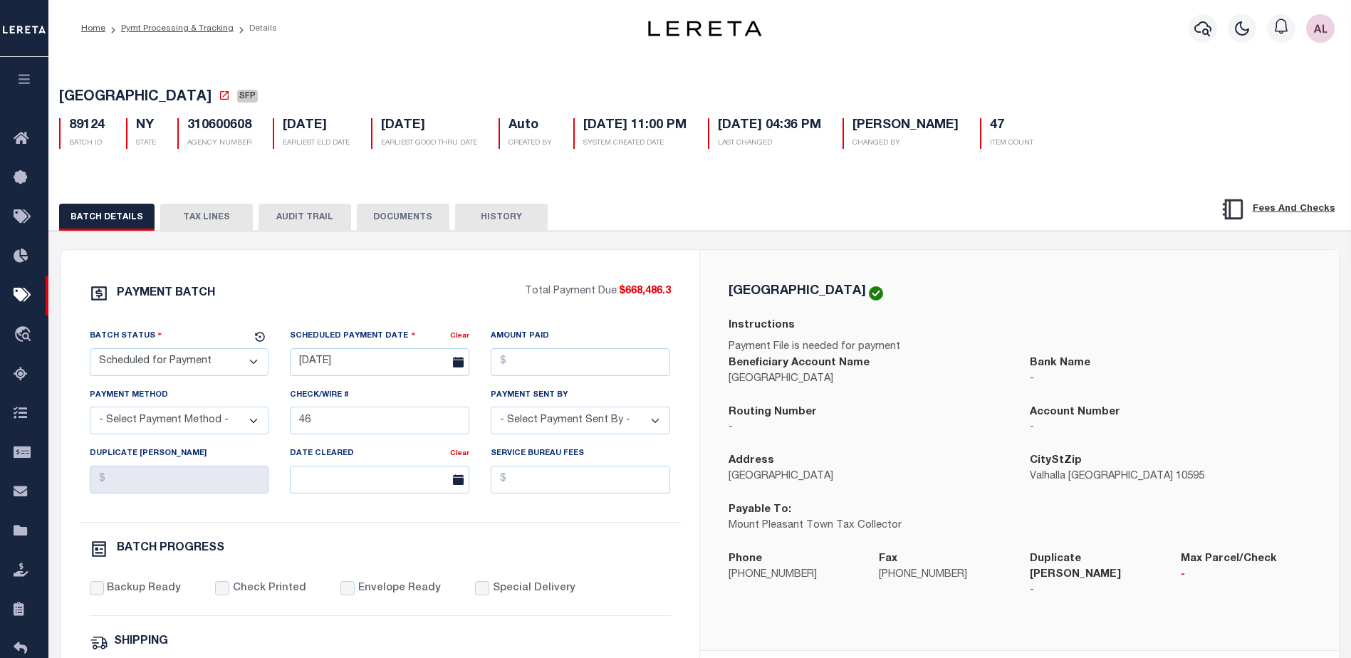
select select "NY"
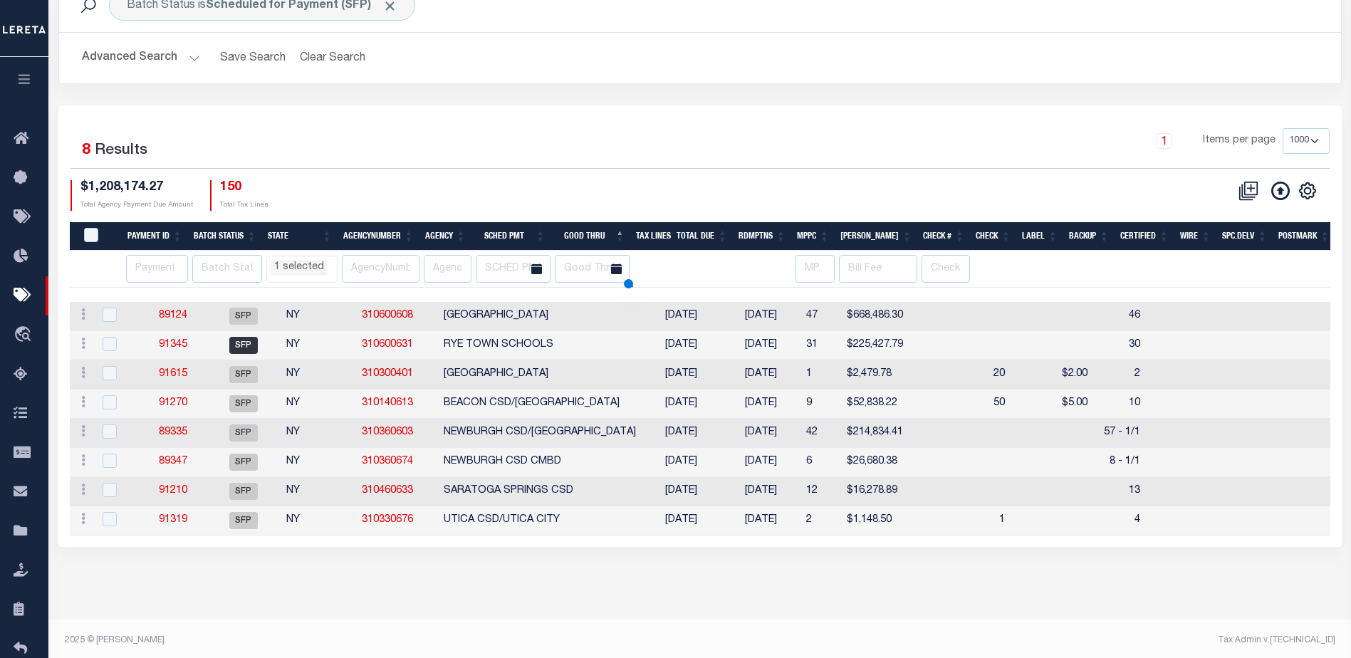
select select "NY"
select select
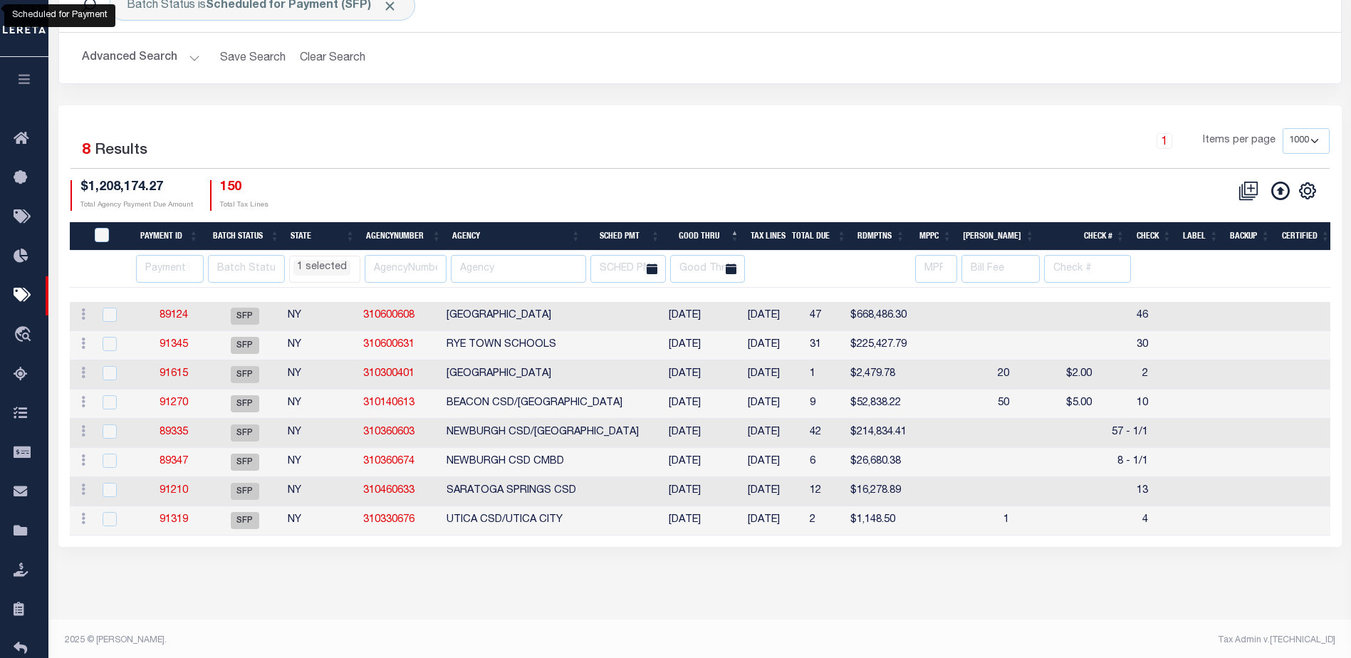
scroll to position [97, 0]
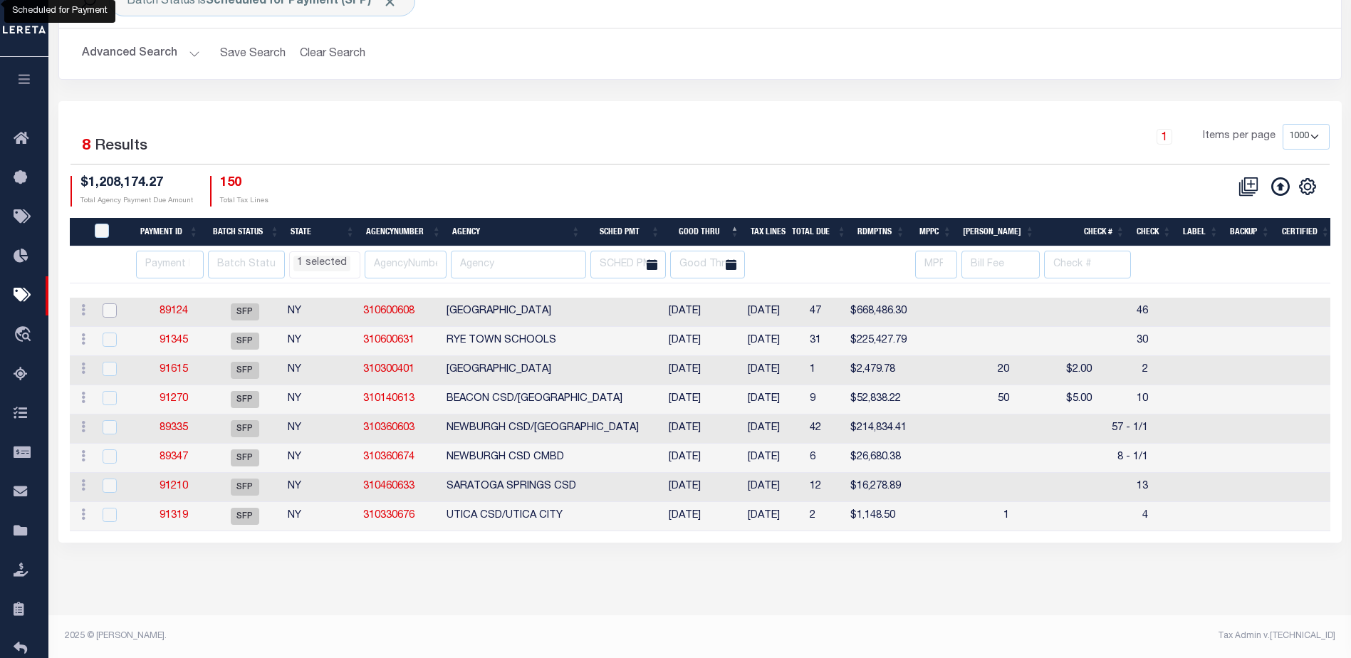
click at [106, 315] on input "checkbox" at bounding box center [110, 310] width 14 height 14
checkbox input "true"
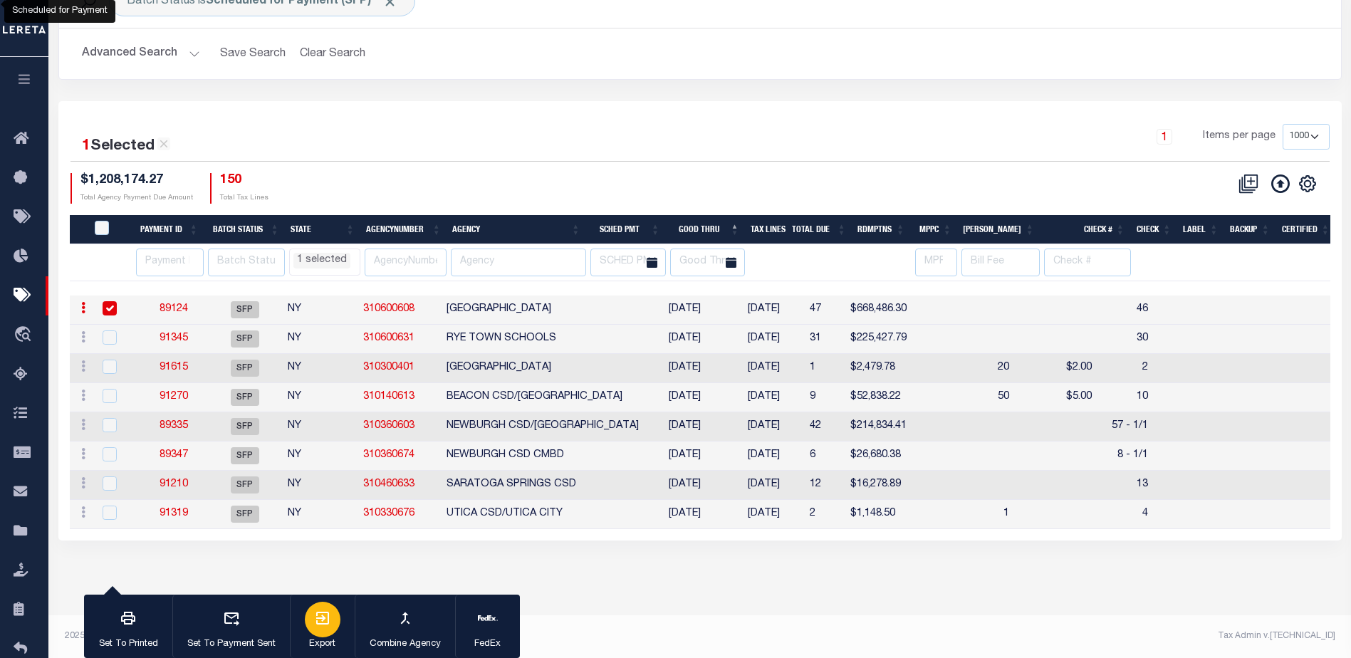
click at [323, 625] on icon "button" at bounding box center [322, 618] width 13 height 13
drag, startPoint x: 1011, startPoint y: 58, endPoint x: 1301, endPoint y: 187, distance: 316.9
click at [1301, 187] on icon "" at bounding box center [1308, 184] width 19 height 19
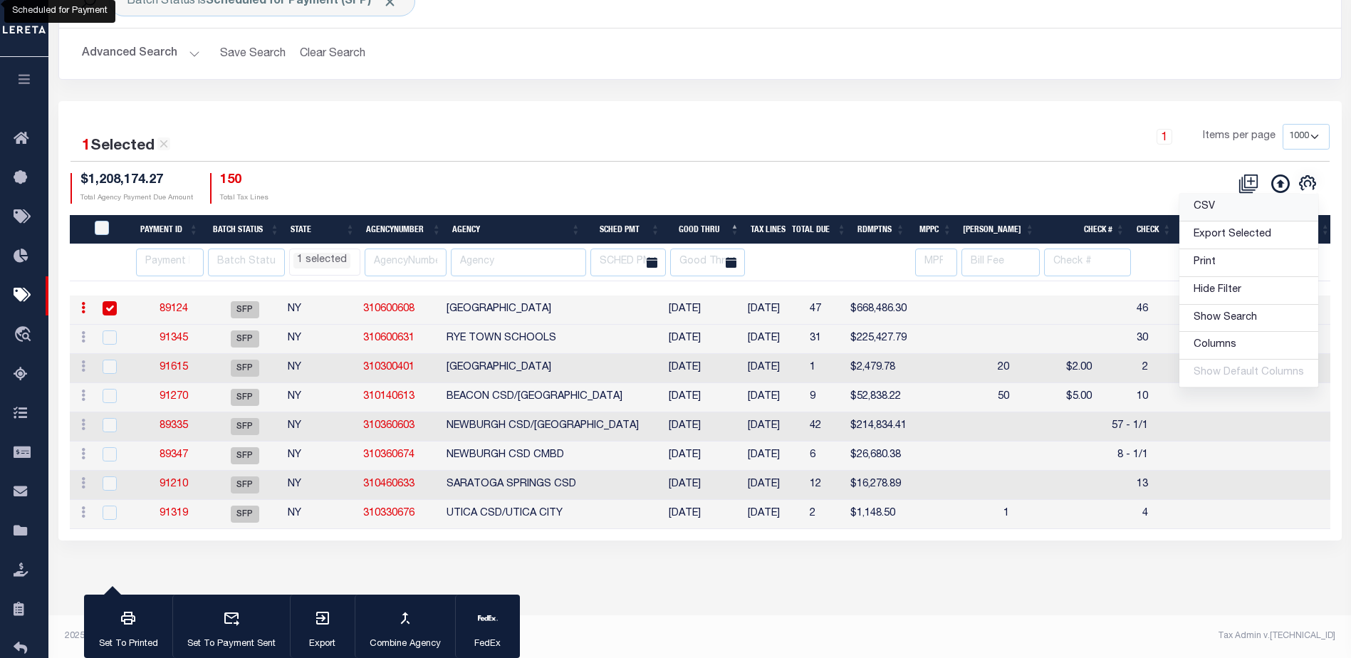
click at [1221, 212] on link "CSV" at bounding box center [1249, 208] width 139 height 28
select select "NY"
select select
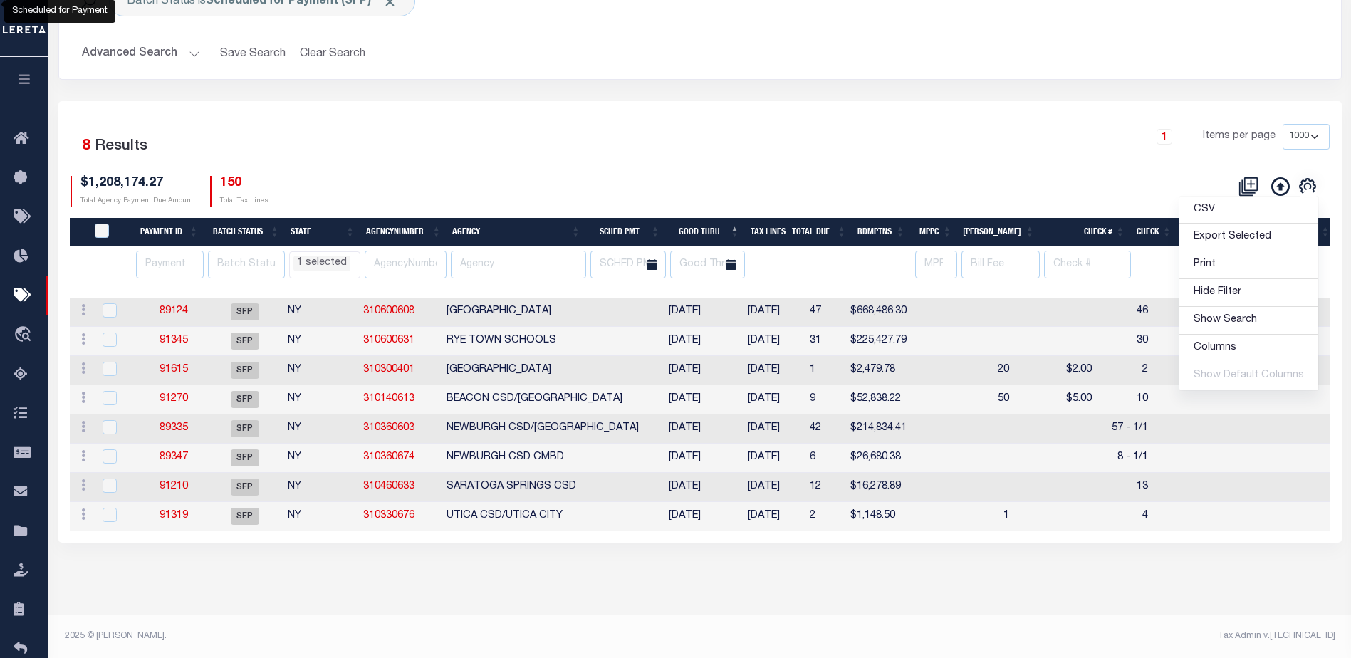
click at [723, 140] on div "1 Items per page 100 200 500 1000" at bounding box center [860, 142] width 940 height 37
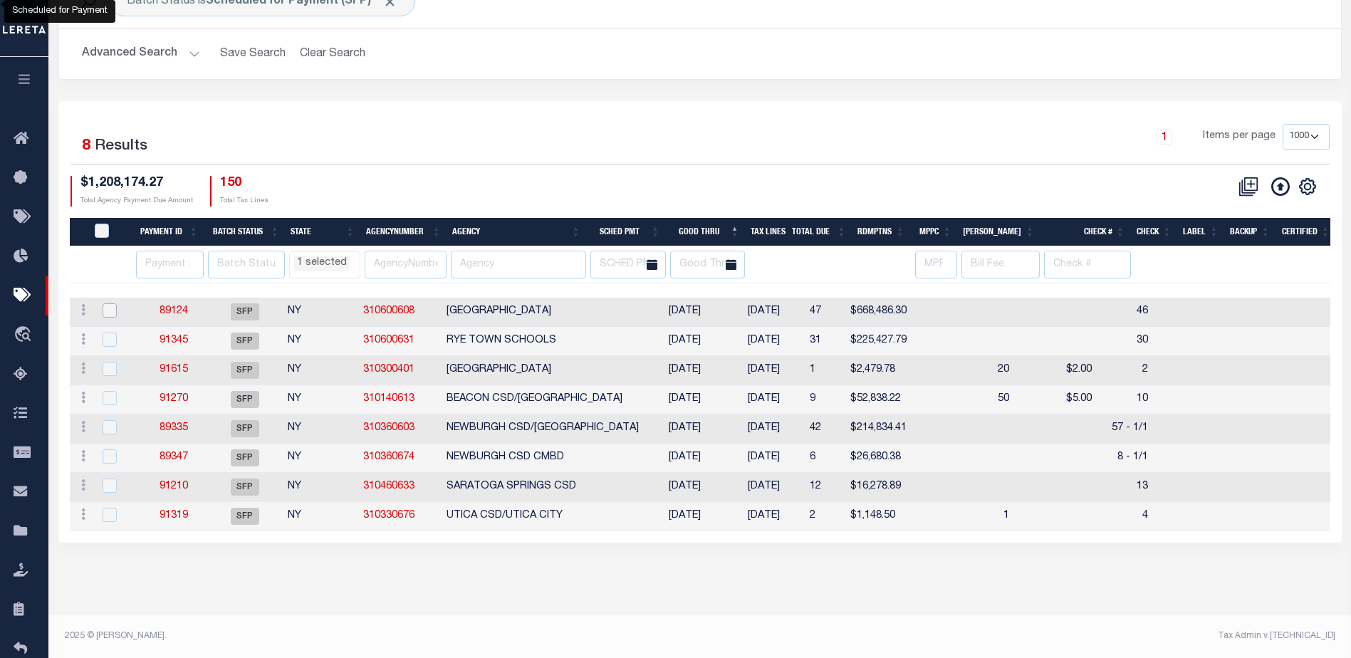
click at [108, 312] on input "checkbox" at bounding box center [110, 310] width 14 height 14
checkbox input "true"
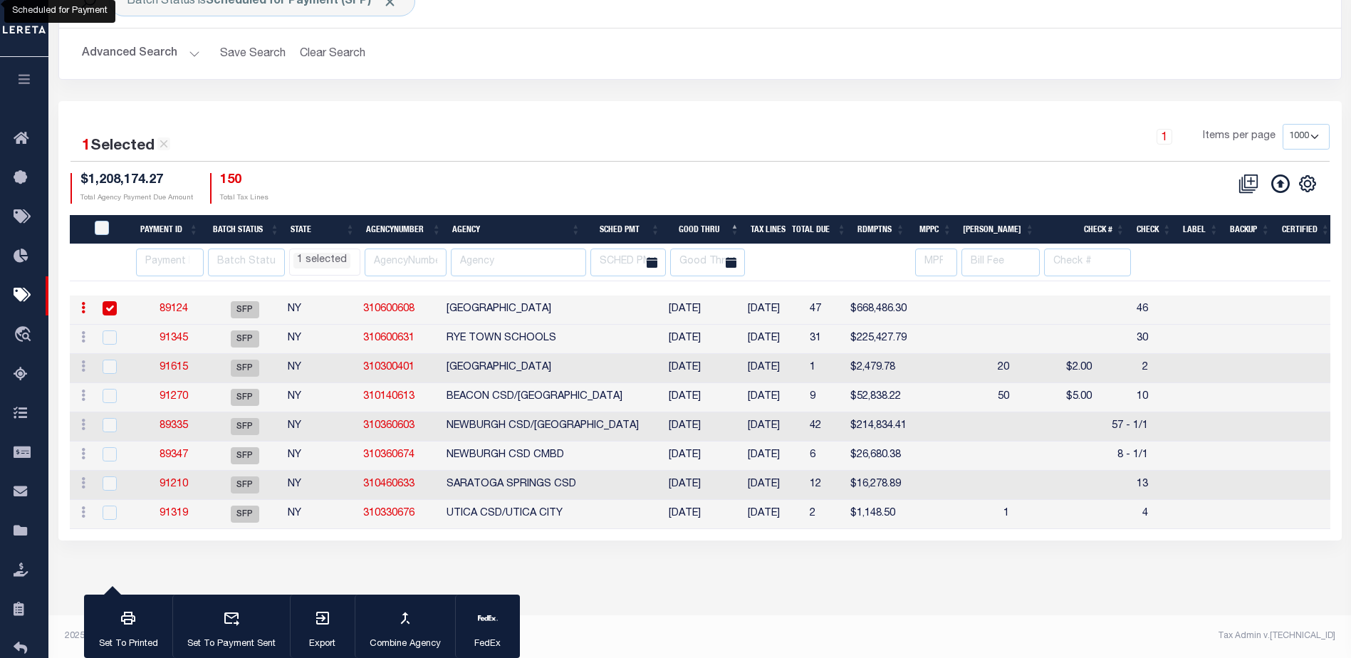
click at [182, 306] on link "89124" at bounding box center [174, 309] width 28 height 10
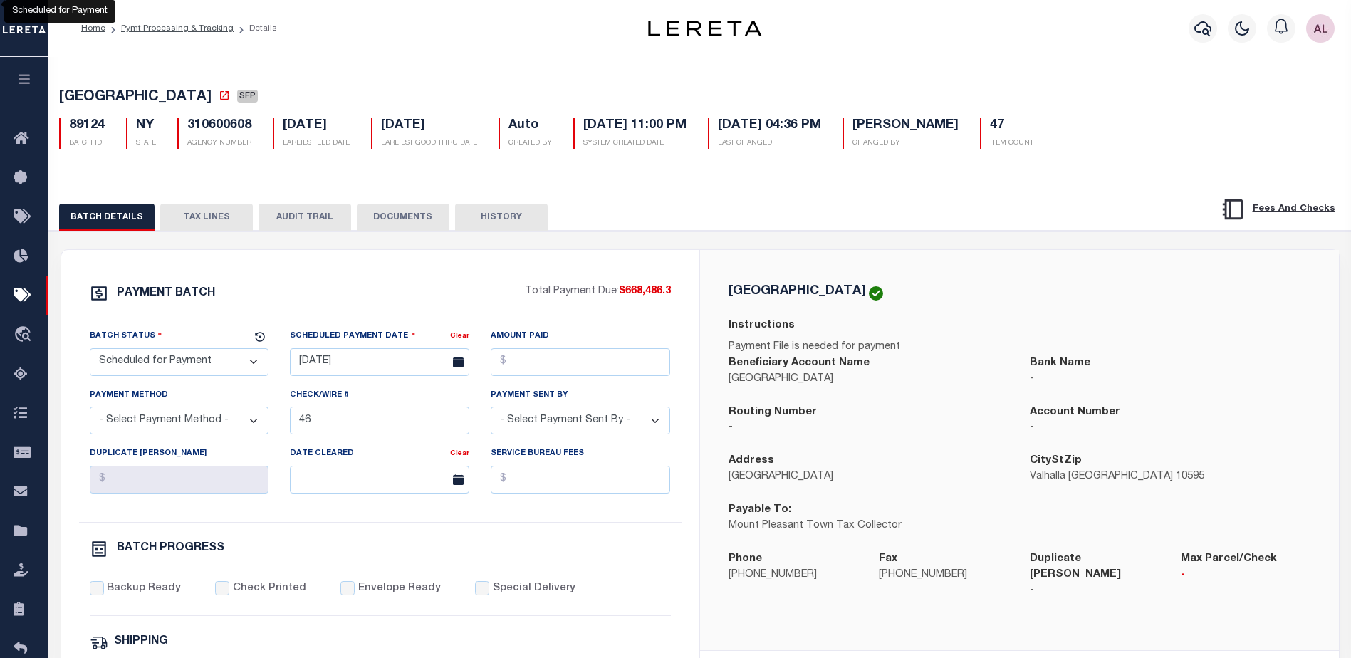
click at [216, 222] on button "TAX LINES" at bounding box center [206, 217] width 93 height 27
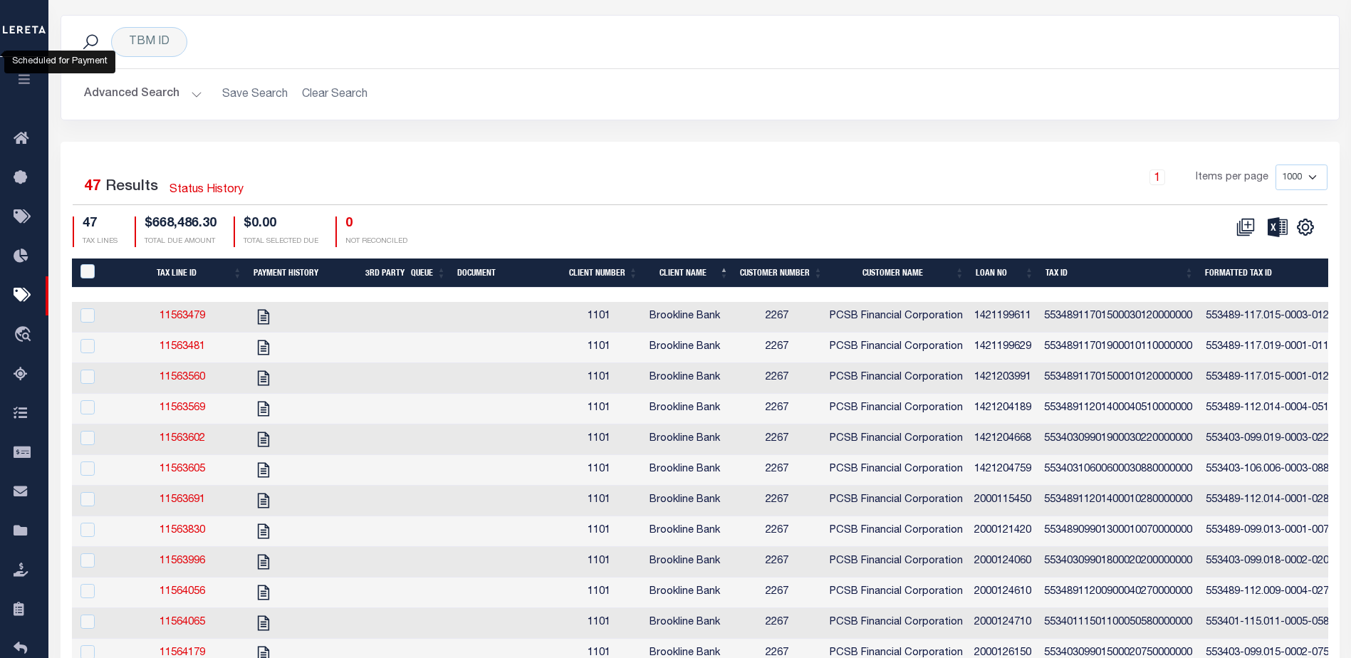
scroll to position [285, 0]
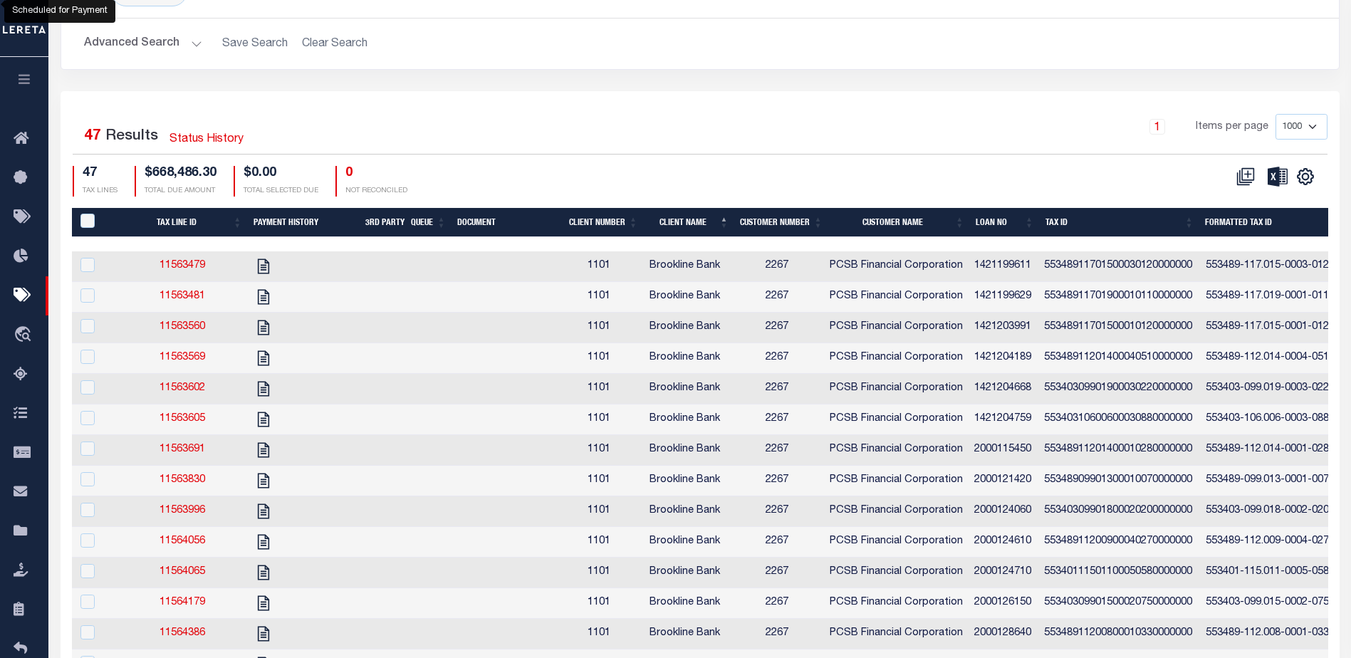
click at [1165, 222] on th "Tax ID" at bounding box center [1120, 222] width 160 height 29
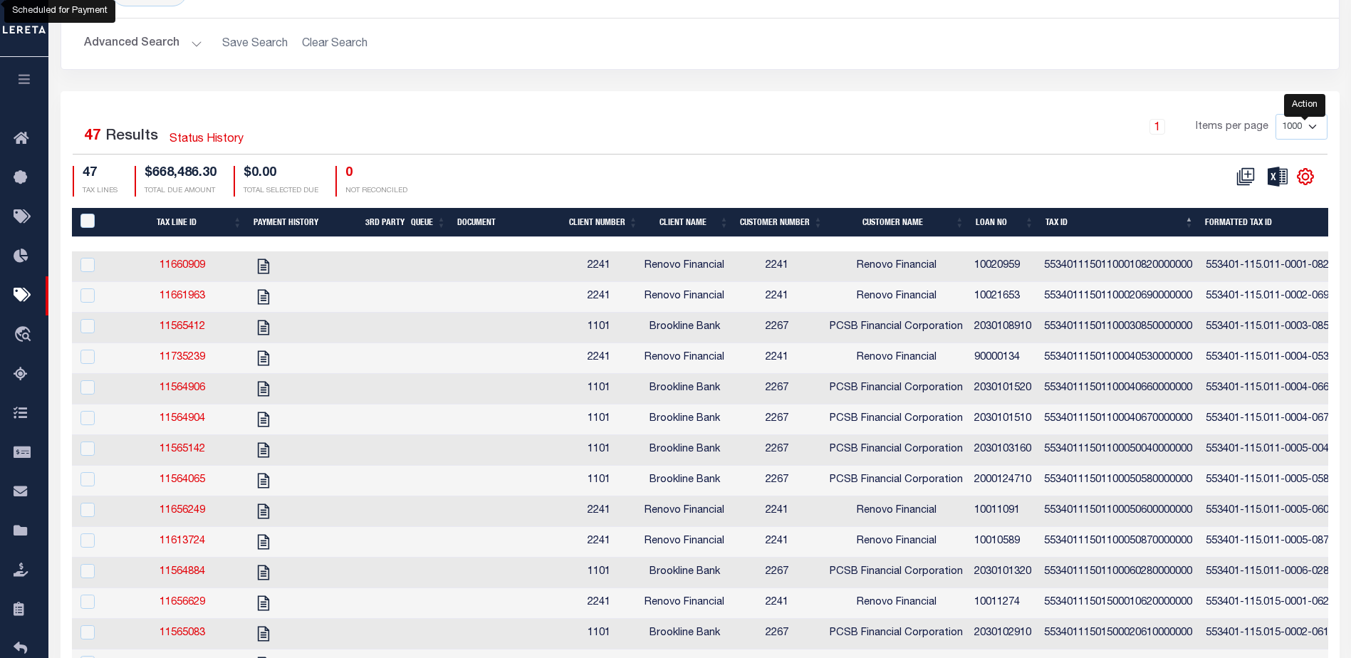
click at [1310, 182] on icon "" at bounding box center [1305, 176] width 19 height 19
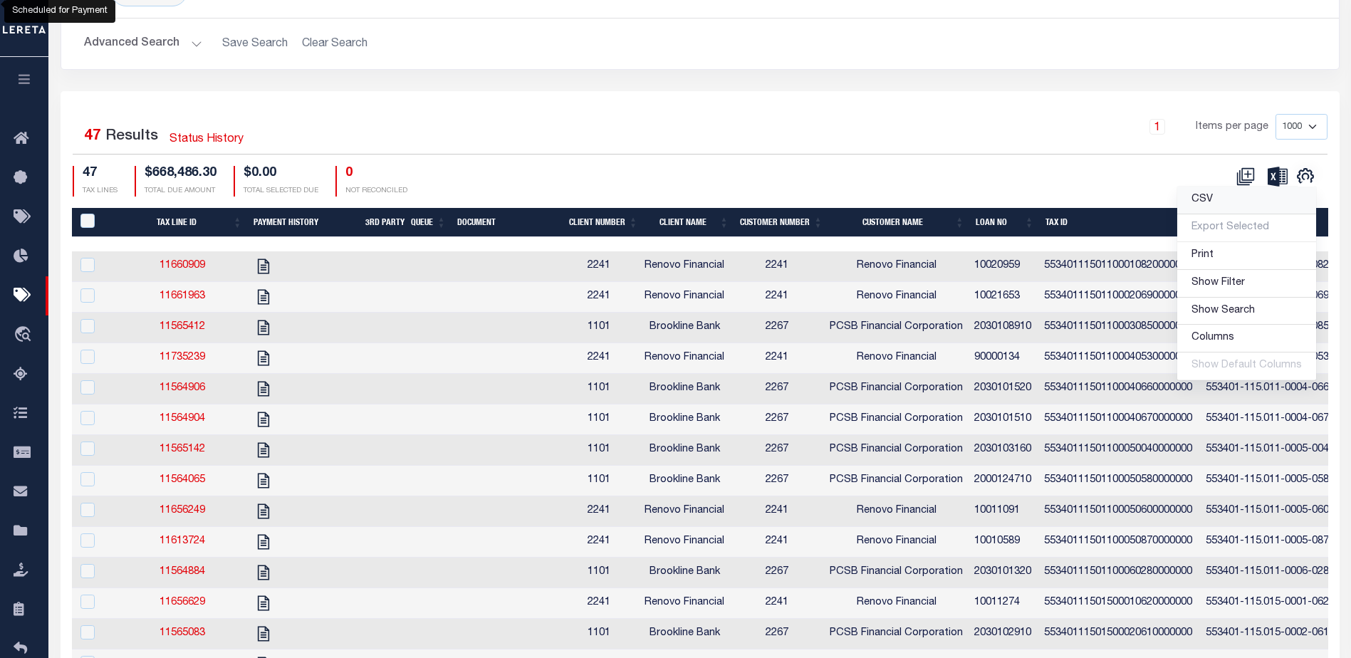
click at [1223, 201] on link "CSV" at bounding box center [1246, 201] width 139 height 28
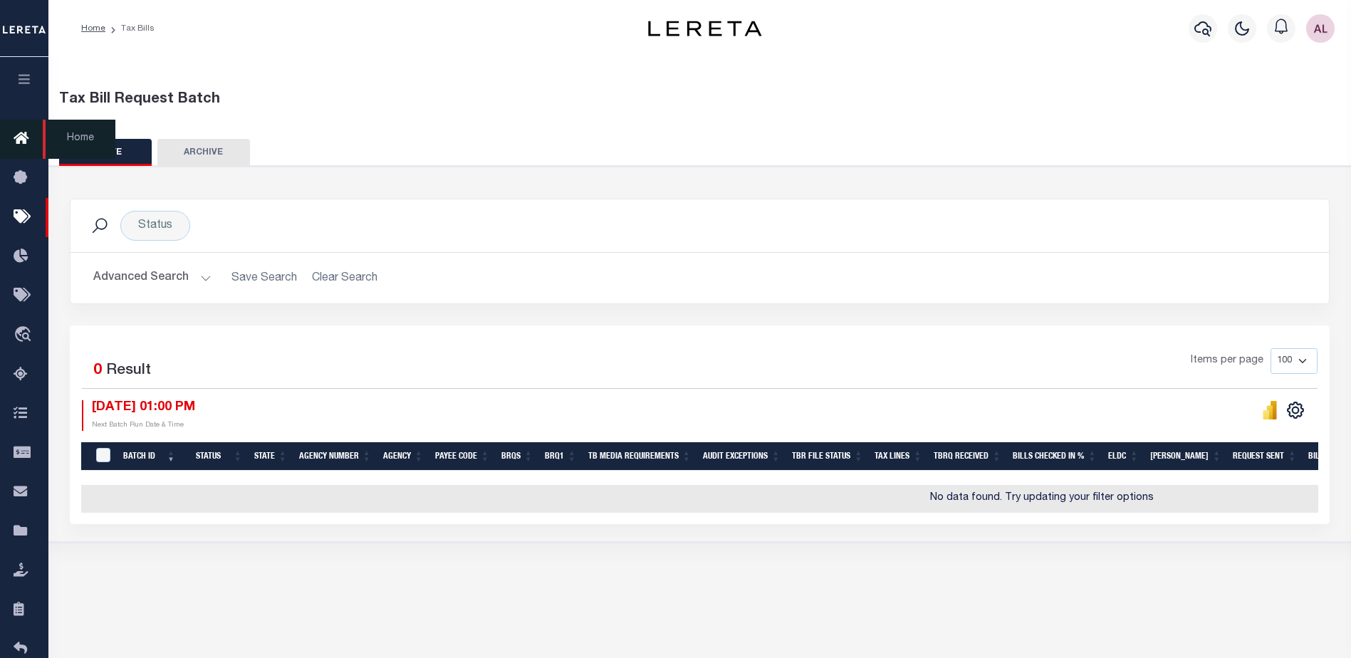
click at [14, 143] on icon at bounding box center [25, 139] width 23 height 18
